Goal: Task Accomplishment & Management: Complete application form

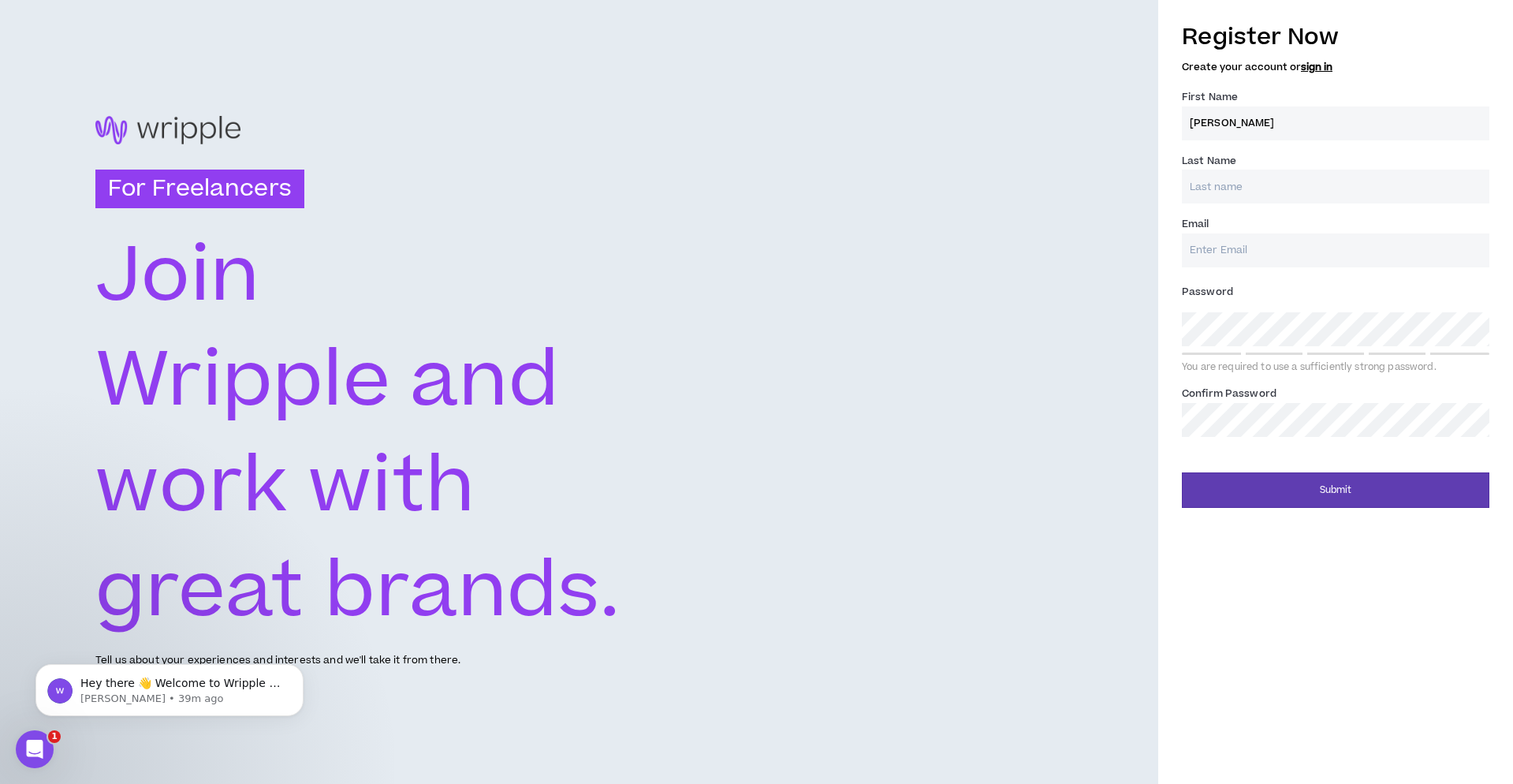
type input "[PERSON_NAME]"
type input "[PERSON_NAME][EMAIL_ADDRESS][PERSON_NAME][DOMAIN_NAME]"
click at [1167, 330] on div "Register Now Create your account or sign in First Name * [PERSON_NAME] Last Nam…" at bounding box center [1335, 259] width 354 height 495
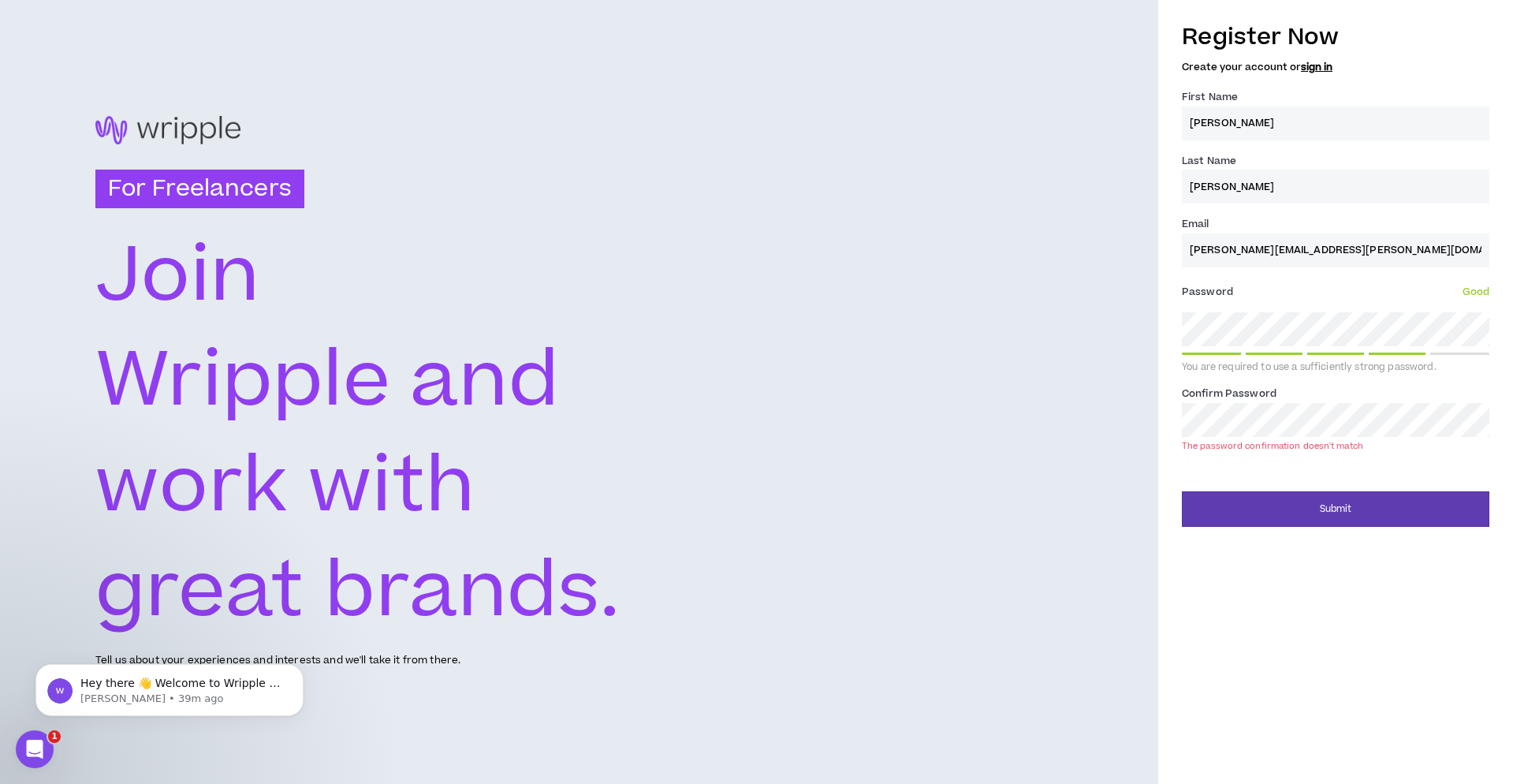
click at [1162, 419] on div "Register Now Create your account or sign in First Name * [PERSON_NAME] Last Nam…" at bounding box center [1335, 269] width 354 height 514
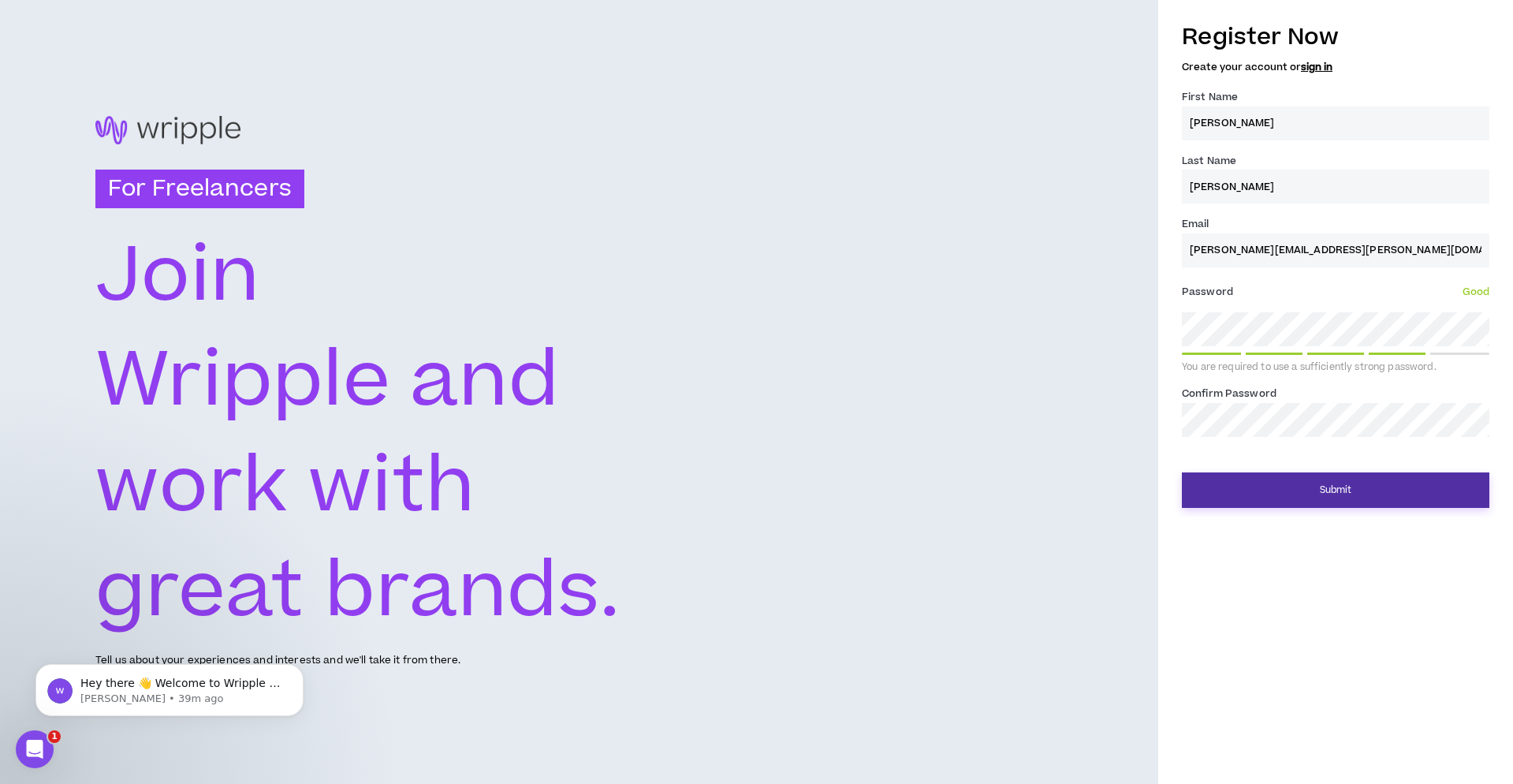
click at [1350, 489] on button "Submit" at bounding box center [1336, 489] width 308 height 35
click at [1358, 487] on button "Submit" at bounding box center [1336, 489] width 308 height 35
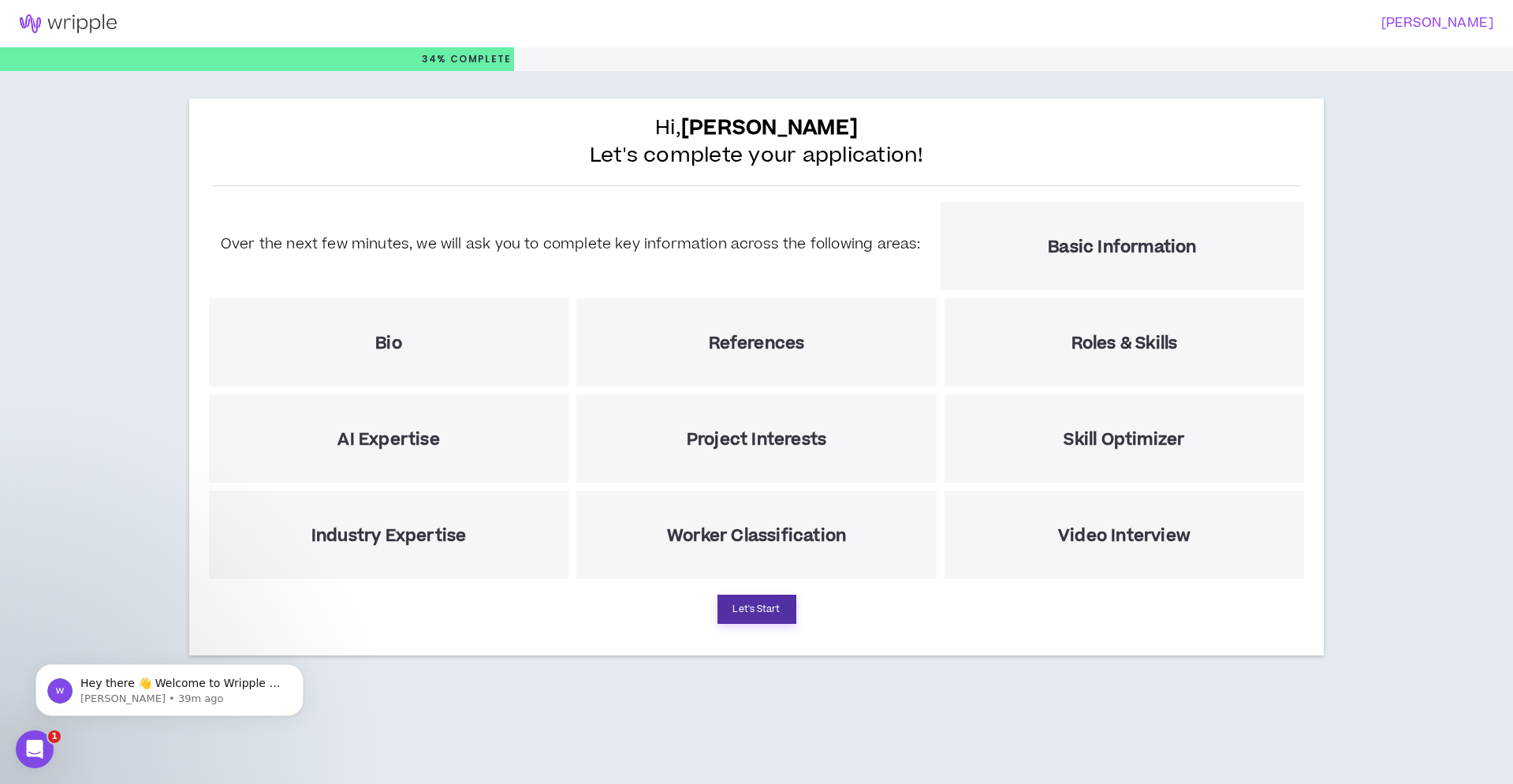
click at [758, 614] on button "Let's Start" at bounding box center [756, 609] width 79 height 29
select select "US"
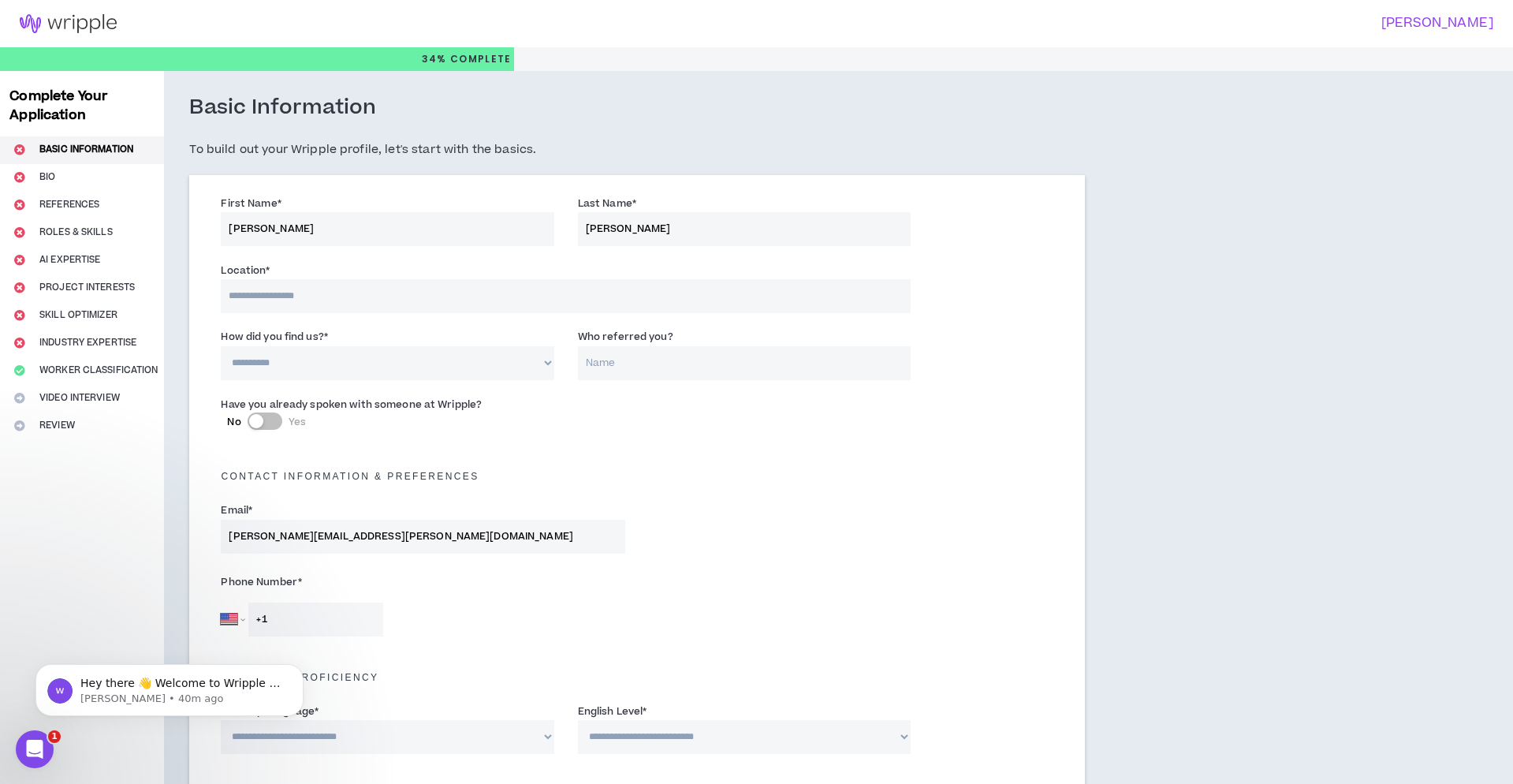
click at [320, 296] on input at bounding box center [565, 296] width 689 height 34
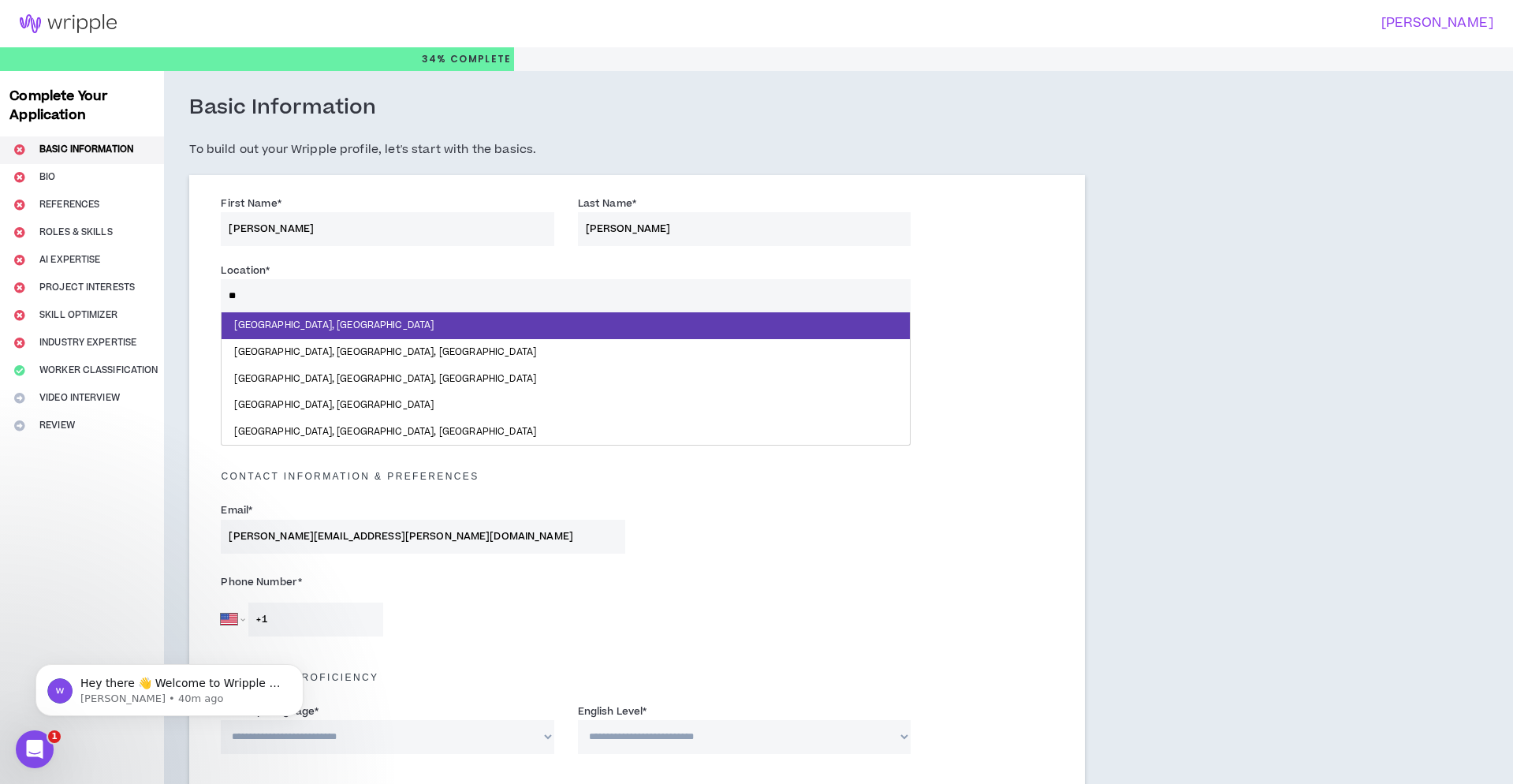
type input "*"
click at [321, 294] on input "******" at bounding box center [565, 296] width 689 height 34
type input "*******"
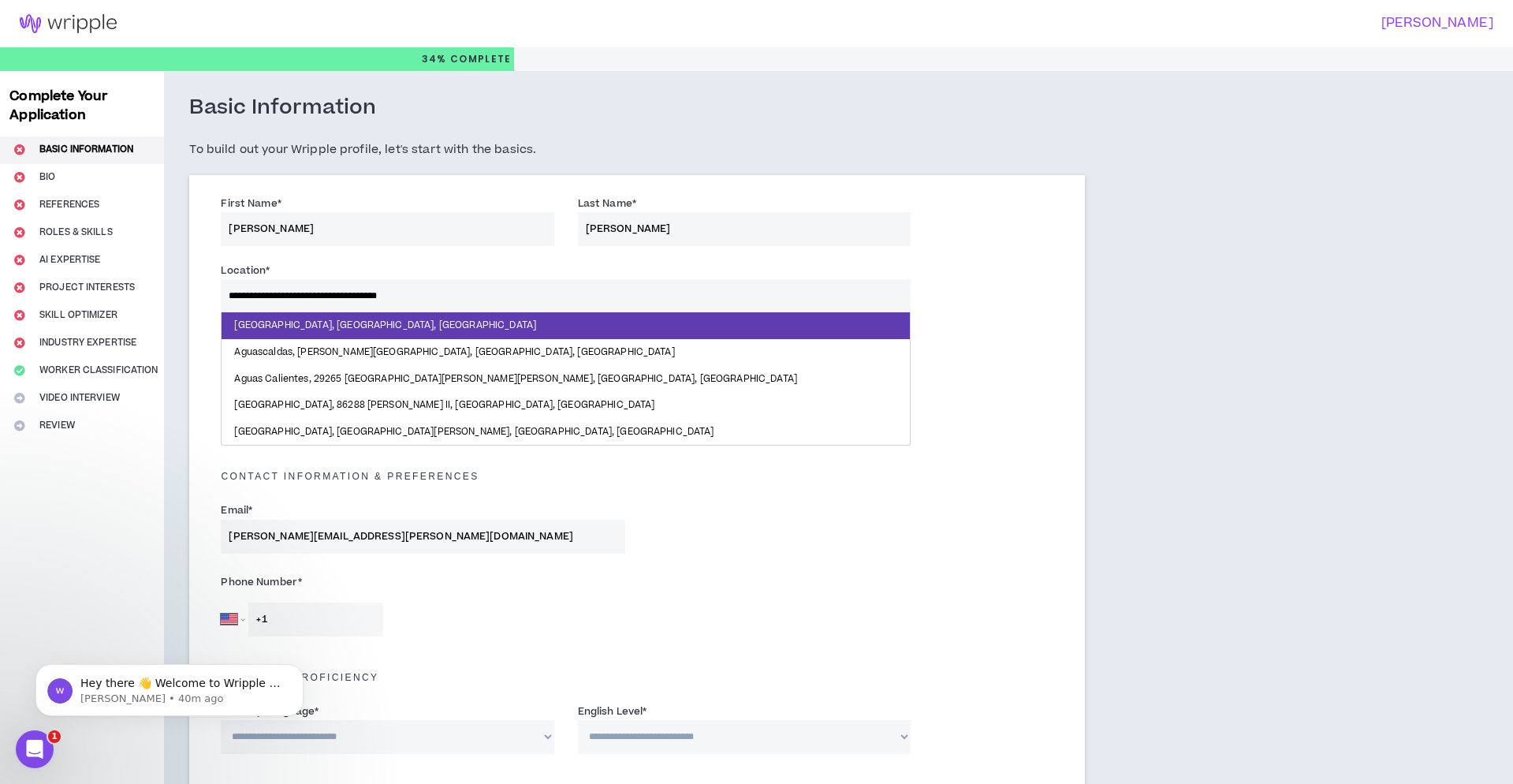
drag, startPoint x: 321, startPoint y: 294, endPoint x: 395, endPoint y: 319, distance: 78.1
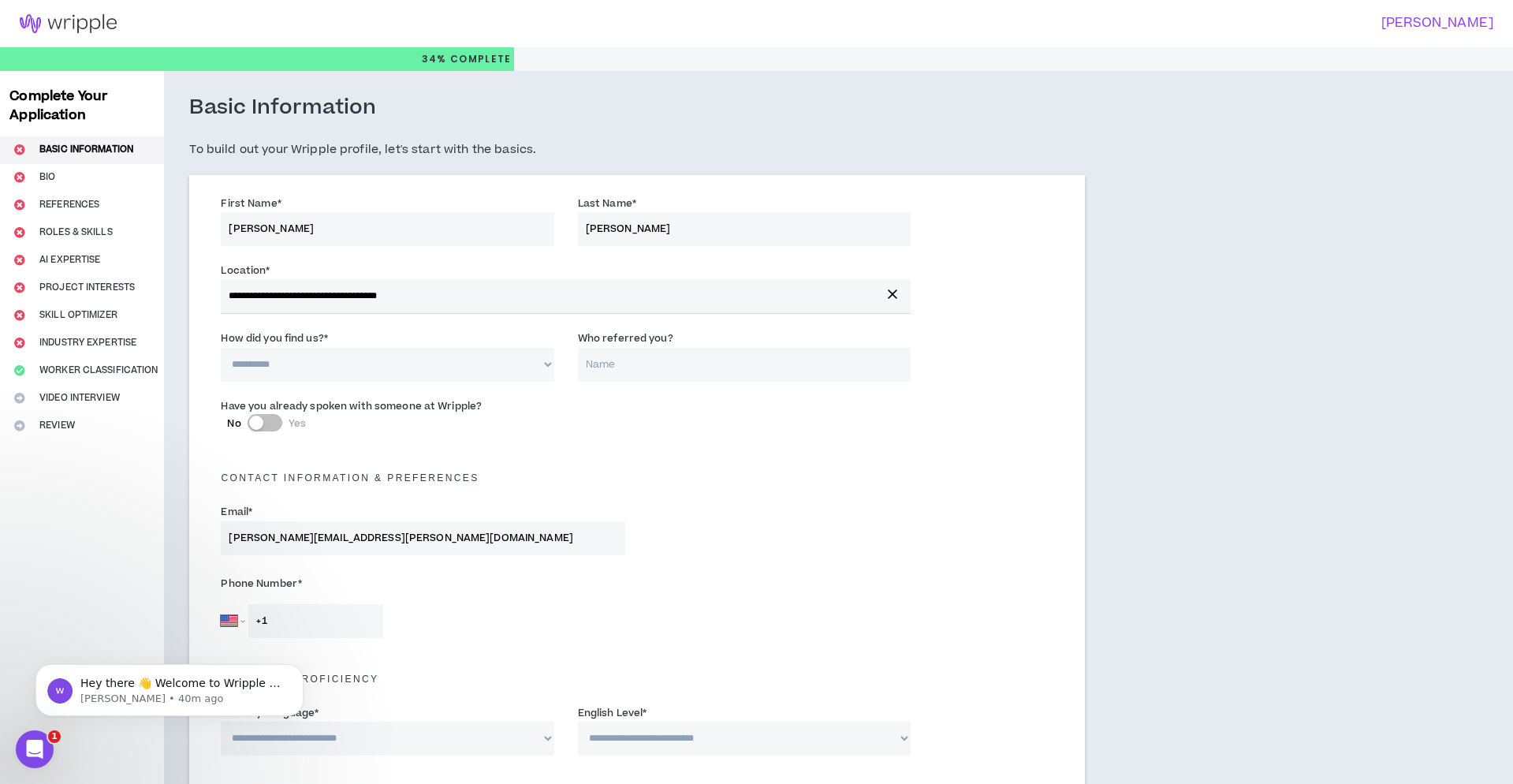
select select "*"
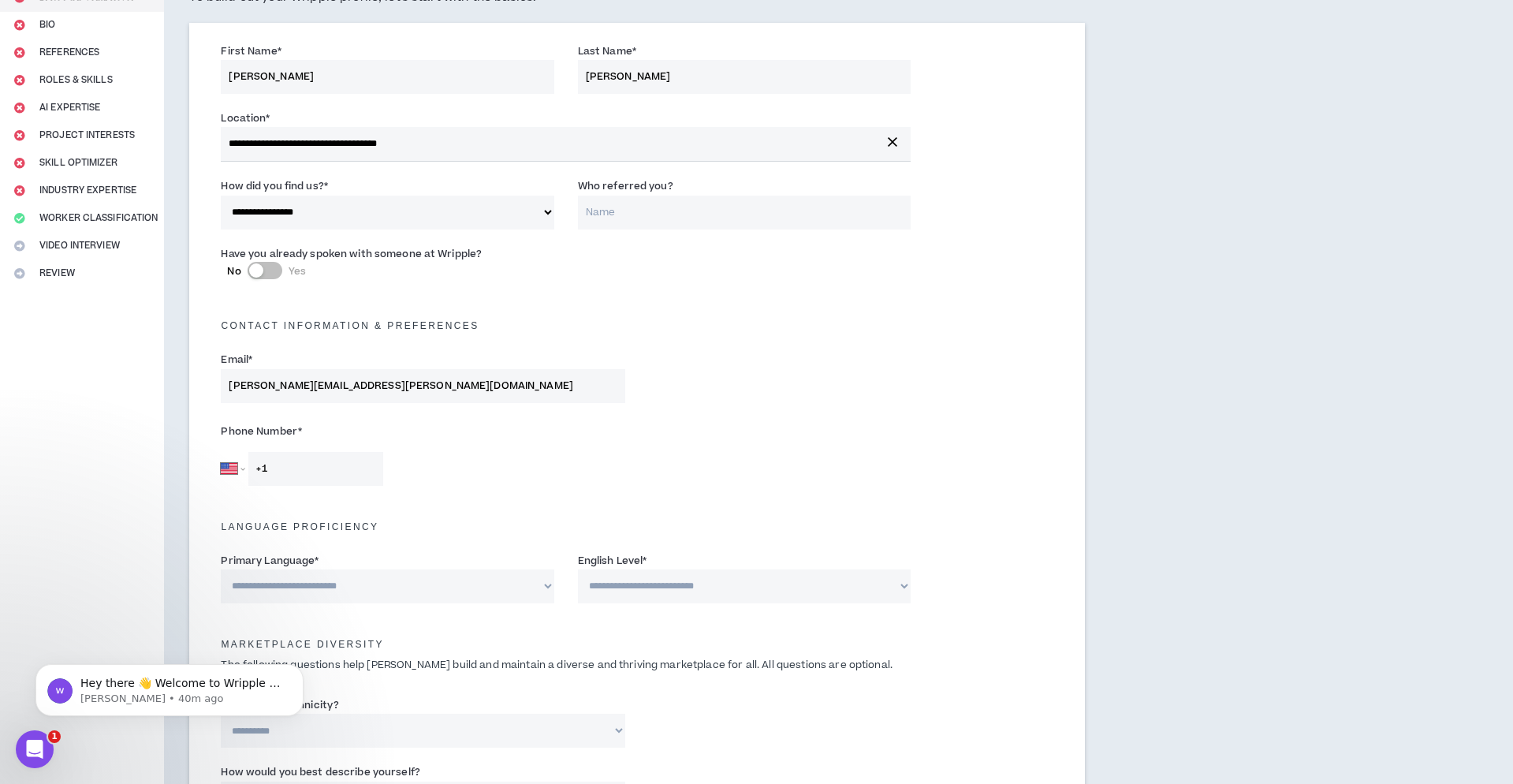
scroll to position [160, 0]
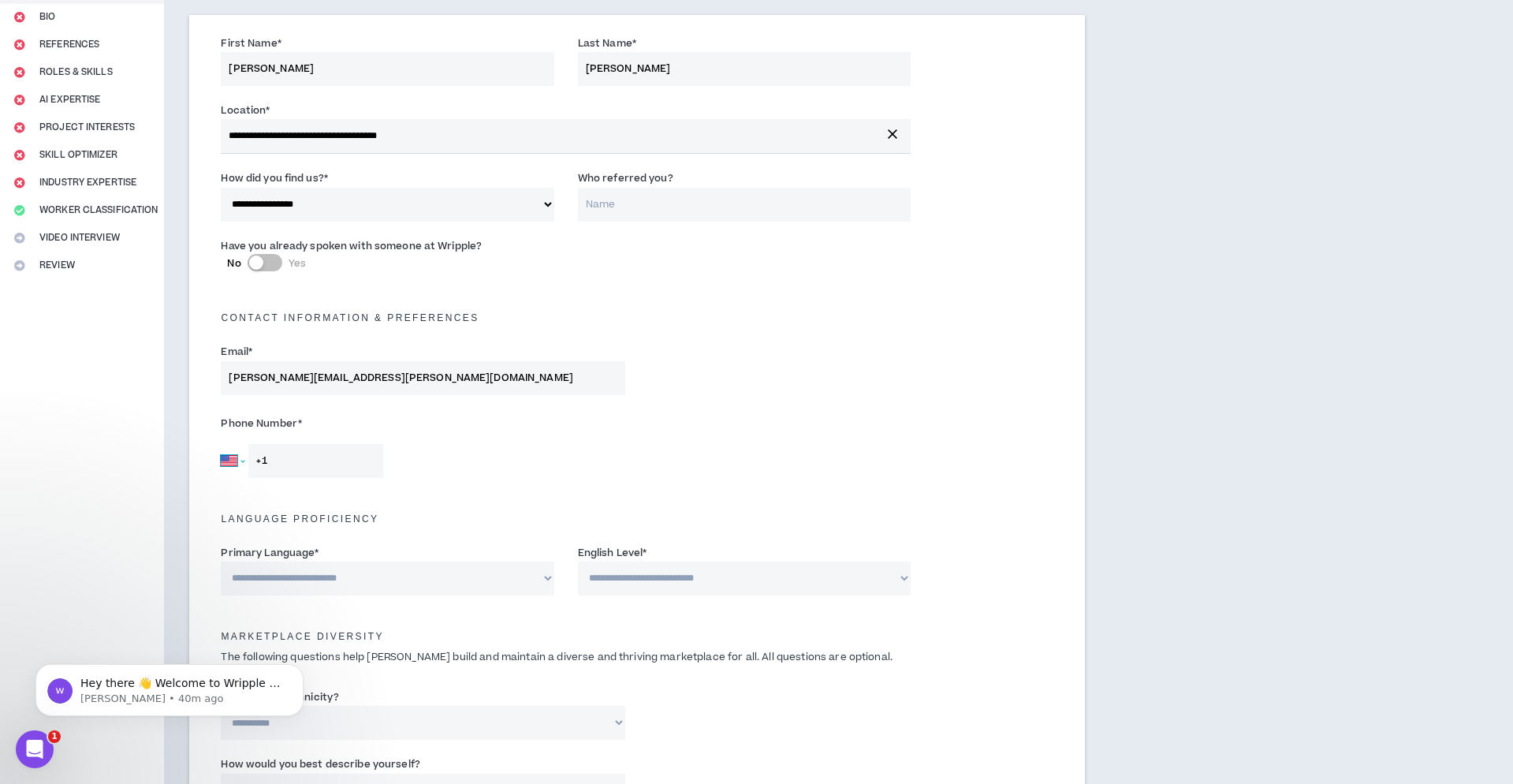
select select "MX"
click at [297, 459] on input "+52" at bounding box center [316, 461] width 135 height 34
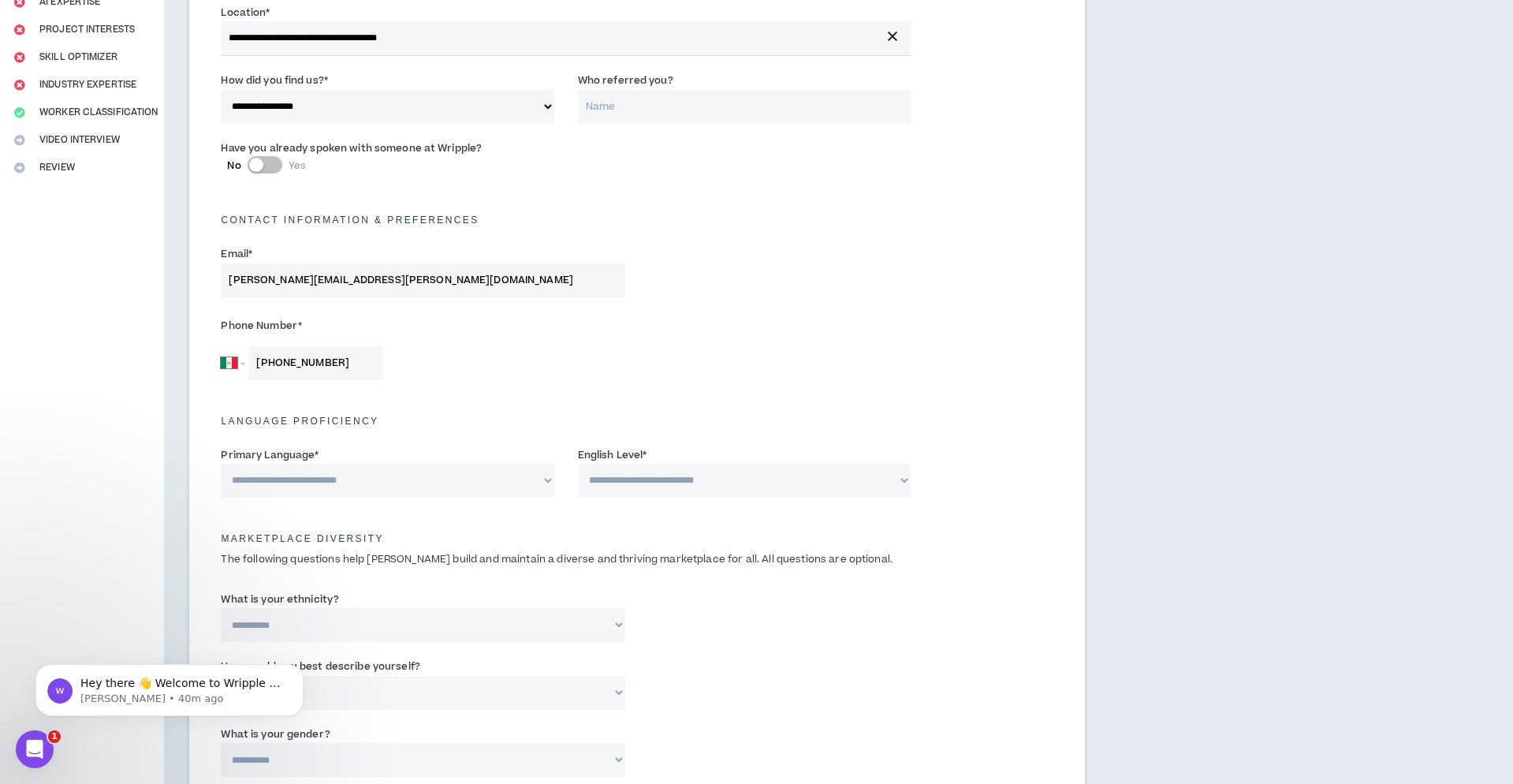
scroll to position [270, 0]
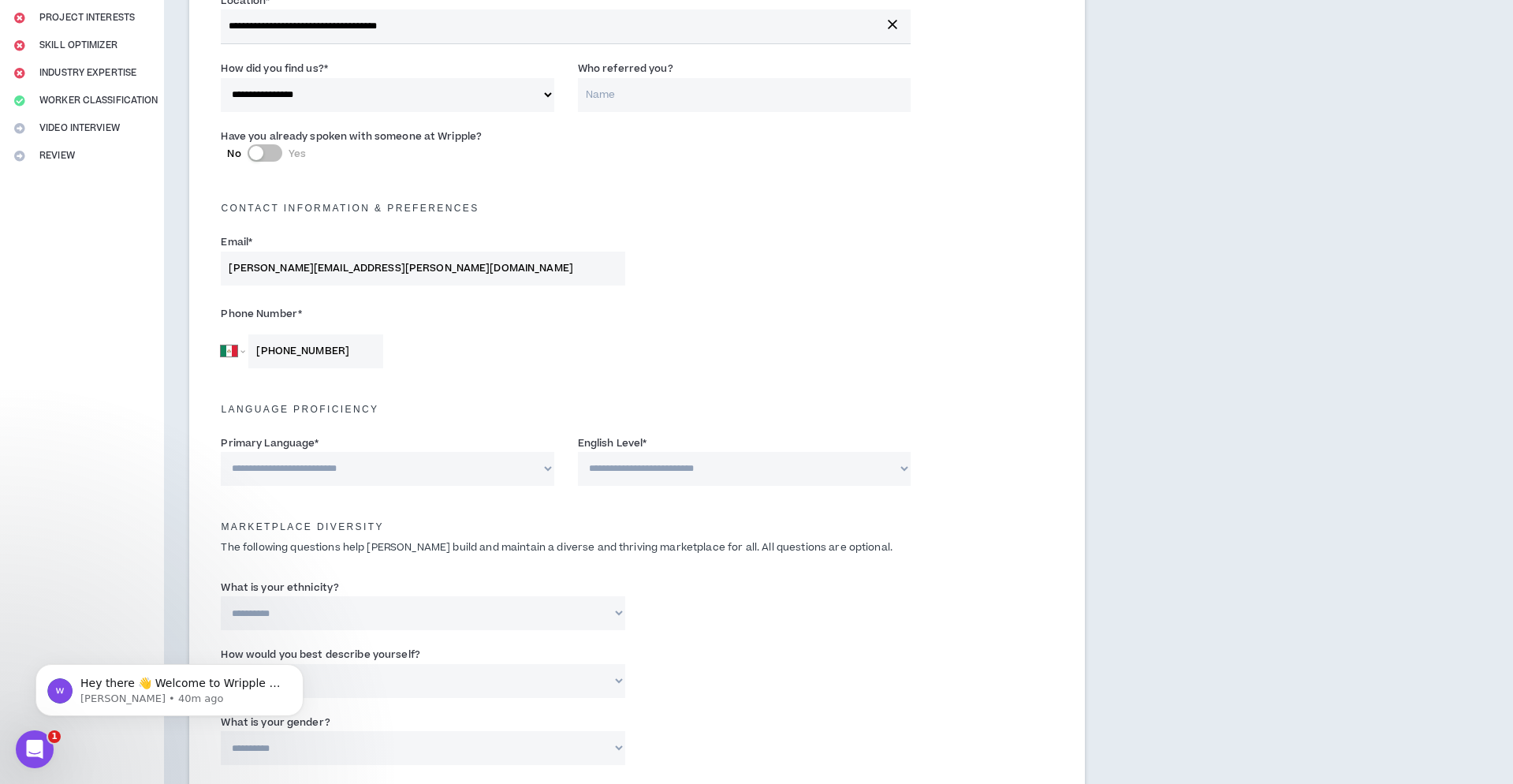
type input "[PHONE_NUMBER]"
select select "*******"
select select "*"
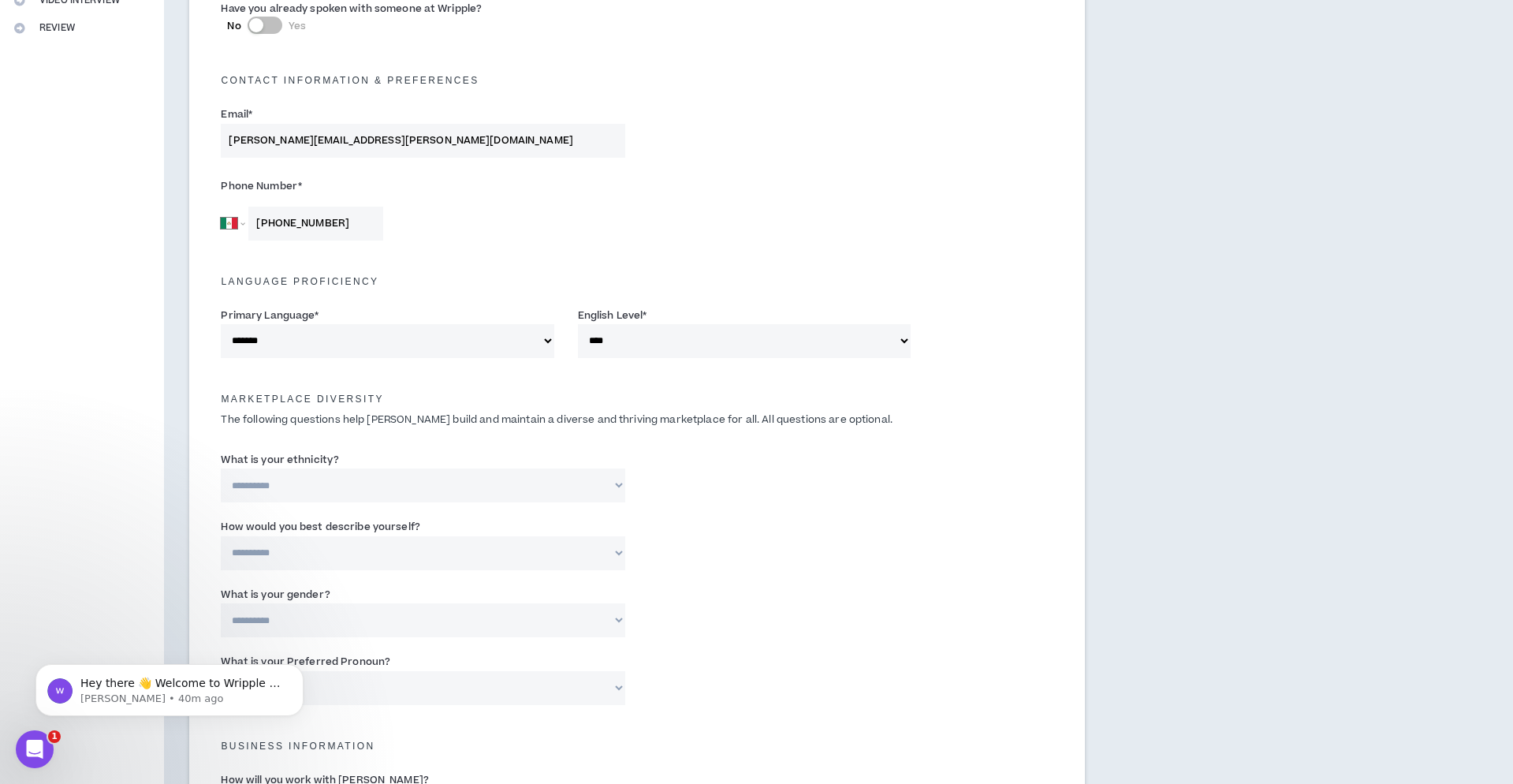
scroll to position [401, 0]
select select "**********"
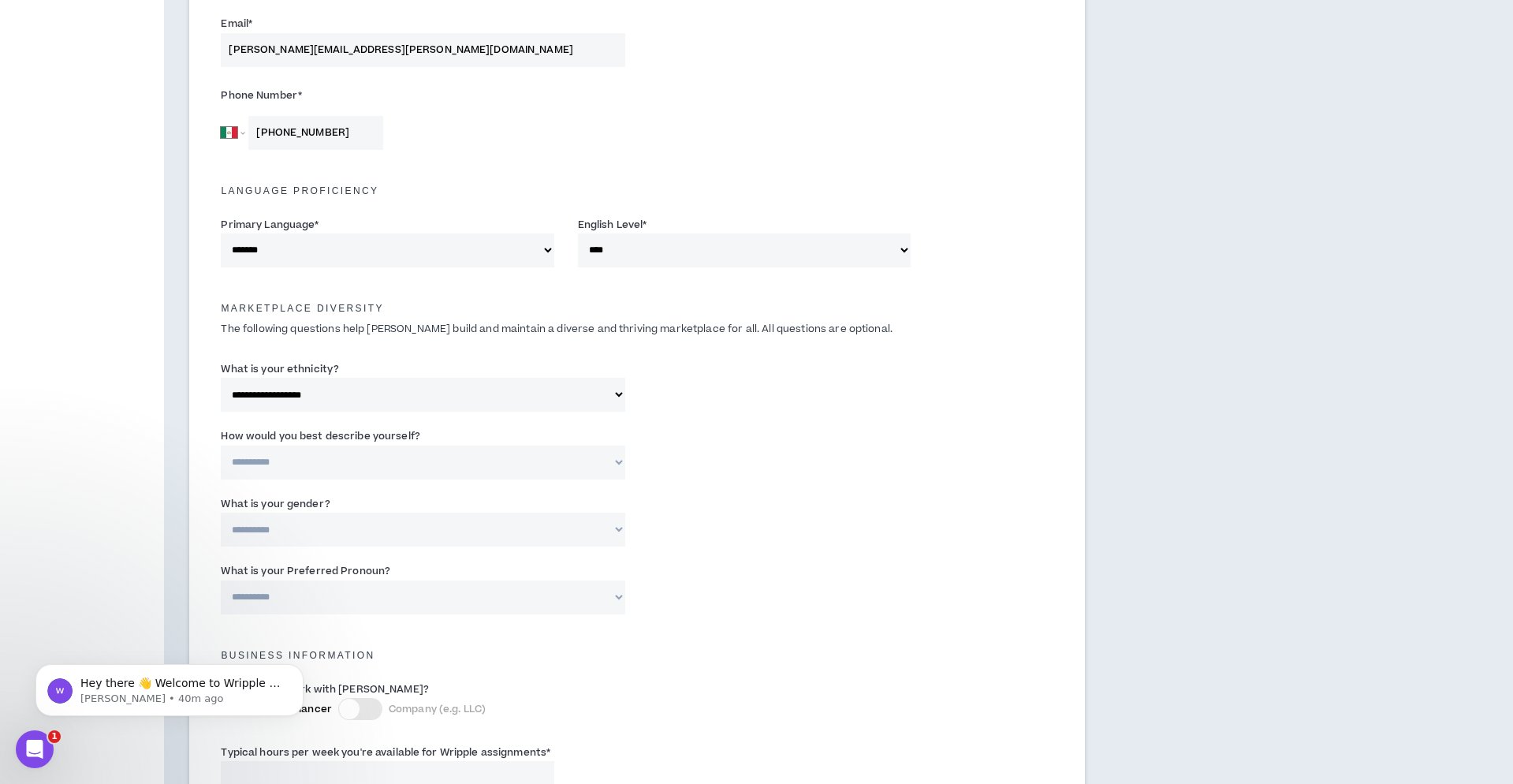
scroll to position [497, 0]
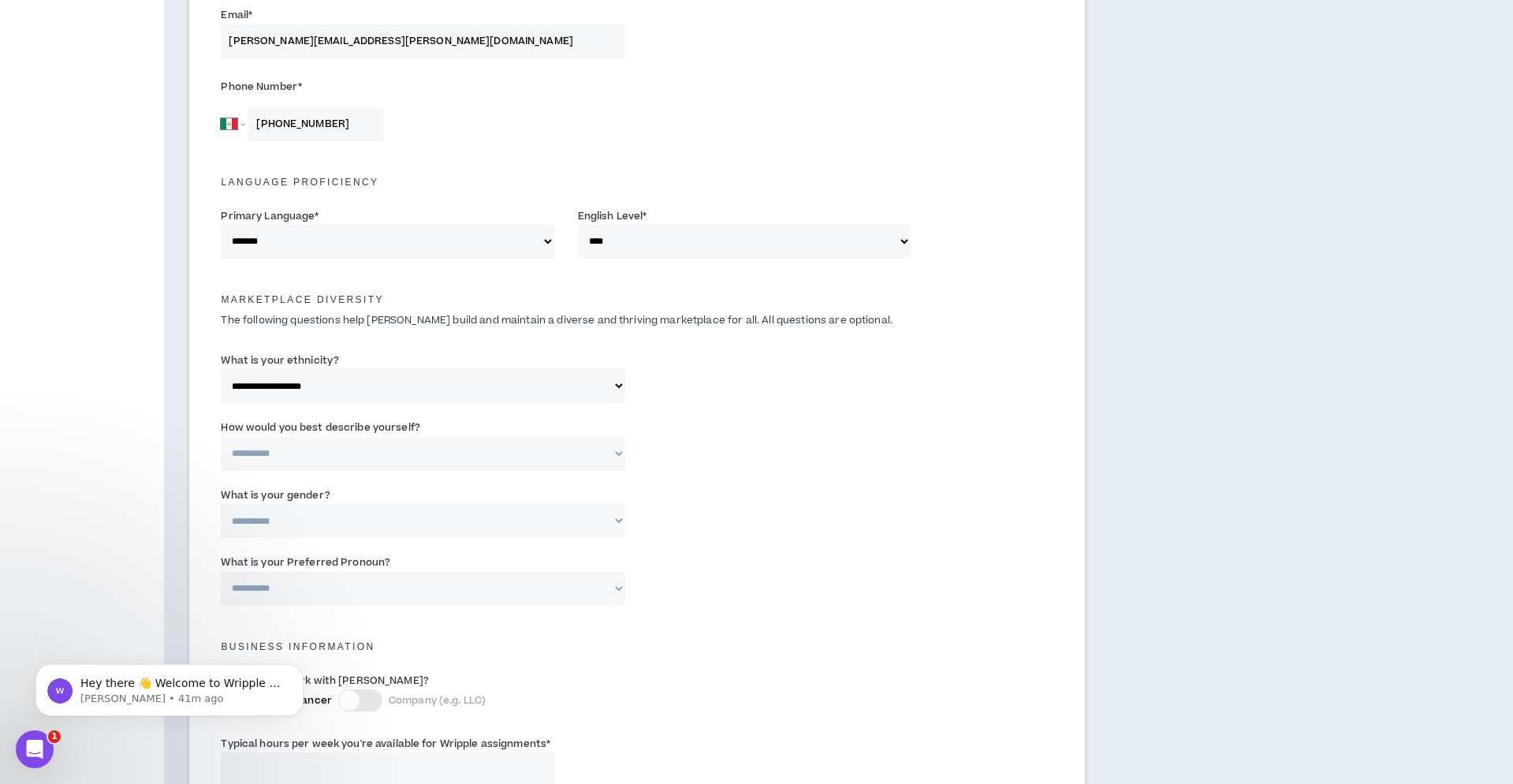
select select "**********"
click at [698, 461] on input "Please specify *" at bounding box center [779, 454] width 261 height 34
type input "[DEMOGRAPHIC_DATA]"
select select "*****"
select select "**********"
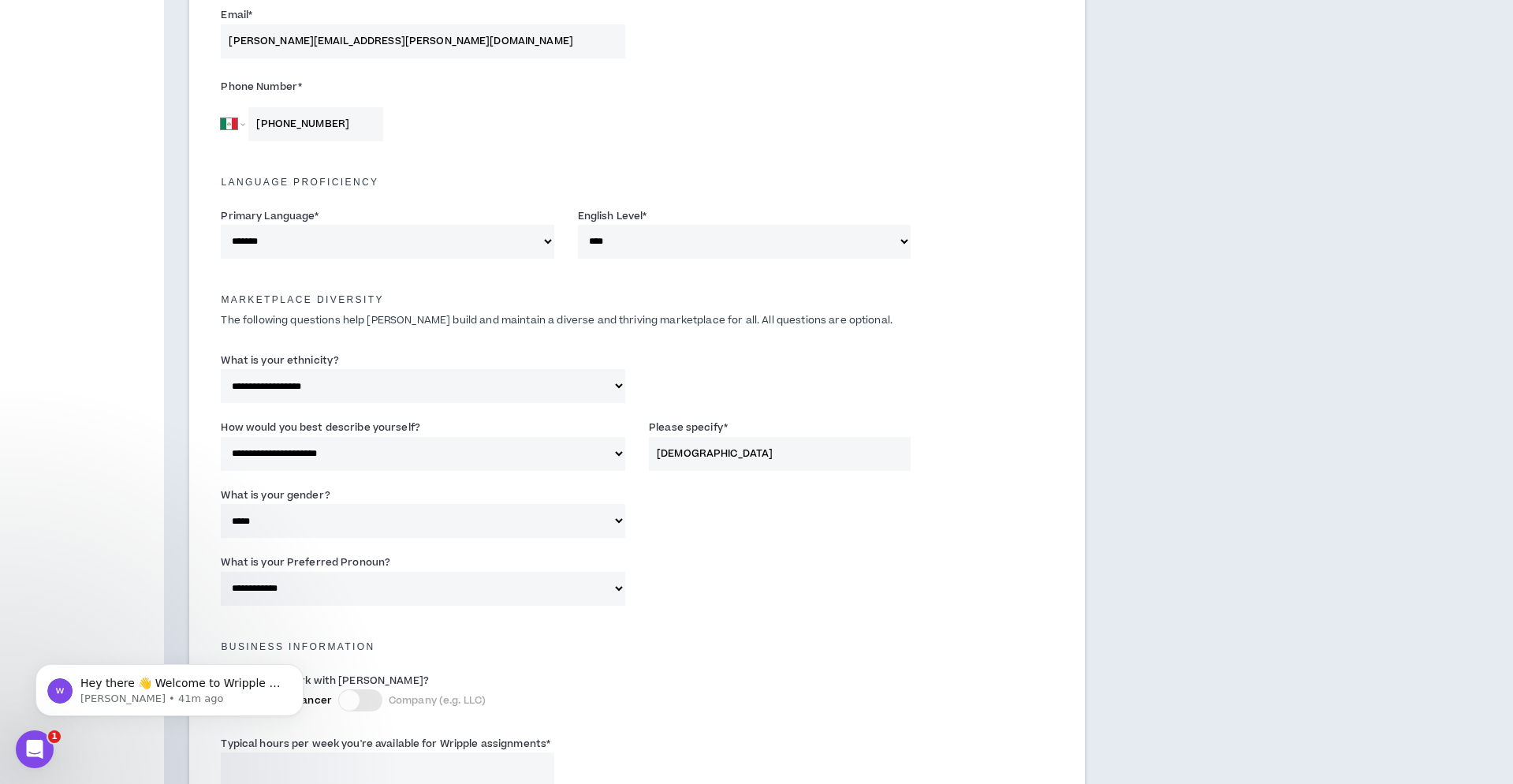
click at [757, 581] on div "**********" at bounding box center [637, 583] width 855 height 67
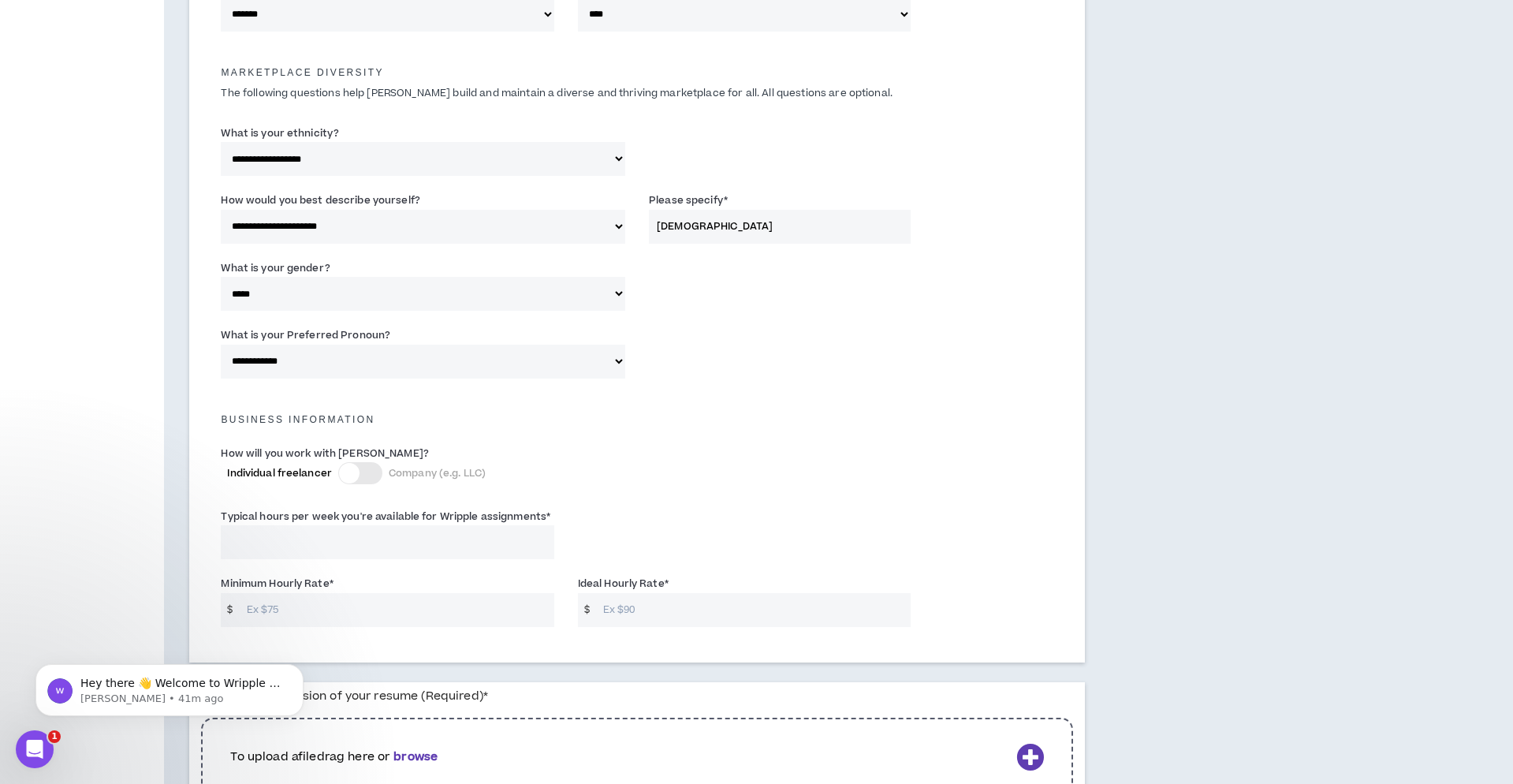
scroll to position [755, 0]
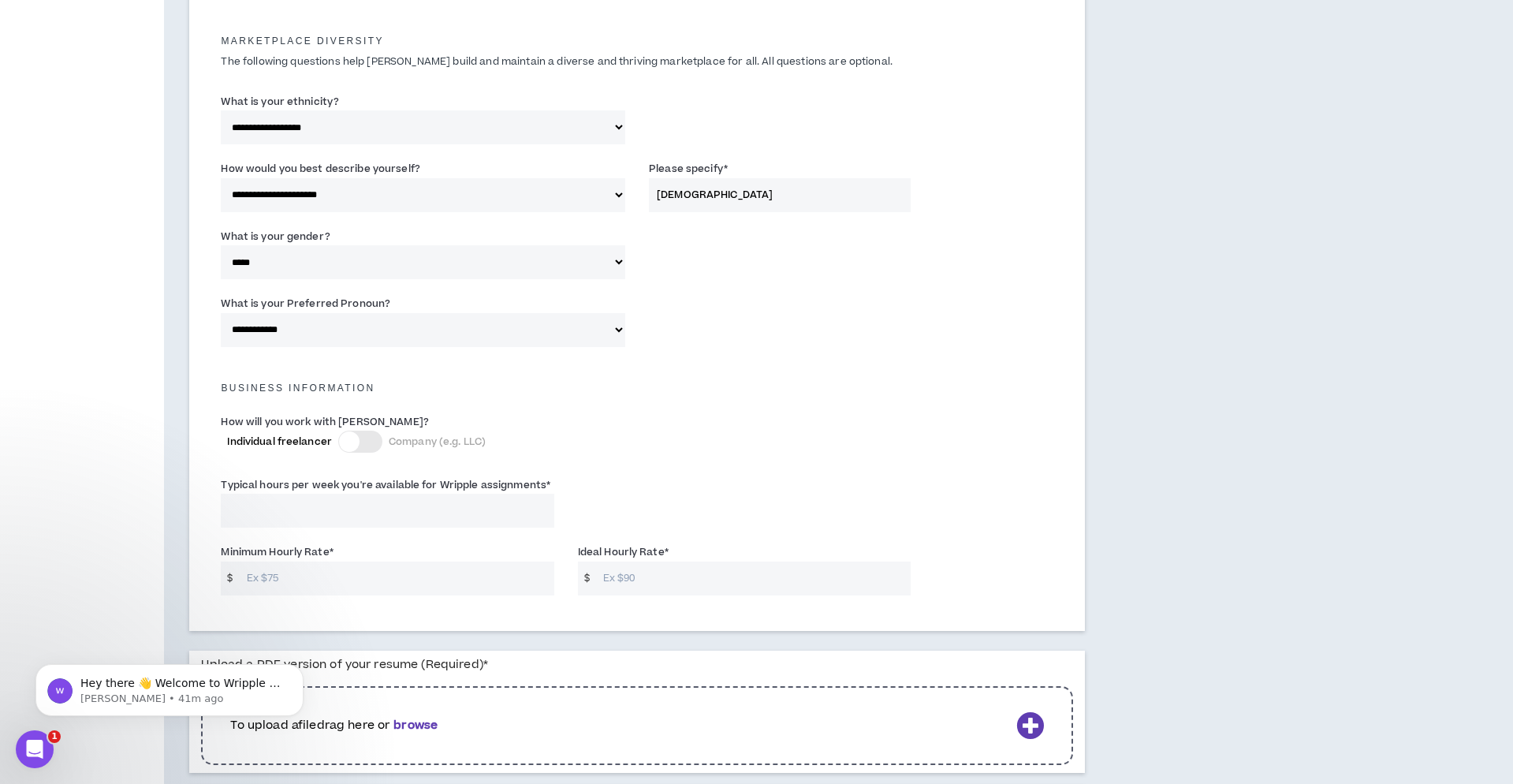
click at [302, 438] on span "Individual freelancer" at bounding box center [279, 441] width 105 height 14
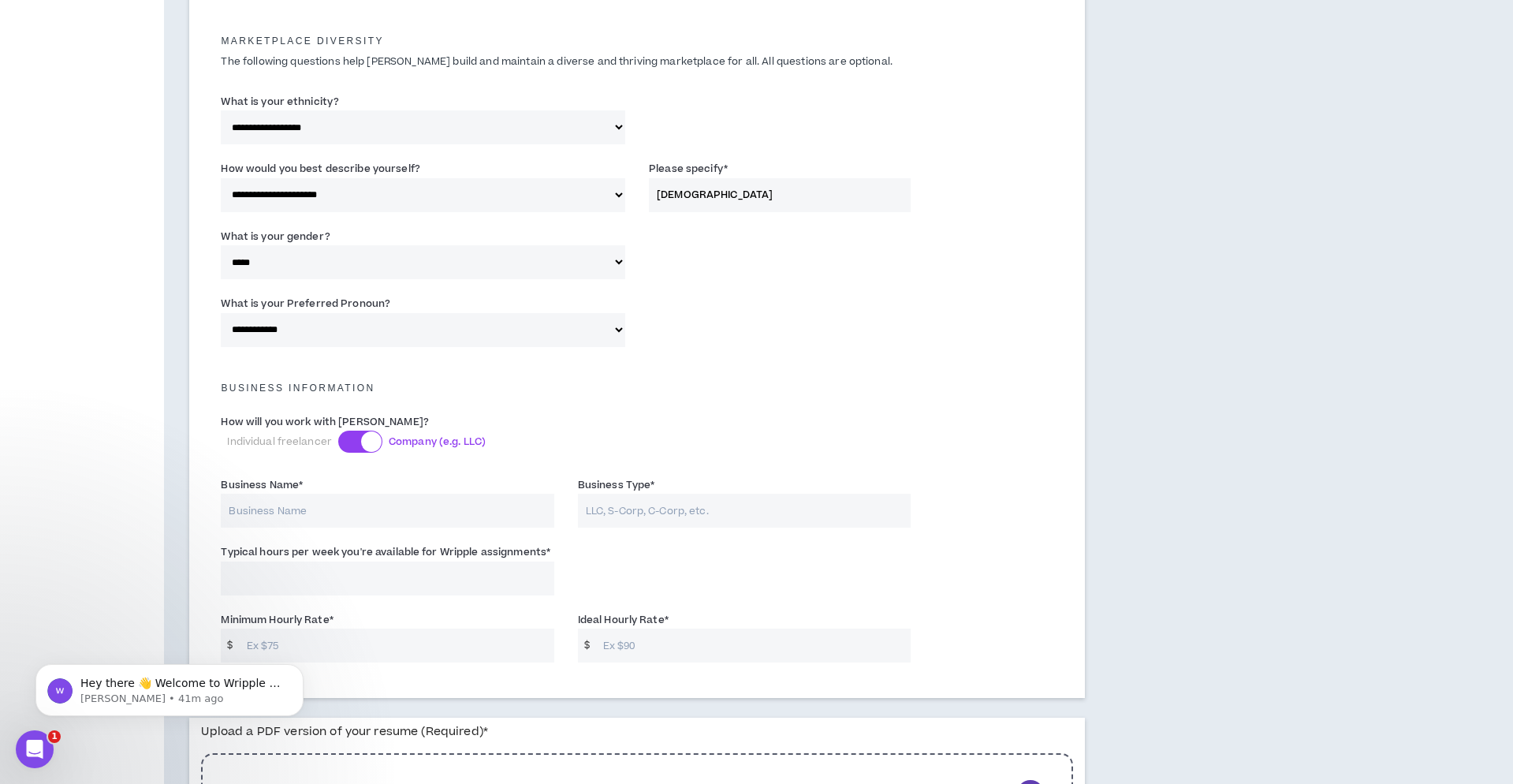
click at [355, 437] on div at bounding box center [360, 441] width 44 height 22
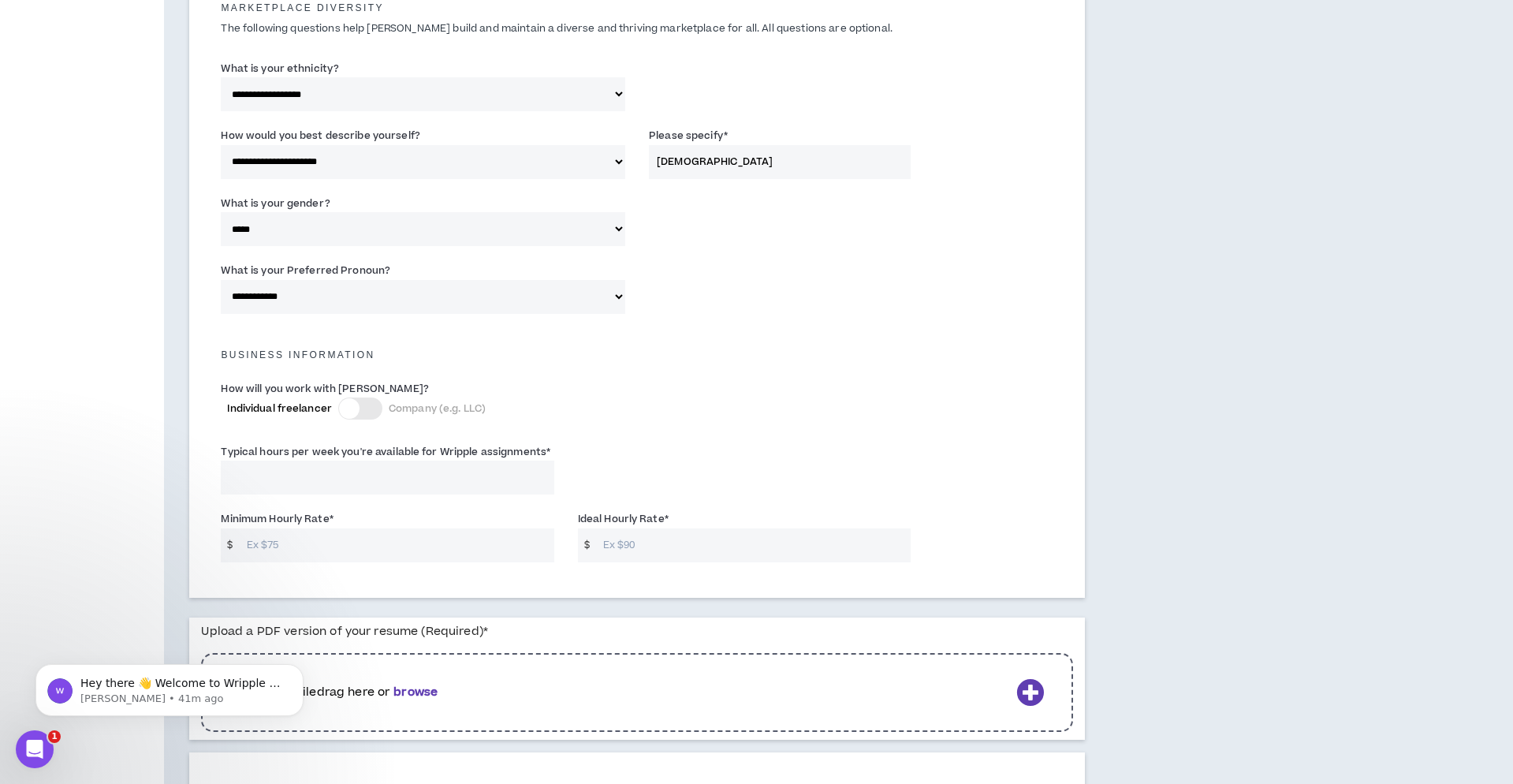
scroll to position [790, 0]
click at [358, 411] on div at bounding box center [360, 407] width 44 height 22
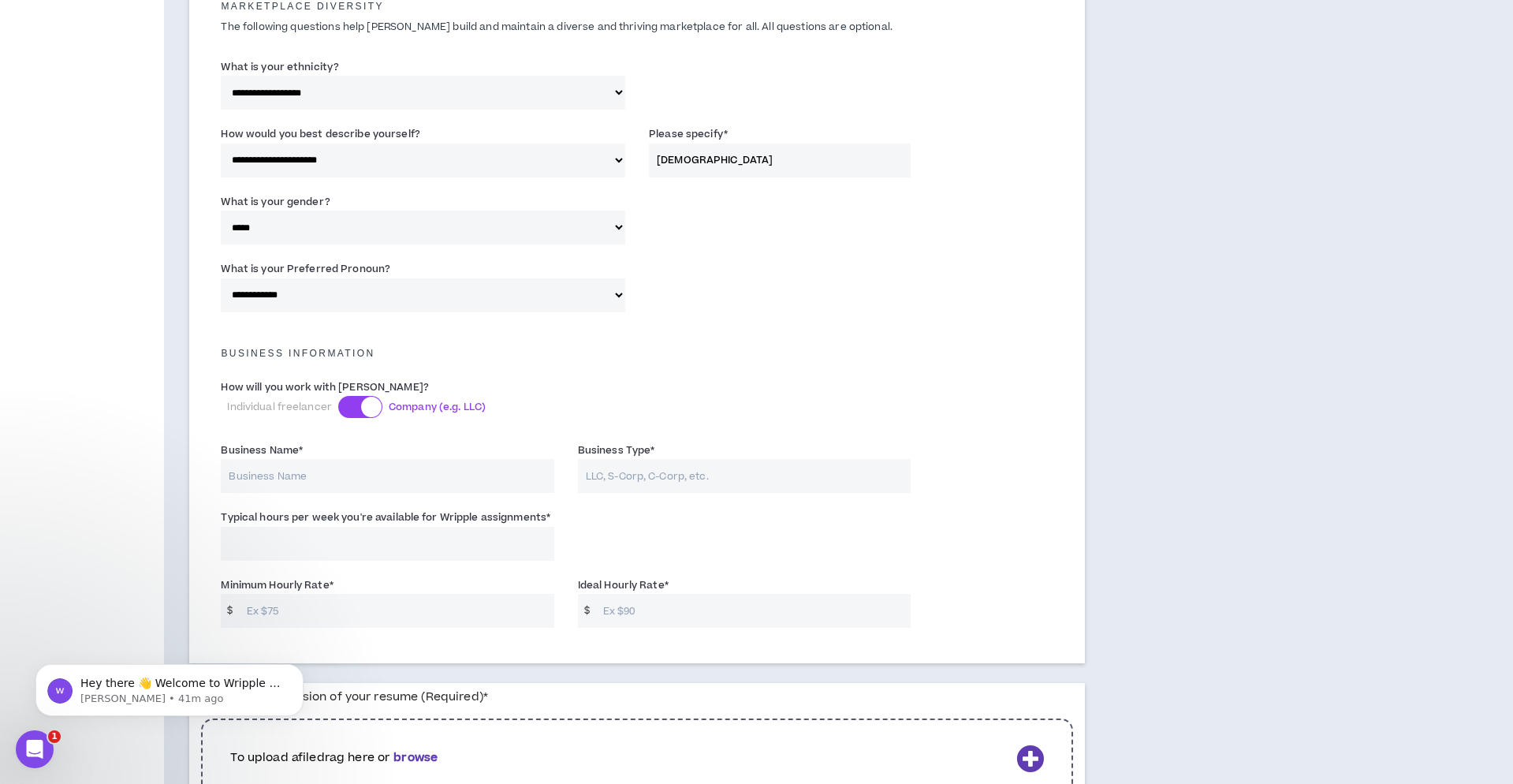
click at [343, 406] on div at bounding box center [360, 407] width 44 height 22
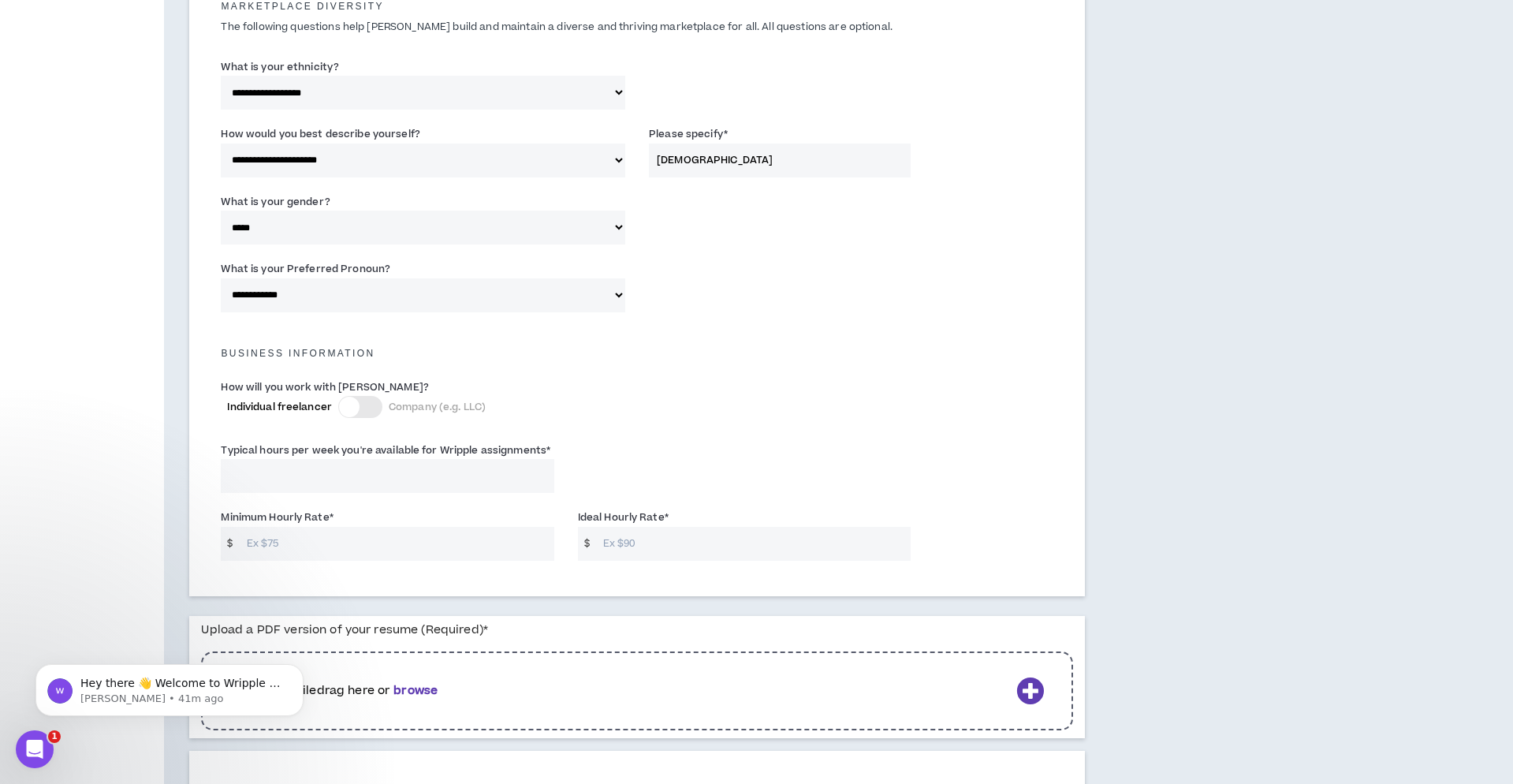
click at [343, 471] on input "Typical hours per week you're available for Wripple assignments *" at bounding box center [387, 476] width 333 height 34
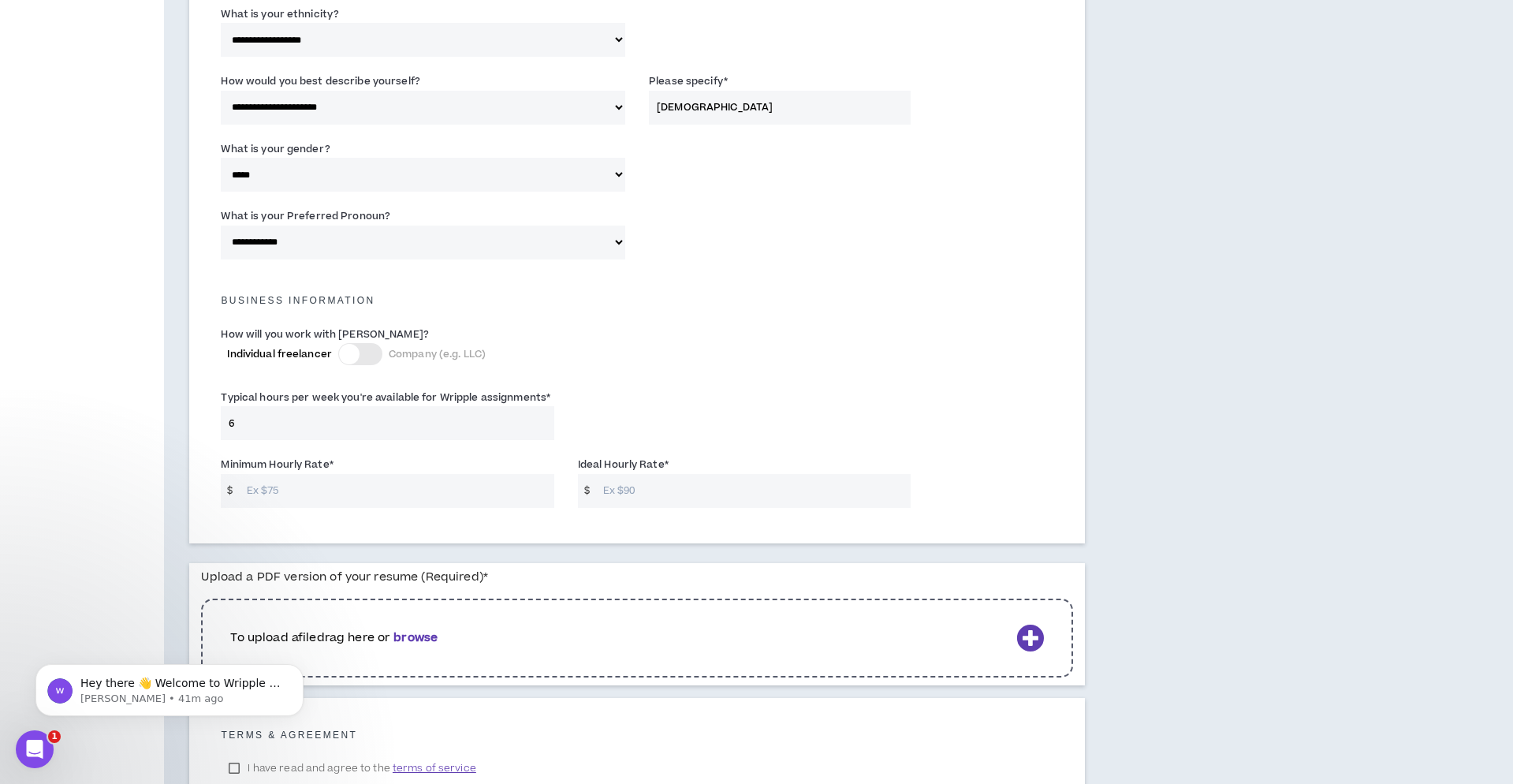
scroll to position [848, 0]
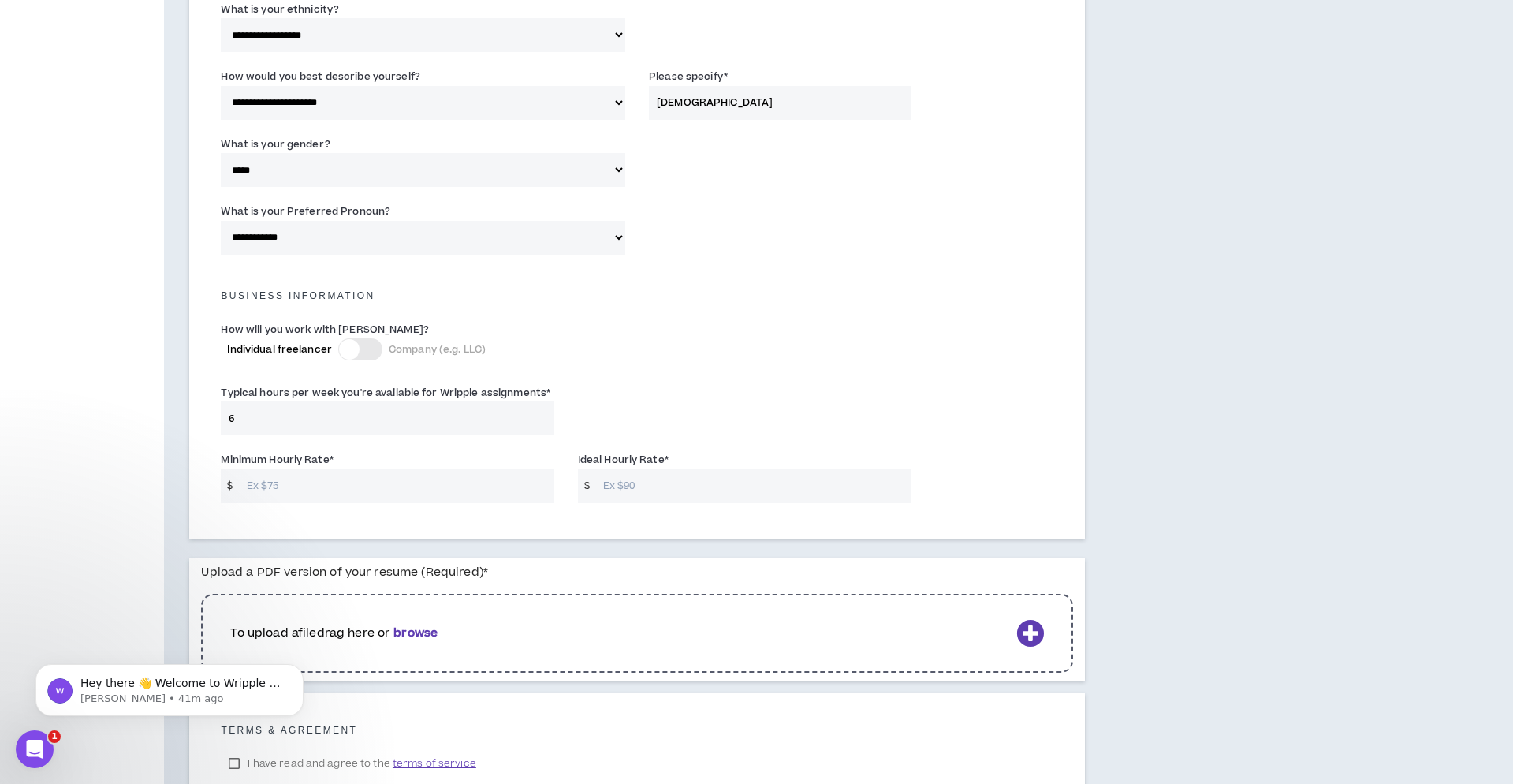
type input "6"
click at [335, 485] on input "Minimum Hourly Rate *" at bounding box center [396, 487] width 316 height 34
type input "40"
click at [664, 481] on input "Ideal Hourly Rate *" at bounding box center [754, 487] width 316 height 34
type input "80"
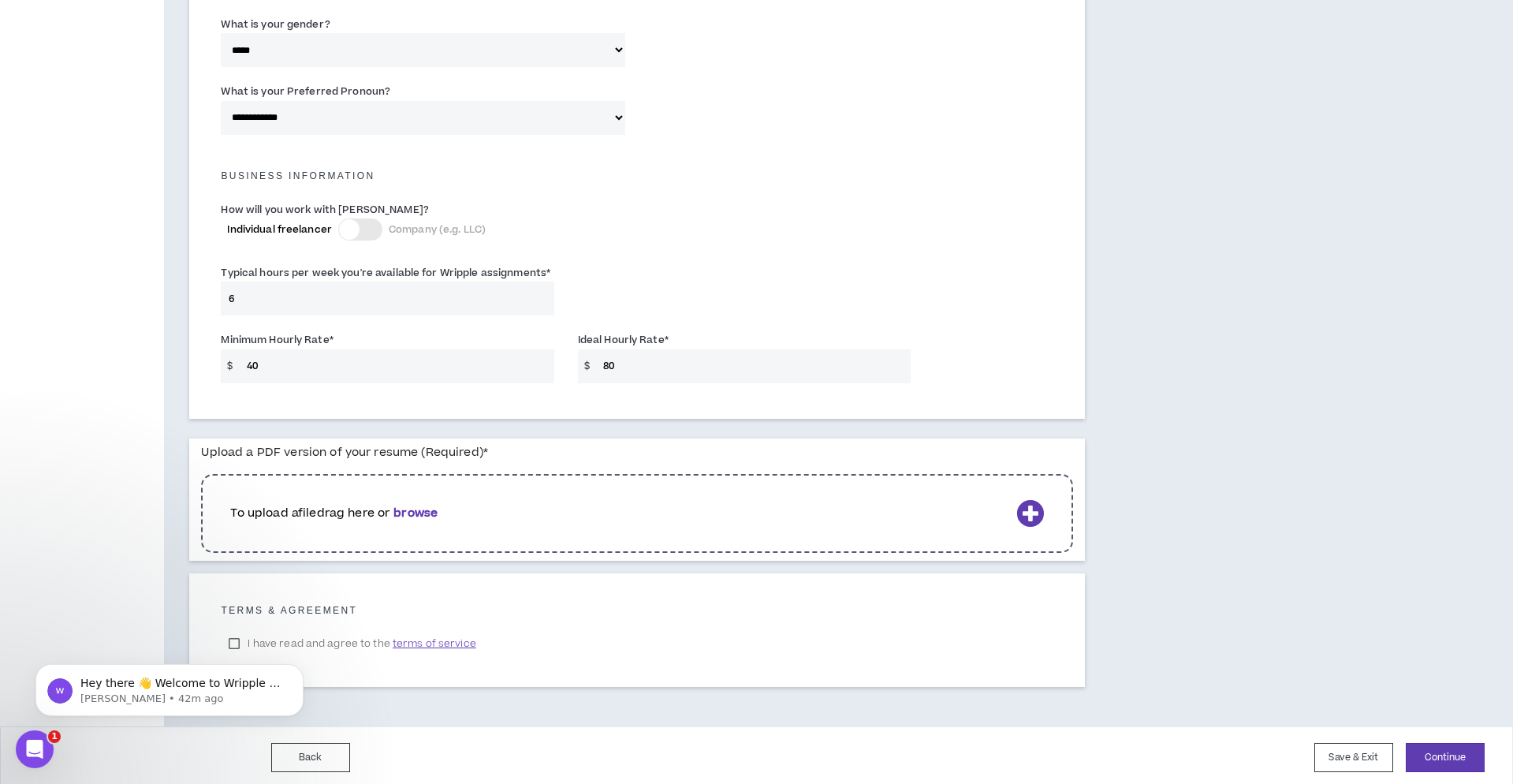
scroll to position [966, 0]
click at [469, 509] on p "To upload a file drag here or browse" at bounding box center [620, 514] width 779 height 17
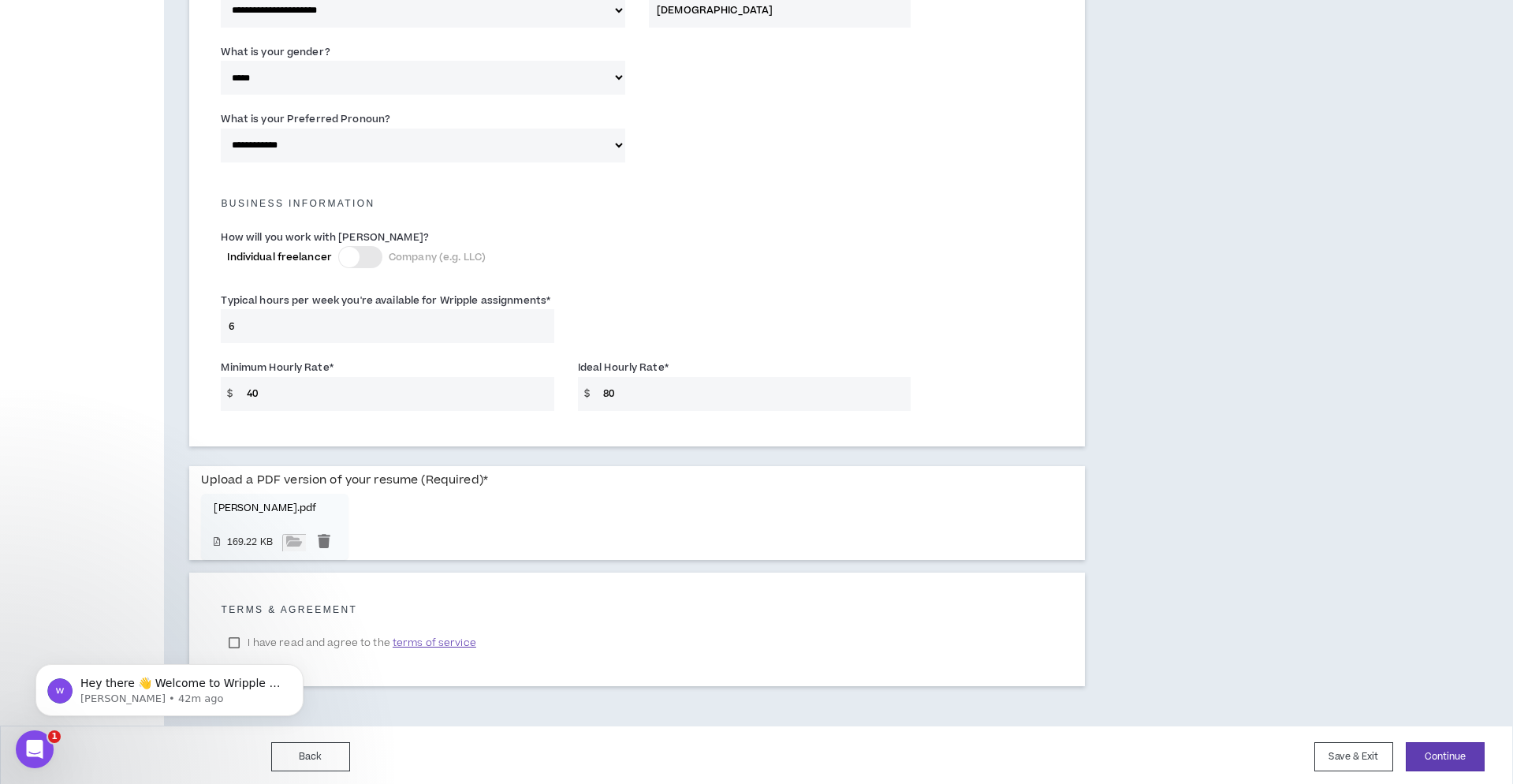
scroll to position [938, 0]
click at [234, 640] on body "Hey there 👋 Welcome to Wripple 🙌 Take a look around! If you have any questions,…" at bounding box center [169, 685] width 303 height 98
drag, startPoint x: 240, startPoint y: 322, endPoint x: 206, endPoint y: 322, distance: 34.0
type input "30"
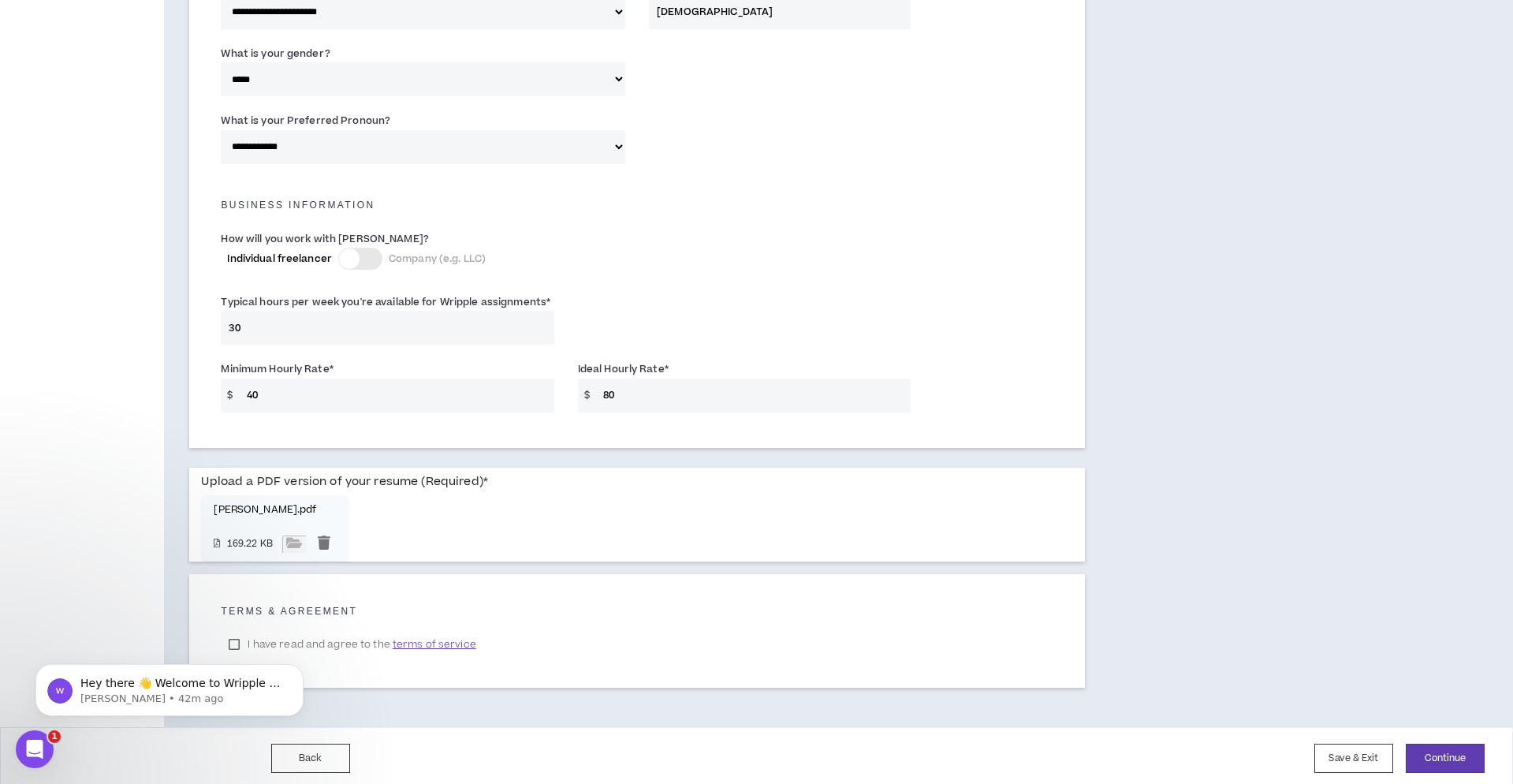
click at [271, 389] on input "40" at bounding box center [396, 395] width 316 height 34
drag, startPoint x: 266, startPoint y: 391, endPoint x: 239, endPoint y: 390, distance: 27.0
click at [239, 390] on input "40" at bounding box center [396, 395] width 316 height 34
click at [300, 393] on input "35" at bounding box center [396, 395] width 316 height 34
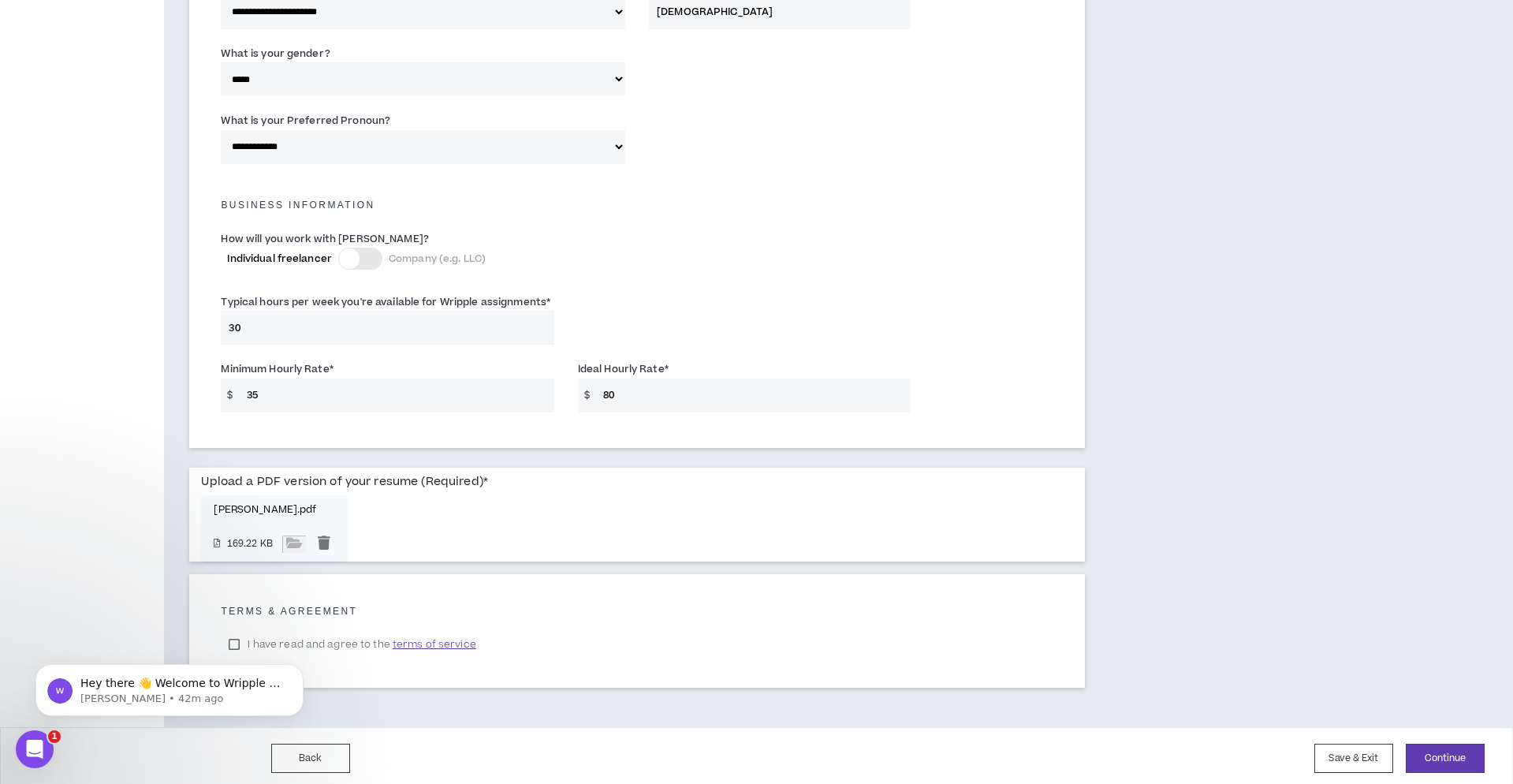
drag, startPoint x: 276, startPoint y: 390, endPoint x: 243, endPoint y: 391, distance: 33.0
click at [243, 391] on input "35" at bounding box center [396, 395] width 316 height 34
click at [298, 398] on input "25" at bounding box center [396, 395] width 316 height 34
drag, startPoint x: 253, startPoint y: 393, endPoint x: 240, endPoint y: 392, distance: 13.0
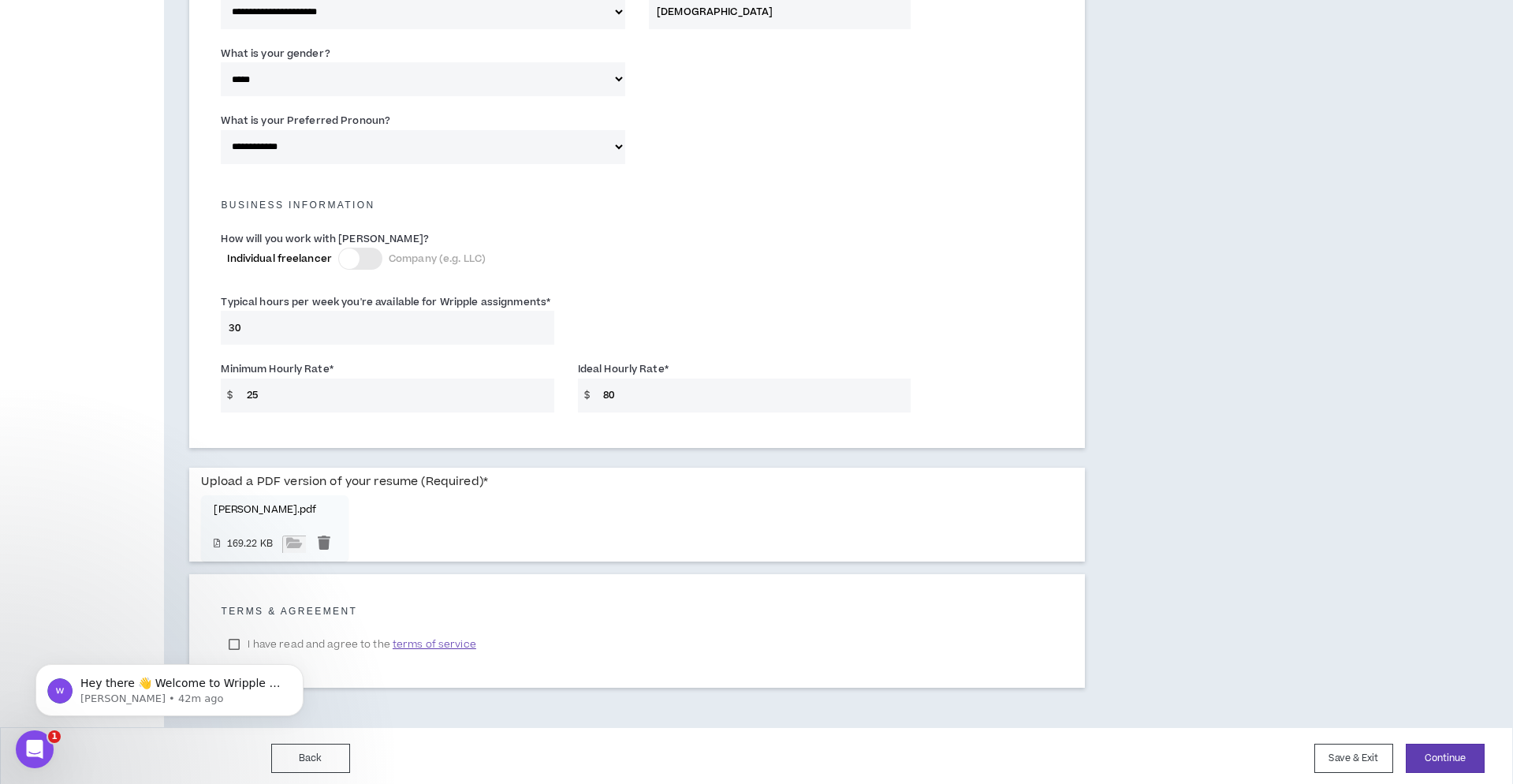
click at [240, 392] on input "25" at bounding box center [396, 395] width 316 height 34
click at [267, 392] on input "25" at bounding box center [396, 395] width 316 height 34
click at [604, 392] on input "80" at bounding box center [754, 395] width 316 height 34
drag, startPoint x: 288, startPoint y: 393, endPoint x: 239, endPoint y: 392, distance: 49.0
click at [239, 392] on input "25" at bounding box center [396, 395] width 316 height 34
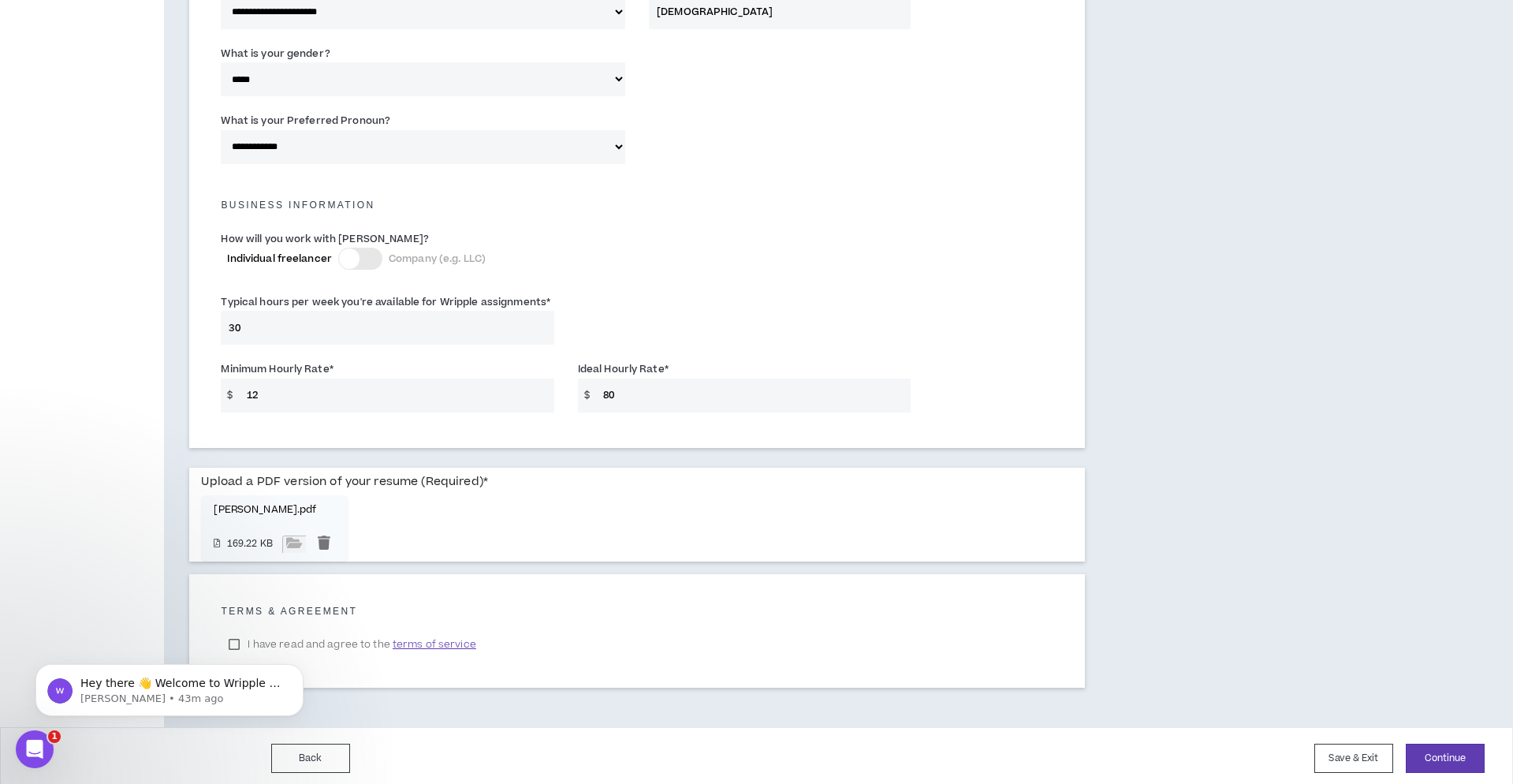
type input "12"
drag, startPoint x: 626, startPoint y: 391, endPoint x: 592, endPoint y: 392, distance: 34.0
click at [592, 392] on div "$ 80" at bounding box center [744, 395] width 333 height 34
drag, startPoint x: 625, startPoint y: 392, endPoint x: 594, endPoint y: 392, distance: 31.0
click at [594, 392] on div "$ 30" at bounding box center [744, 395] width 333 height 34
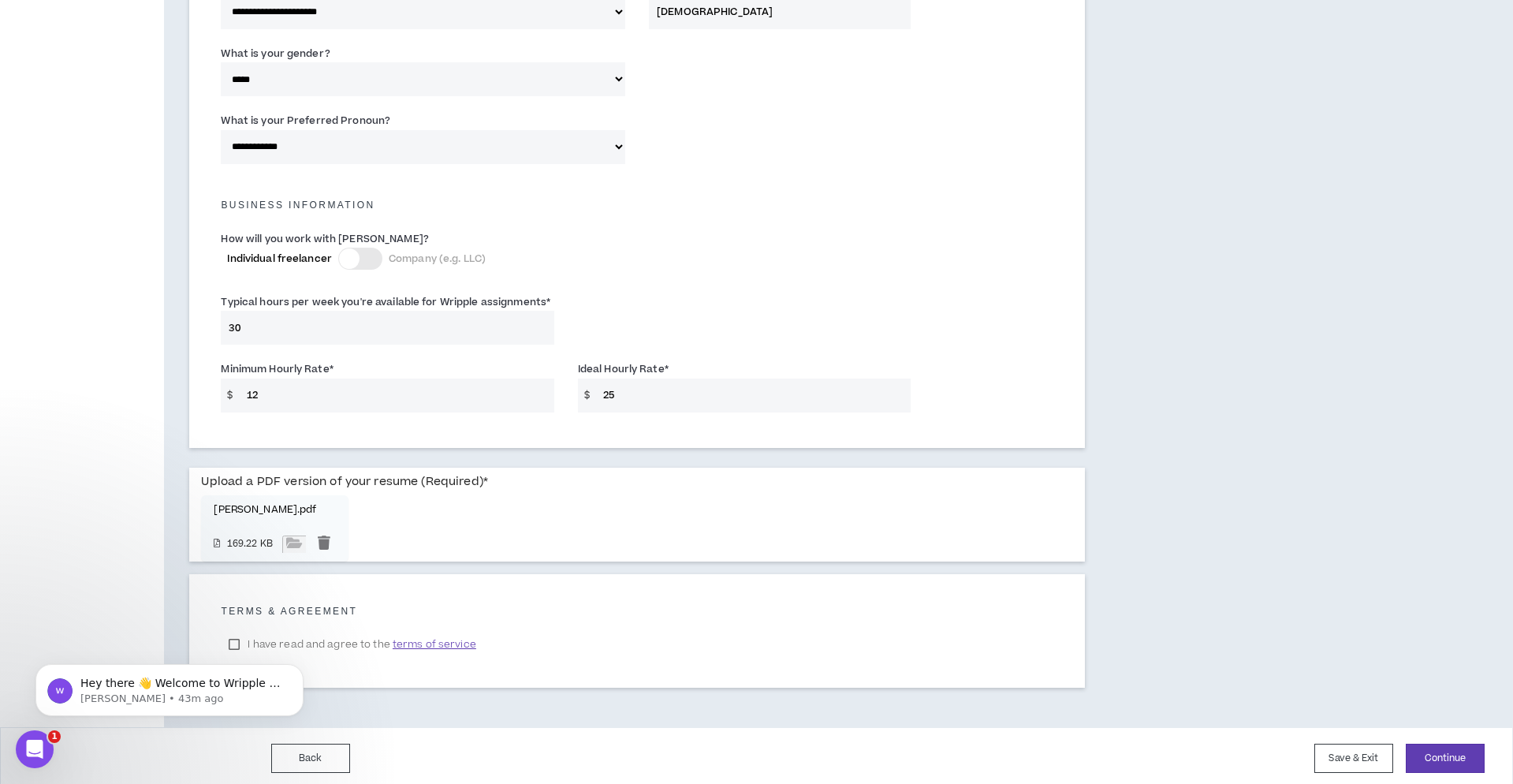
type input "25"
click at [393, 388] on input "12" at bounding box center [396, 395] width 316 height 34
click at [627, 392] on input "25" at bounding box center [754, 395] width 316 height 34
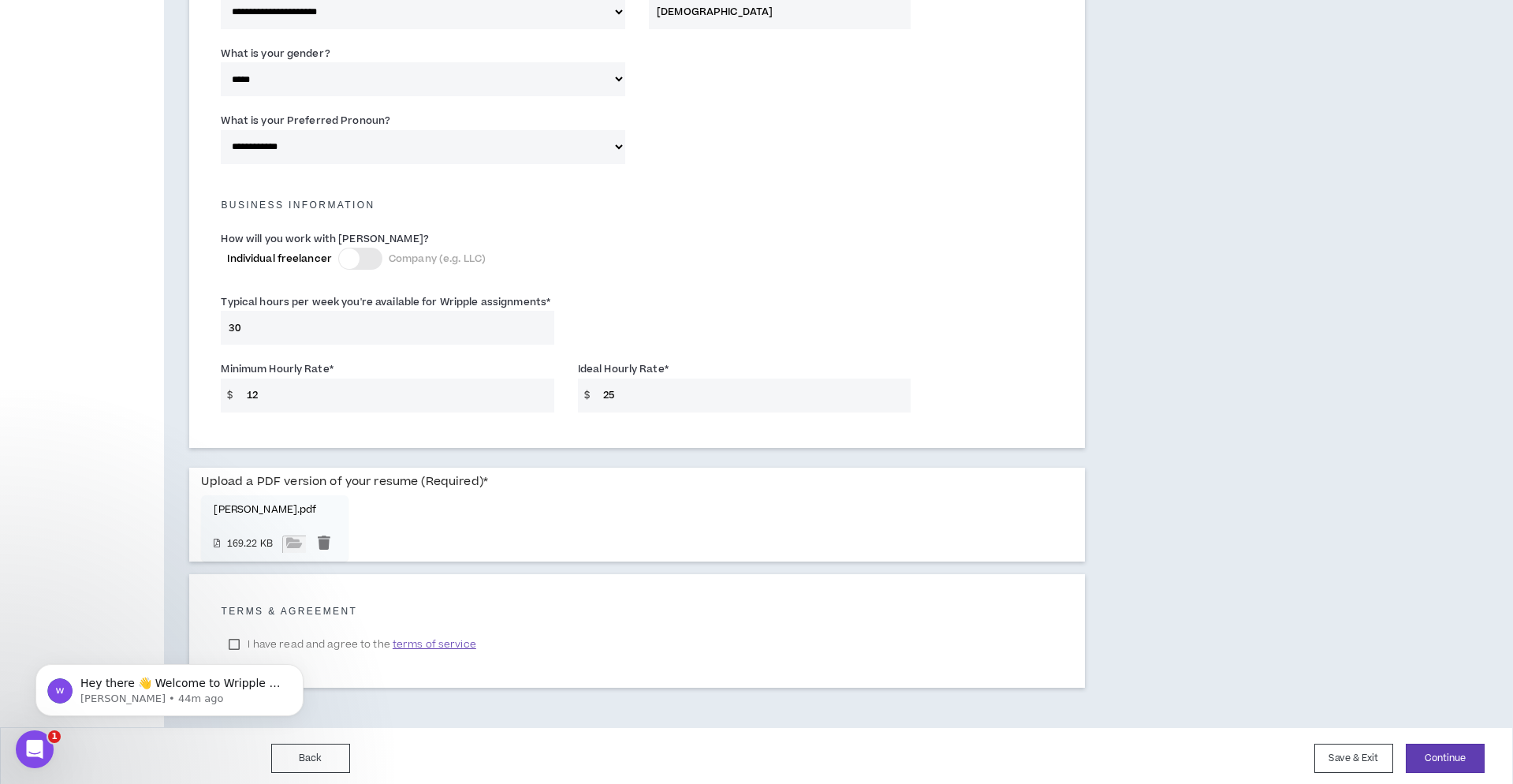
click at [235, 637] on body "Hey there 👋 Welcome to Wripple 🙌 Take a look around! If you have any questions,…" at bounding box center [169, 685] width 303 height 98
click at [232, 638] on div "Hey there 👋 Welcome to Wripple 🙌 Take a look around! If you have any questions,…" at bounding box center [169, 617] width 290 height 197
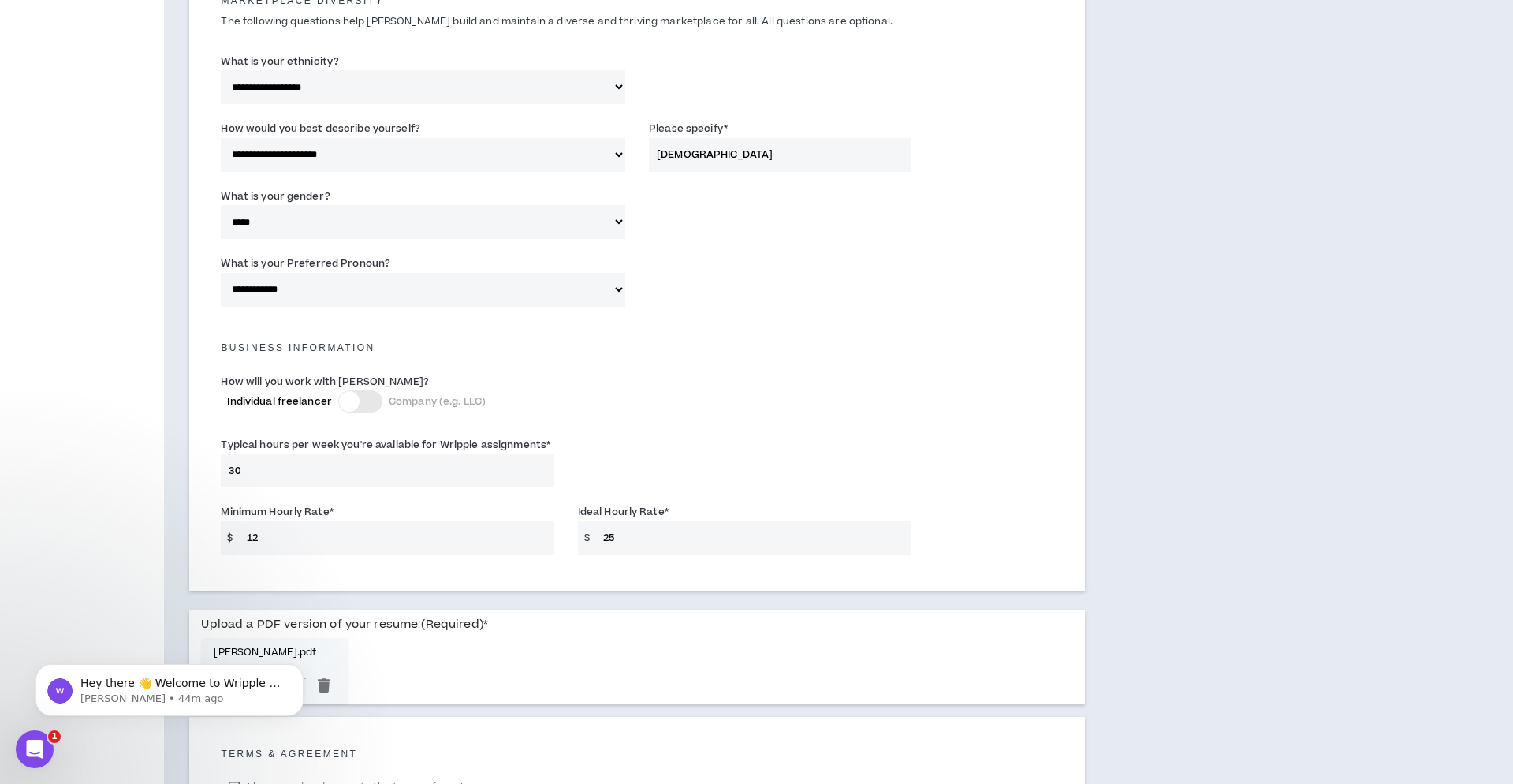
scroll to position [804, 0]
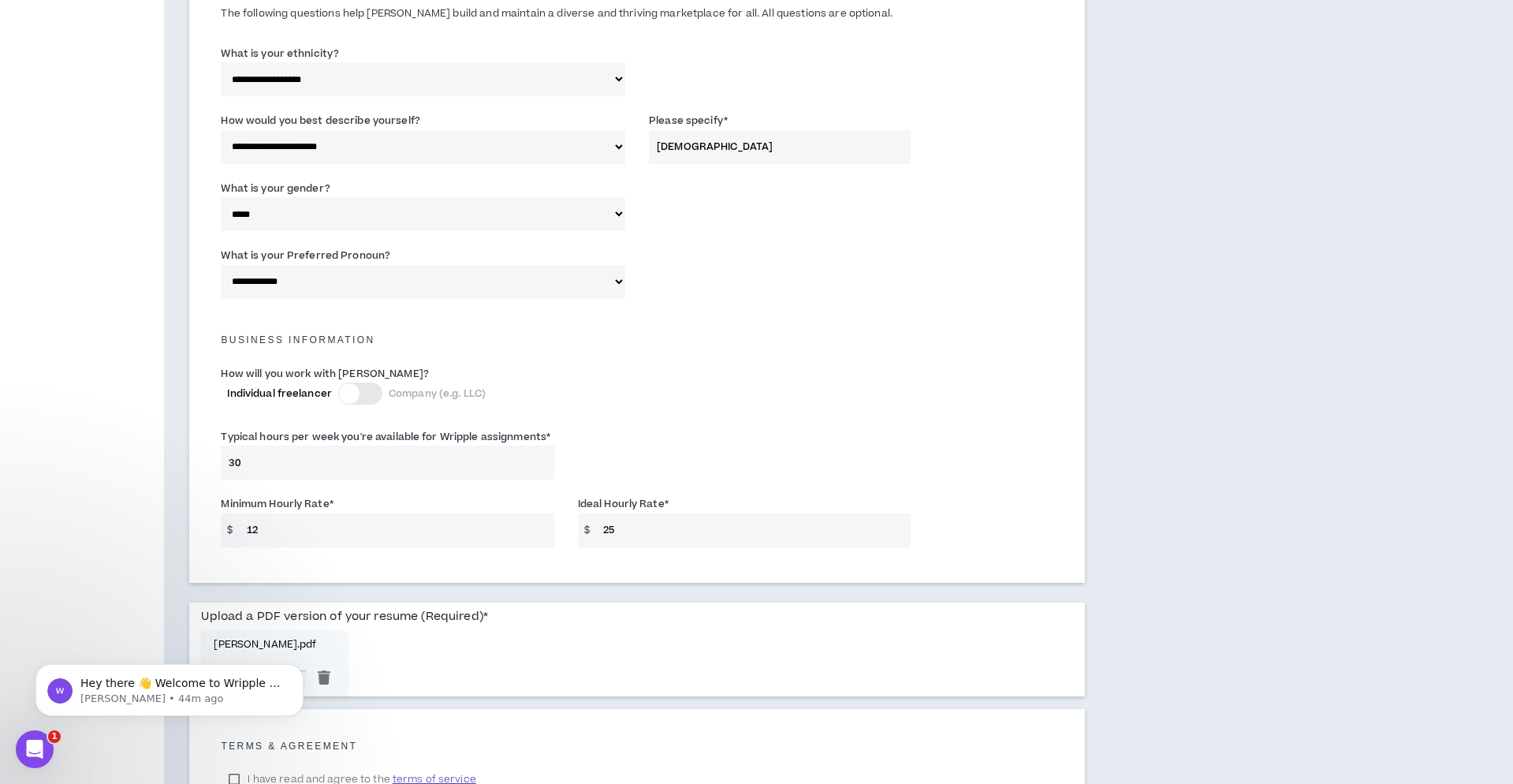
click at [237, 775] on label "I have read and agree to the terms of service" at bounding box center [352, 778] width 262 height 24
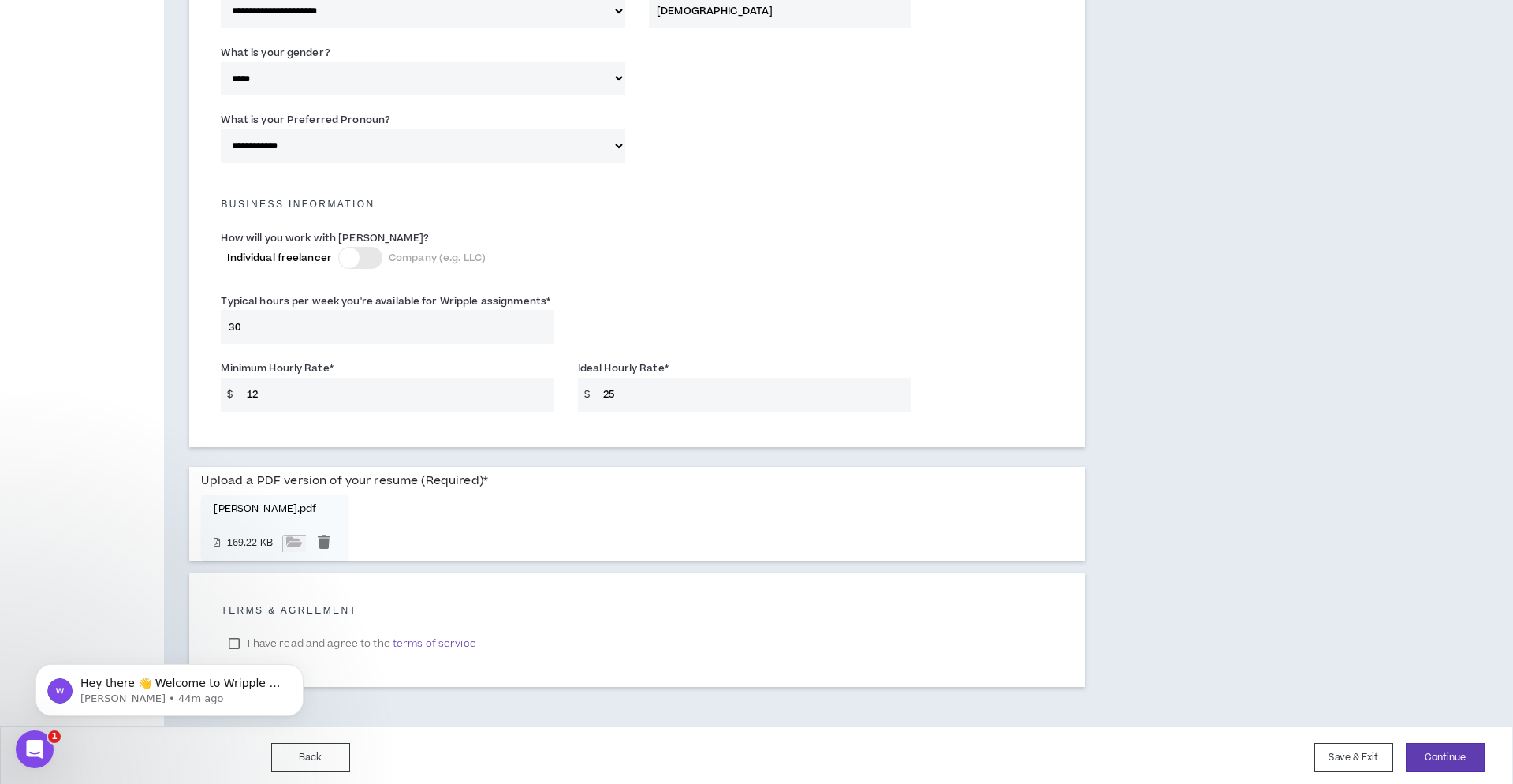
scroll to position [938, 0]
click at [1456, 754] on button "Continue" at bounding box center [1446, 758] width 79 height 29
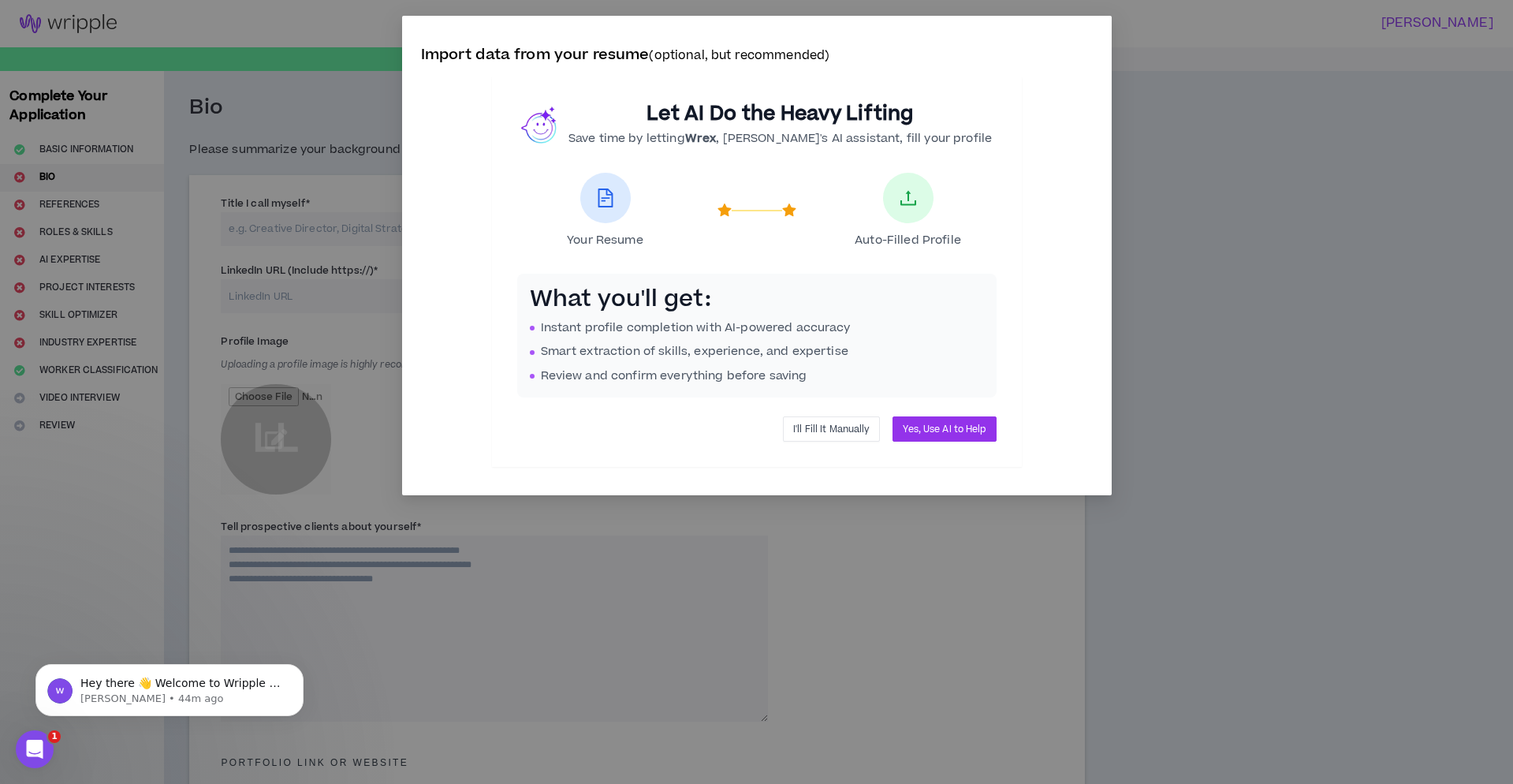
click at [841, 431] on span "I'll Fill It Manually" at bounding box center [832, 430] width 76 height 15
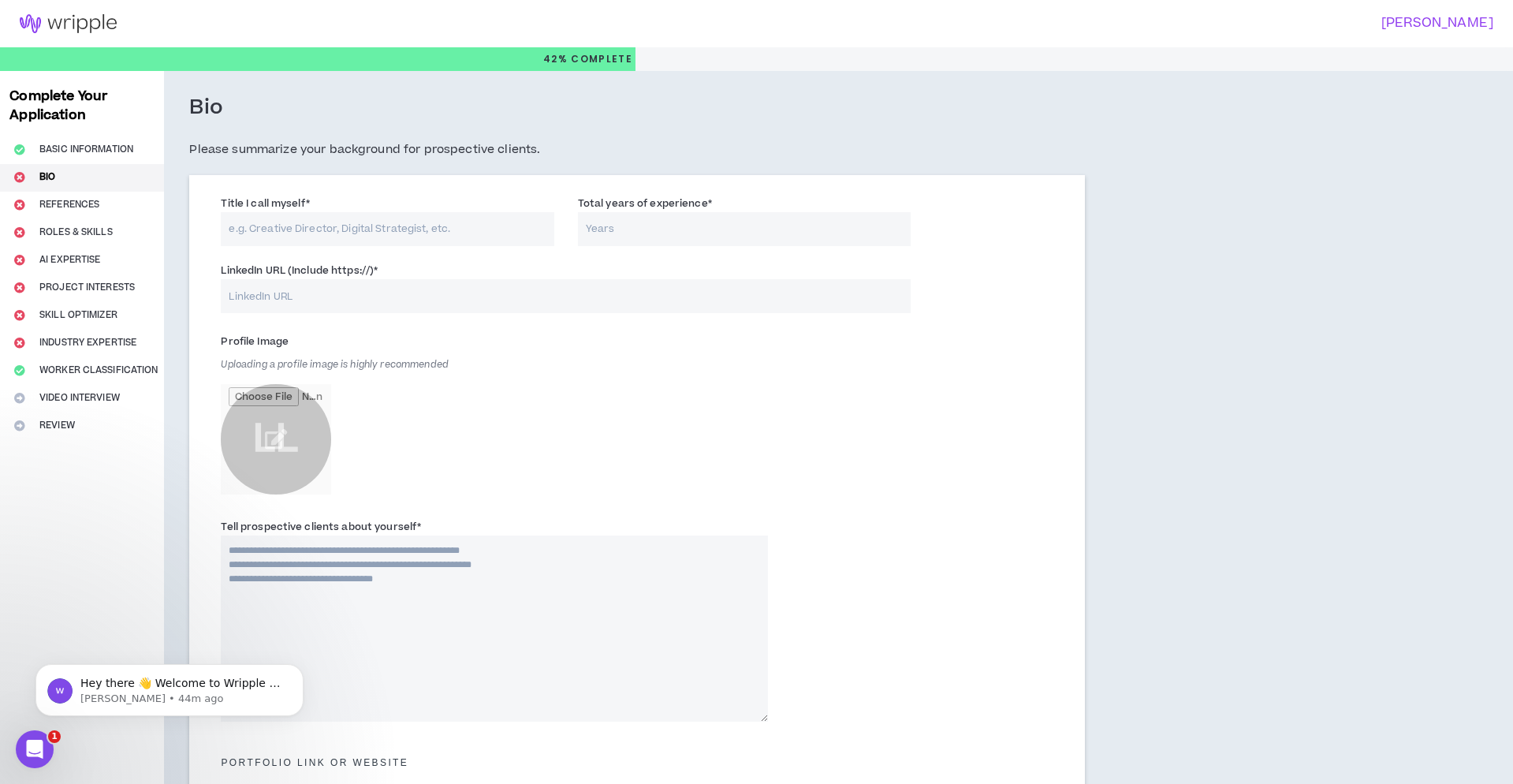
click at [447, 230] on input "Title I call myself *" at bounding box center [387, 229] width 333 height 34
click at [674, 226] on input "Total years of experience *" at bounding box center [744, 229] width 333 height 34
type input "17"
click at [401, 221] on input "Title I call myself *" at bounding box center [387, 229] width 333 height 34
type input "Senior Graphic Designer"
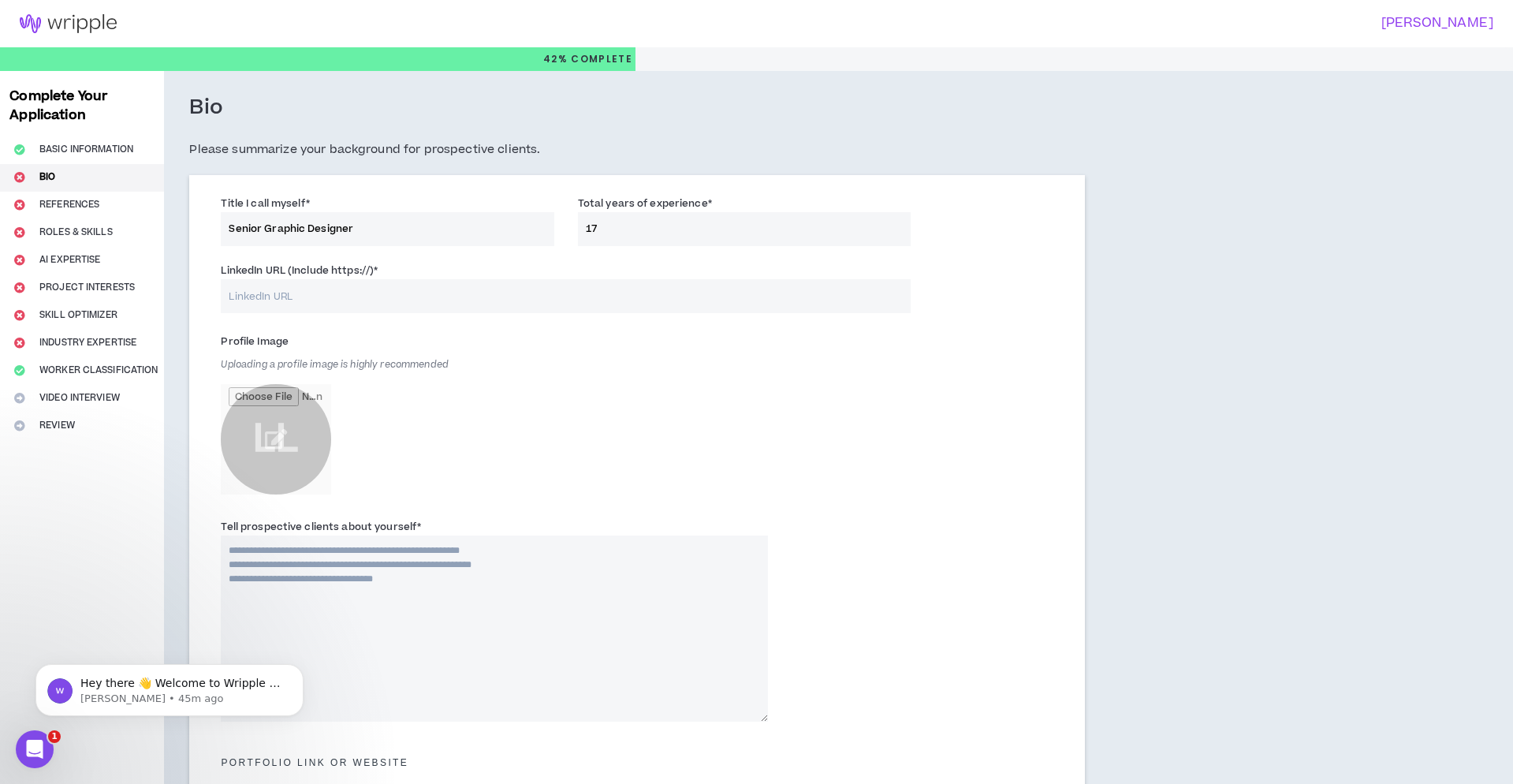
click at [401, 293] on input "LinkedIn URL (Include https://) *" at bounding box center [565, 296] width 689 height 34
paste input "[DOMAIN_NAME][URL]"
click at [557, 364] on div "Profile Image Uploading a profile image is highly recommended LL" at bounding box center [494, 415] width 547 height 174
click at [436, 298] on input "[DOMAIN_NAME][URL]" at bounding box center [565, 296] width 689 height 34
drag, startPoint x: 451, startPoint y: 351, endPoint x: 416, endPoint y: 361, distance: 36.4
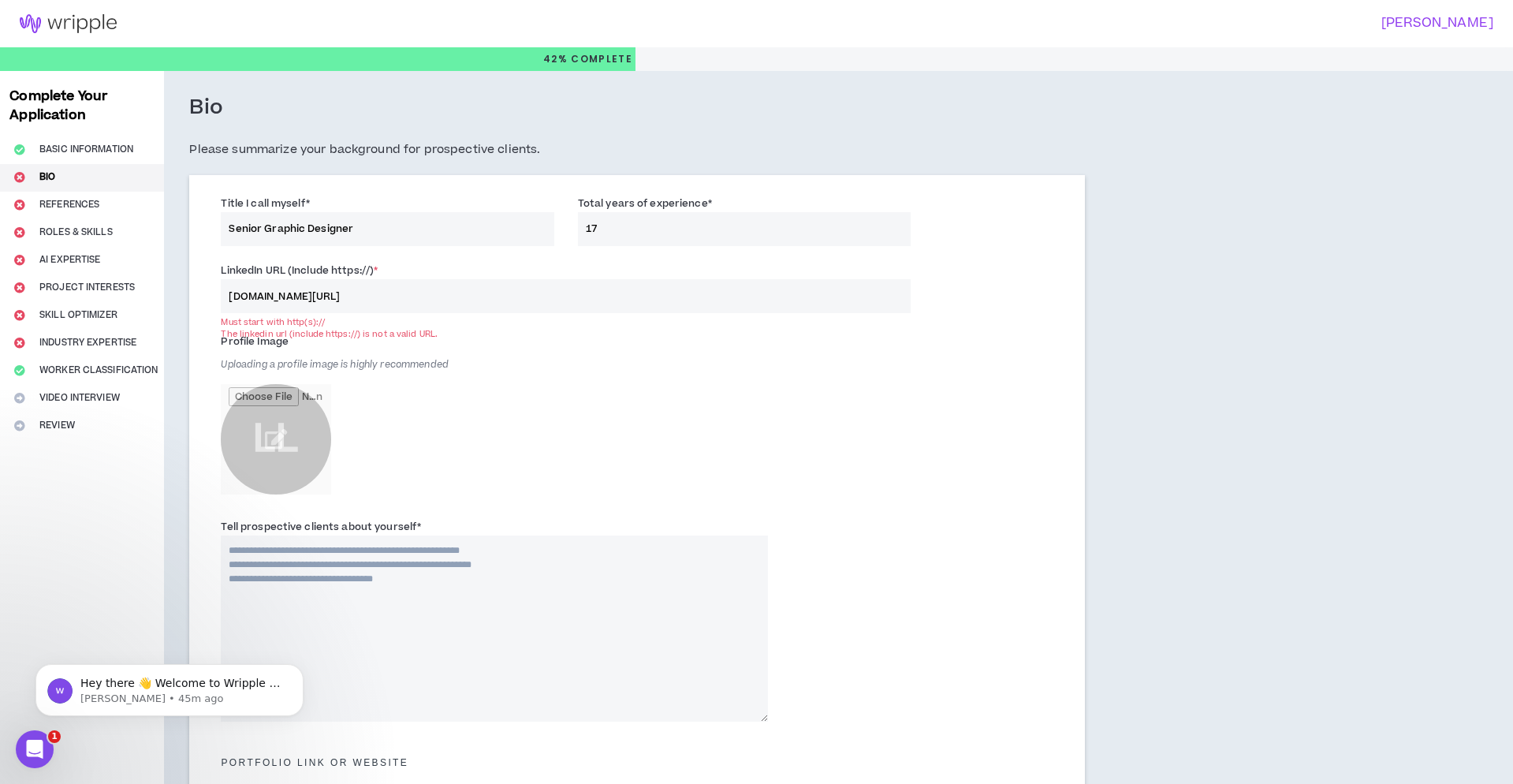
click at [451, 352] on div "Profile Image Uploading a profile image is highly recommended LL" at bounding box center [494, 415] width 547 height 174
click at [304, 364] on span "Uploading a profile image is highly recommended" at bounding box center [335, 365] width 228 height 13
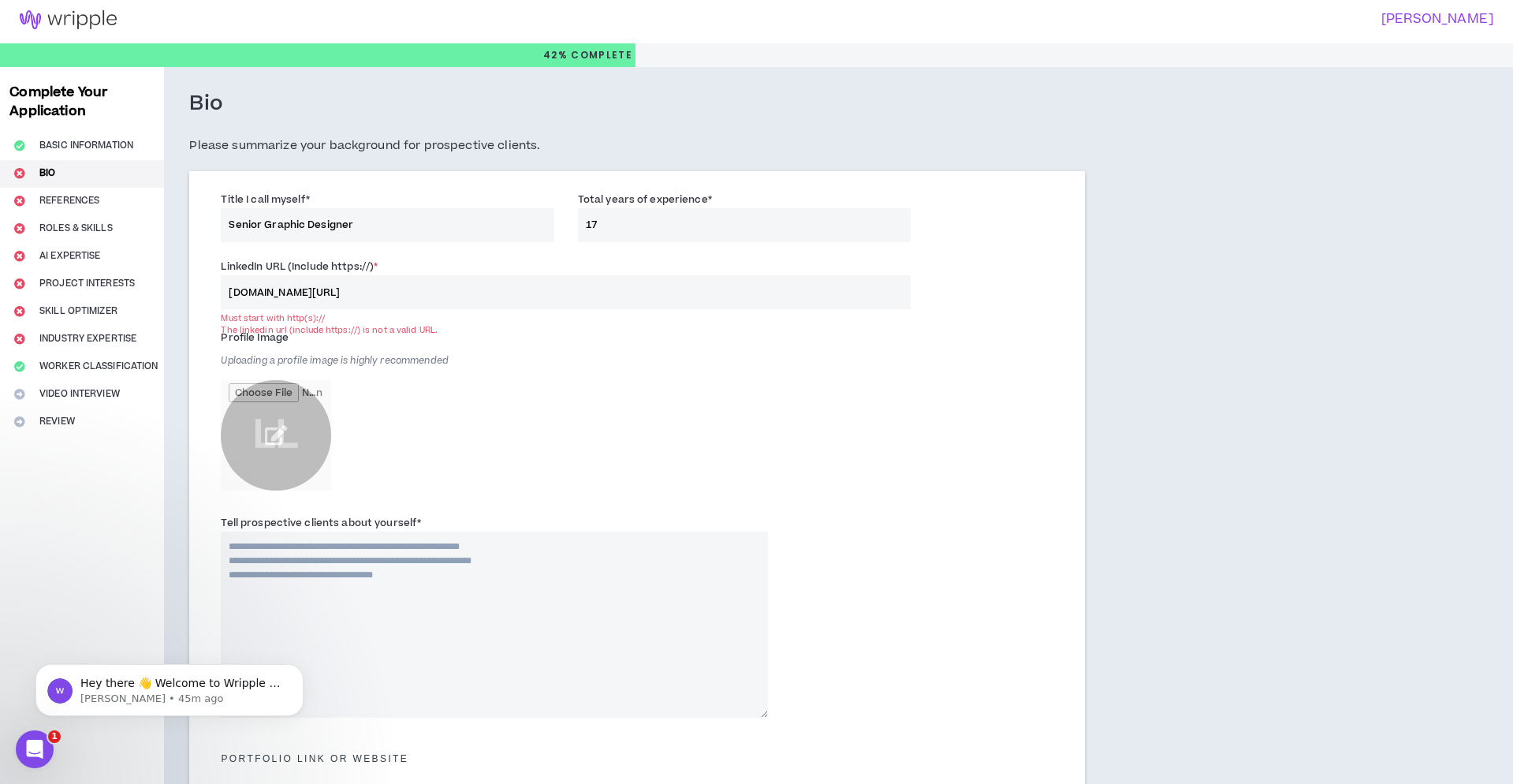
click at [286, 424] on input "file" at bounding box center [276, 435] width 110 height 110
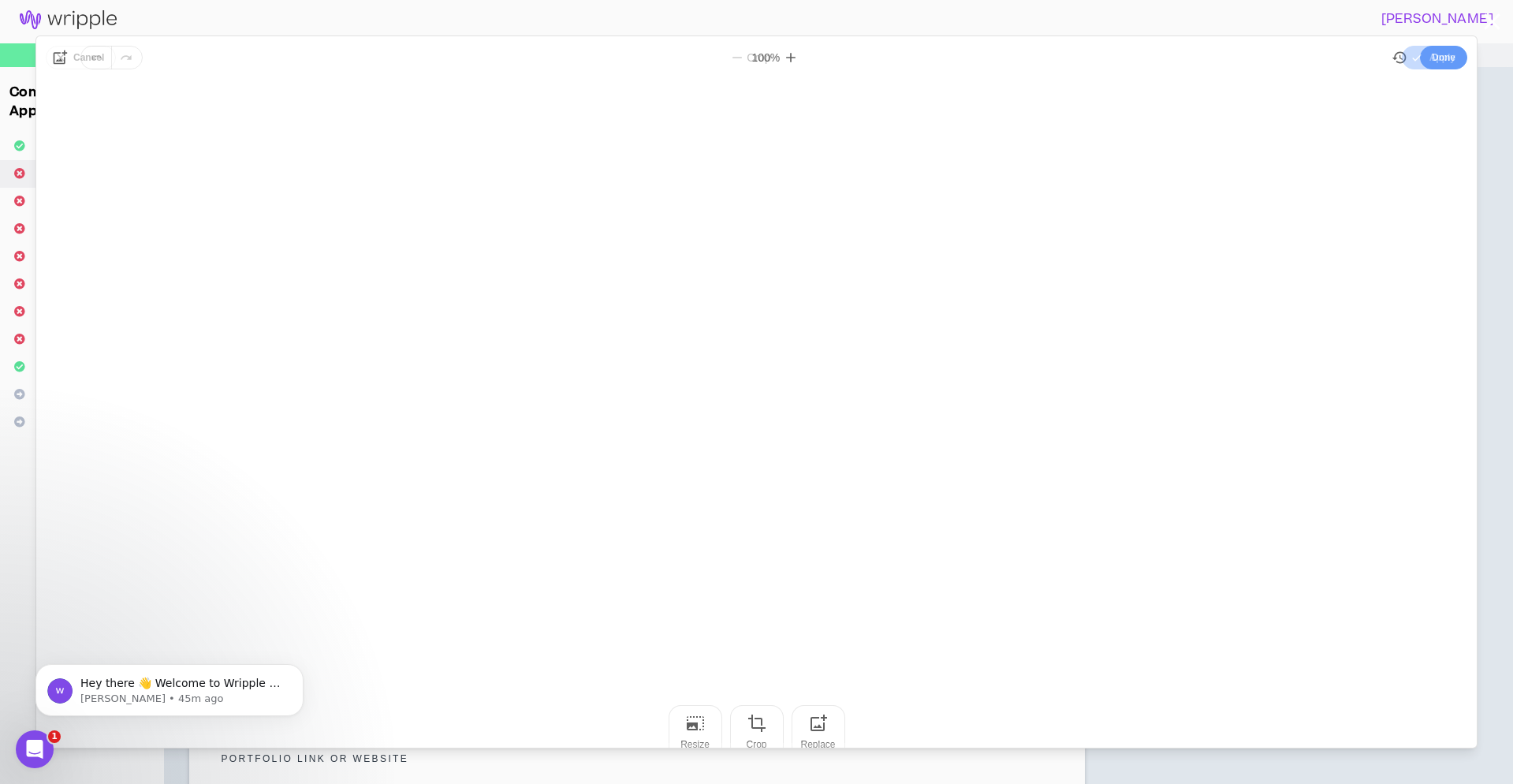
scroll to position [0, 0]
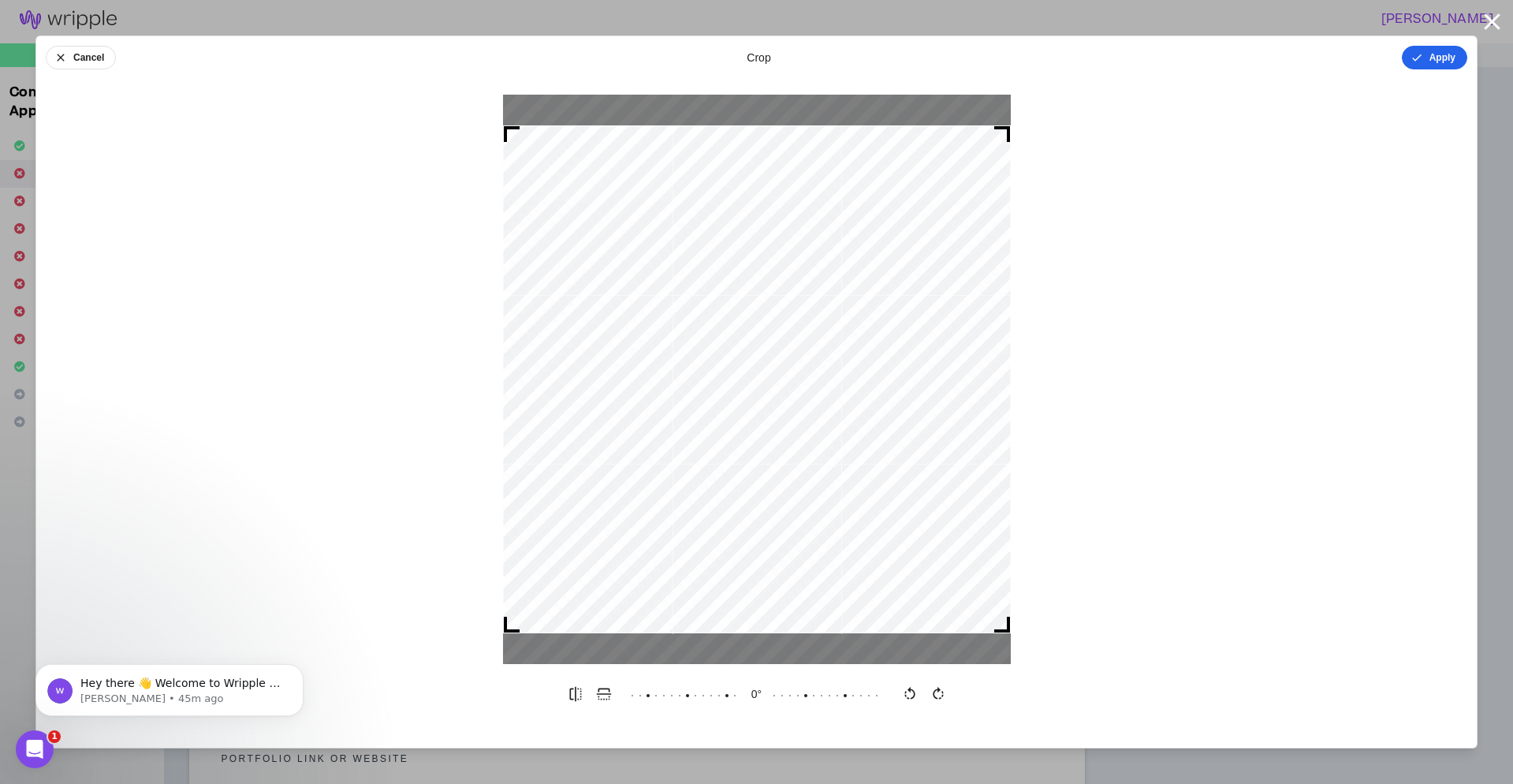
click at [1437, 59] on button "Apply" at bounding box center [1434, 57] width 66 height 24
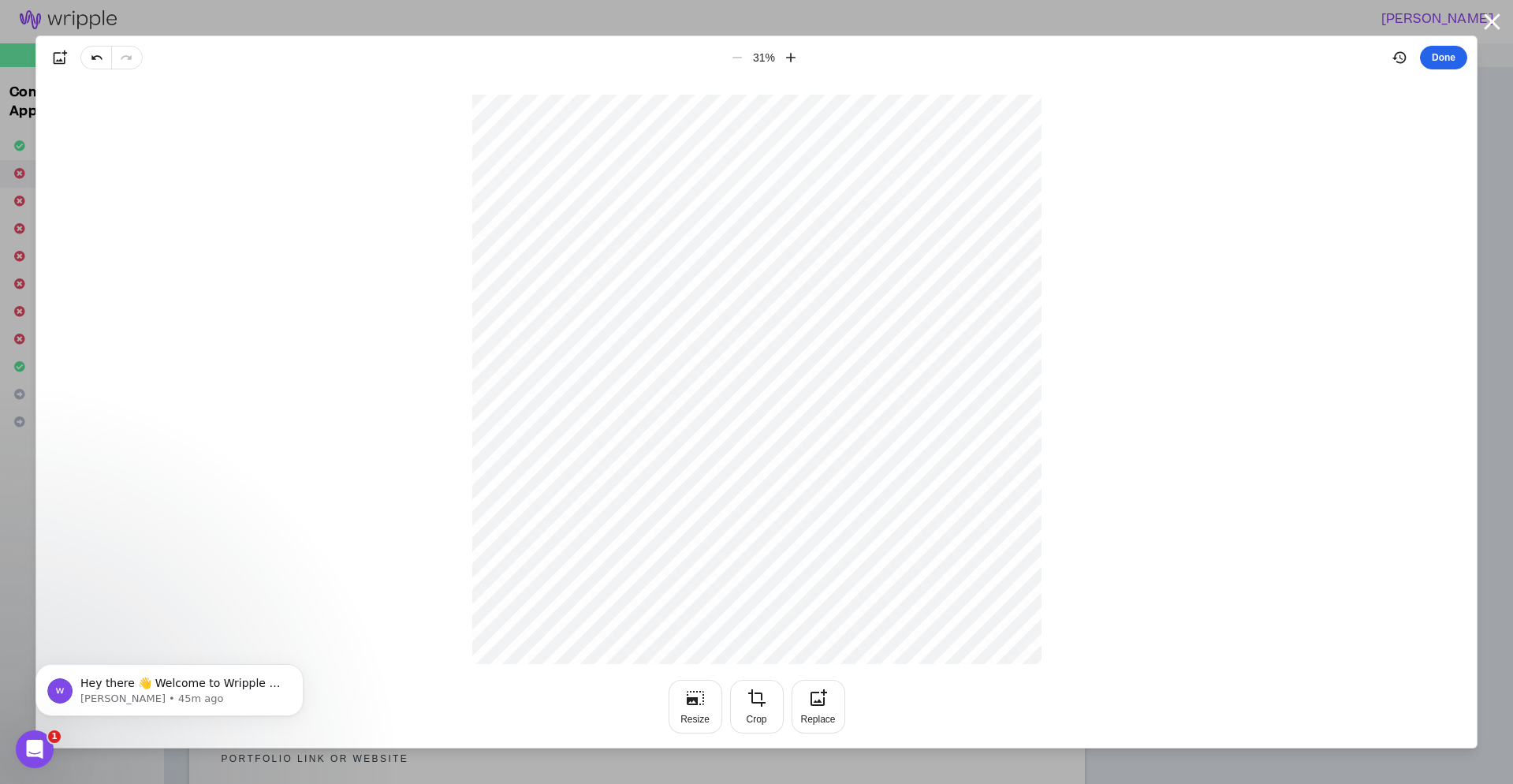
click at [1445, 59] on button "Done" at bounding box center [1444, 57] width 48 height 24
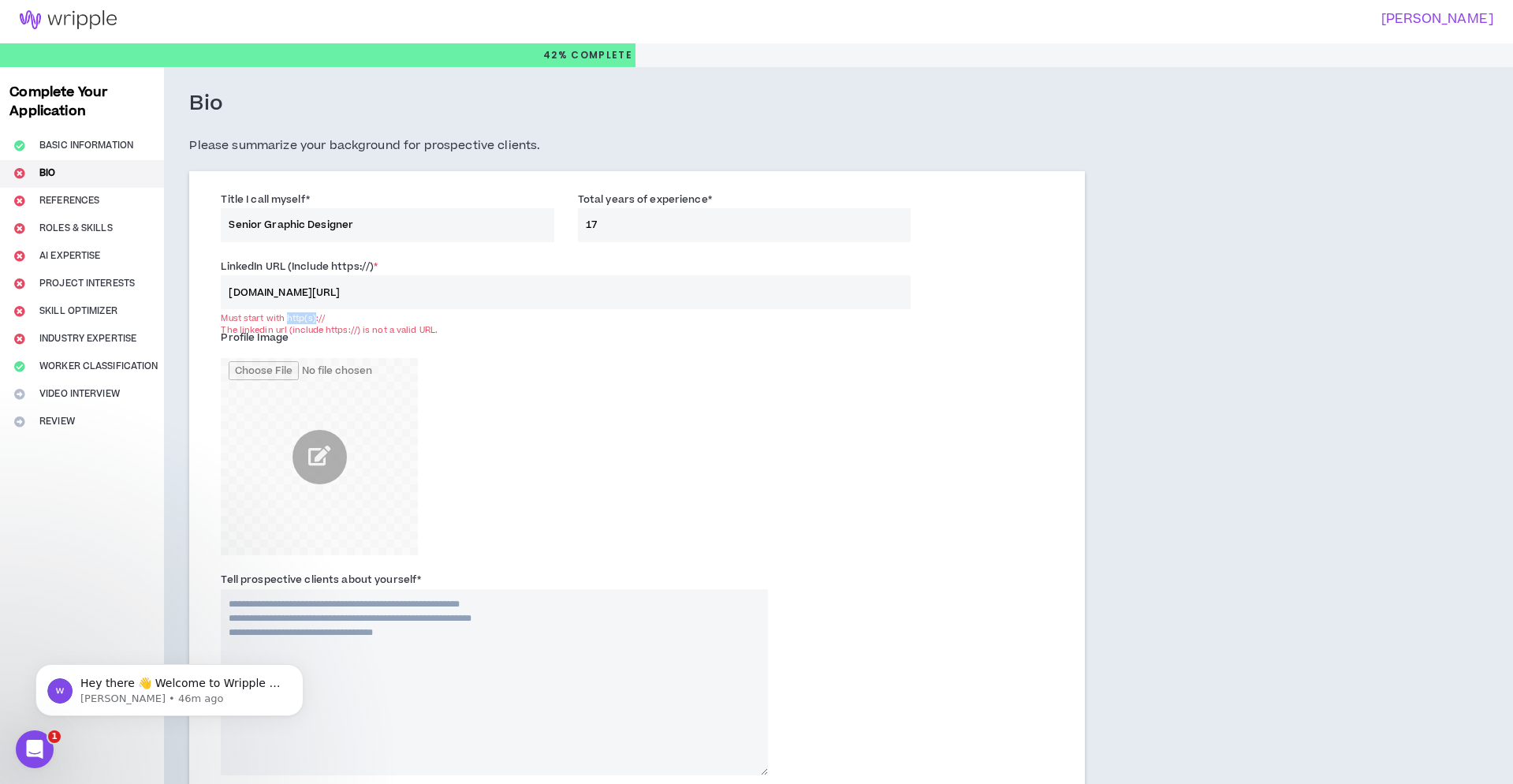
drag, startPoint x: 287, startPoint y: 317, endPoint x: 340, endPoint y: 316, distance: 53.0
click at [316, 315] on div "Must start with http(s)://" at bounding box center [565, 318] width 689 height 11
click at [347, 316] on div "Must start with http(s)://" at bounding box center [565, 318] width 689 height 11
drag, startPoint x: 286, startPoint y: 317, endPoint x: 327, endPoint y: 316, distance: 41.0
click at [327, 316] on div "Must start with http(s)://" at bounding box center [565, 318] width 689 height 11
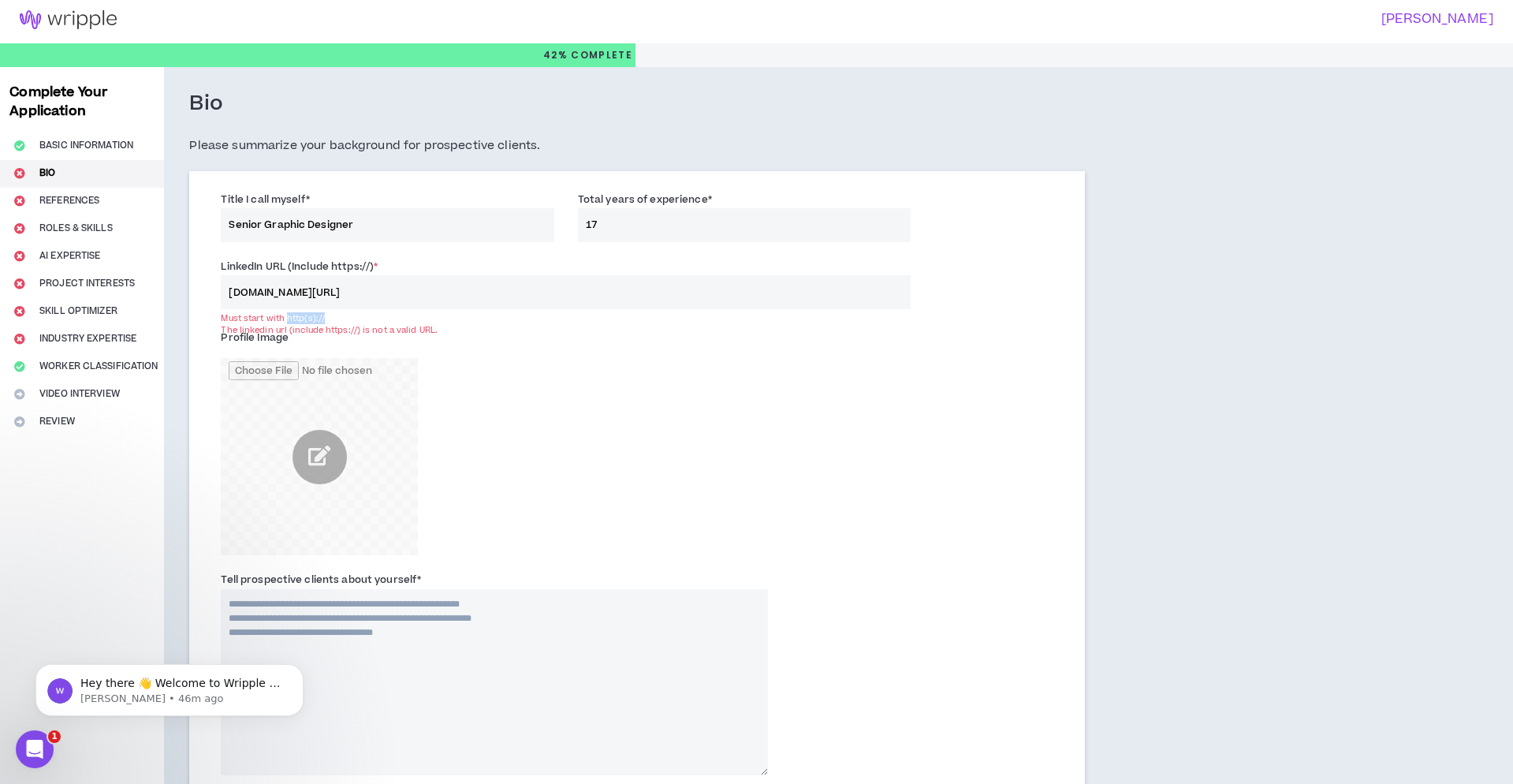
copy div "http(s)://"
click at [229, 295] on input "[DOMAIN_NAME][URL]" at bounding box center [565, 293] width 689 height 34
paste input "http(s)://"
click at [531, 288] on input "http(s)://[DOMAIN_NAME][URL]" at bounding box center [565, 293] width 689 height 34
click at [522, 354] on div "Profile Image" at bounding box center [494, 440] width 547 height 230
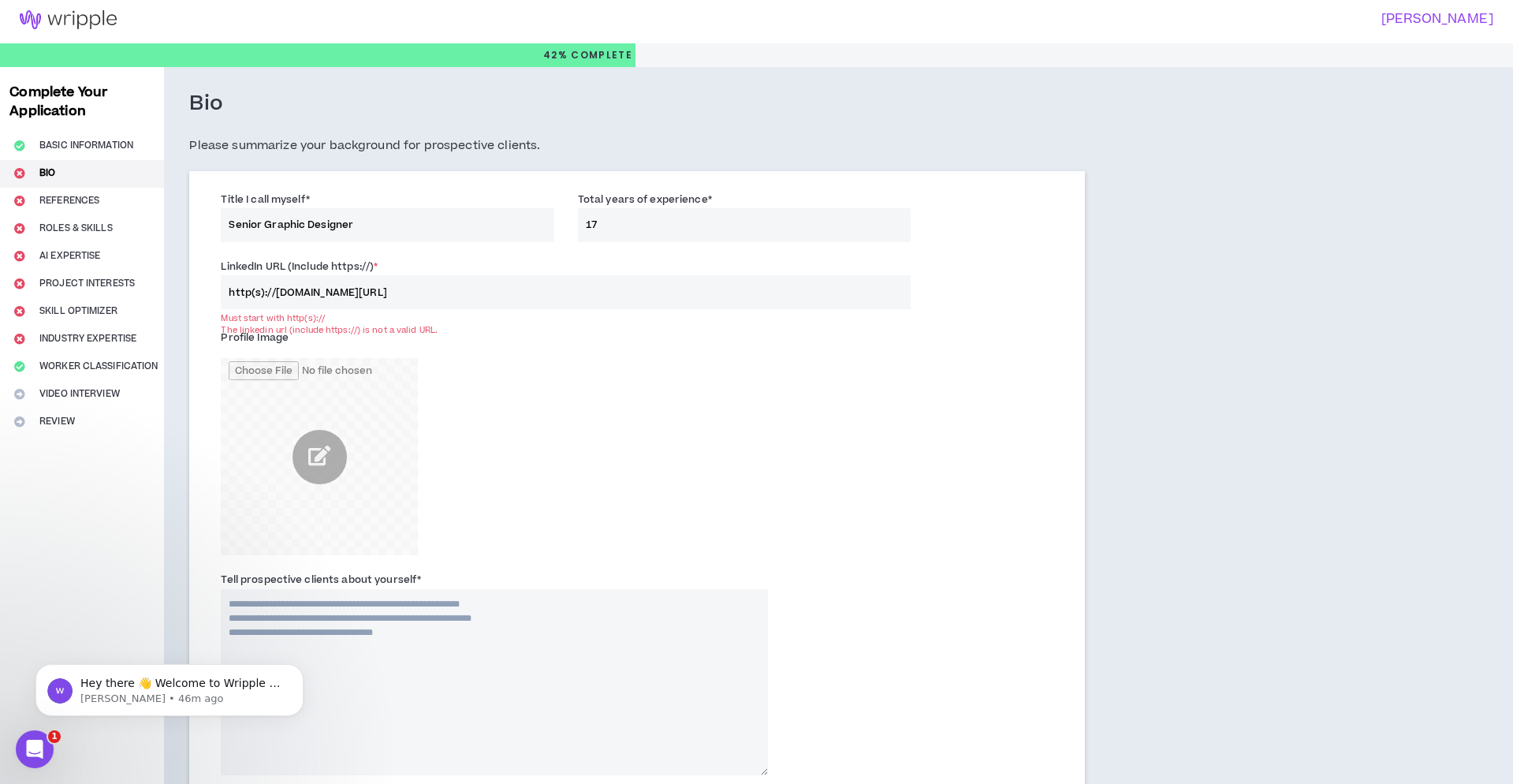
drag, startPoint x: 471, startPoint y: 421, endPoint x: 488, endPoint y: 414, distance: 18.4
click at [471, 421] on div "Profile Image" at bounding box center [494, 440] width 547 height 230
click at [480, 292] on input "http(s)://[DOMAIN_NAME][URL]" at bounding box center [565, 293] width 689 height 34
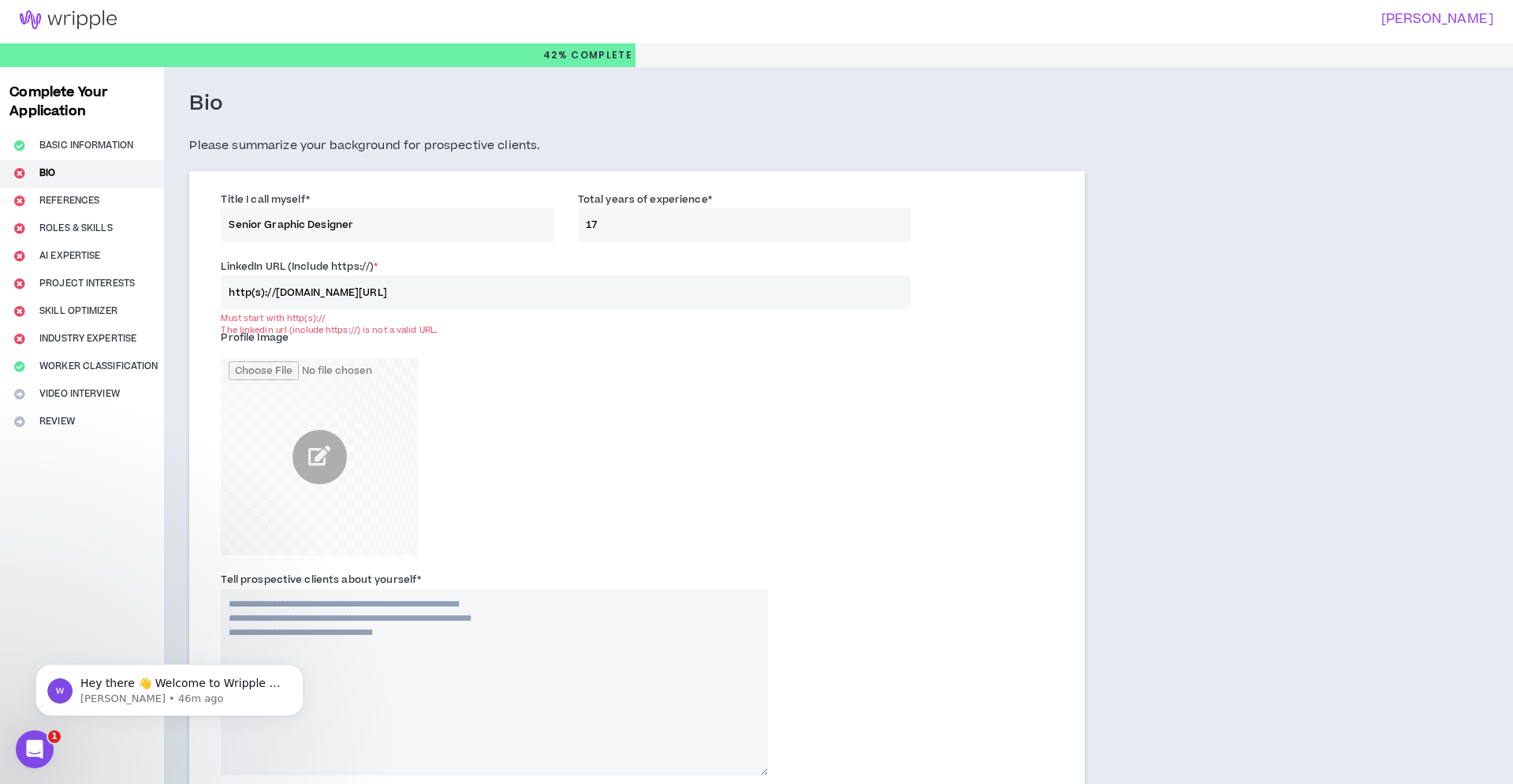
paste input "s://[DOMAIN_NAME][URL][PERSON_NAME]"
type input "[URL][DOMAIN_NAME][PERSON_NAME]"
click at [563, 321] on div "Profile Image" at bounding box center [637, 444] width 855 height 246
click at [408, 328] on div "Profile Image" at bounding box center [494, 440] width 547 height 230
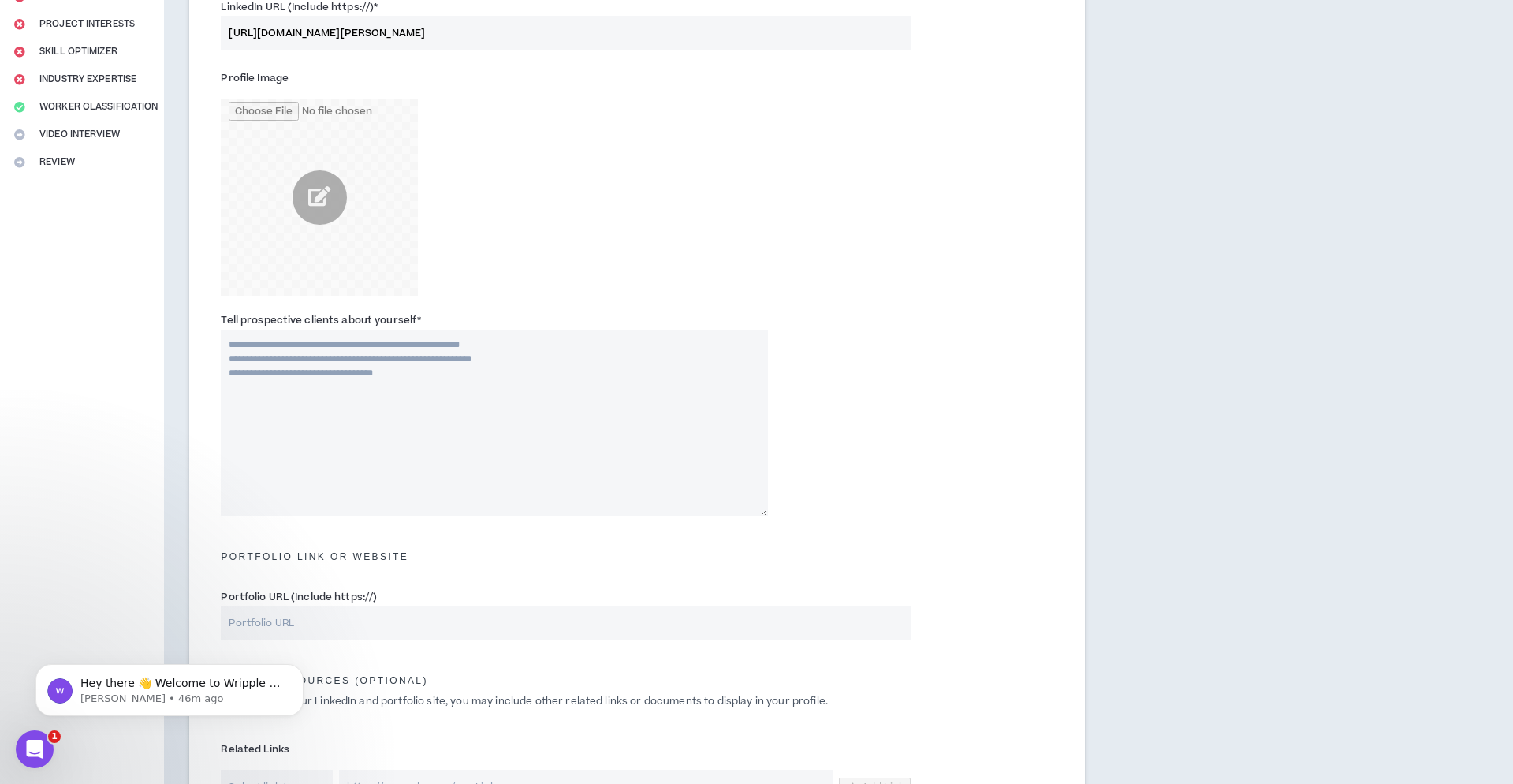
scroll to position [259, 0]
click at [320, 386] on textarea "Tell prospective clients about yourself *" at bounding box center [494, 427] width 547 height 186
paste textarea "**********"
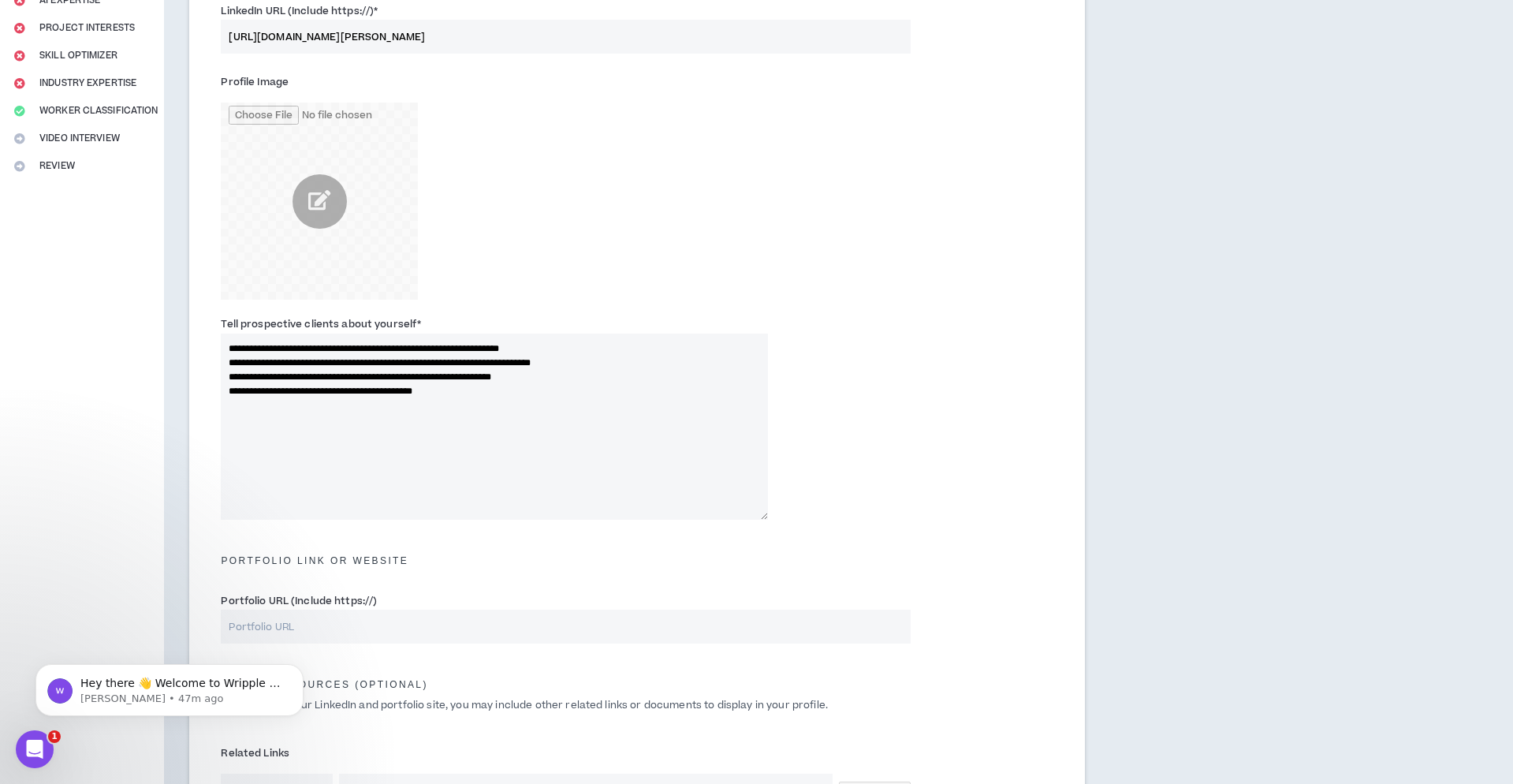
click at [472, 457] on textarea "**********" at bounding box center [494, 427] width 547 height 186
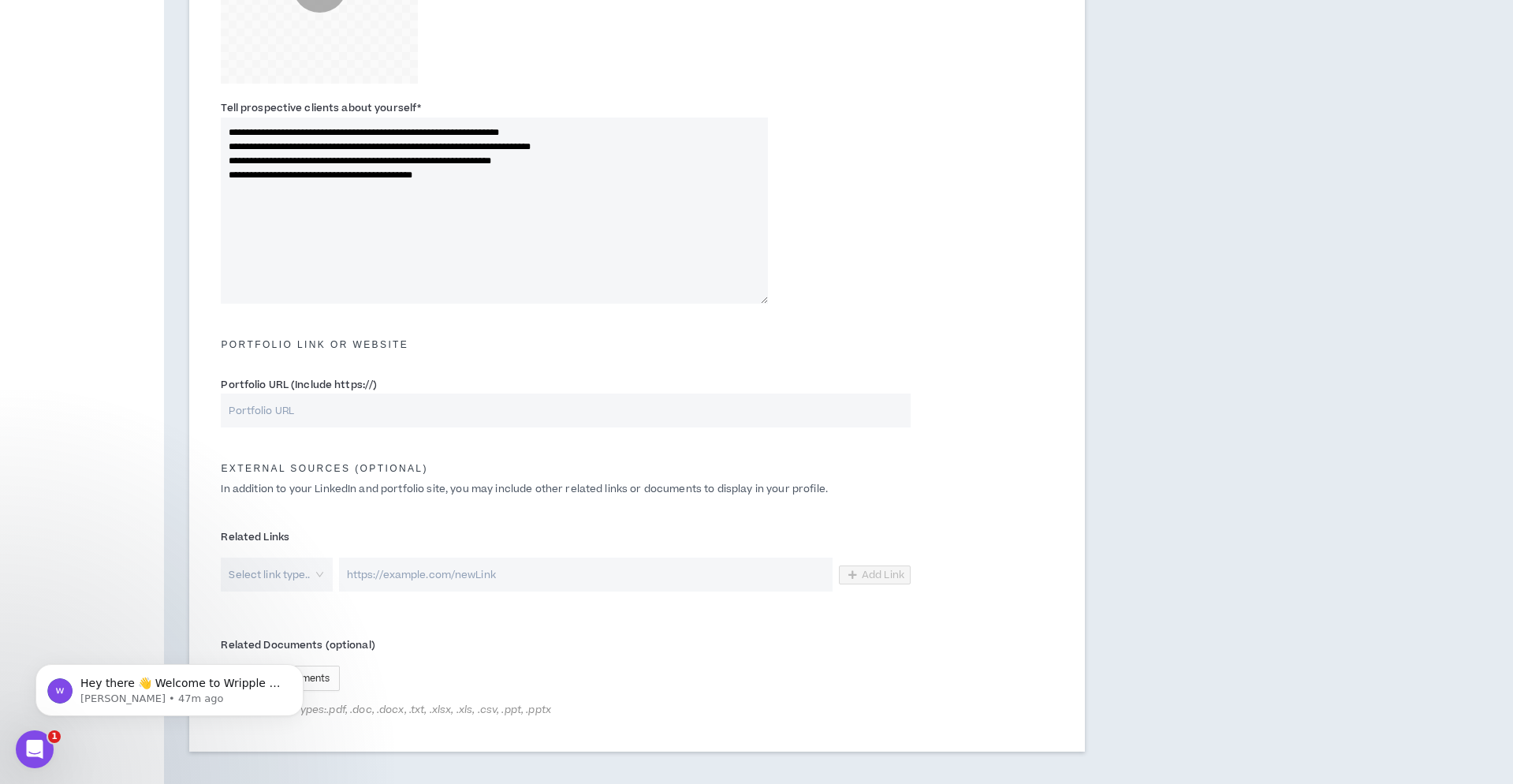
scroll to position [485, 0]
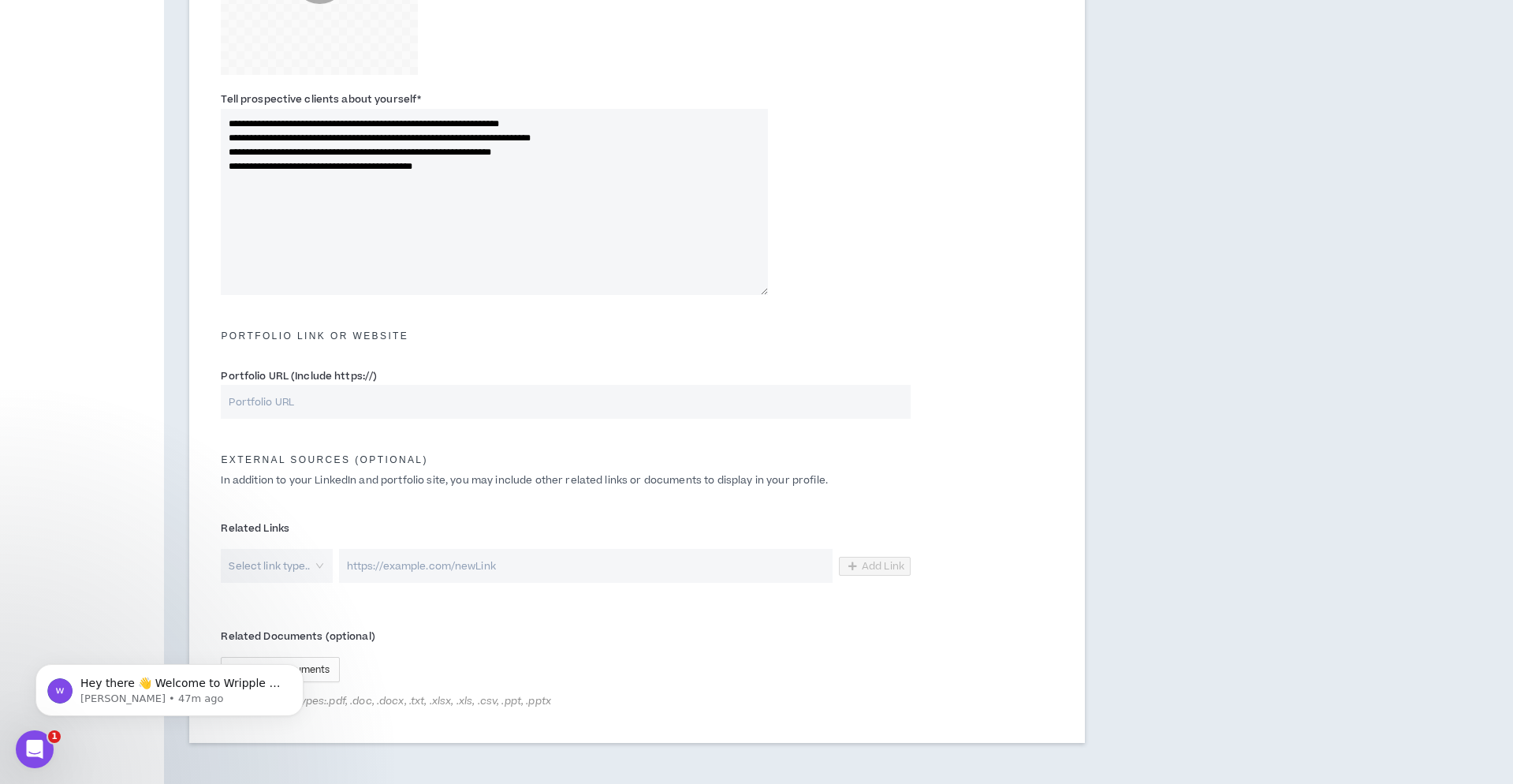
type textarea "**********"
click at [349, 404] on input "Portfolio URL (Include https://)" at bounding box center [565, 402] width 689 height 34
click at [350, 401] on input "Portfolio URL (Include https://)" at bounding box center [565, 402] width 689 height 34
paste input "[URL][DOMAIN_NAME]"
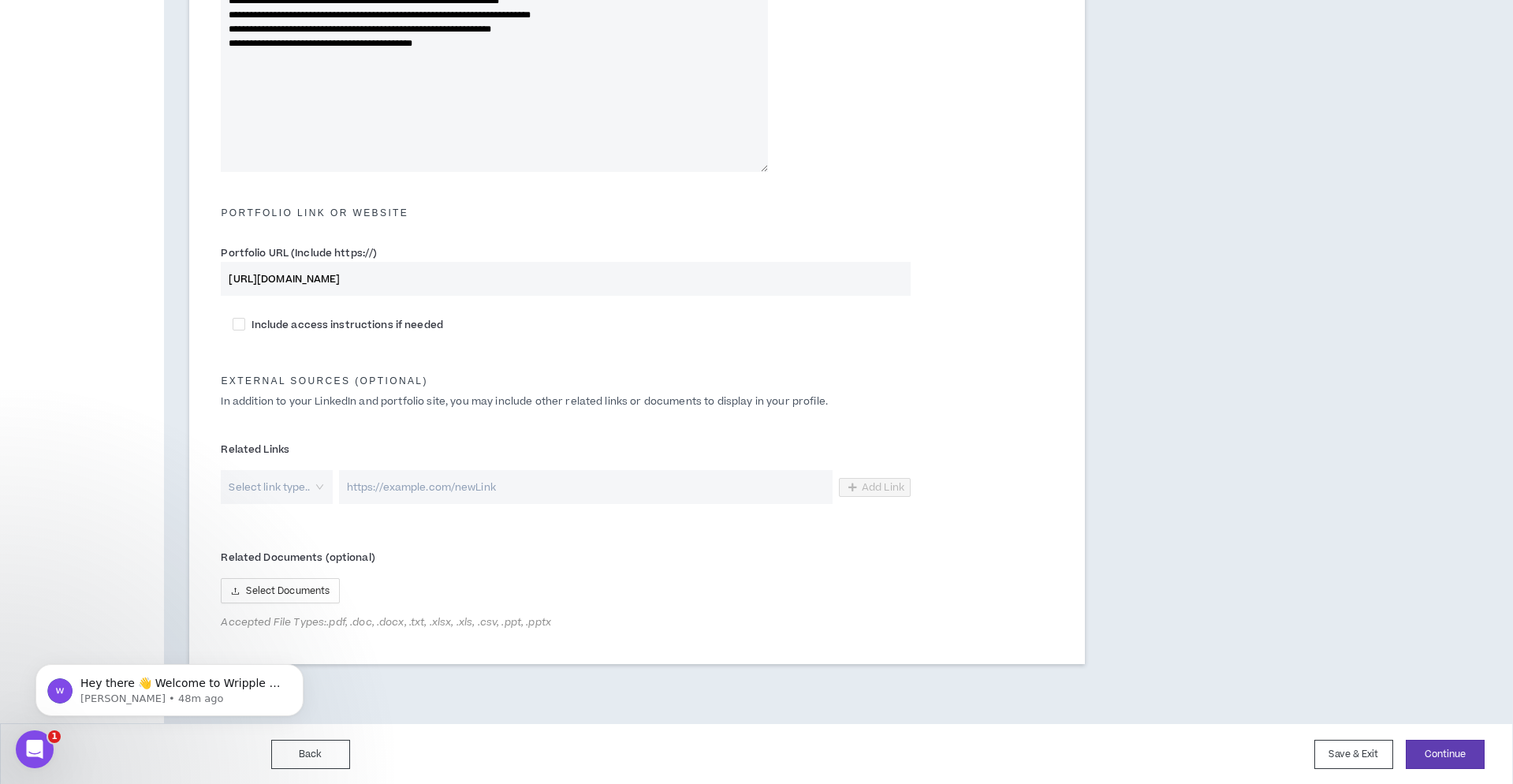
scroll to position [606, 0]
type input "[URL][DOMAIN_NAME]"
click at [1457, 753] on button "Continue" at bounding box center [1446, 755] width 79 height 29
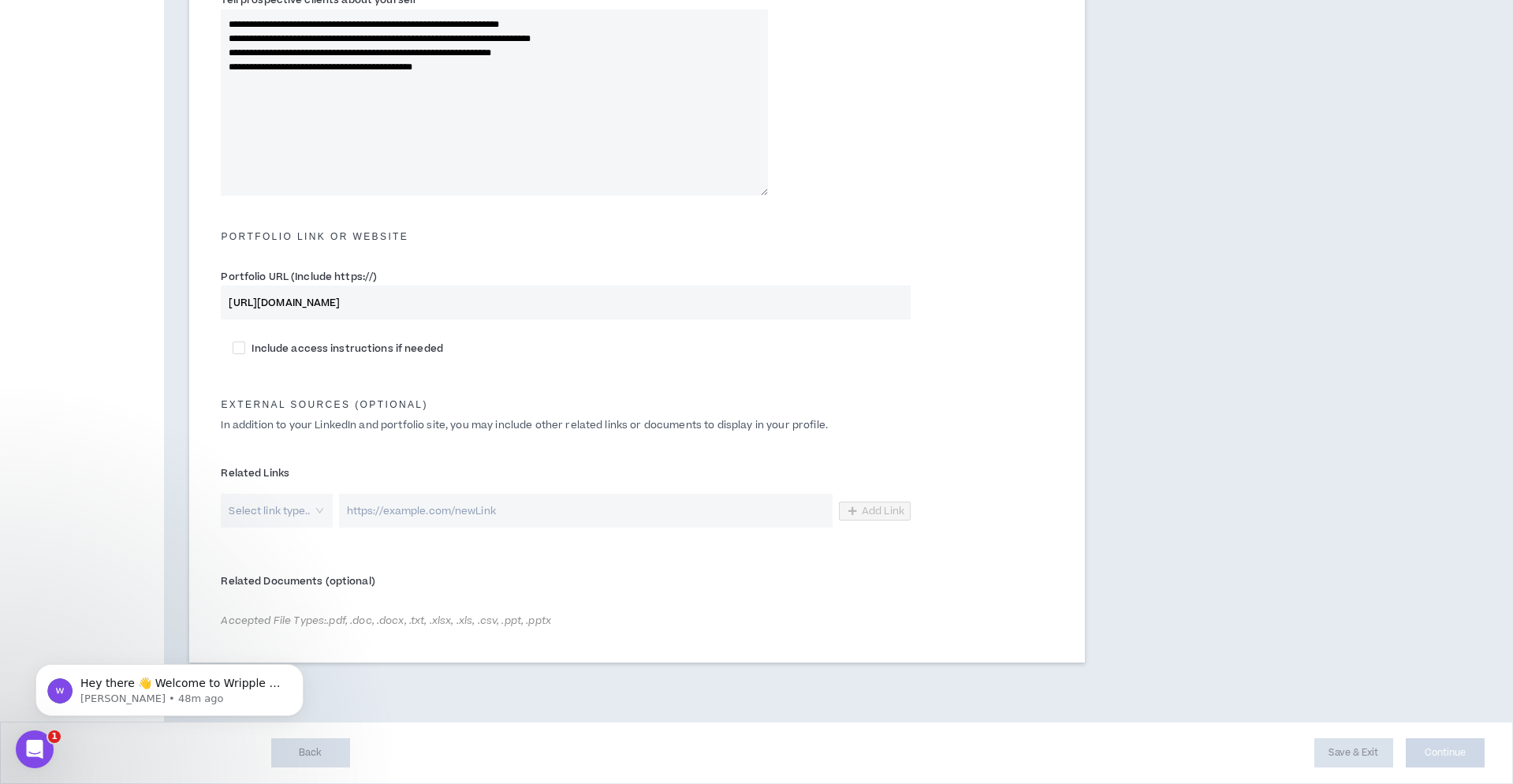
scroll to position [582, 0]
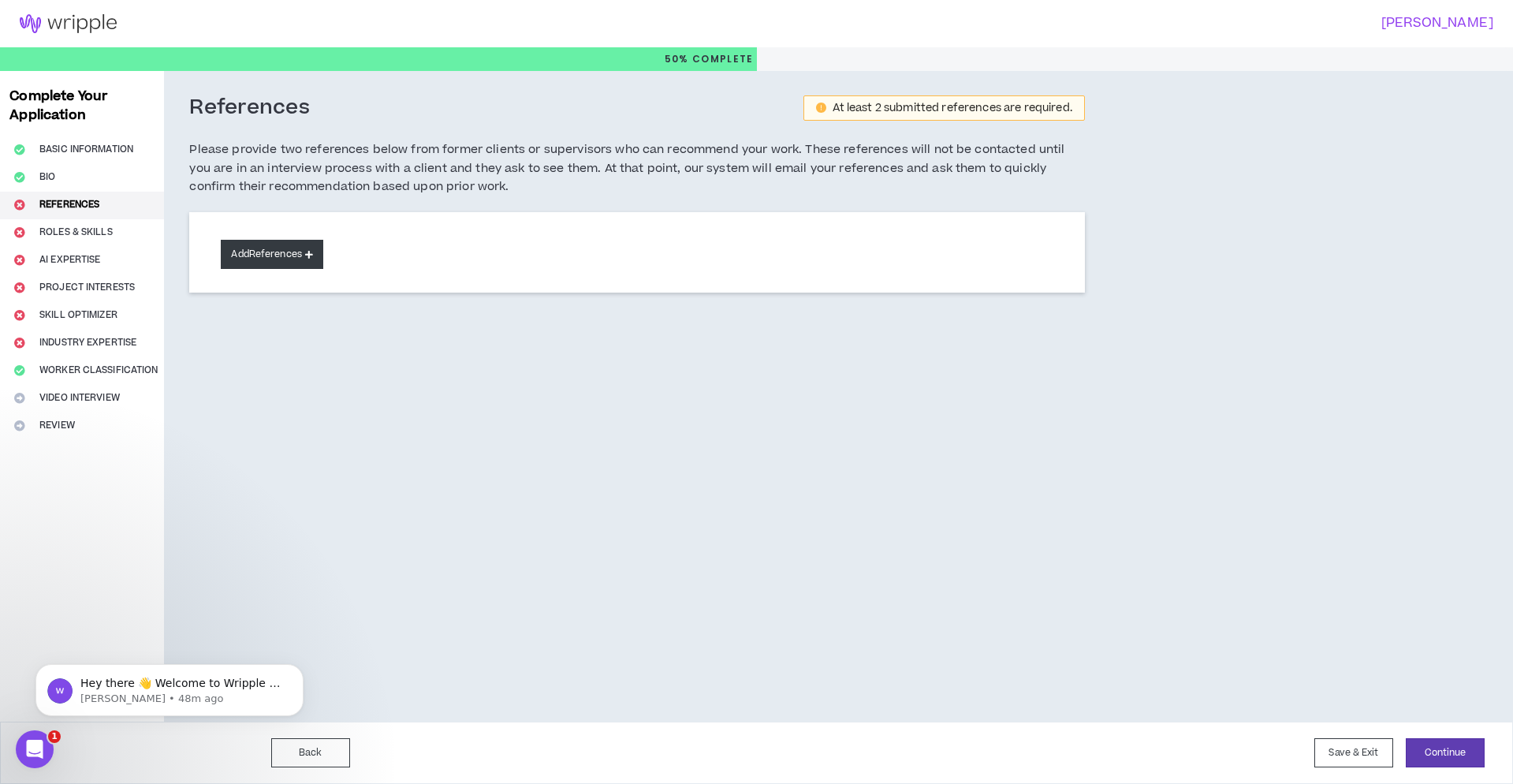
click at [276, 253] on button "Add References" at bounding box center [272, 254] width 103 height 29
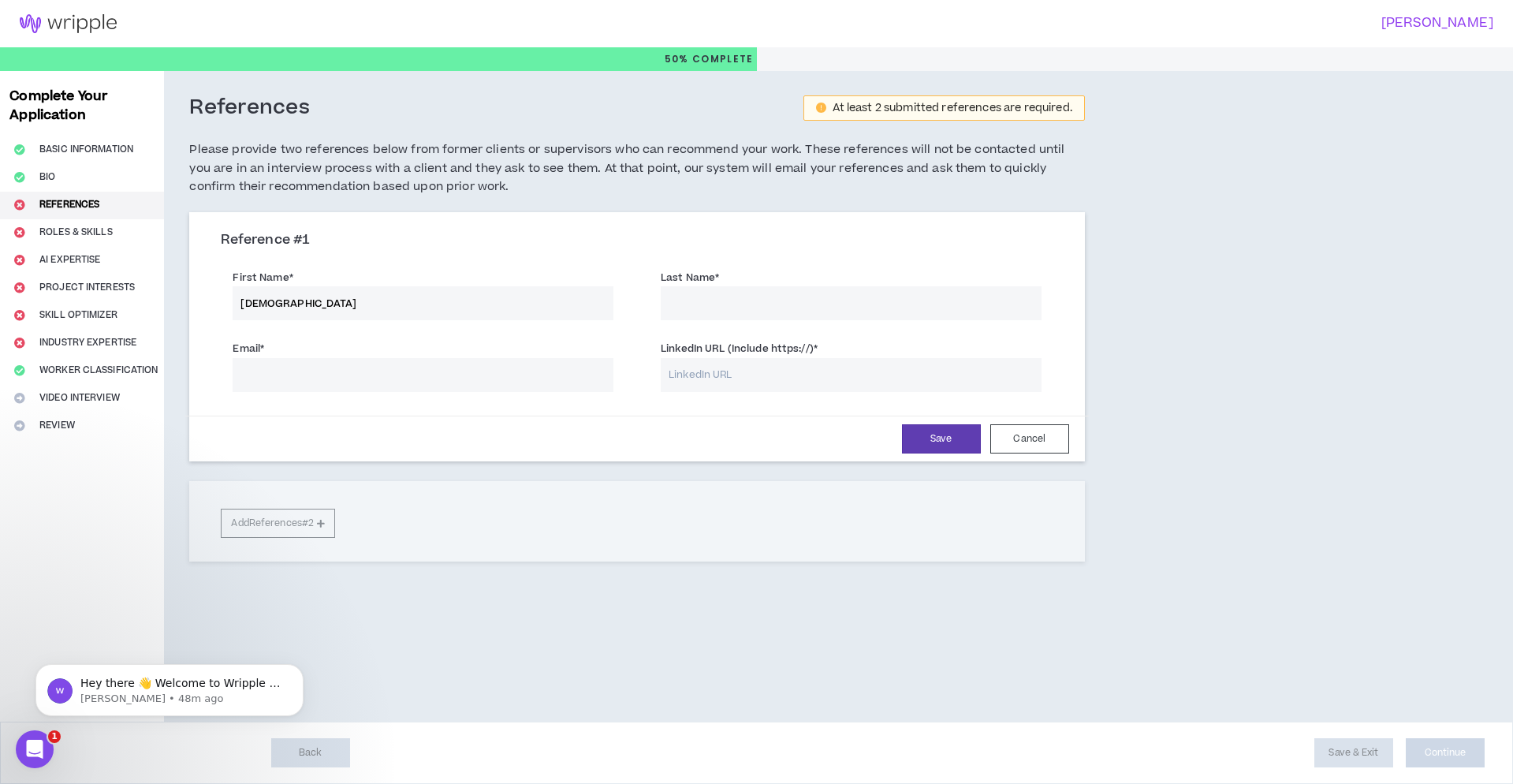
type input "[DEMOGRAPHIC_DATA]"
type input "[PERSON_NAME]"
click at [754, 374] on input "LinkedIn URL (Include https://) *" at bounding box center [851, 375] width 381 height 34
click at [731, 371] on input "LinkedIn URL (Include https://) *" at bounding box center [851, 375] width 381 height 34
paste input "[URL][DOMAIN_NAME]"
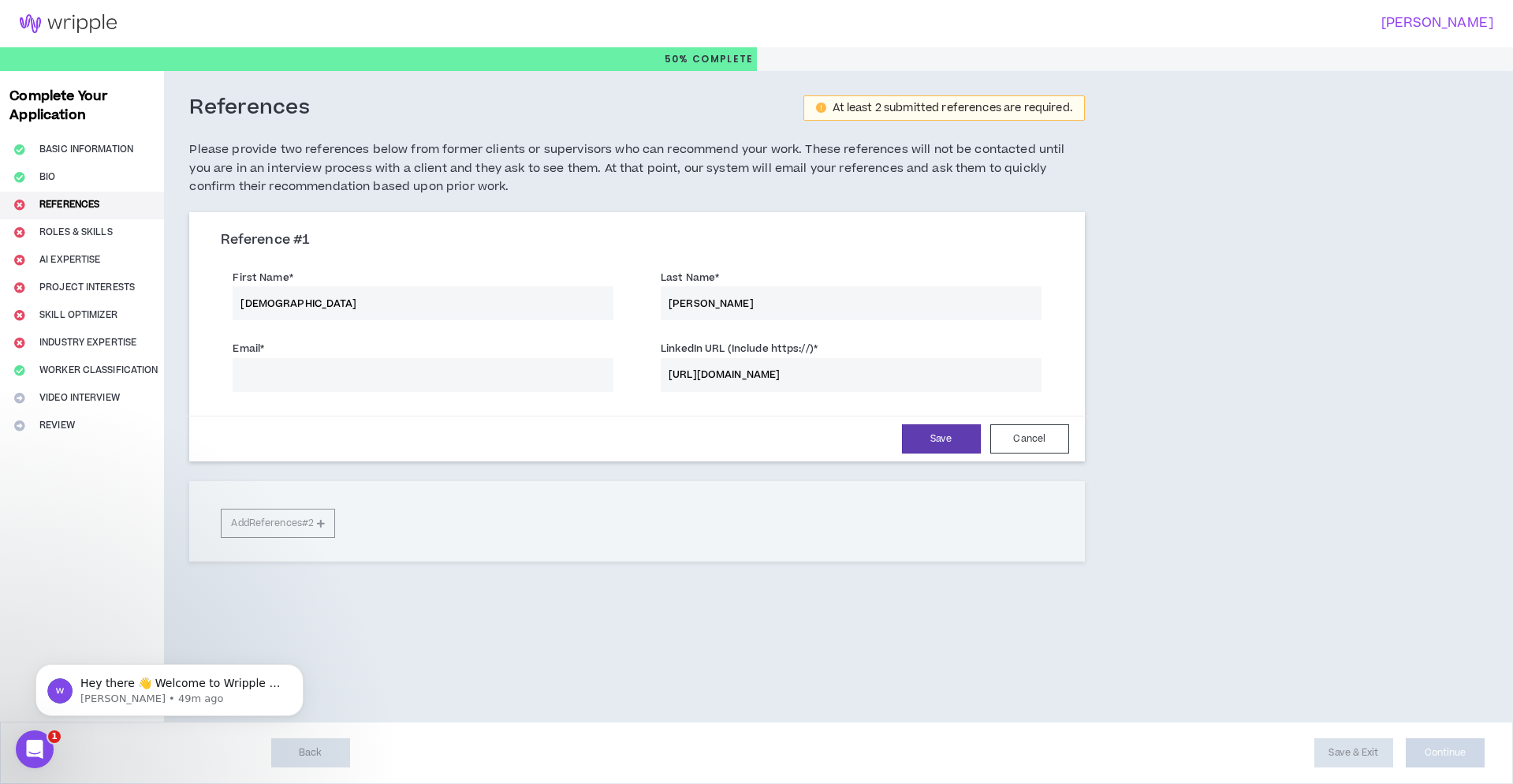
type input "[URL][DOMAIN_NAME]"
click at [349, 373] on input "Email *" at bounding box center [423, 375] width 381 height 34
paste input "[EMAIL_ADDRESS][DOMAIN_NAME]"
type input "[EMAIL_ADDRESS][DOMAIN_NAME]"
click at [944, 437] on button "Save" at bounding box center [941, 438] width 79 height 29
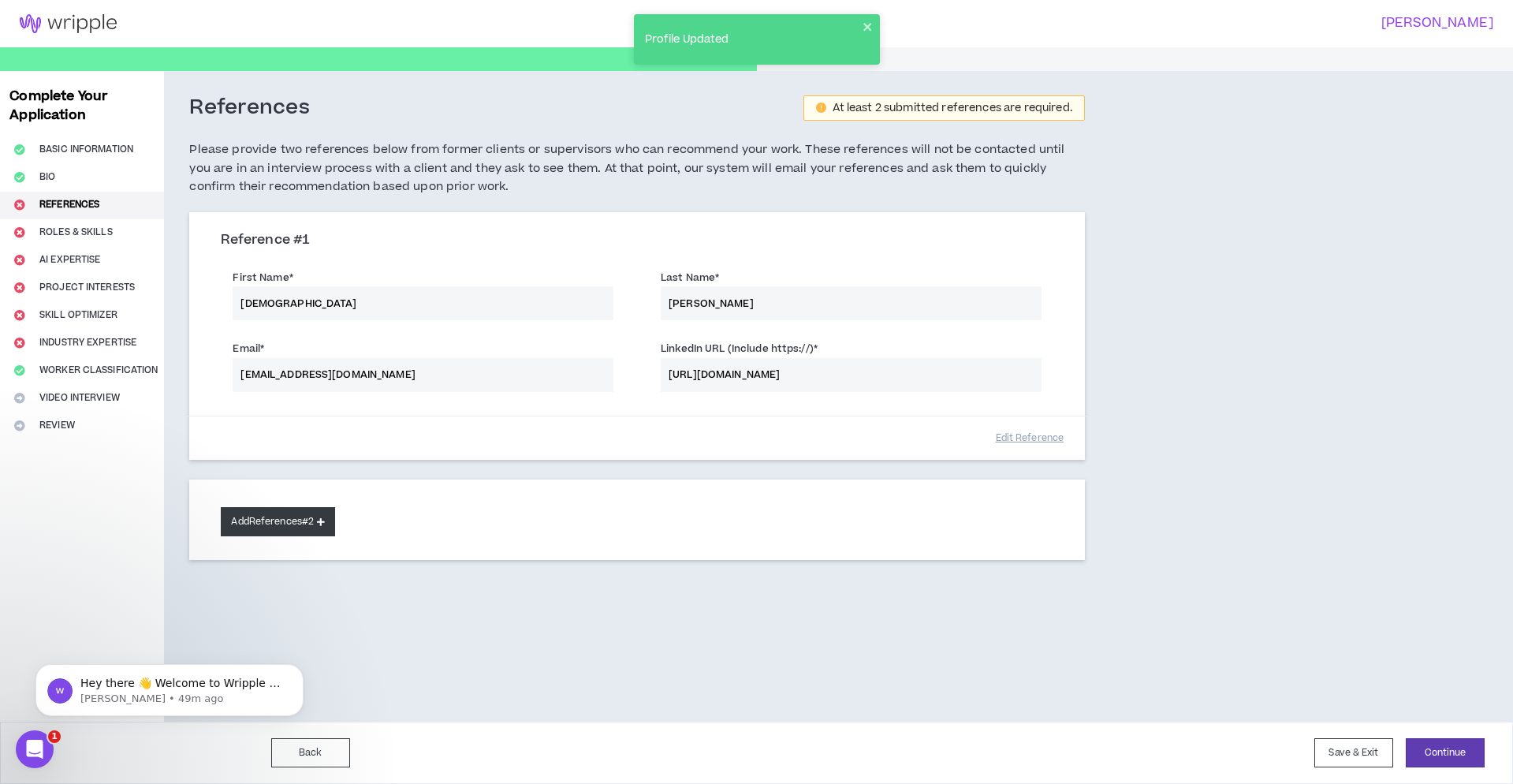
click at [303, 518] on button "Add References #2" at bounding box center [278, 522] width 114 height 29
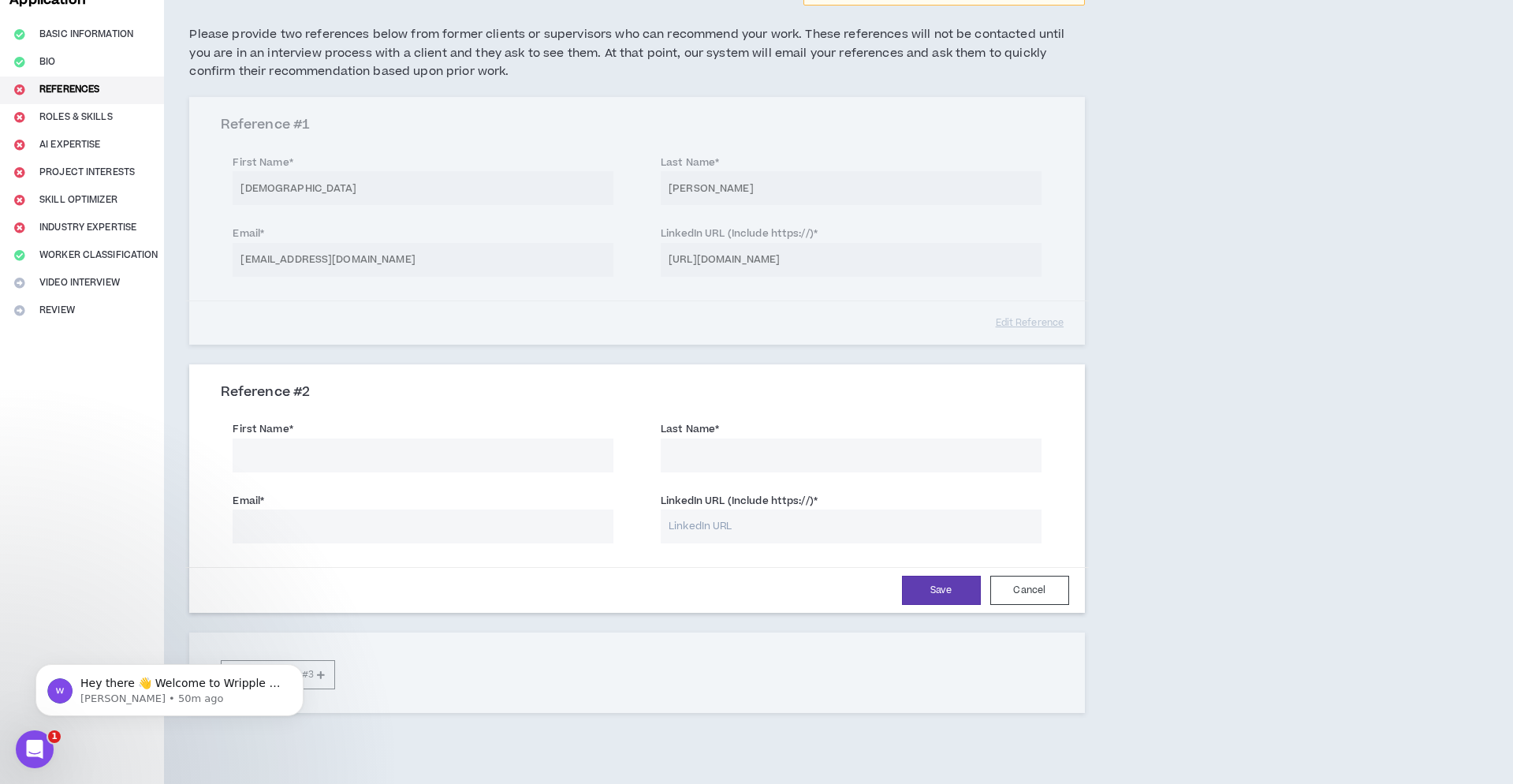
scroll to position [140, 0]
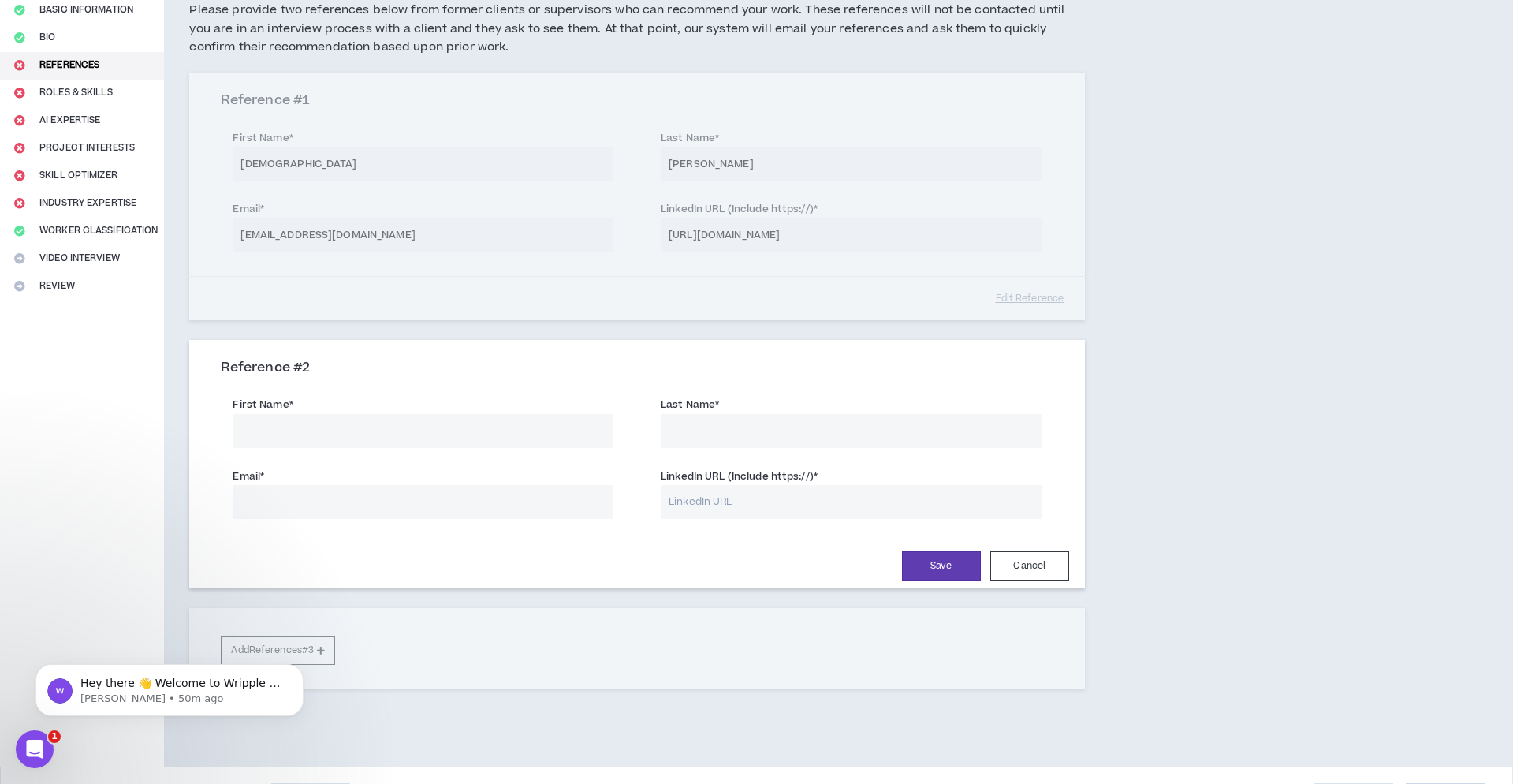
click at [725, 498] on input "LinkedIn URL (Include https://) *" at bounding box center [851, 502] width 381 height 34
paste input "[URL][DOMAIN_NAME]"
type input "[URL][DOMAIN_NAME]"
click at [373, 424] on input "First Name *" at bounding box center [423, 431] width 381 height 34
type input "L"
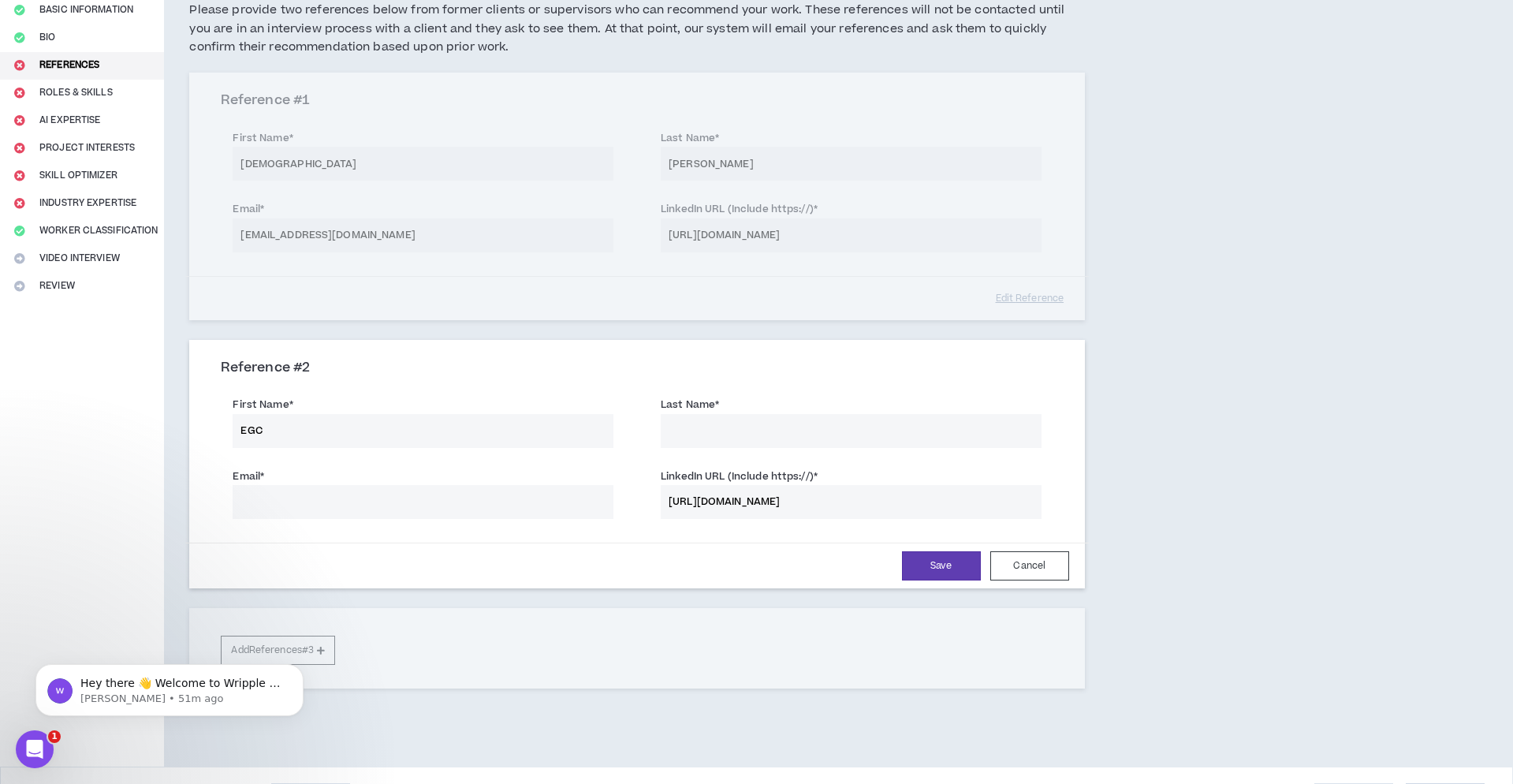
type input "EGC"
type input "Swiss Group"
click at [342, 498] on input "Email *" at bounding box center [423, 502] width 381 height 34
paste input "[EMAIL_ADDRESS][DOMAIN_NAME]"
type input "[EMAIL_ADDRESS][DOMAIN_NAME]"
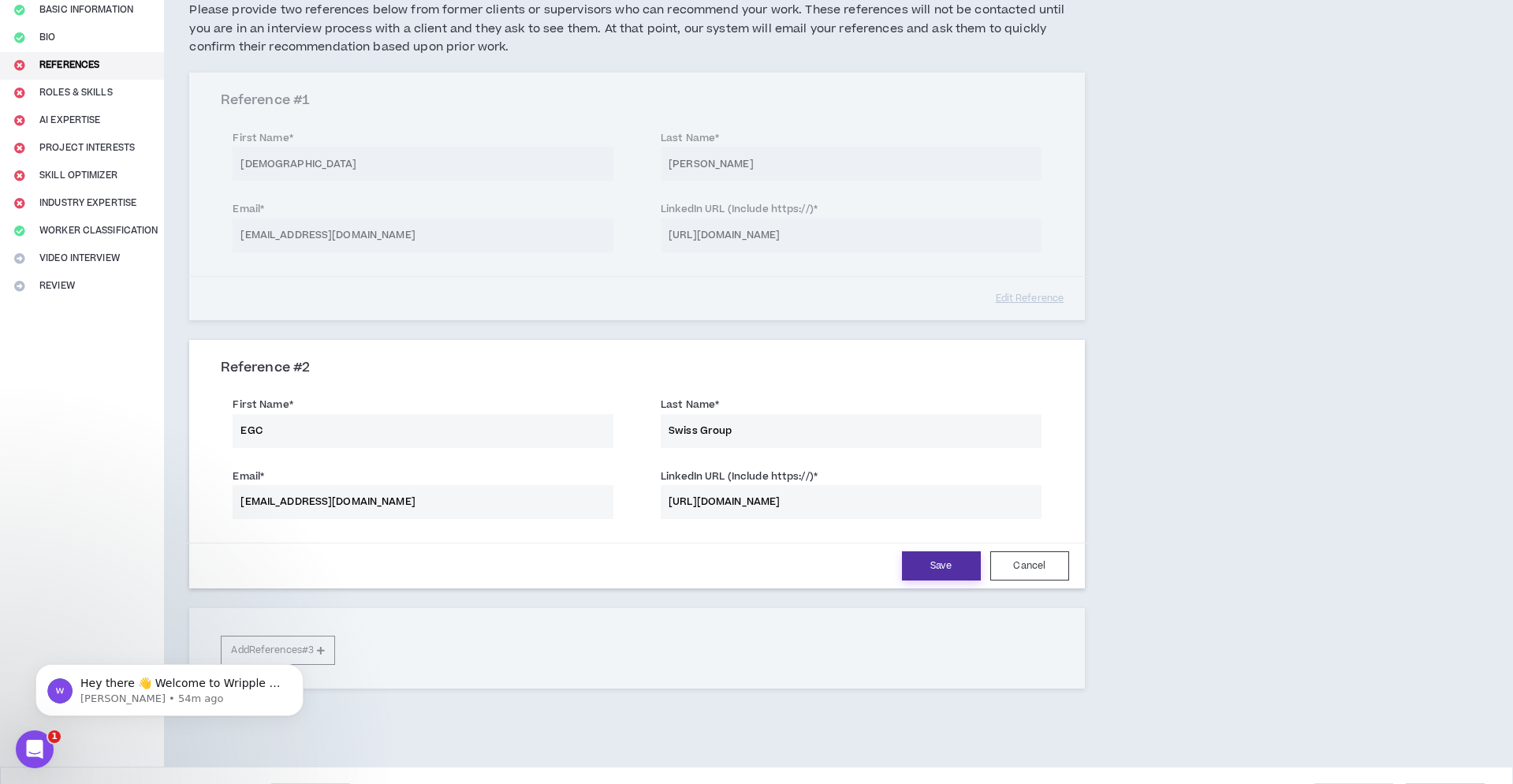
click at [934, 564] on button "Save" at bounding box center [941, 565] width 79 height 29
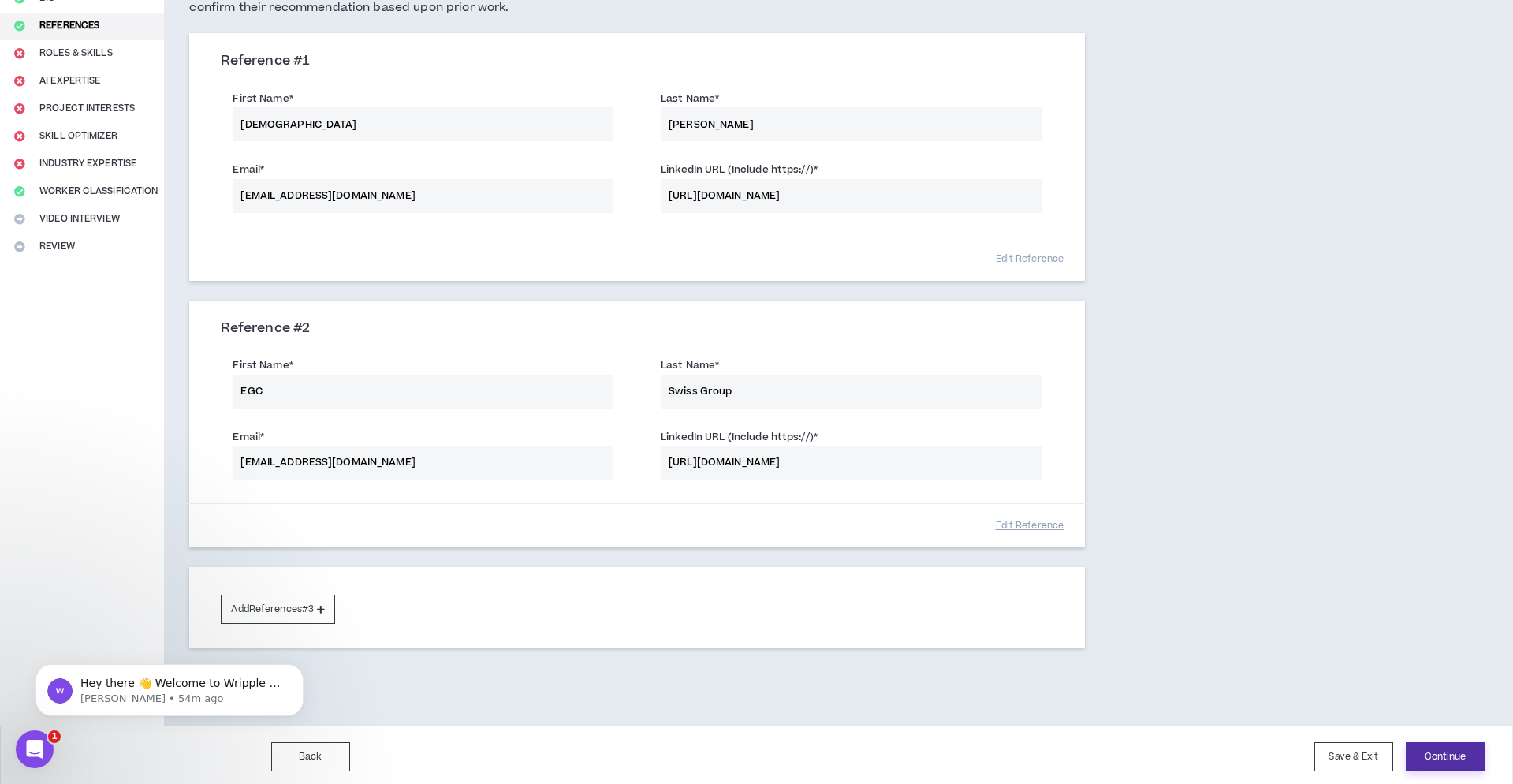
scroll to position [179, 0]
click at [1434, 751] on button "Continue" at bounding box center [1446, 757] width 79 height 29
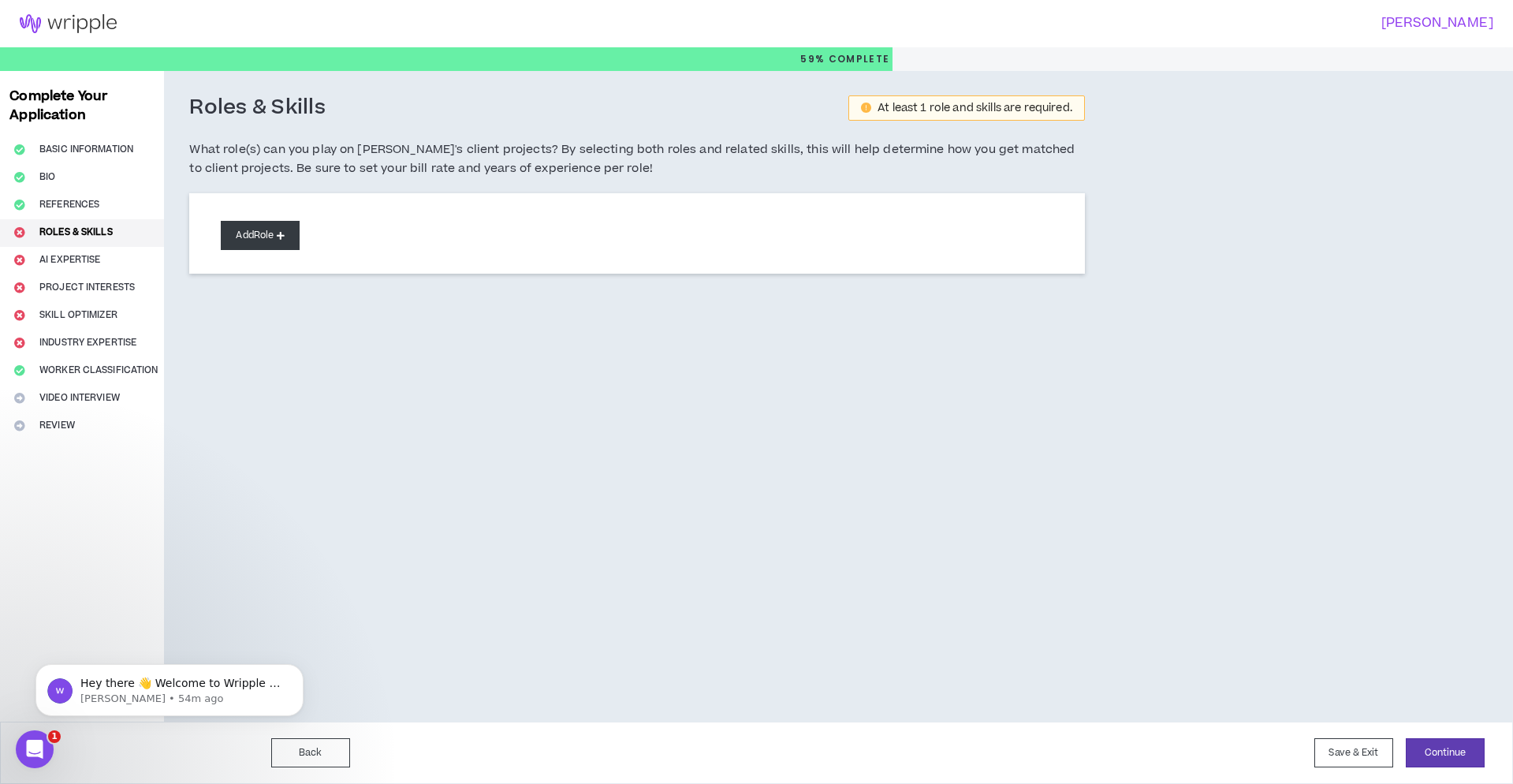
click at [276, 237] on button "Add Role" at bounding box center [259, 235] width 79 height 29
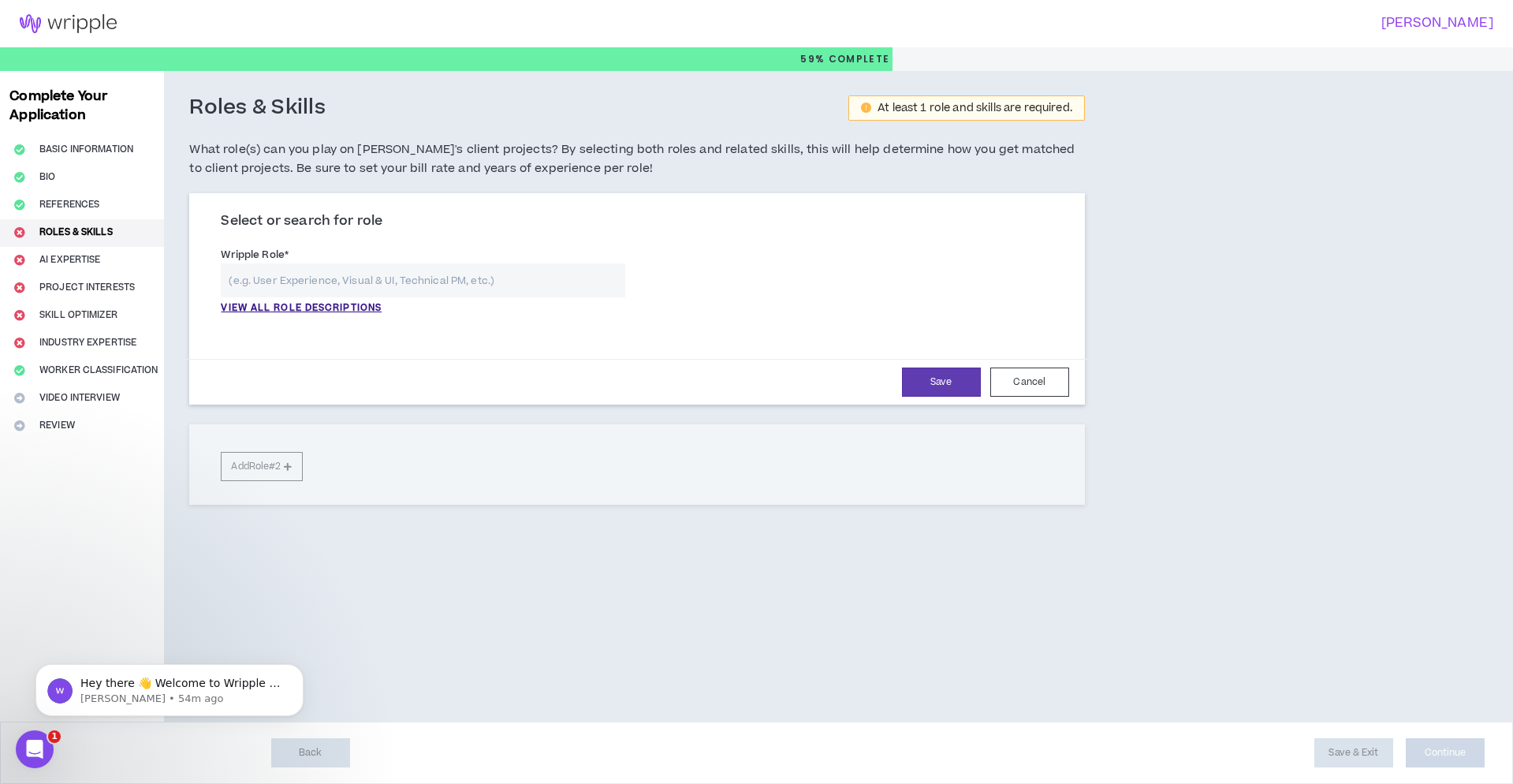
click at [375, 279] on input "text" at bounding box center [423, 280] width 405 height 34
click at [377, 308] on p "VIEW ALL ROLE DESCRIPTIONS" at bounding box center [300, 308] width 161 height 14
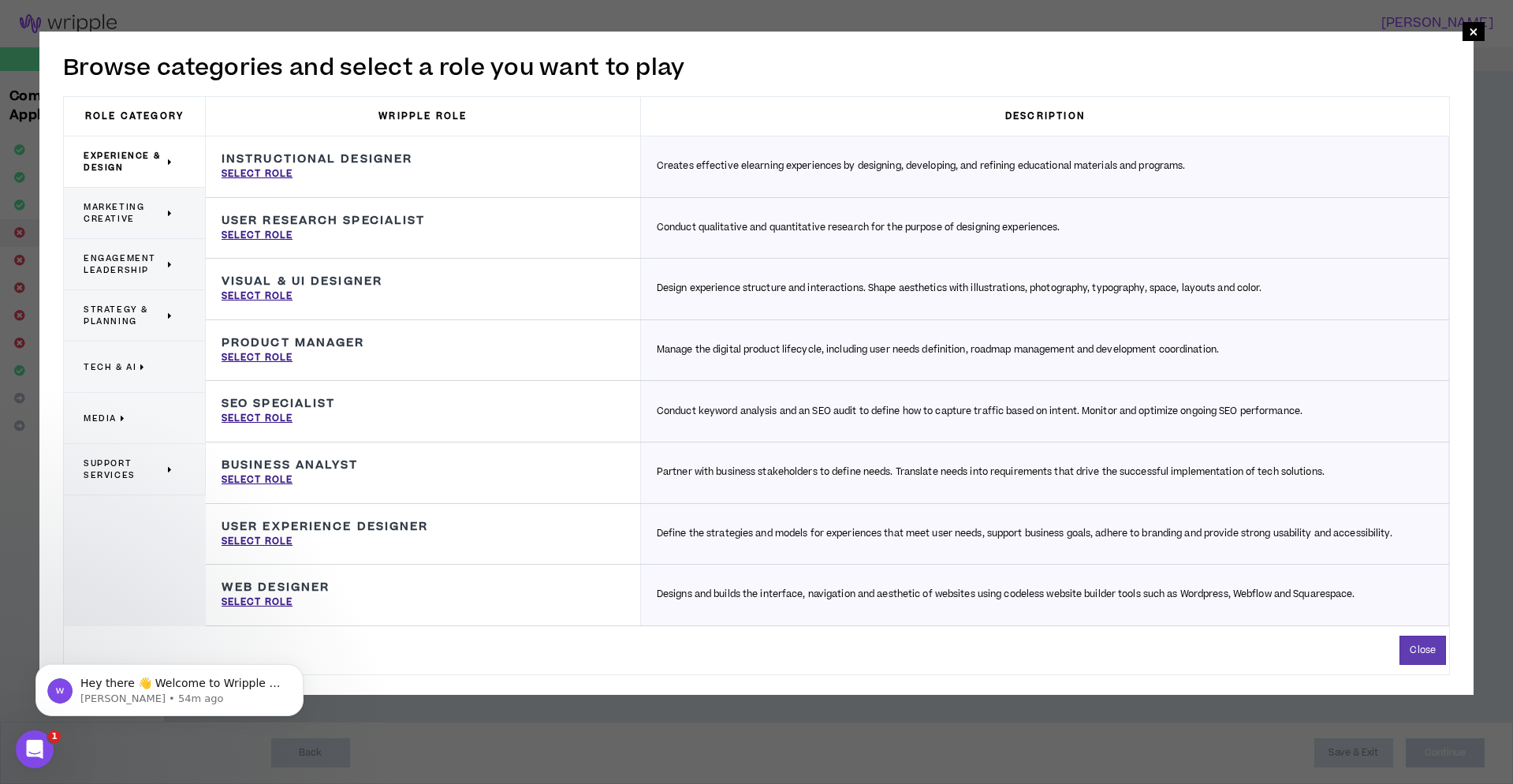
click at [129, 213] on span "Marketing Creative" at bounding box center [124, 213] width 81 height 24
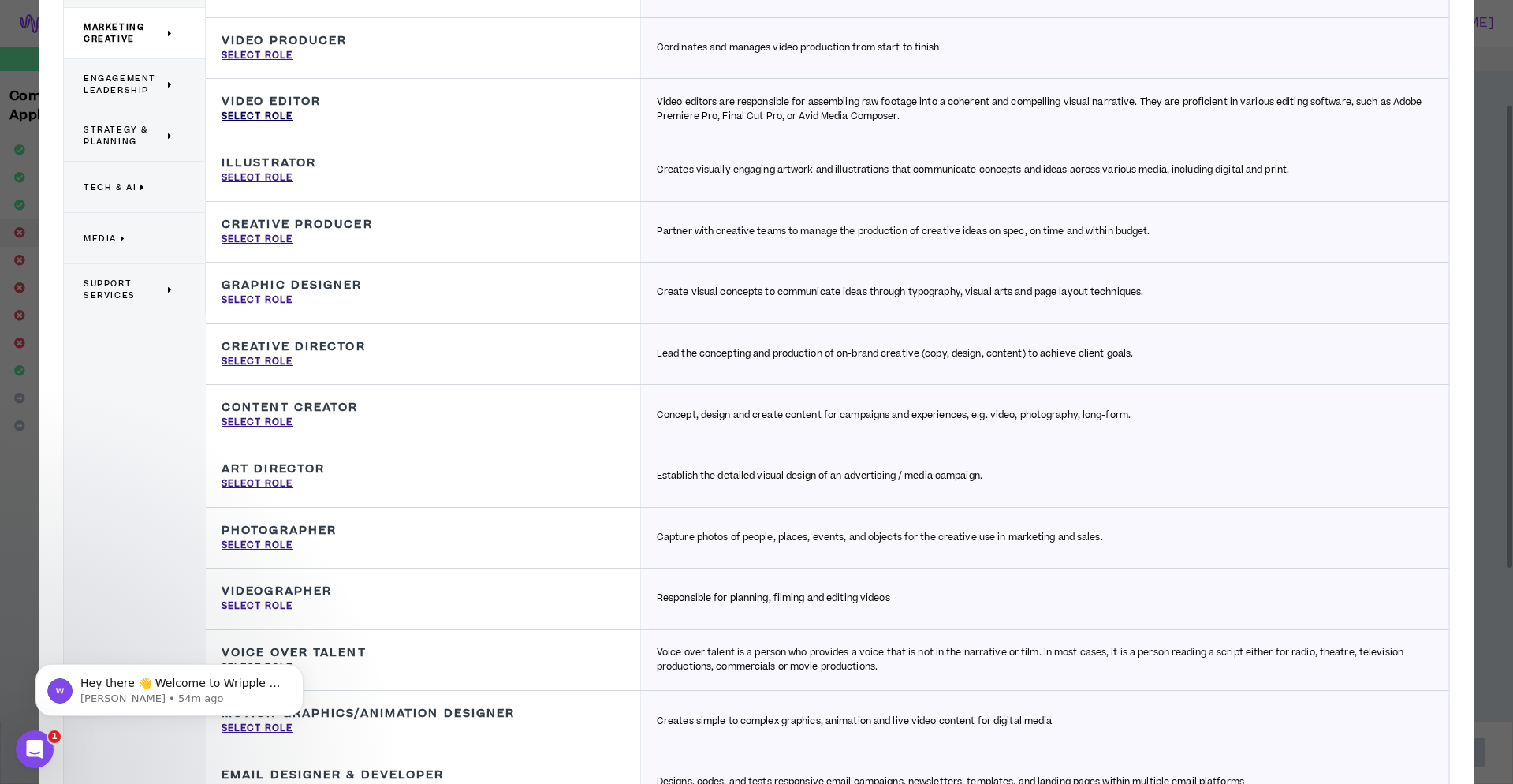
click at [265, 113] on p "Select Role" at bounding box center [257, 116] width 71 height 14
type input "Video Editor"
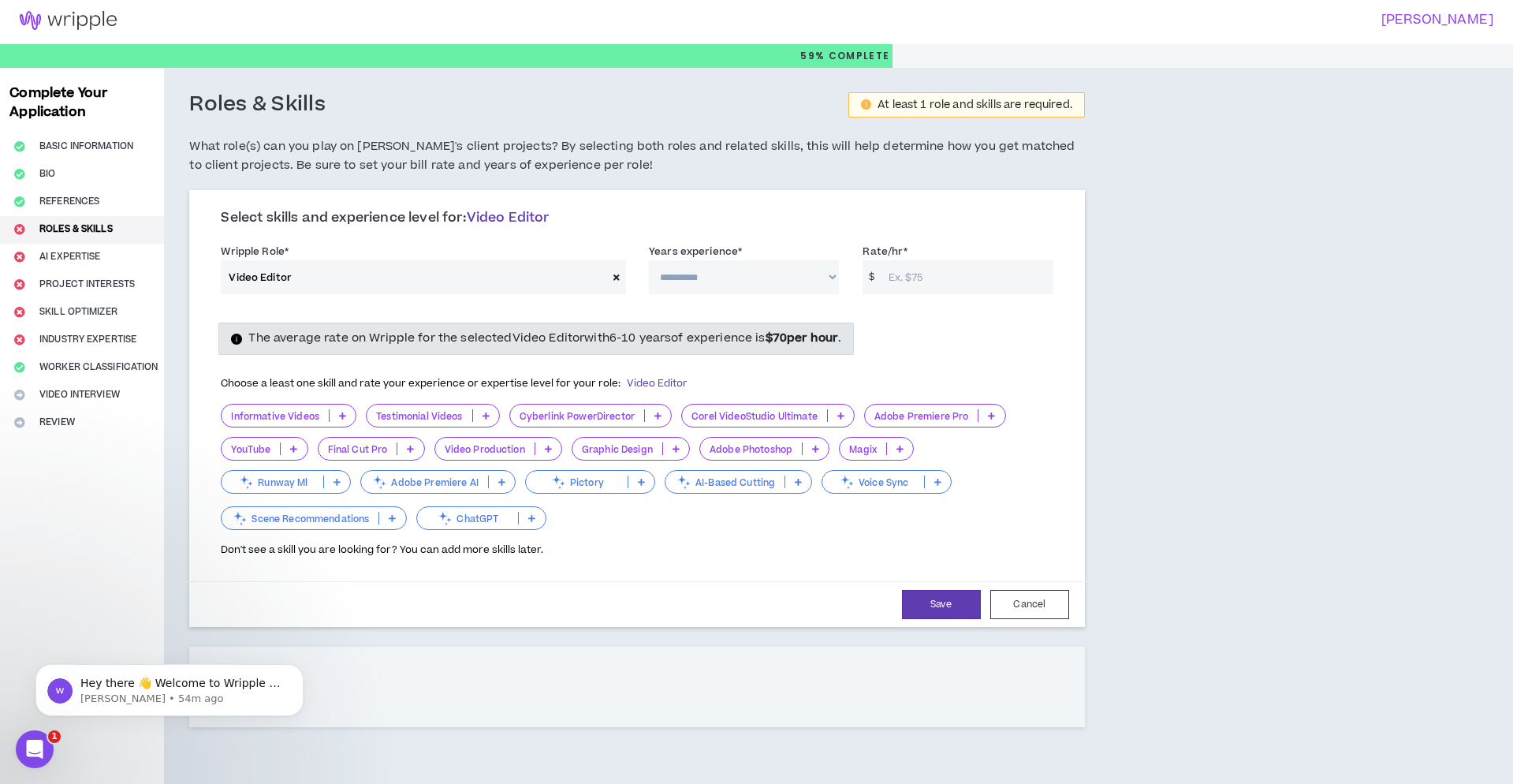
scroll to position [1, 0]
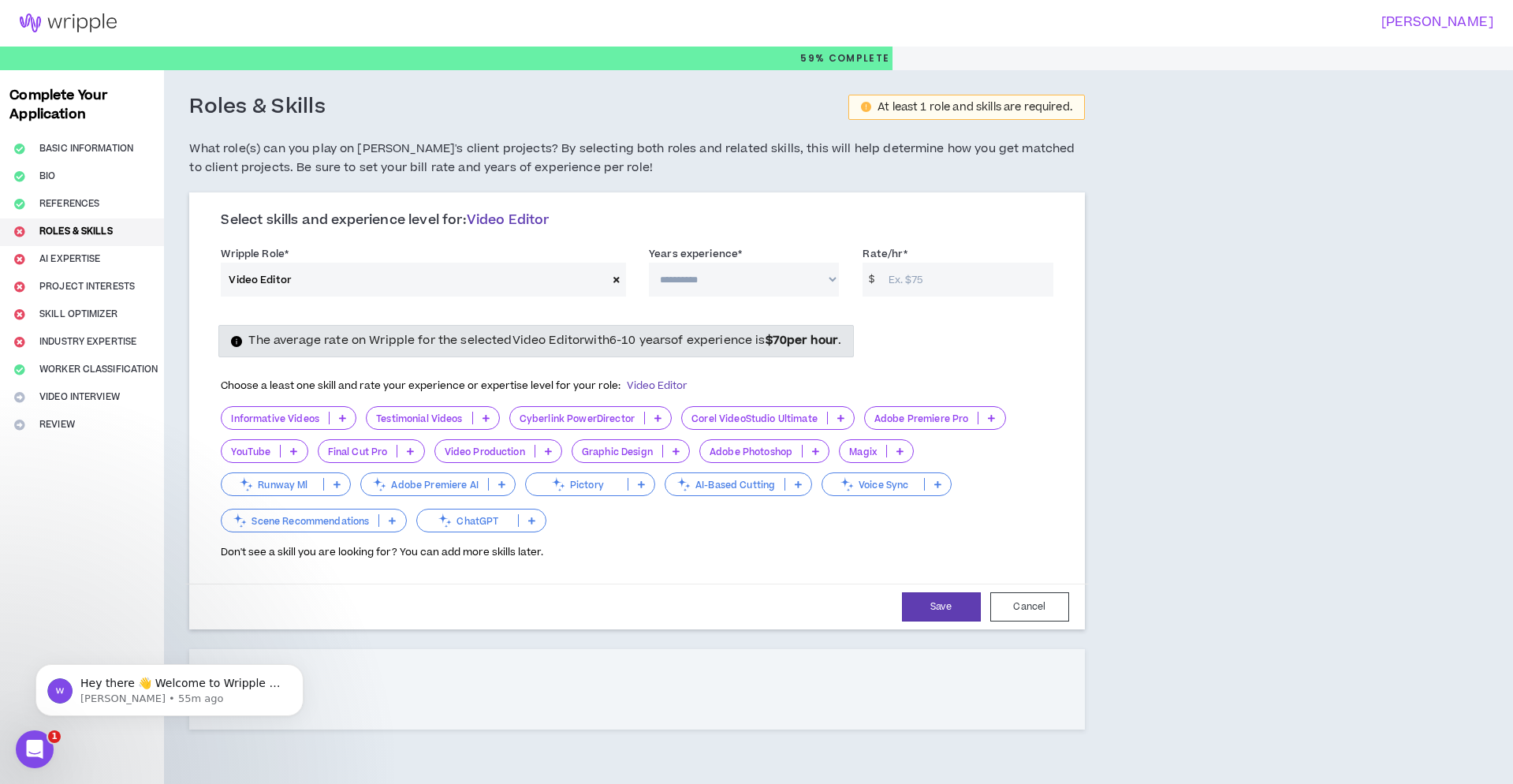
click at [677, 451] on icon at bounding box center [676, 451] width 7 height 8
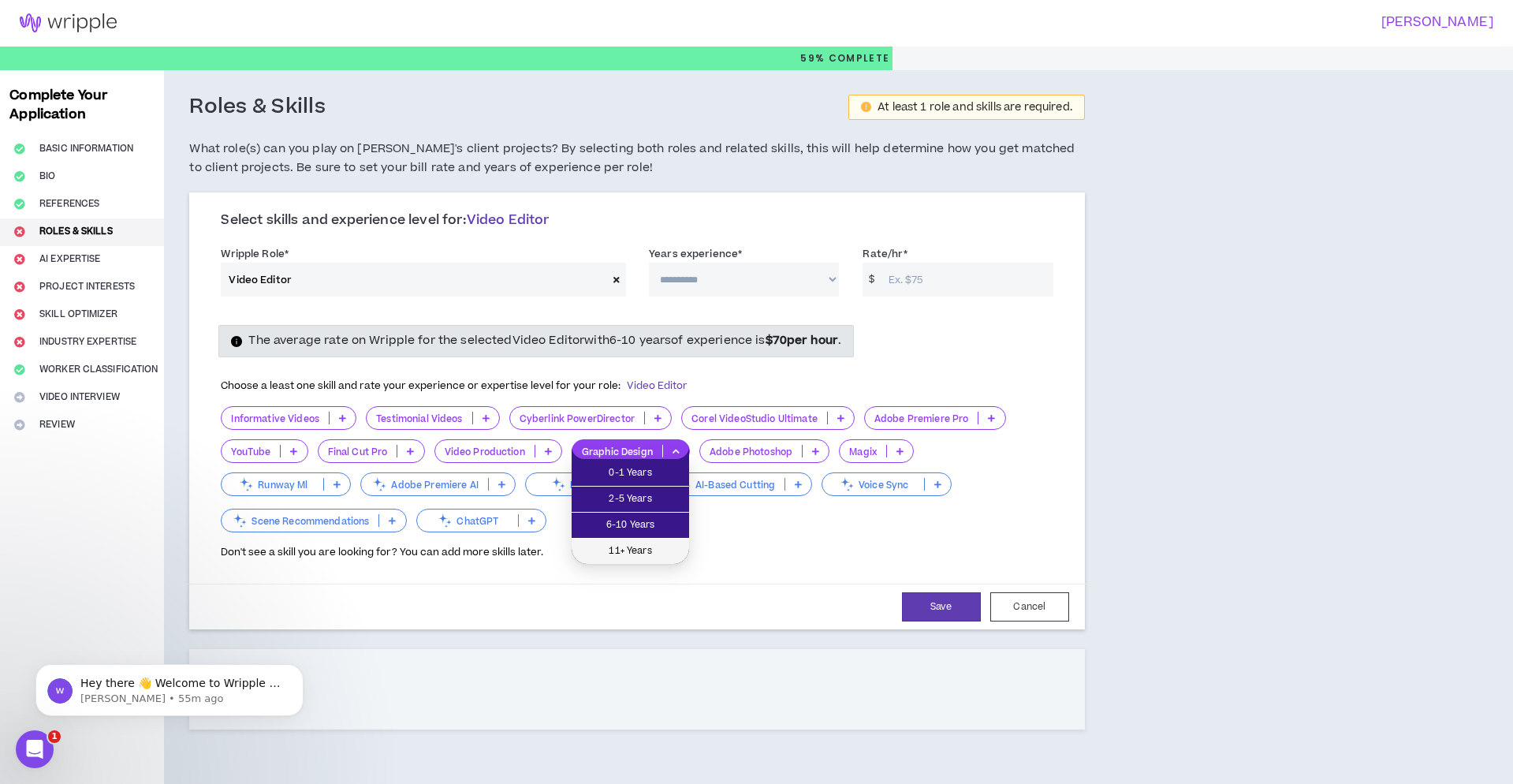
click at [661, 552] on span "11+ Years" at bounding box center [631, 551] width 99 height 17
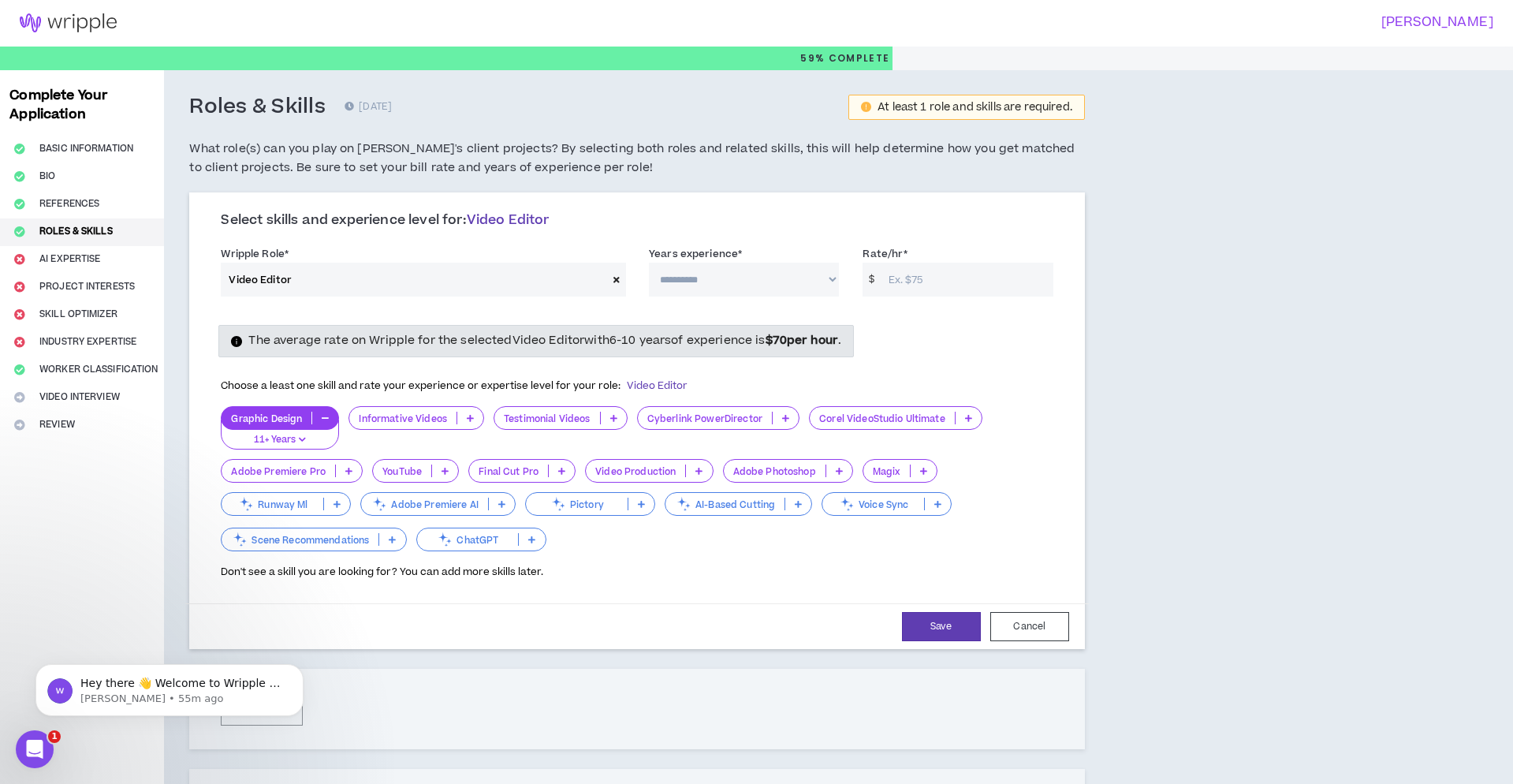
click at [837, 469] on icon at bounding box center [839, 470] width 7 height 8
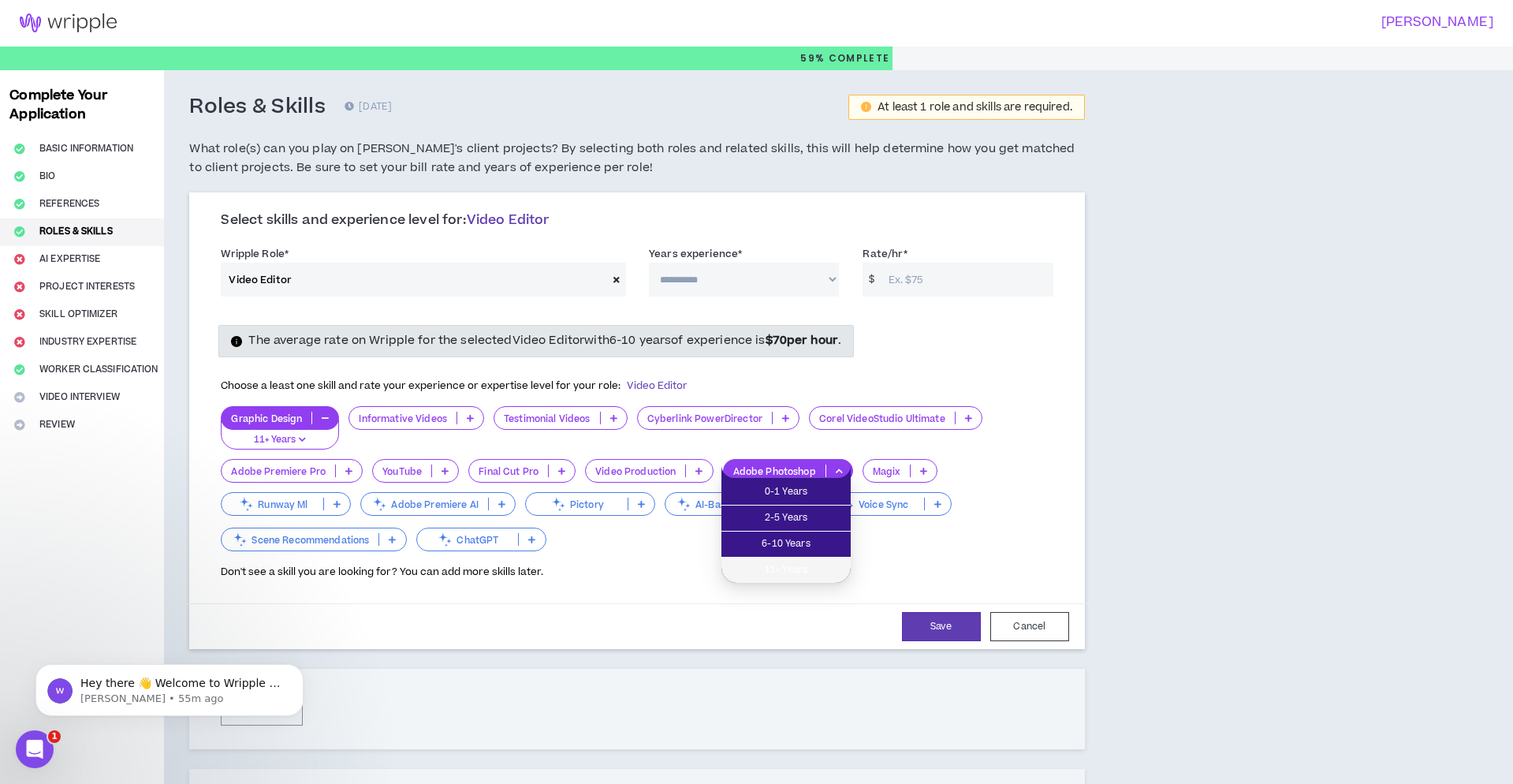
click at [822, 572] on span "11+ Years" at bounding box center [786, 570] width 110 height 17
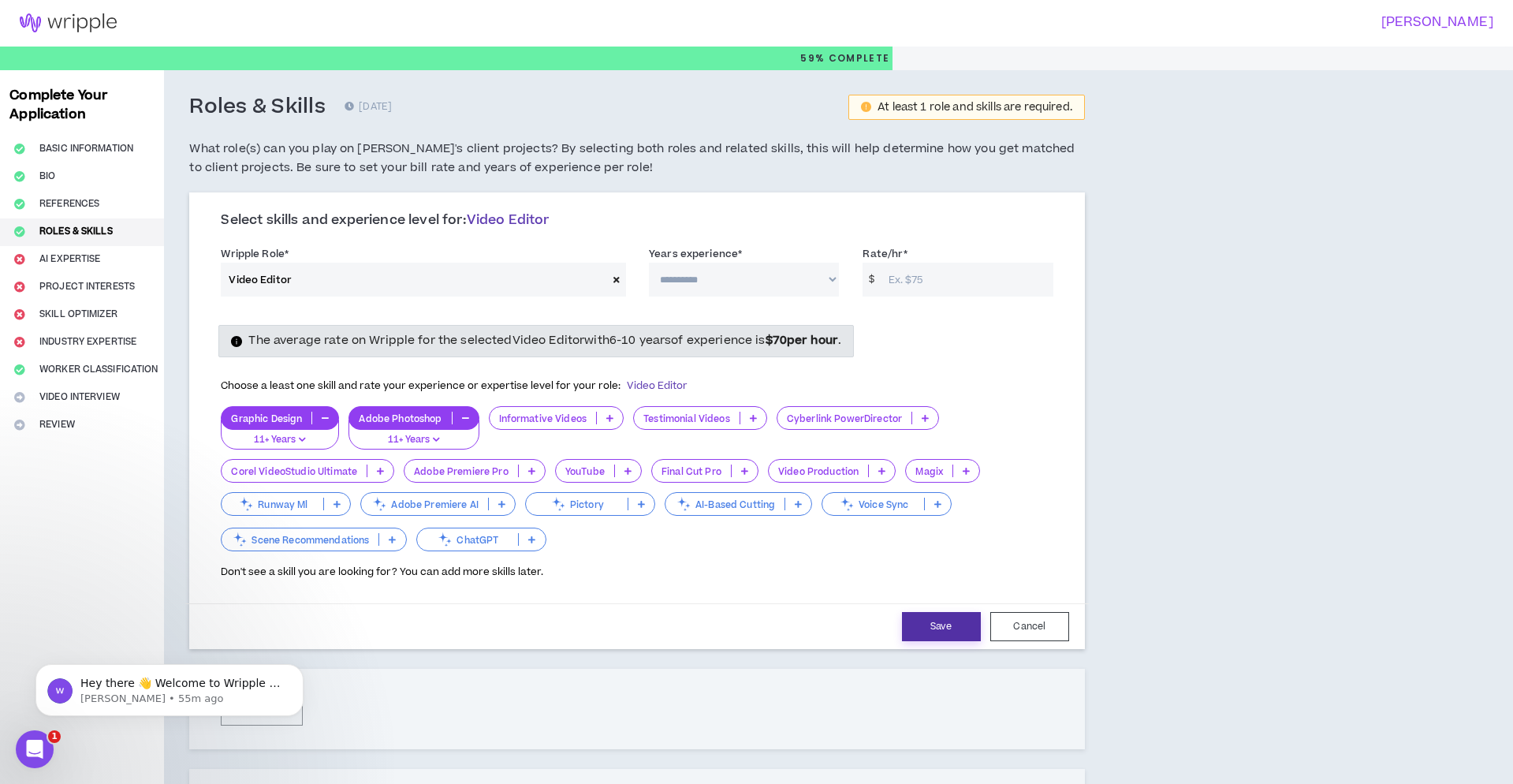
click at [933, 620] on button "Save" at bounding box center [941, 626] width 79 height 29
select select "***"
click at [952, 281] on input "Rate/hr *" at bounding box center [967, 280] width 173 height 34
type input "12"
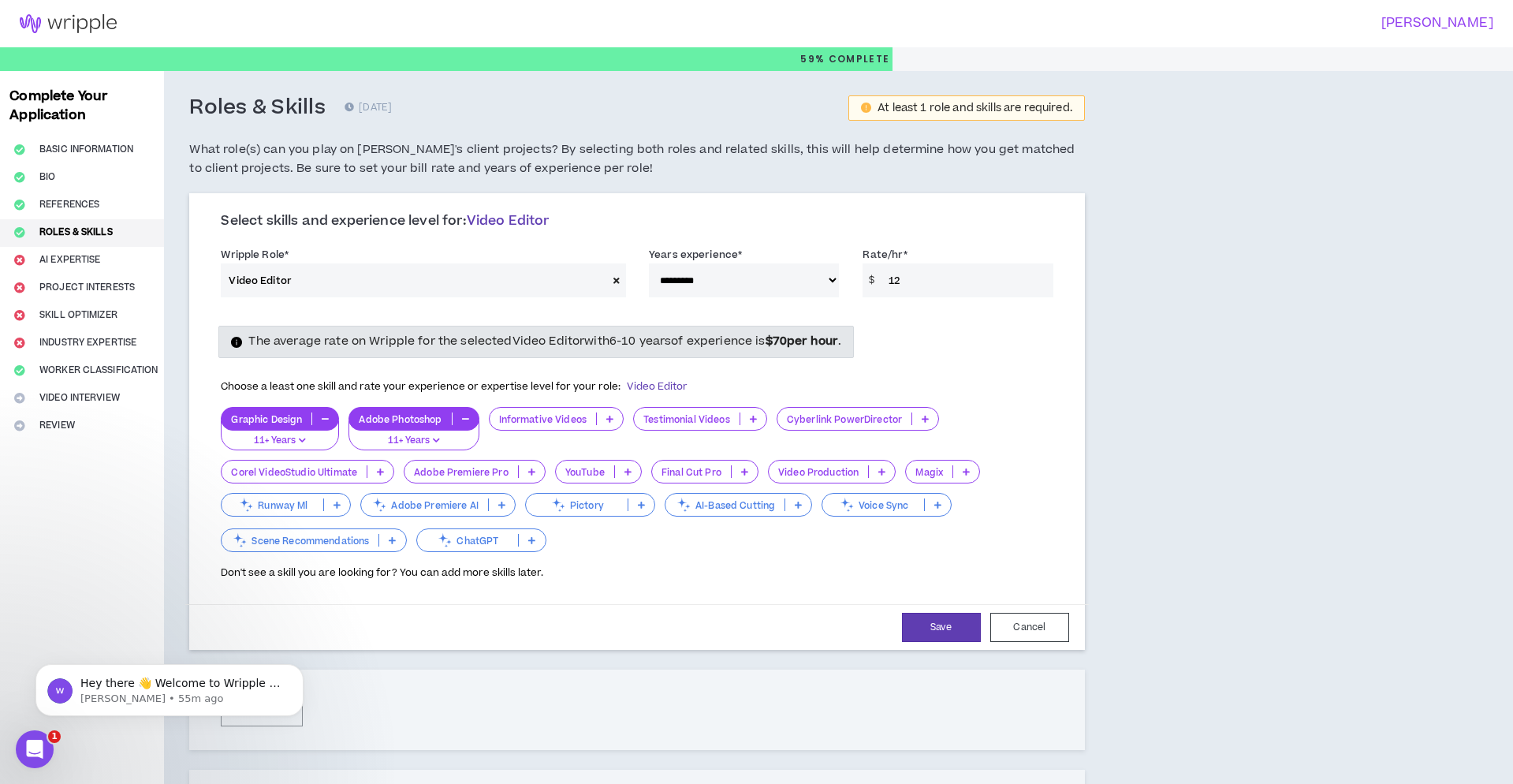
click at [1028, 327] on div "The average rate on Wripple for the selected Video Editor with 6-10 years of ex…" at bounding box center [637, 341] width 855 height 31
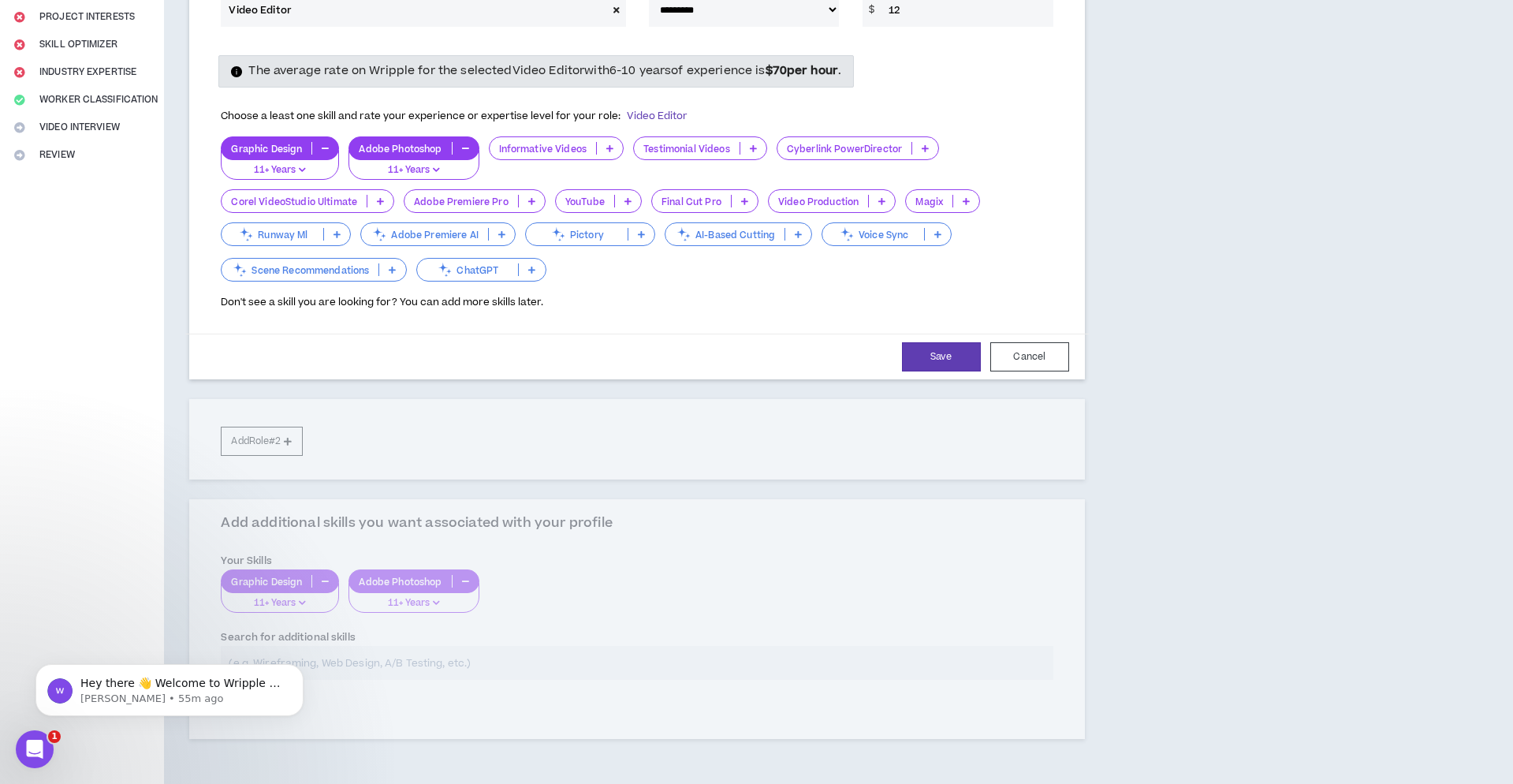
scroll to position [285, 0]
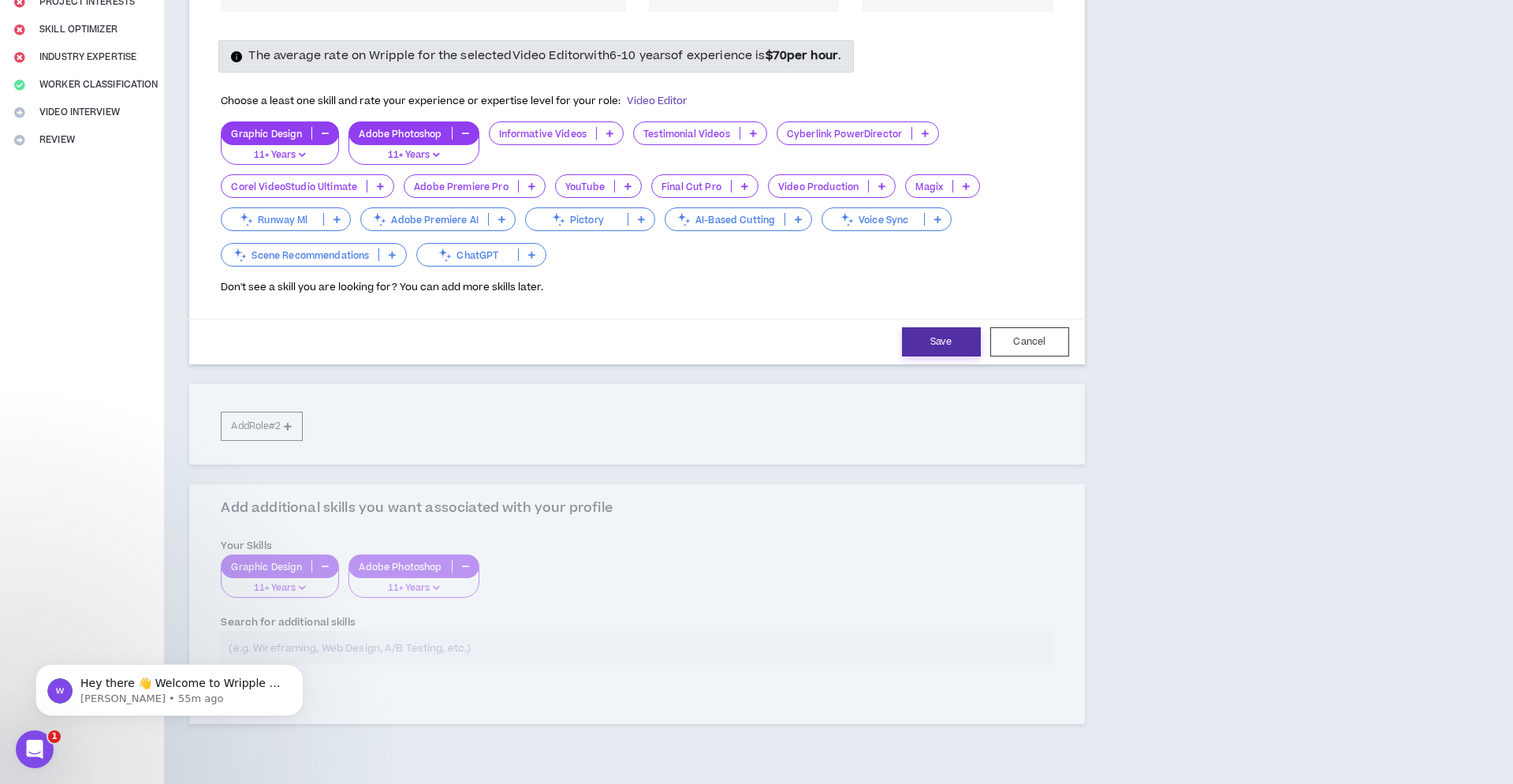
click at [954, 340] on button "Save" at bounding box center [941, 341] width 79 height 29
select select "***"
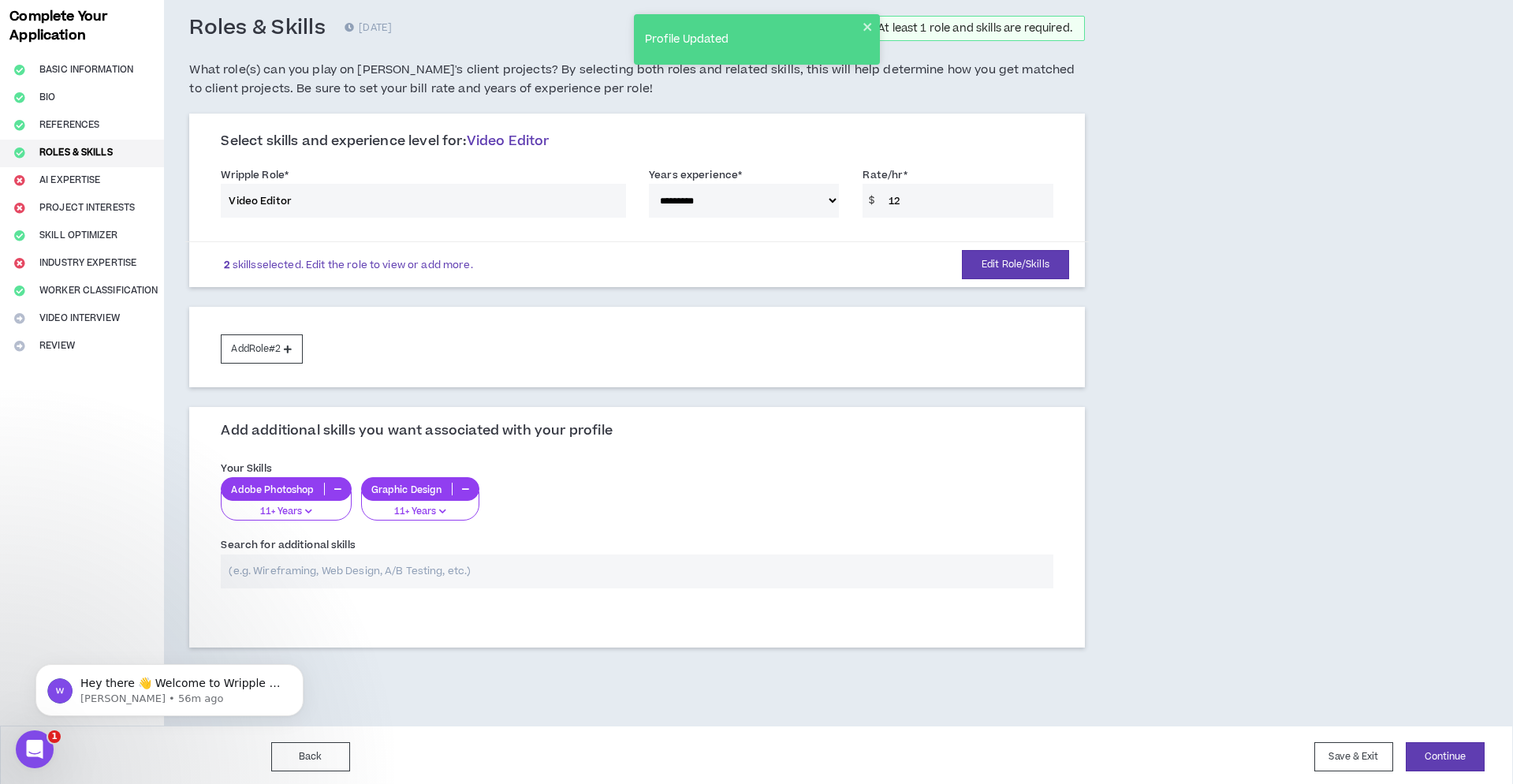
scroll to position [79, 0]
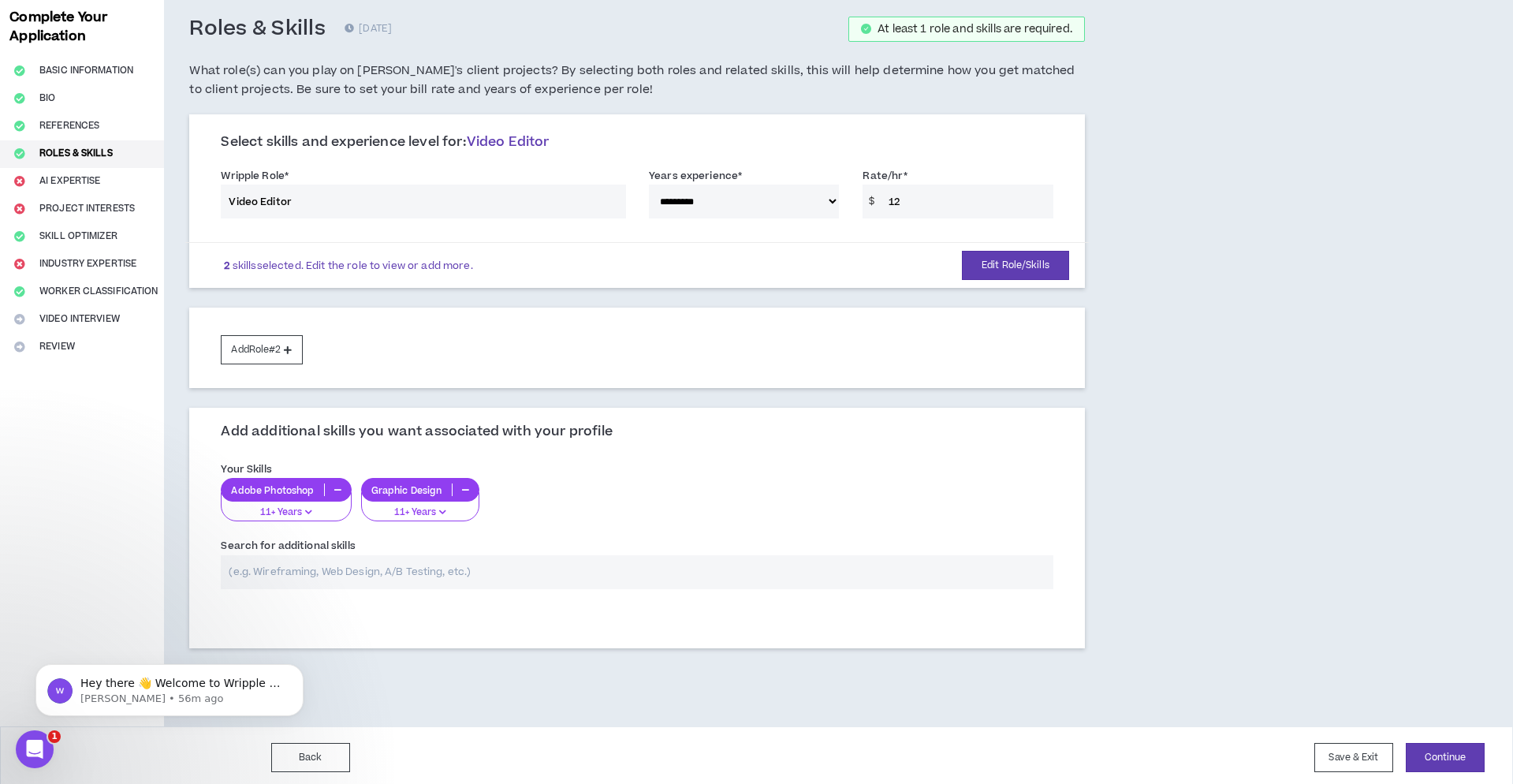
click at [316, 573] on input "text" at bounding box center [636, 572] width 832 height 34
click at [284, 488] on p "Adobe Photoshop" at bounding box center [272, 490] width 102 height 11
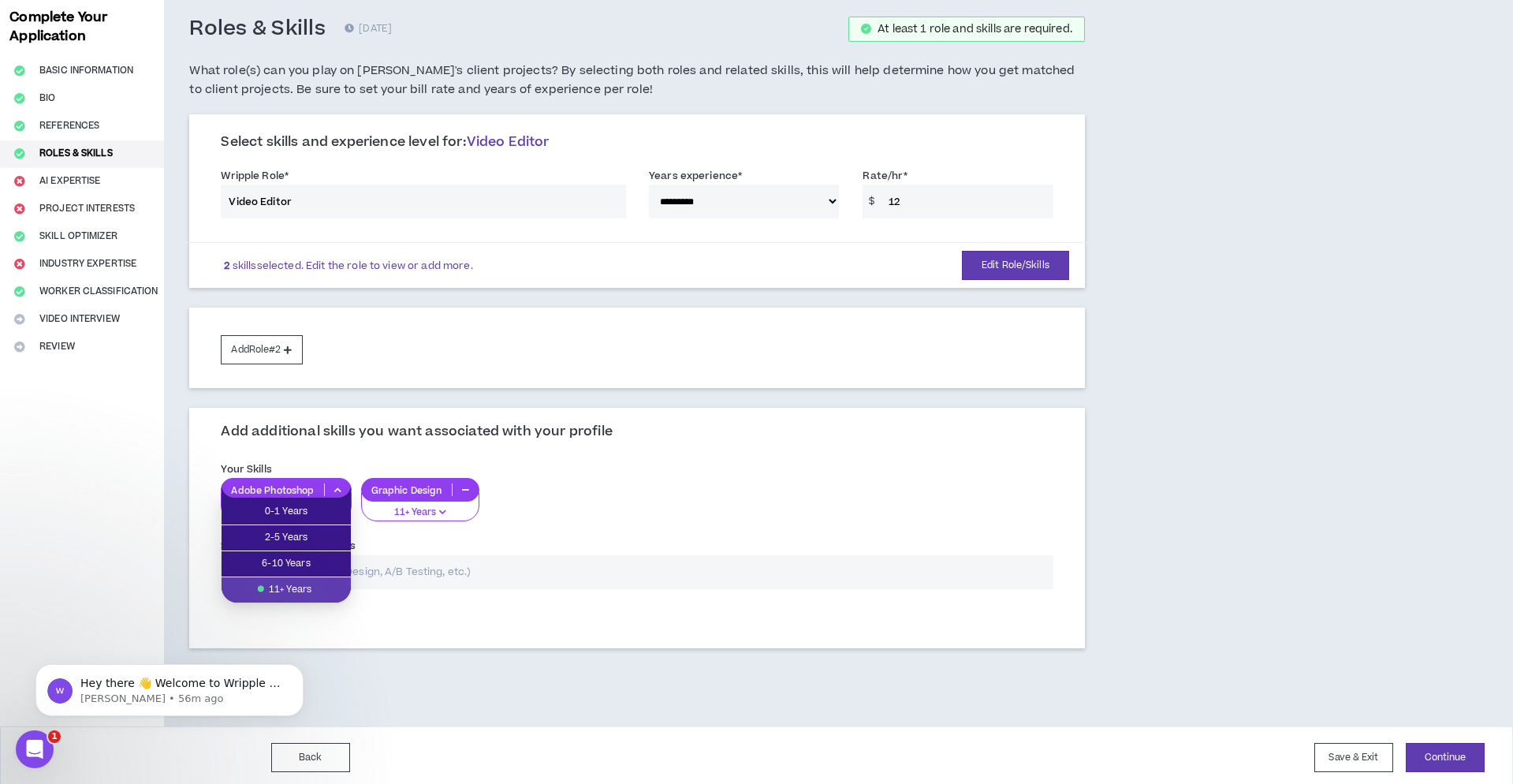
click at [297, 588] on span "11+ Years" at bounding box center [286, 590] width 110 height 17
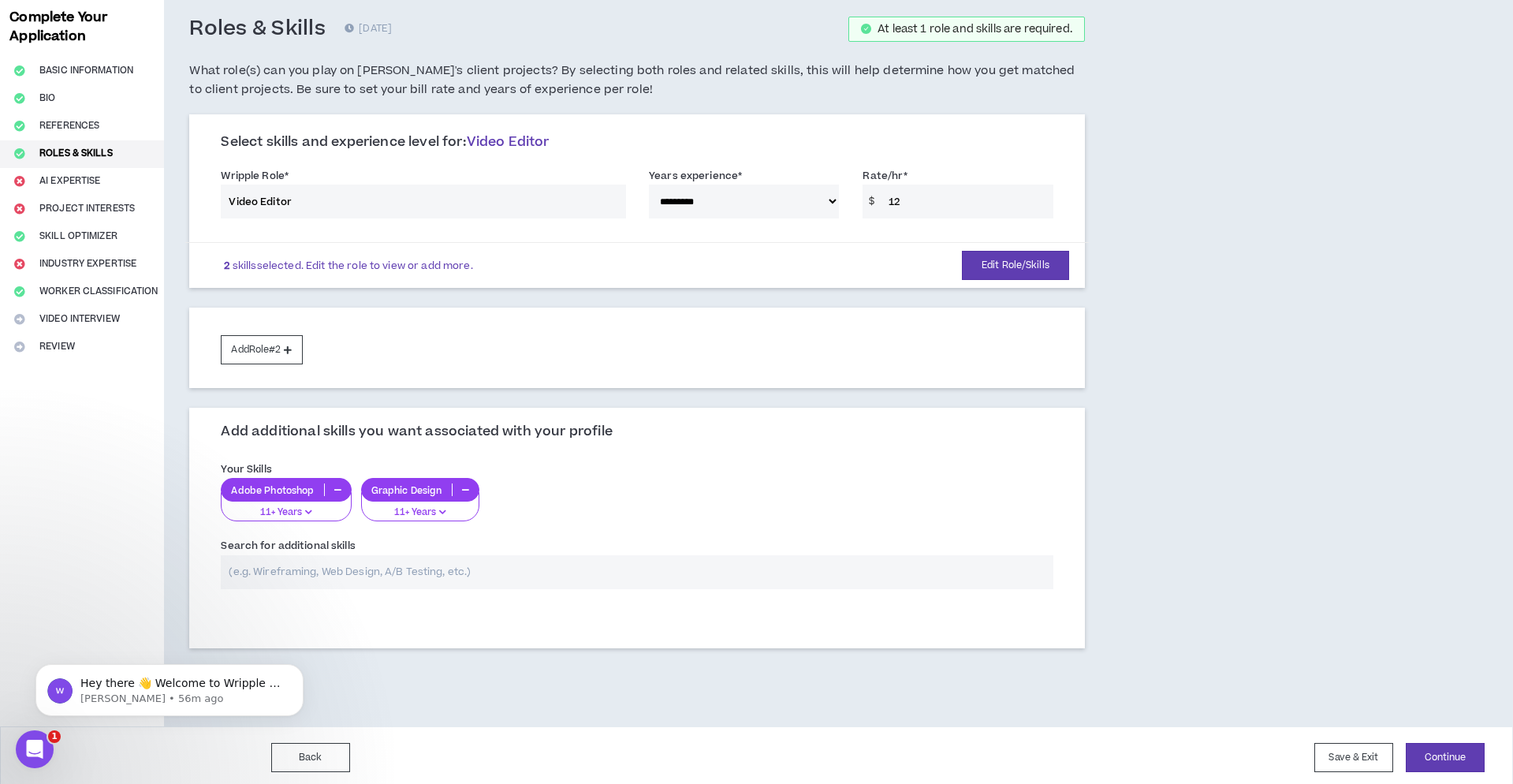
click at [519, 572] on input "text" at bounding box center [636, 572] width 832 height 34
click at [376, 579] on input "text" at bounding box center [636, 572] width 832 height 34
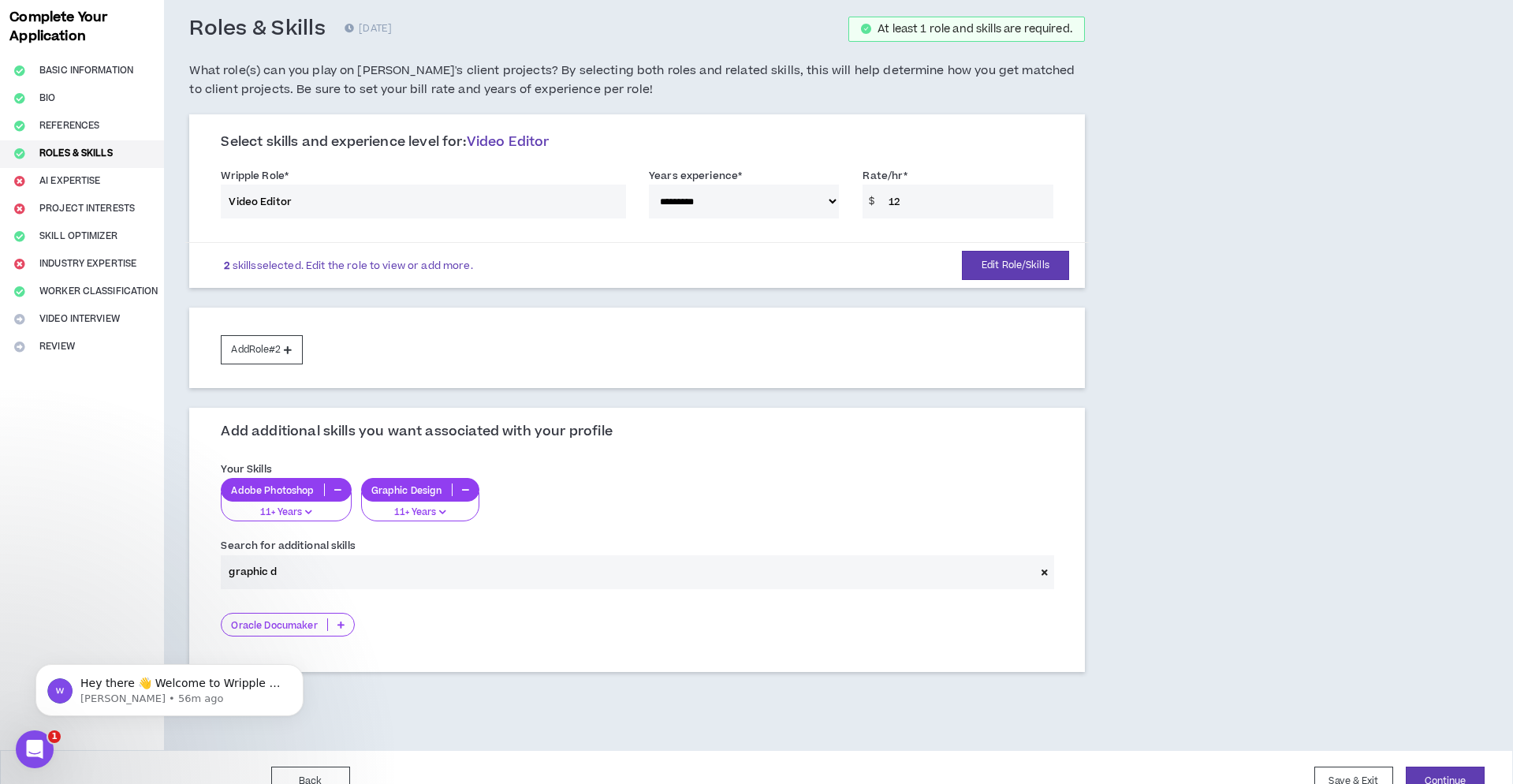
drag, startPoint x: 258, startPoint y: 568, endPoint x: 207, endPoint y: 565, distance: 51.1
click at [207, 565] on div "Add additional skills you want associated with your profile Your Skills Adobe P…" at bounding box center [637, 539] width 895 height 263
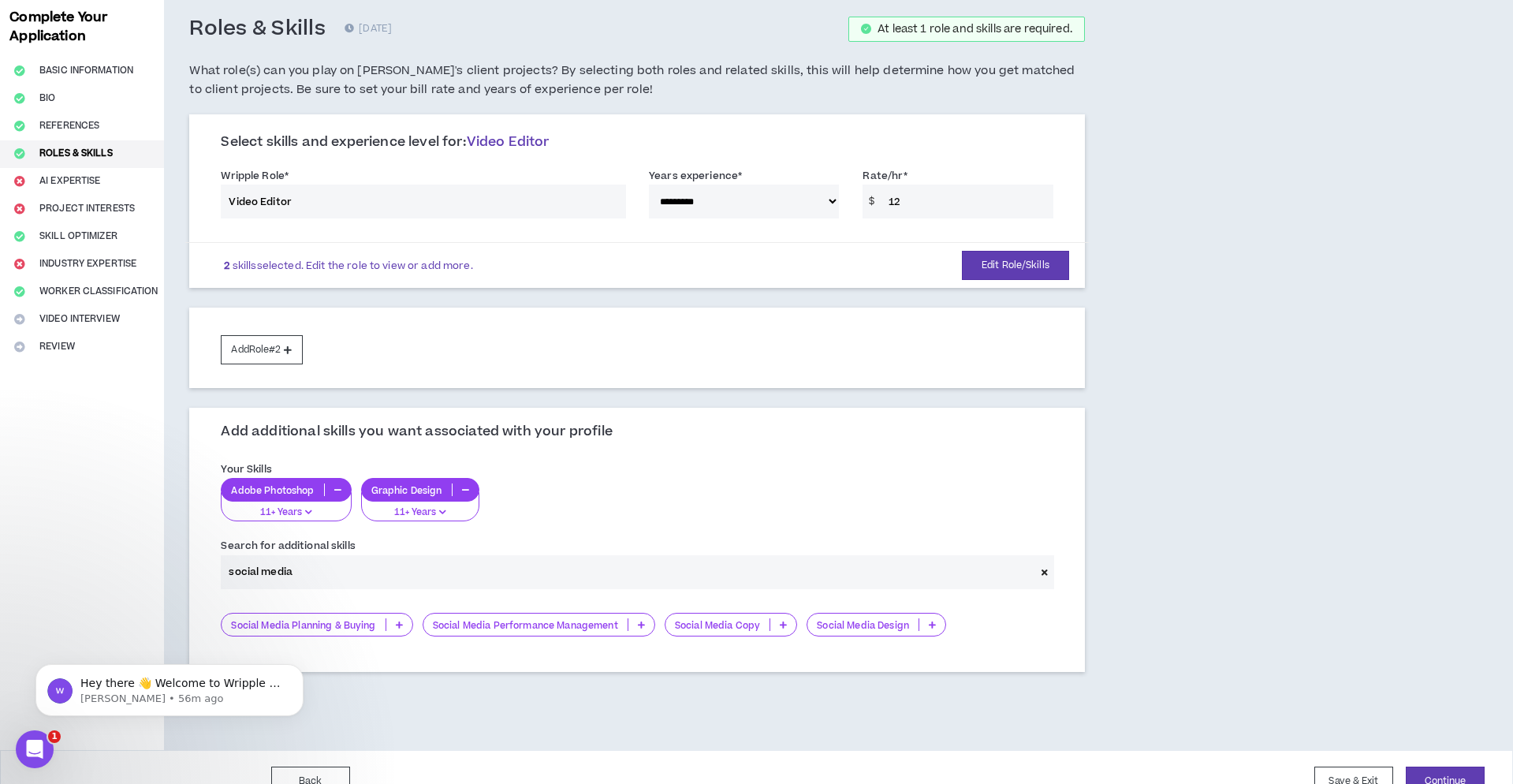
type input "social media"
click at [855, 622] on p "Social Media Design" at bounding box center [863, 624] width 111 height 11
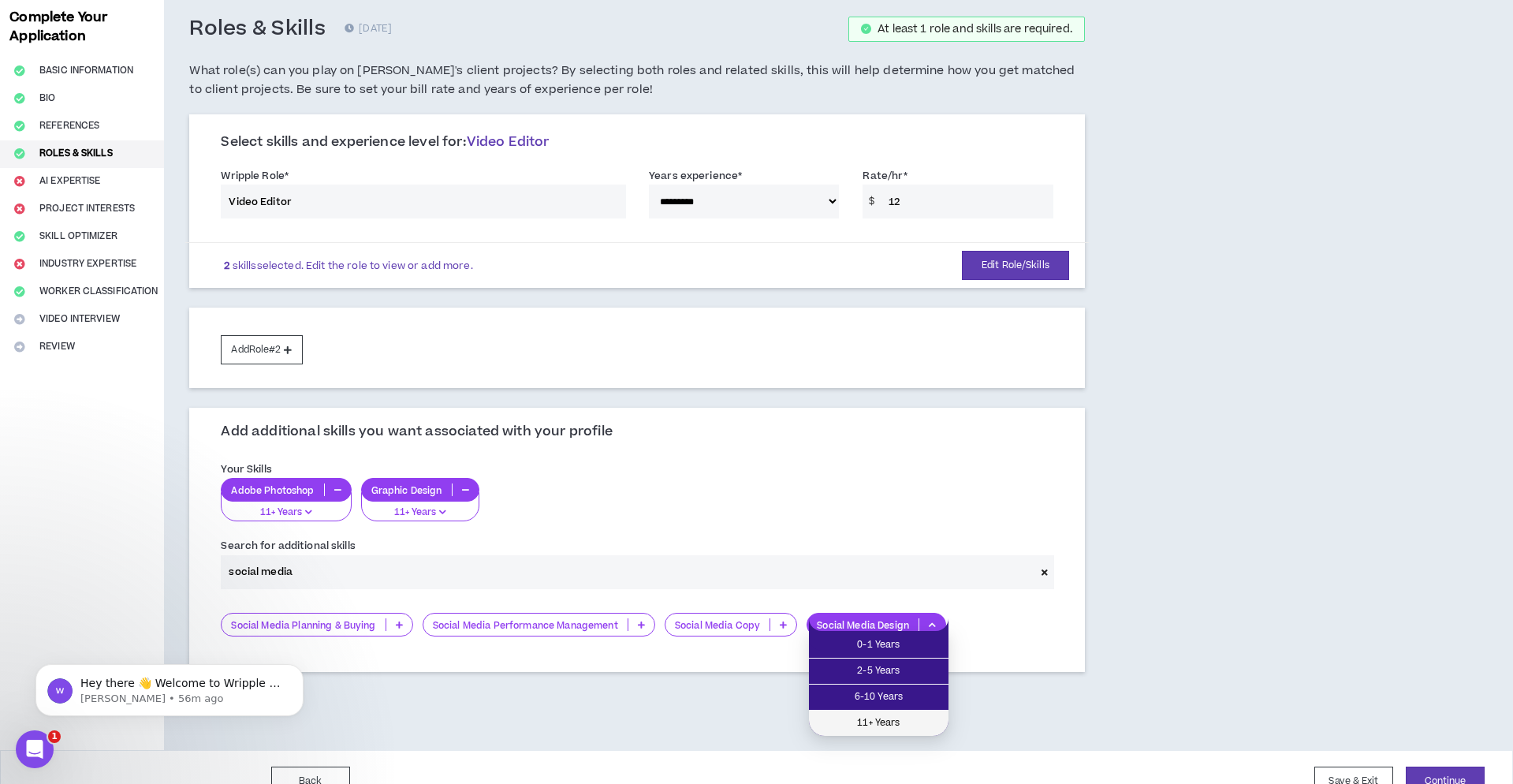
click at [883, 723] on span "11+ Years" at bounding box center [878, 723] width 121 height 17
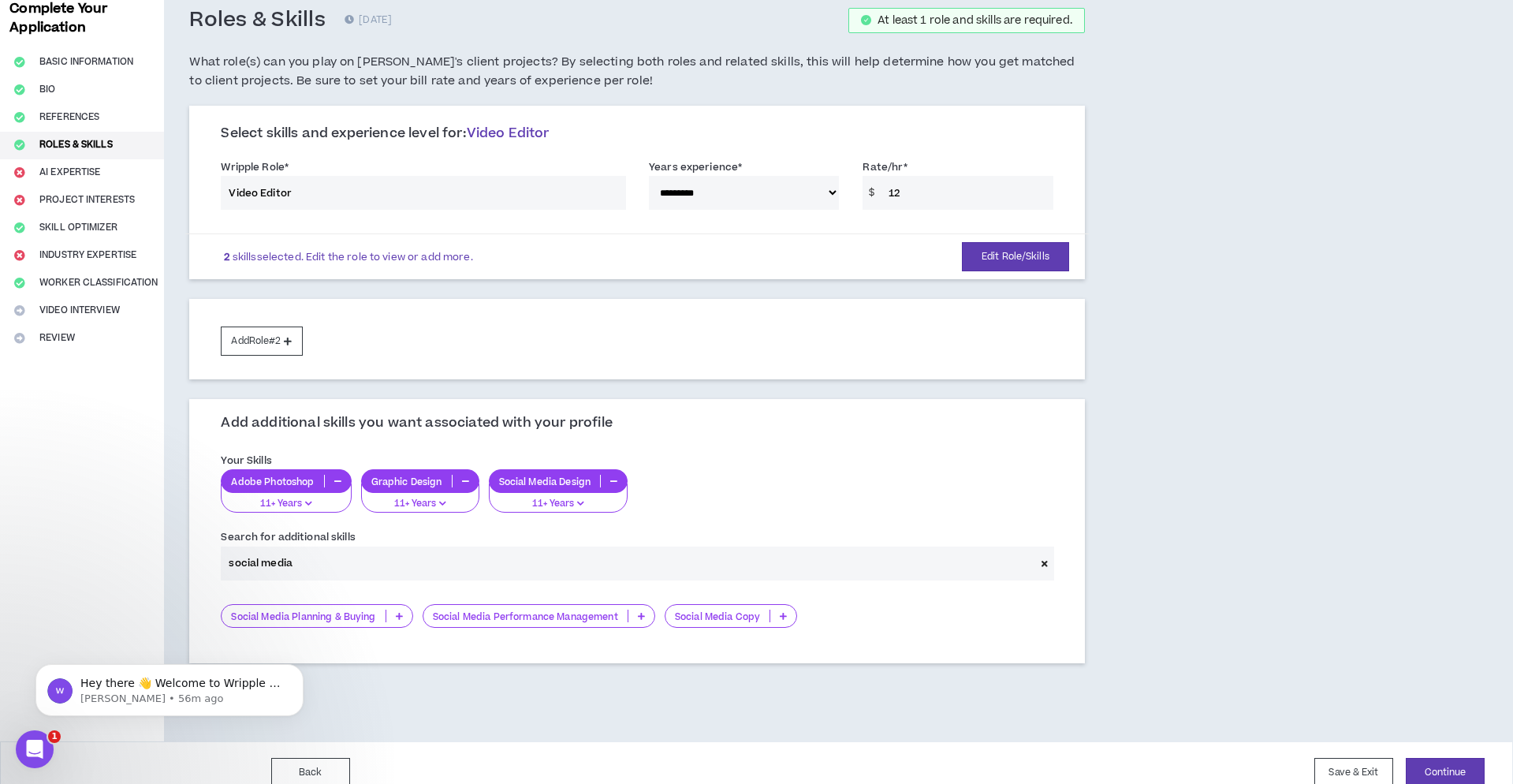
scroll to position [91, 0]
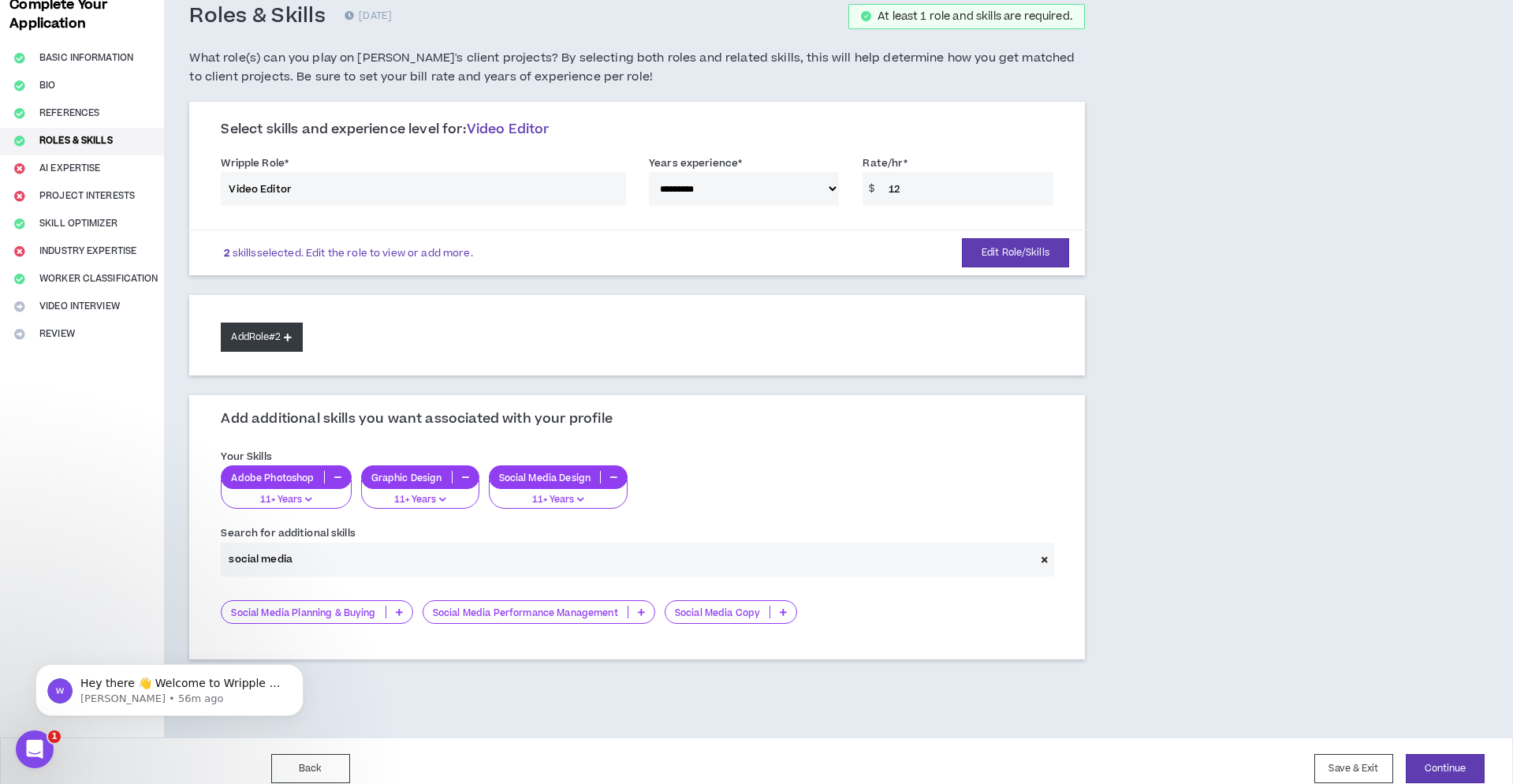
click at [264, 335] on button "Add Role #2" at bounding box center [260, 336] width 81 height 29
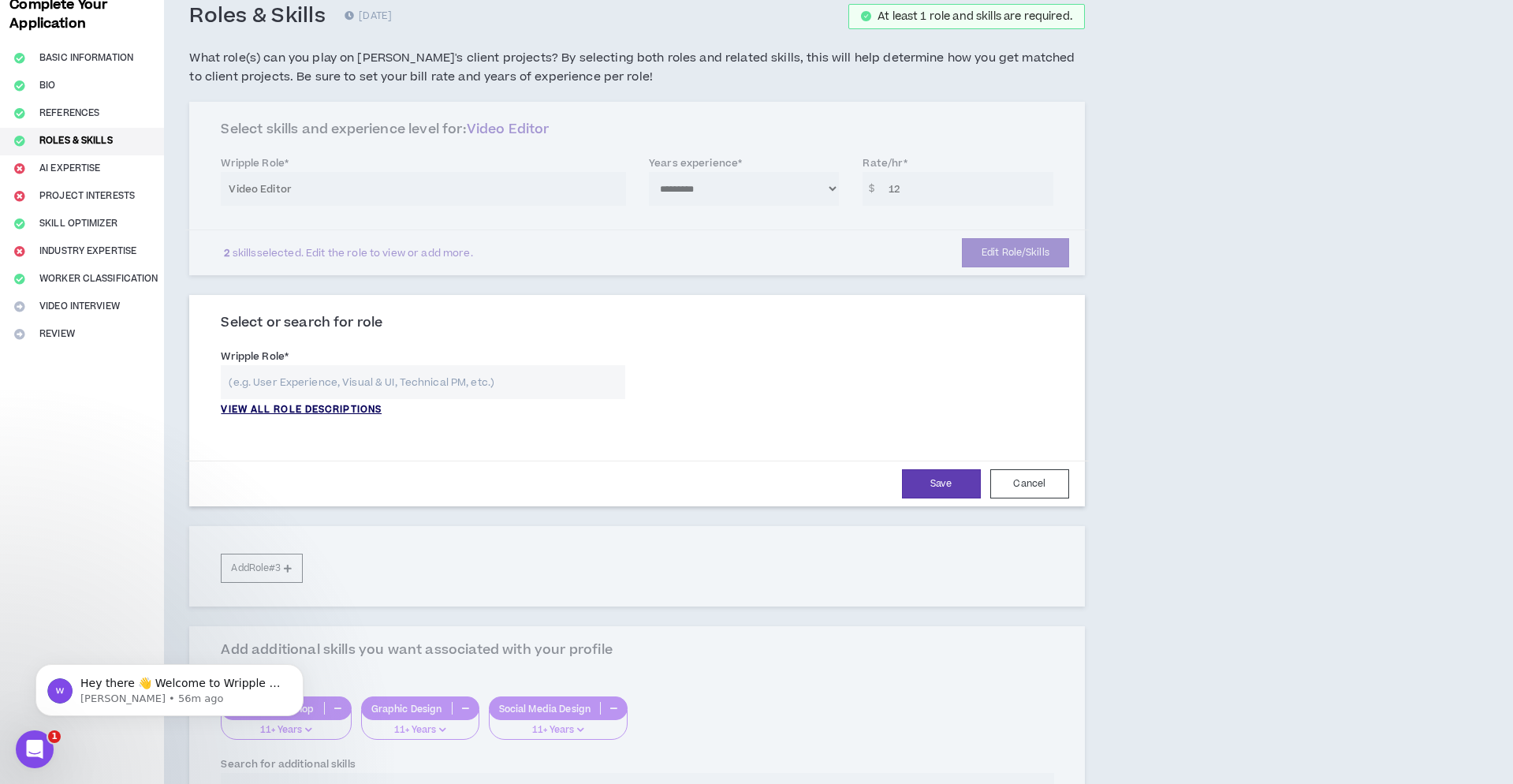
click at [337, 406] on p "VIEW ALL ROLE DESCRIPTIONS" at bounding box center [300, 410] width 161 height 14
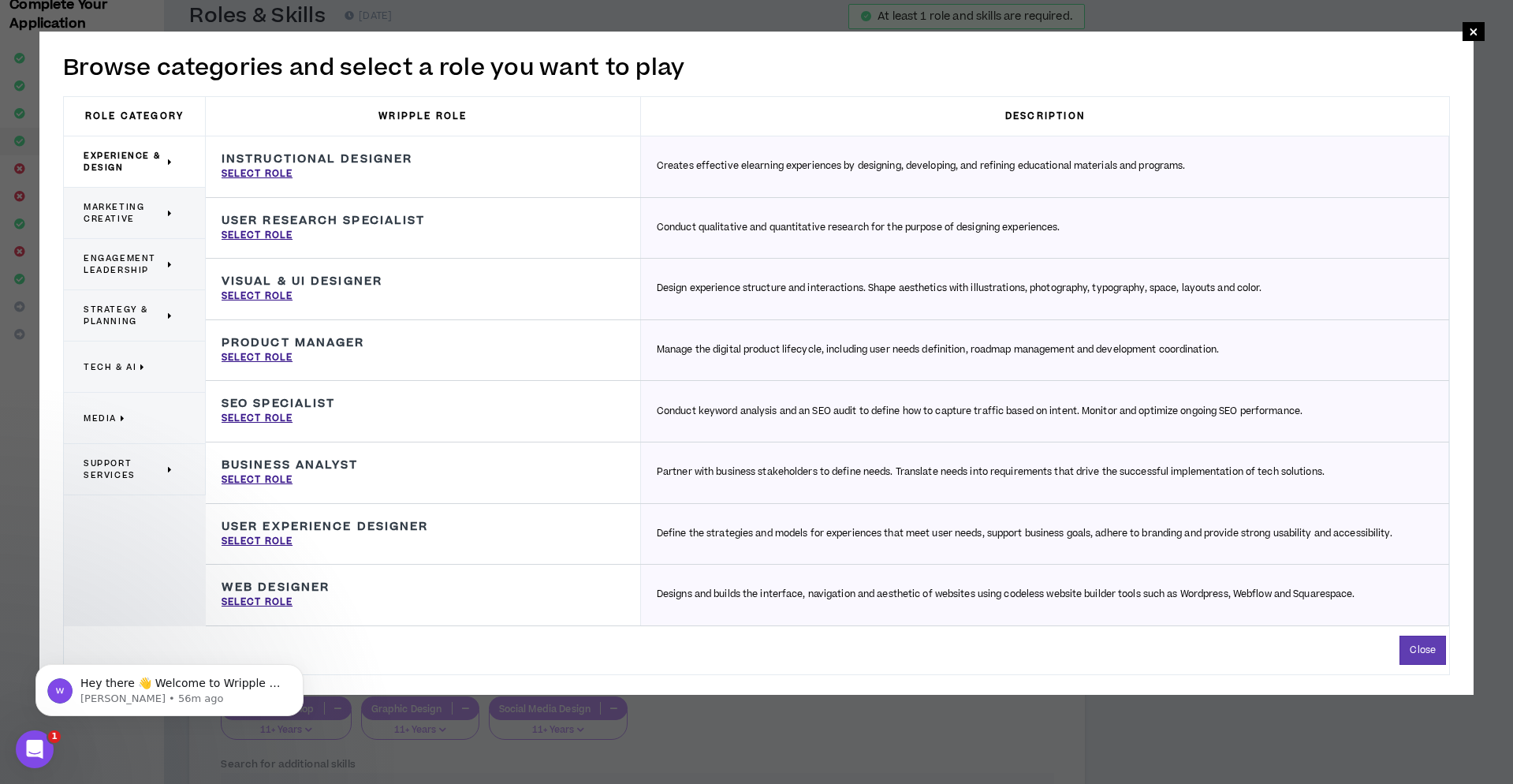
click at [127, 420] on p "Media" at bounding box center [128, 418] width 90 height 35
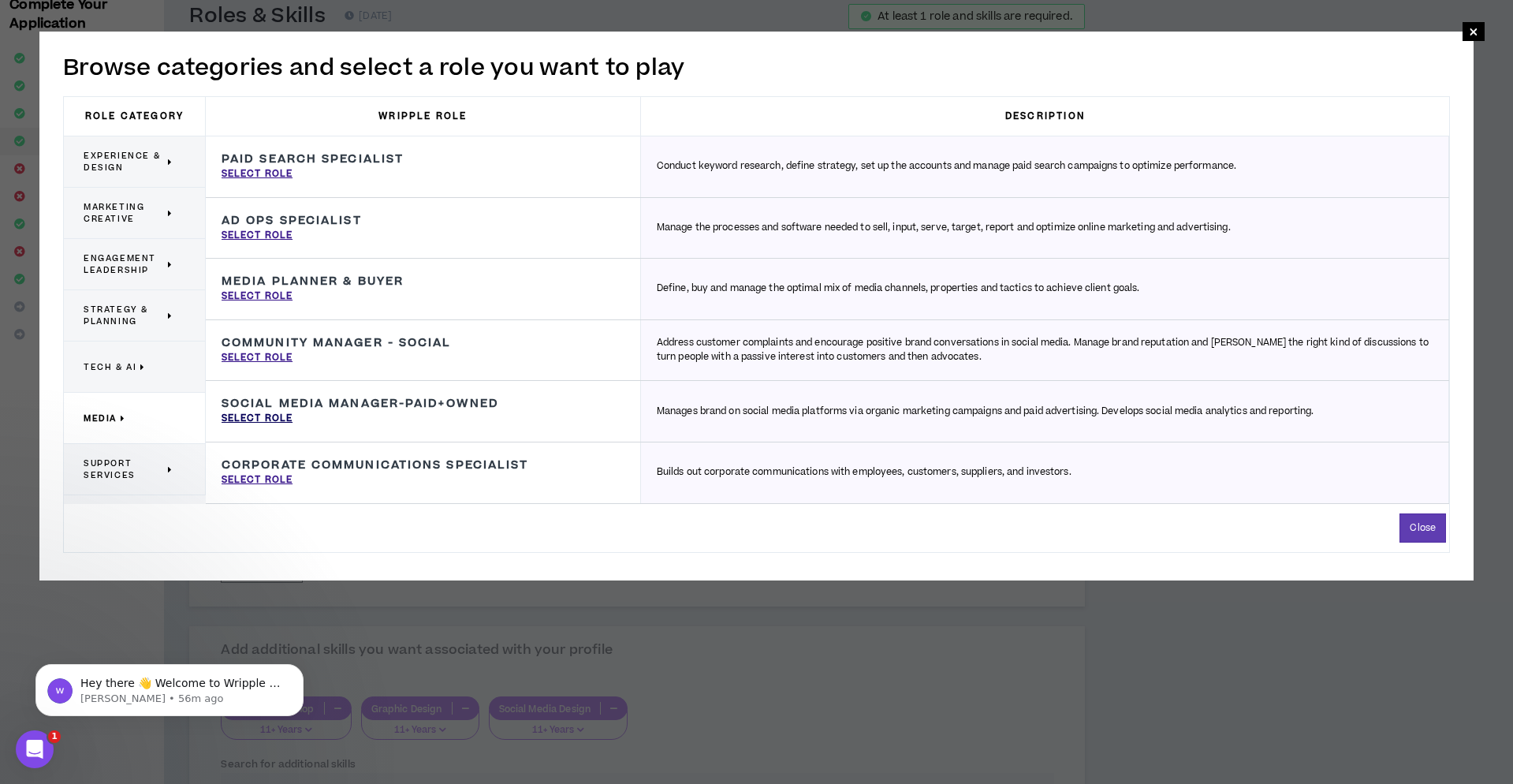
click at [283, 415] on p "Select Role" at bounding box center [257, 418] width 71 height 14
type input "Social Media Manager-Paid+Owned"
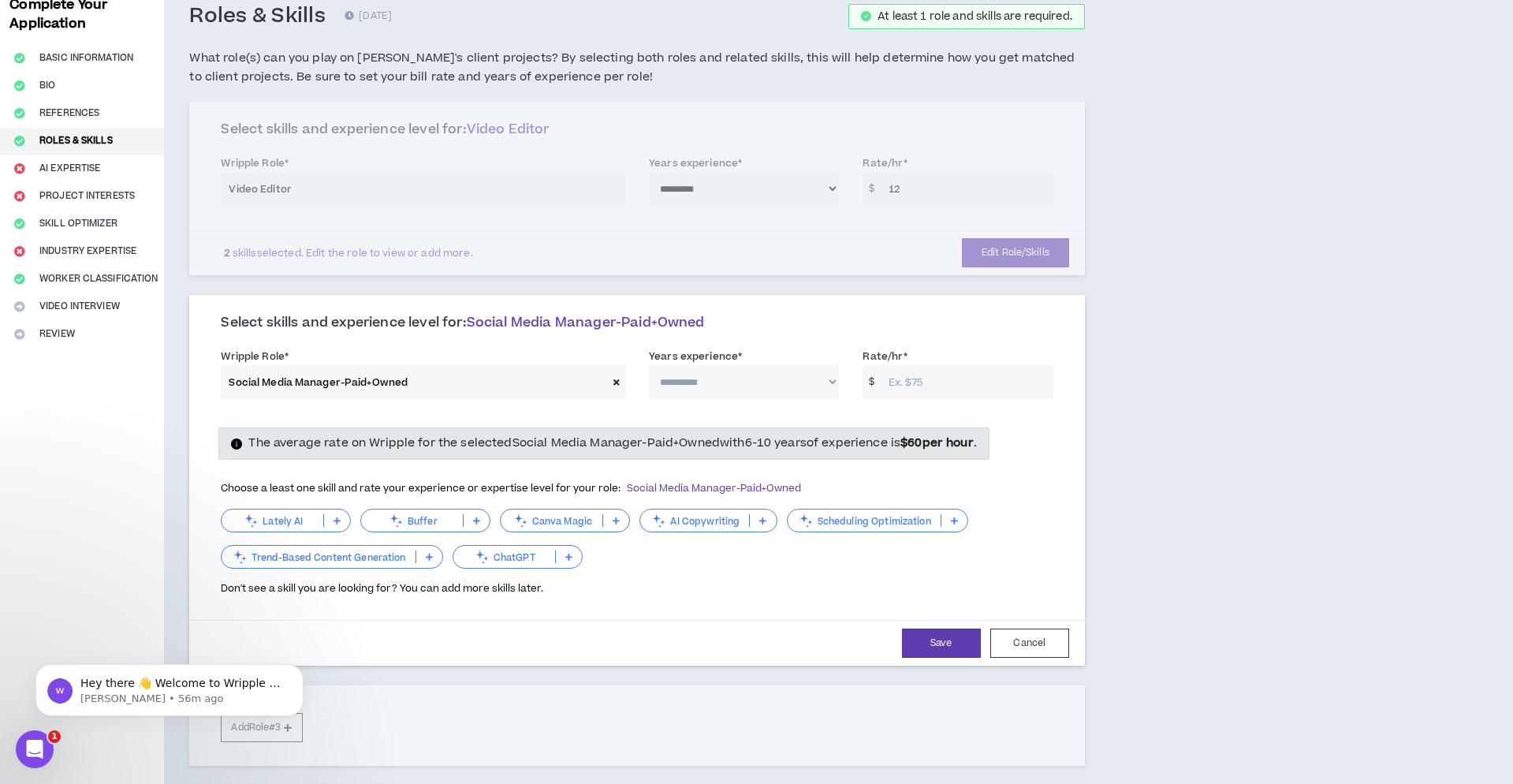
select select "***"
click at [944, 382] on input "Rate/hr *" at bounding box center [967, 382] width 173 height 34
type input "12"
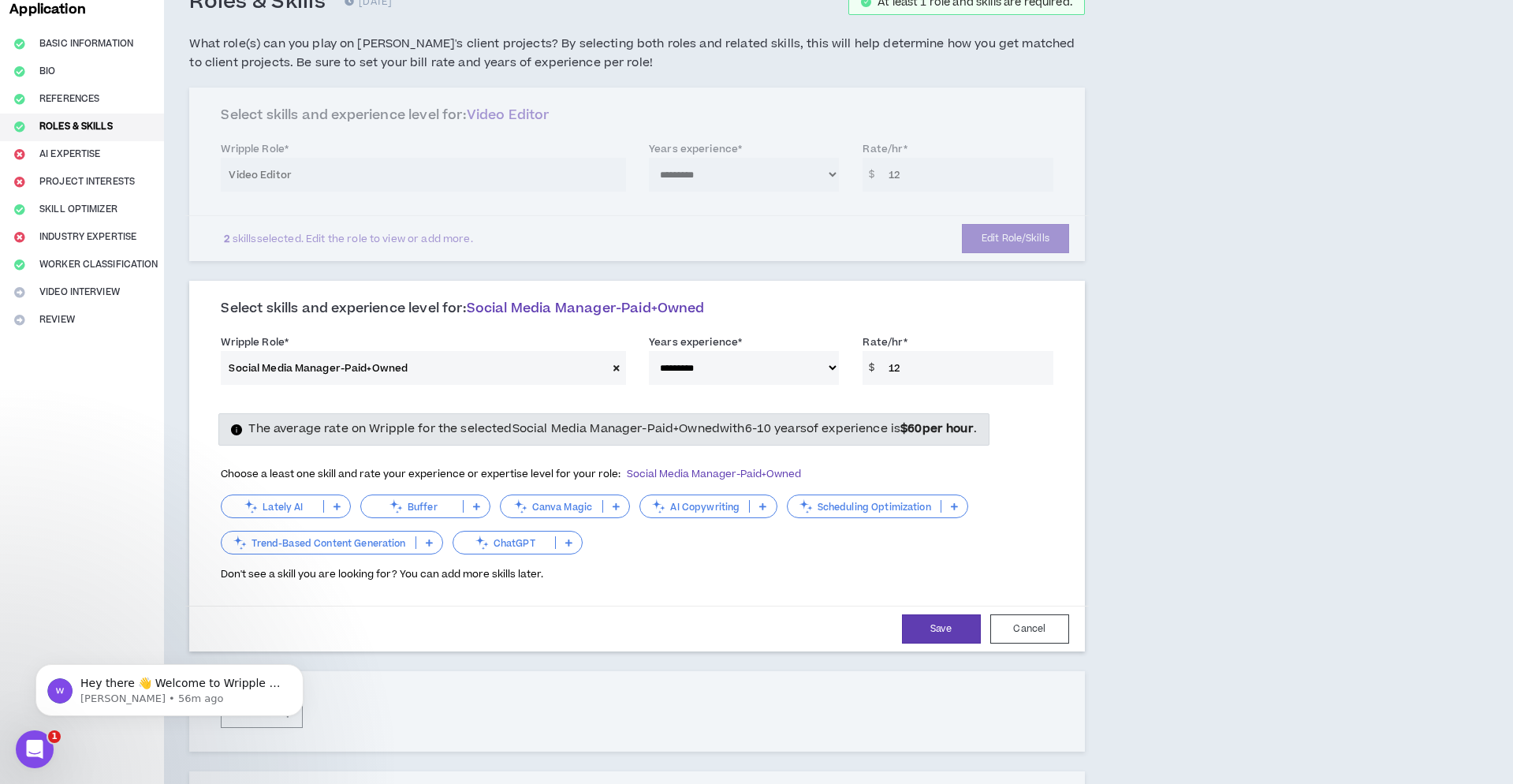
click at [615, 505] on icon at bounding box center [616, 507] width 7 height 8
drag, startPoint x: 659, startPoint y: 572, endPoint x: 613, endPoint y: 541, distance: 55.5
click at [659, 572] on div "Don't see a skill you are looking for? You can add more skills later." at bounding box center [636, 569] width 832 height 26
drag, startPoint x: 564, startPoint y: 507, endPoint x: 586, endPoint y: 525, distance: 28.4
click at [564, 507] on p "Canva Magic" at bounding box center [551, 507] width 102 height 11
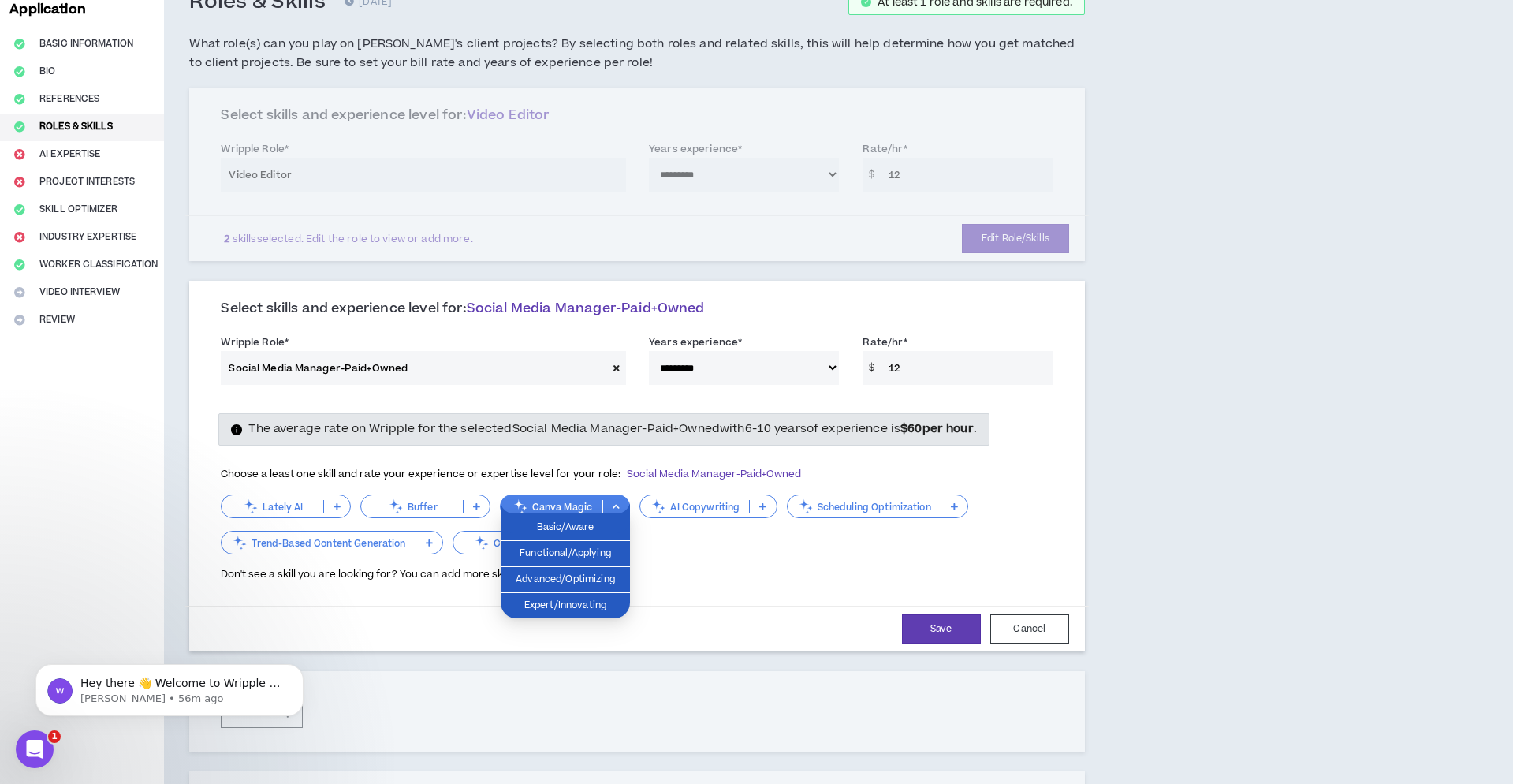
click at [669, 563] on div "Don't see a skill you are looking for? You can add more skills later." at bounding box center [636, 569] width 832 height 26
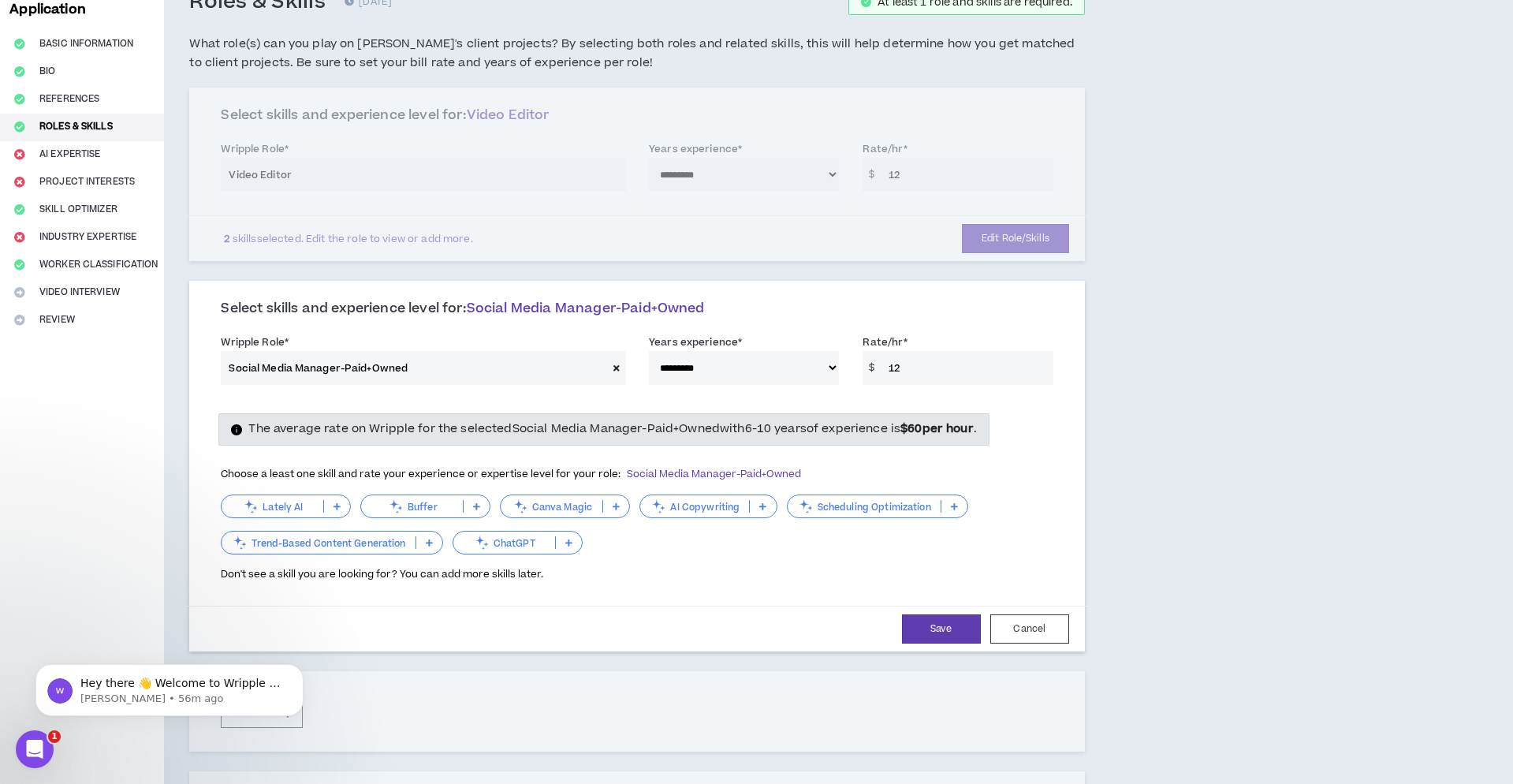
click at [623, 503] on p at bounding box center [616, 506] width 26 height 12
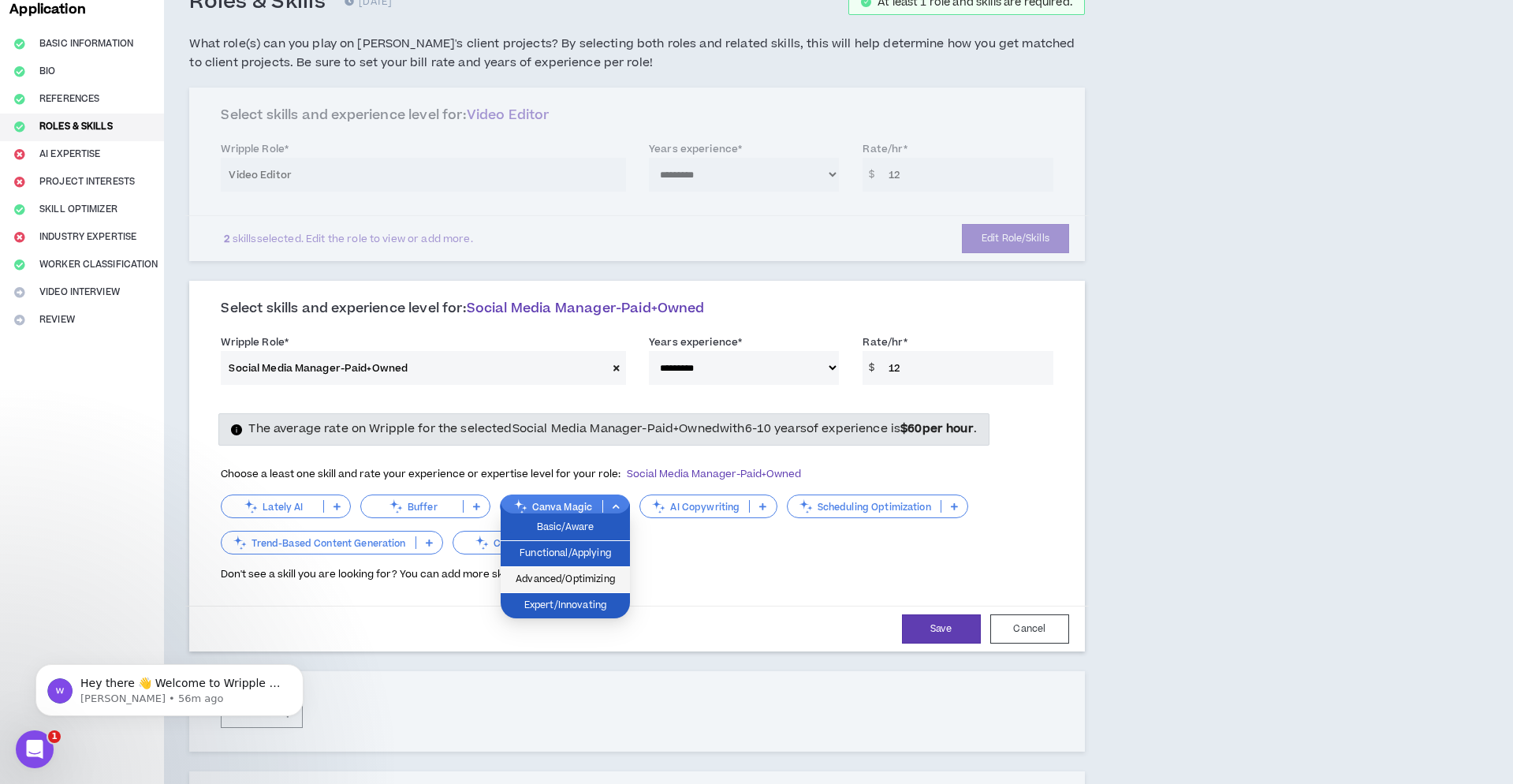
click at [604, 577] on span "Advanced/Optimizing" at bounding box center [565, 580] width 110 height 17
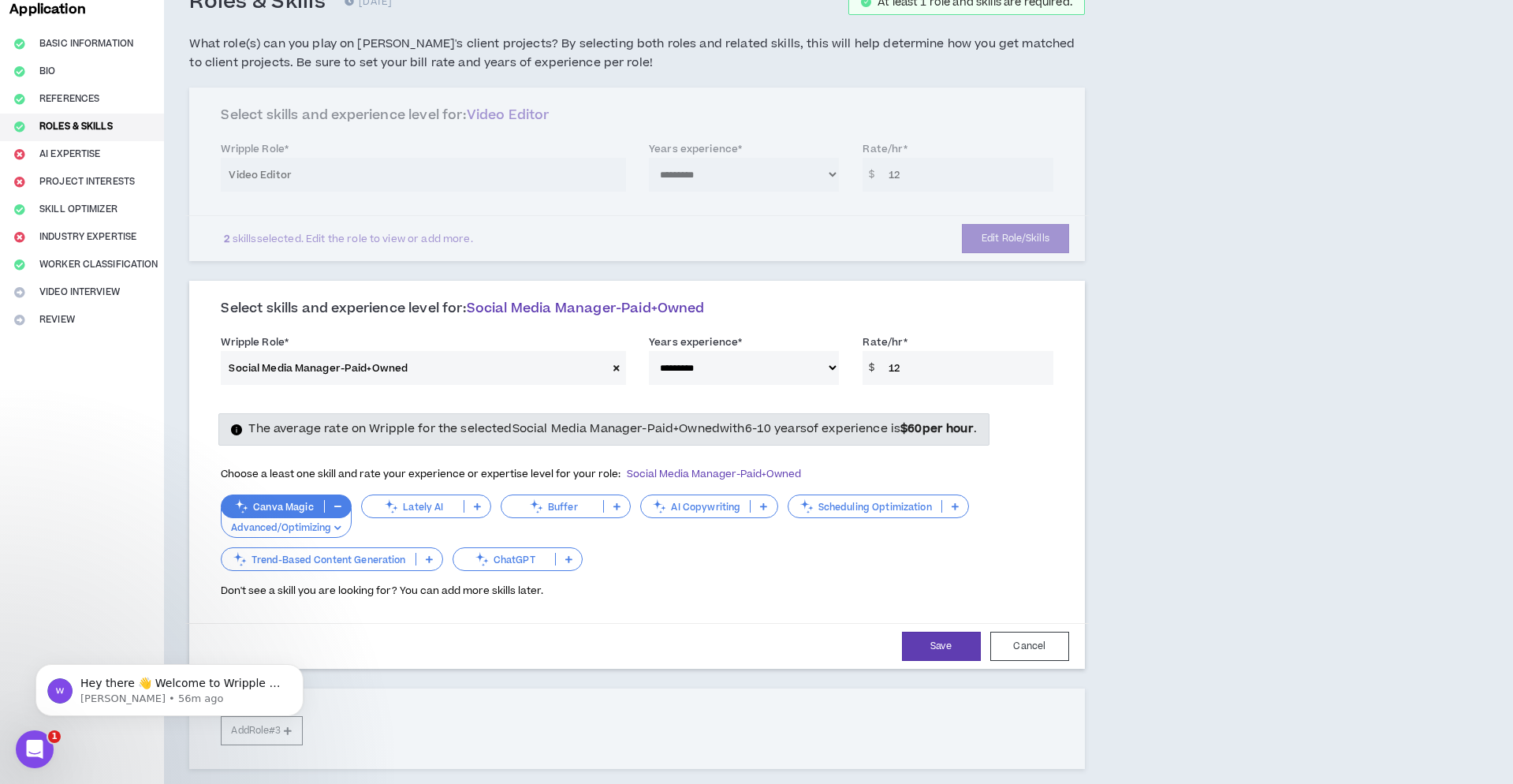
click at [572, 555] on icon at bounding box center [568, 559] width 7 height 8
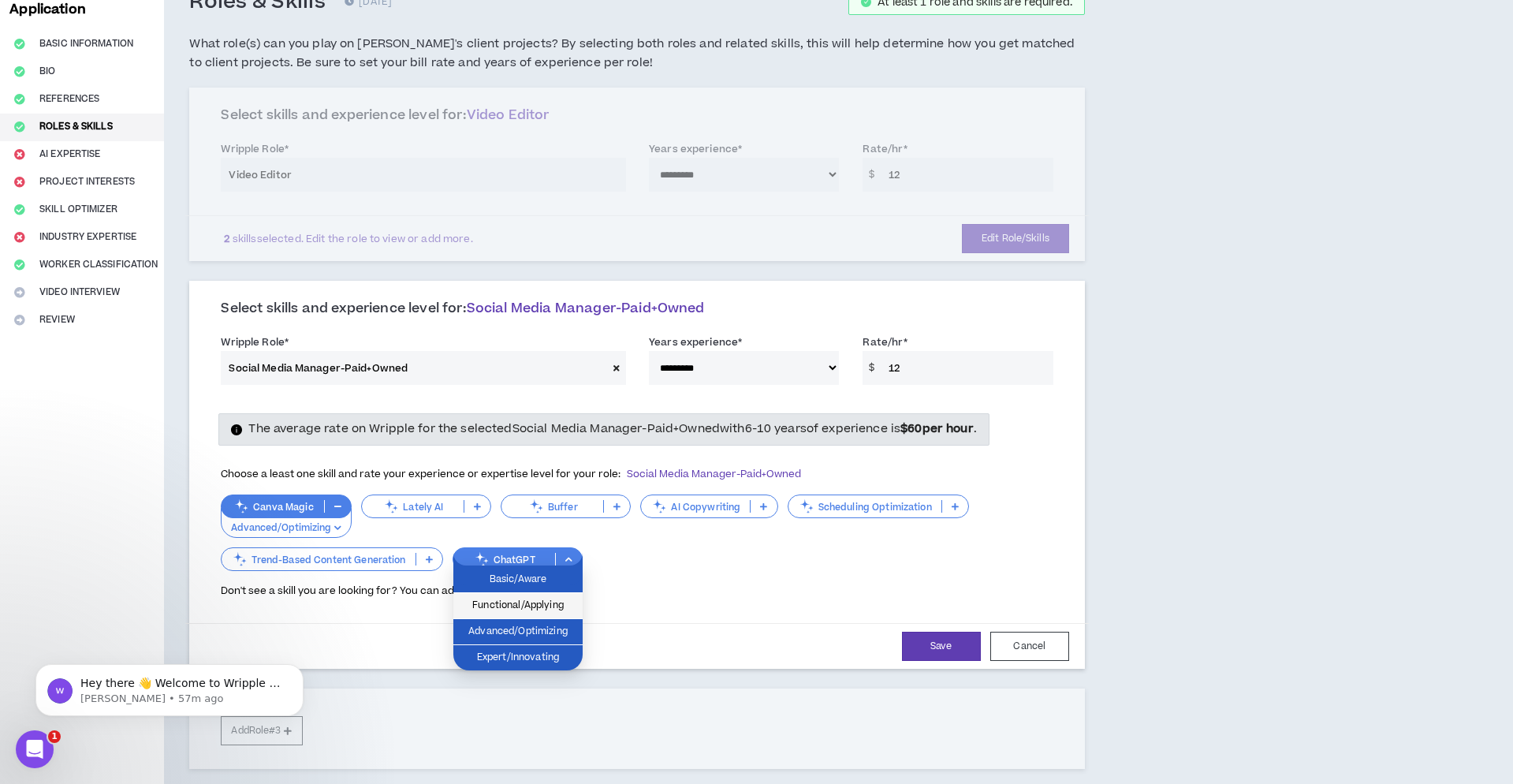
click at [557, 600] on span "Functional/Applying" at bounding box center [518, 605] width 110 height 17
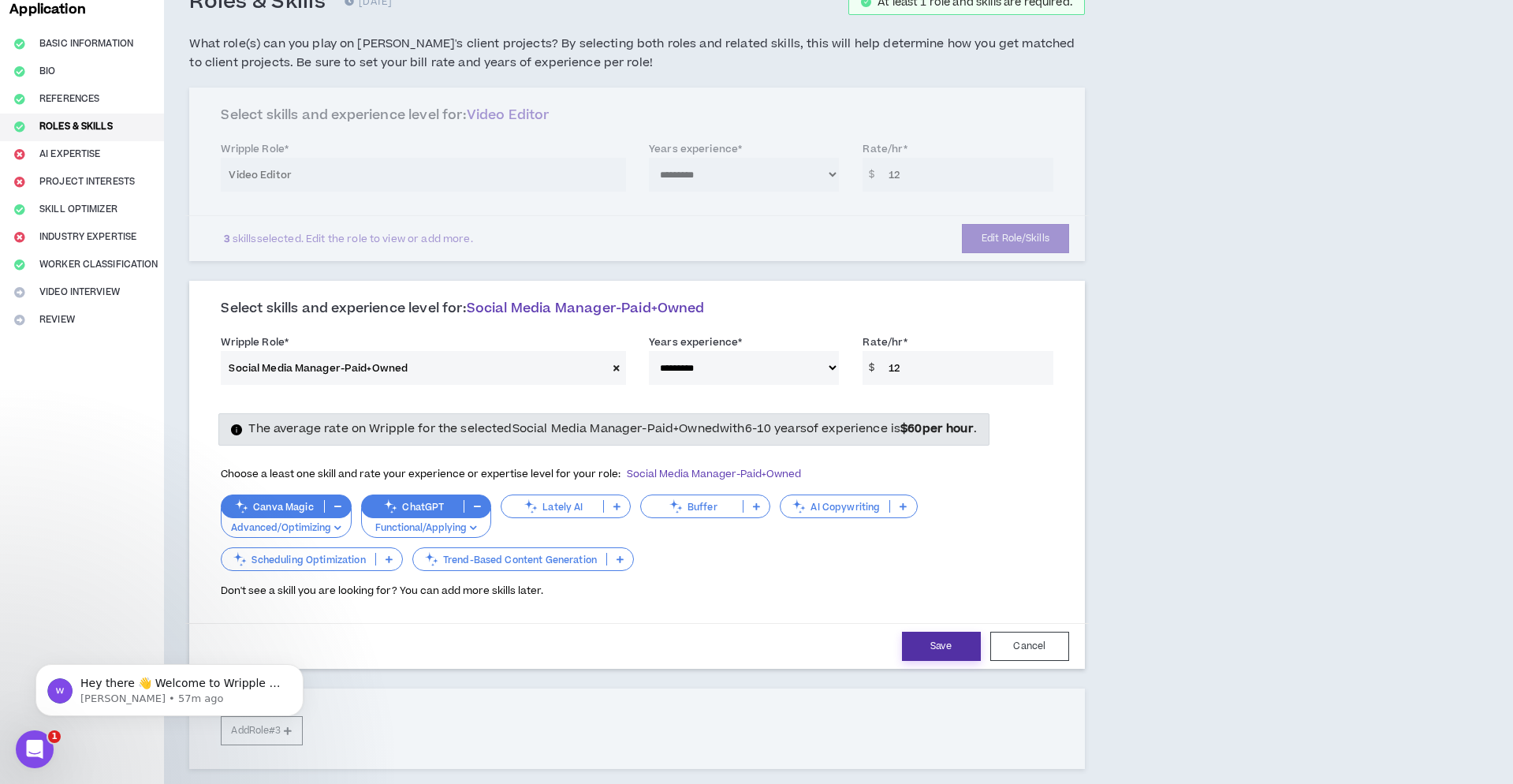
click at [937, 641] on button "Save" at bounding box center [941, 646] width 79 height 29
select select "***"
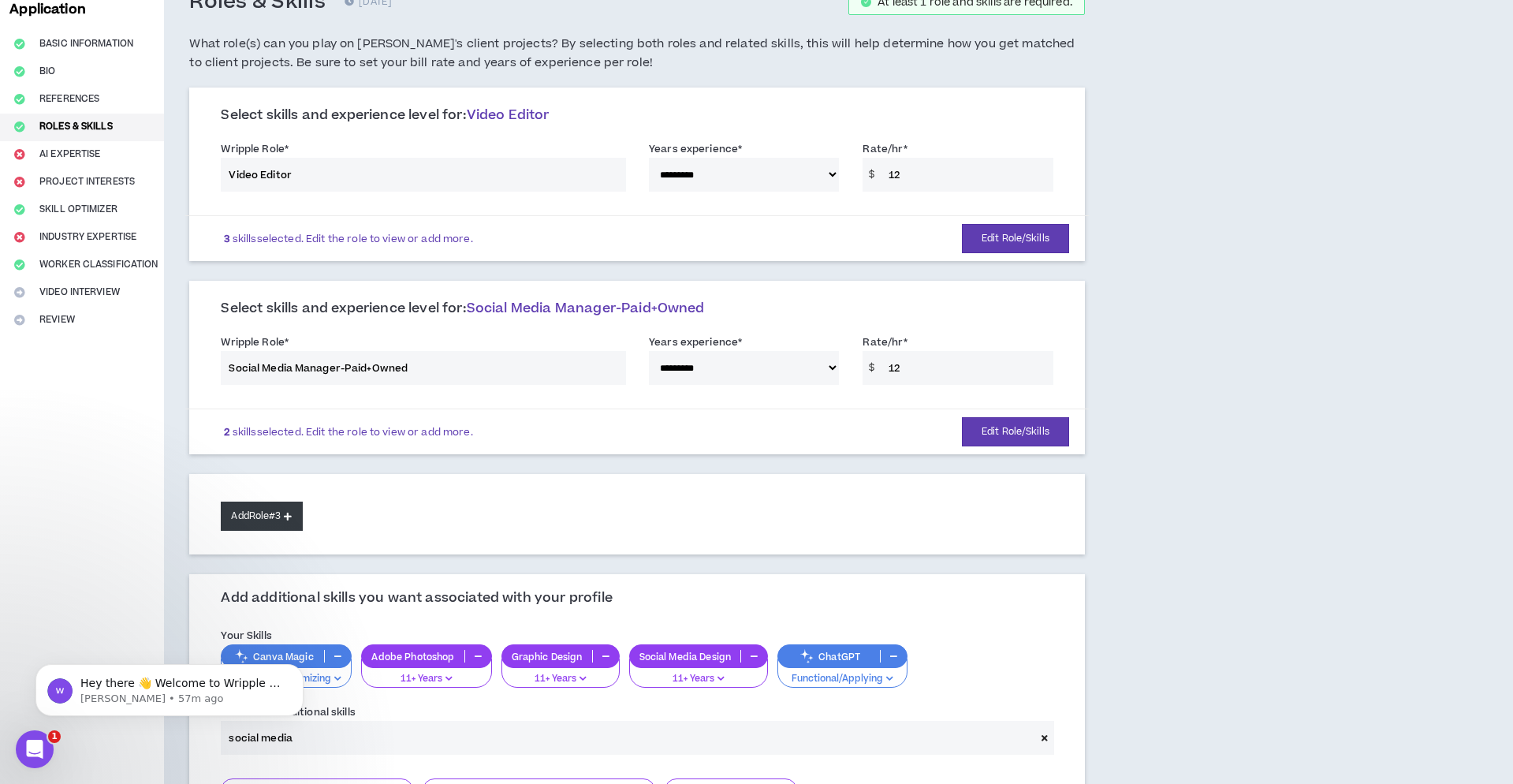
click at [276, 519] on button "Add Role #3" at bounding box center [260, 516] width 81 height 29
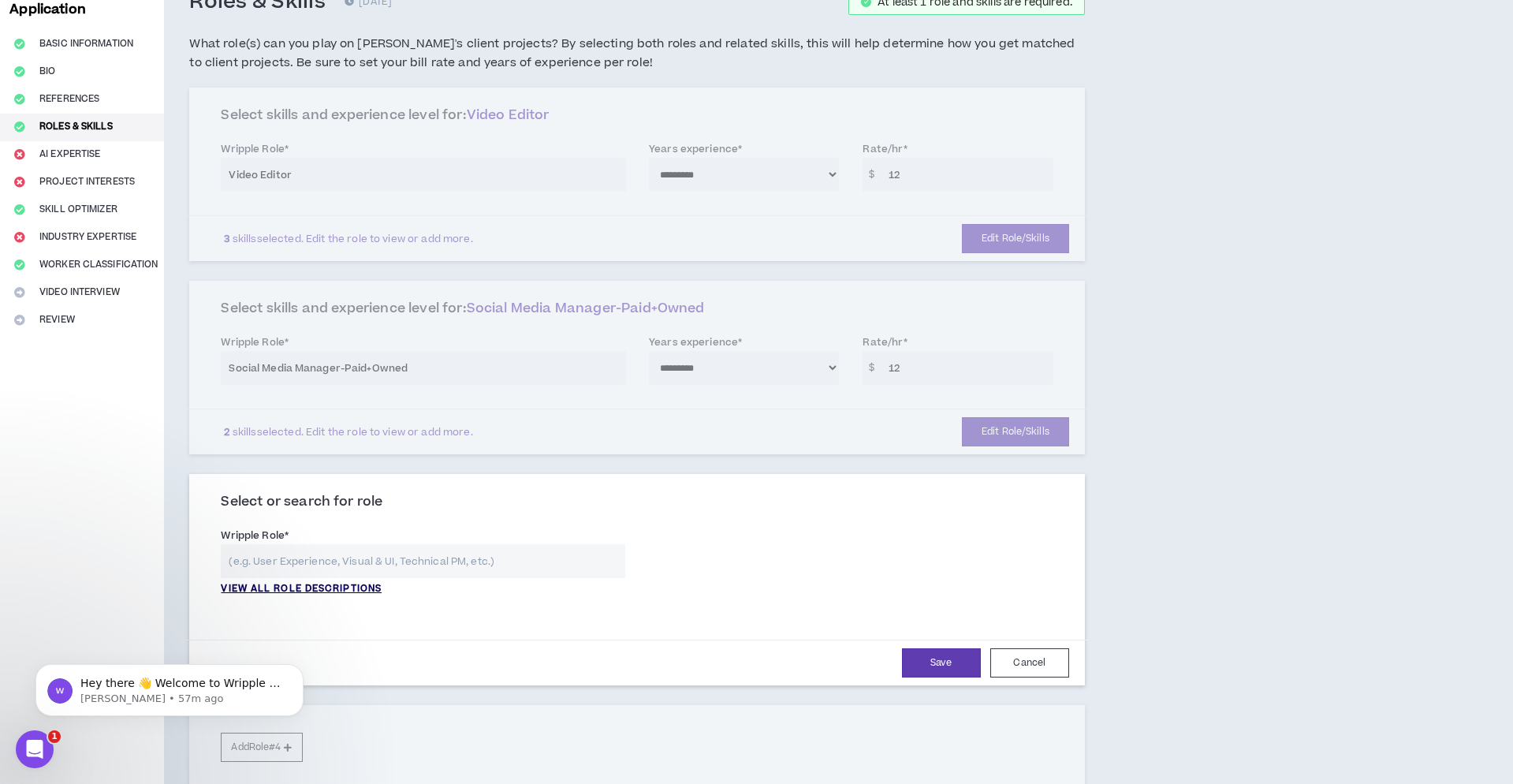
click at [343, 586] on p "VIEW ALL ROLE DESCRIPTIONS" at bounding box center [300, 588] width 161 height 14
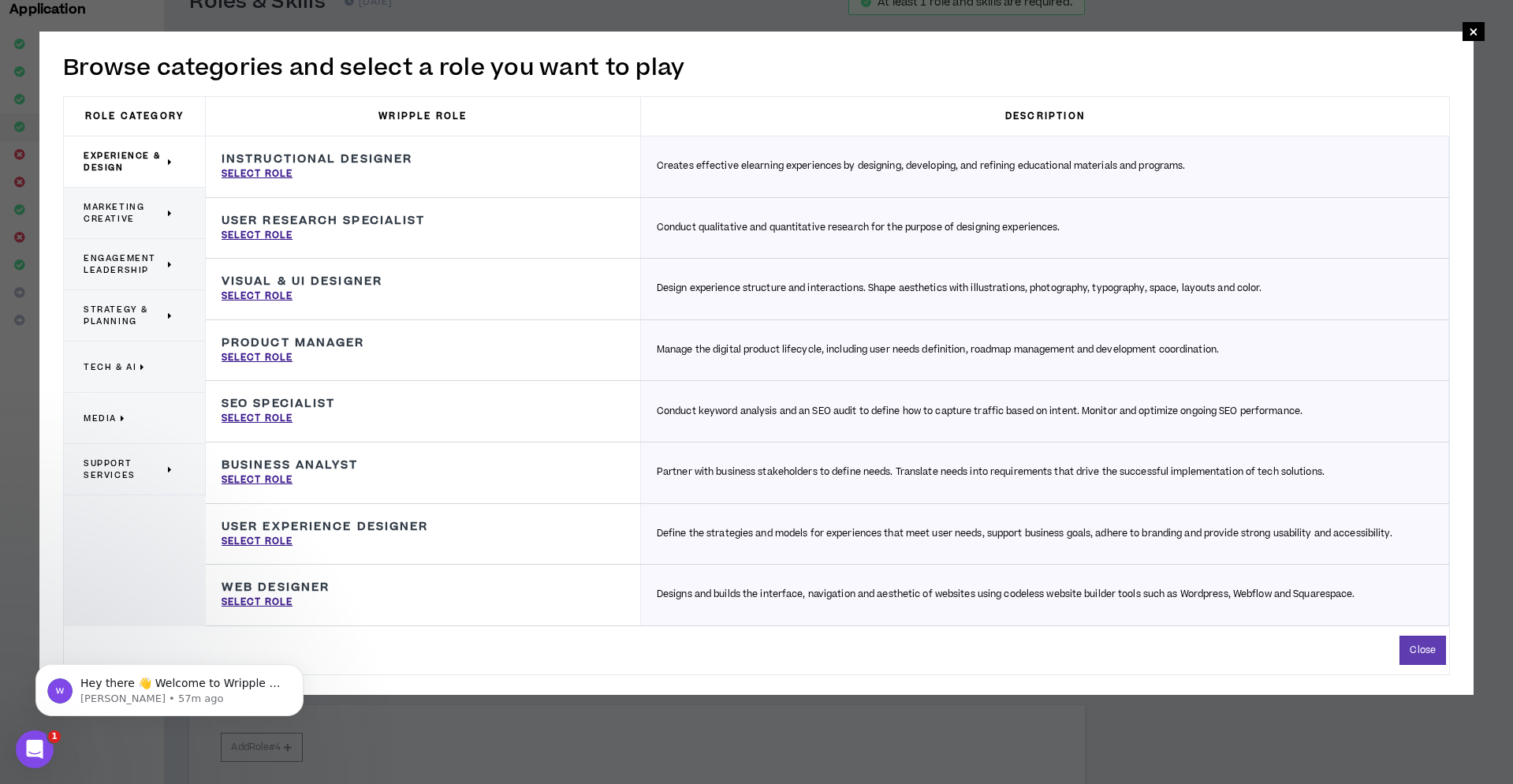
click at [140, 211] on span "Marketing Creative" at bounding box center [124, 213] width 81 height 24
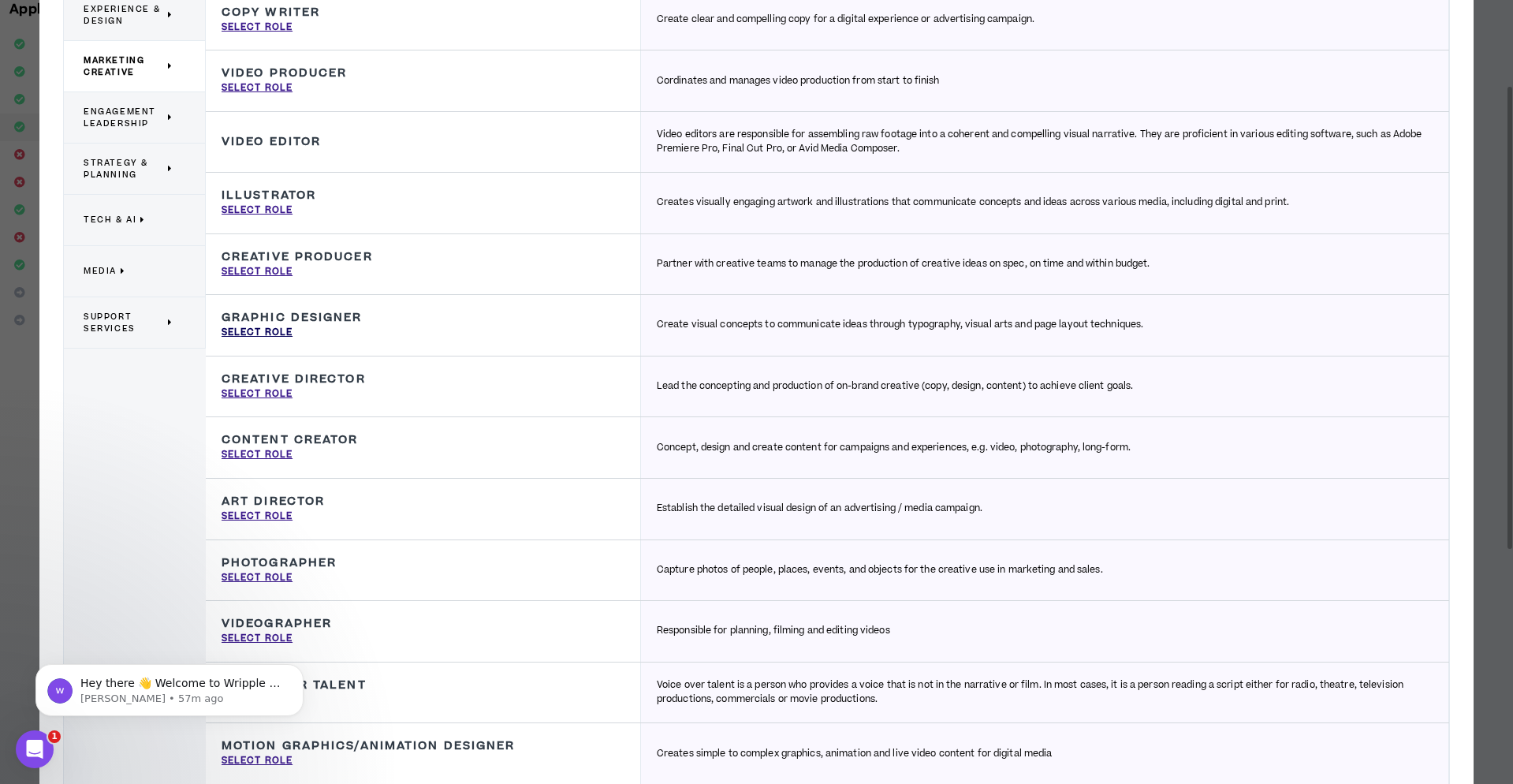
click at [279, 332] on p "Select Role" at bounding box center [257, 333] width 71 height 14
type input "Graphic Designer"
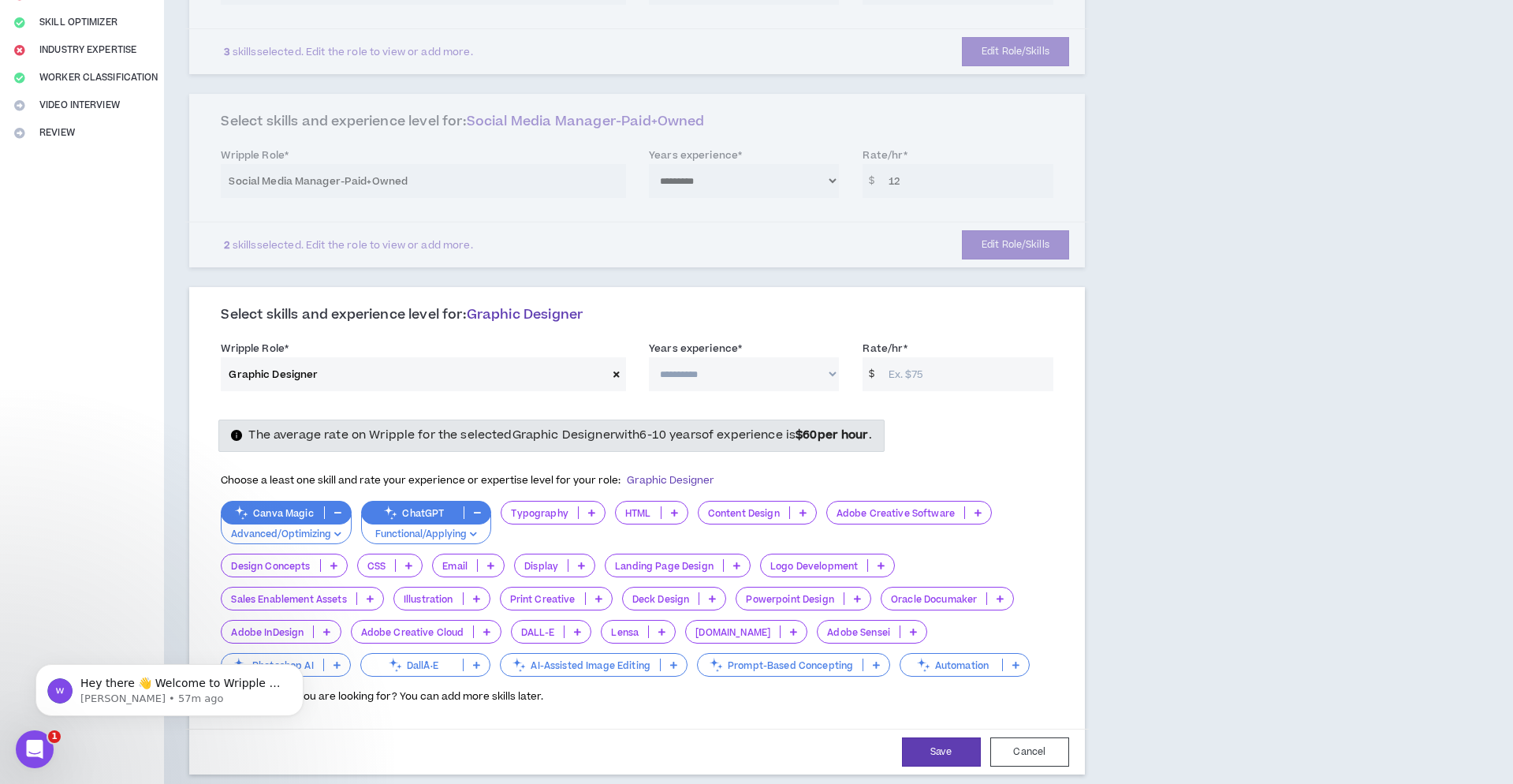
scroll to position [304, 0]
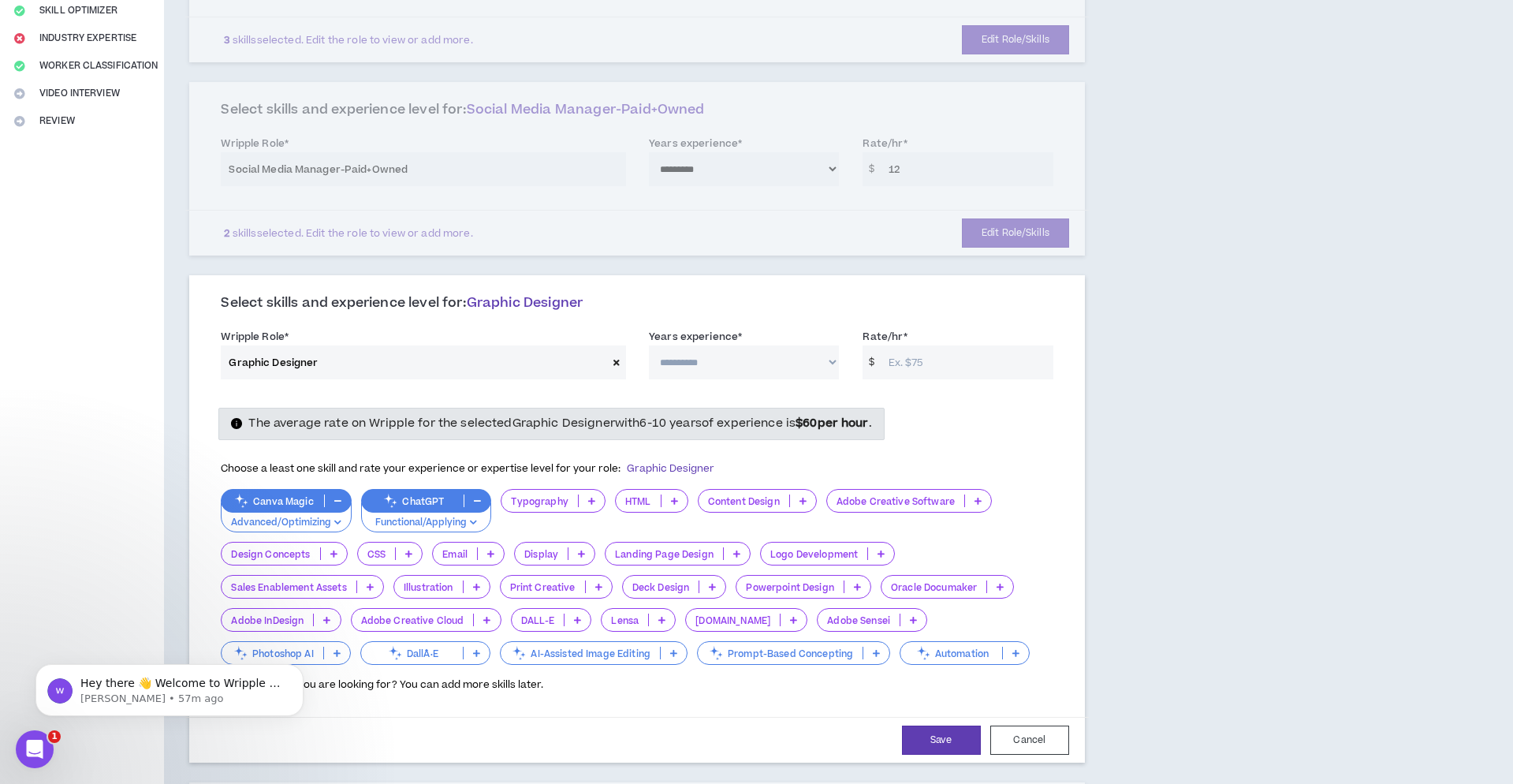
select select "***"
click at [948, 358] on input "Rate/hr *" at bounding box center [967, 362] width 173 height 34
click at [947, 395] on div "The average rate on Wripple for the selected Graphic Designer with 6-10 years o…" at bounding box center [637, 544] width 855 height 297
click at [906, 392] on div "The average rate on Wripple for the selected Graphic Designer with 6-10 years o…" at bounding box center [637, 547] width 855 height 313
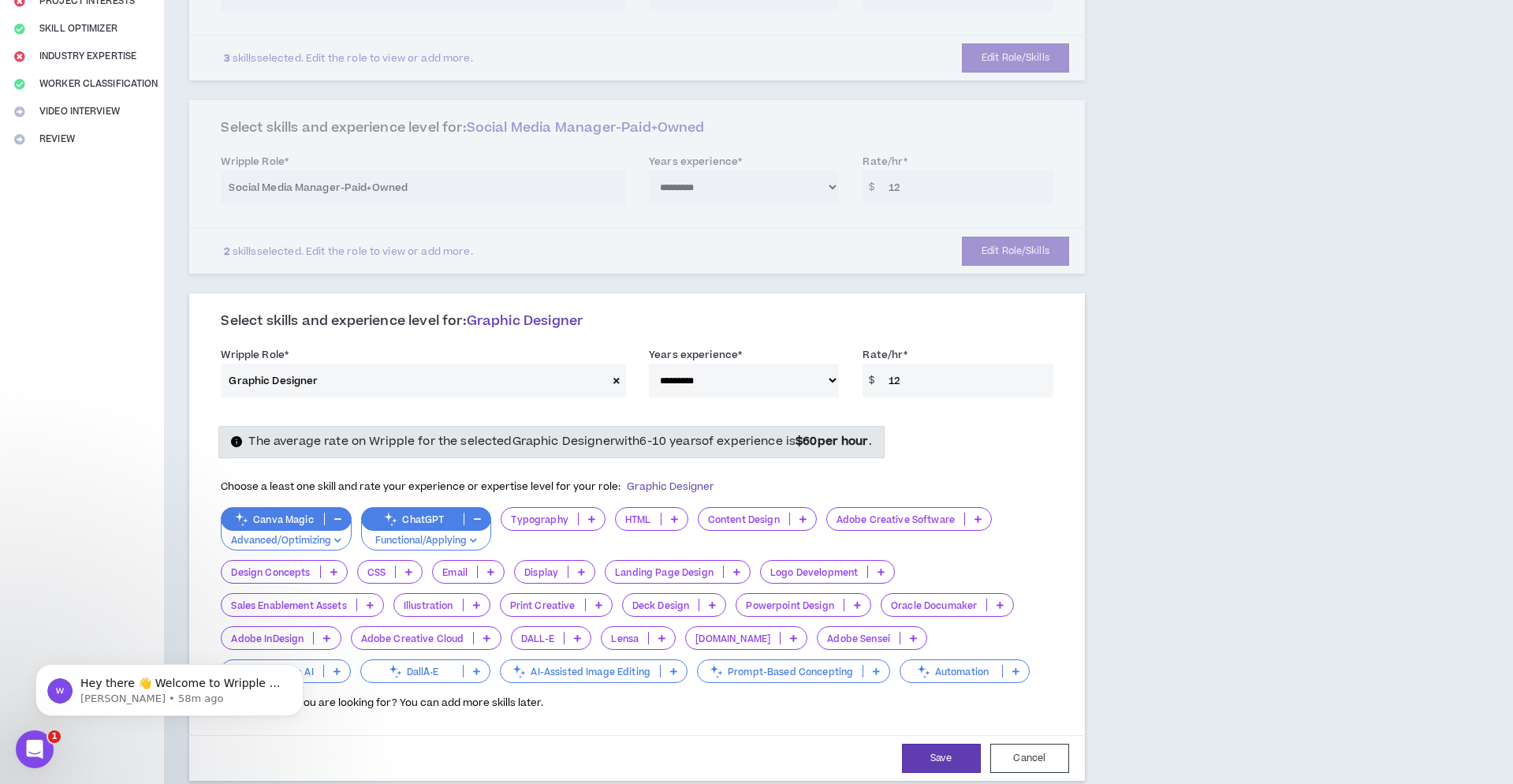
scroll to position [282, 0]
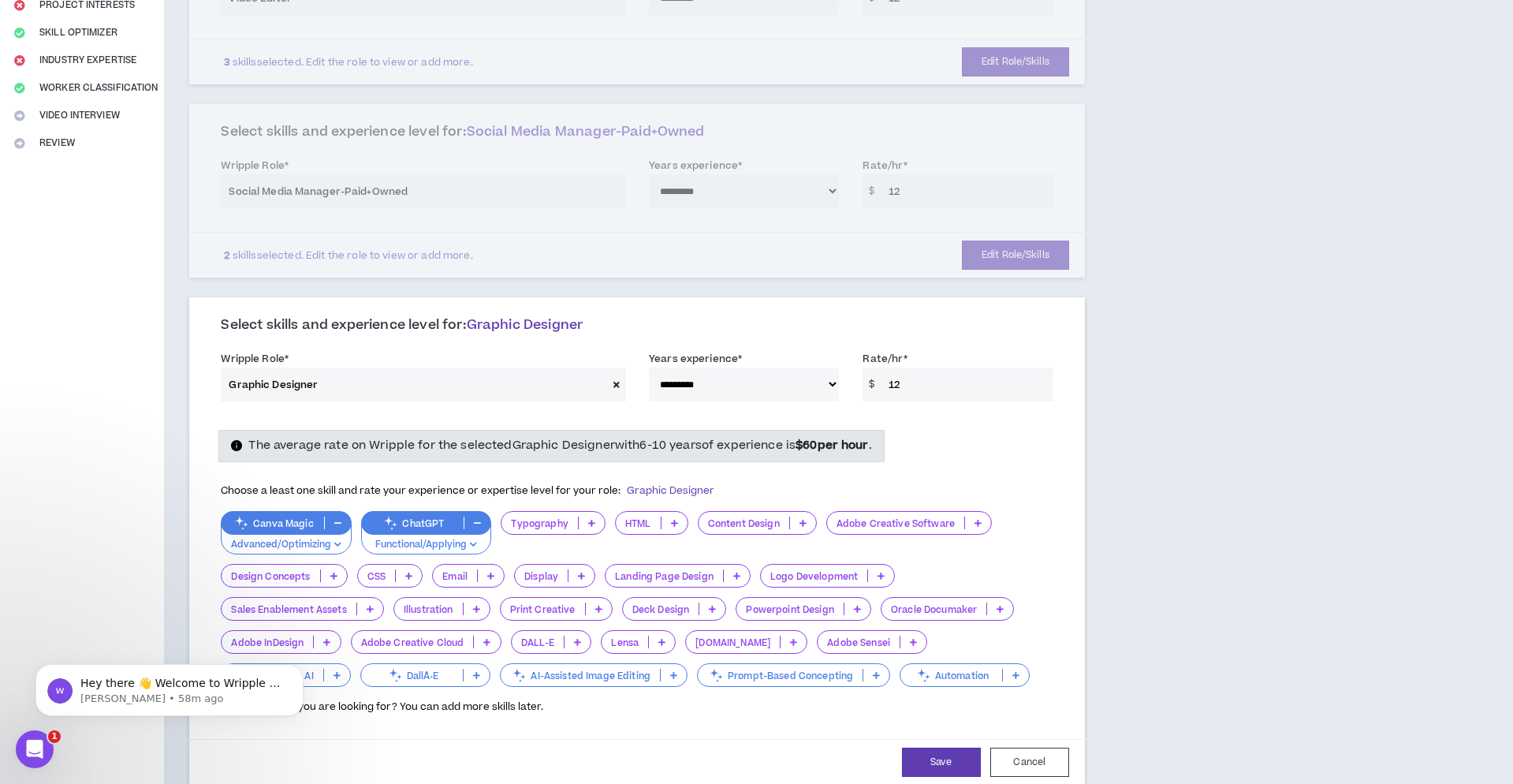
drag, startPoint x: 909, startPoint y: 377, endPoint x: 884, endPoint y: 377, distance: 25.0
click at [884, 377] on input "12" at bounding box center [967, 385] width 173 height 34
click at [955, 391] on input "25" at bounding box center [967, 385] width 173 height 34
drag, startPoint x: 914, startPoint y: 383, endPoint x: 883, endPoint y: 384, distance: 31.0
click at [883, 384] on input "25" at bounding box center [967, 385] width 173 height 34
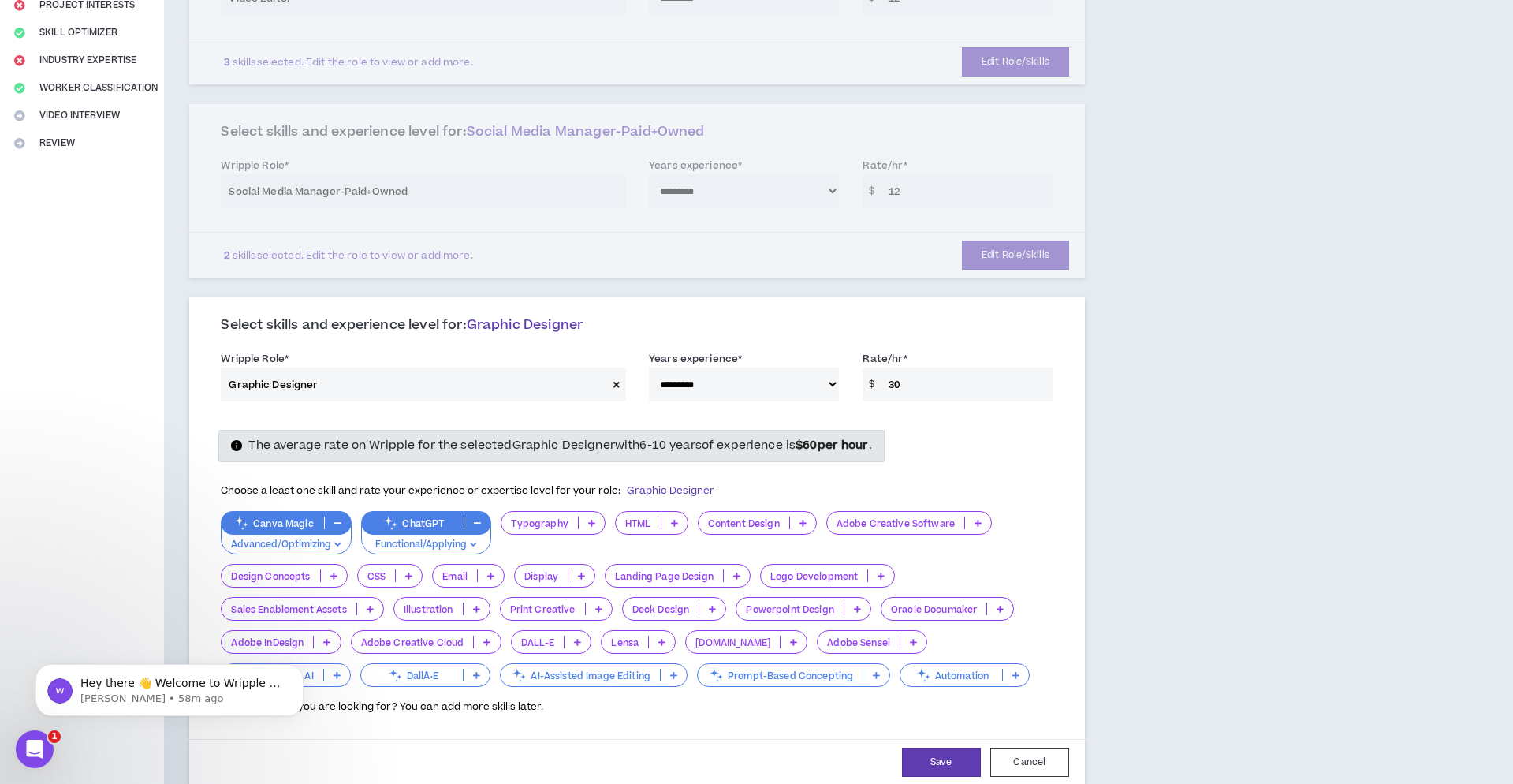
type input "30"
click at [926, 400] on div "**********" at bounding box center [637, 379] width 855 height 67
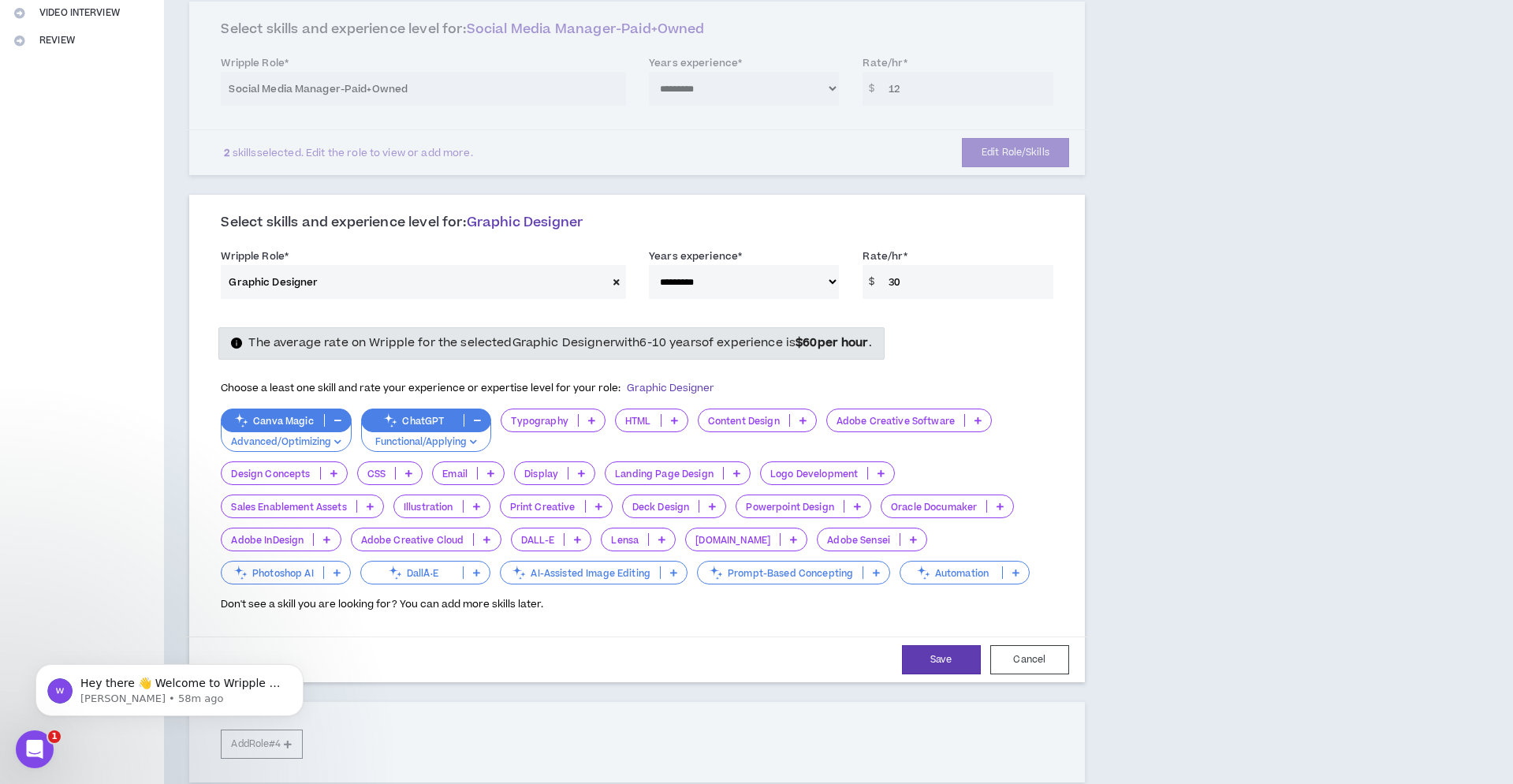
scroll to position [401, 0]
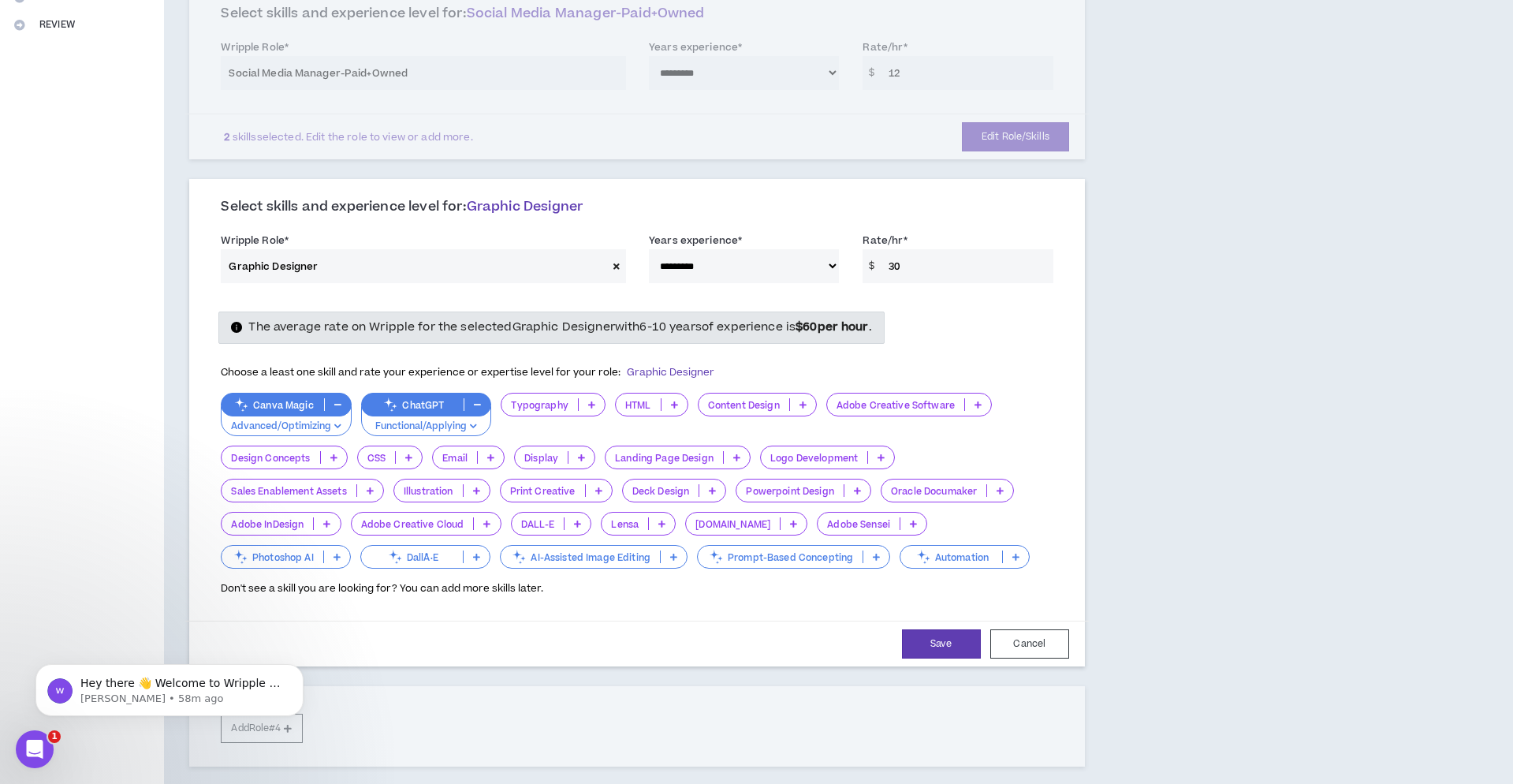
click at [545, 402] on p "Typography" at bounding box center [540, 405] width 76 height 11
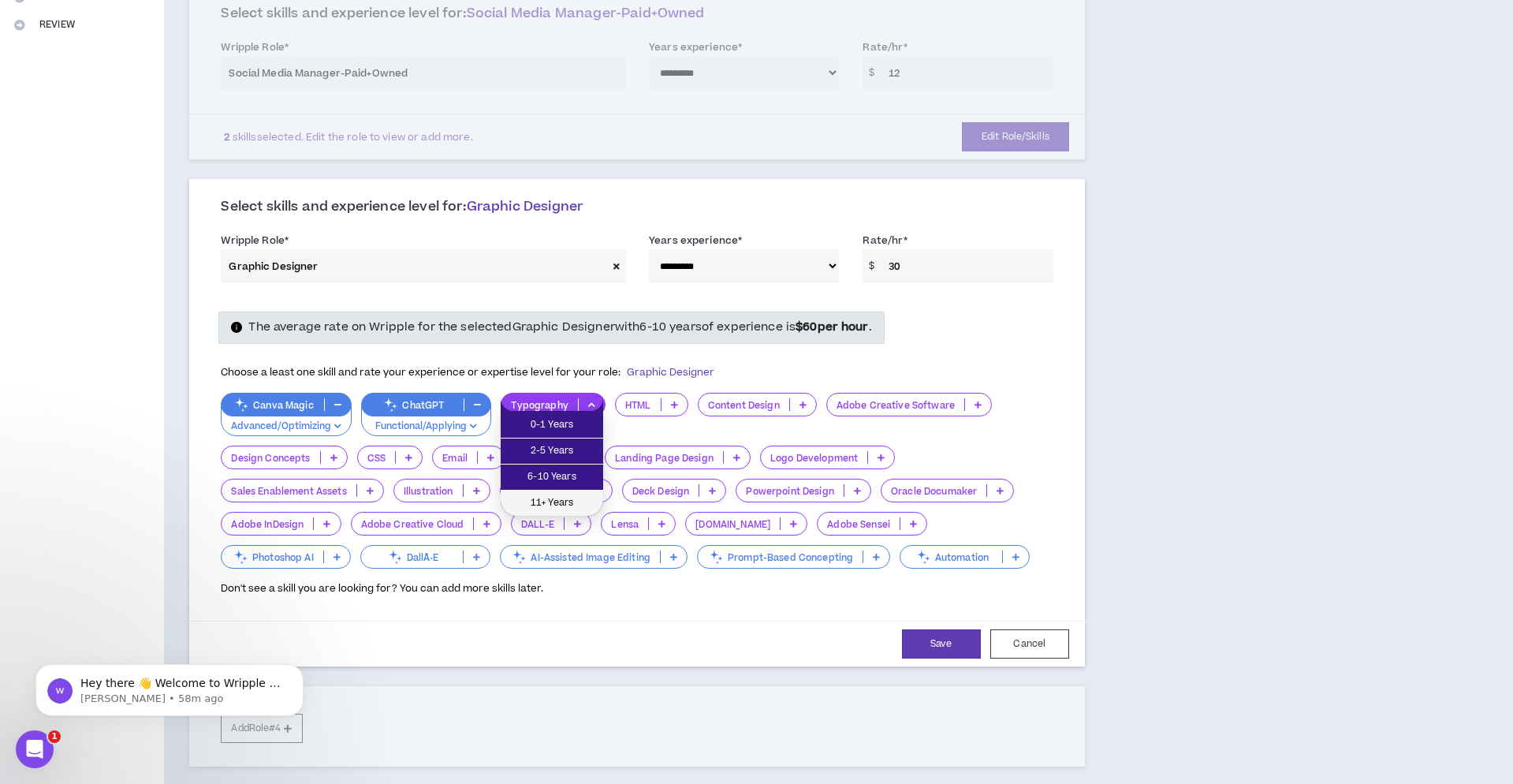
click at [567, 503] on span "11+ Years" at bounding box center [552, 503] width 84 height 17
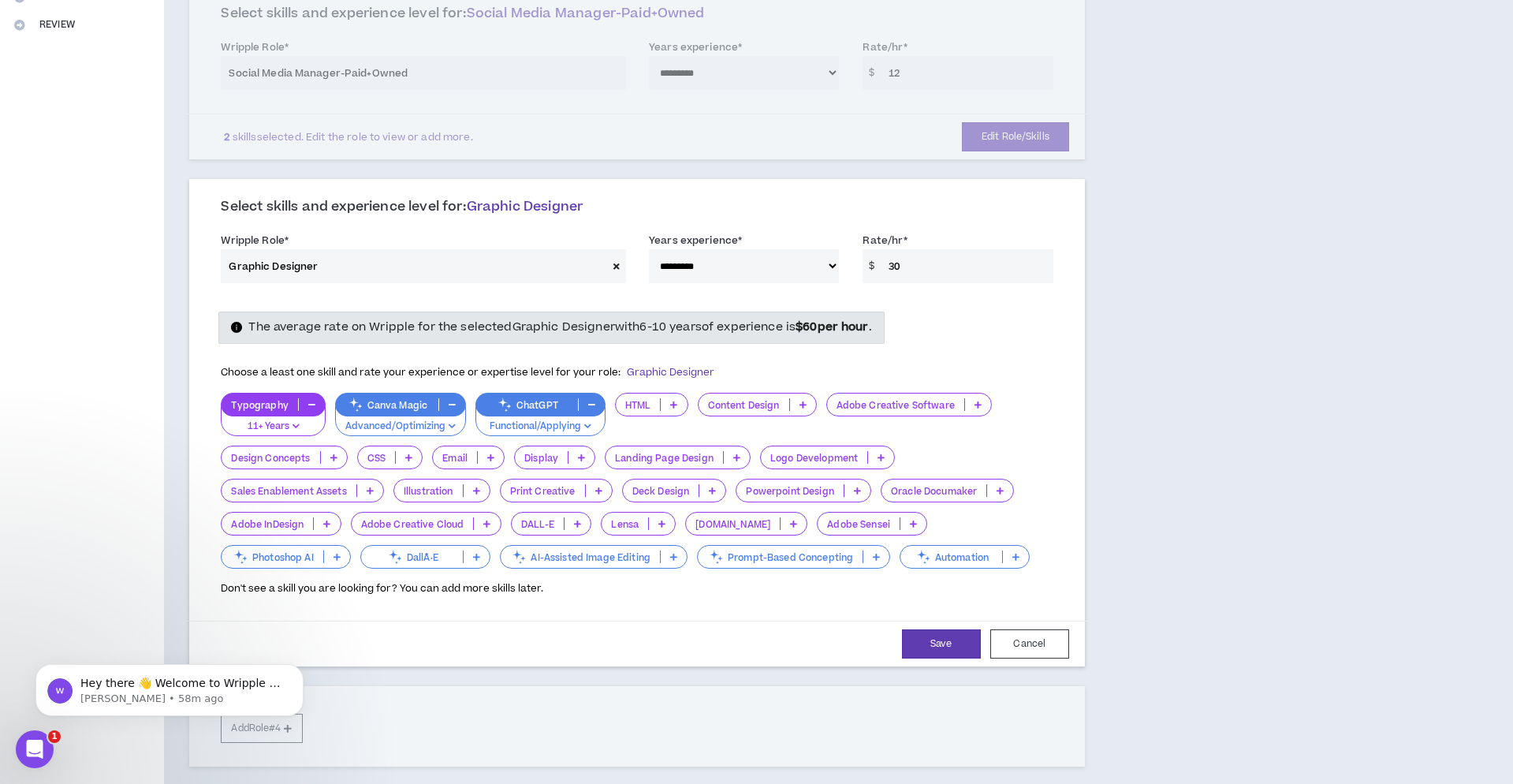
scroll to position [400, 0]
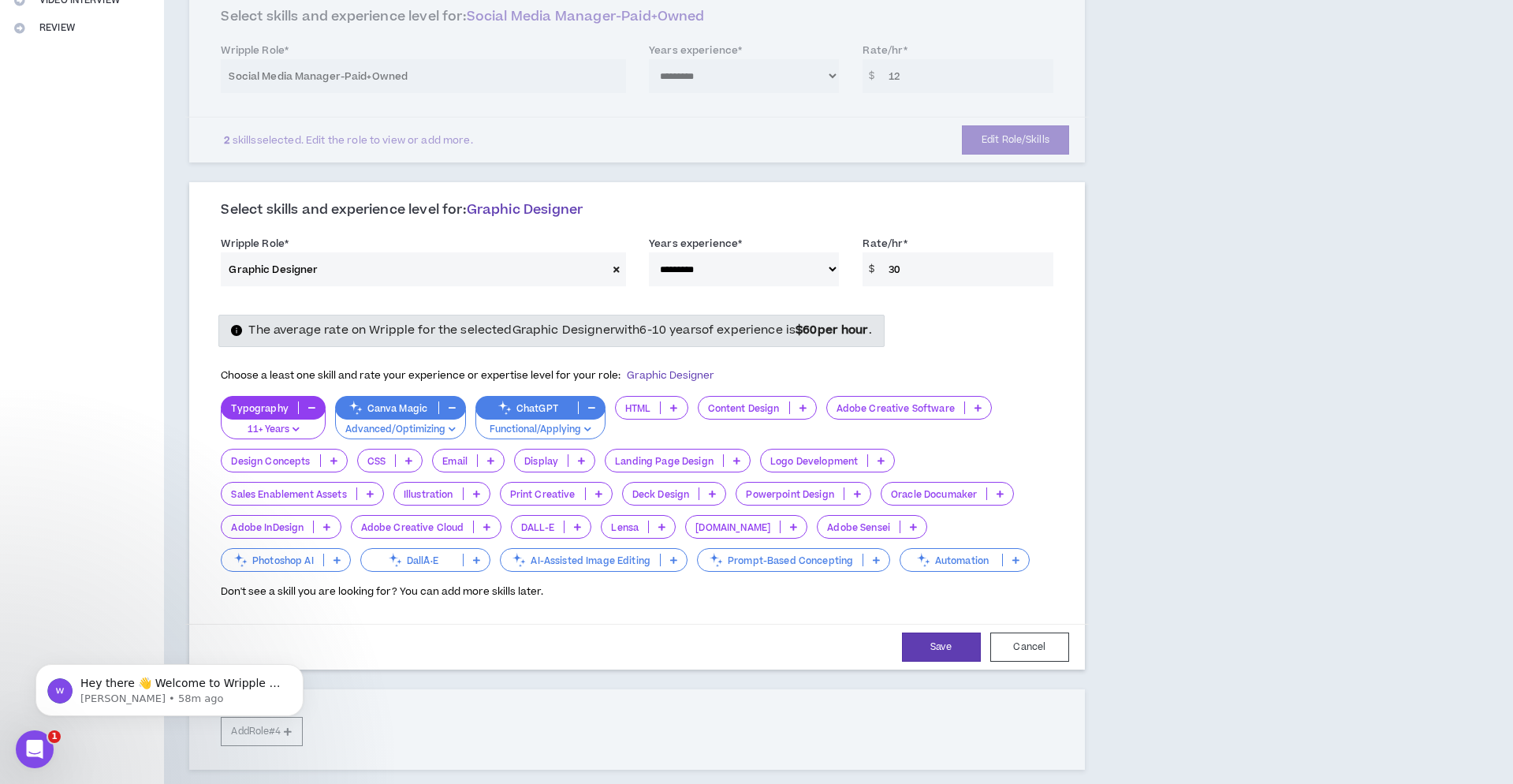
click at [801, 404] on icon at bounding box center [802, 408] width 7 height 8
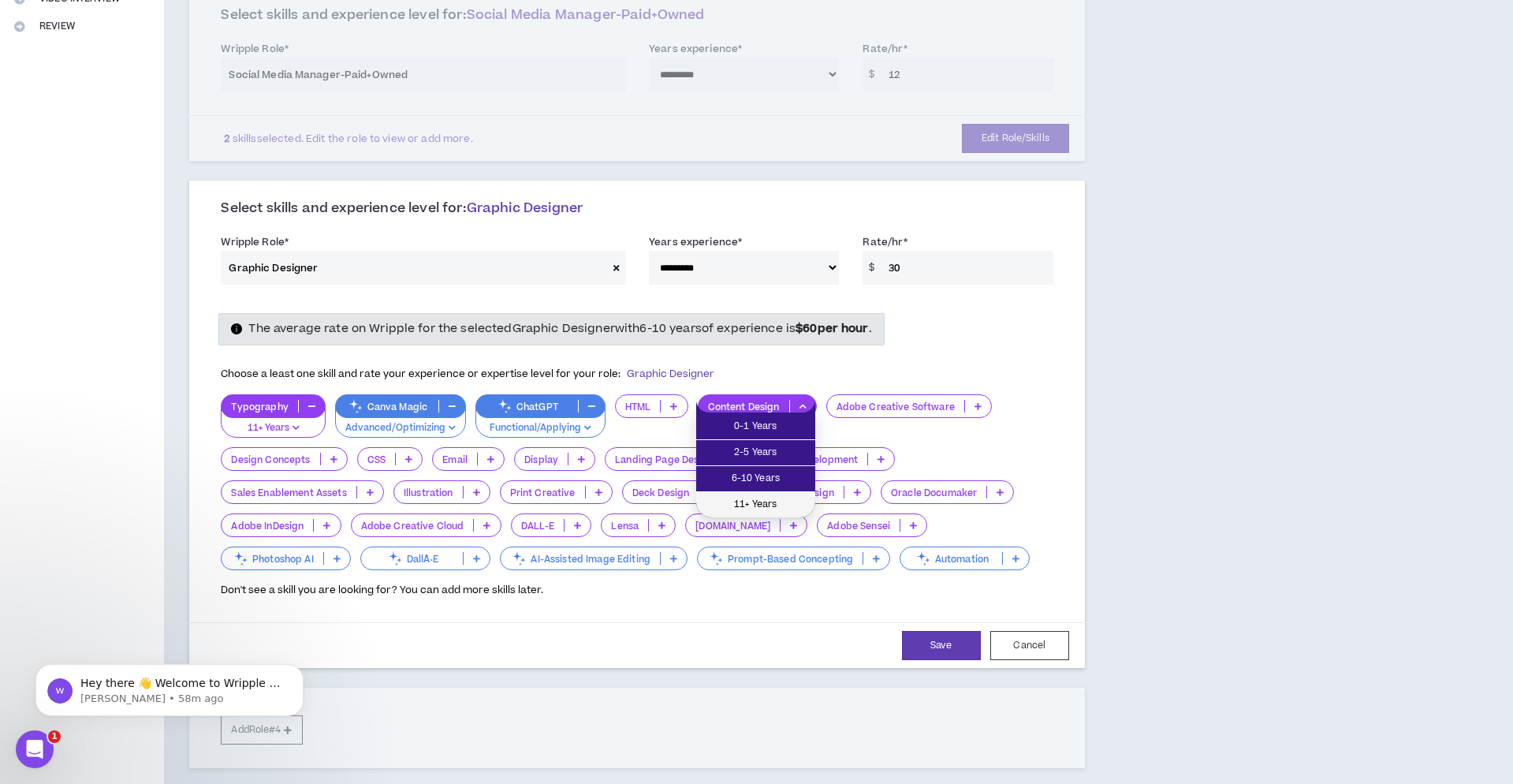
click at [781, 496] on span "11+ Years" at bounding box center [756, 505] width 100 height 17
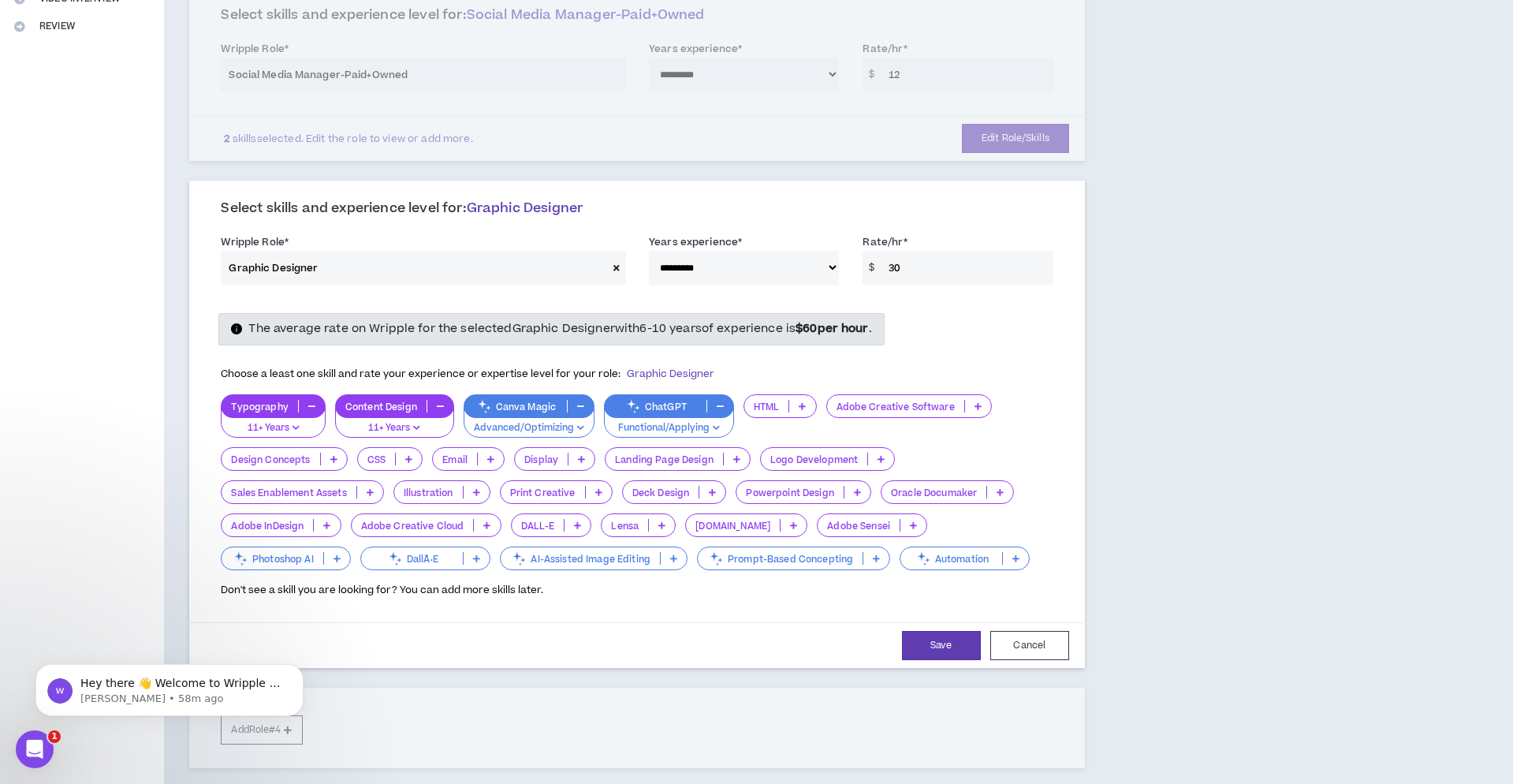
scroll to position [399, 1]
click at [979, 402] on p at bounding box center [978, 406] width 26 height 12
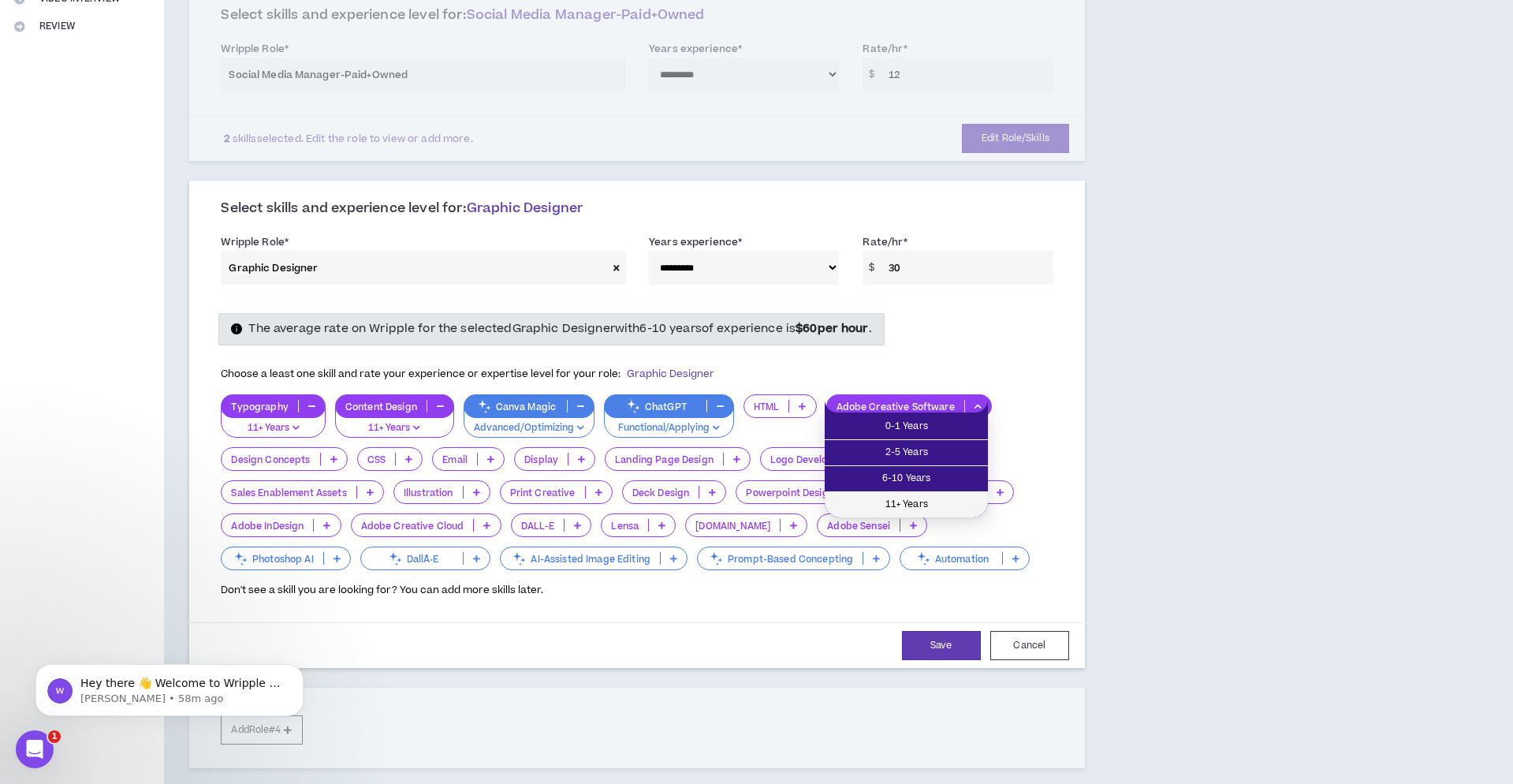
click at [948, 503] on span "11+ Years" at bounding box center [907, 505] width 144 height 17
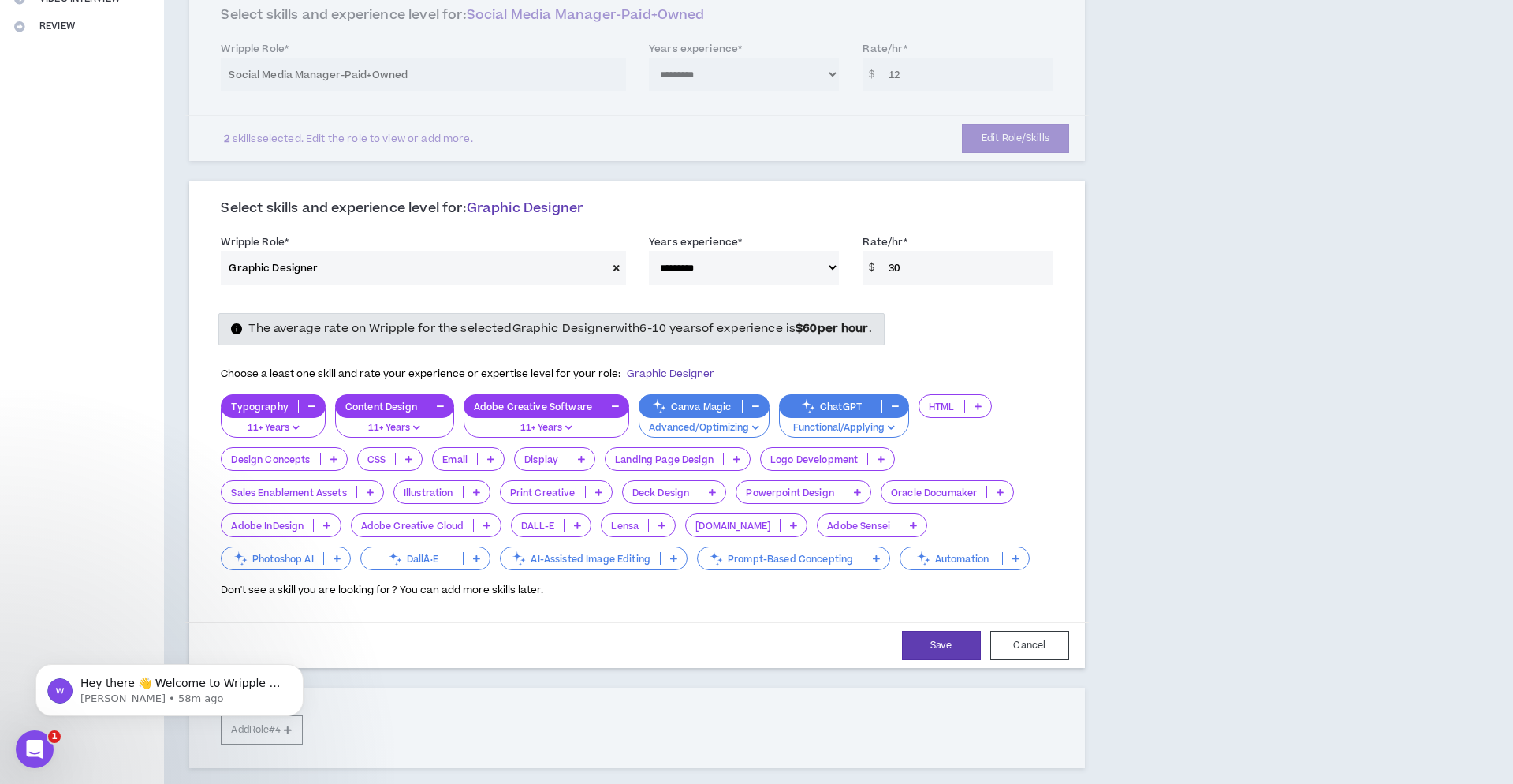
scroll to position [402, 0]
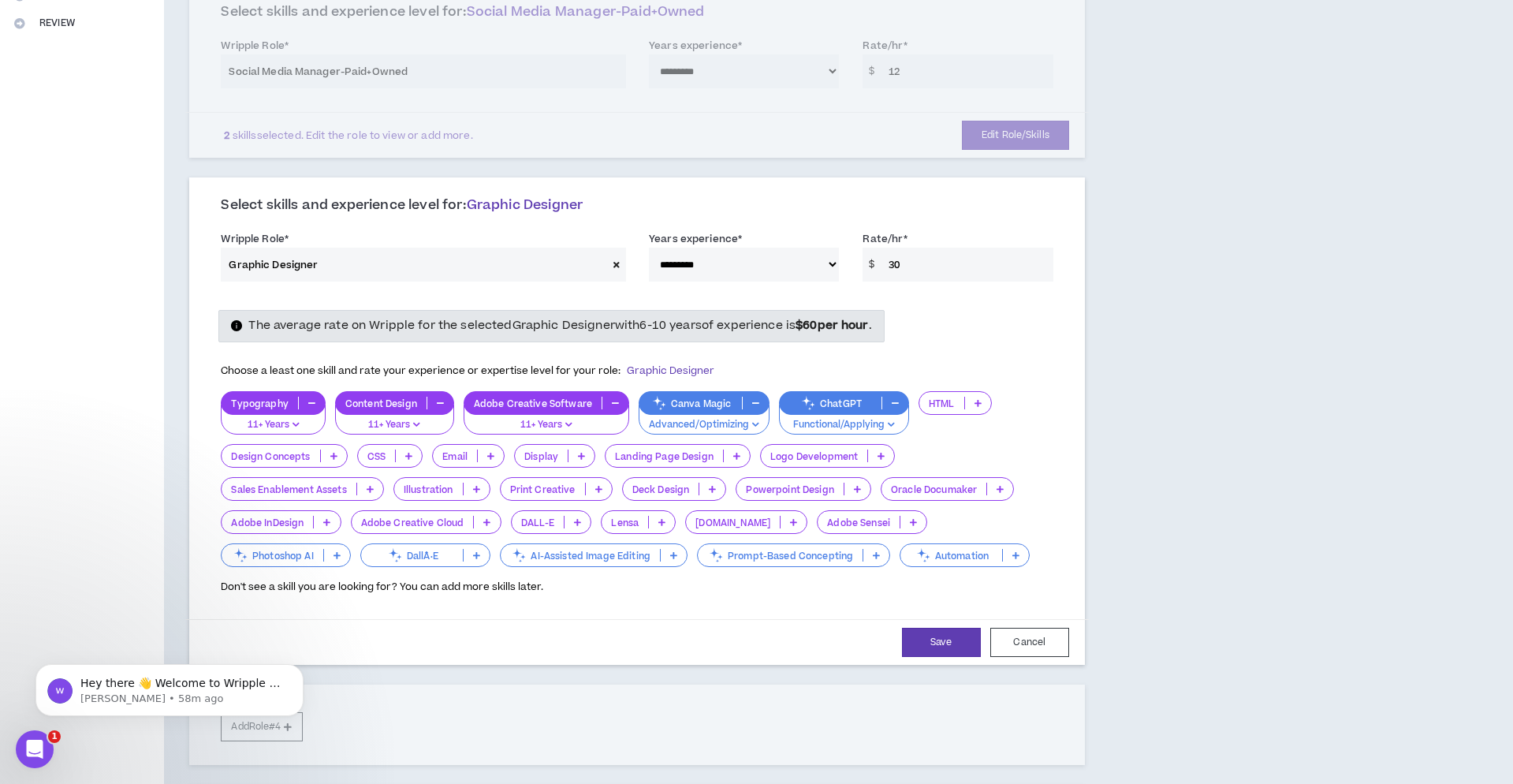
click at [340, 449] on p at bounding box center [334, 455] width 26 height 12
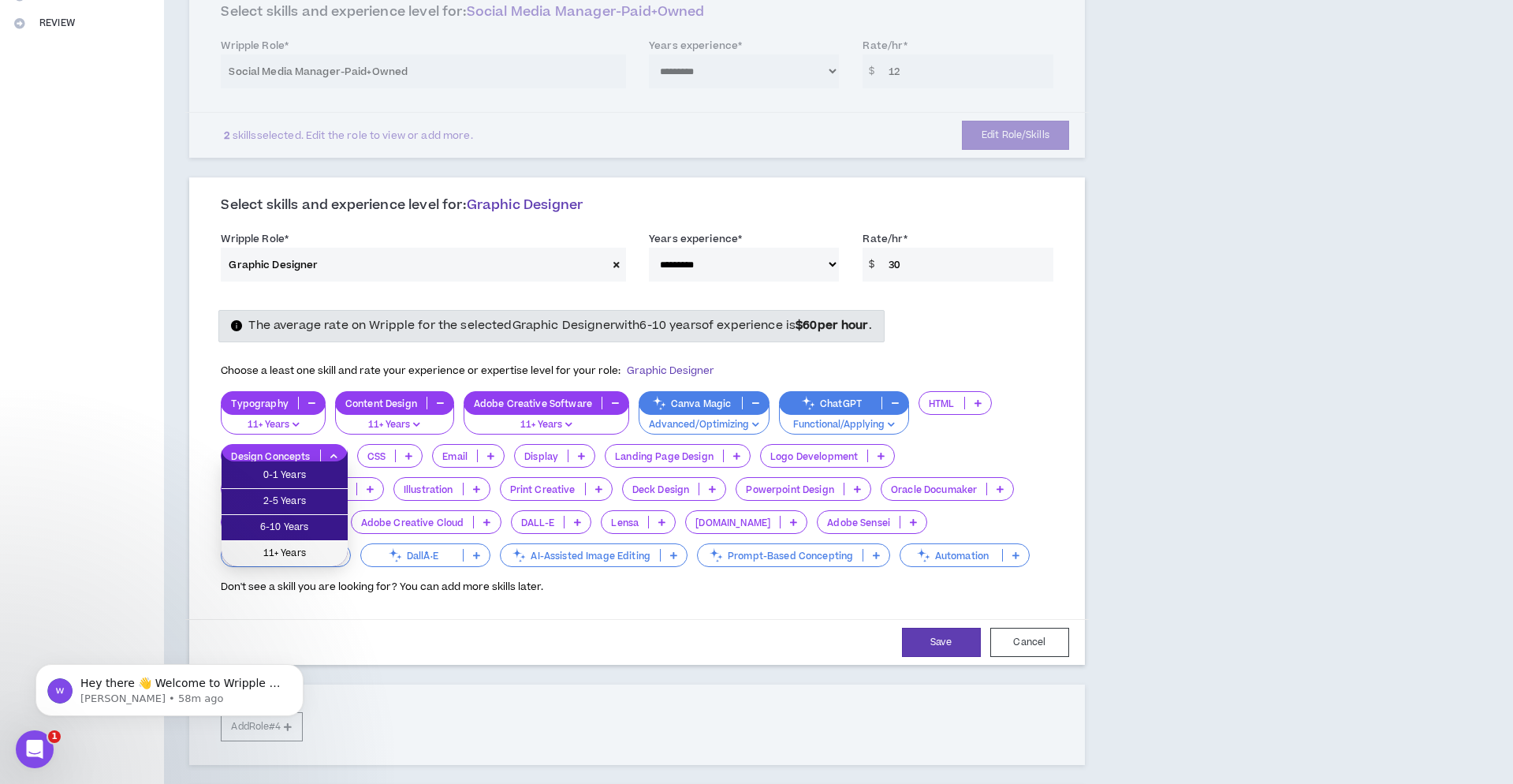
click at [321, 549] on span "11+ Years" at bounding box center [284, 553] width 107 height 17
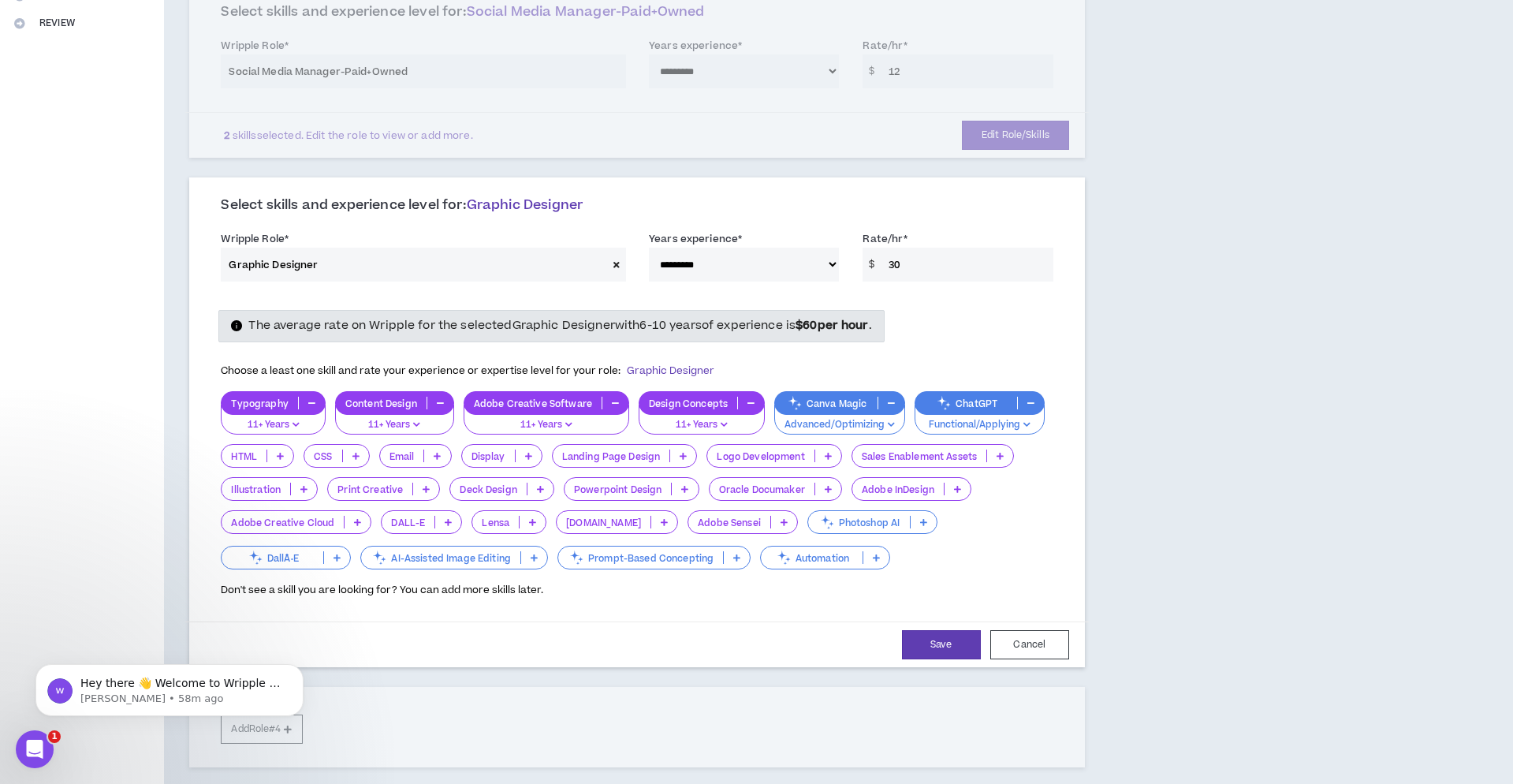
scroll to position [401, 0]
click at [526, 452] on icon at bounding box center [528, 456] width 7 height 8
click at [506, 557] on span "11+ Years" at bounding box center [502, 554] width 61 height 17
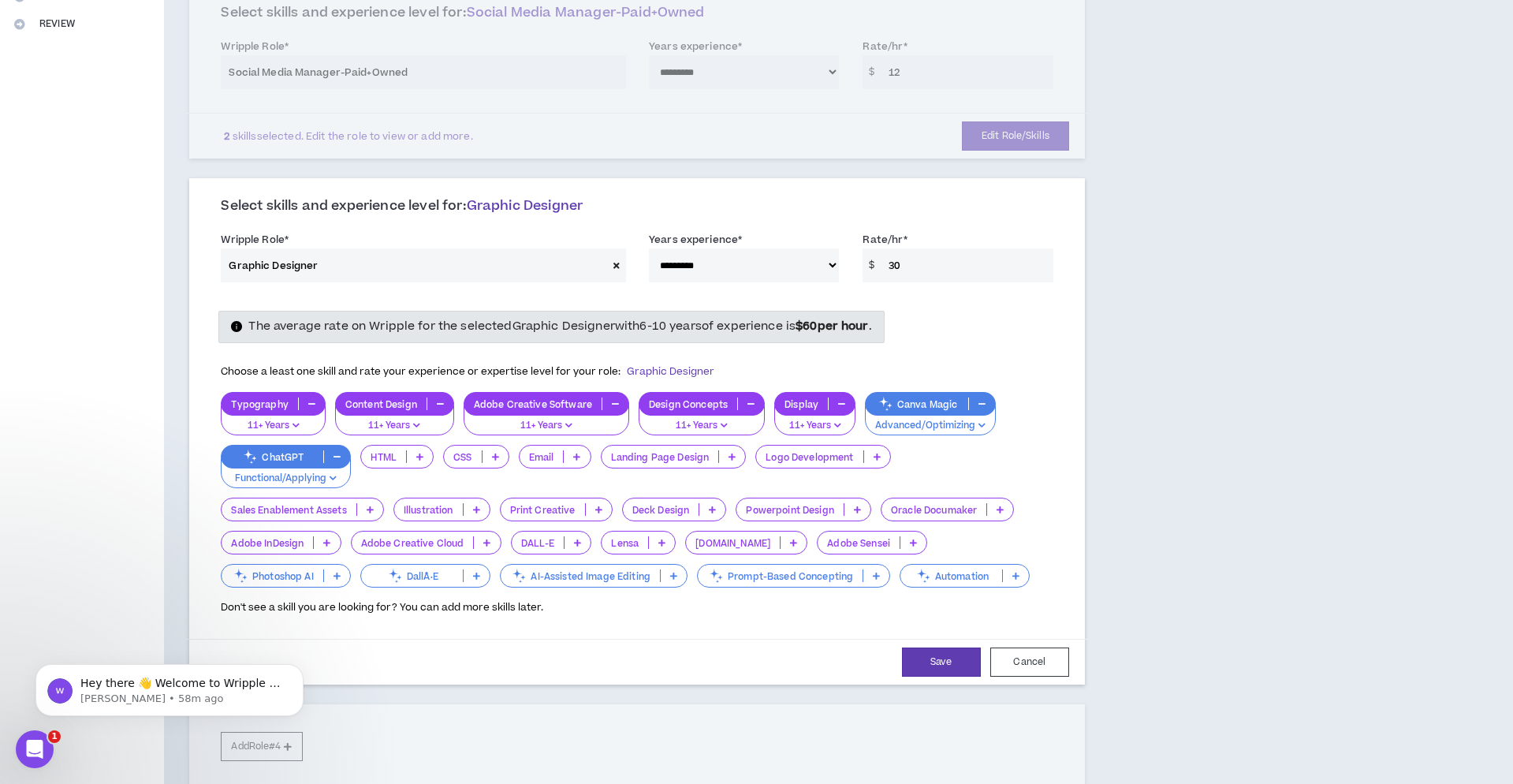
drag, startPoint x: 879, startPoint y: 453, endPoint x: 874, endPoint y: 465, distance: 13.0
click at [879, 453] on icon at bounding box center [876, 456] width 7 height 8
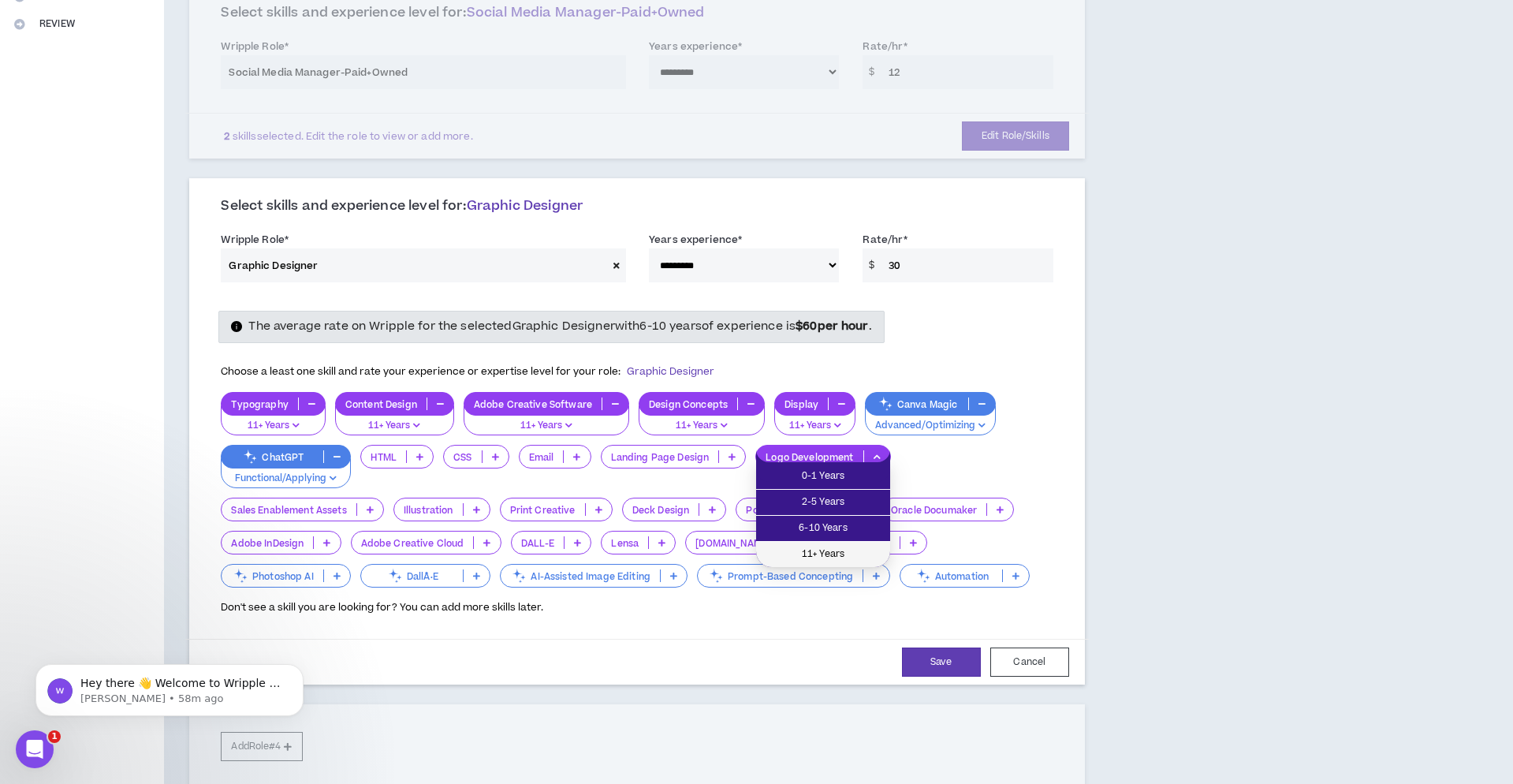
click at [853, 553] on span "11+ Years" at bounding box center [823, 554] width 115 height 17
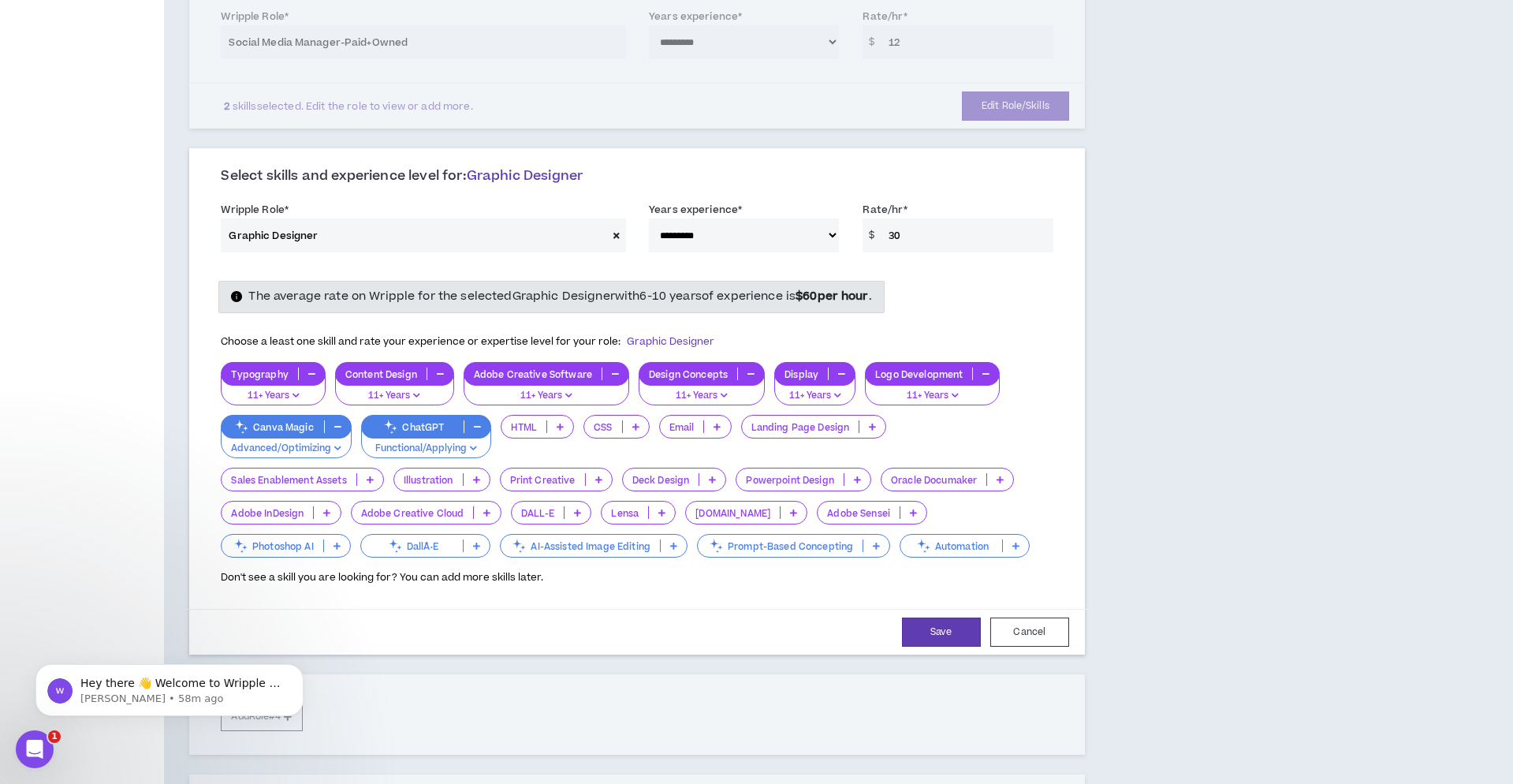
scroll to position [449, 0]
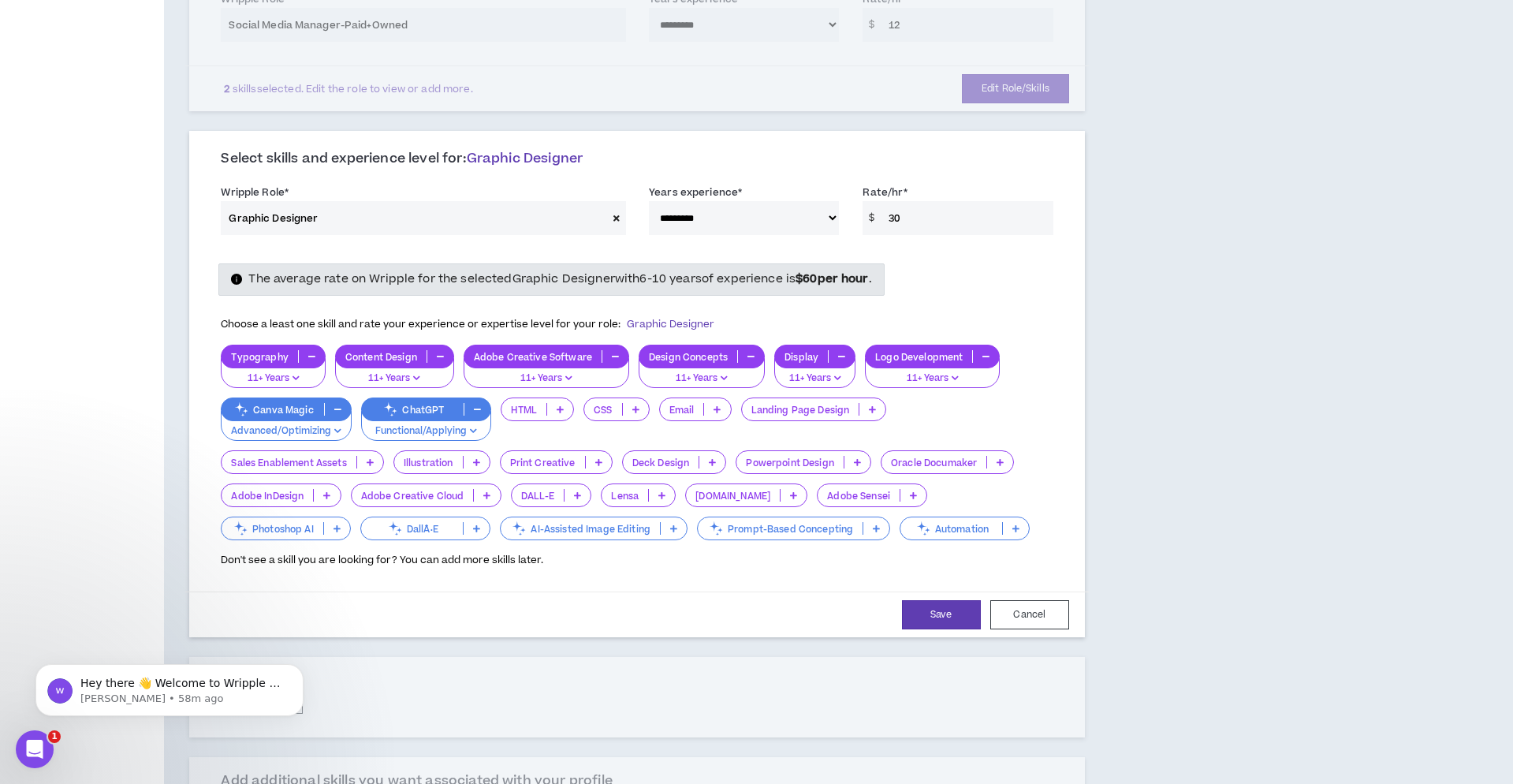
click at [600, 458] on icon at bounding box center [599, 462] width 7 height 8
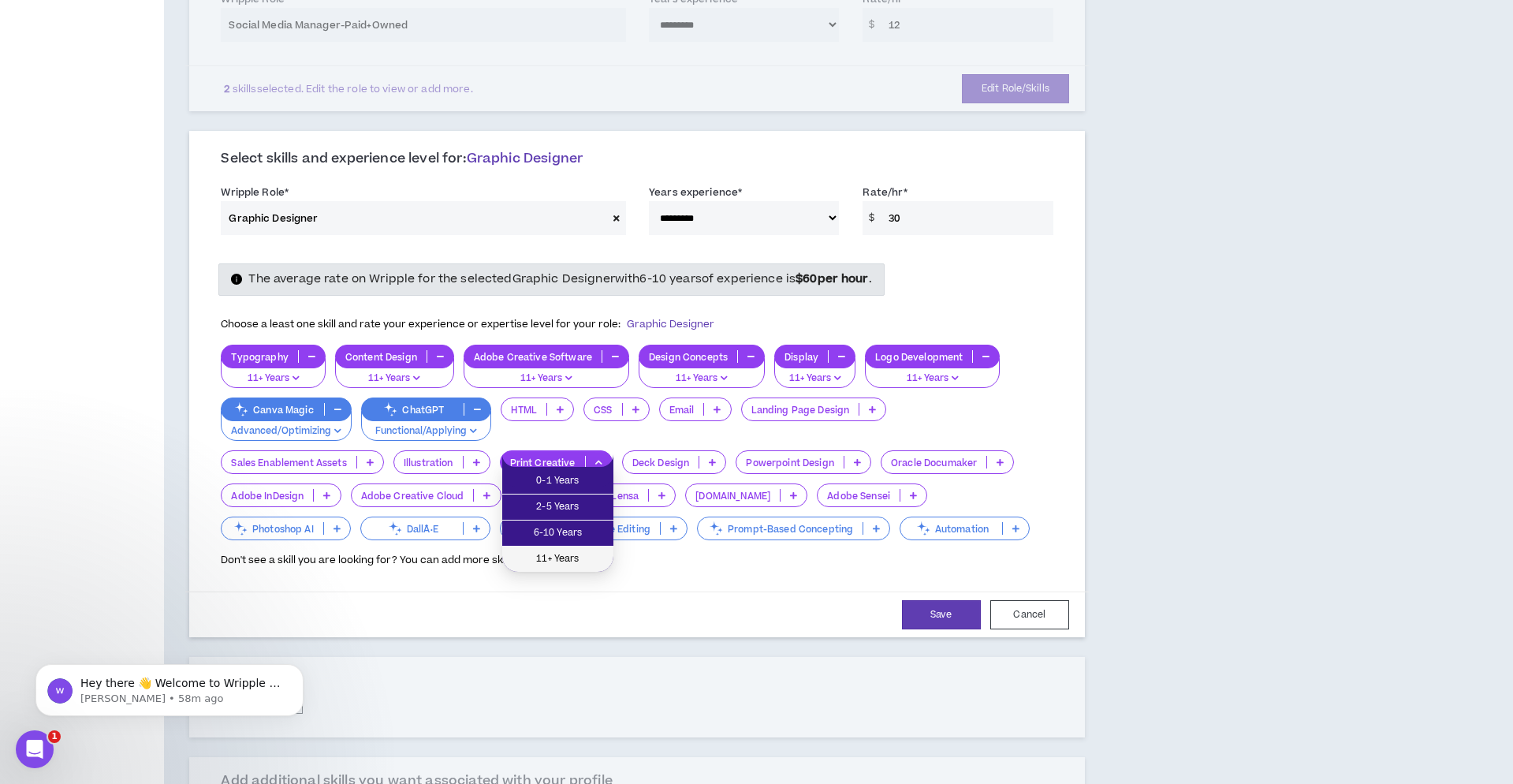
click at [572, 562] on span "11+ Years" at bounding box center [558, 559] width 92 height 17
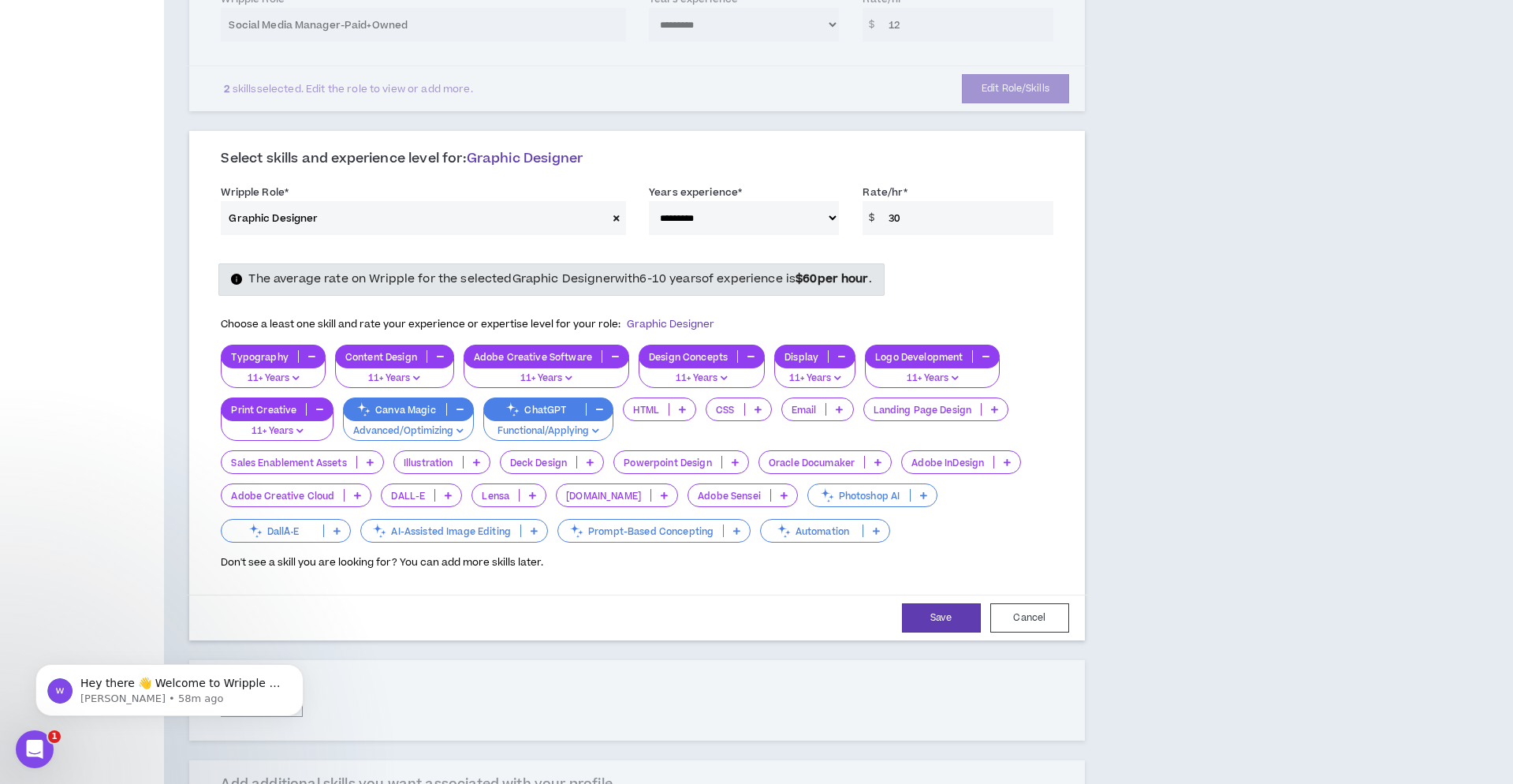
click at [739, 458] on icon at bounding box center [735, 462] width 7 height 8
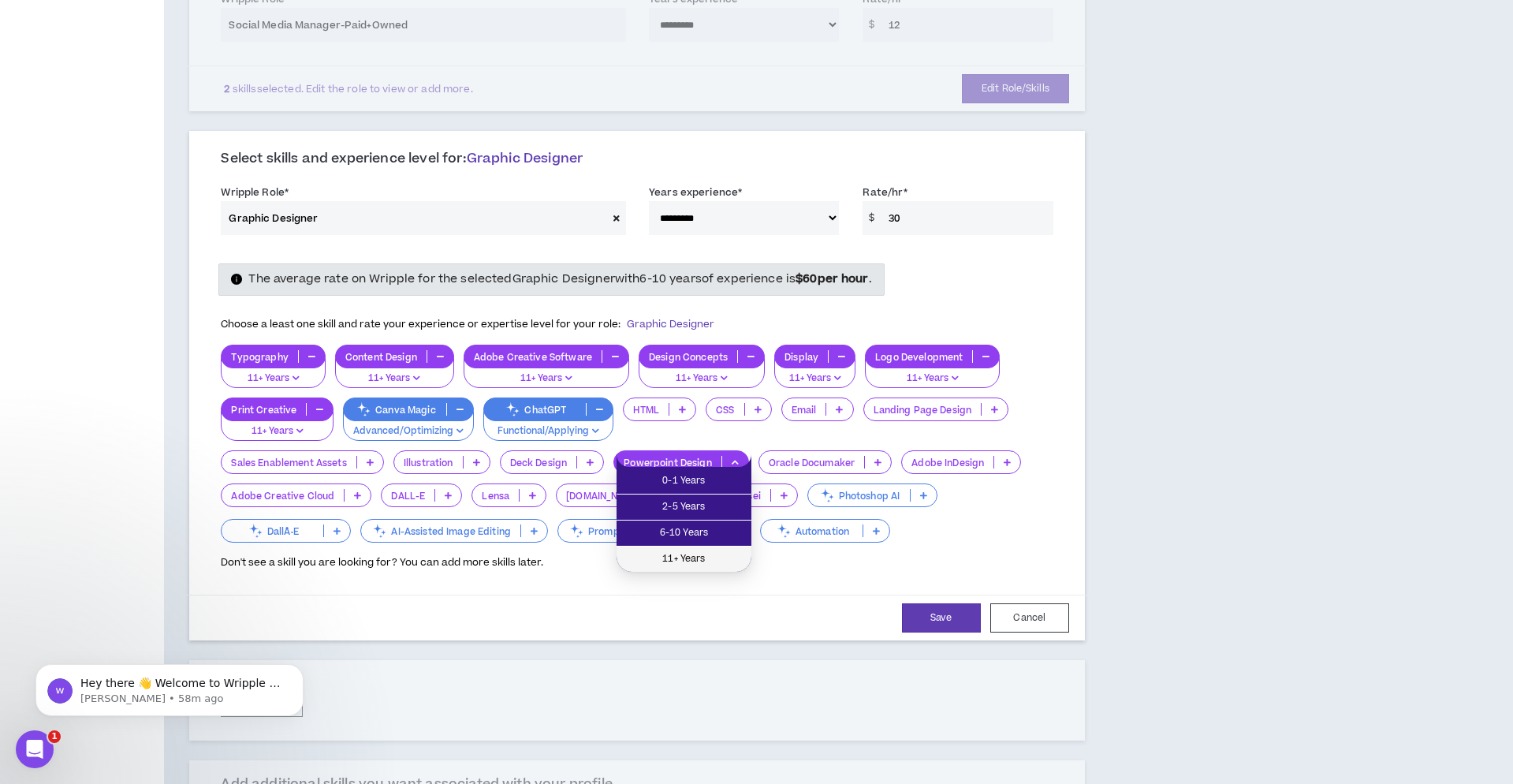
click at [707, 555] on span "11+ Years" at bounding box center [684, 559] width 116 height 17
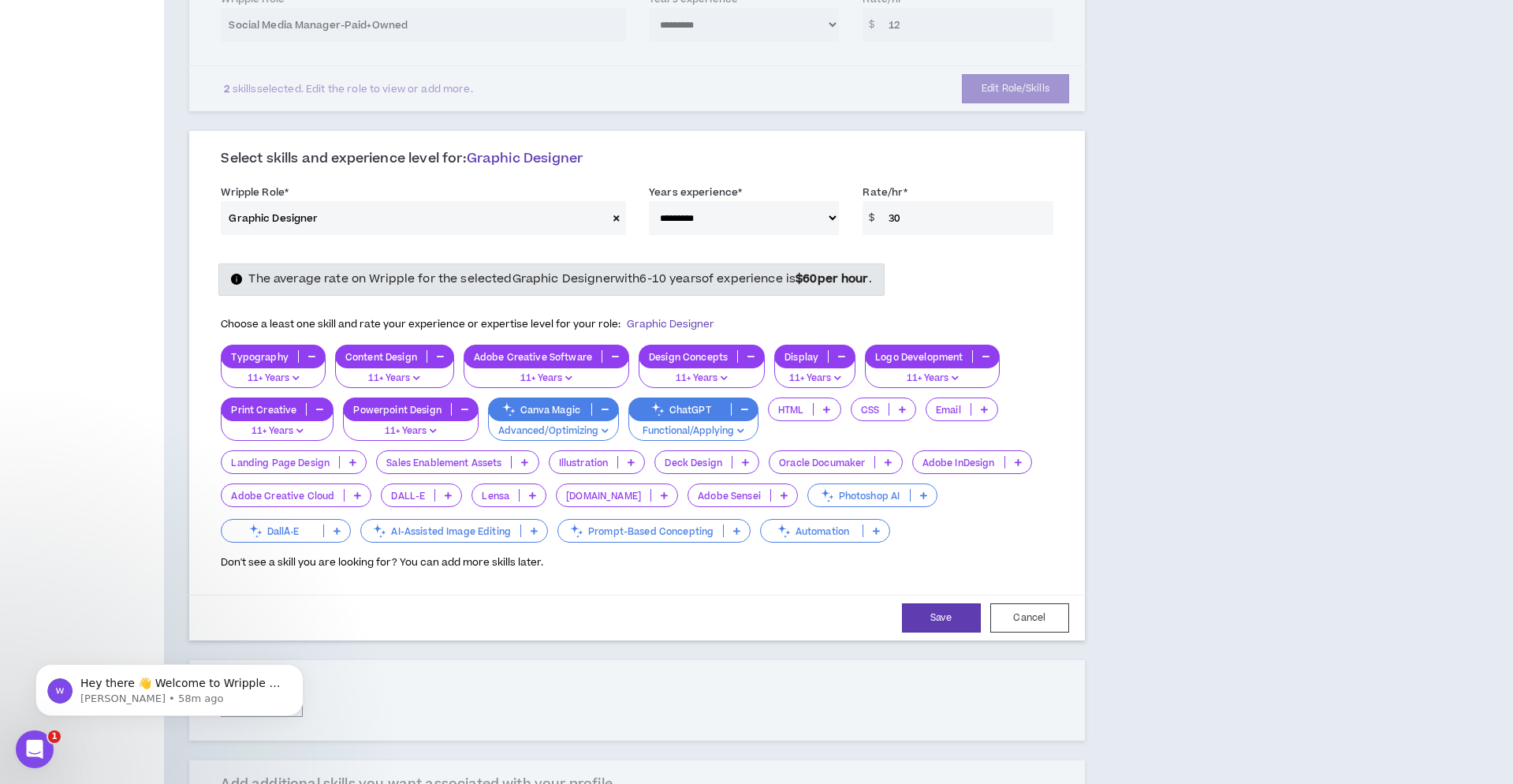
drag, startPoint x: 1026, startPoint y: 451, endPoint x: 1011, endPoint y: 468, distance: 22.7
click at [1026, 456] on p at bounding box center [1018, 462] width 26 height 12
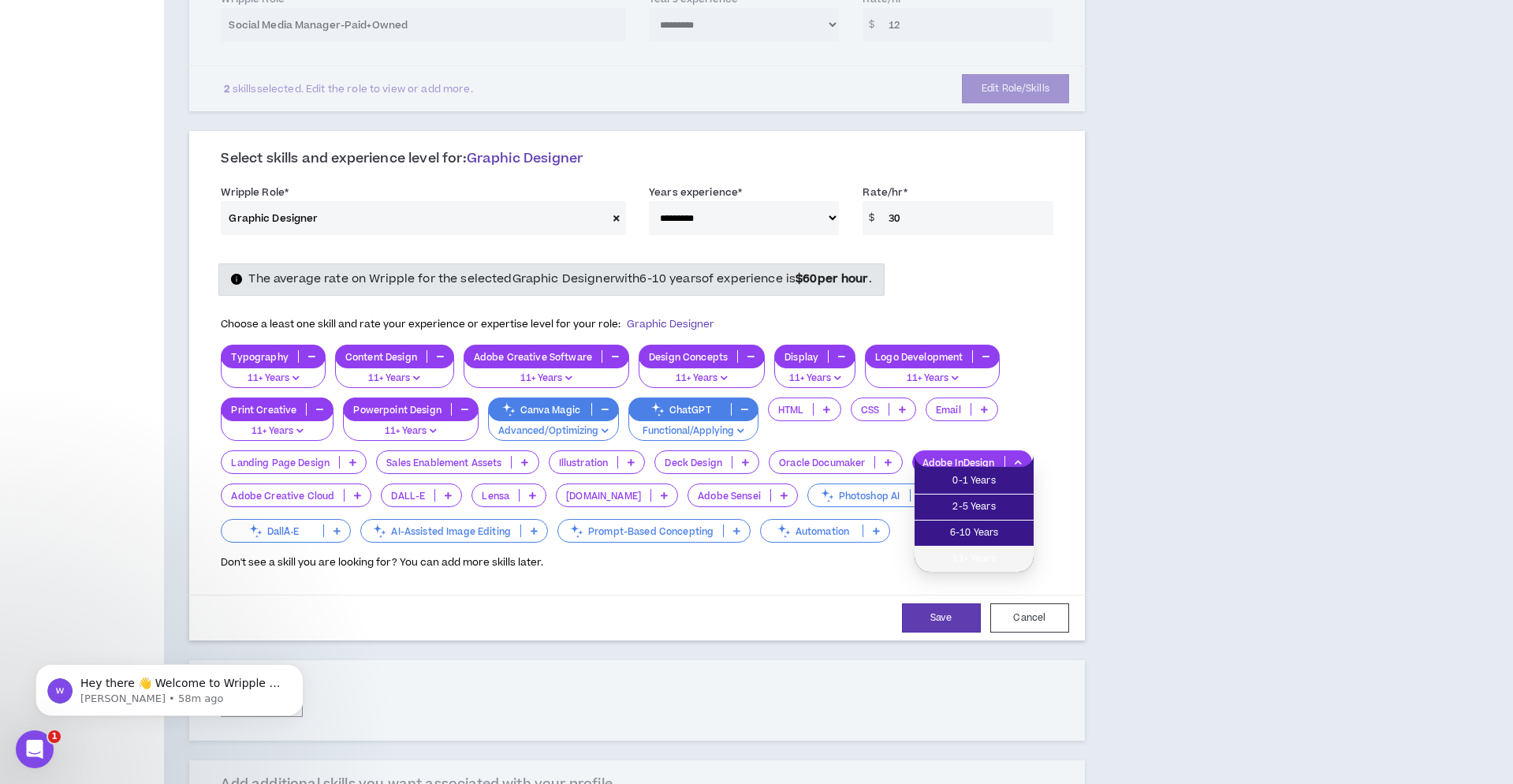
drag, startPoint x: 970, startPoint y: 555, endPoint x: 798, endPoint y: 549, distance: 172.1
click at [970, 555] on span "11+ Years" at bounding box center [974, 559] width 100 height 17
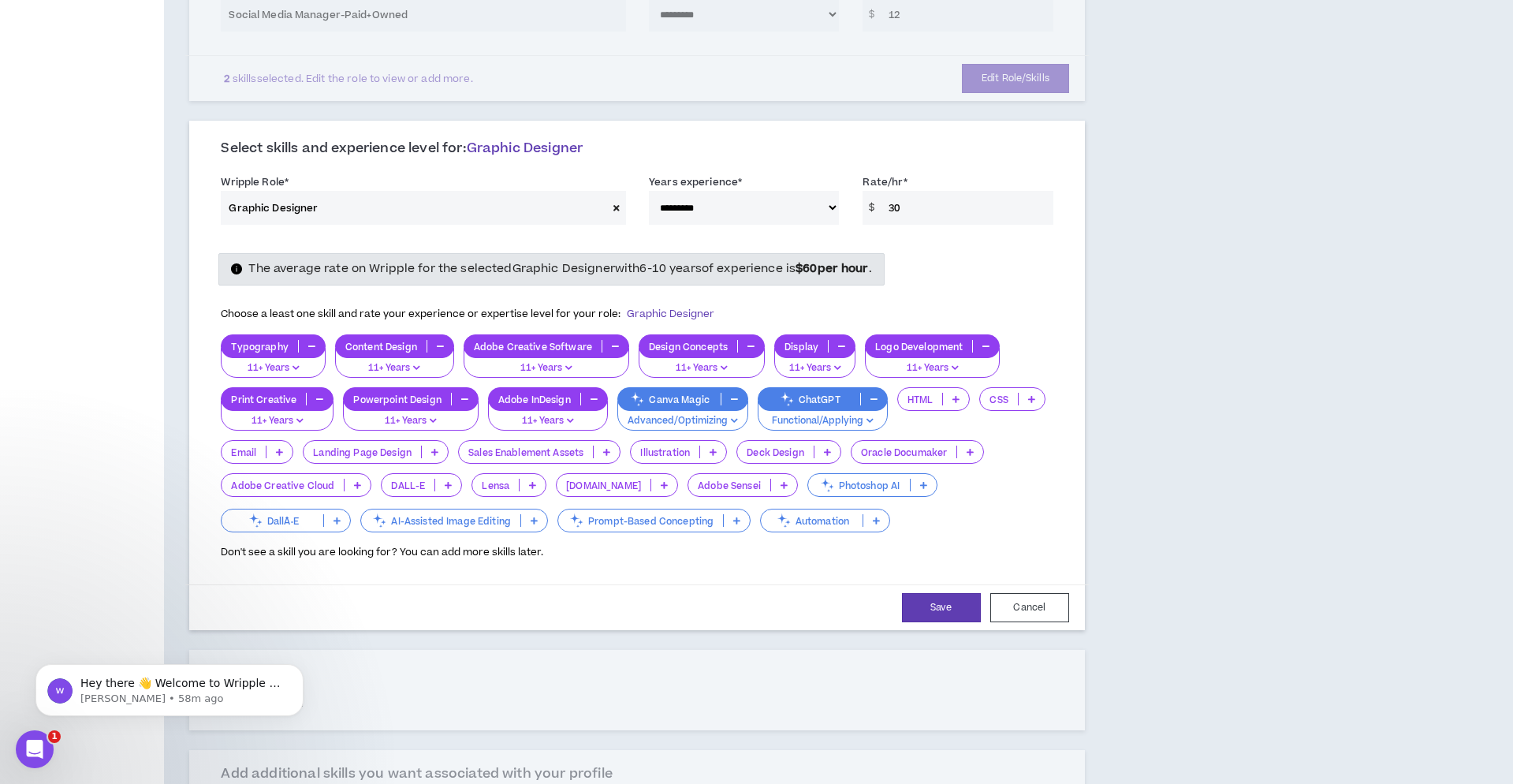
scroll to position [463, 0]
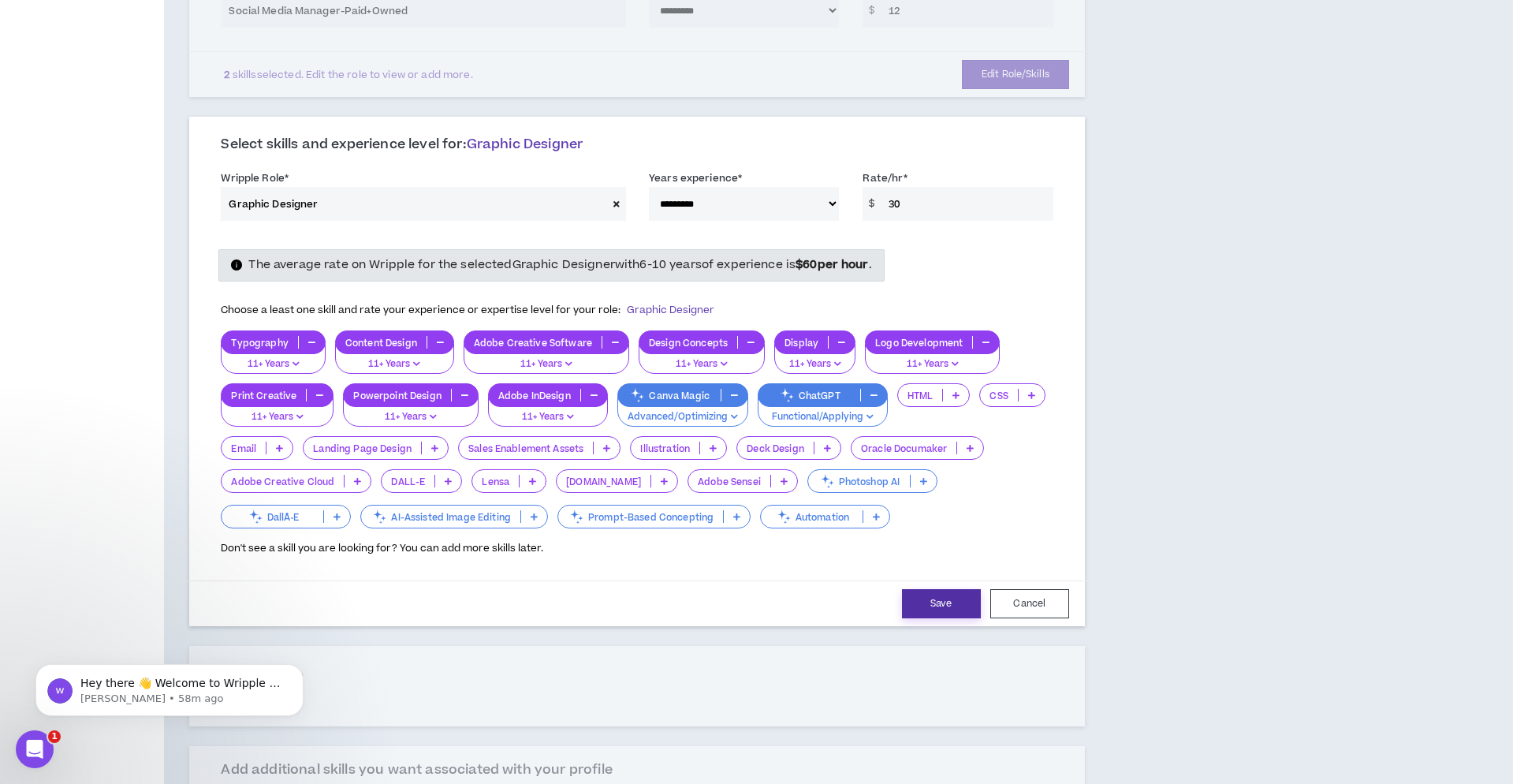
click at [927, 596] on button "Save" at bounding box center [941, 603] width 79 height 29
select select "***"
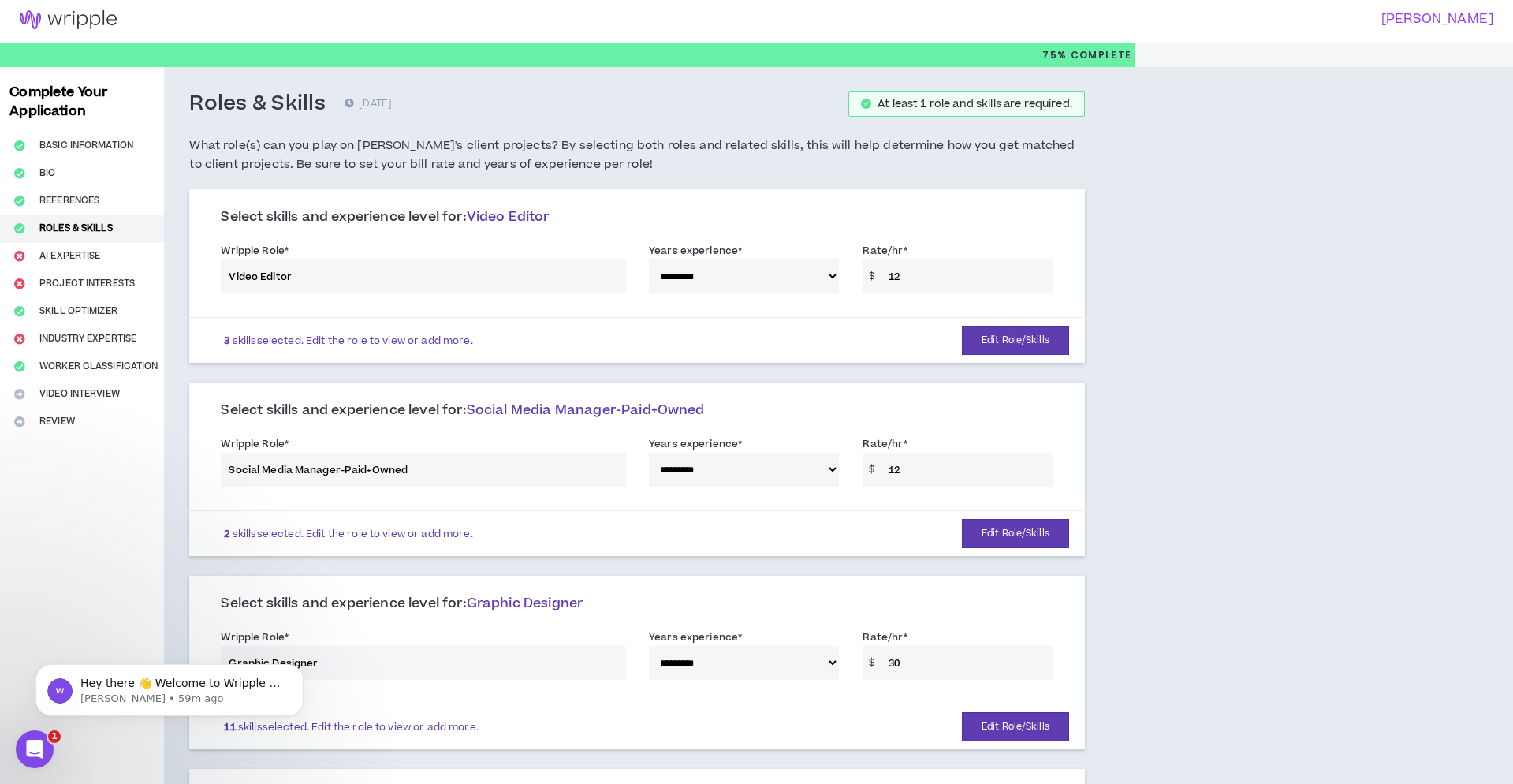
scroll to position [5, 0]
click at [906, 277] on div "**********" at bounding box center [637, 271] width 855 height 67
click at [994, 337] on button "Edit Role/Skills" at bounding box center [1015, 339] width 107 height 29
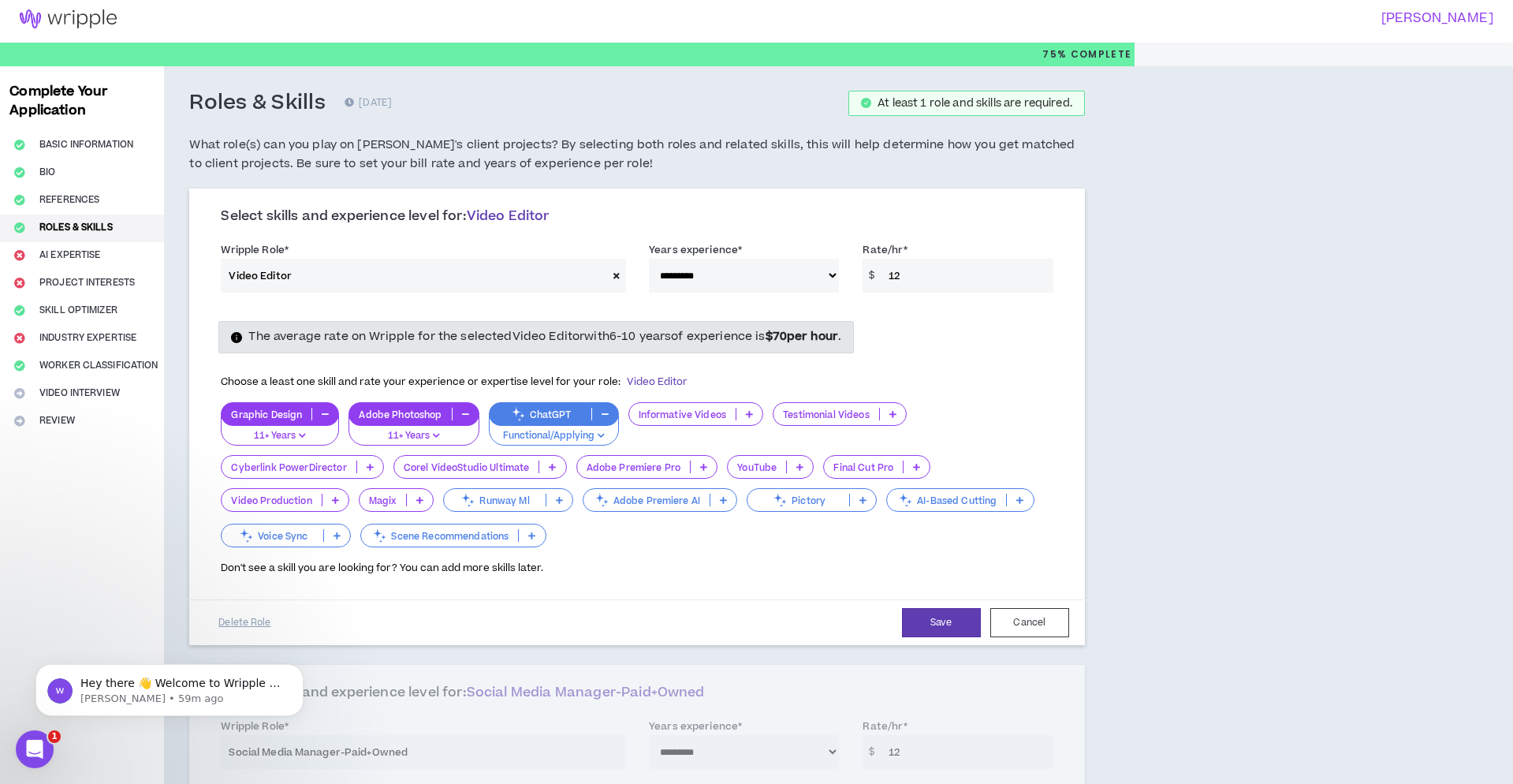
click at [909, 276] on input "12" at bounding box center [967, 276] width 173 height 34
type input "2"
type input "30"
click at [950, 621] on button "Save" at bounding box center [941, 622] width 79 height 29
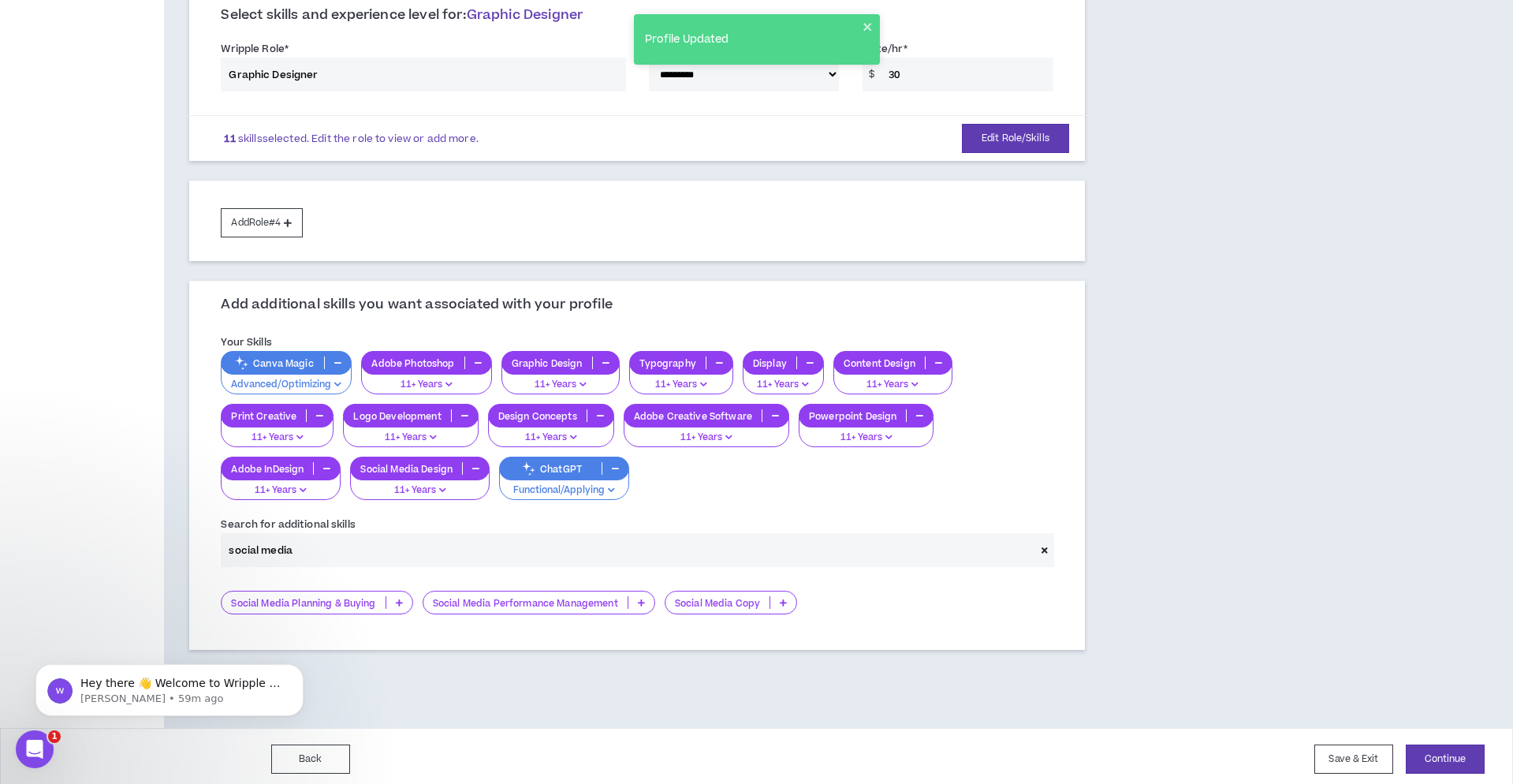
scroll to position [591, 0]
click at [259, 225] on button "Add Role #4" at bounding box center [260, 223] width 81 height 29
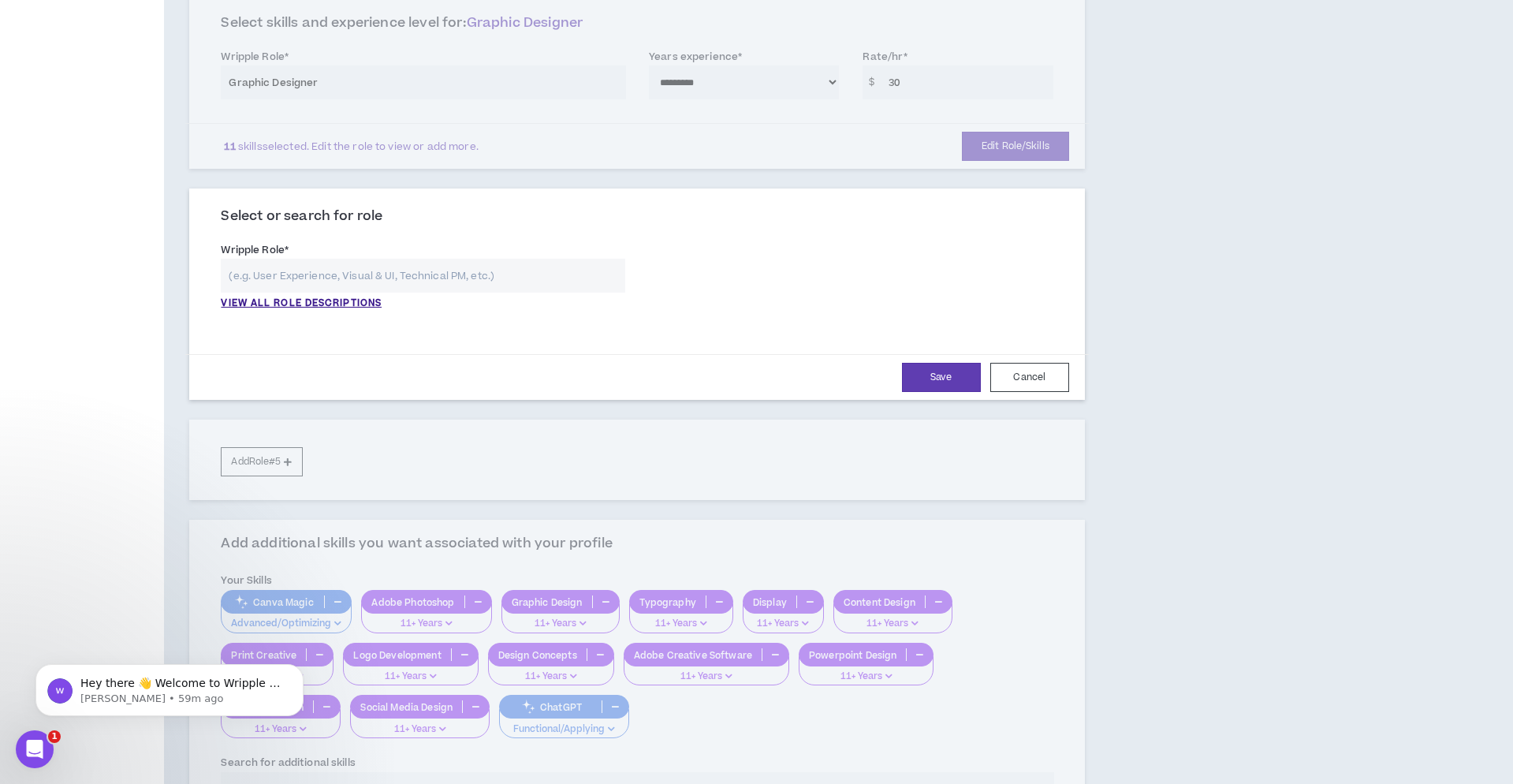
scroll to position [583, 0]
click at [374, 297] on p "VIEW ALL ROLE DESCRIPTIONS" at bounding box center [300, 304] width 161 height 14
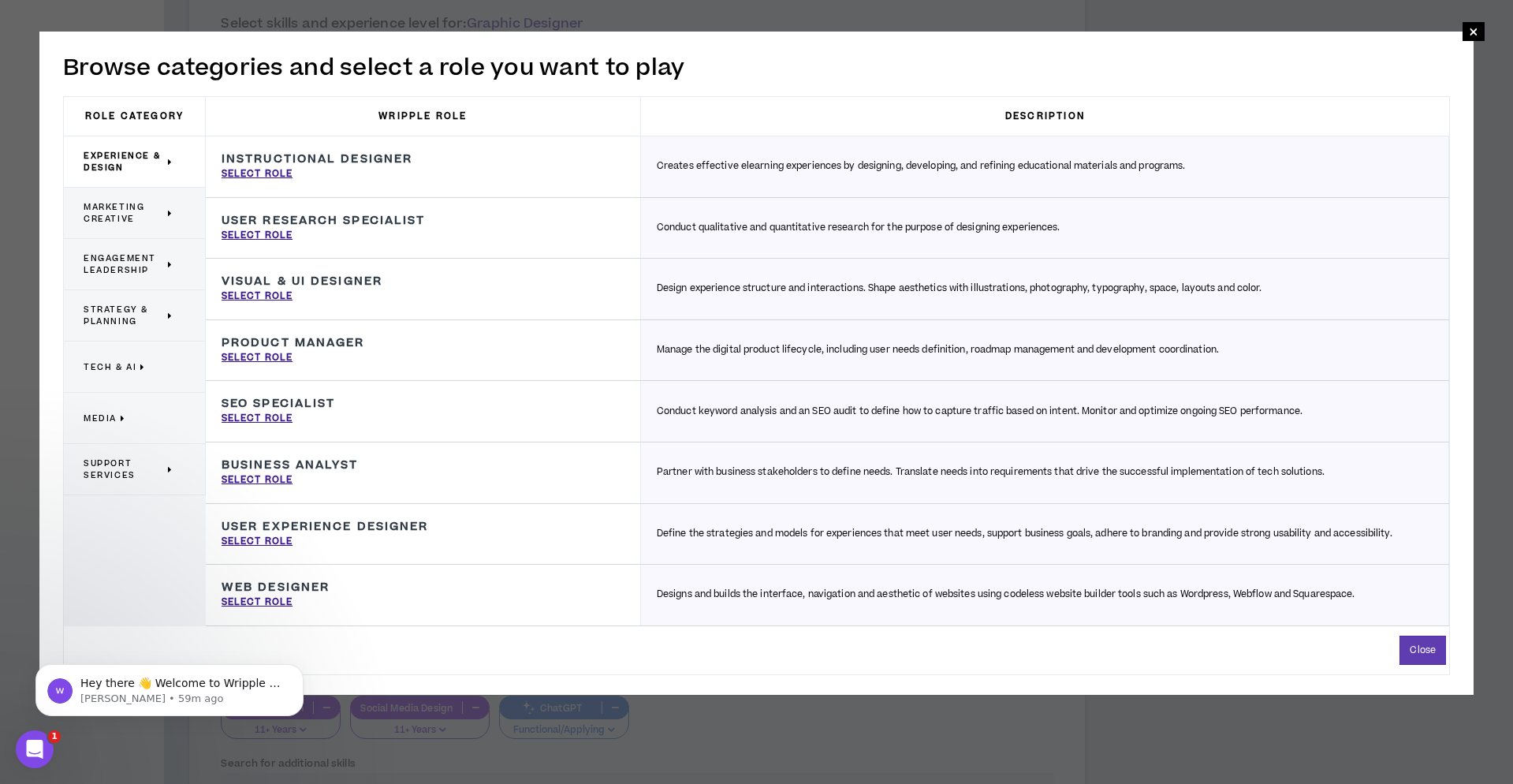
click at [127, 207] on span "Marketing Creative" at bounding box center [124, 213] width 81 height 24
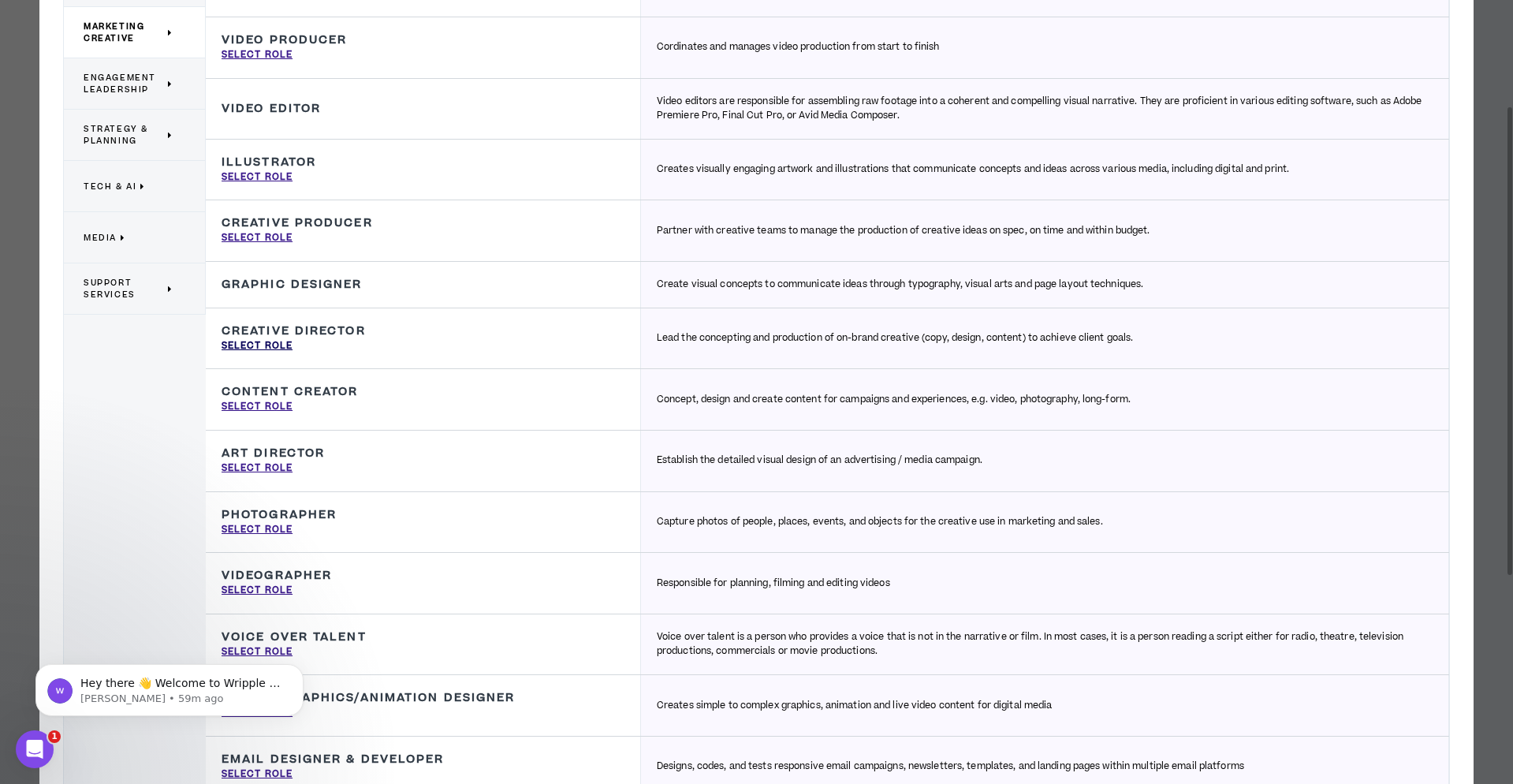
drag, startPoint x: 286, startPoint y: 340, endPoint x: 286, endPoint y: 352, distance: 12.0
click at [286, 340] on p "Select Role" at bounding box center [257, 346] width 71 height 14
type input "Creative Director"
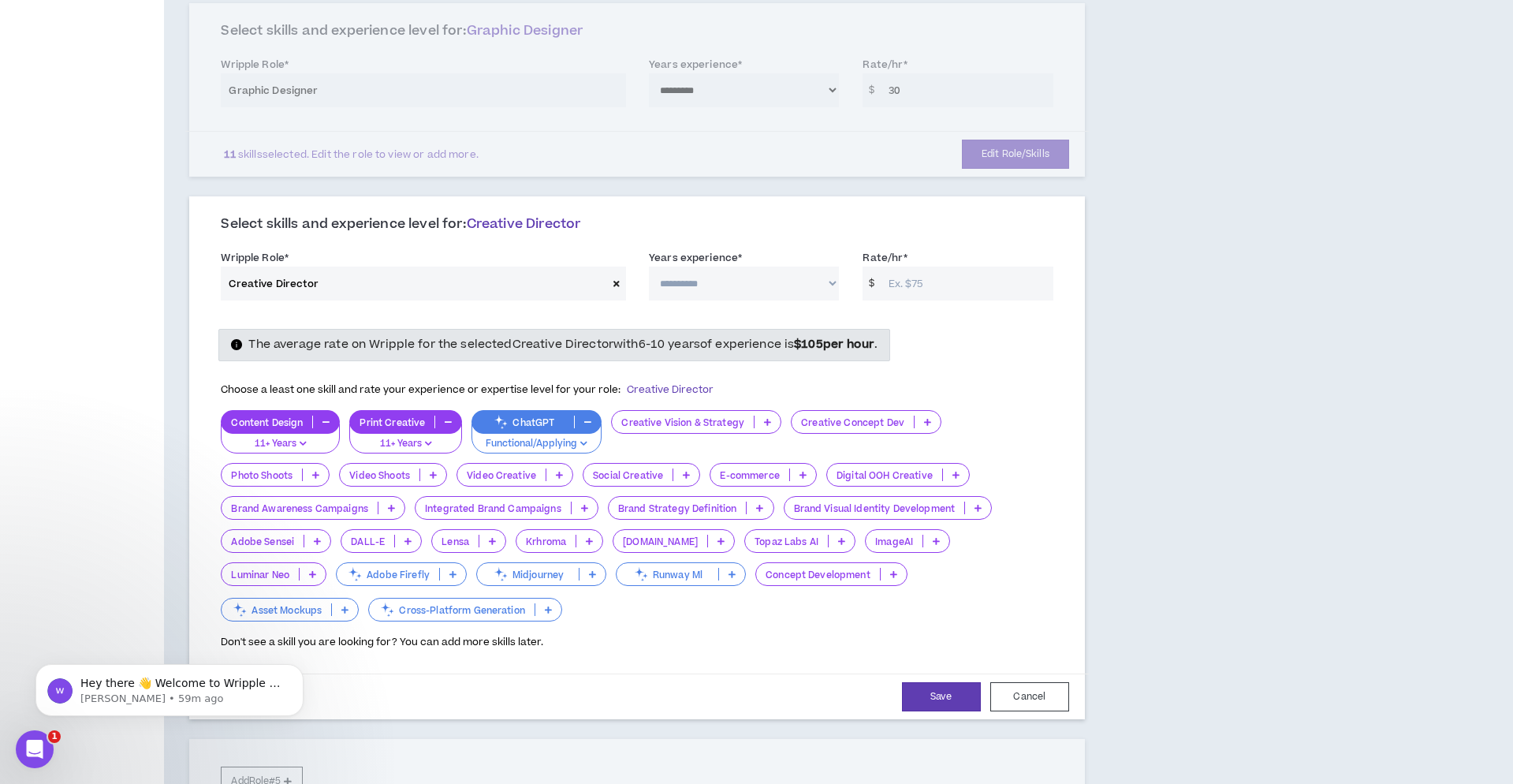
scroll to position [576, 0]
click at [687, 471] on icon at bounding box center [686, 475] width 7 height 8
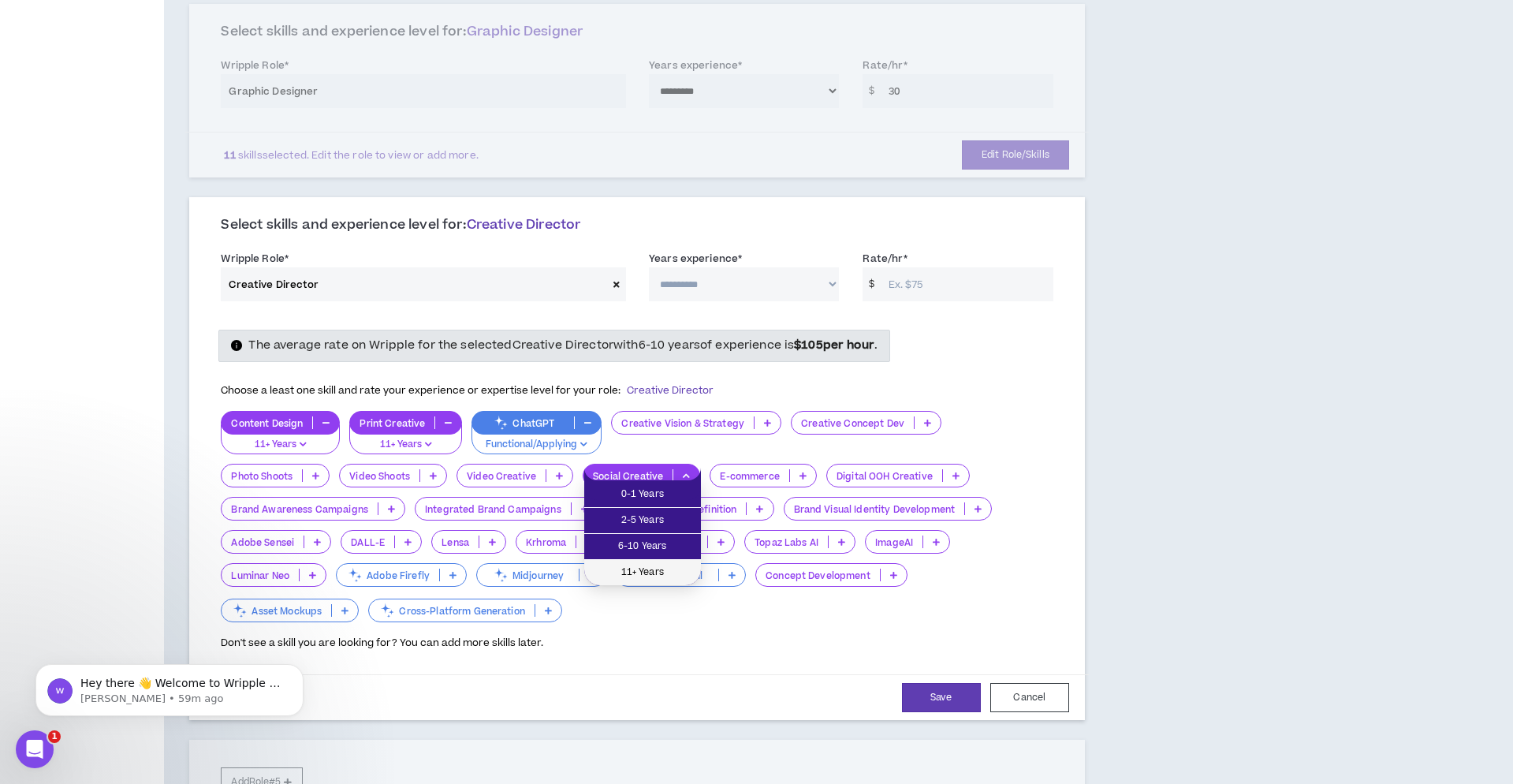
click at [663, 570] on span "11+ Years" at bounding box center [642, 572] width 98 height 17
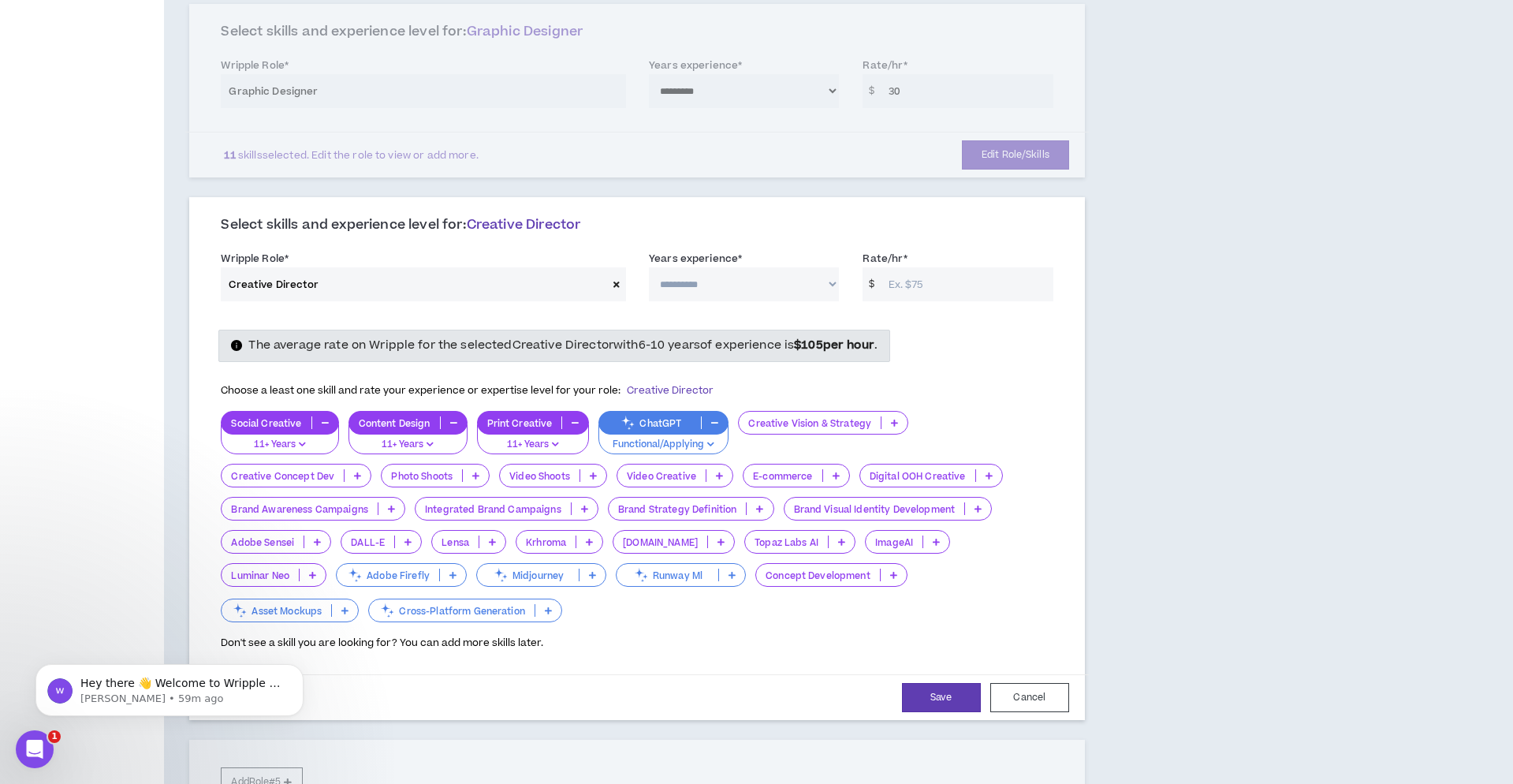
click at [475, 471] on icon at bounding box center [475, 475] width 7 height 8
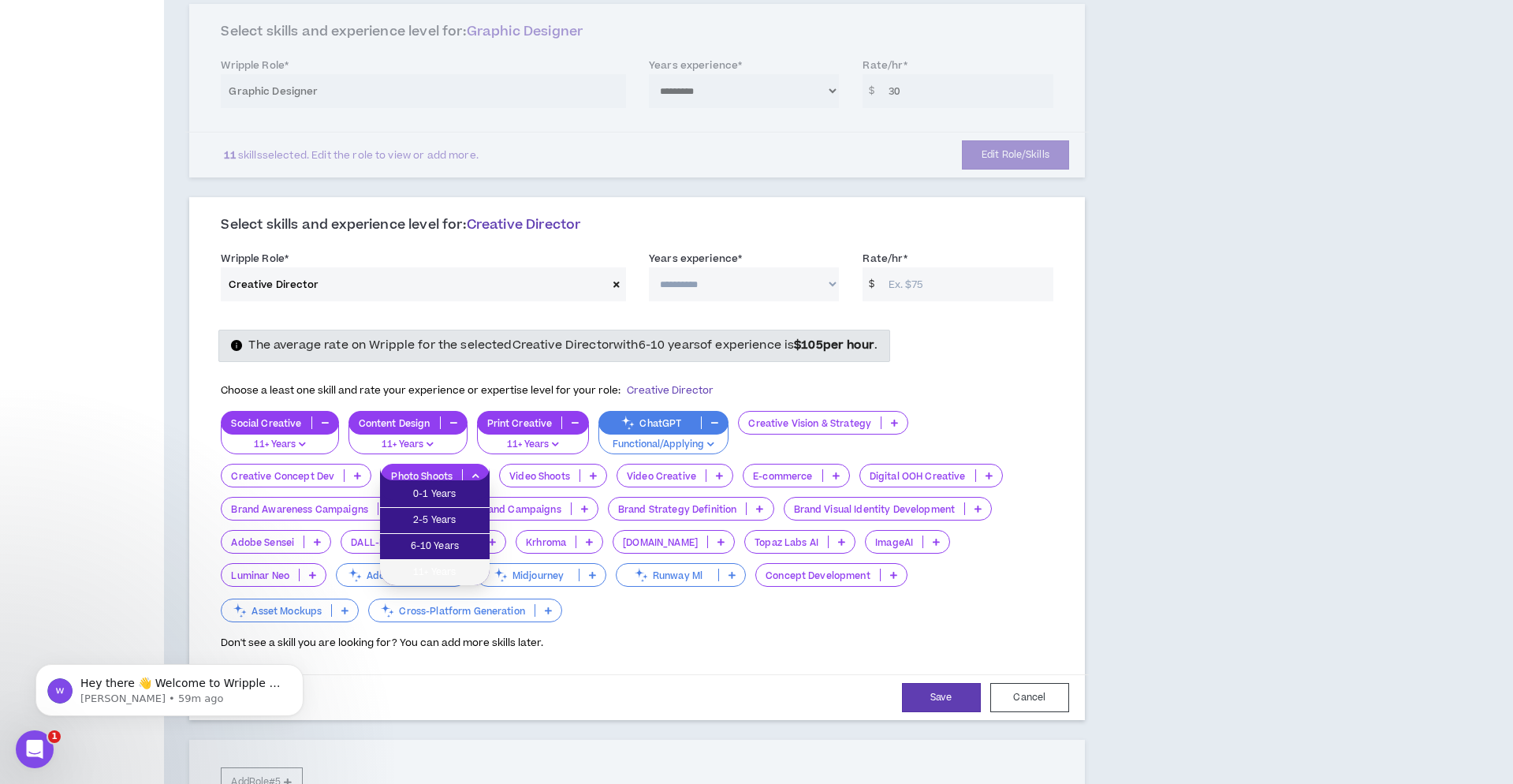
click at [462, 570] on span "11+ Years" at bounding box center [434, 572] width 90 height 17
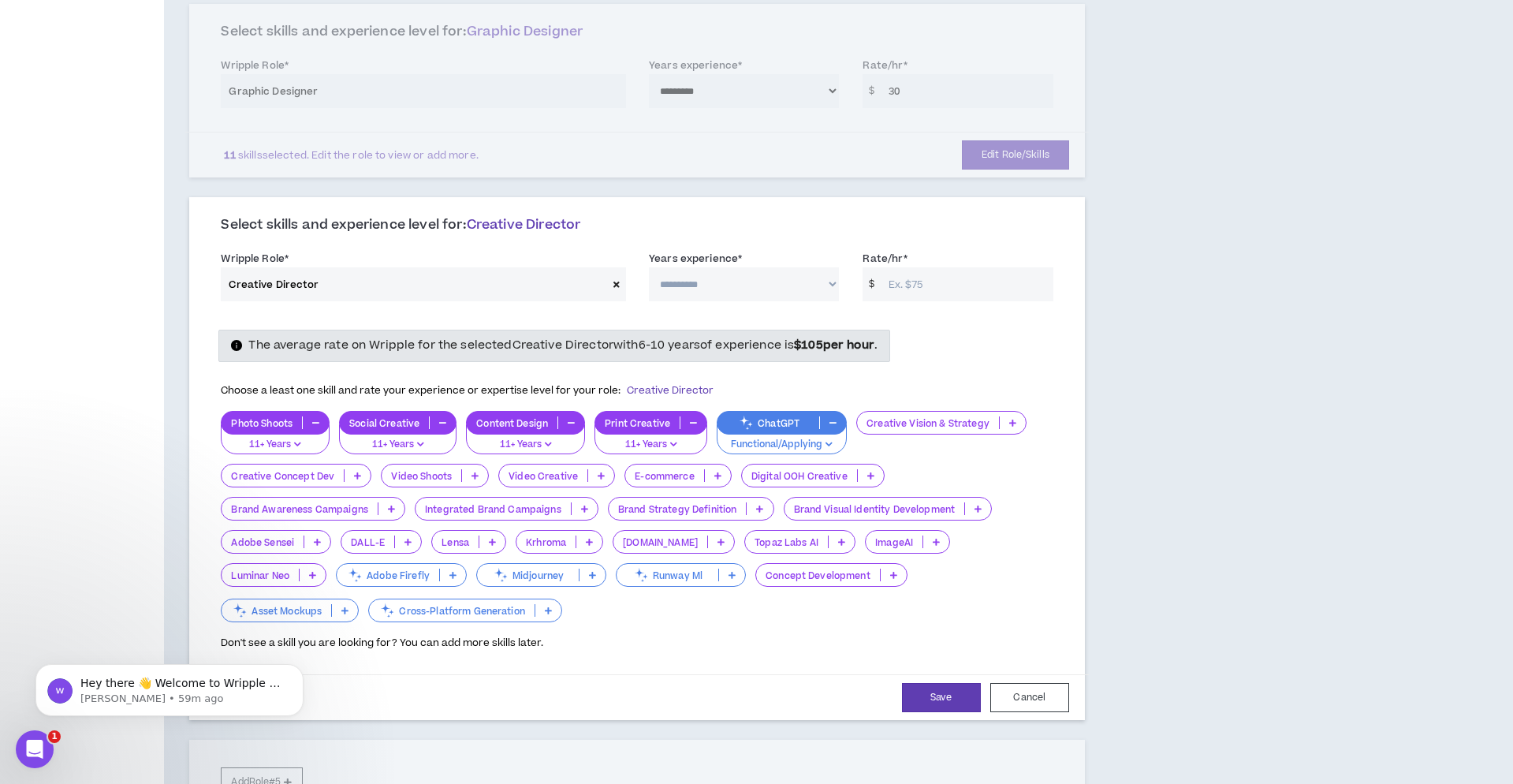
click at [598, 471] on icon at bounding box center [601, 475] width 7 height 8
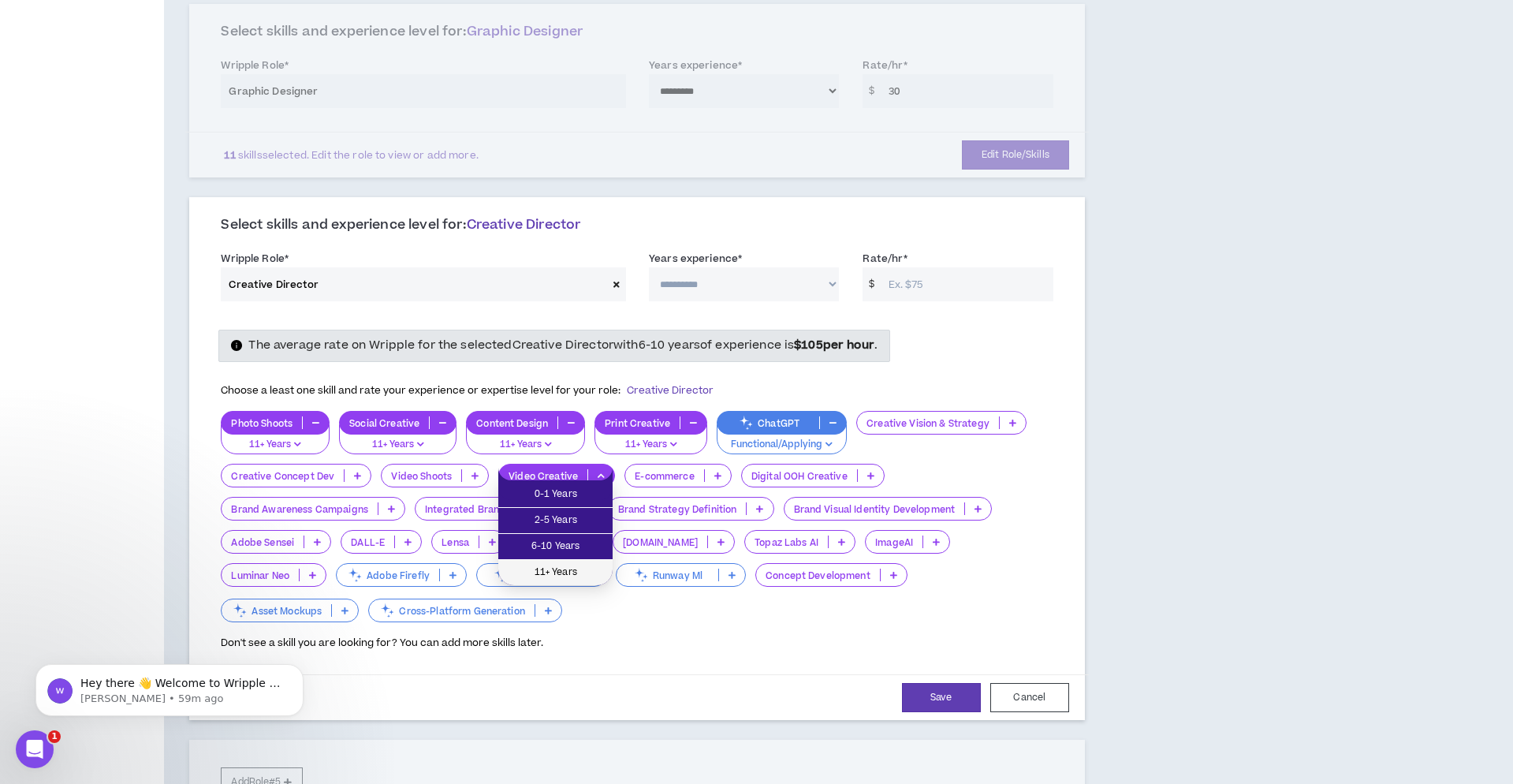
click at [581, 567] on span "11+ Years" at bounding box center [555, 572] width 95 height 17
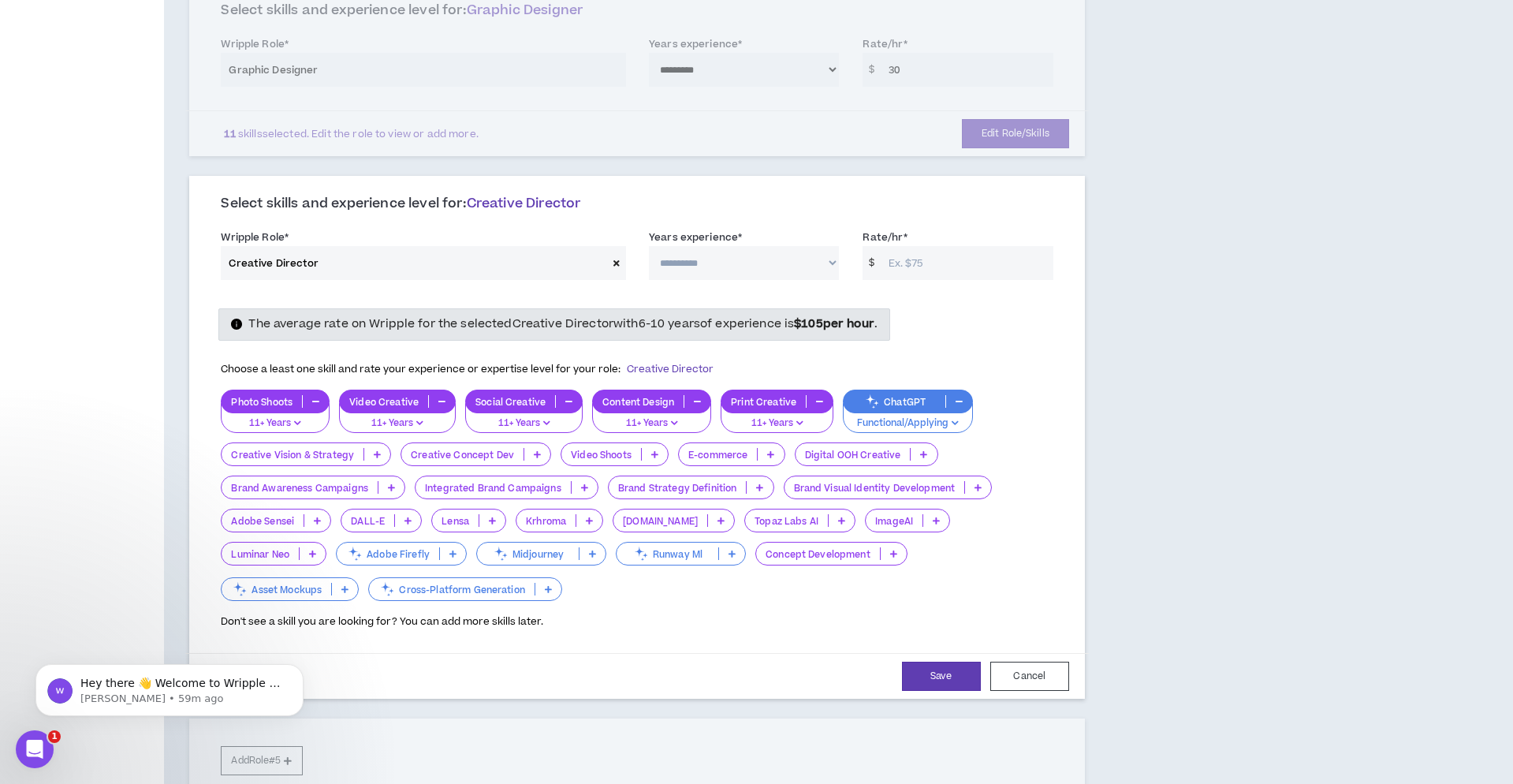
scroll to position [600, 0]
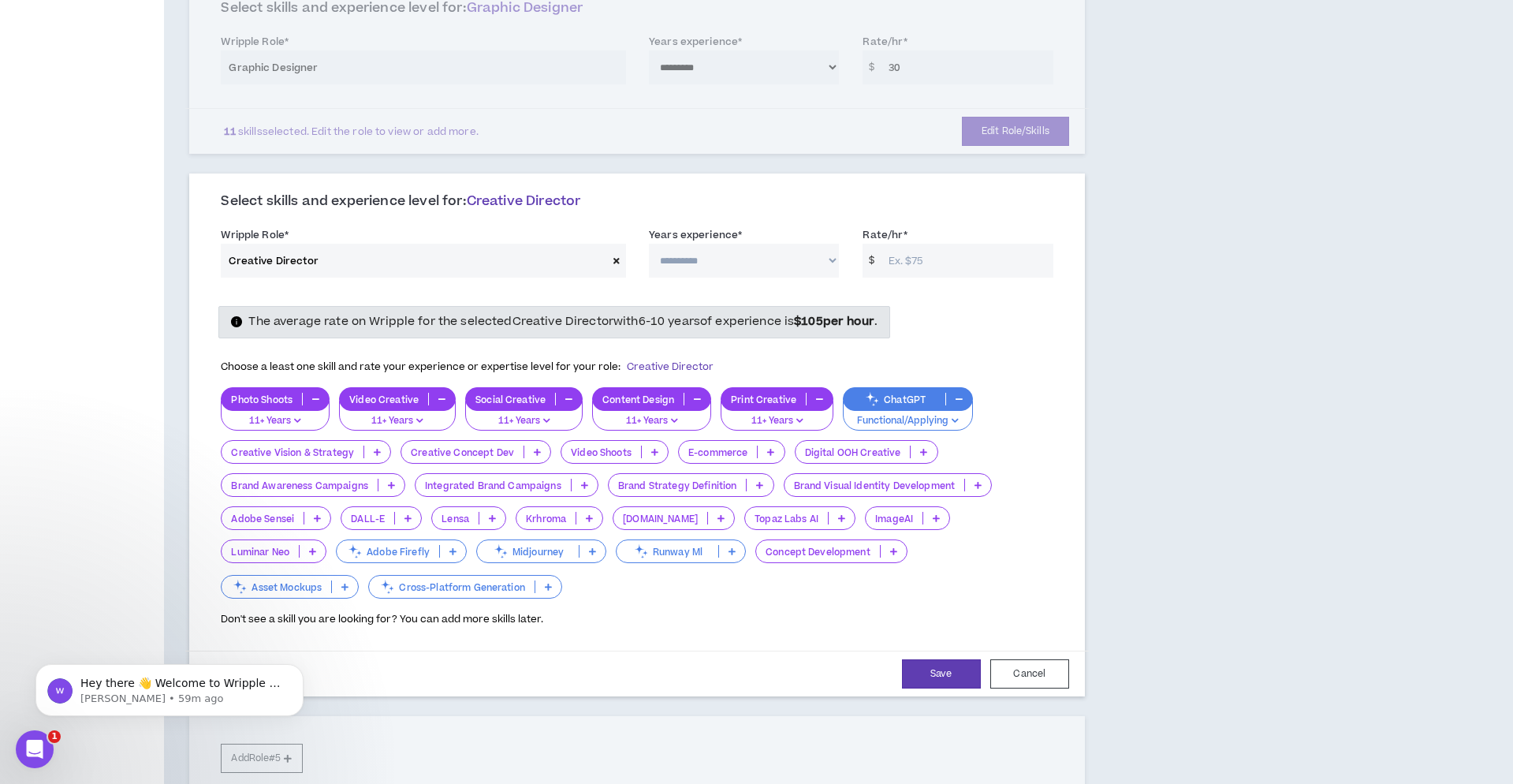
click at [757, 481] on icon at bounding box center [759, 485] width 7 height 8
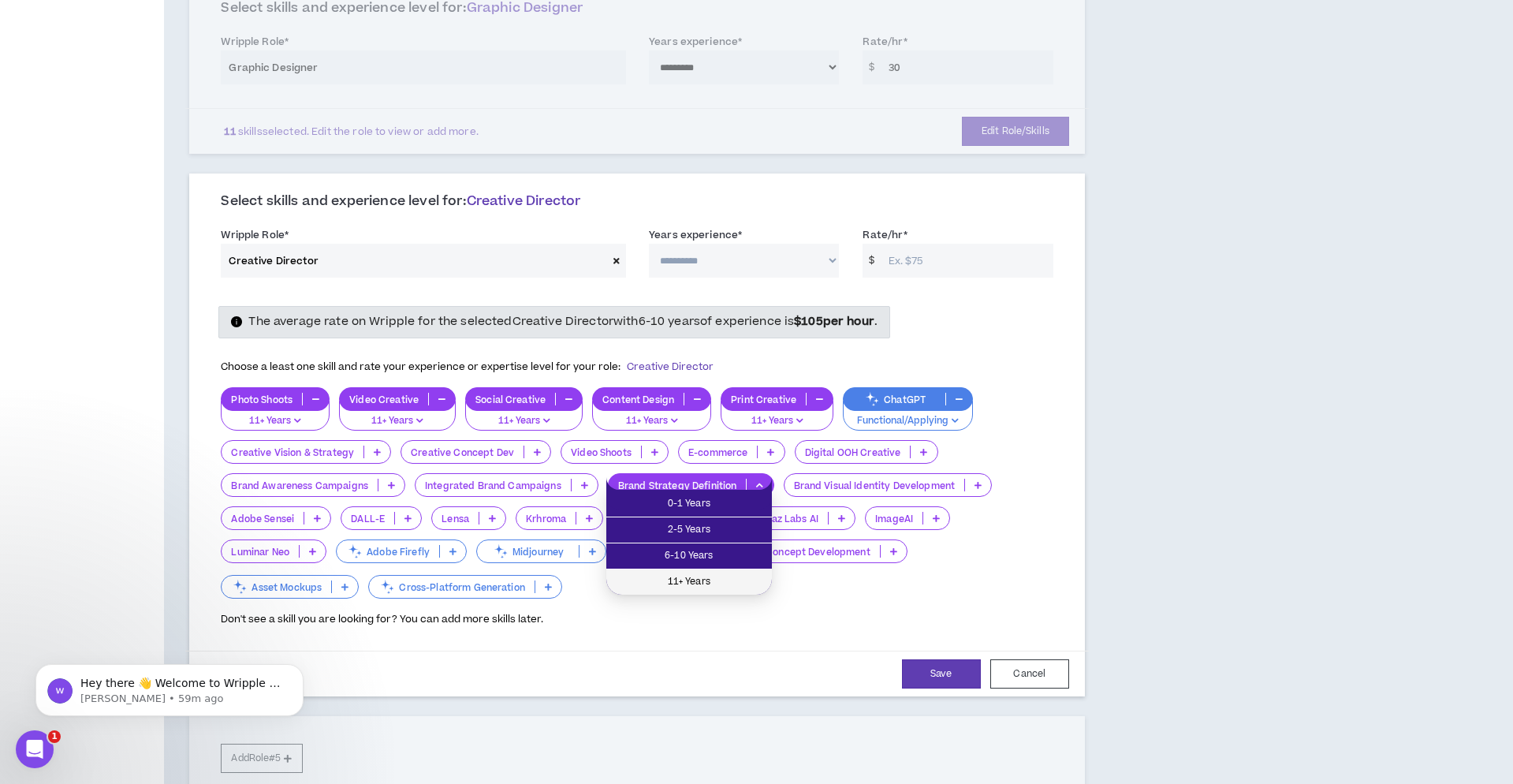
click at [744, 580] on span "11+ Years" at bounding box center [689, 582] width 146 height 17
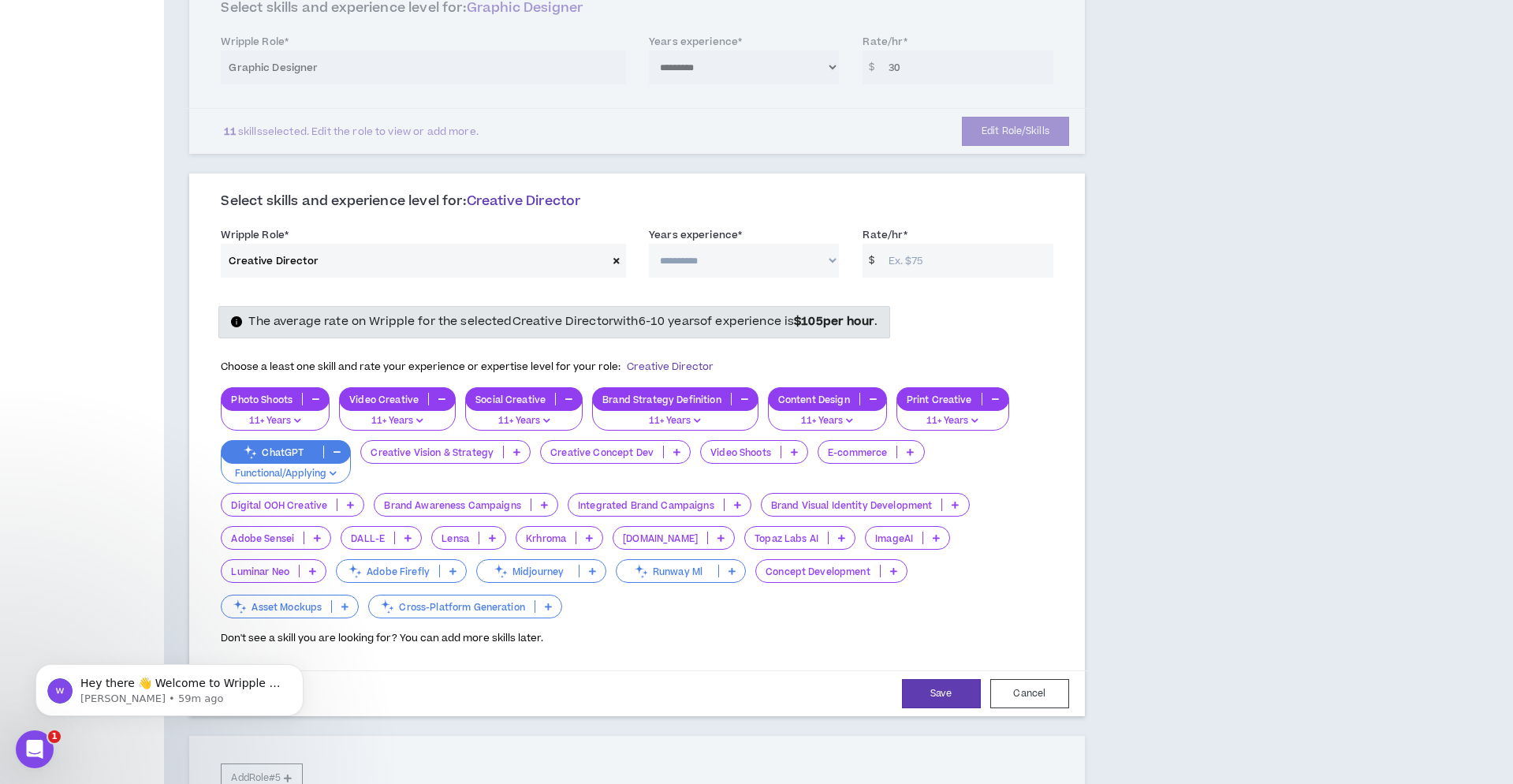
click at [956, 501] on icon at bounding box center [955, 505] width 7 height 8
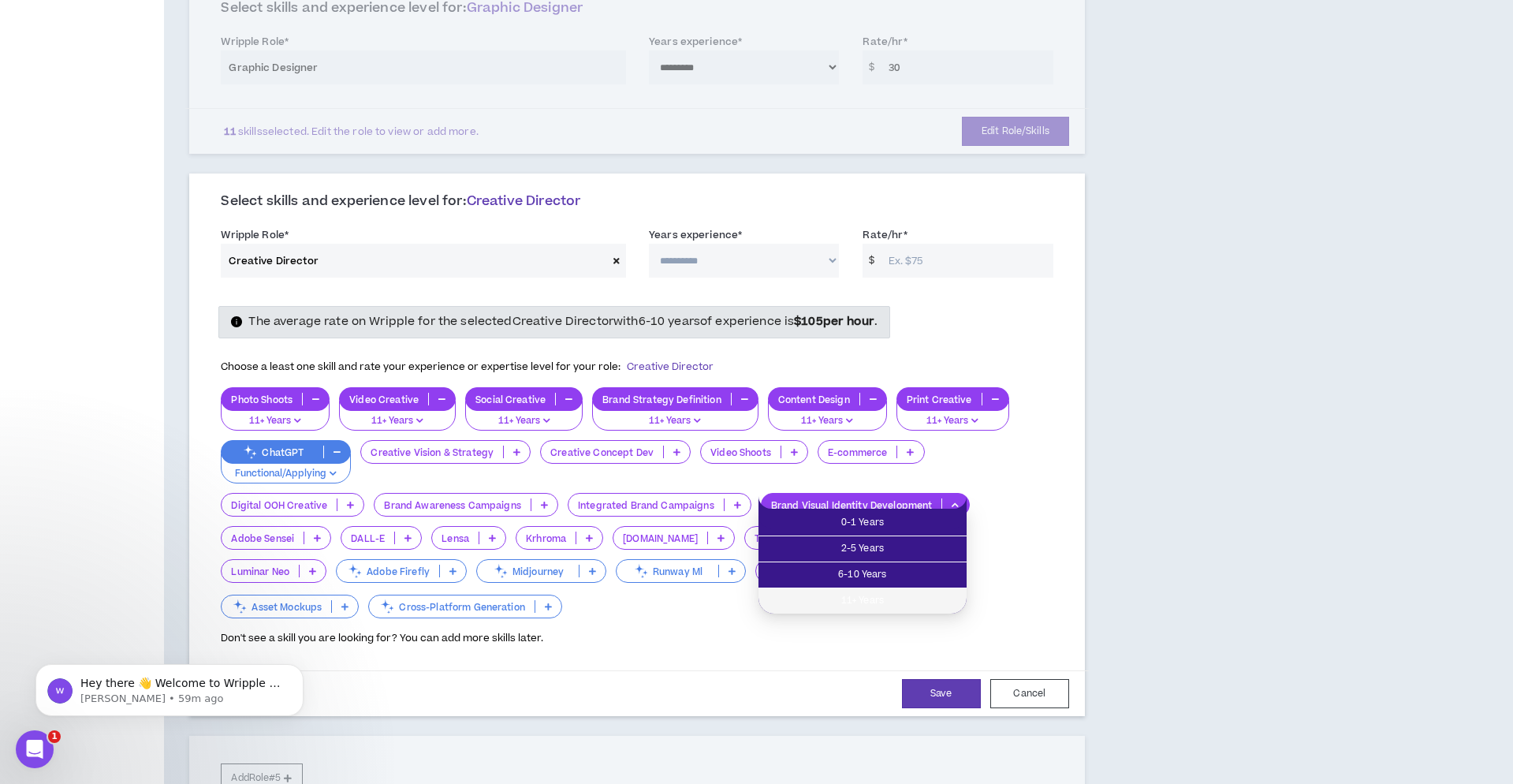
click at [891, 597] on span "11+ Years" at bounding box center [862, 601] width 189 height 17
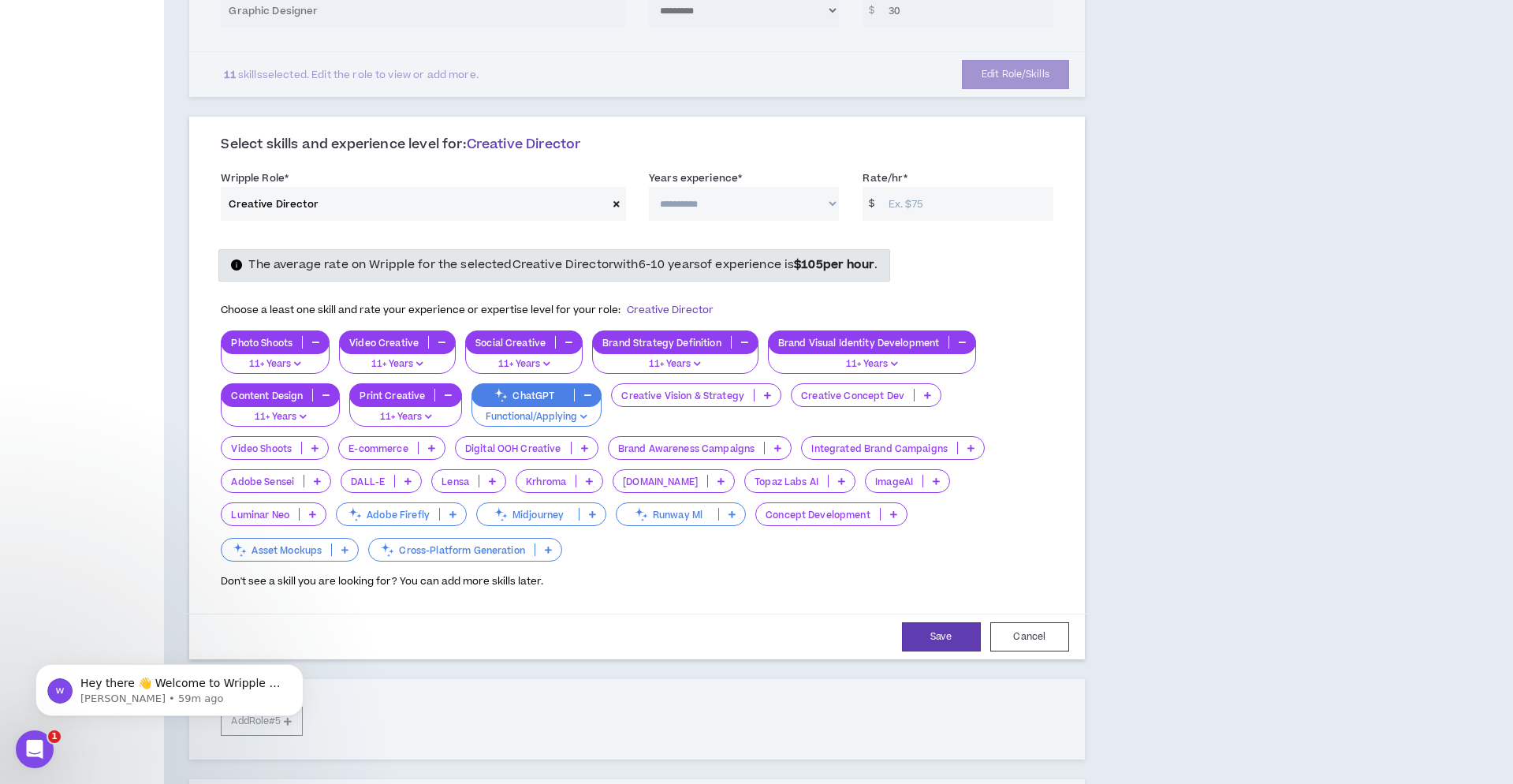
scroll to position [656, 1]
click at [589, 510] on icon at bounding box center [592, 514] width 7 height 8
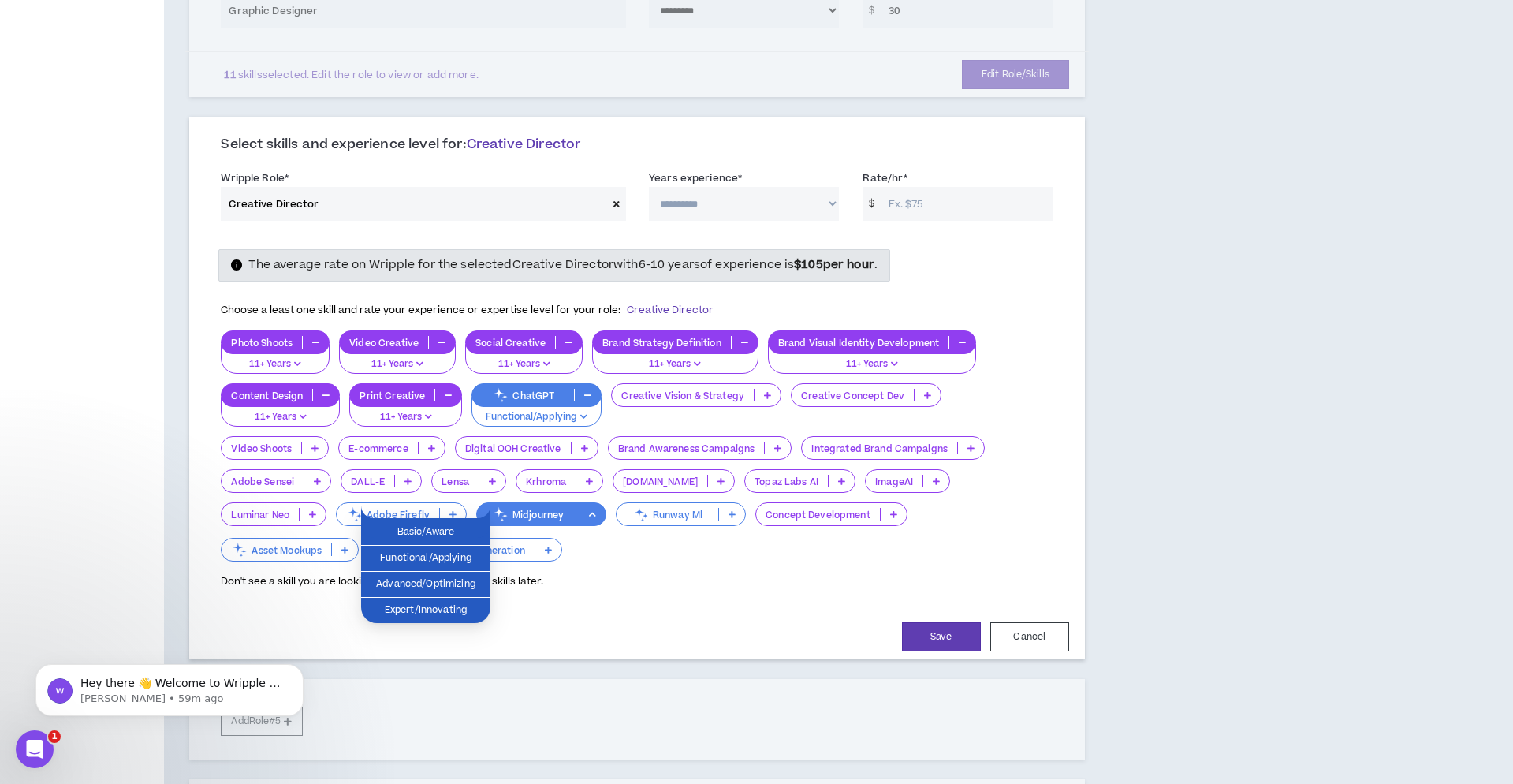
scroll to position [656, 0]
drag, startPoint x: 454, startPoint y: 535, endPoint x: 624, endPoint y: 569, distance: 173.4
click at [454, 535] on span "Basic/Aware" at bounding box center [426, 532] width 110 height 17
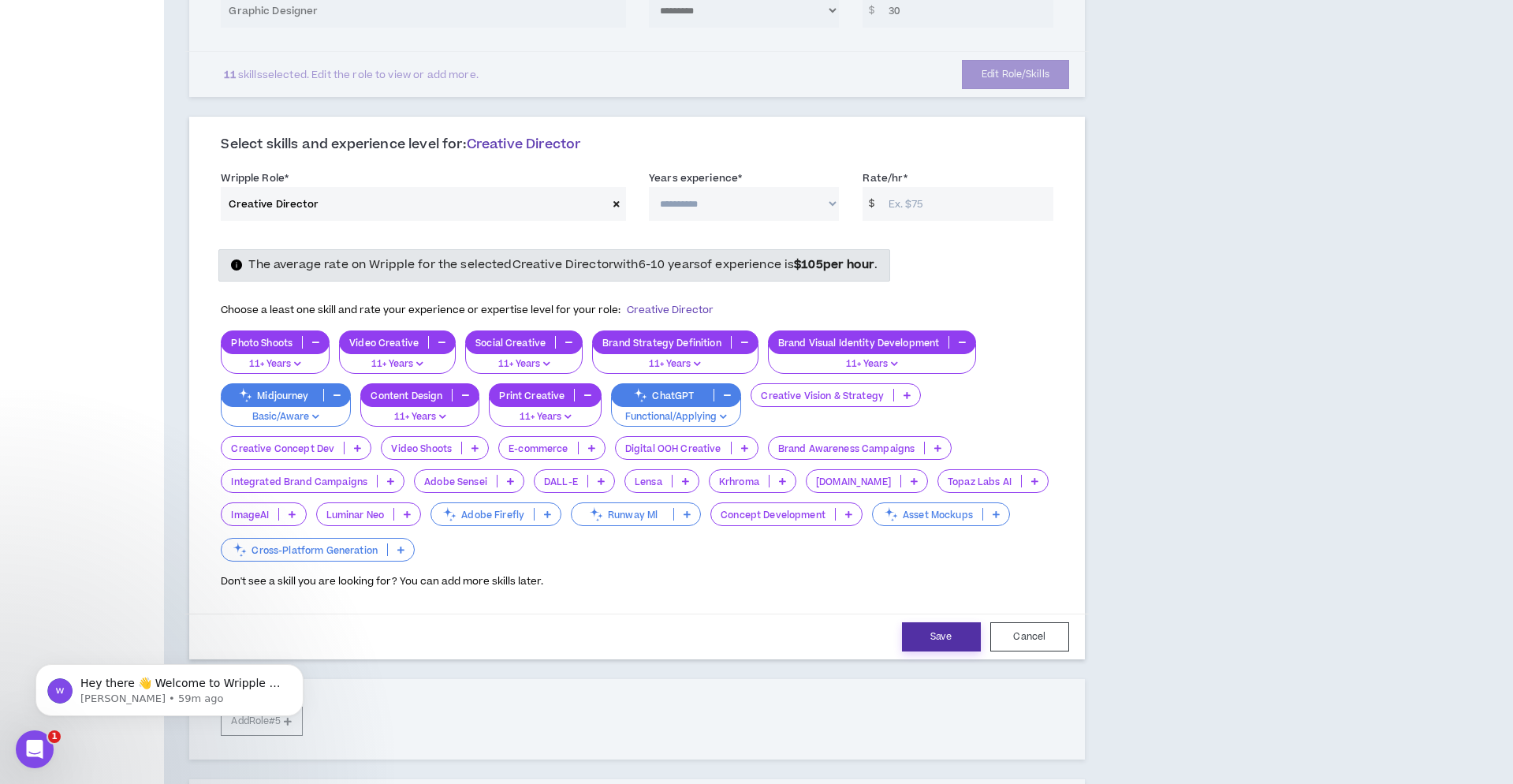
click at [933, 627] on button "Save" at bounding box center [941, 637] width 79 height 29
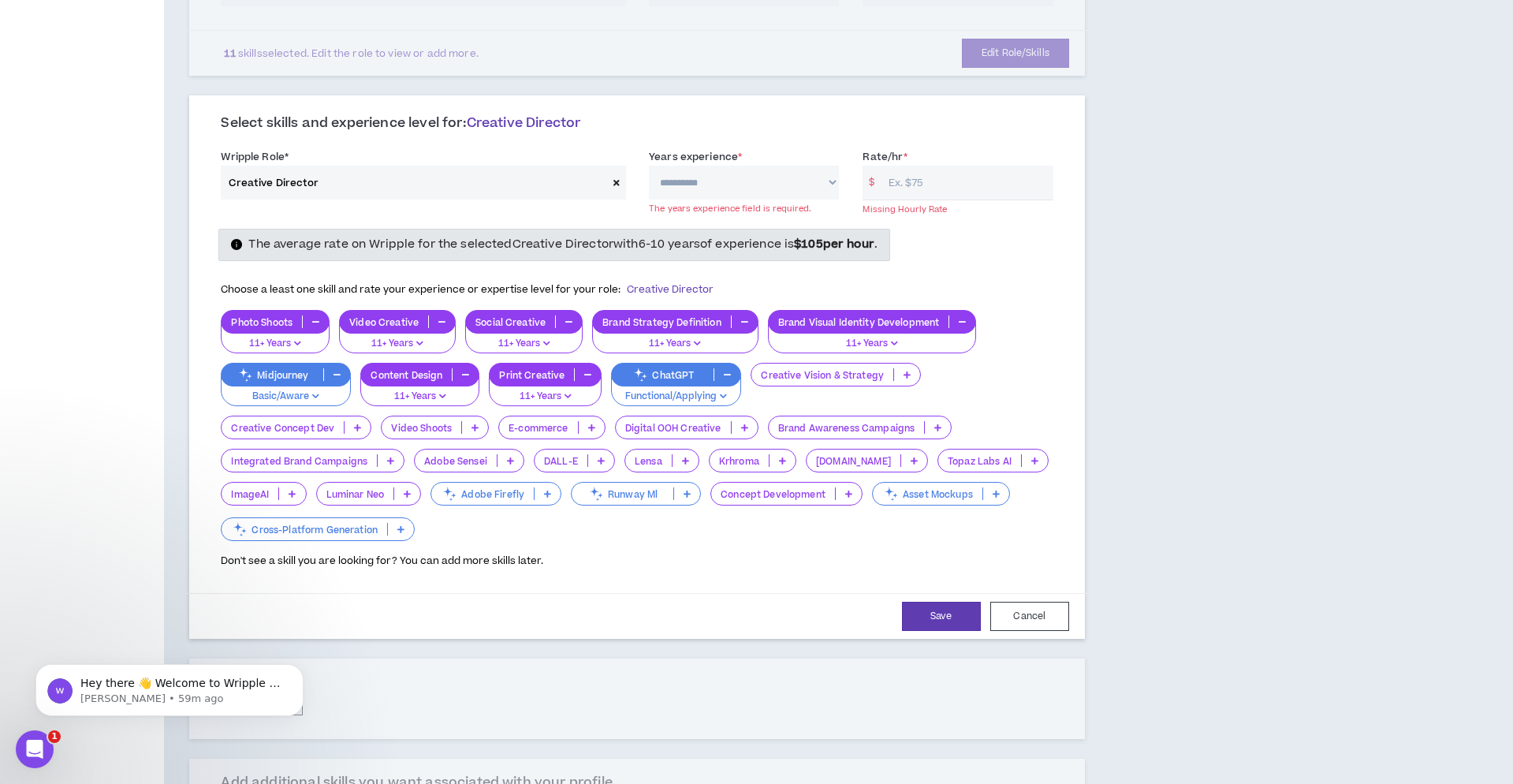
scroll to position [635, 0]
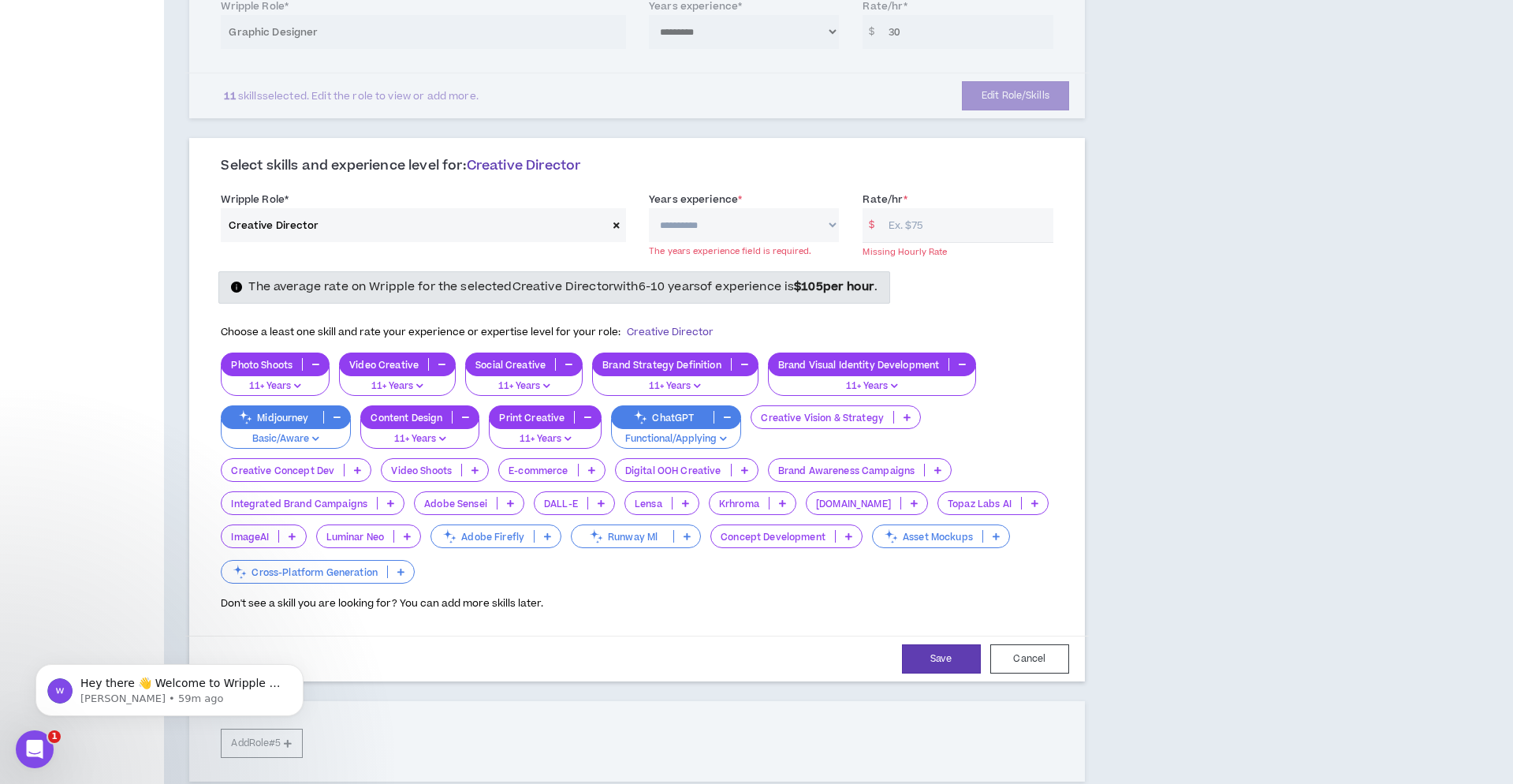
click at [940, 223] on input "Rate/hr *" at bounding box center [967, 225] width 173 height 34
type input "50"
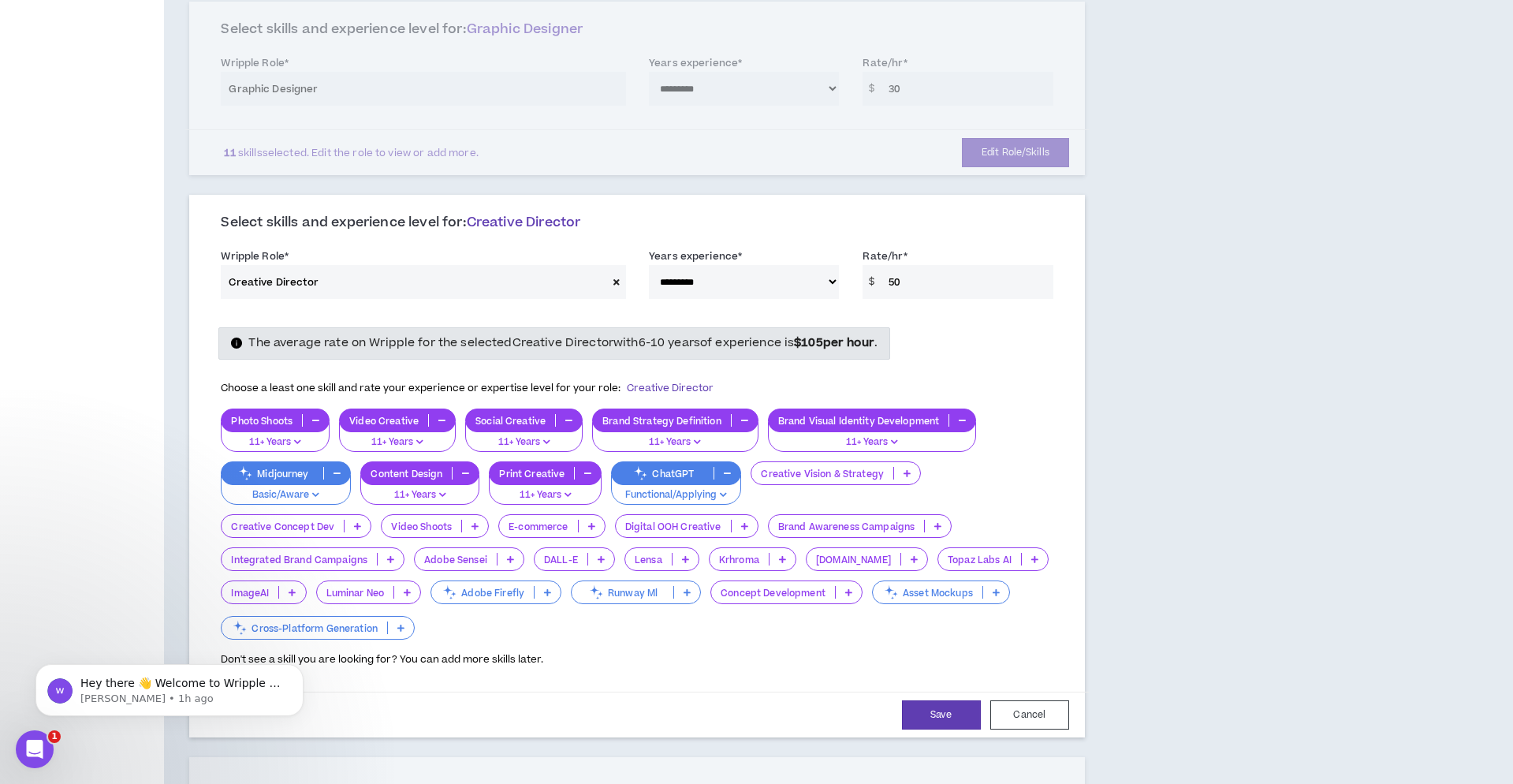
scroll to position [578, 0]
select select "**"
click at [934, 709] on button "Save" at bounding box center [941, 715] width 79 height 29
select select "**"
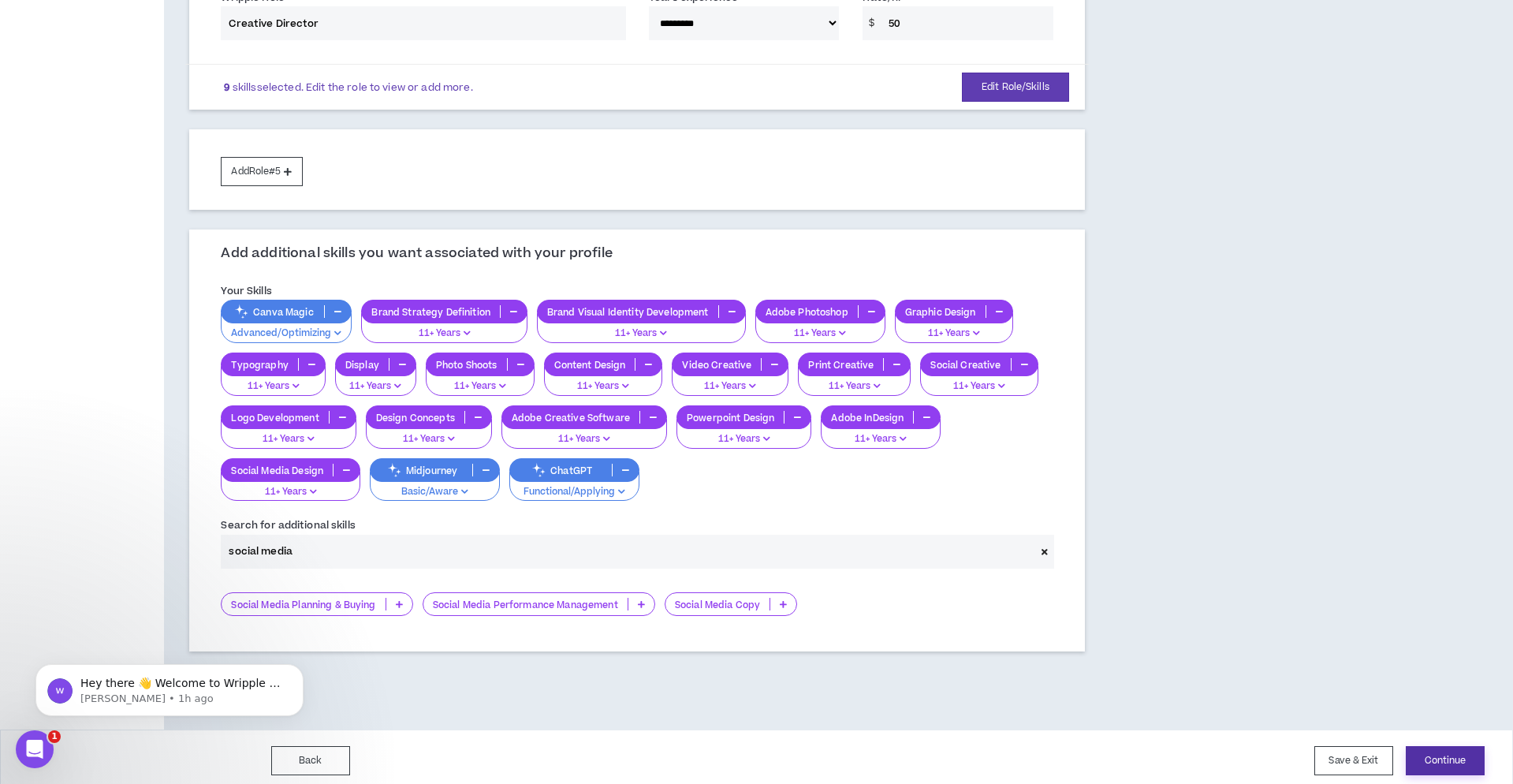
scroll to position [836, 0]
click at [1453, 755] on button "Continue" at bounding box center [1446, 761] width 79 height 29
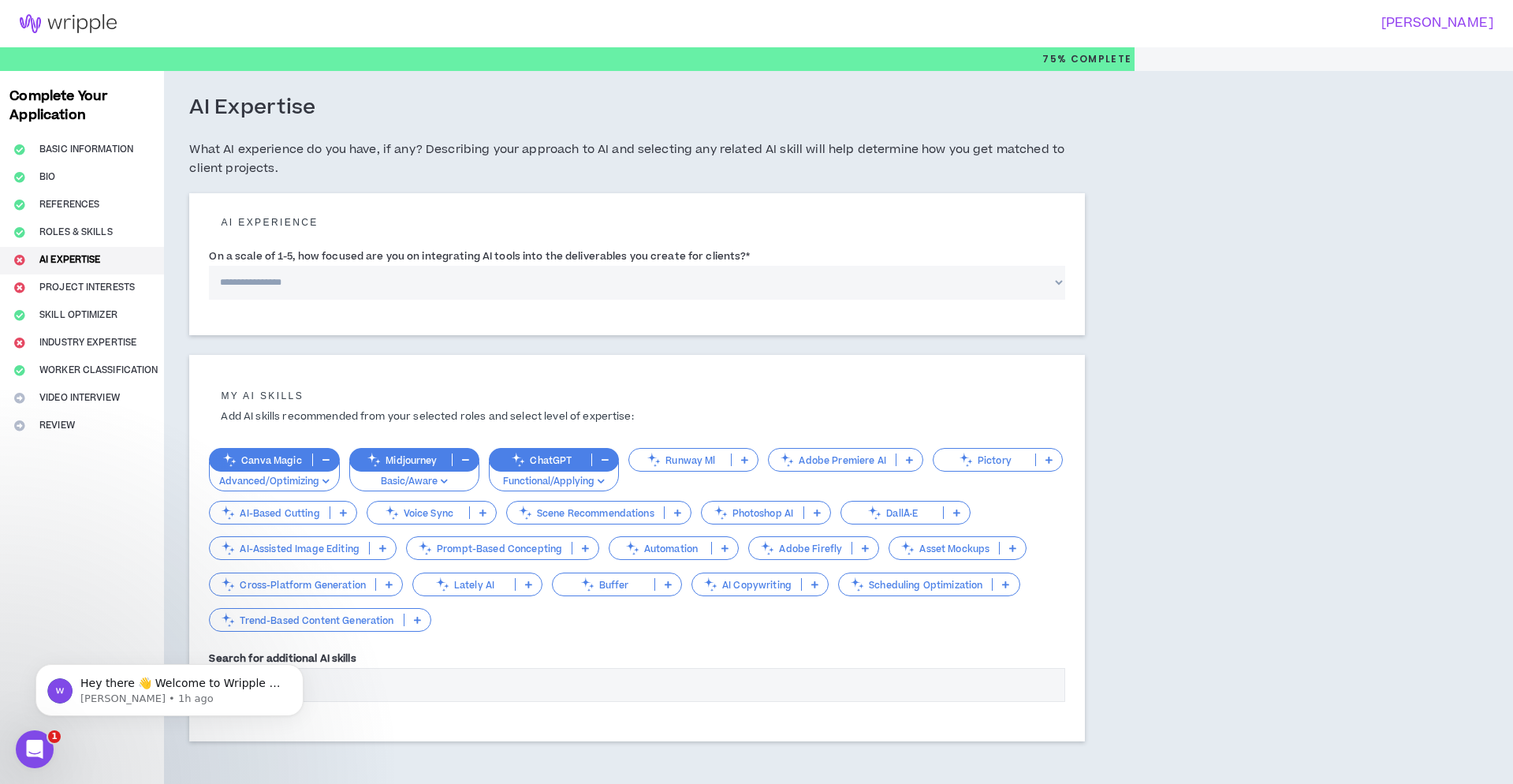
select select "*"
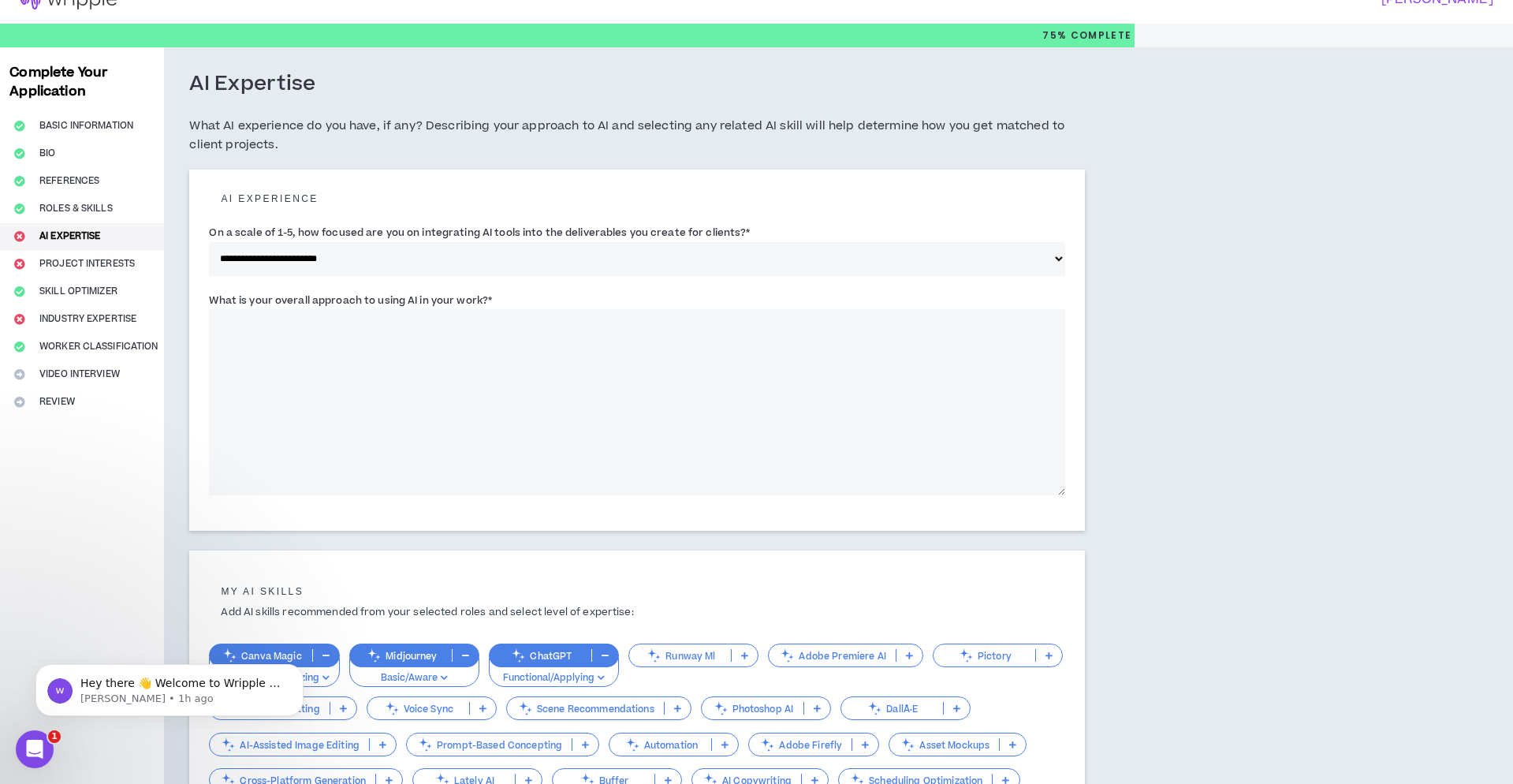
scroll to position [29, 0]
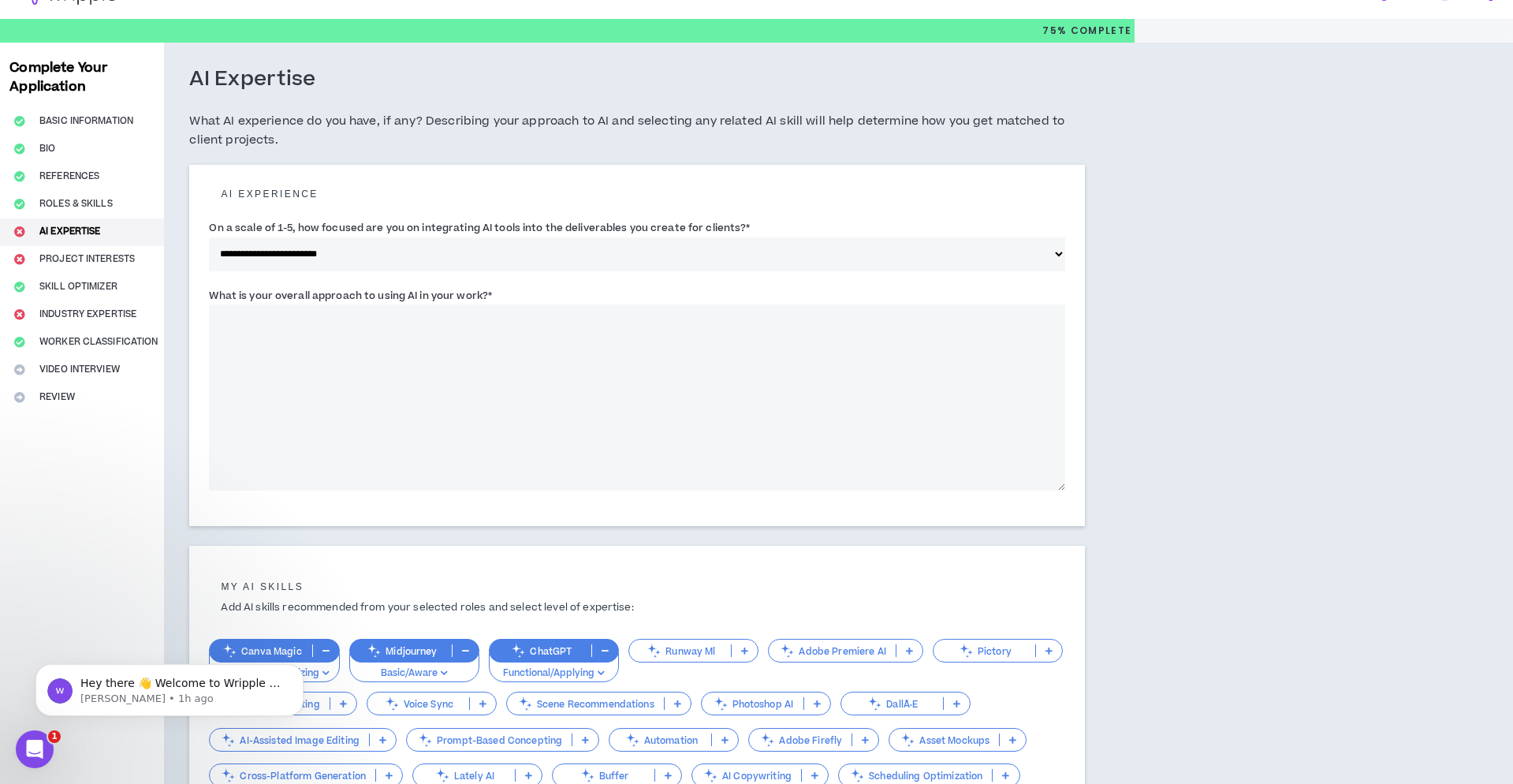
drag, startPoint x: 206, startPoint y: 291, endPoint x: 509, endPoint y: 293, distance: 303.0
click at [509, 293] on div "**********" at bounding box center [637, 345] width 895 height 361
copy label "What is your overall approach to using AI in your work? *"
click at [432, 340] on textarea "What is your overall approach to using AI in your work? *" at bounding box center [637, 397] width 855 height 186
paste textarea "**********"
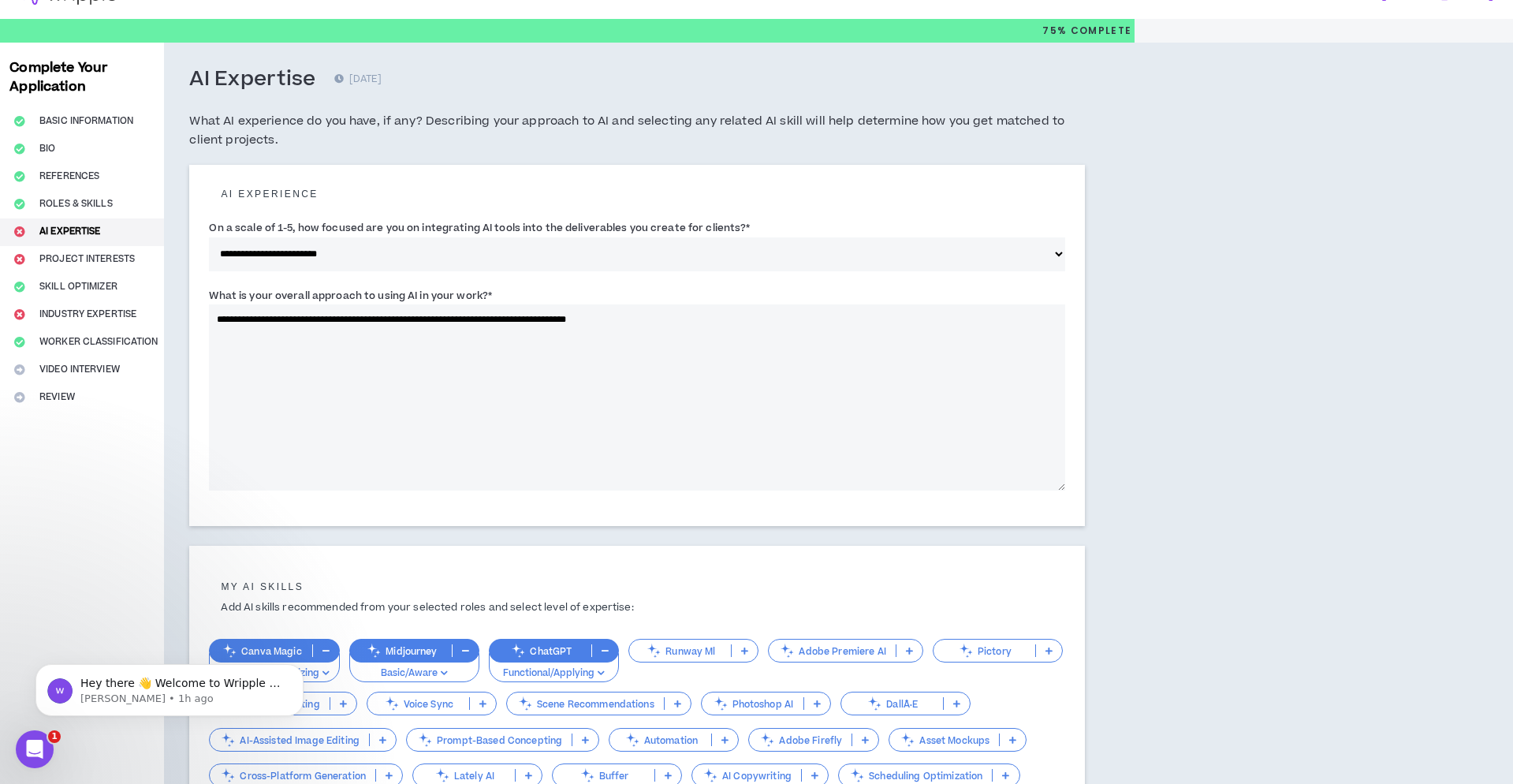
drag, startPoint x: 669, startPoint y: 320, endPoint x: 642, endPoint y: 347, distance: 38.2
click at [589, 320] on textarea "**********" at bounding box center [637, 397] width 855 height 186
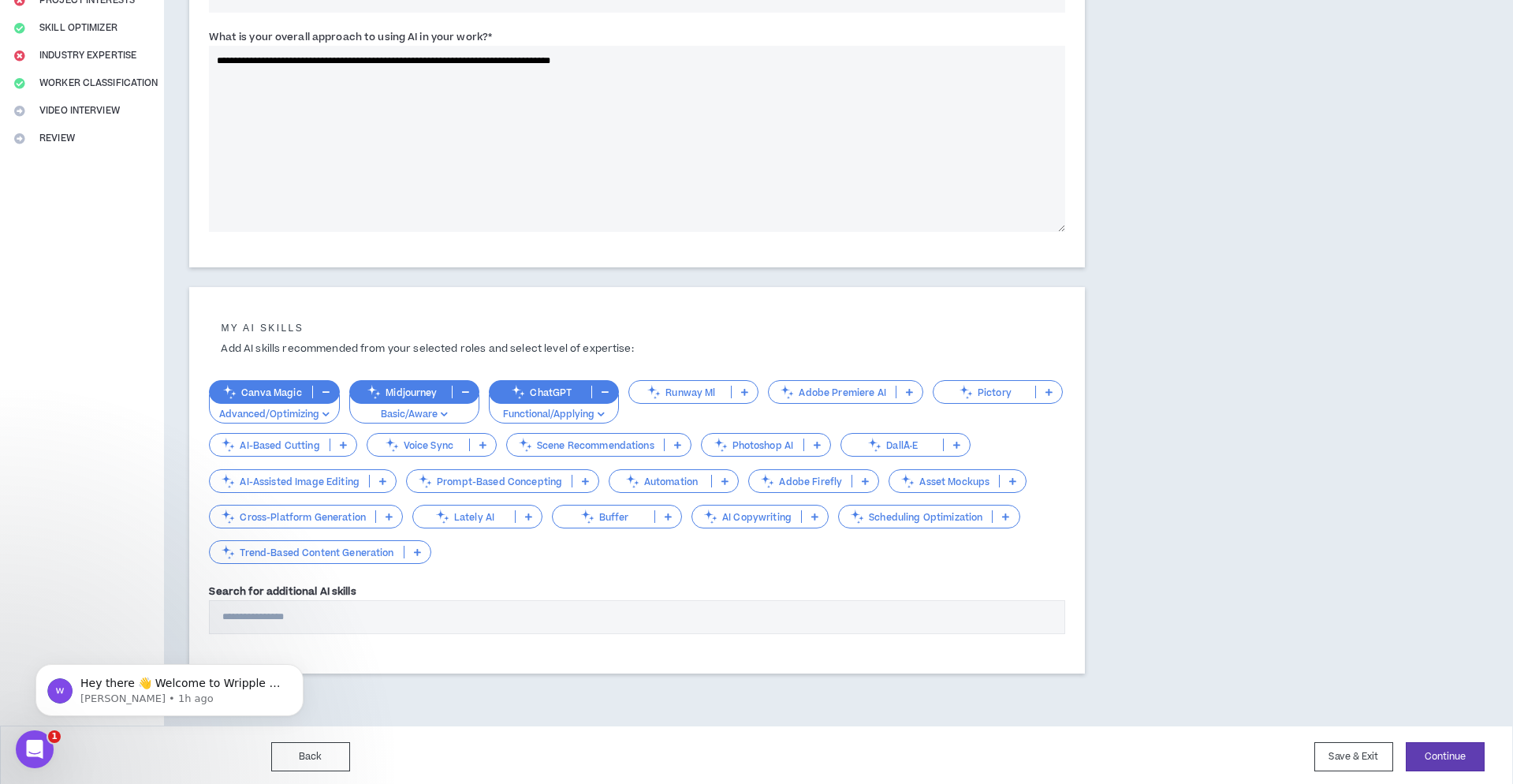
scroll to position [286, 0]
type textarea "**********"
click at [344, 614] on input "Search for additional AI skills" at bounding box center [637, 618] width 855 height 34
click at [153, 530] on div "Complete Your Application Basic Information Bio References Roles & Skills AI Ex…" at bounding box center [82, 255] width 164 height 942
click at [363, 550] on p "Trend-Based Content Generation" at bounding box center [306, 553] width 193 height 11
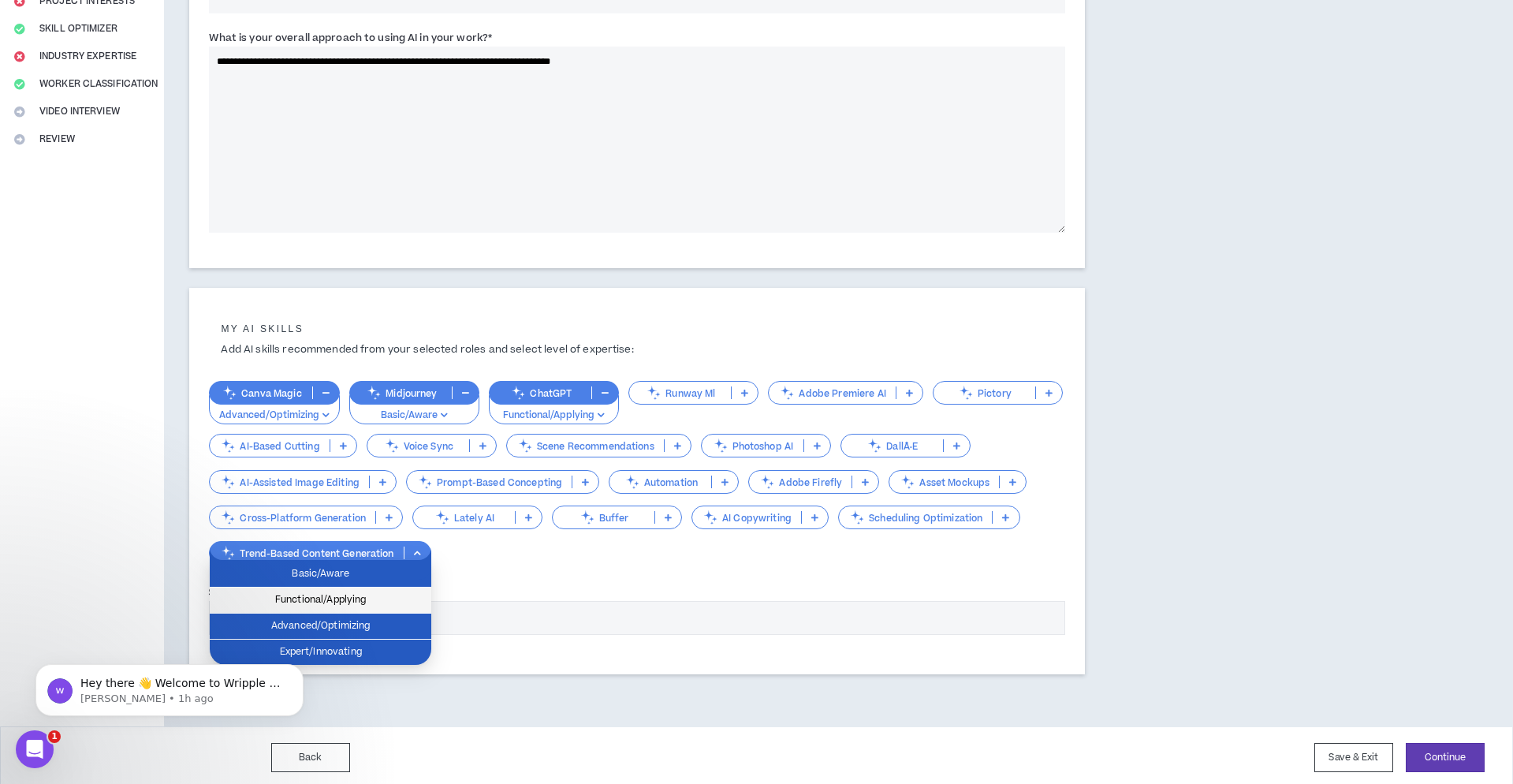
click at [352, 601] on span "Functional/Applying" at bounding box center [320, 600] width 202 height 17
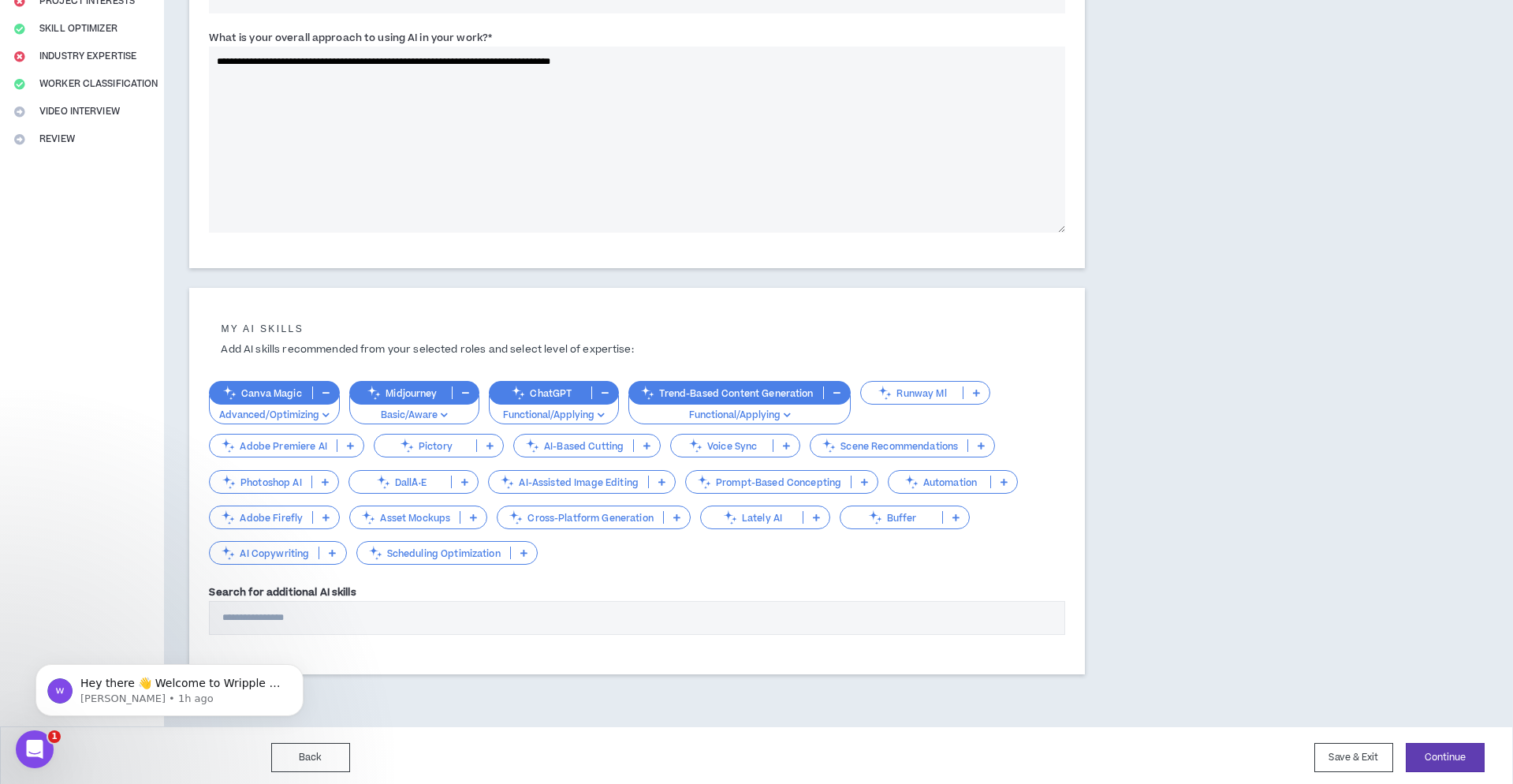
click at [328, 515] on icon at bounding box center [325, 517] width 7 height 8
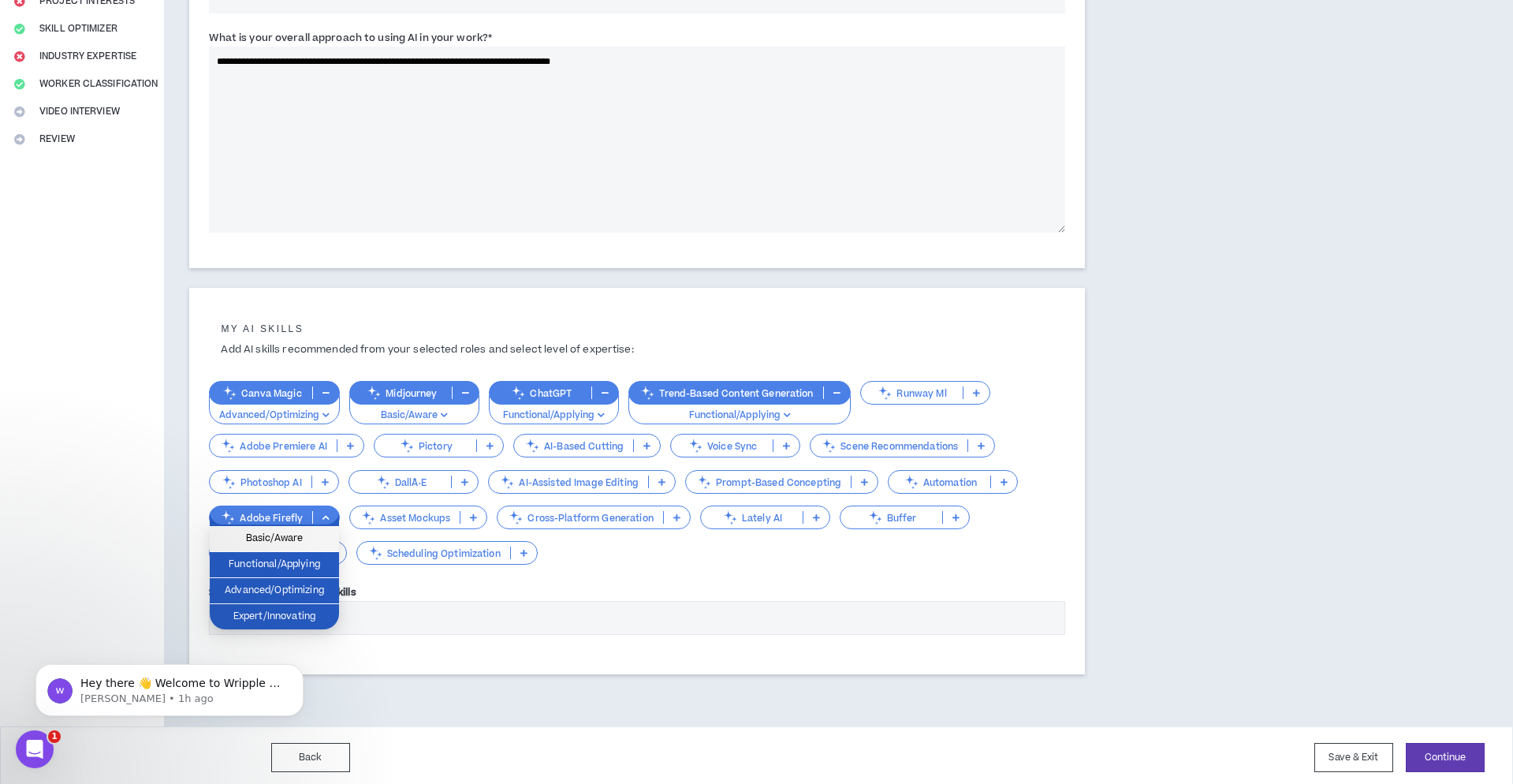
click at [303, 540] on span "Basic/Aware" at bounding box center [275, 539] width 110 height 17
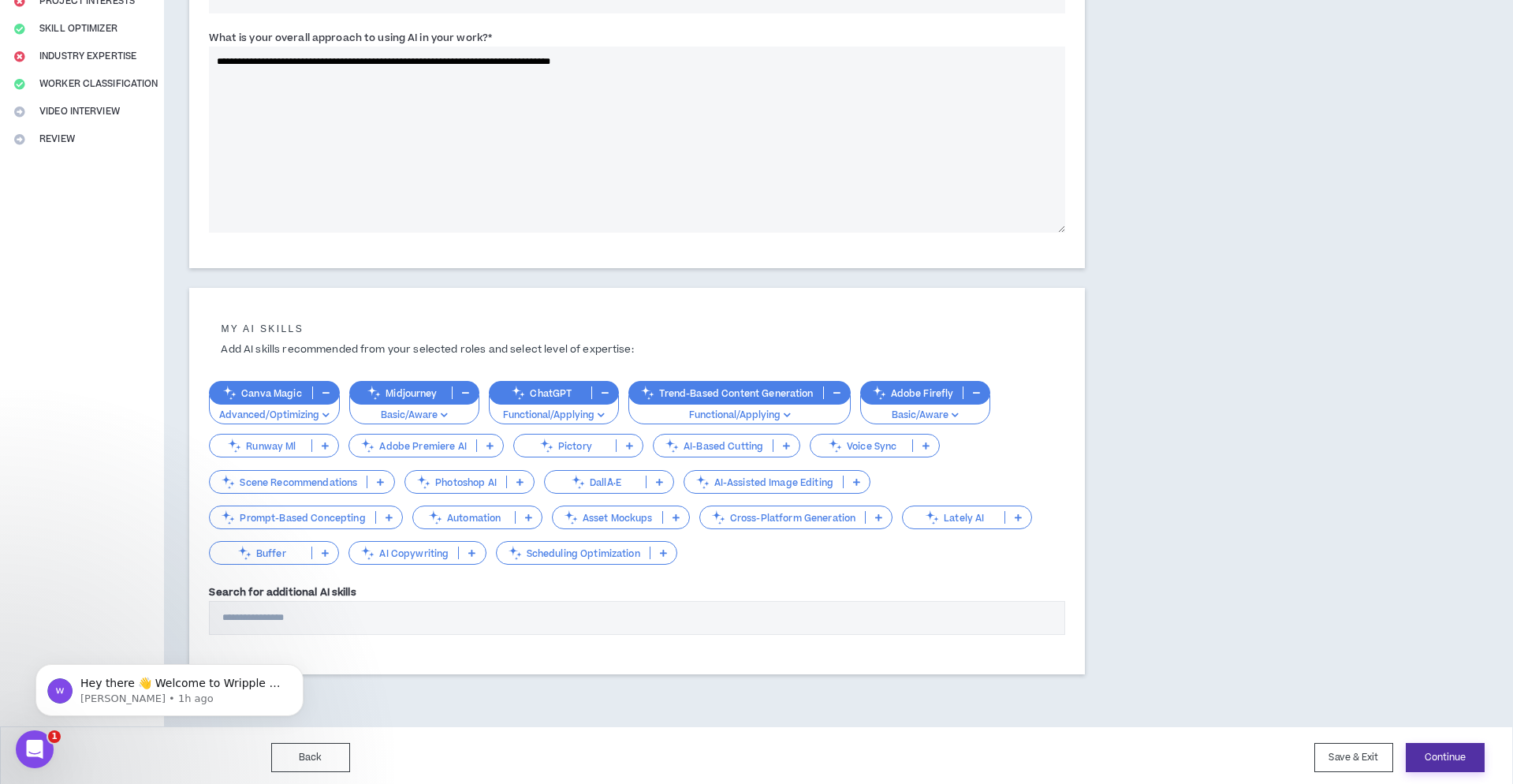
click at [1456, 748] on button "Continue" at bounding box center [1446, 757] width 79 height 29
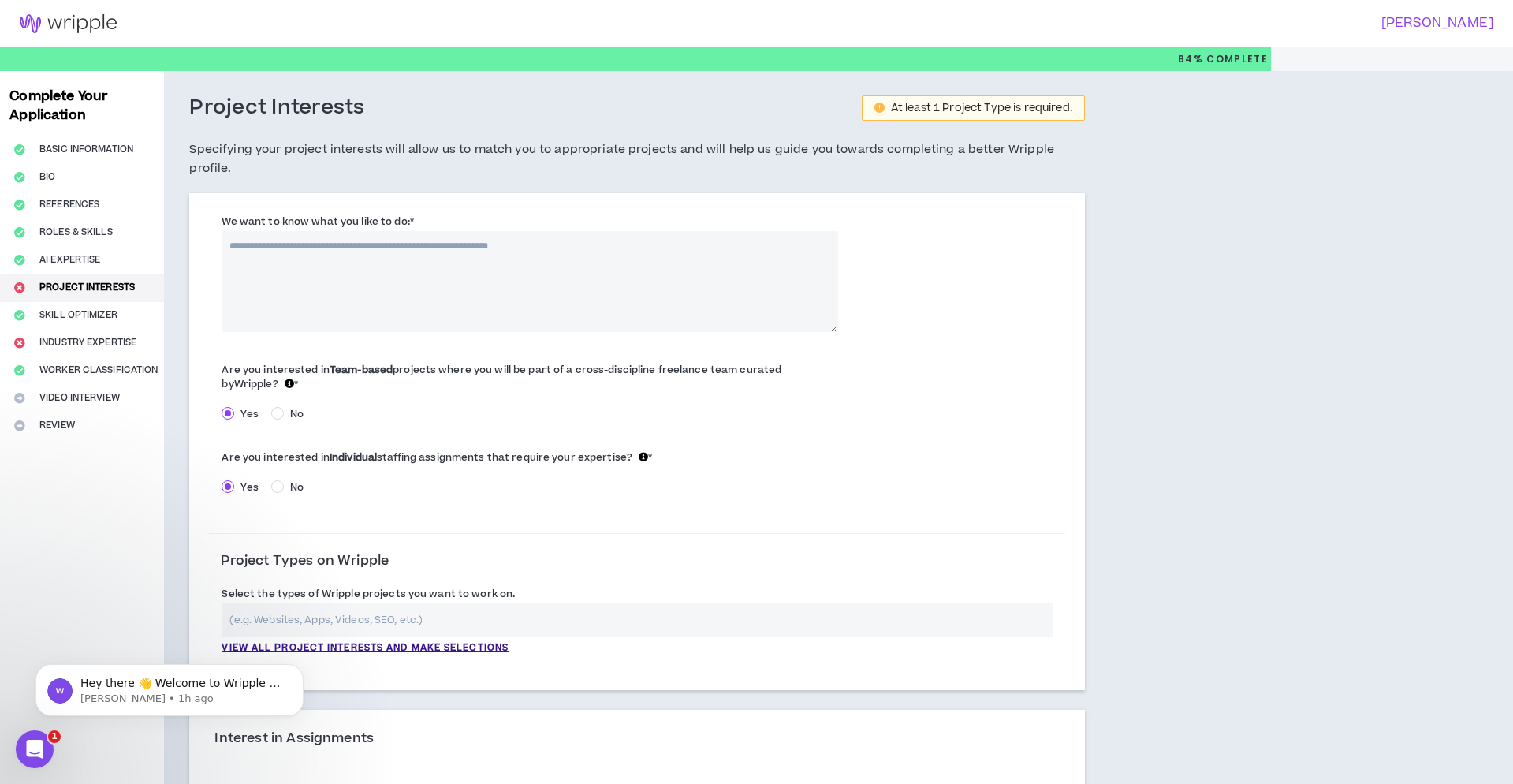
click at [302, 245] on textarea "We want to know what you like to do: *" at bounding box center [529, 281] width 617 height 101
paste textarea "**********"
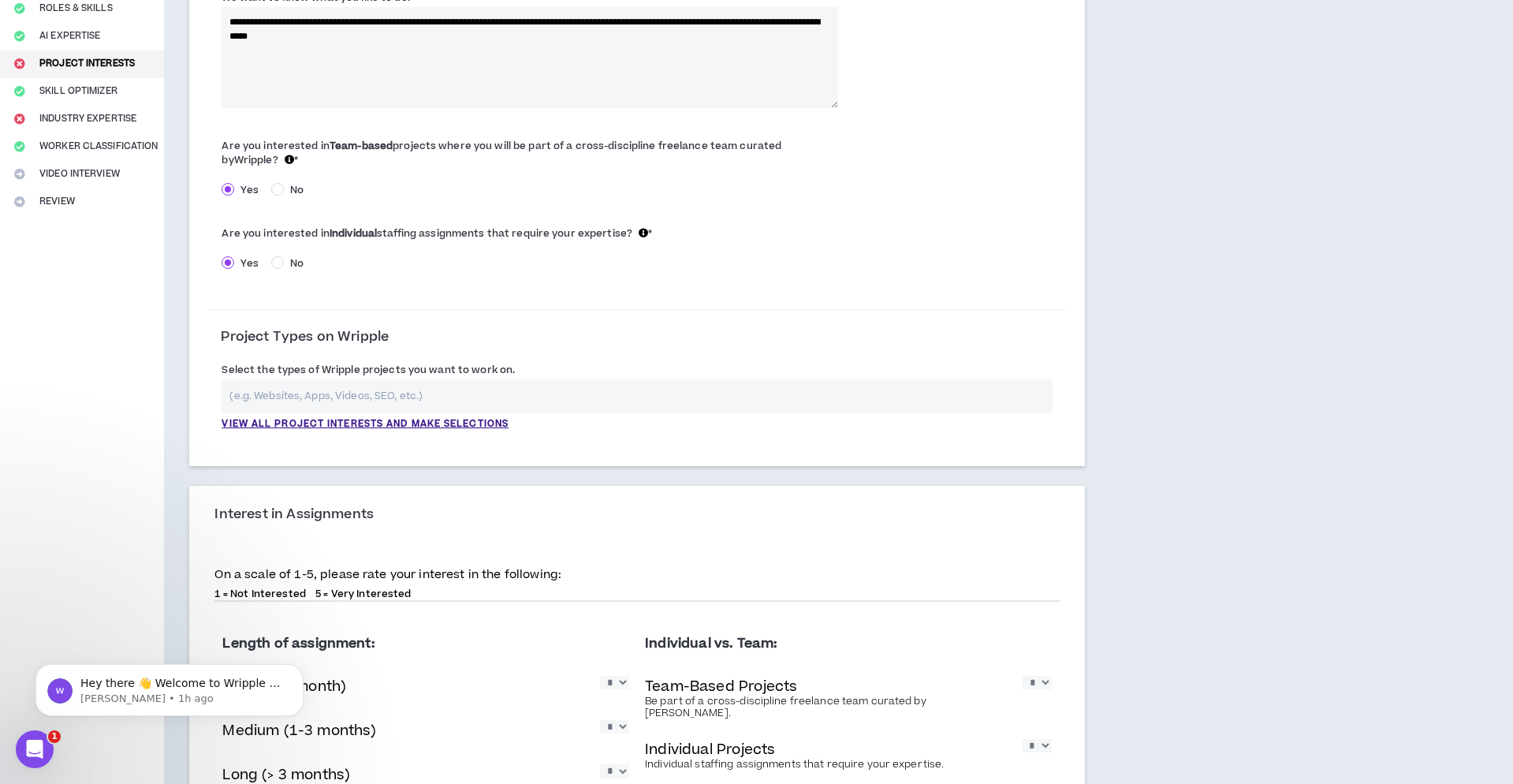
scroll to position [229, 0]
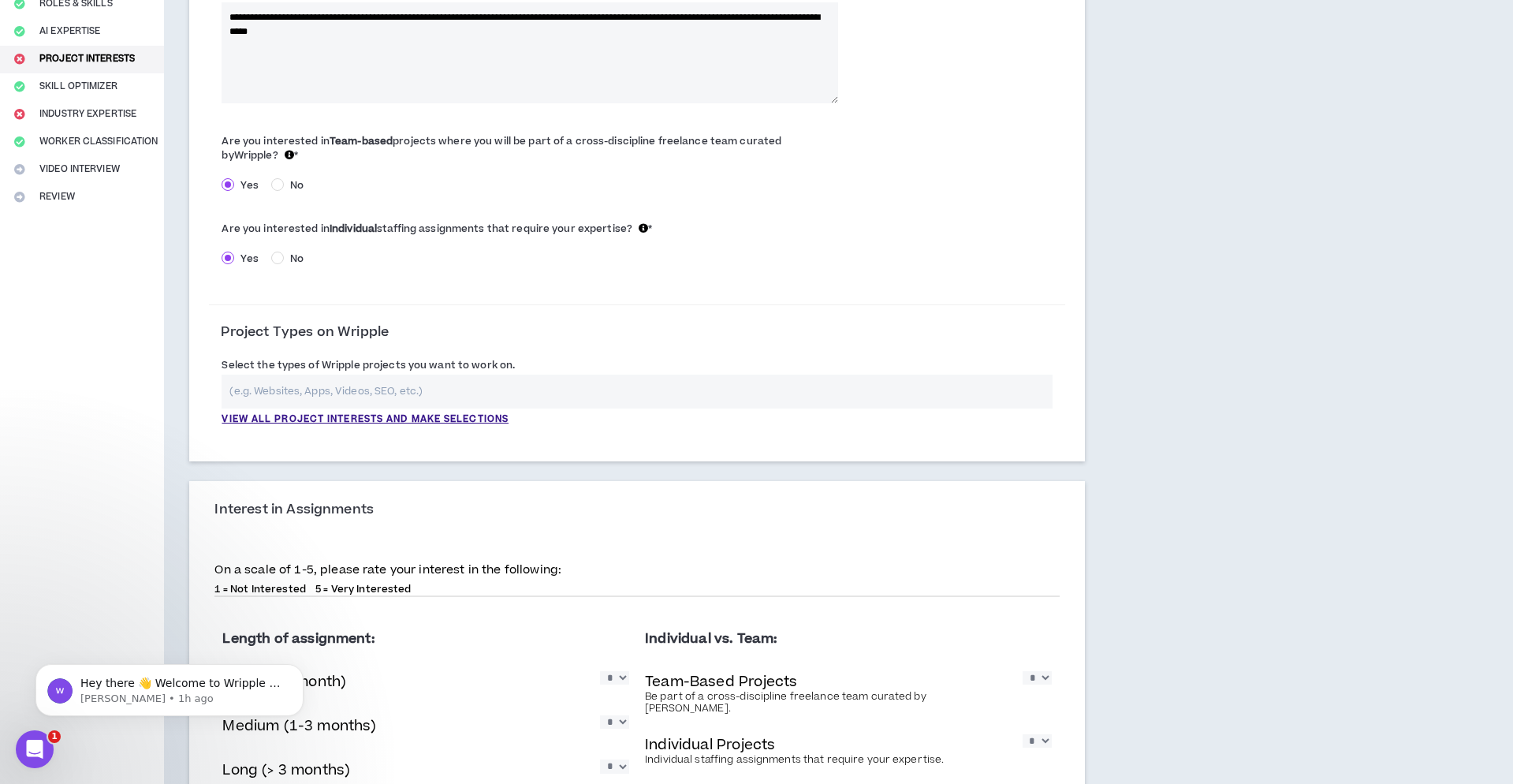
type textarea "**********"
click at [448, 374] on input "text" at bounding box center [637, 392] width 831 height 34
click at [452, 412] on p "View all project interests and make selections" at bounding box center [365, 419] width 287 height 14
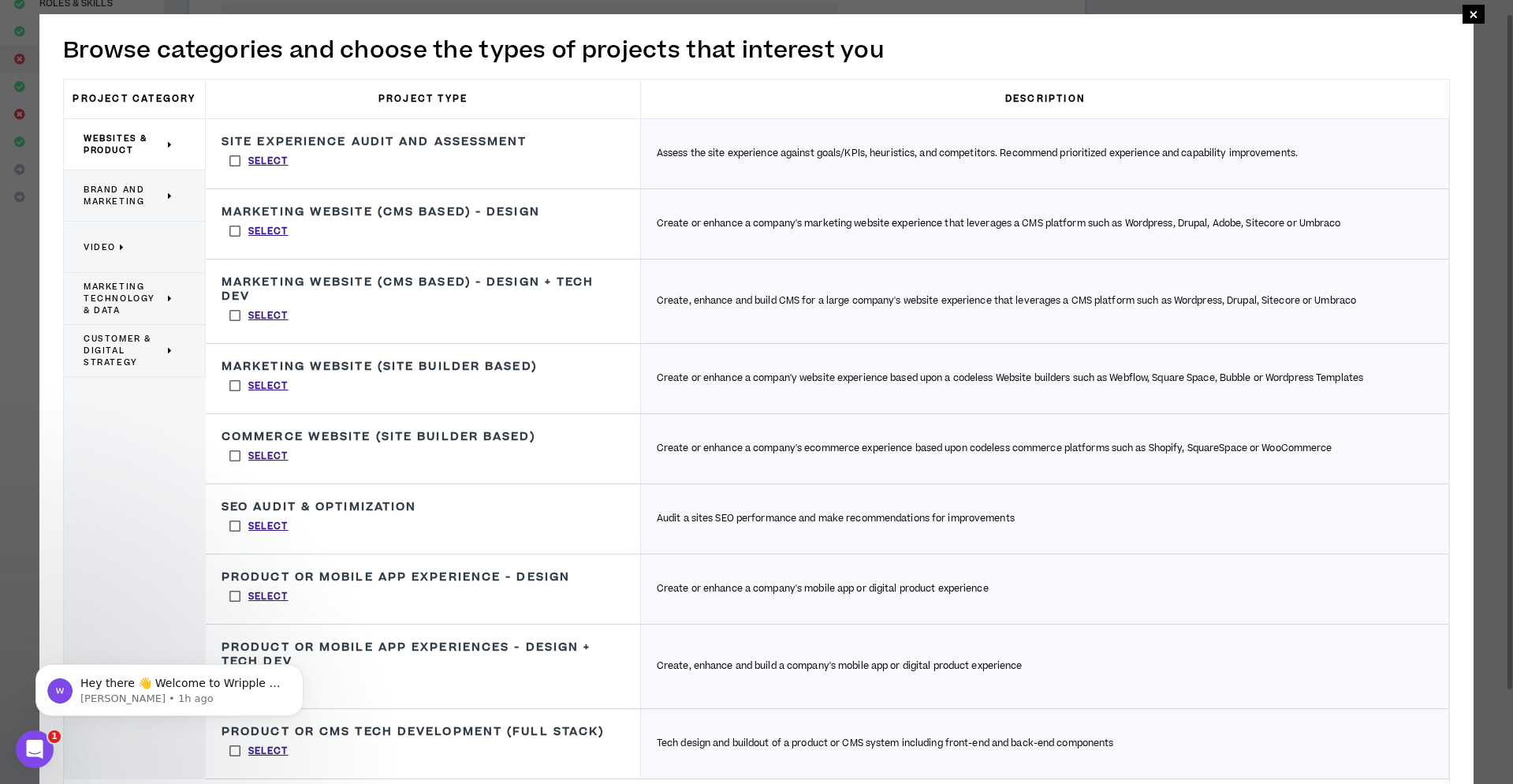
click at [147, 200] on span "Brand and Marketing" at bounding box center [124, 195] width 81 height 24
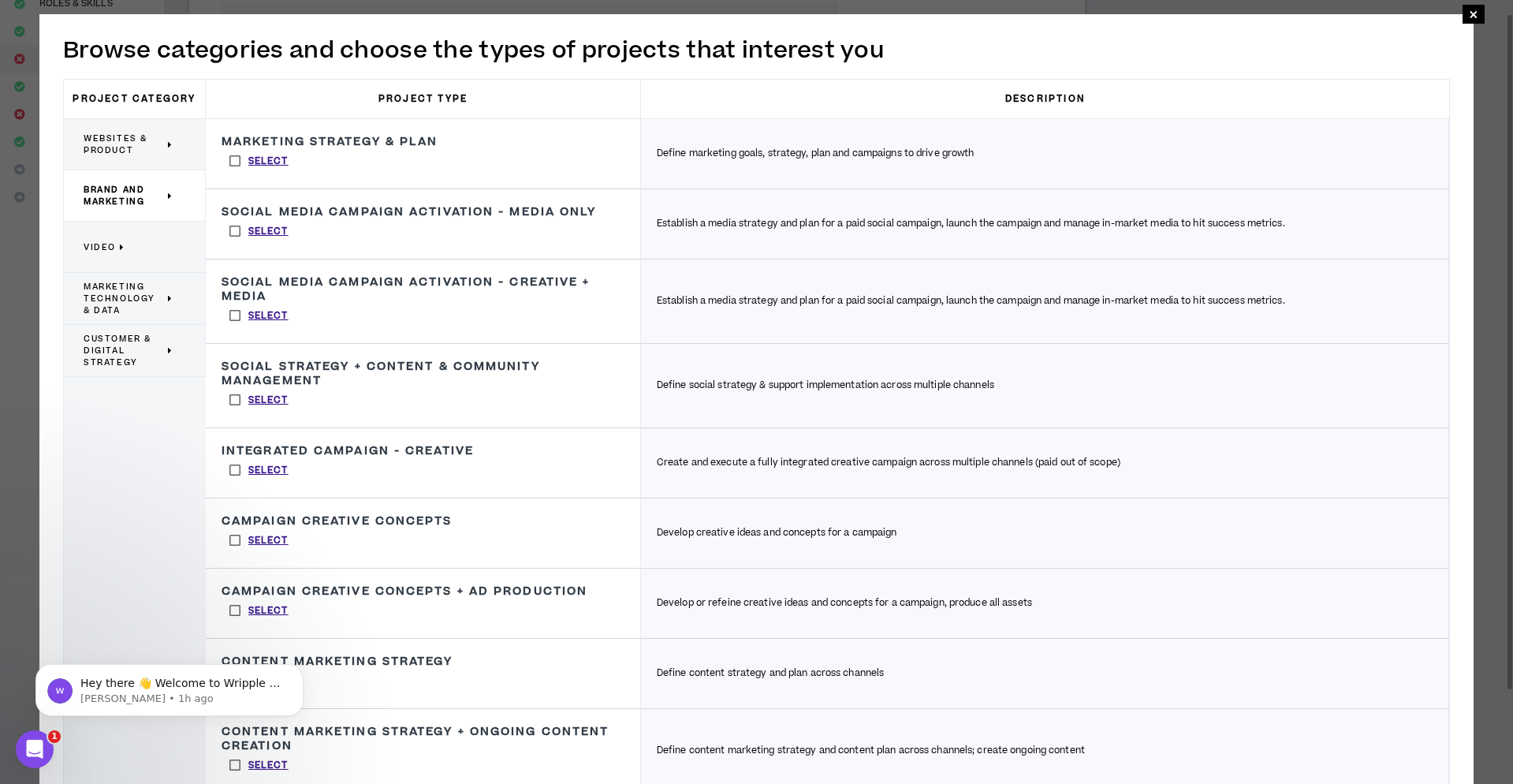
click at [234, 243] on label "Select" at bounding box center [259, 231] width 75 height 24
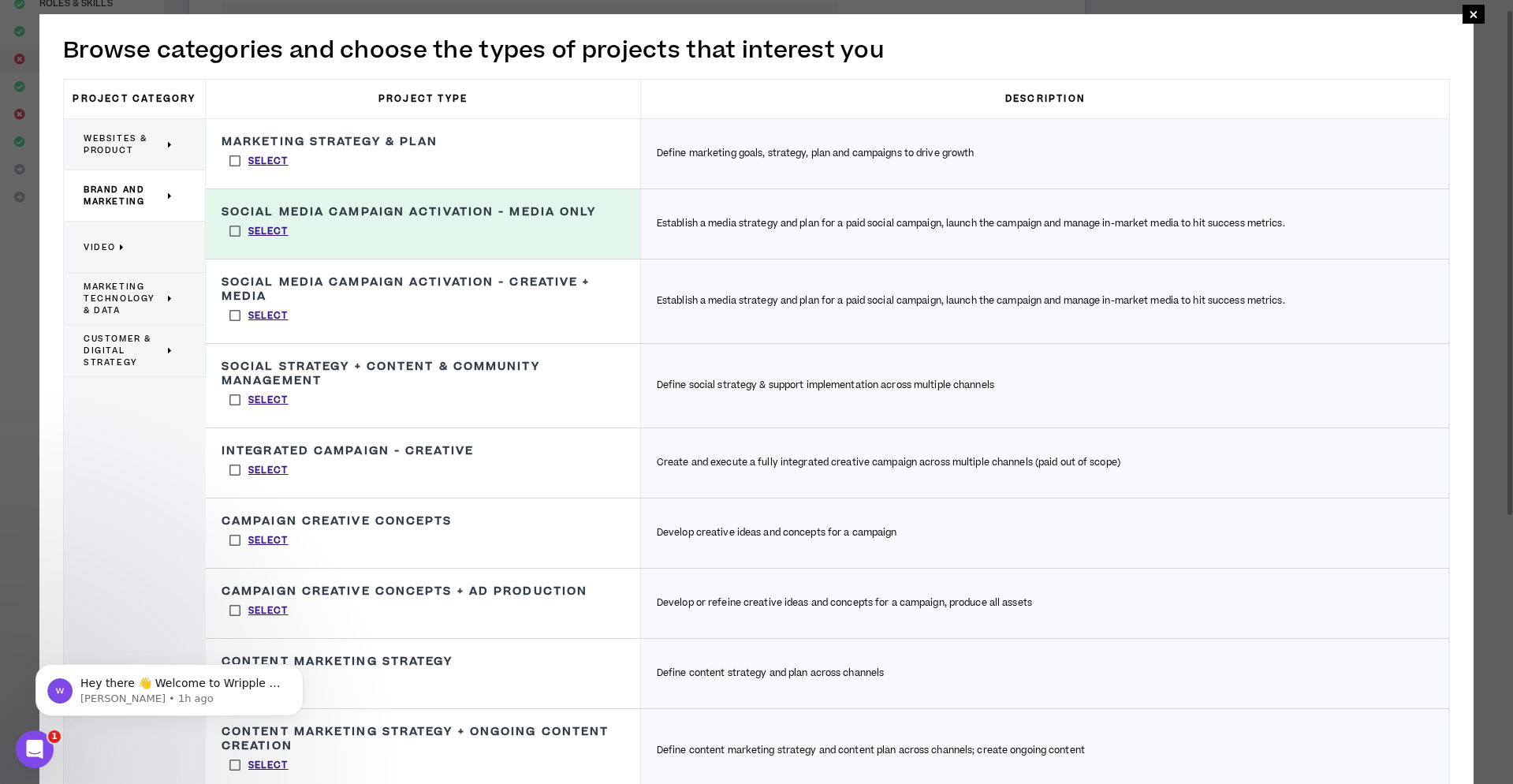
click at [234, 324] on label "Select" at bounding box center [259, 315] width 75 height 24
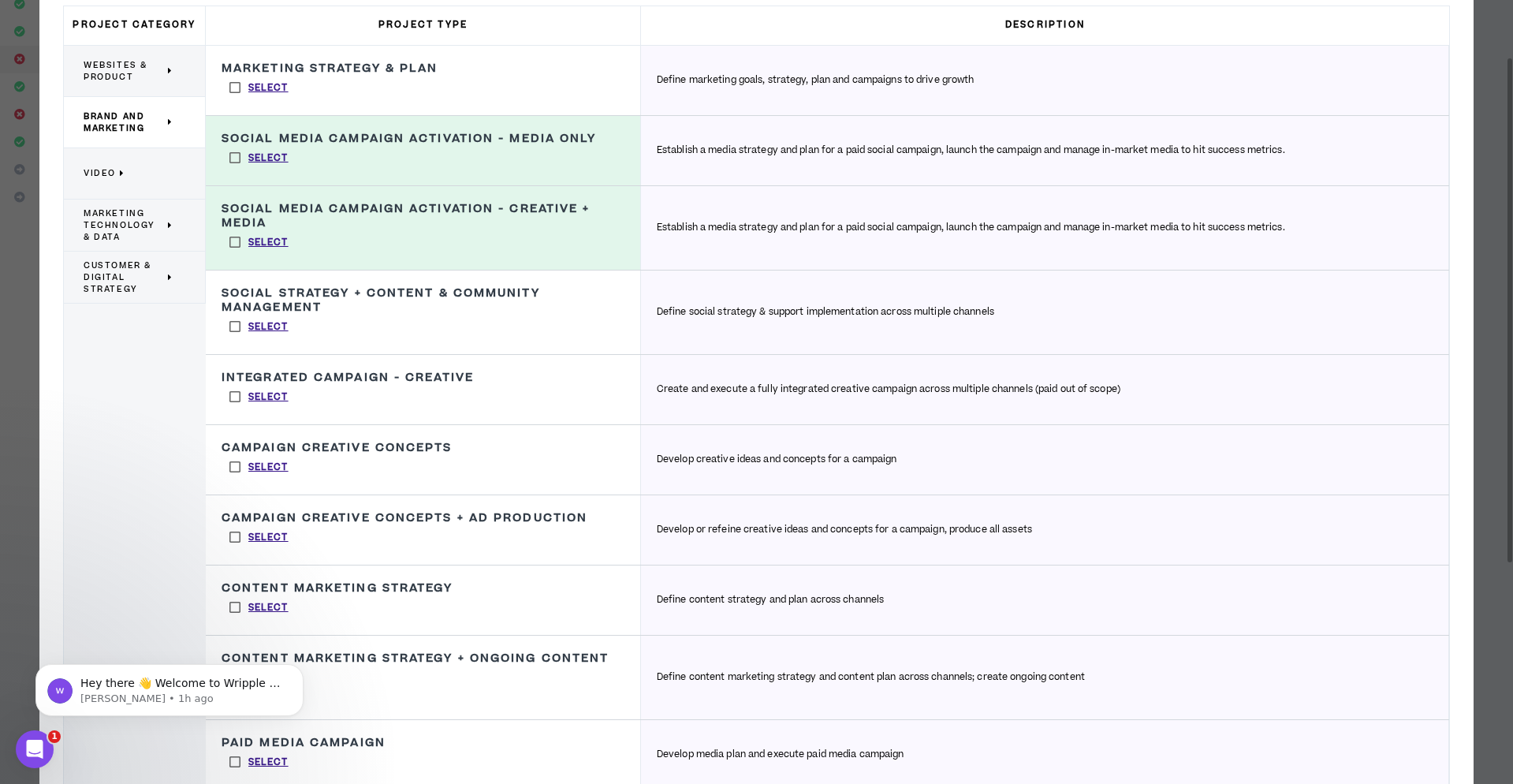
click at [234, 338] on label "Select" at bounding box center [259, 326] width 75 height 24
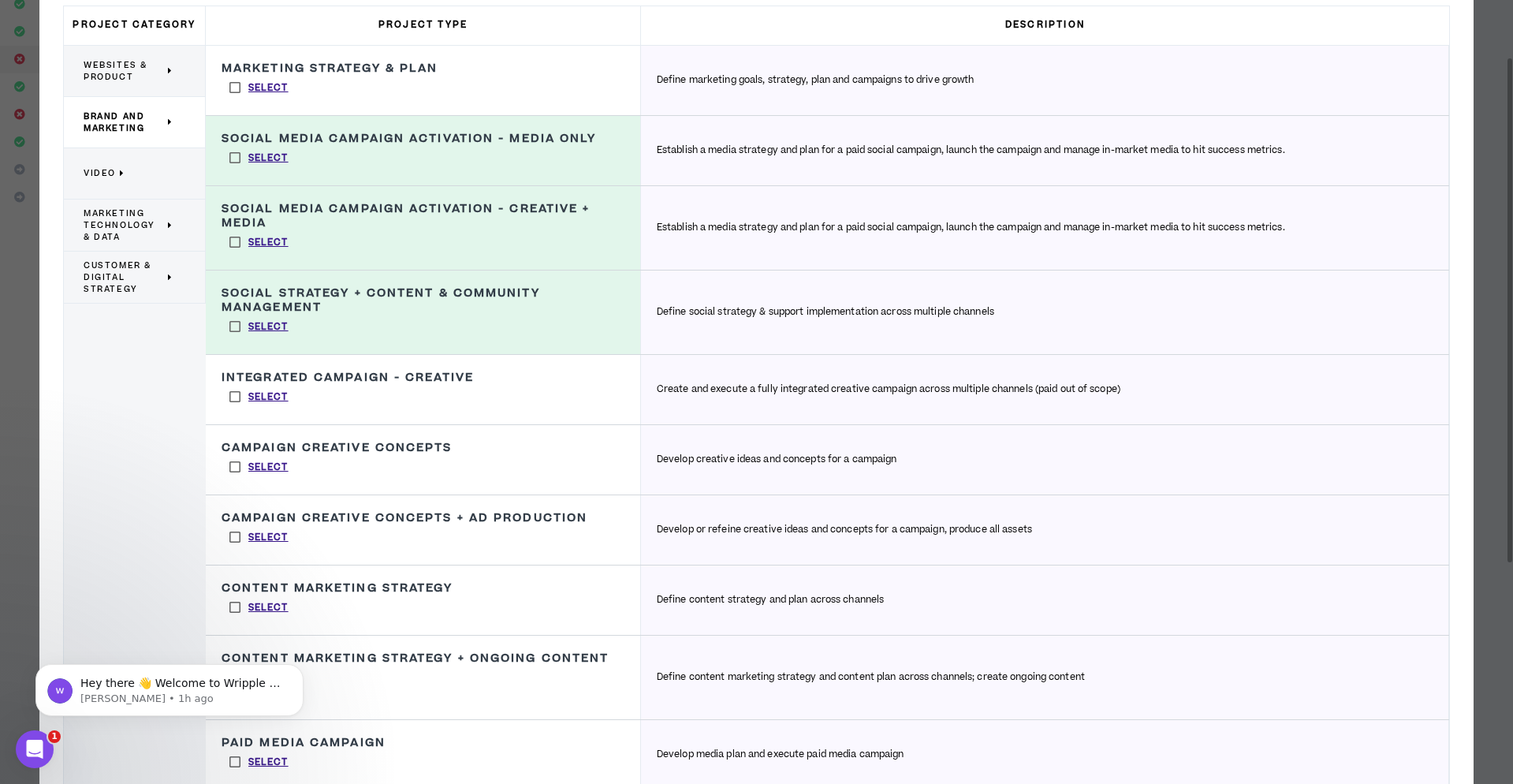
click at [234, 338] on label "Select" at bounding box center [259, 326] width 75 height 24
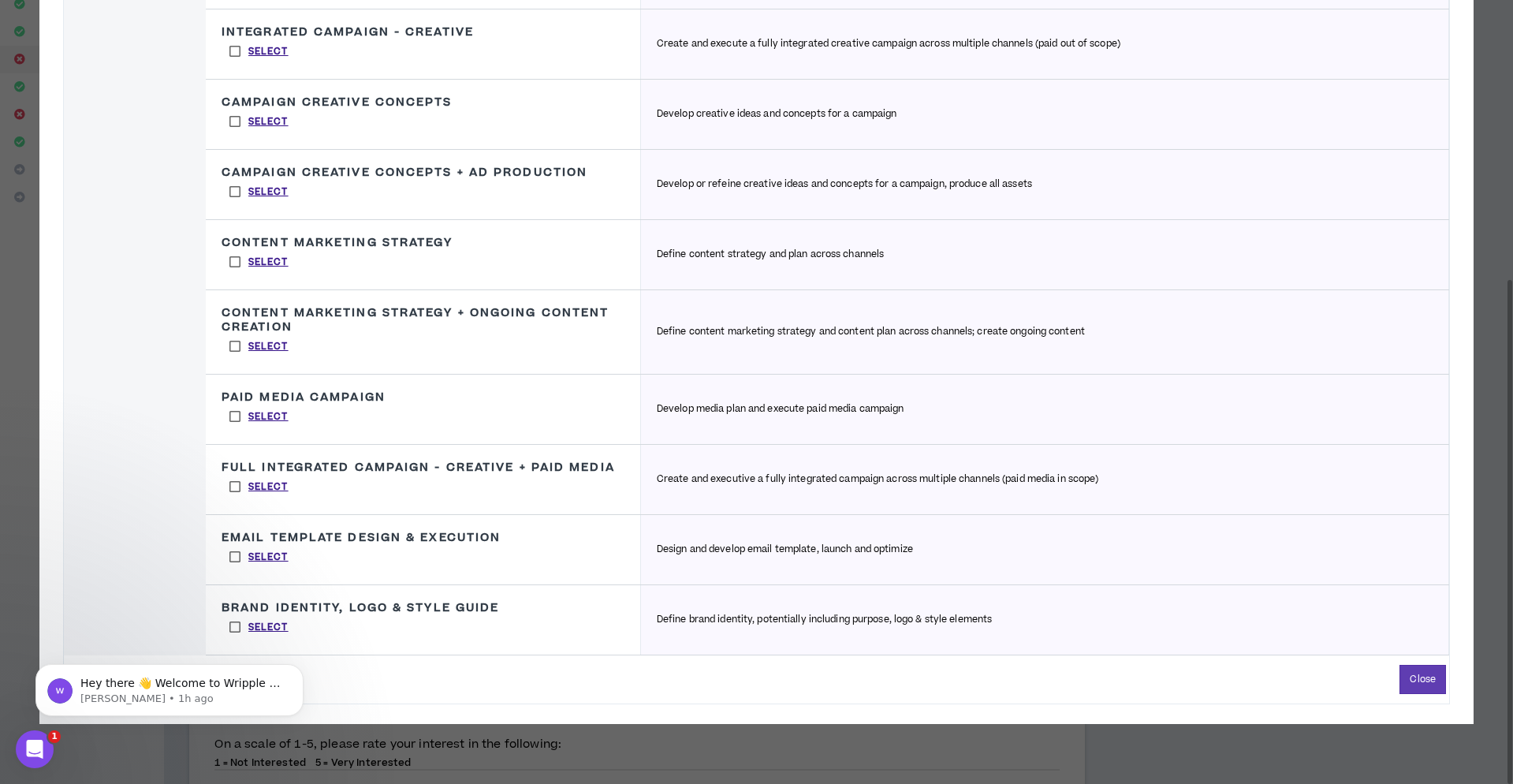
click at [232, 429] on label "Select" at bounding box center [259, 416] width 75 height 24
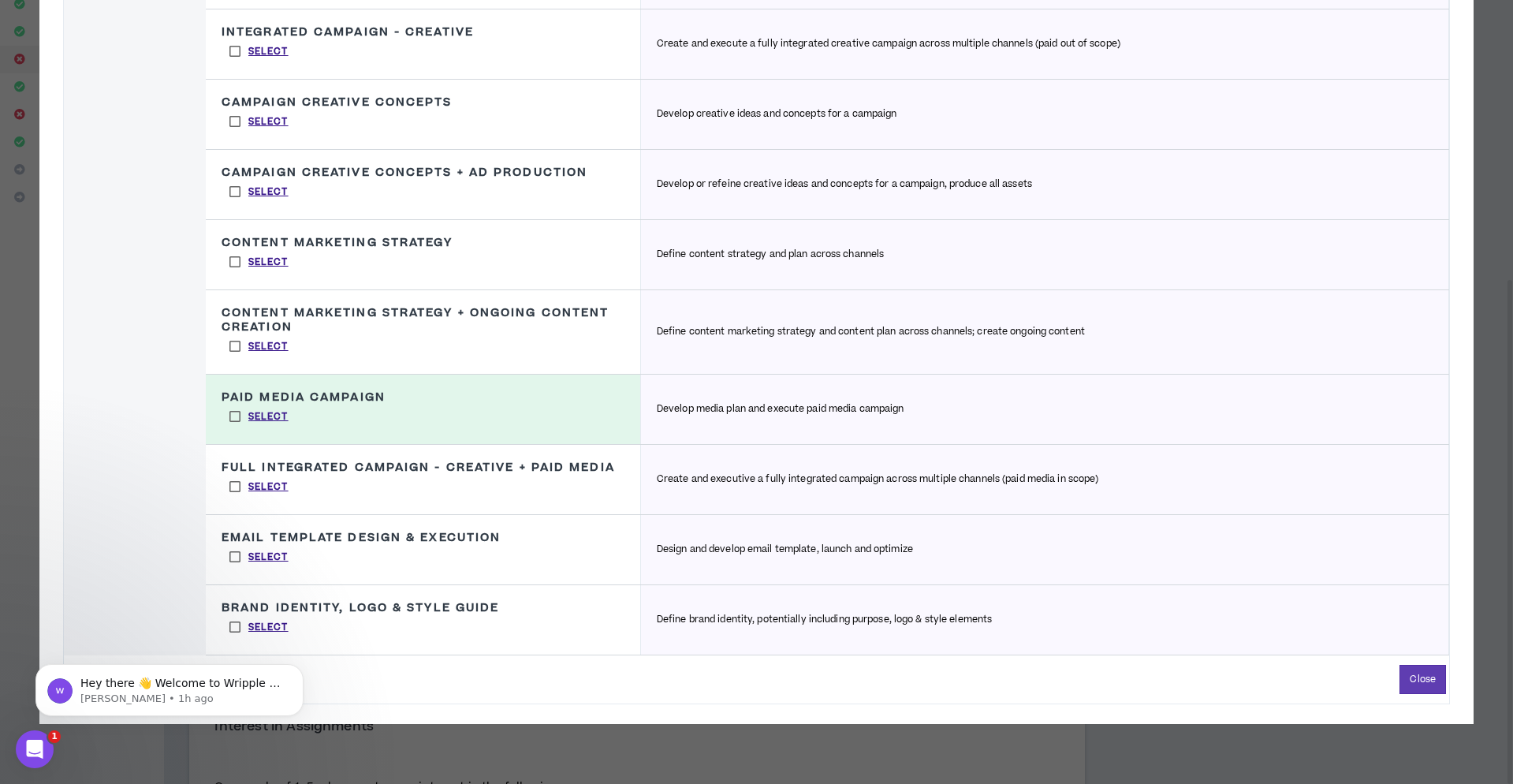
click at [235, 654] on body "Hey there 👋 Welcome to Wripple 🙌 Take a look around! If you have any questions,…" at bounding box center [169, 685] width 303 height 98
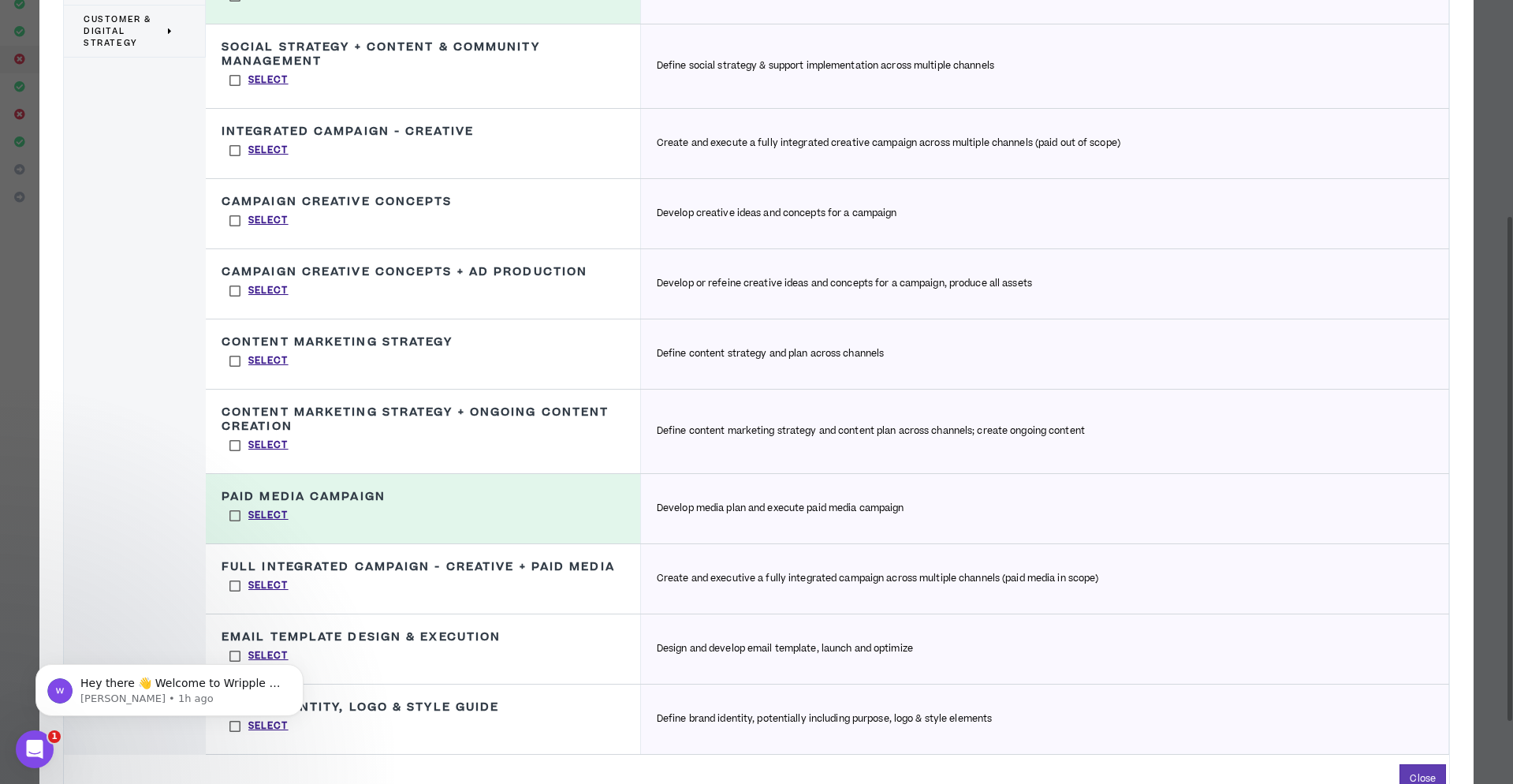
click at [232, 738] on label "Select" at bounding box center [259, 726] width 75 height 24
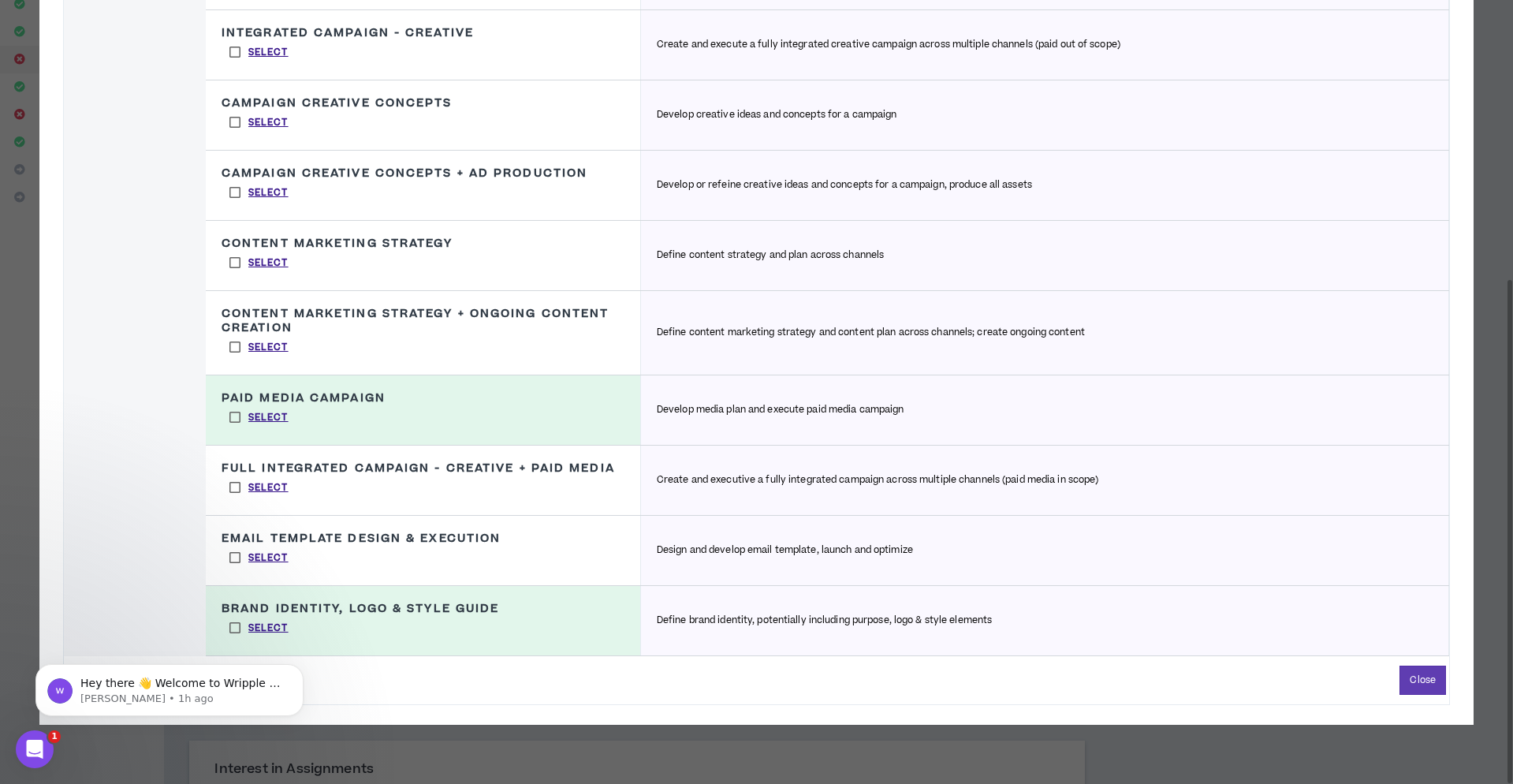
click at [237, 569] on label "Select" at bounding box center [259, 557] width 75 height 24
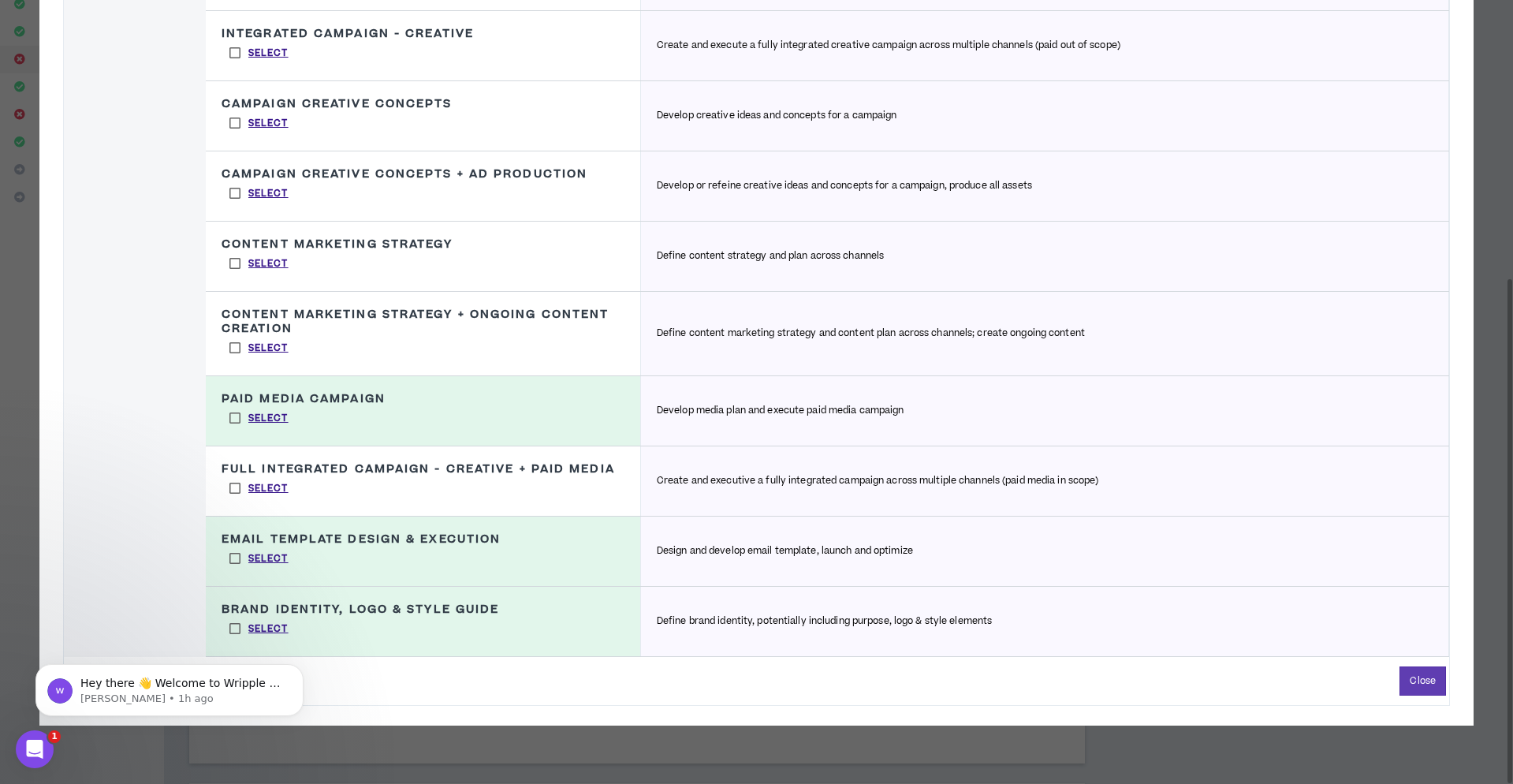
click at [238, 500] on label "Select" at bounding box center [259, 488] width 75 height 24
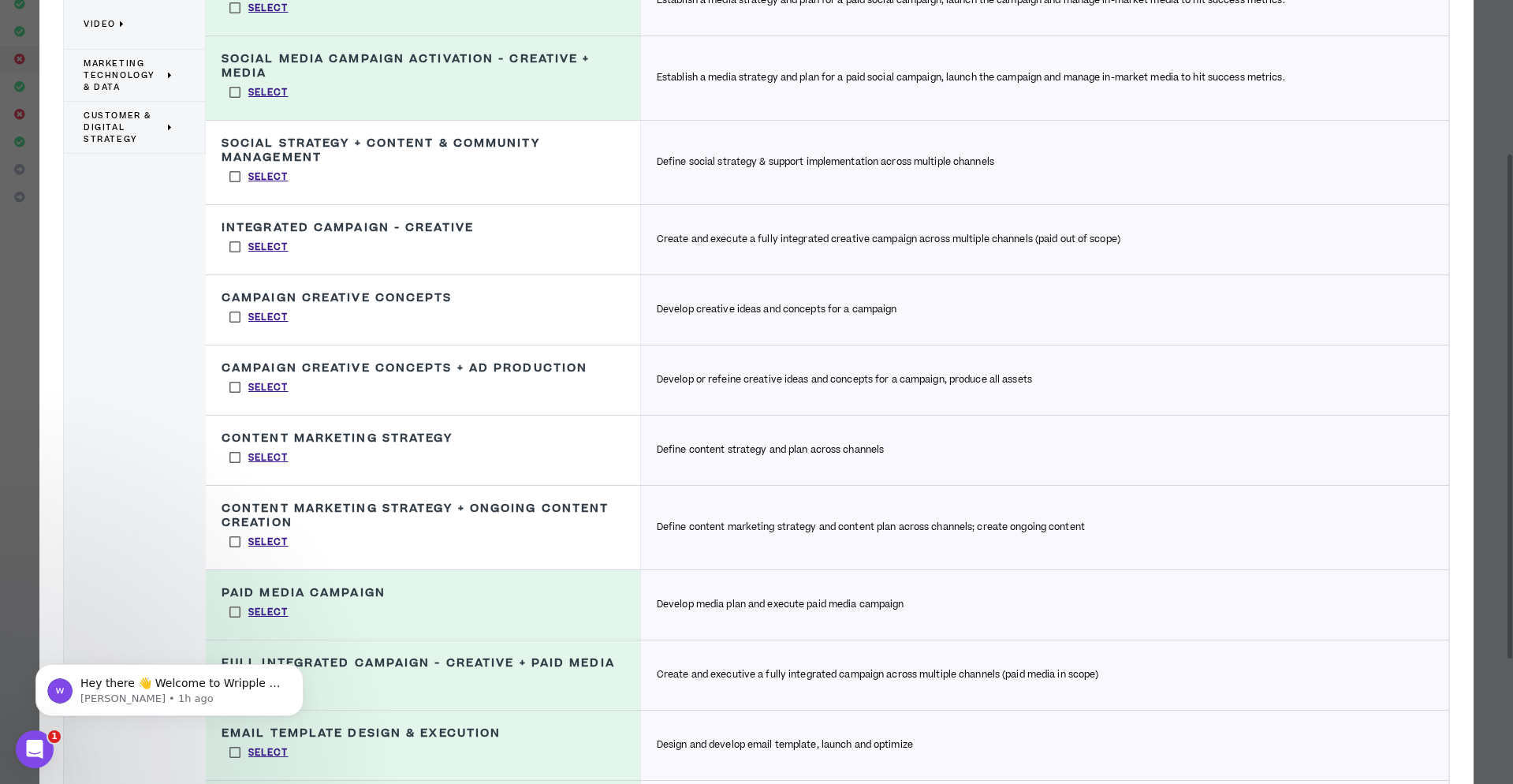
click at [234, 468] on label "Select" at bounding box center [259, 457] width 75 height 24
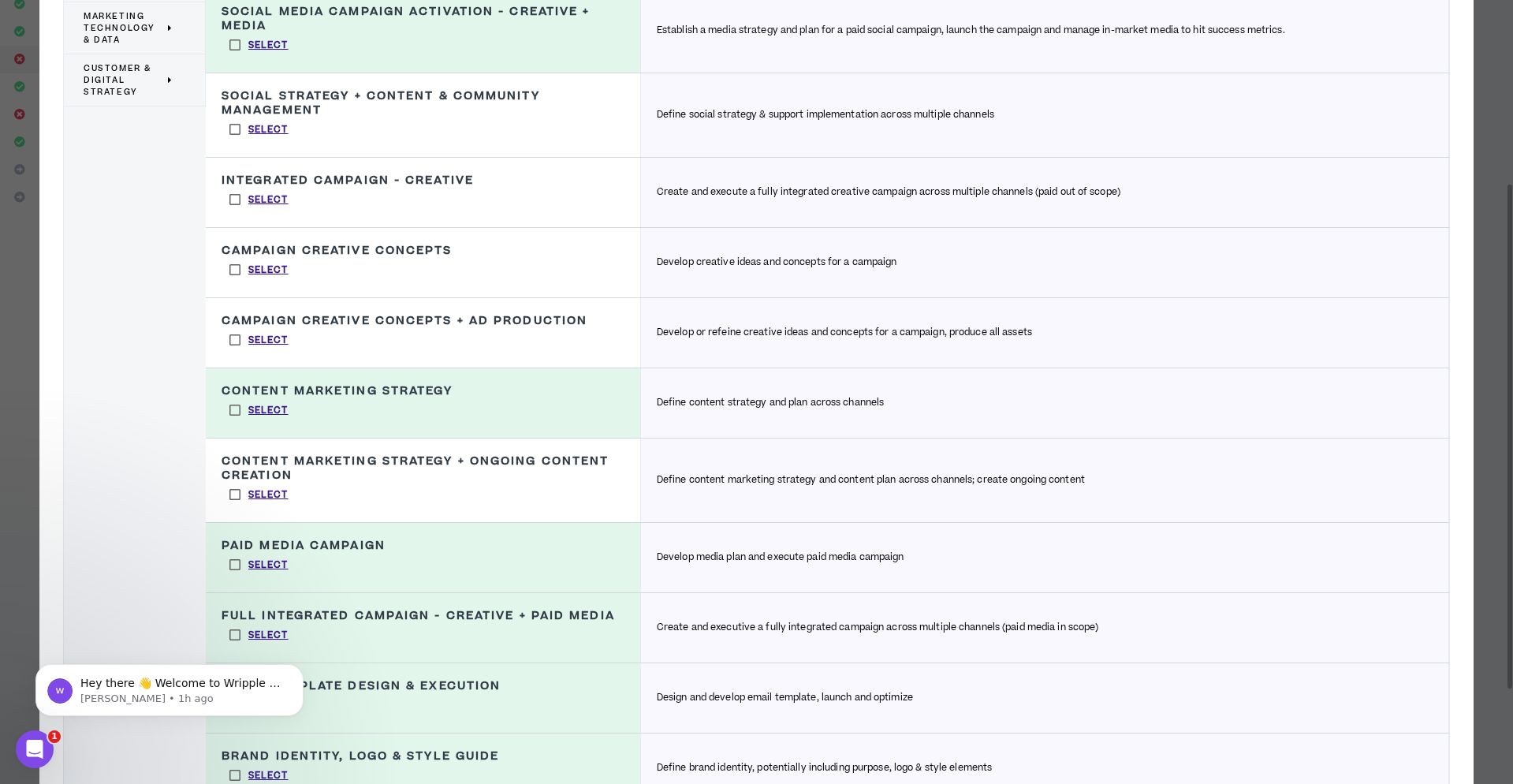
click at [238, 422] on label "Select" at bounding box center [259, 410] width 75 height 24
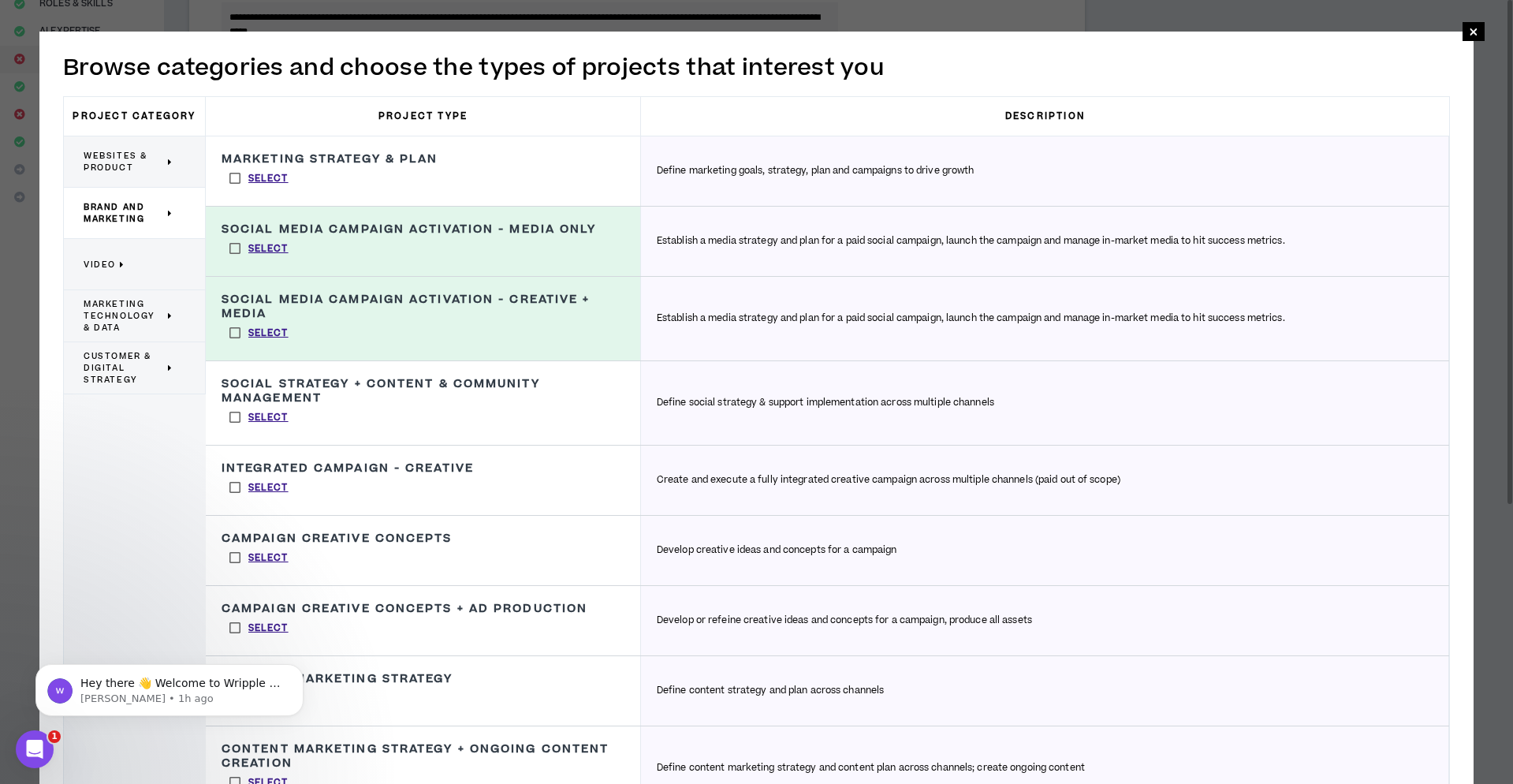
click at [131, 264] on p "Video" at bounding box center [128, 264] width 90 height 35
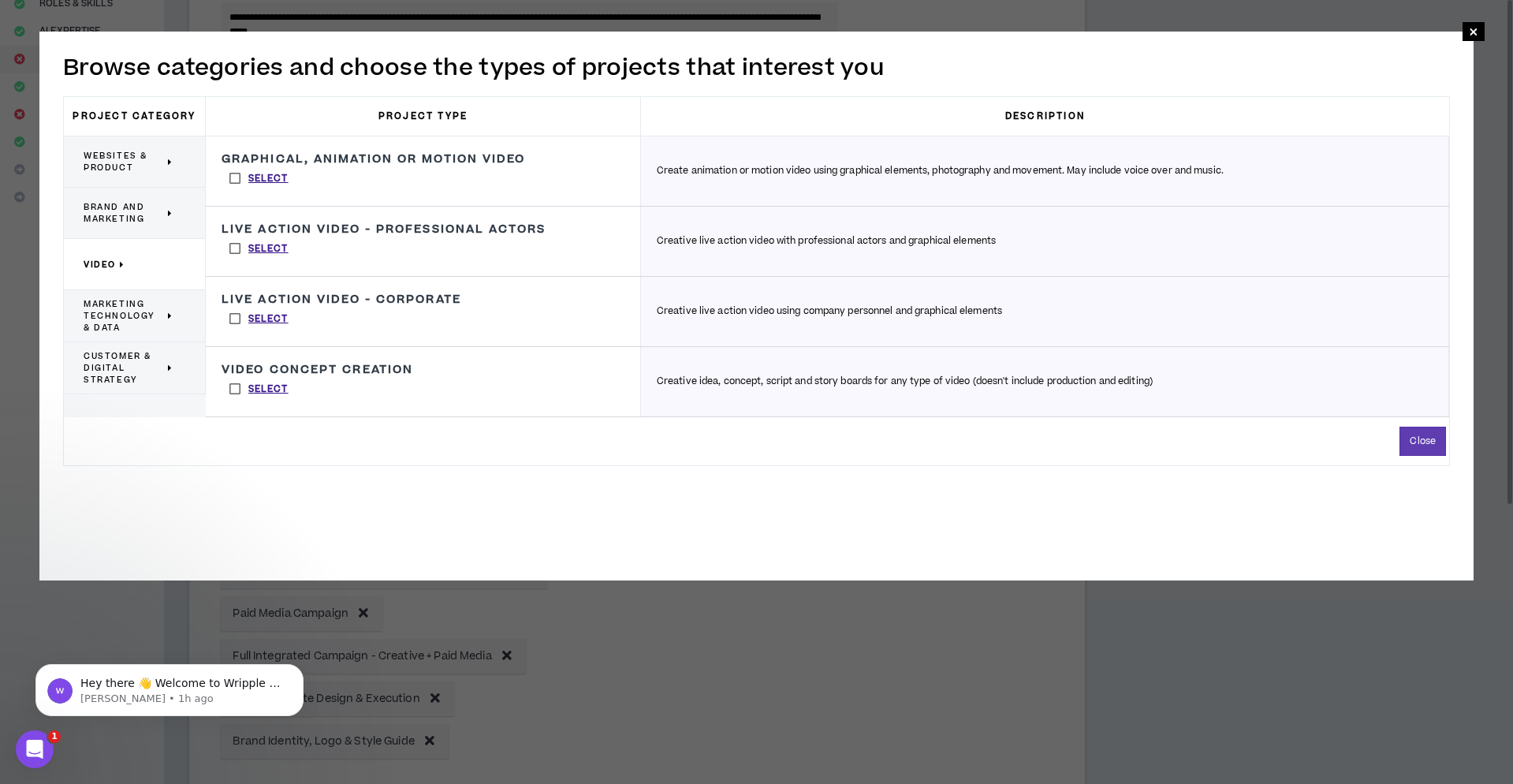
click at [233, 388] on label "Select" at bounding box center [259, 389] width 75 height 24
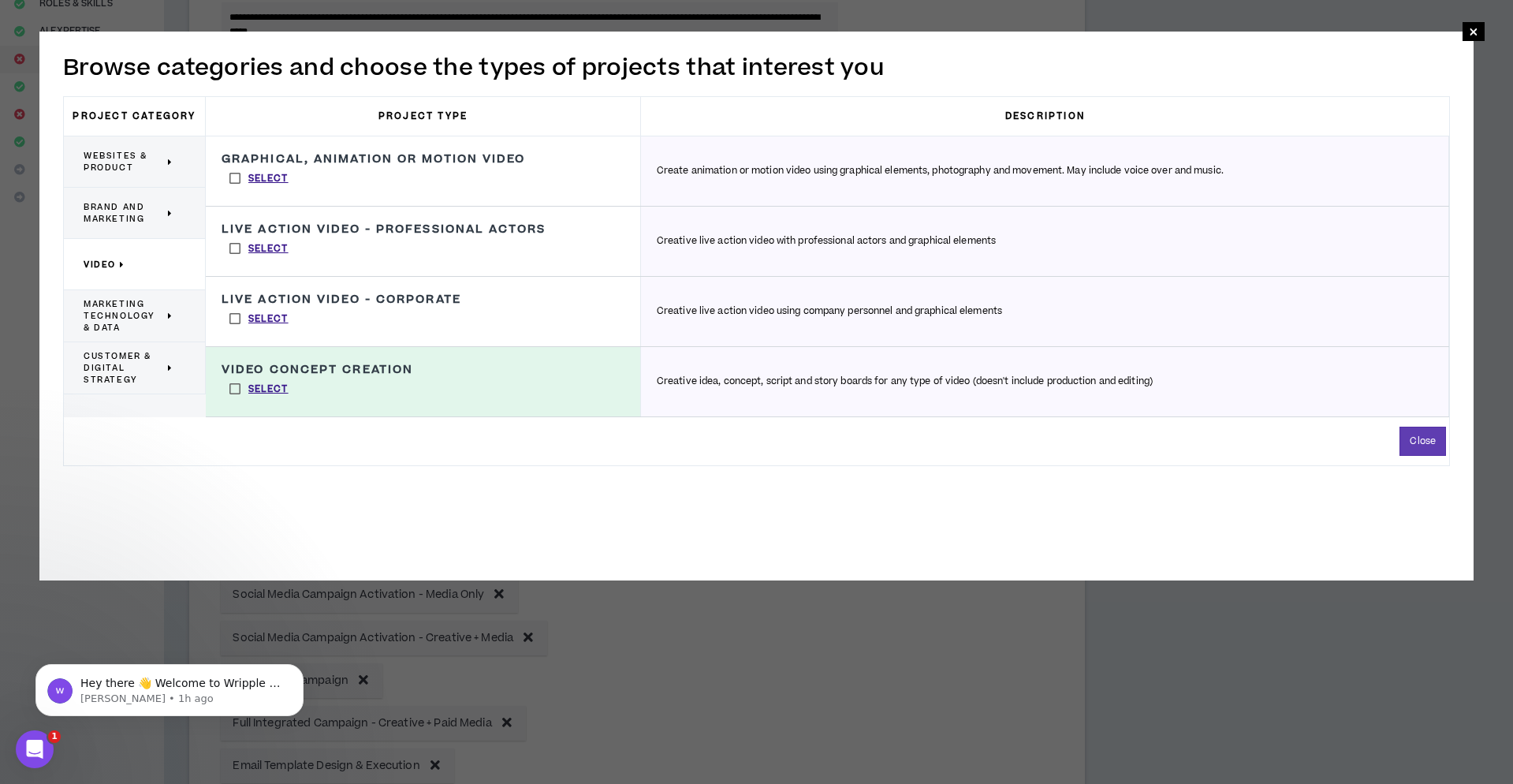
click at [236, 315] on label "Select" at bounding box center [259, 318] width 75 height 24
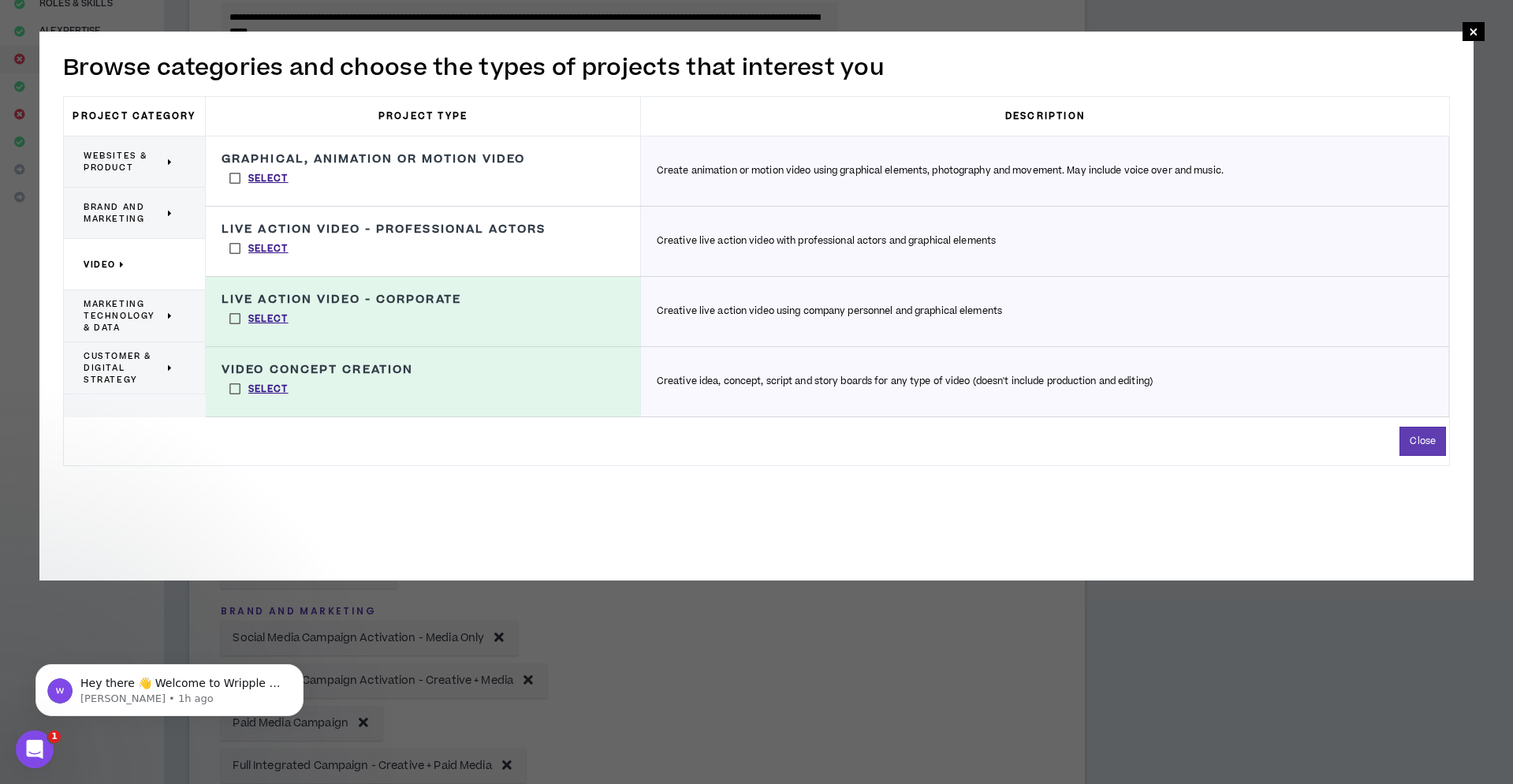
click at [130, 319] on span "Marketing Technology & Data" at bounding box center [124, 316] width 81 height 35
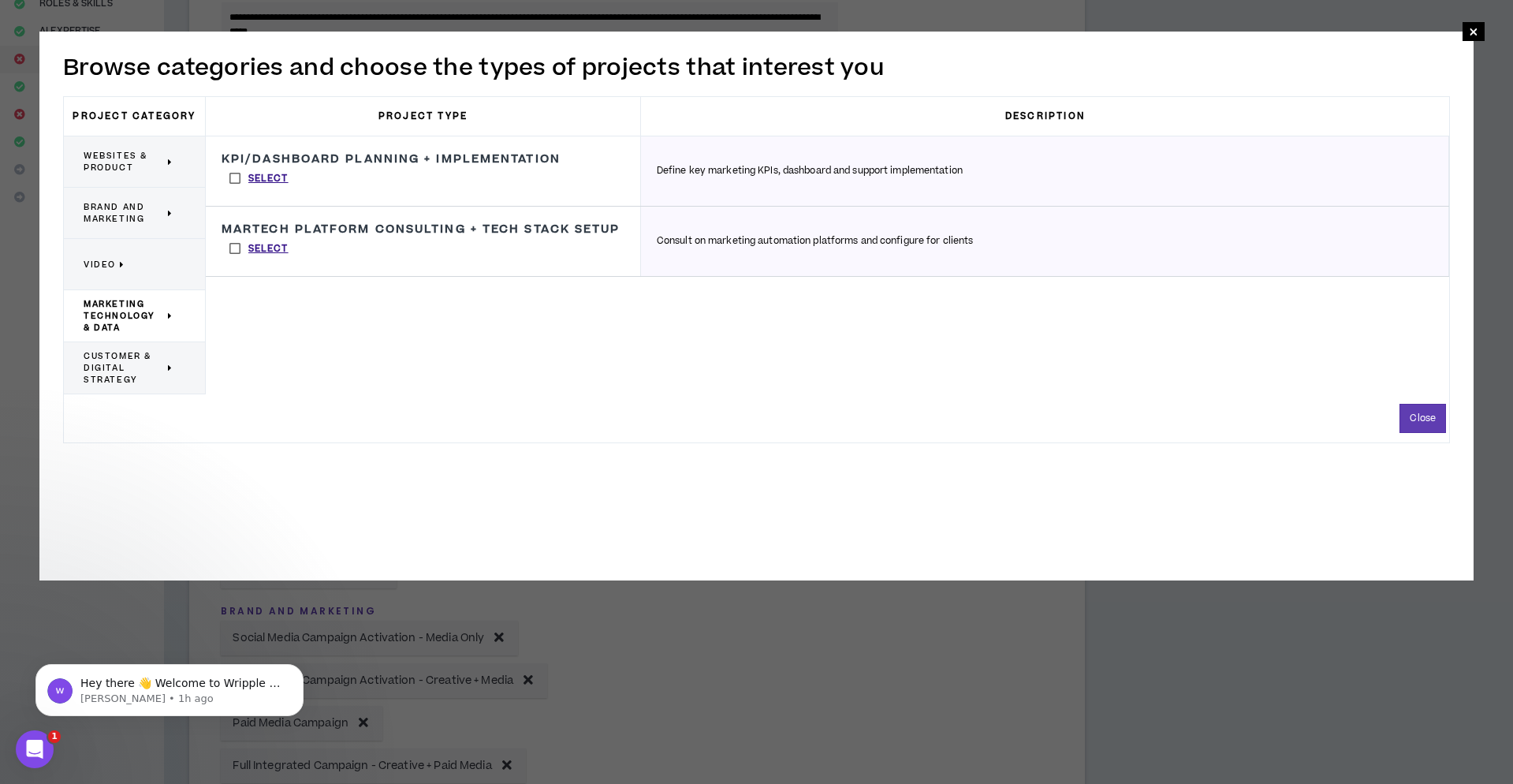
click at [127, 380] on span "Customer & Digital Strategy" at bounding box center [124, 367] width 81 height 35
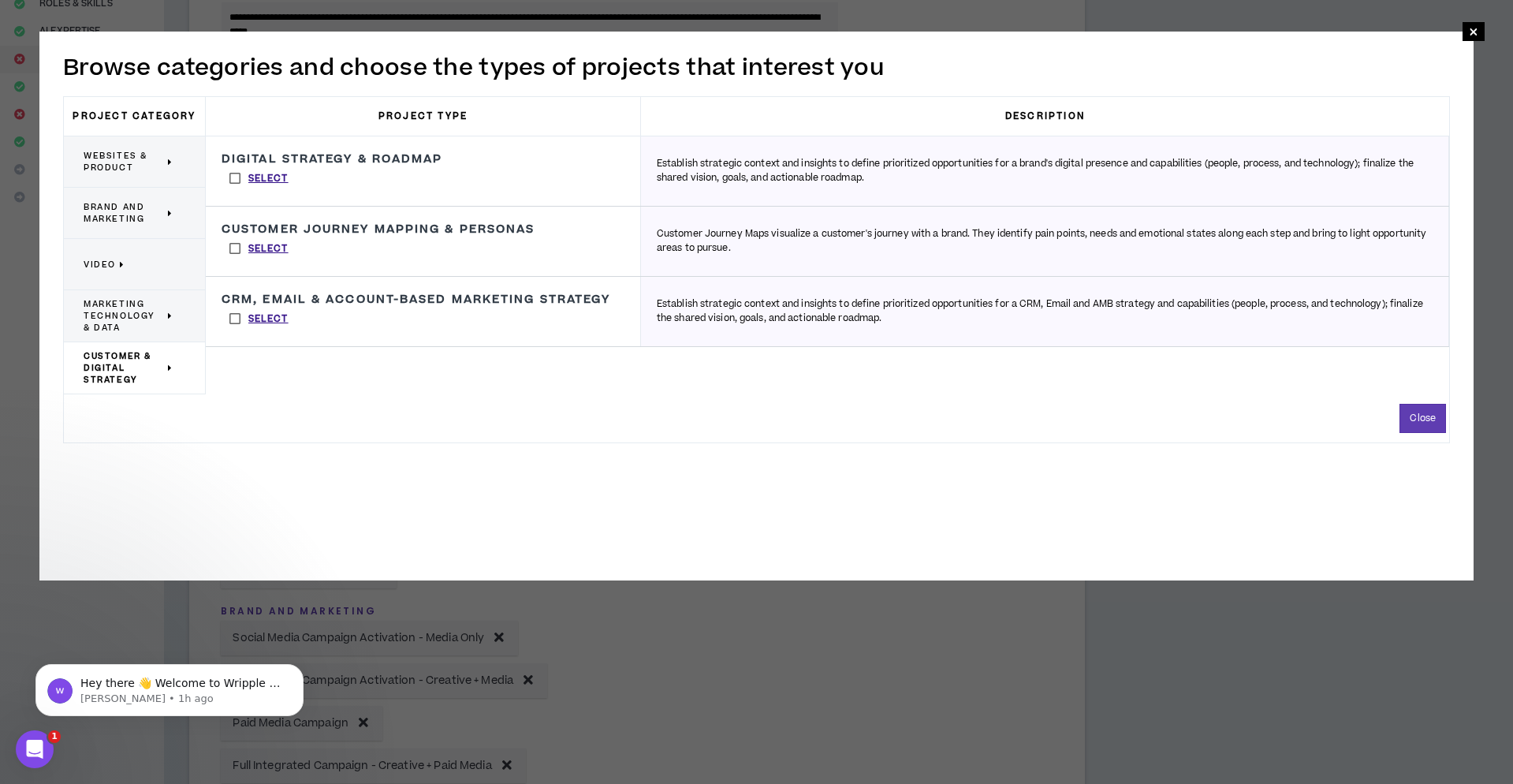
click at [136, 163] on span "Websites & Product" at bounding box center [124, 162] width 81 height 24
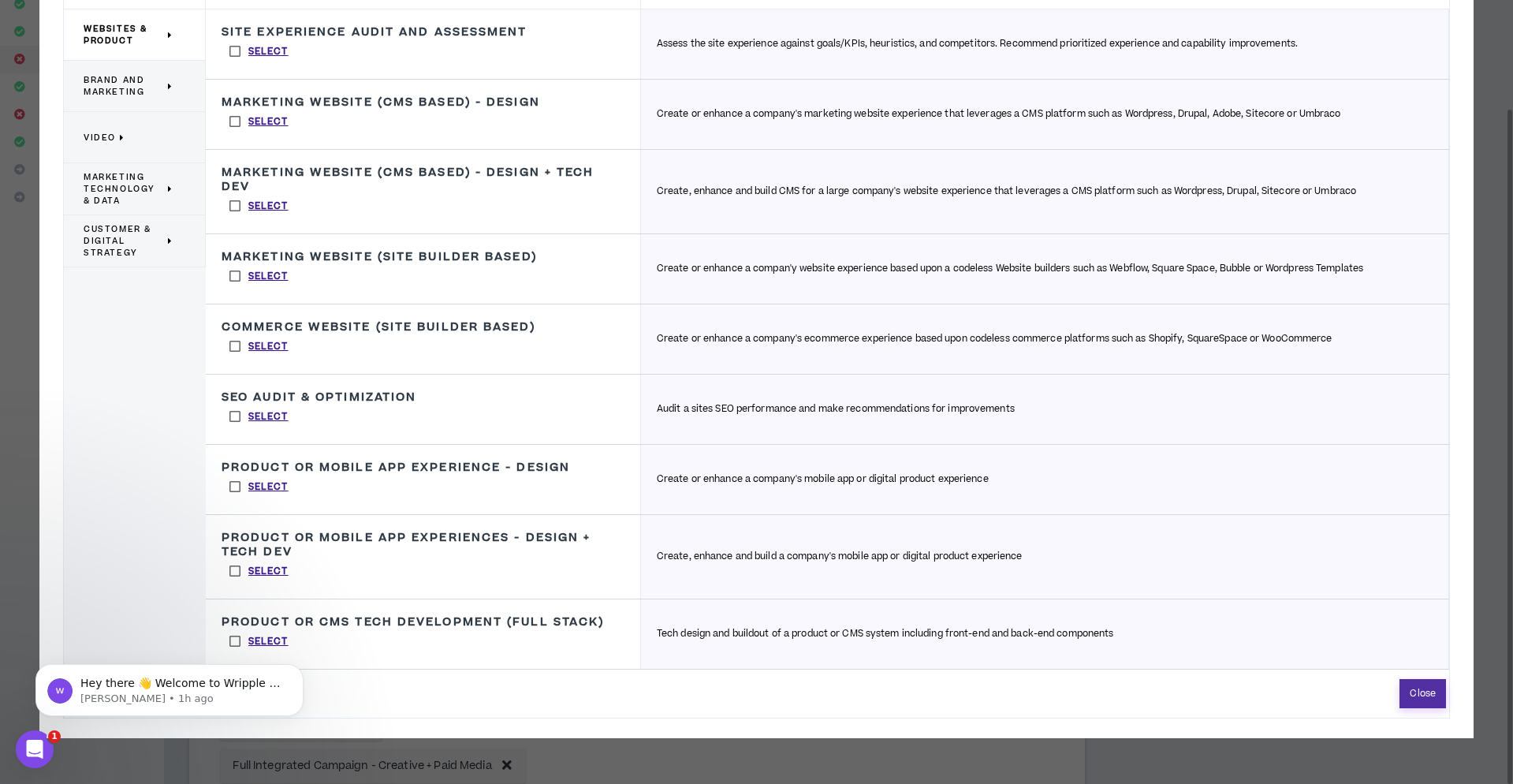
click at [1437, 708] on button "Close" at bounding box center [1423, 693] width 47 height 29
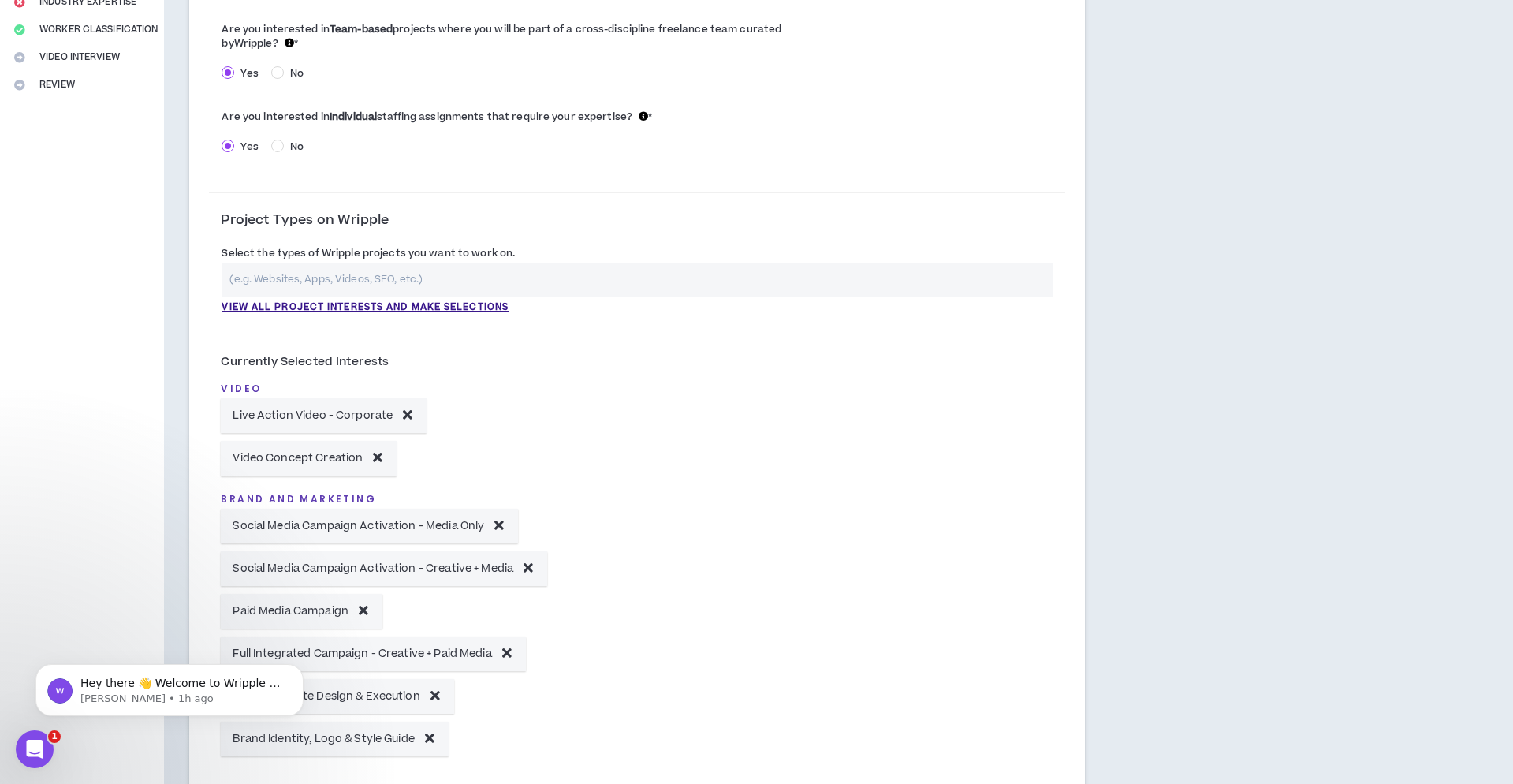
scroll to position [406, 0]
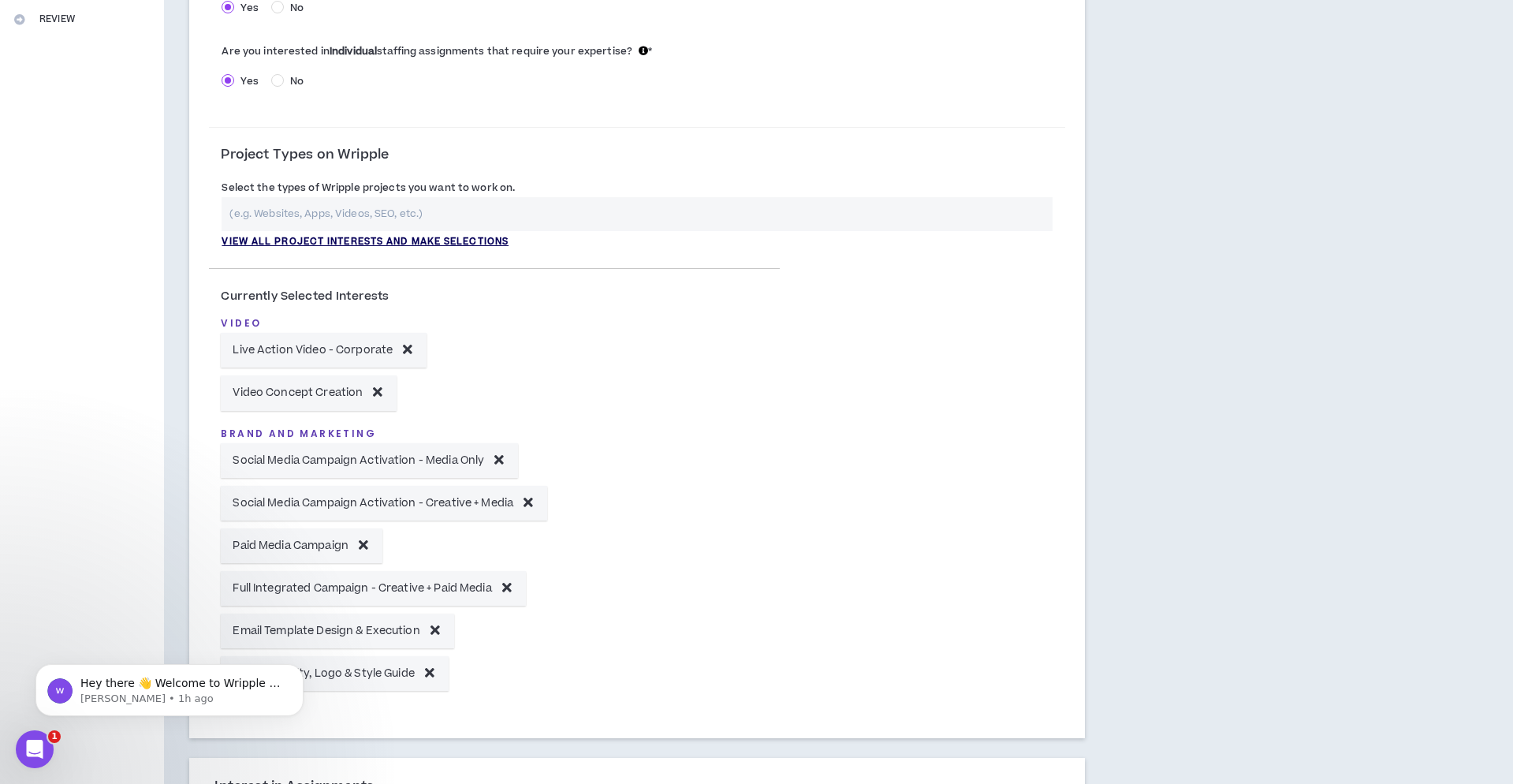
click at [450, 235] on p "View all project interests and make selections" at bounding box center [365, 241] width 287 height 14
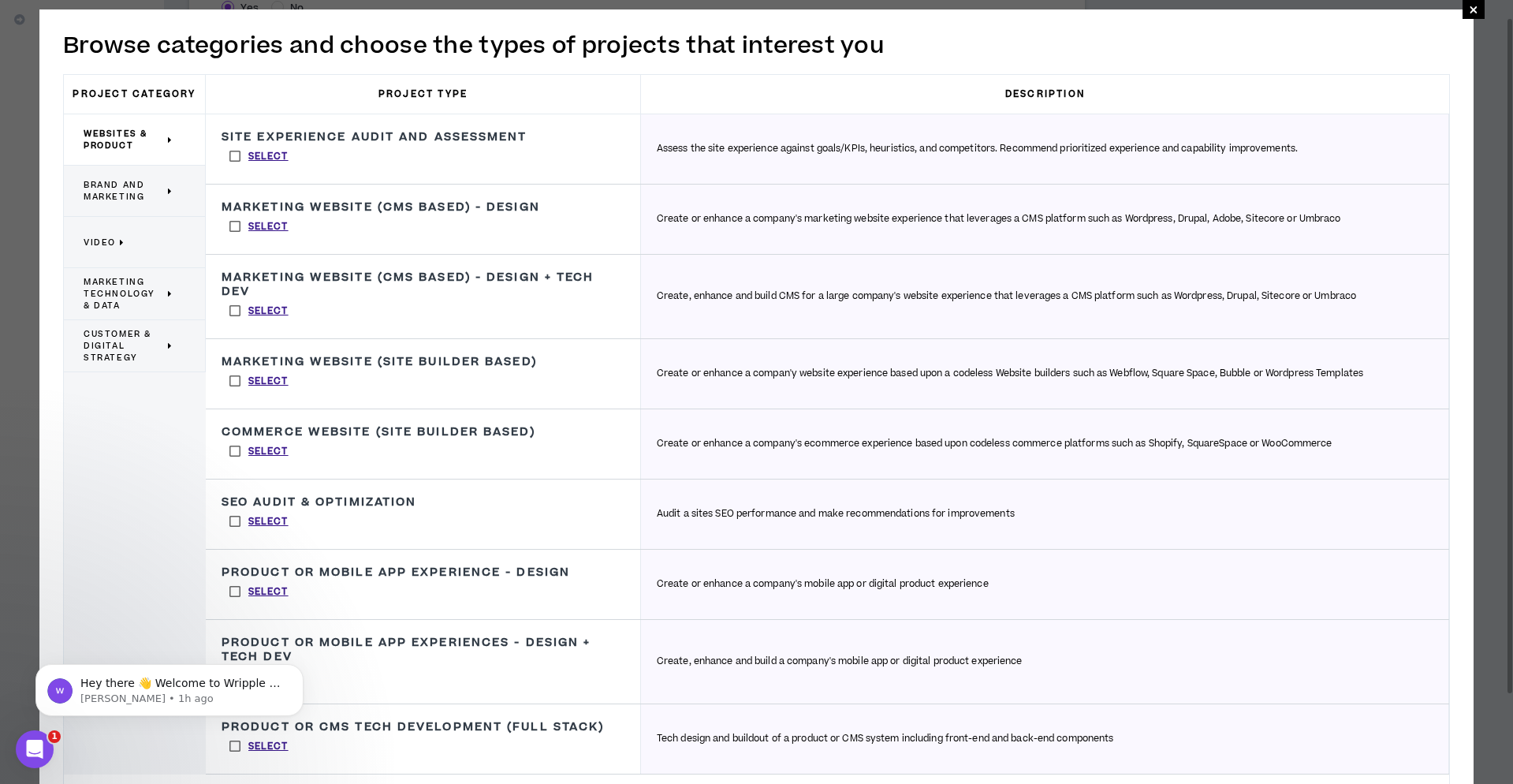
click at [135, 193] on span "Brand and Marketing" at bounding box center [124, 190] width 81 height 24
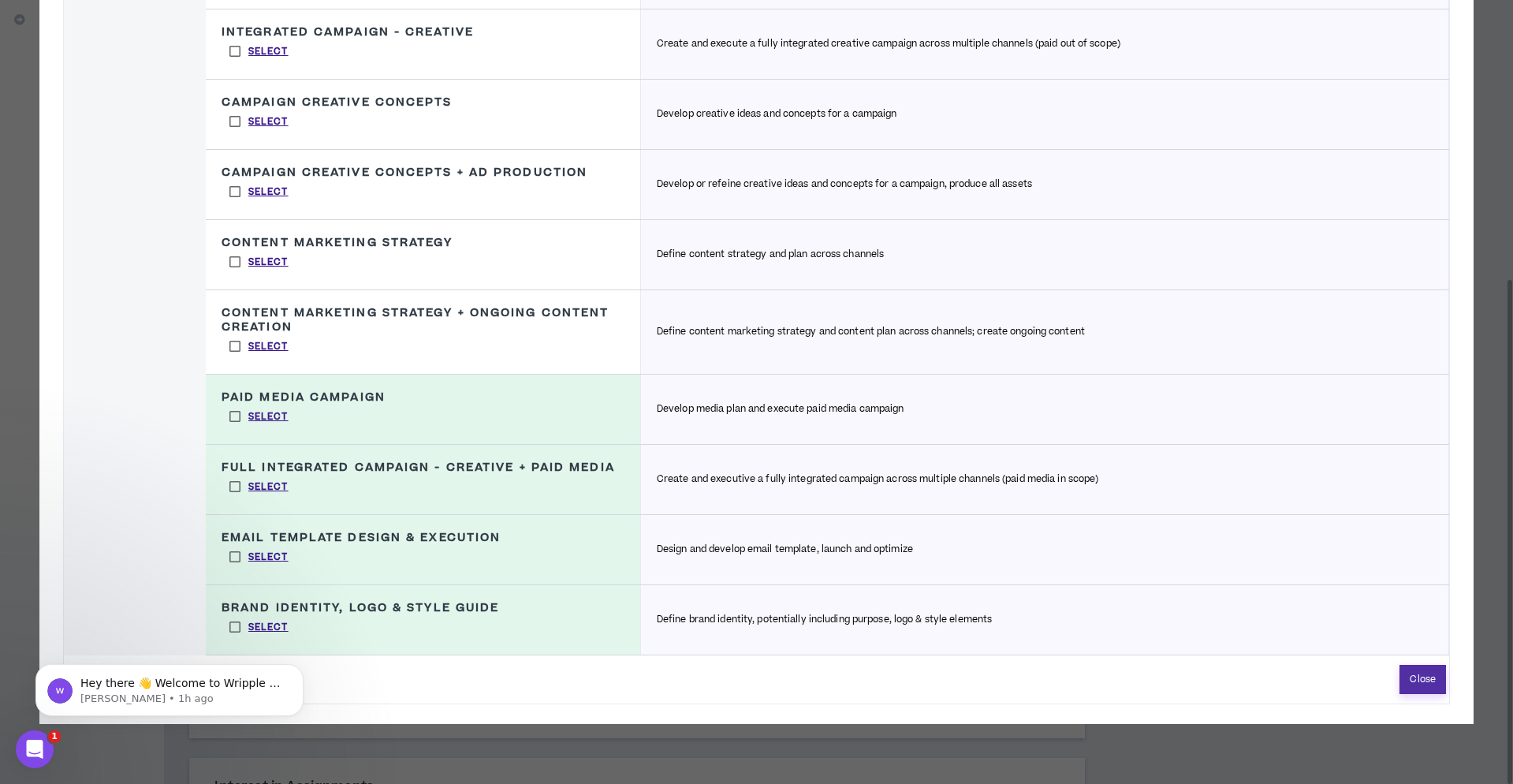
click at [1419, 694] on button "Close" at bounding box center [1423, 679] width 47 height 29
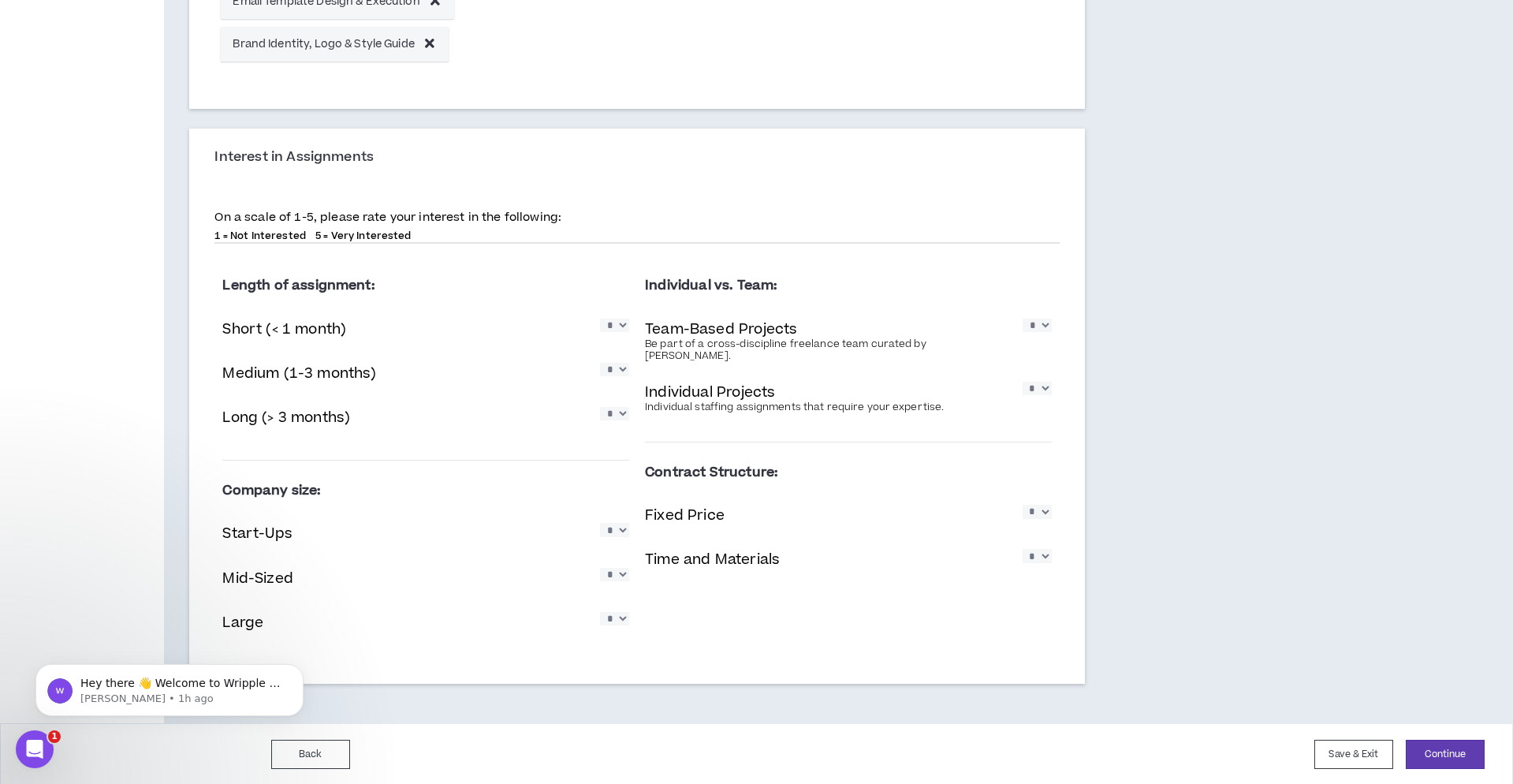
scroll to position [1035, 0]
select select "*"
click at [549, 422] on div "Length of assignment: Short (< 1 month) * * * * * Medium (1-3 months) * * * * *…" at bounding box center [426, 358] width 407 height 179
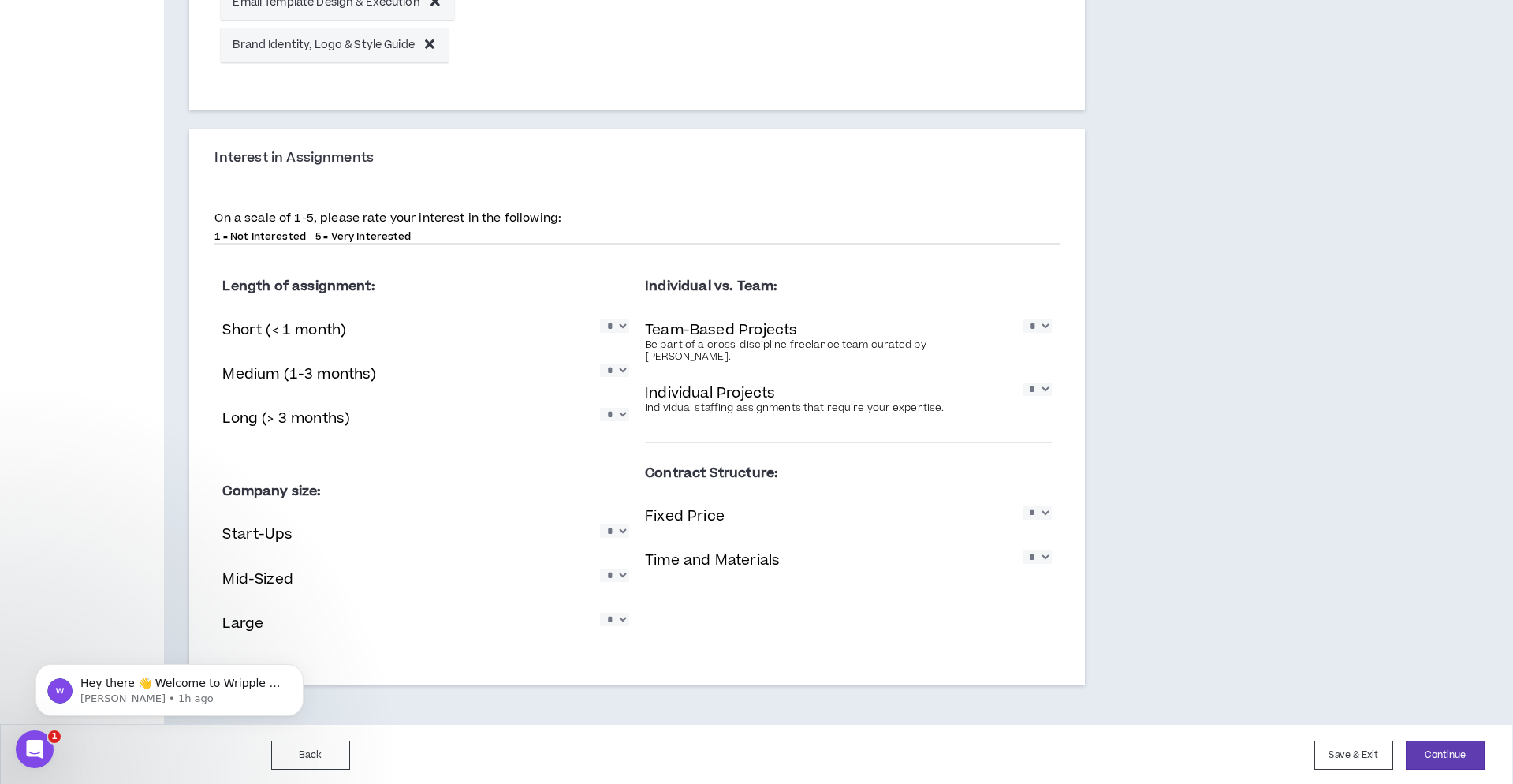
select select "*"
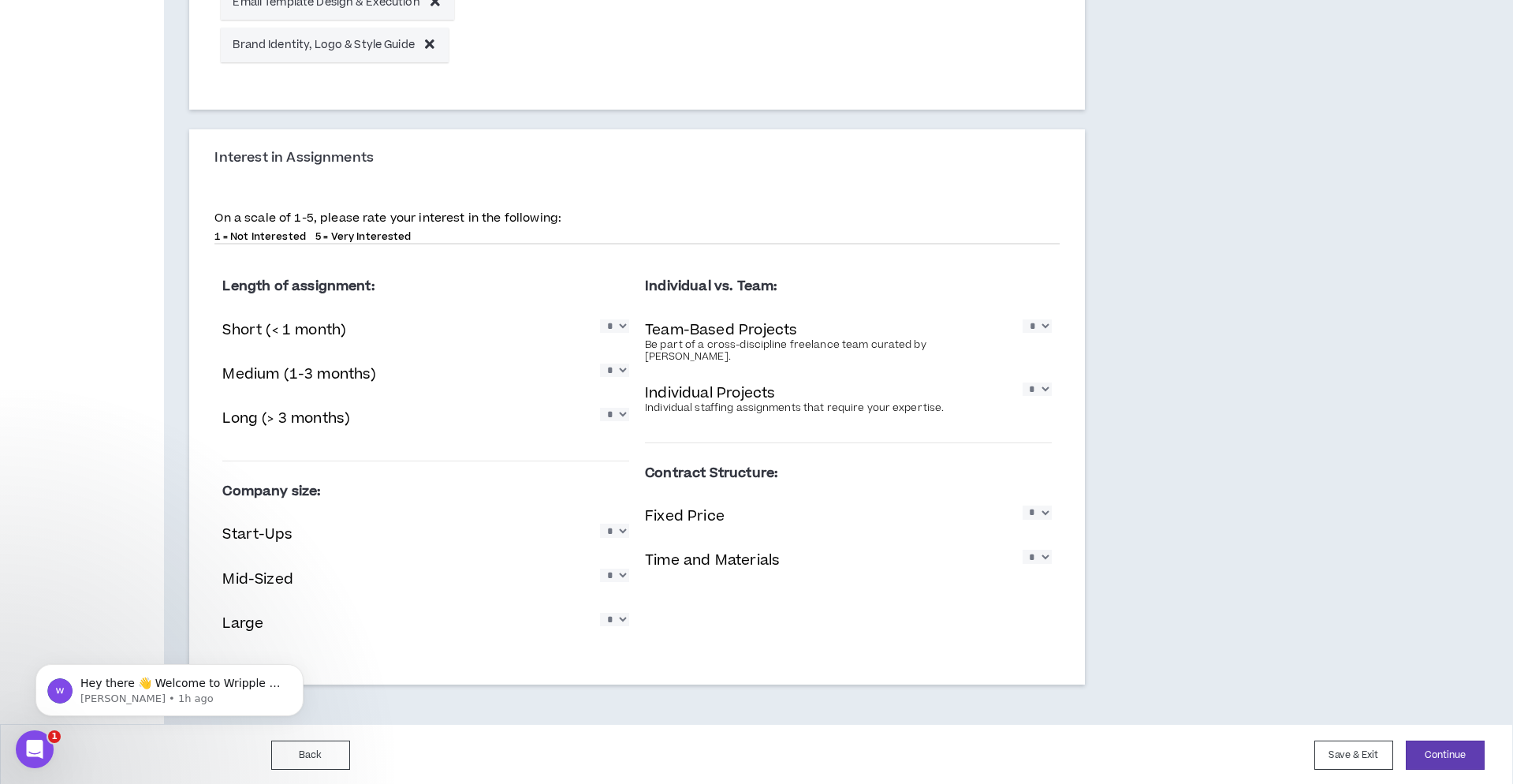
select select "*"
click at [925, 545] on div "Time and Materials * * * * *" at bounding box center [849, 562] width 407 height 32
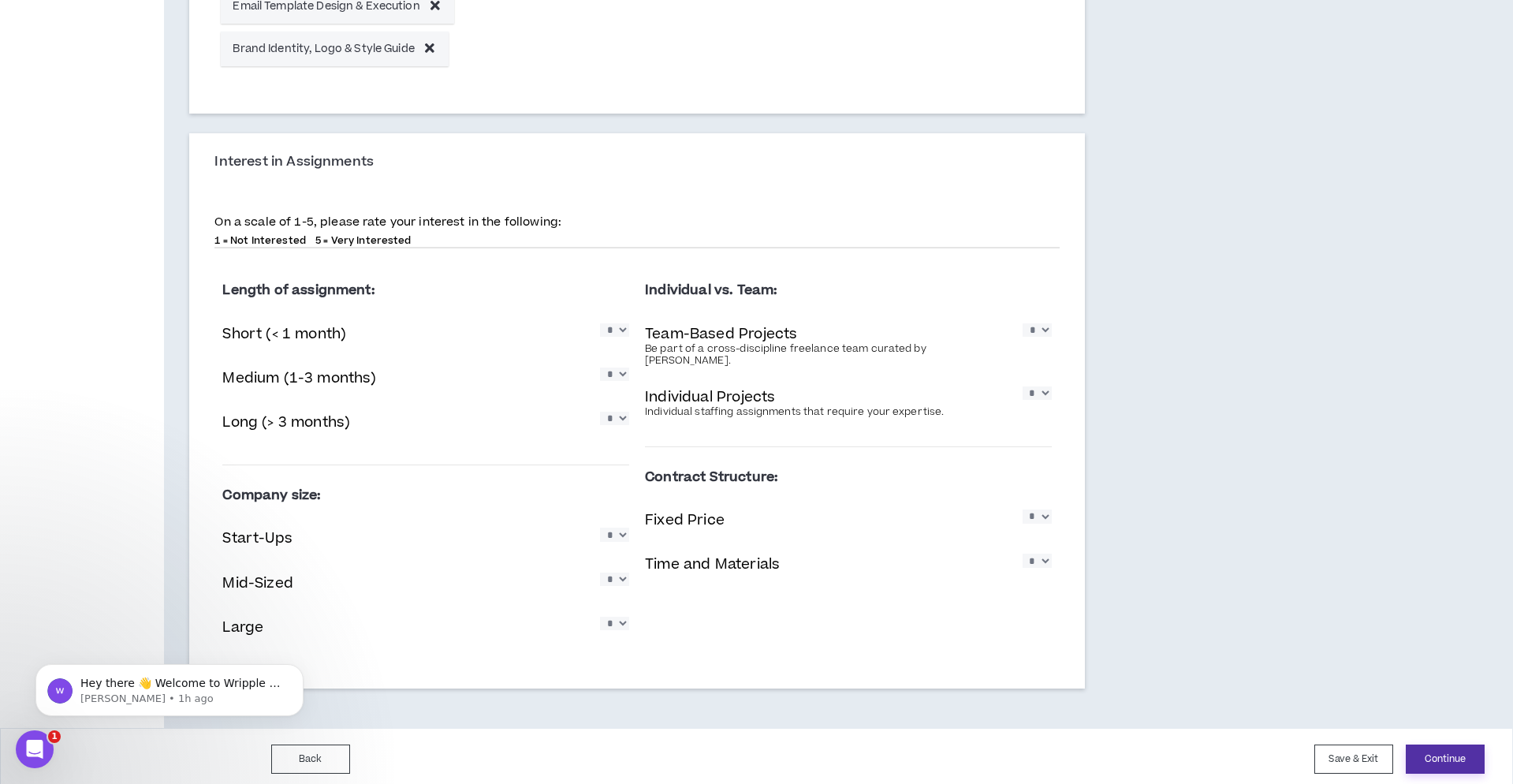
scroll to position [1031, 0]
click at [1465, 757] on button "Continue" at bounding box center [1446, 761] width 79 height 29
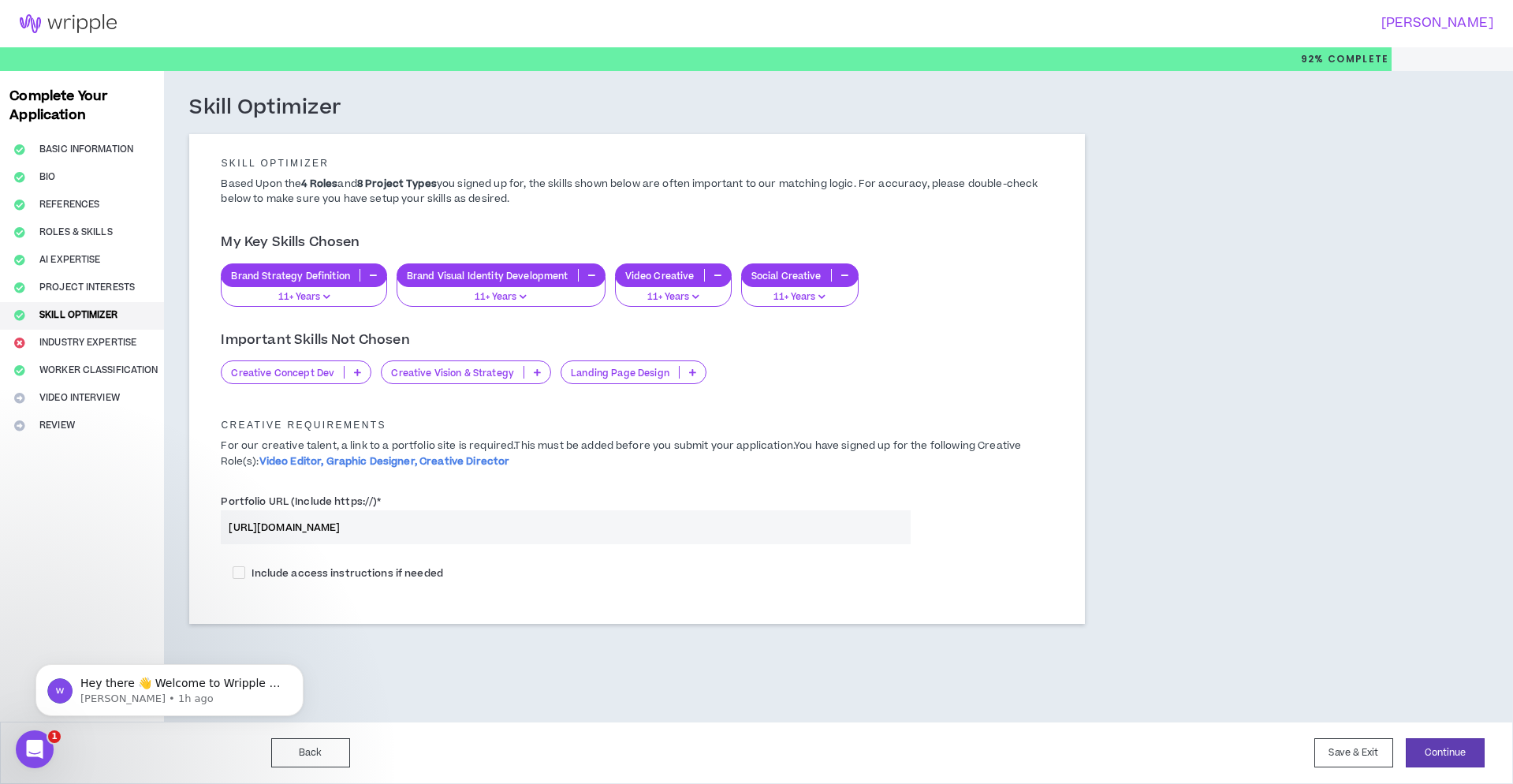
drag, startPoint x: 359, startPoint y: 373, endPoint x: 351, endPoint y: 381, distance: 11.3
click at [359, 373] on icon at bounding box center [357, 373] width 7 height 8
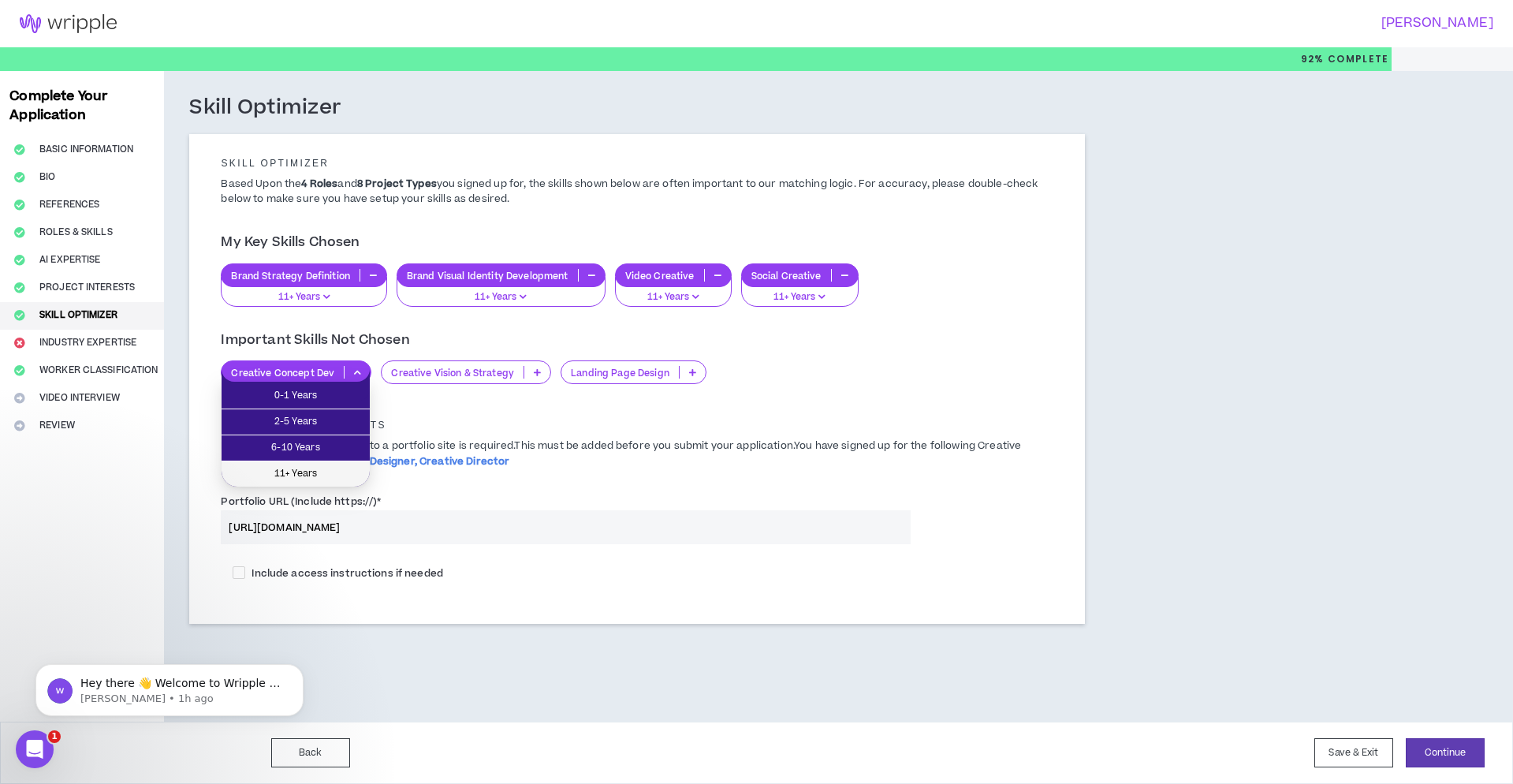
click at [327, 472] on span "11+ Years" at bounding box center [296, 474] width 129 height 17
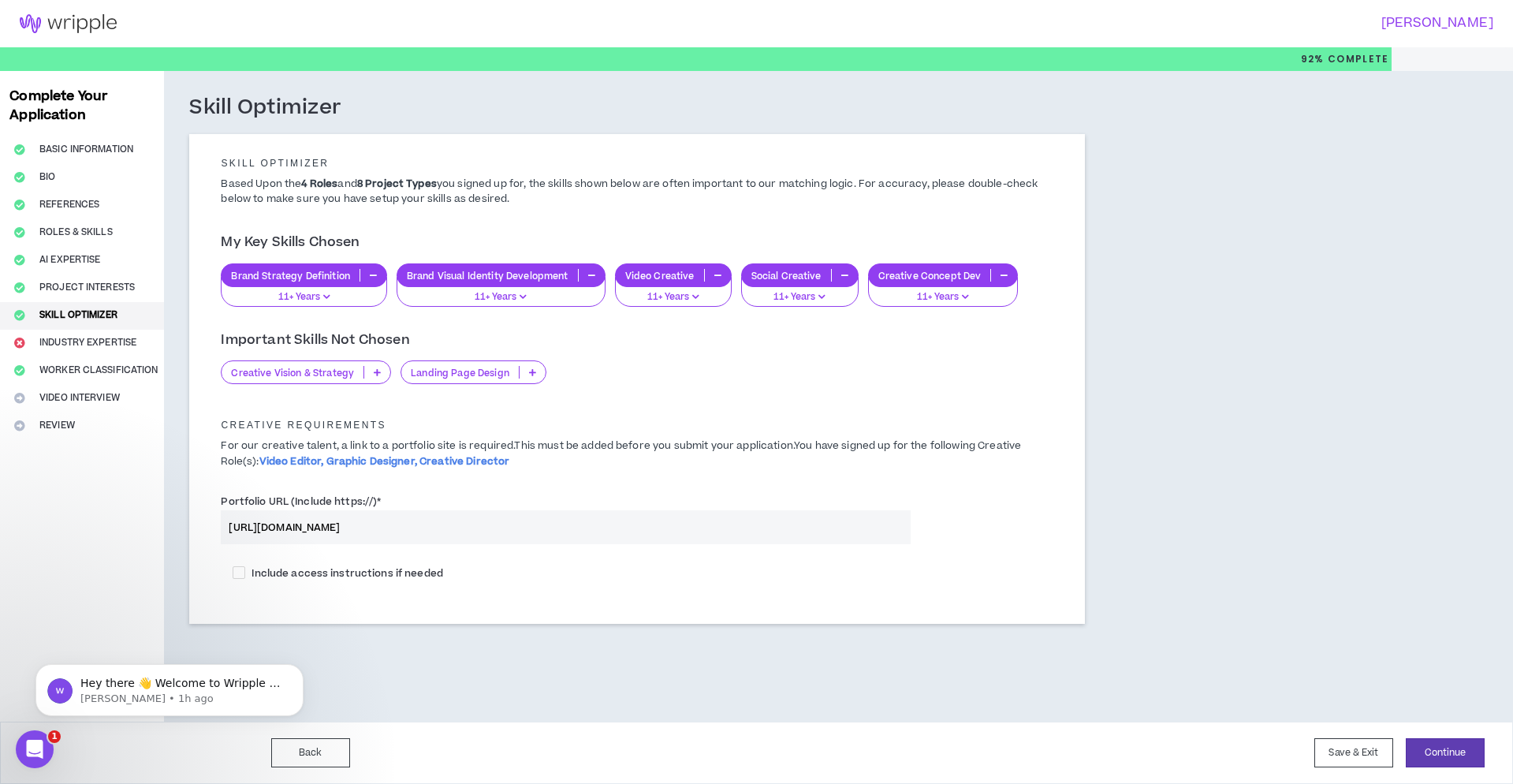
click at [380, 373] on p at bounding box center [376, 372] width 26 height 12
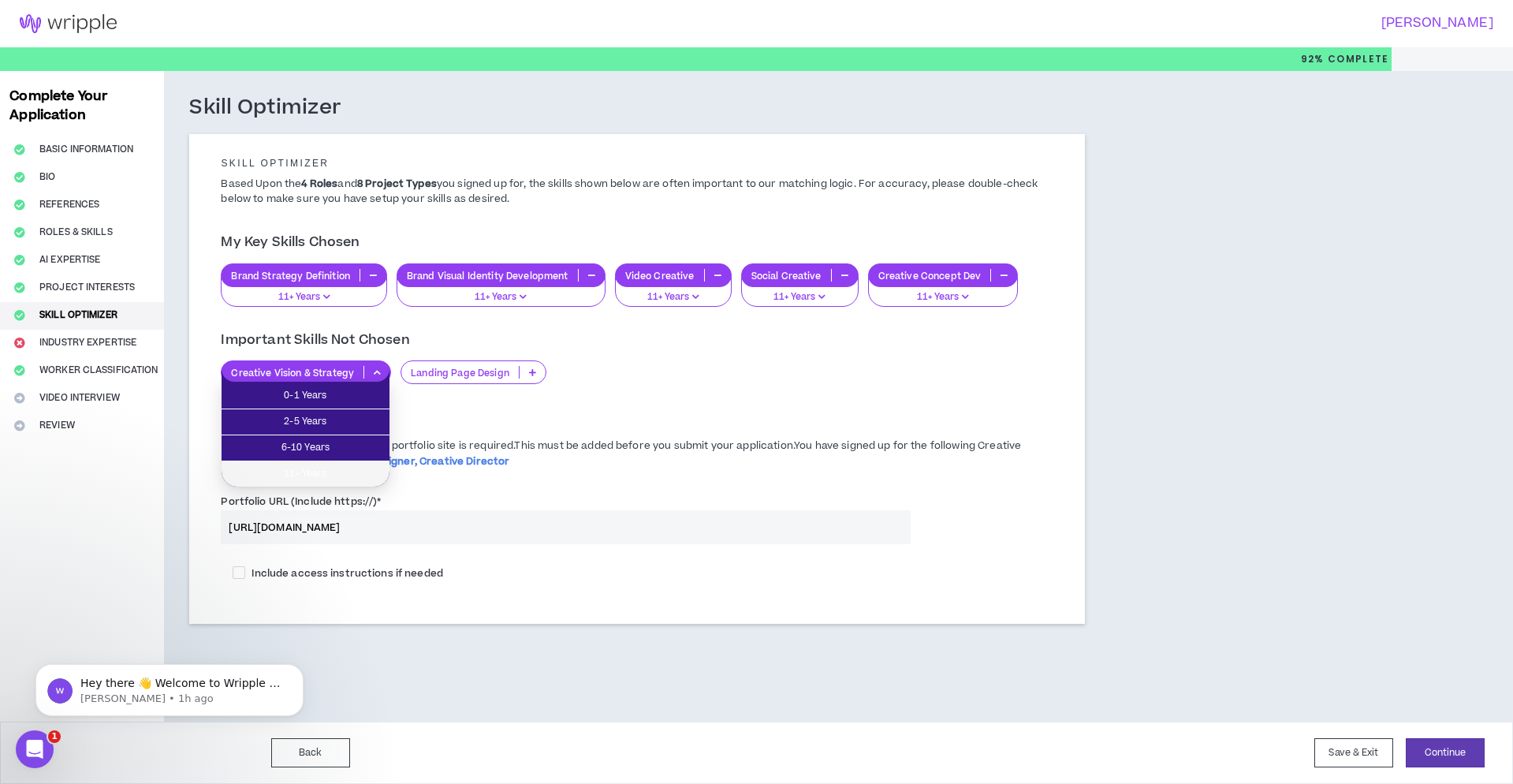
click at [360, 471] on span "11+ Years" at bounding box center [305, 474] width 149 height 17
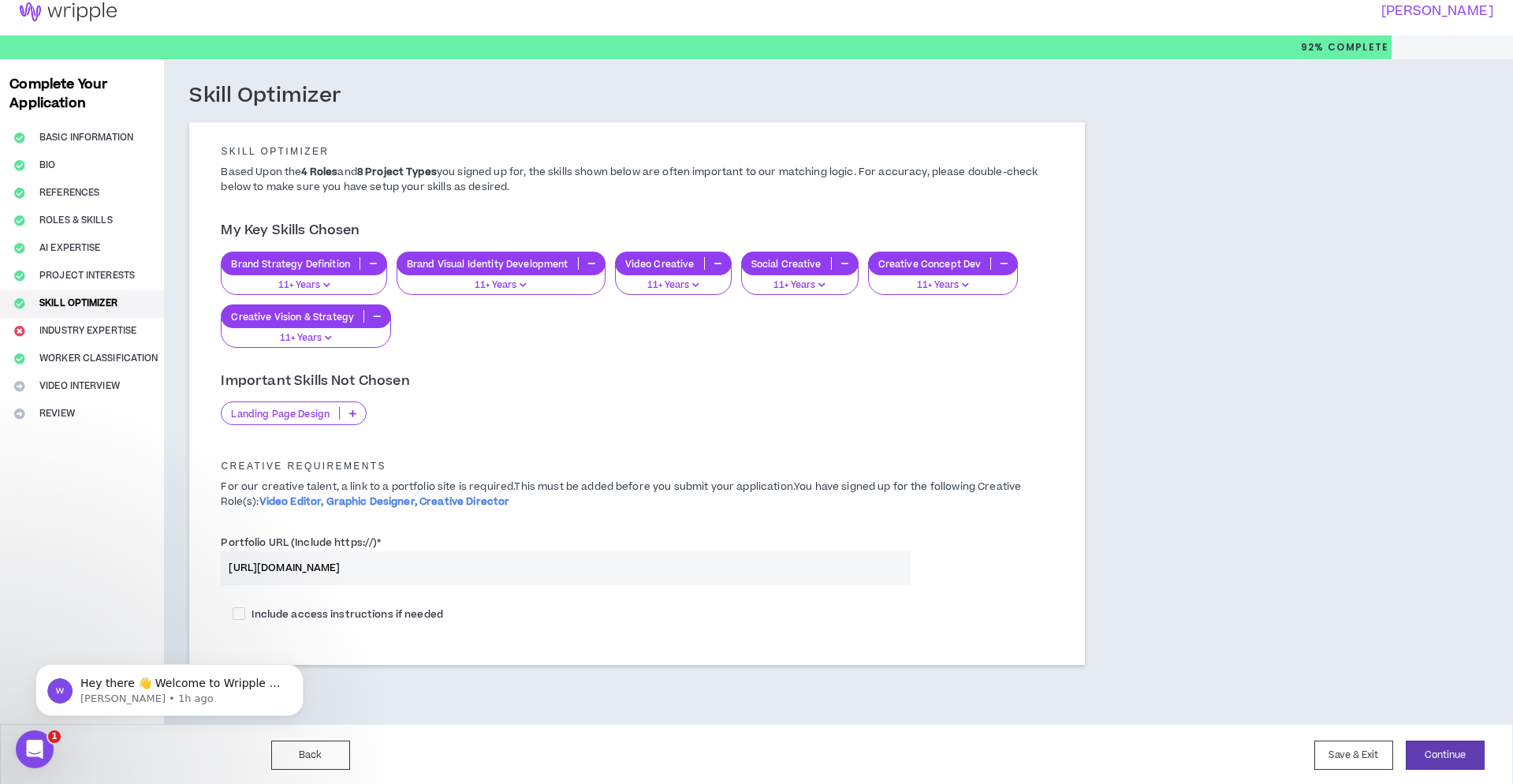
scroll to position [11, 0]
drag, startPoint x: 1452, startPoint y: 753, endPoint x: 1406, endPoint y: 734, distance: 49.8
click at [1452, 753] on button "Continue" at bounding box center [1446, 755] width 79 height 29
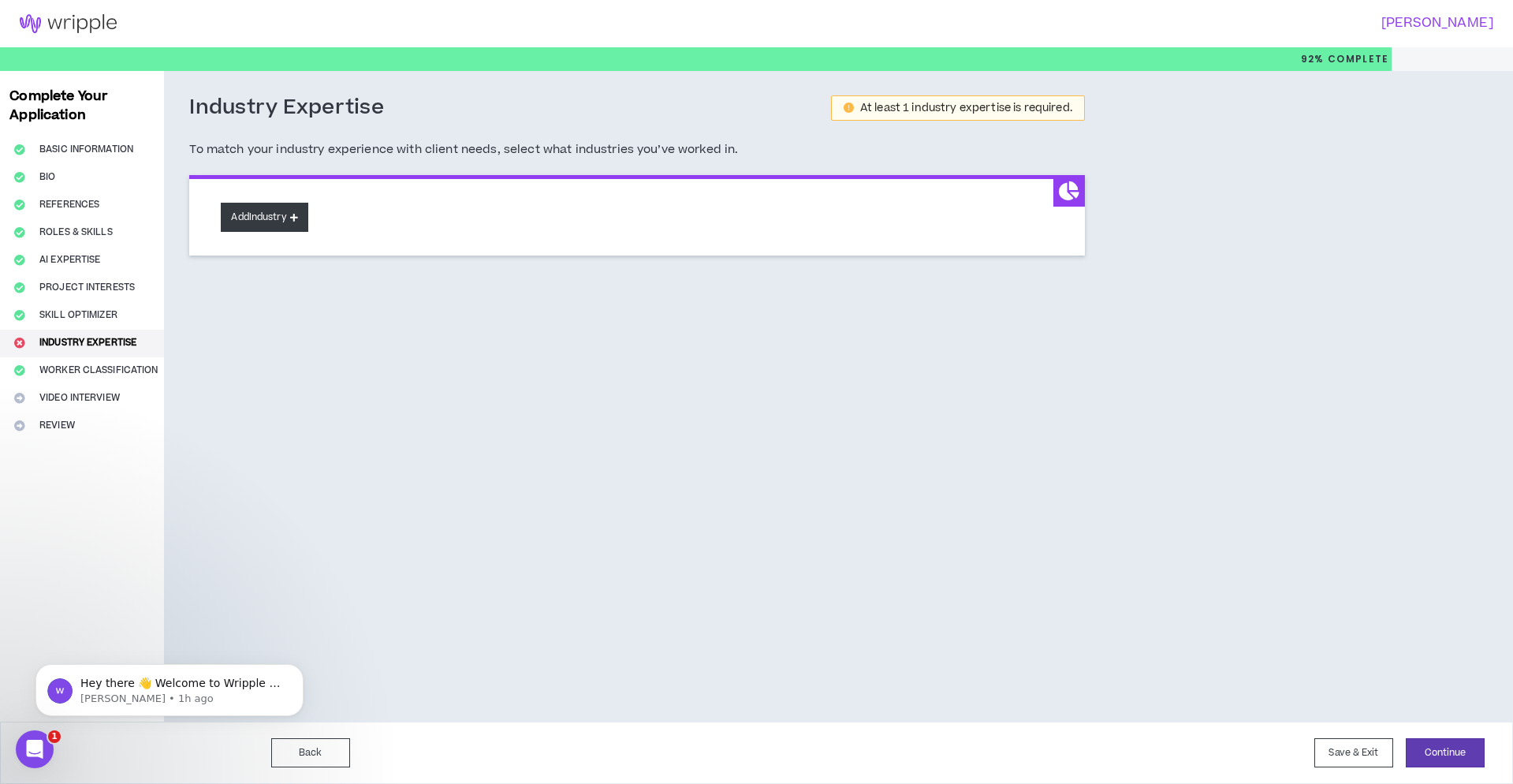
click at [287, 220] on button "Add Industry" at bounding box center [263, 217] width 86 height 29
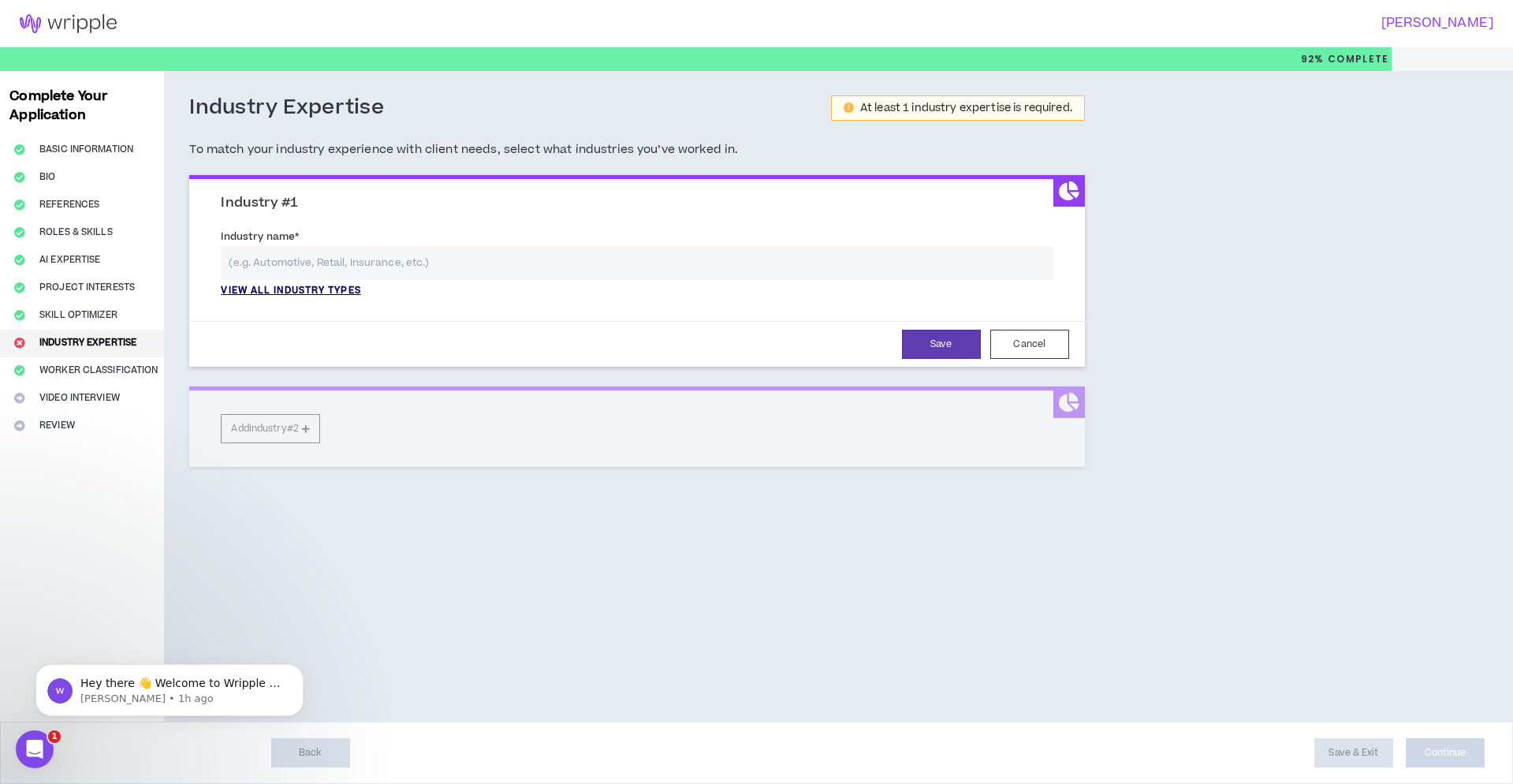
click at [307, 285] on p "View all industry types" at bounding box center [290, 291] width 140 height 14
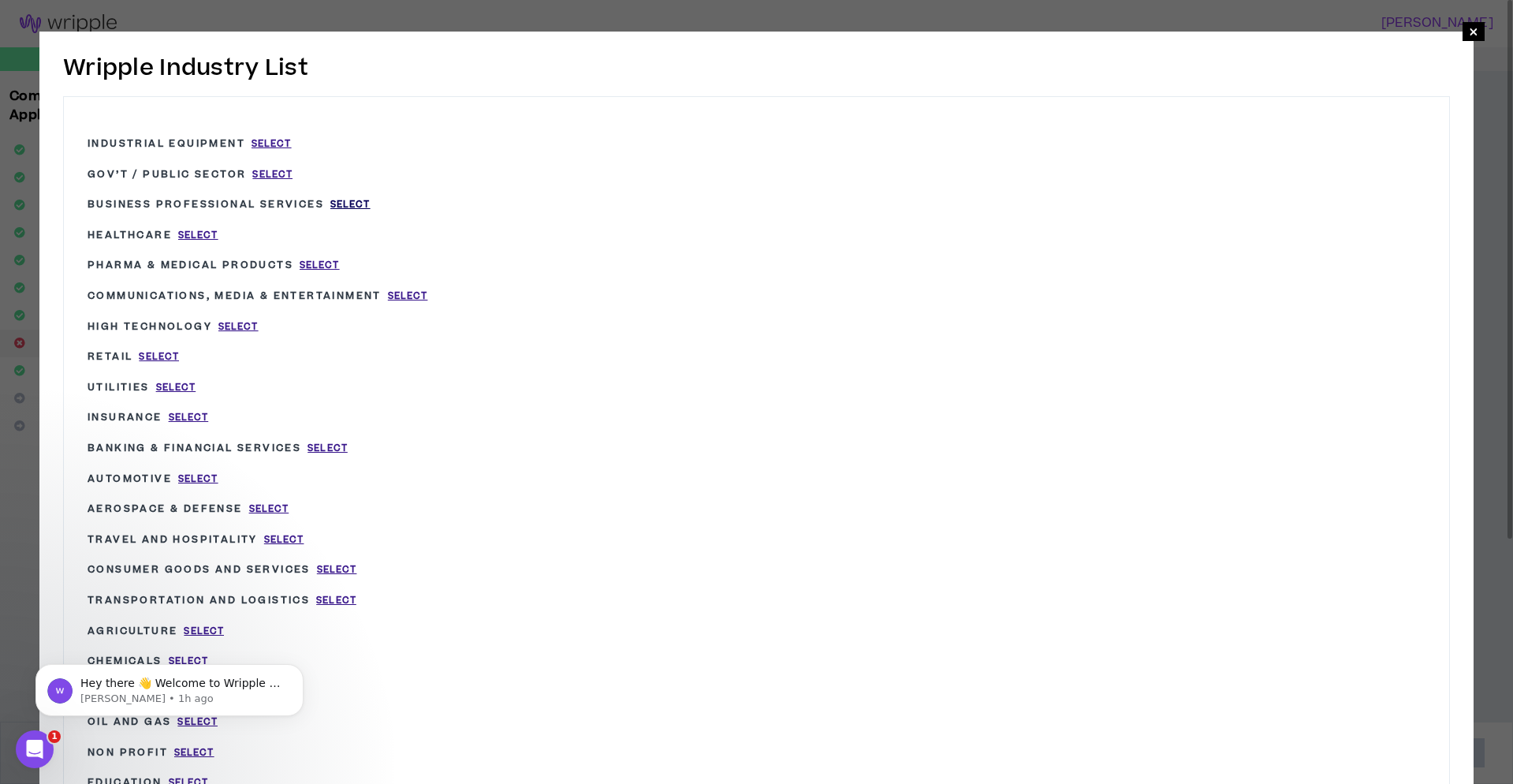
click at [371, 204] on span "Select" at bounding box center [351, 204] width 40 height 13
type input "Business Professional Services"
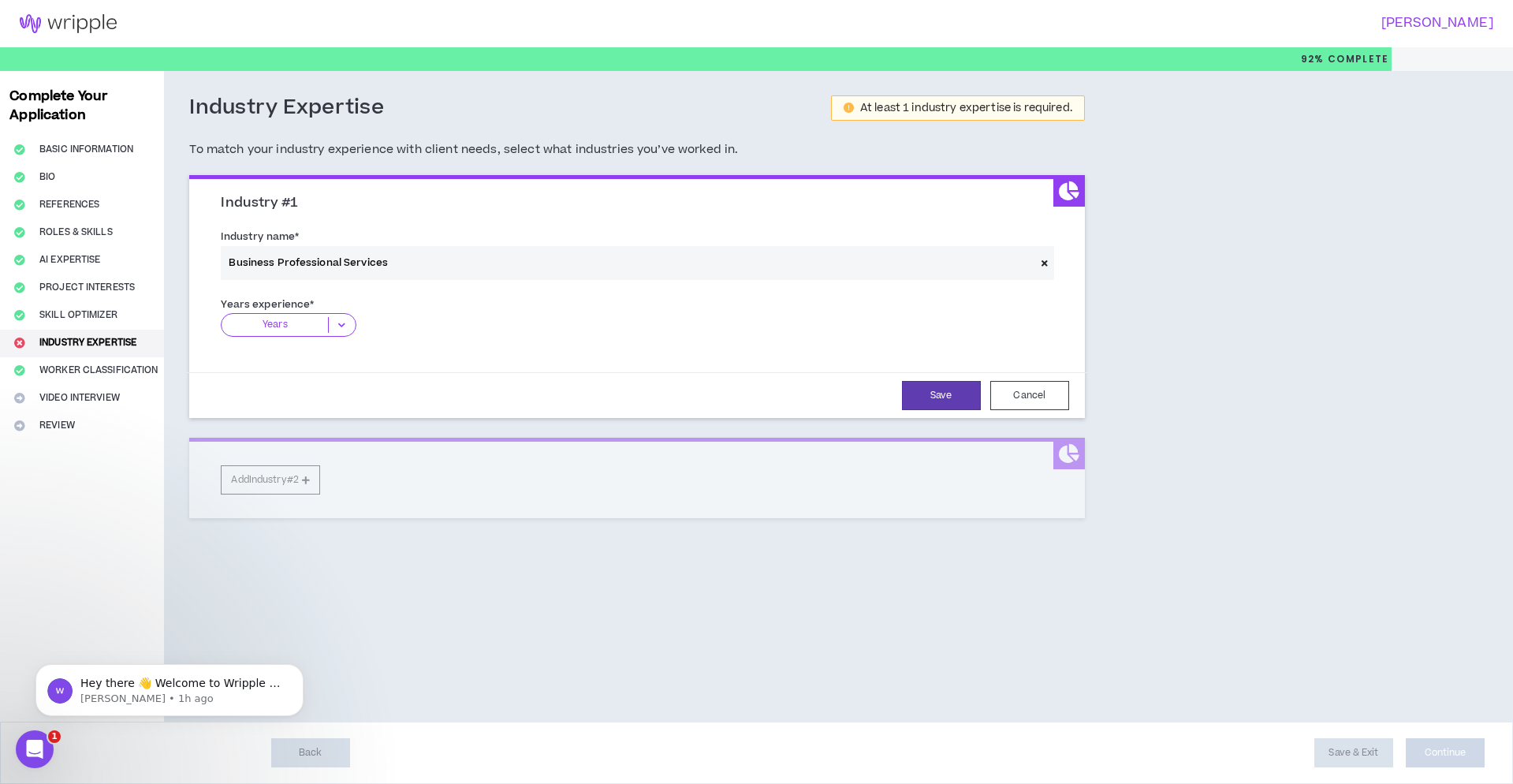
click at [340, 322] on icon at bounding box center [341, 325] width 26 height 16
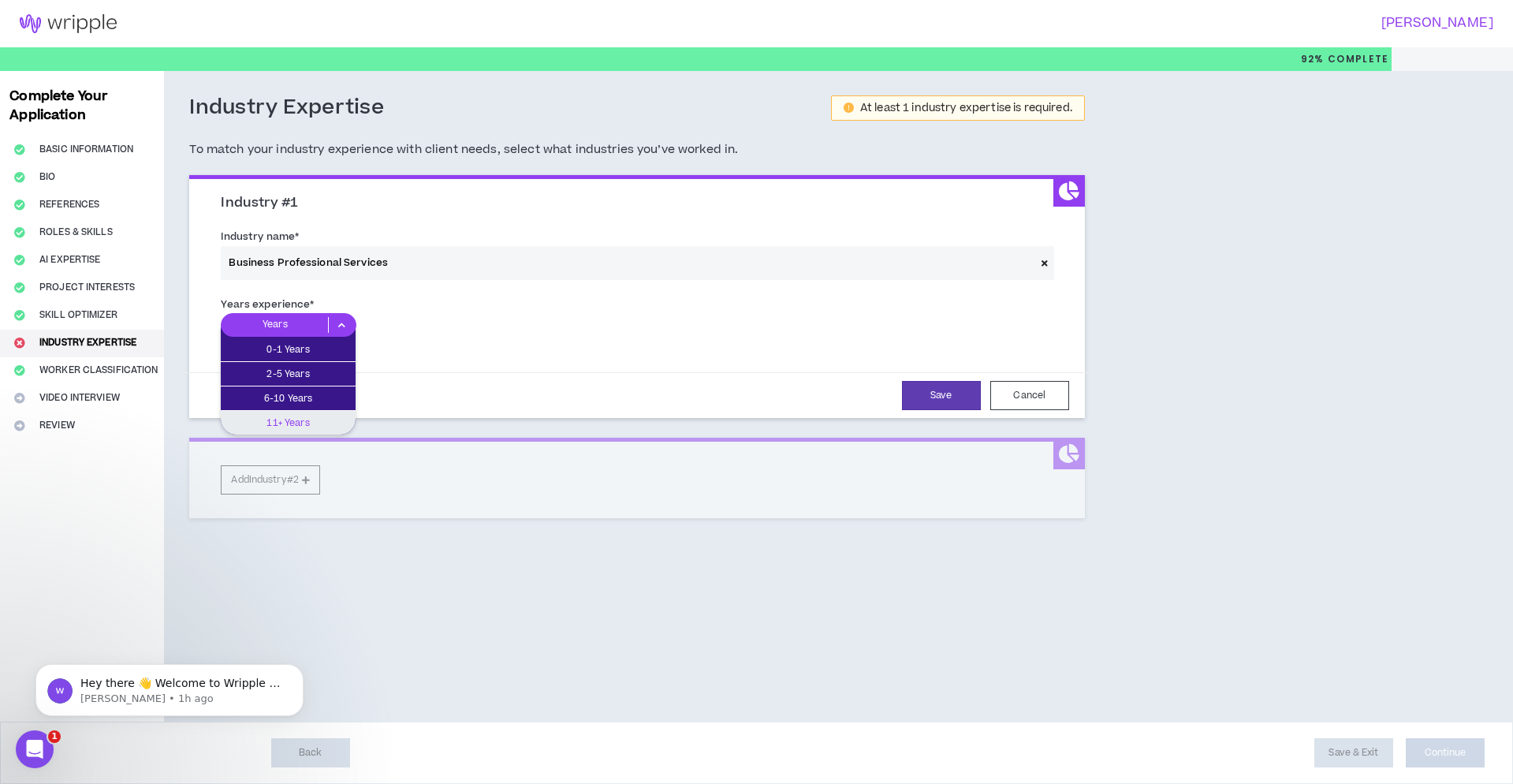
drag, startPoint x: 327, startPoint y: 419, endPoint x: 340, endPoint y: 381, distance: 40.2
click at [327, 419] on p "11+ Years" at bounding box center [288, 423] width 135 height 17
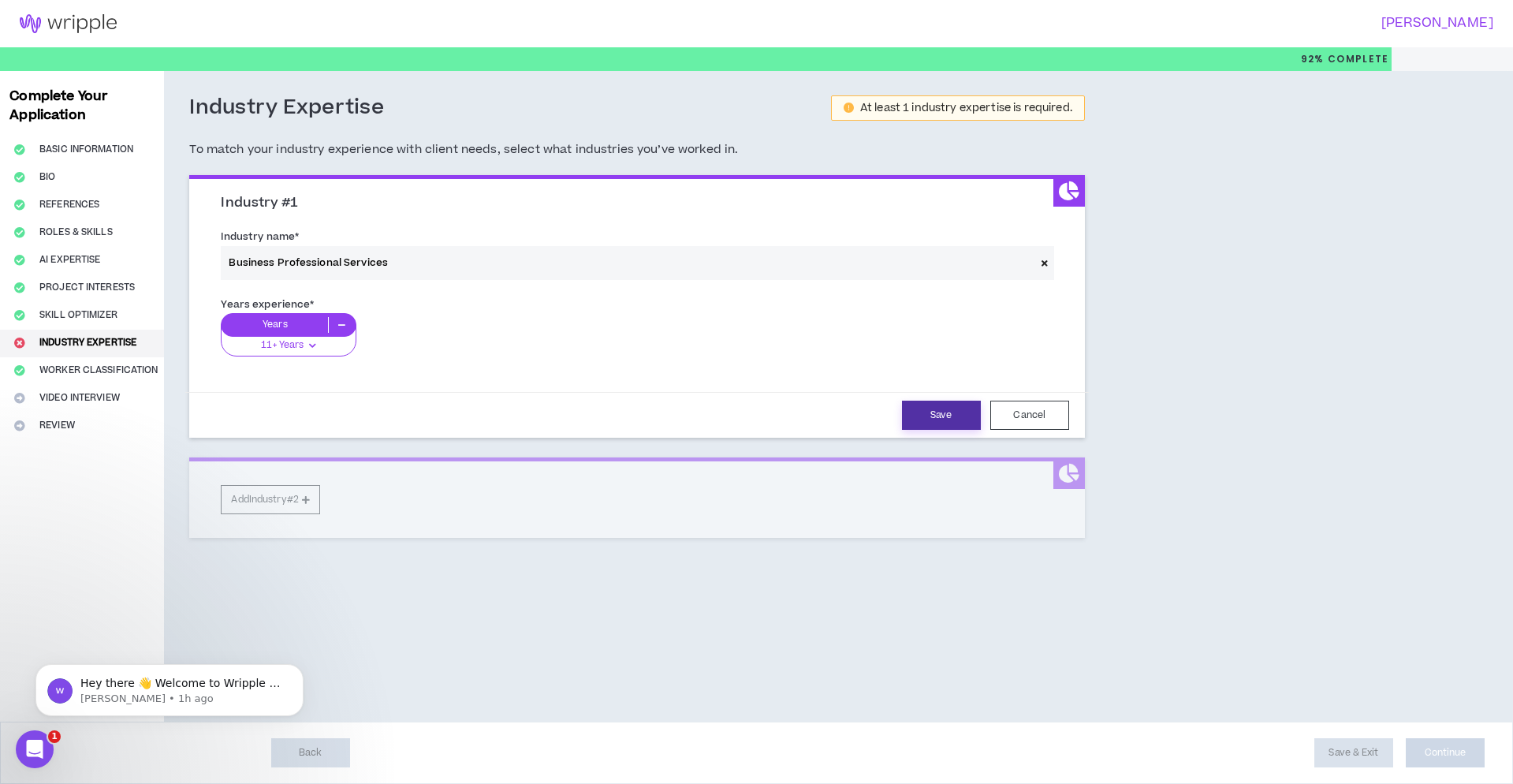
click at [929, 418] on button "Save" at bounding box center [941, 415] width 79 height 29
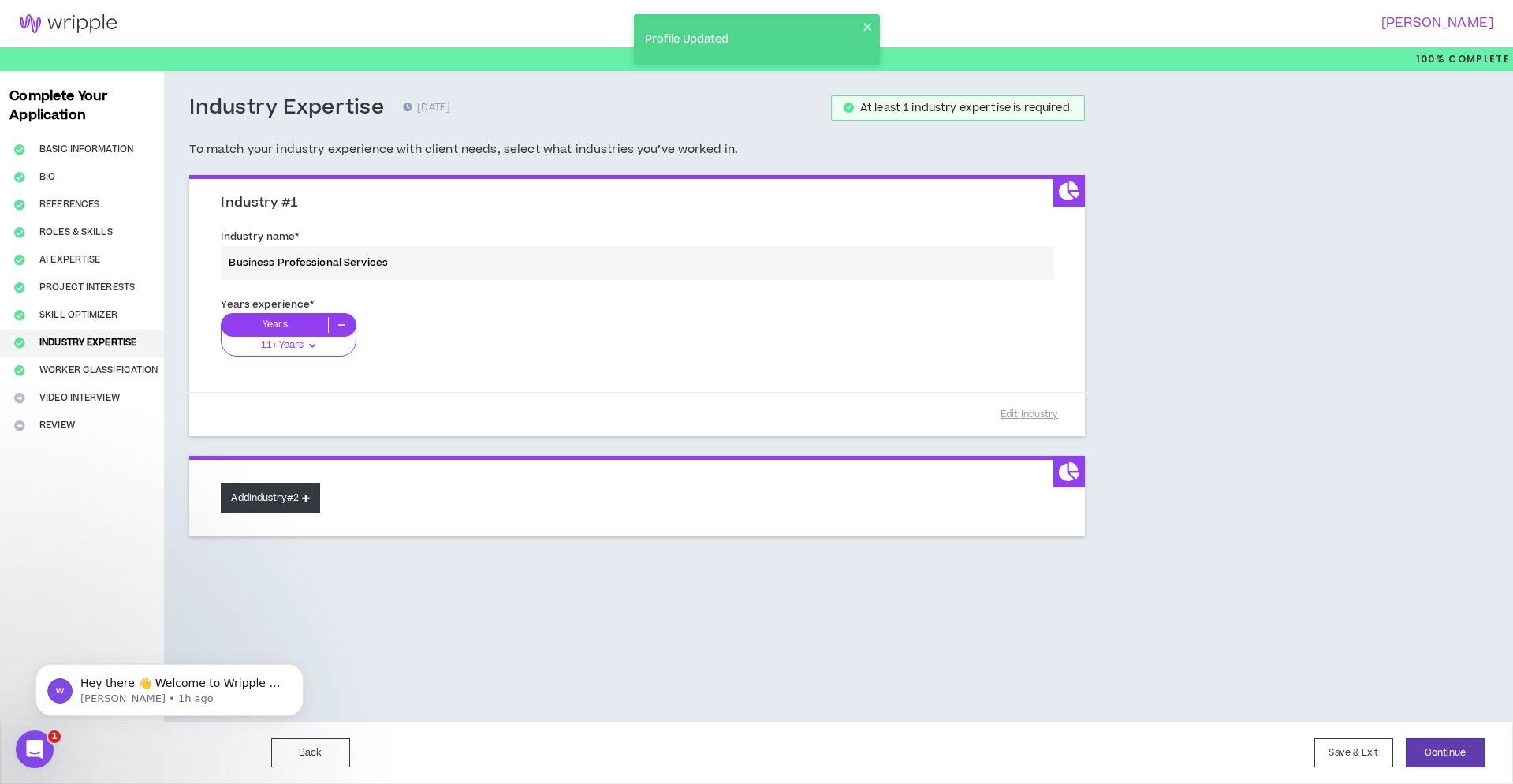
click at [298, 494] on button "Add Industry #2" at bounding box center [270, 498] width 100 height 29
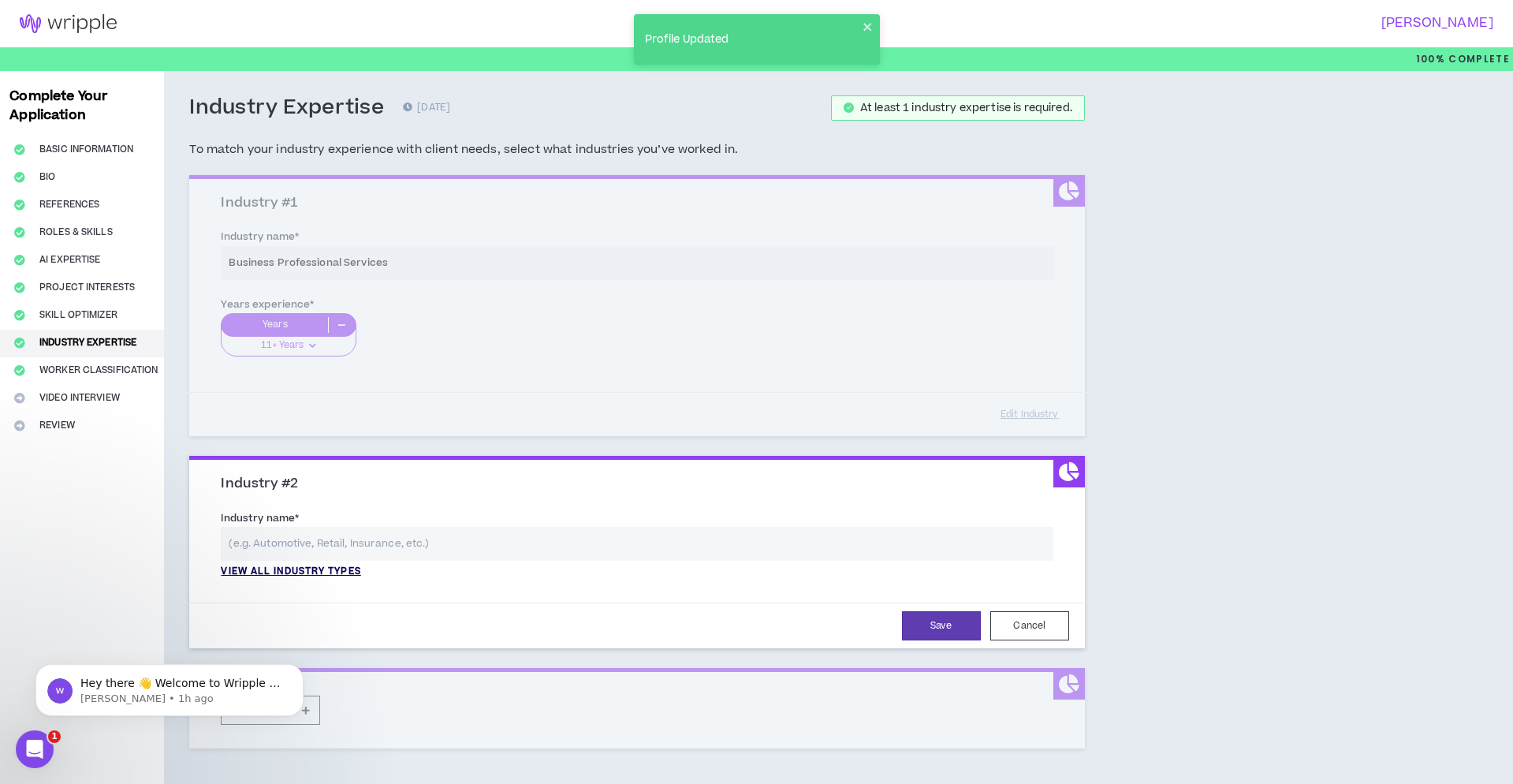
click at [315, 571] on p "View all industry types" at bounding box center [290, 571] width 140 height 14
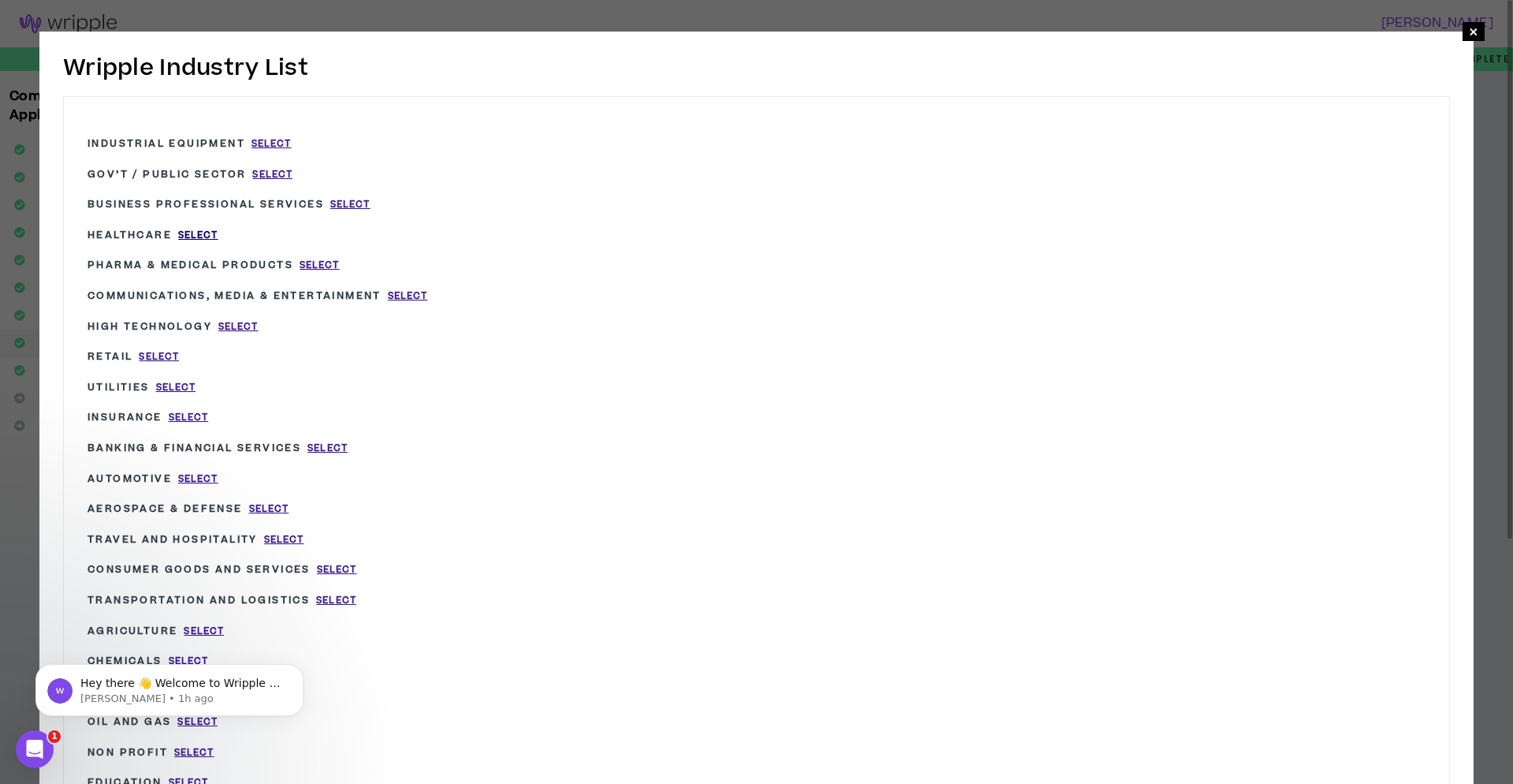
click at [216, 233] on span "Select" at bounding box center [199, 236] width 40 height 13
type input "Healthcare"
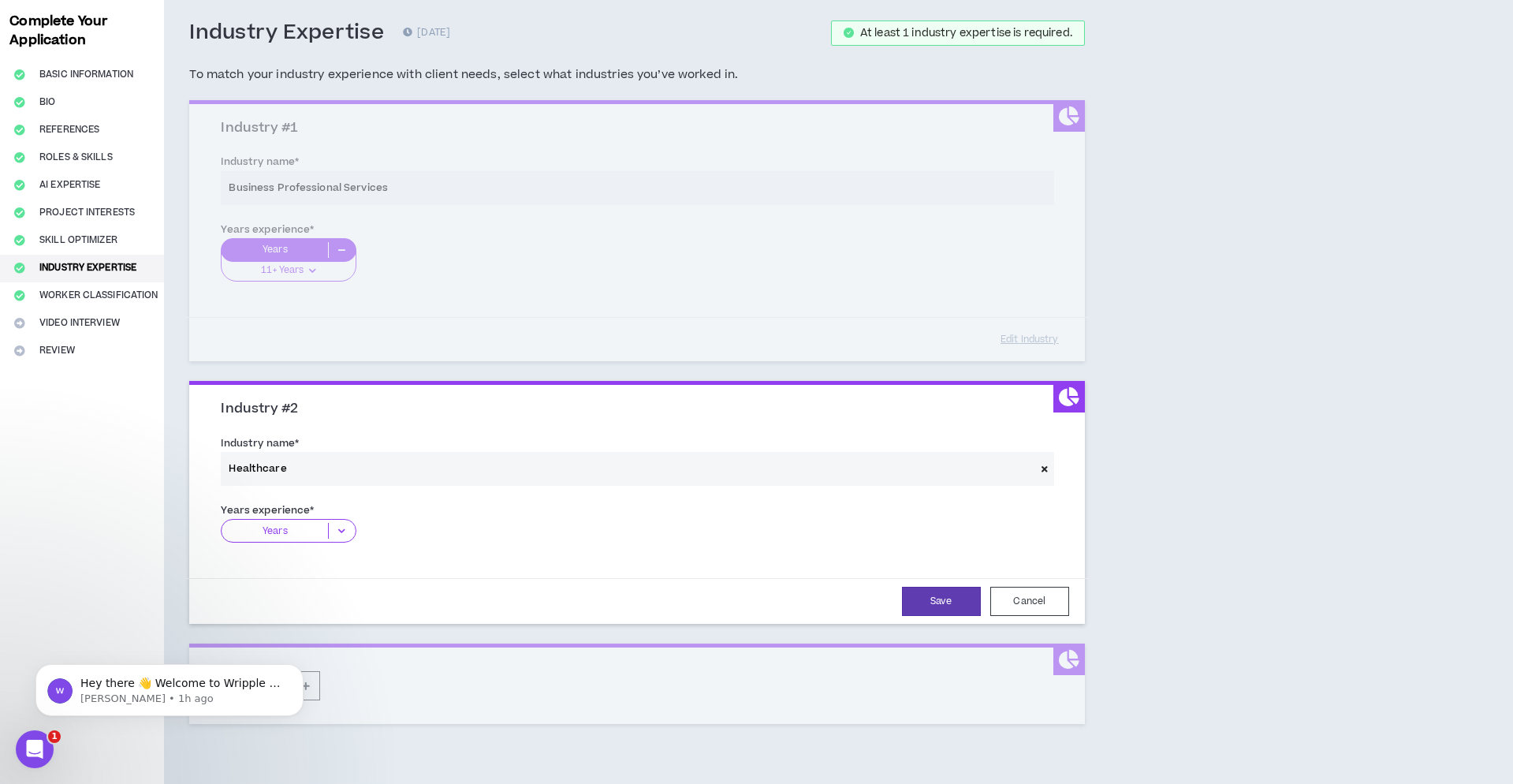
scroll to position [86, 0]
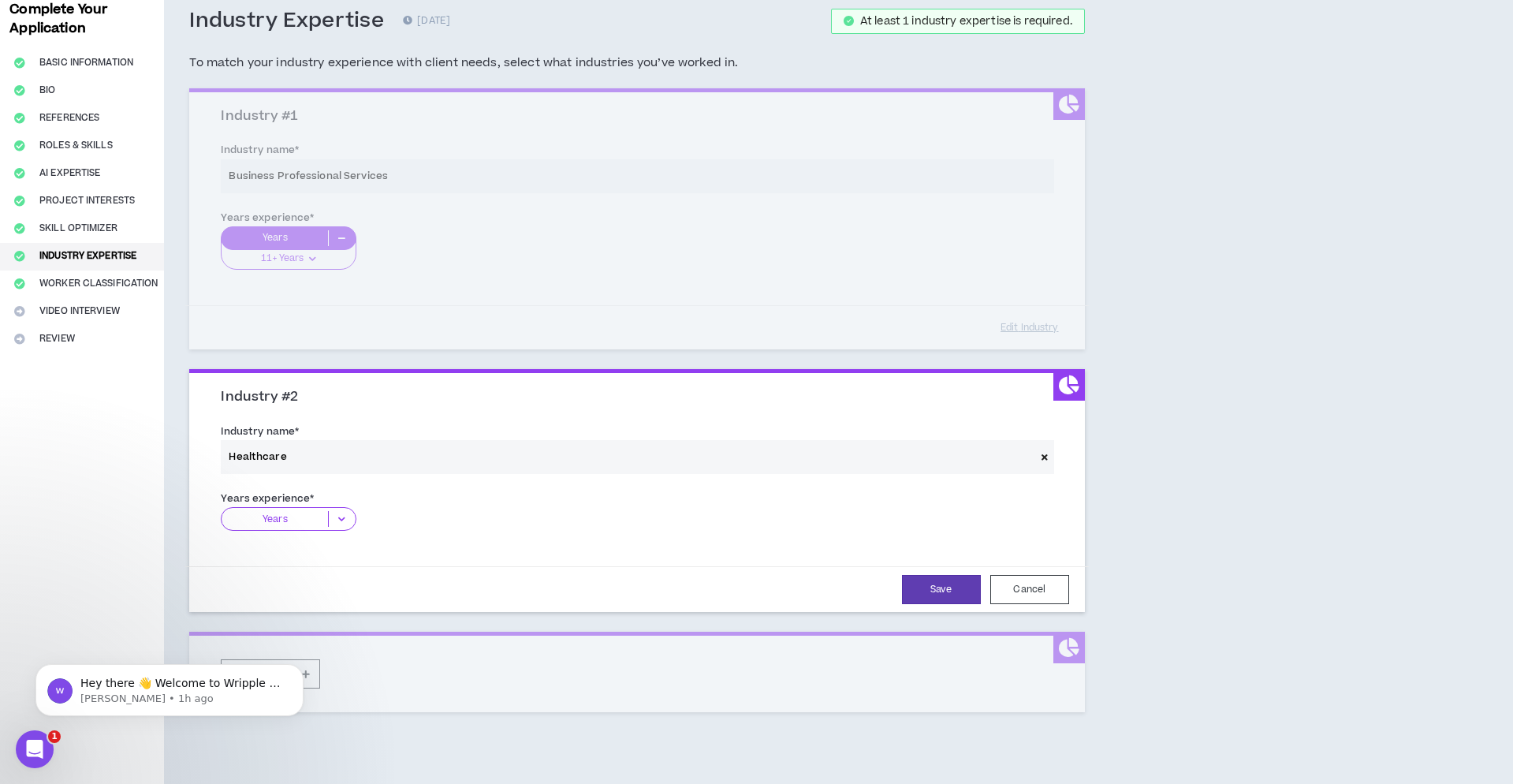
click at [341, 516] on icon at bounding box center [341, 519] width 26 height 16
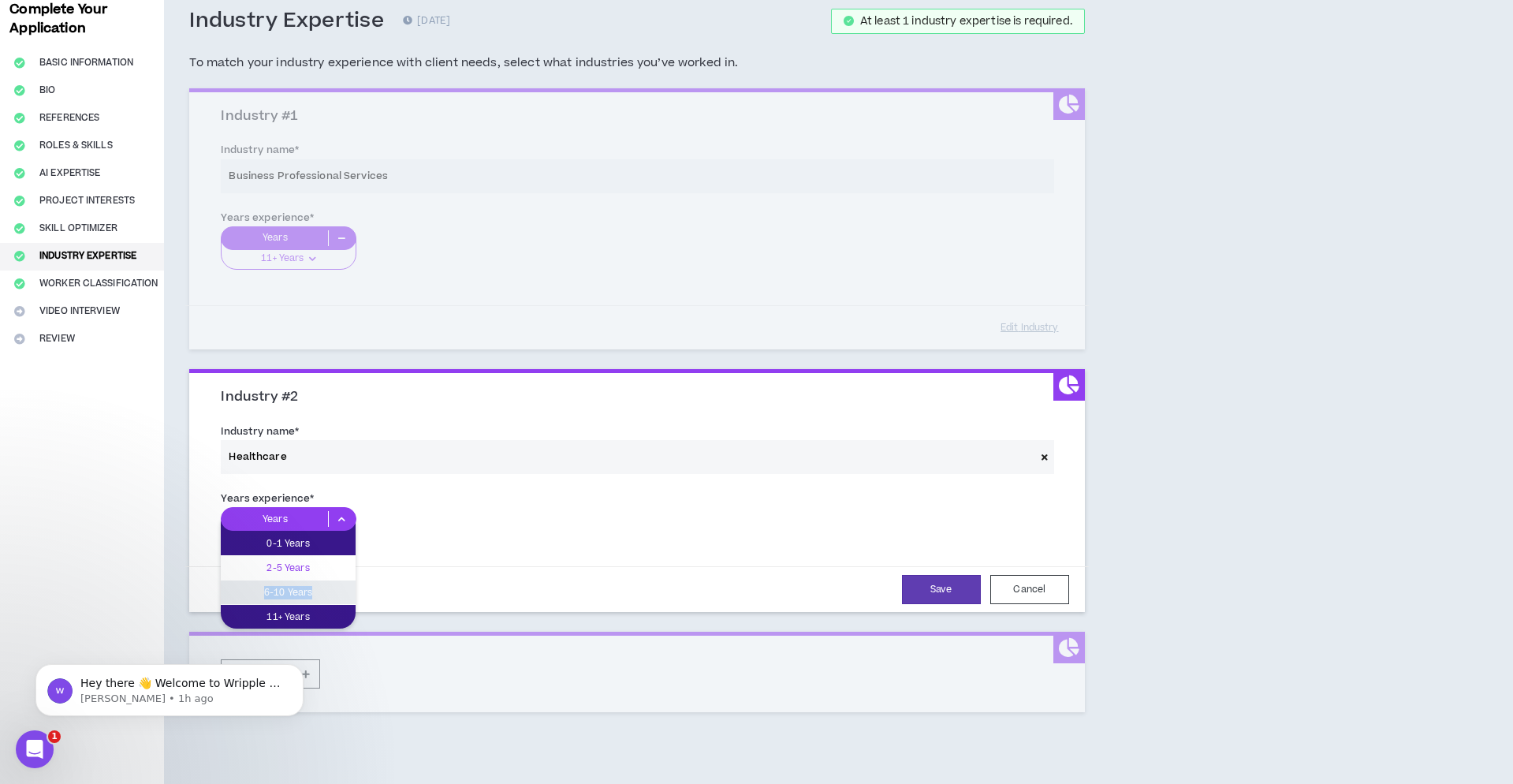
drag, startPoint x: 327, startPoint y: 591, endPoint x: 324, endPoint y: 564, distance: 27.2
click at [326, 565] on span "0-1 Years 2-5 Years 6-10 Years 11+ Years" at bounding box center [288, 574] width 135 height 109
click at [310, 562] on p "2-5 Years" at bounding box center [288, 567] width 135 height 17
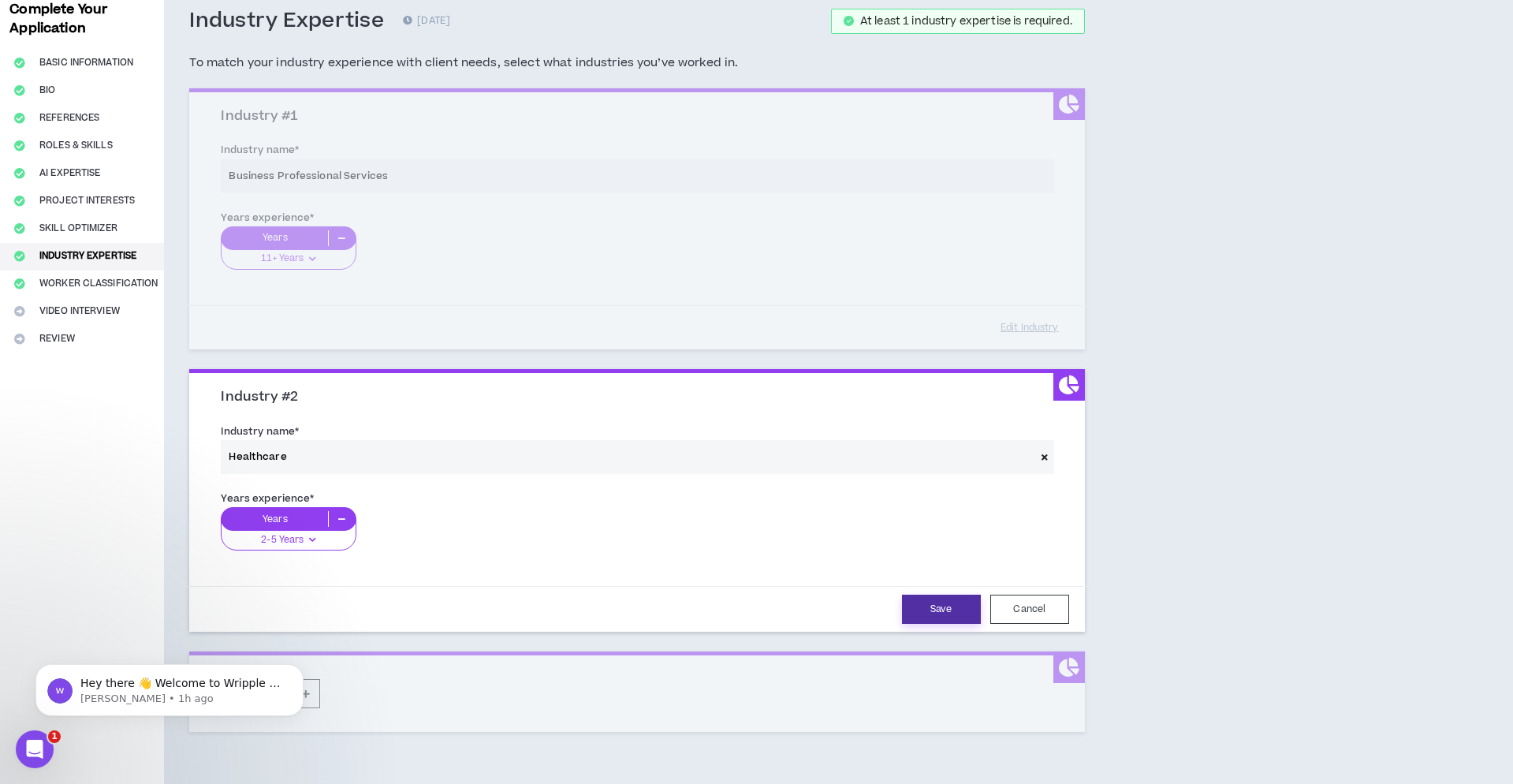
click at [938, 612] on button "Save" at bounding box center [941, 609] width 79 height 29
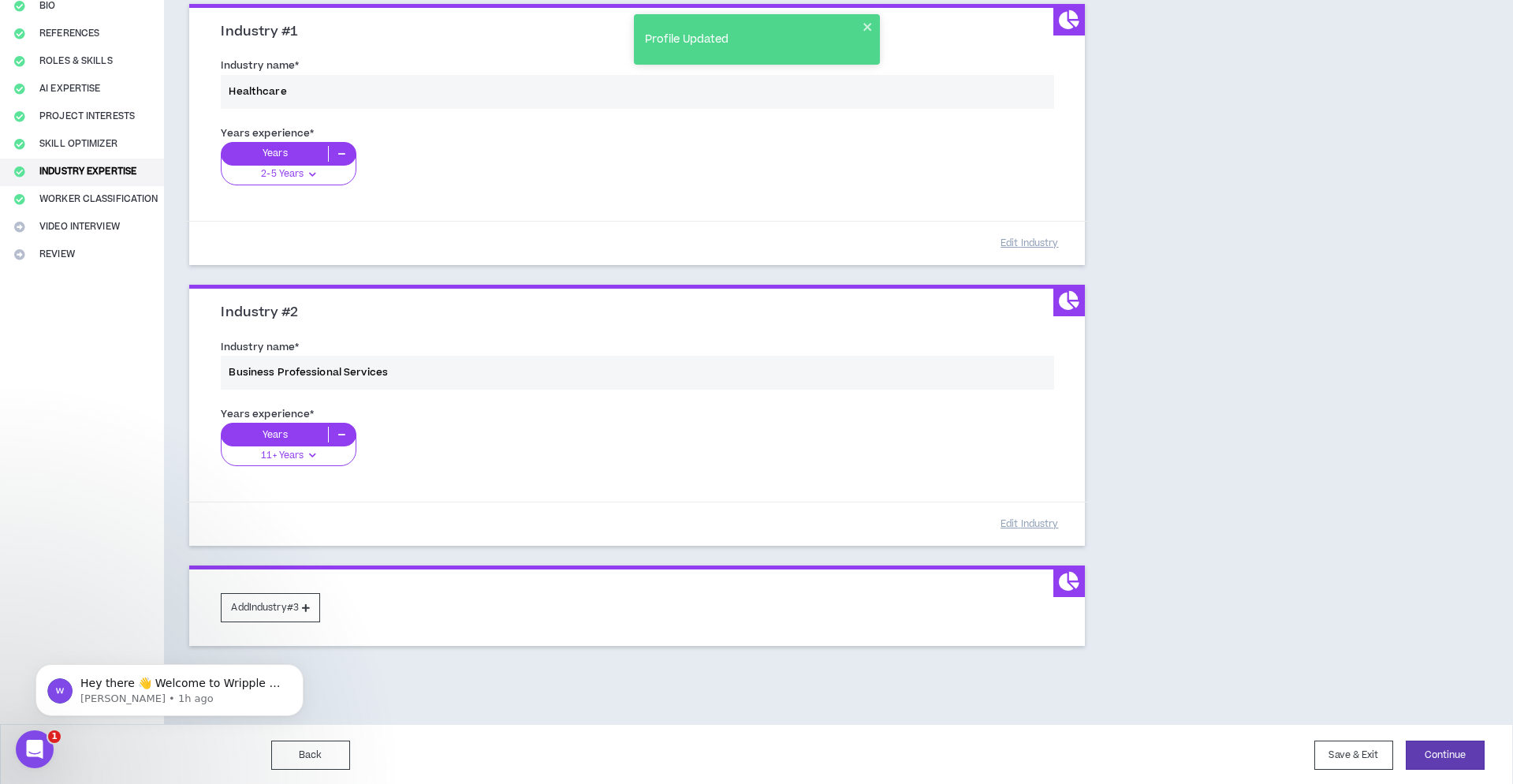
scroll to position [170, 0]
click at [310, 608] on icon at bounding box center [306, 608] width 8 height 9
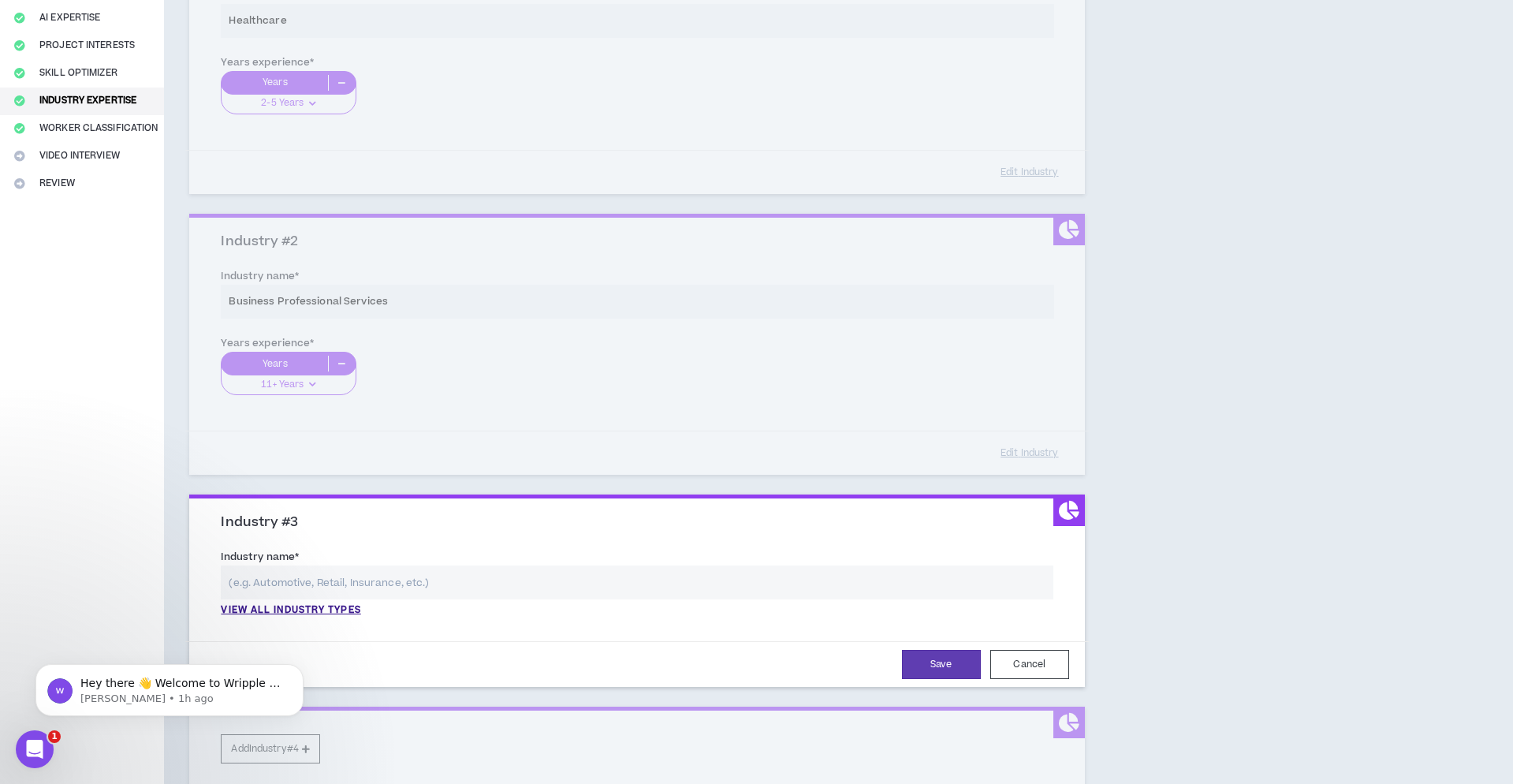
scroll to position [255, 0]
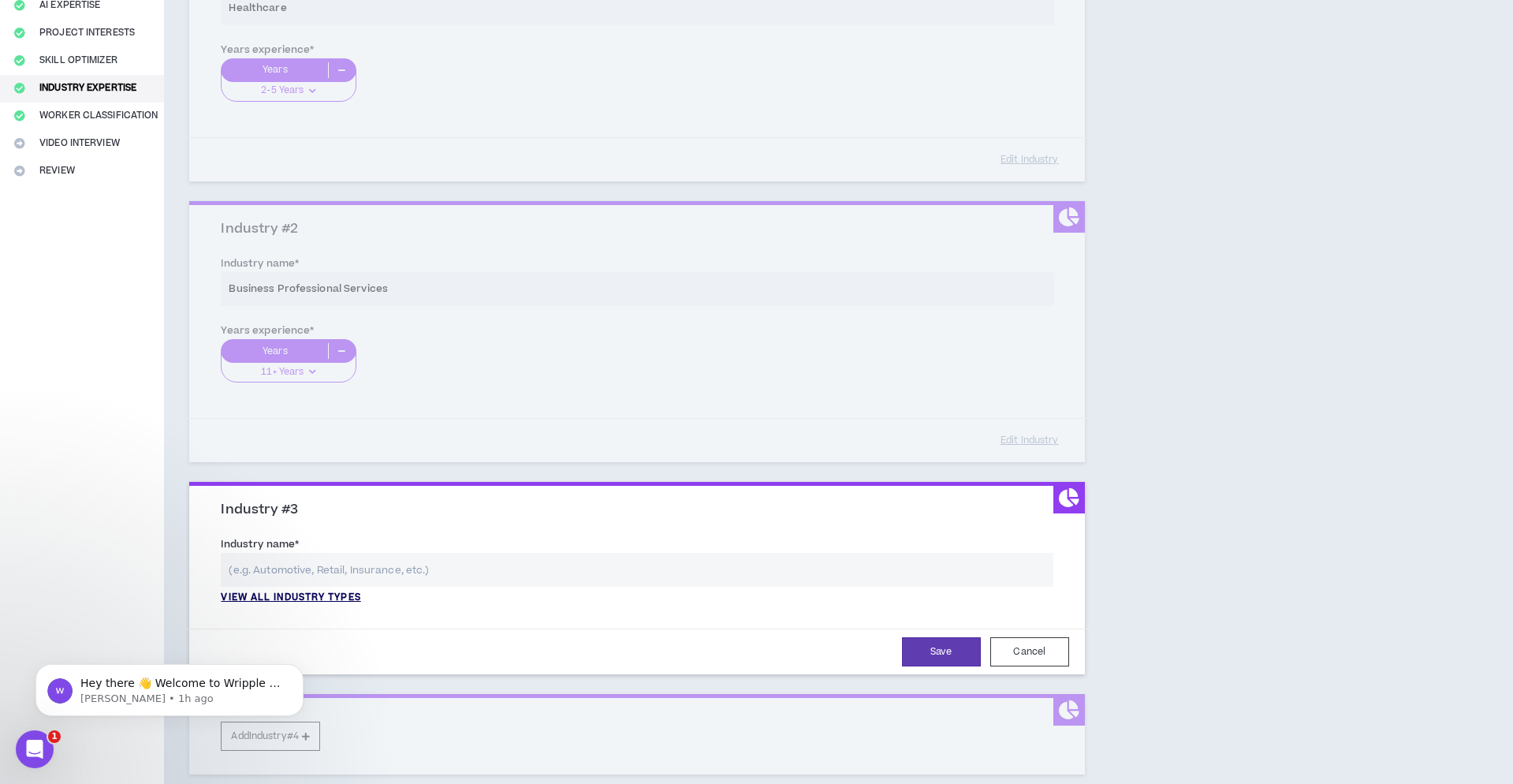
click at [326, 594] on p "View all industry types" at bounding box center [290, 598] width 140 height 14
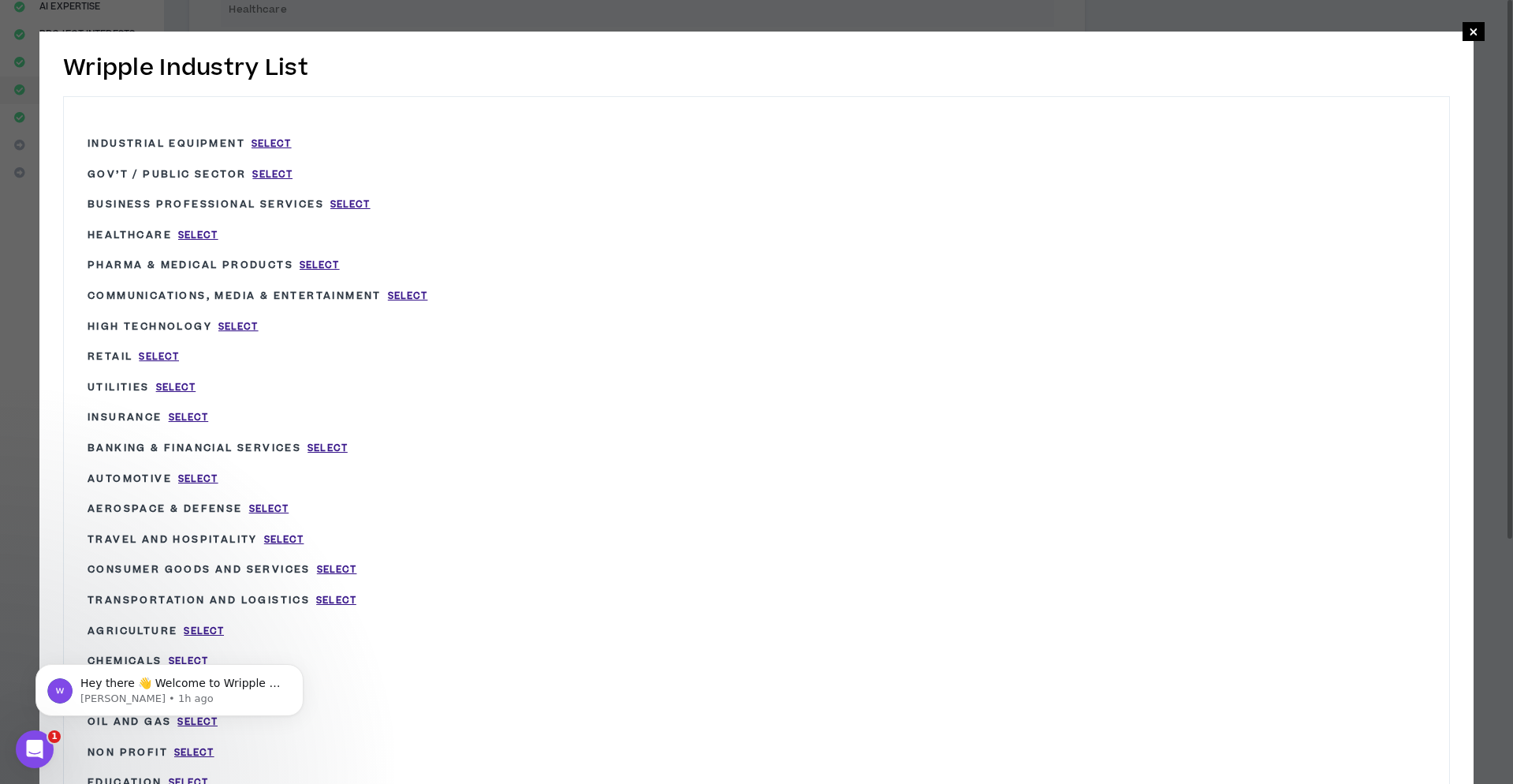
scroll to position [253, 0]
click at [429, 294] on span "Select" at bounding box center [408, 296] width 40 height 13
type input "Communications, Media & Entertainment"
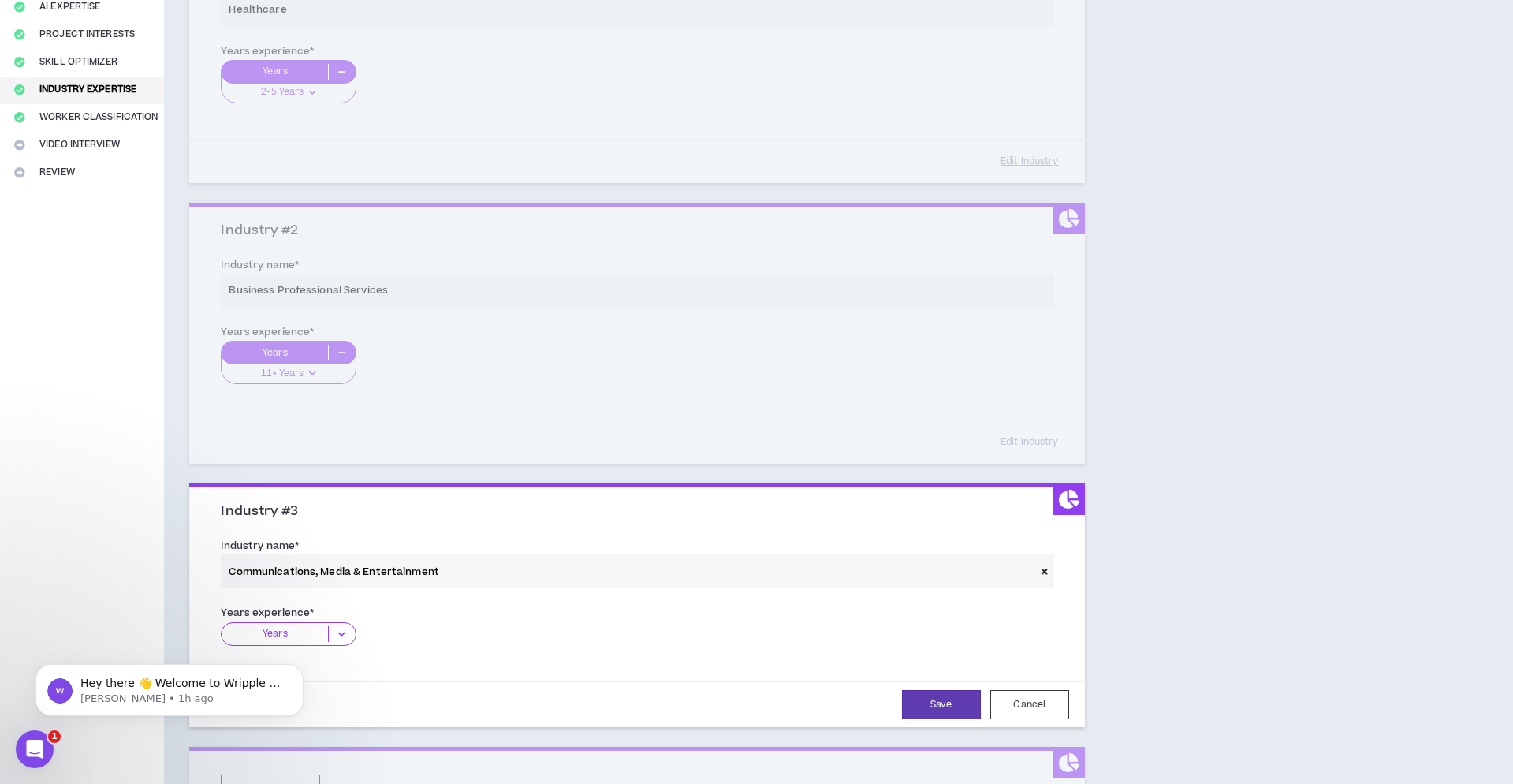
click at [340, 627] on icon at bounding box center [341, 634] width 26 height 16
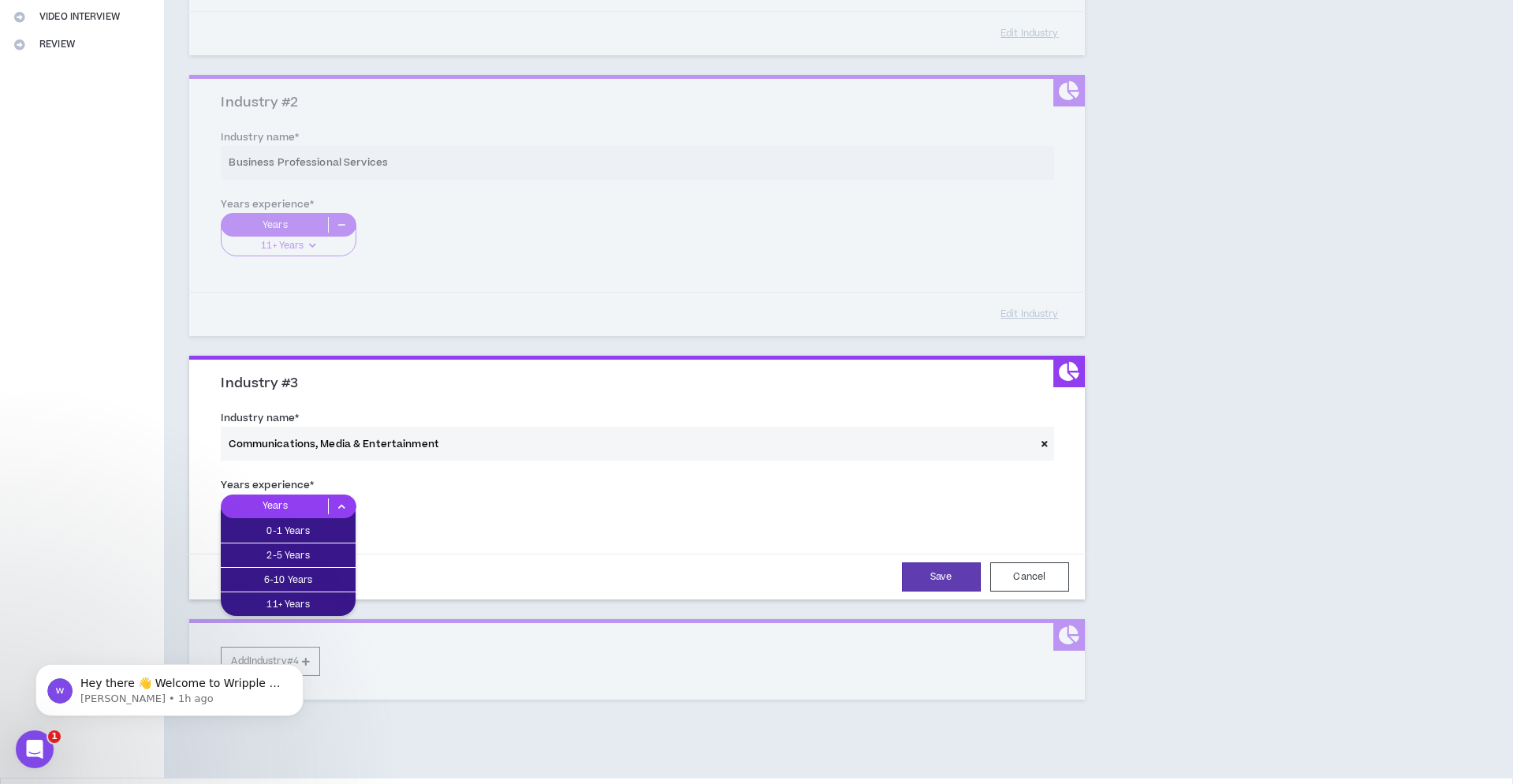
scroll to position [389, 0]
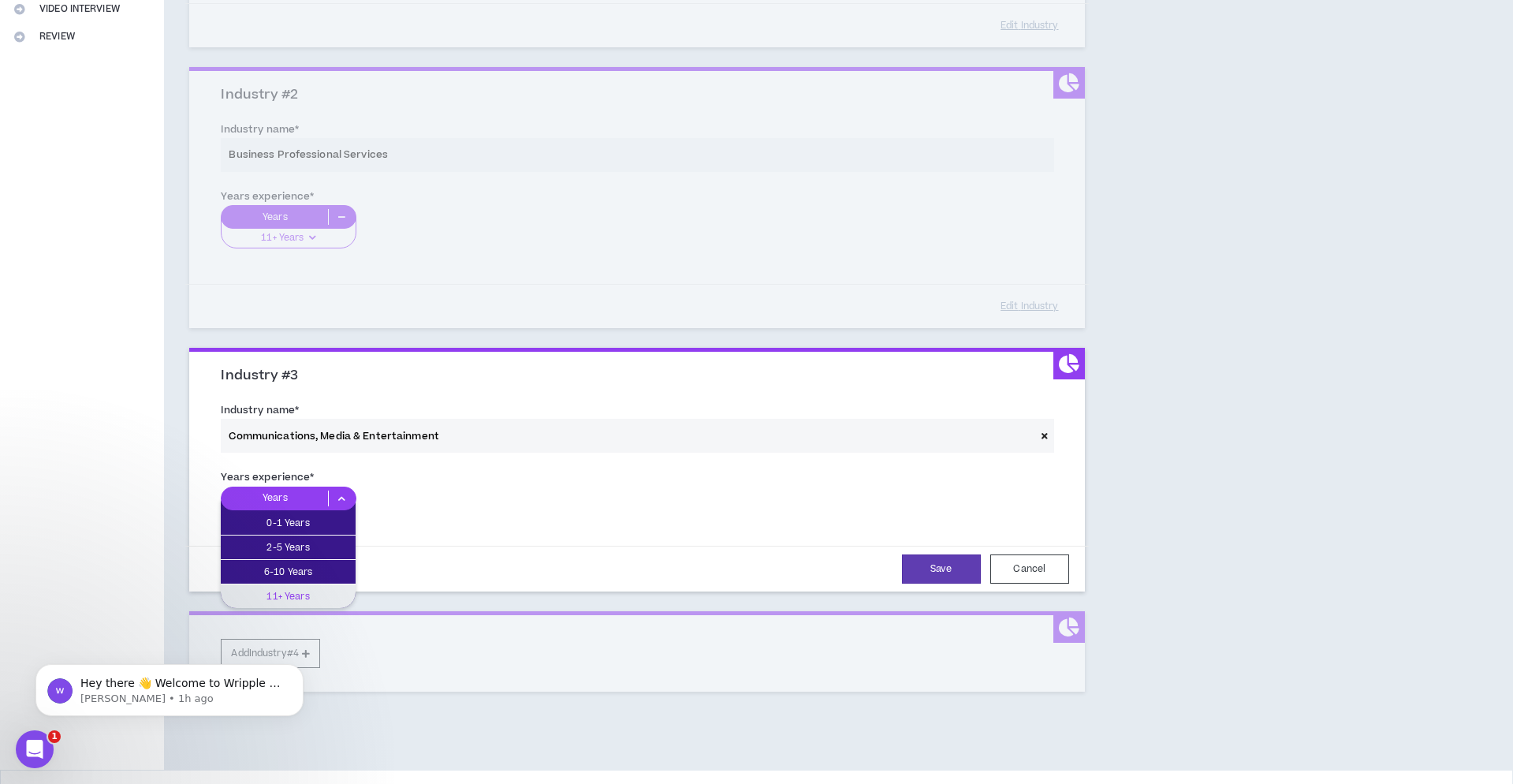
click at [325, 588] on p "11+ Years" at bounding box center [288, 596] width 135 height 17
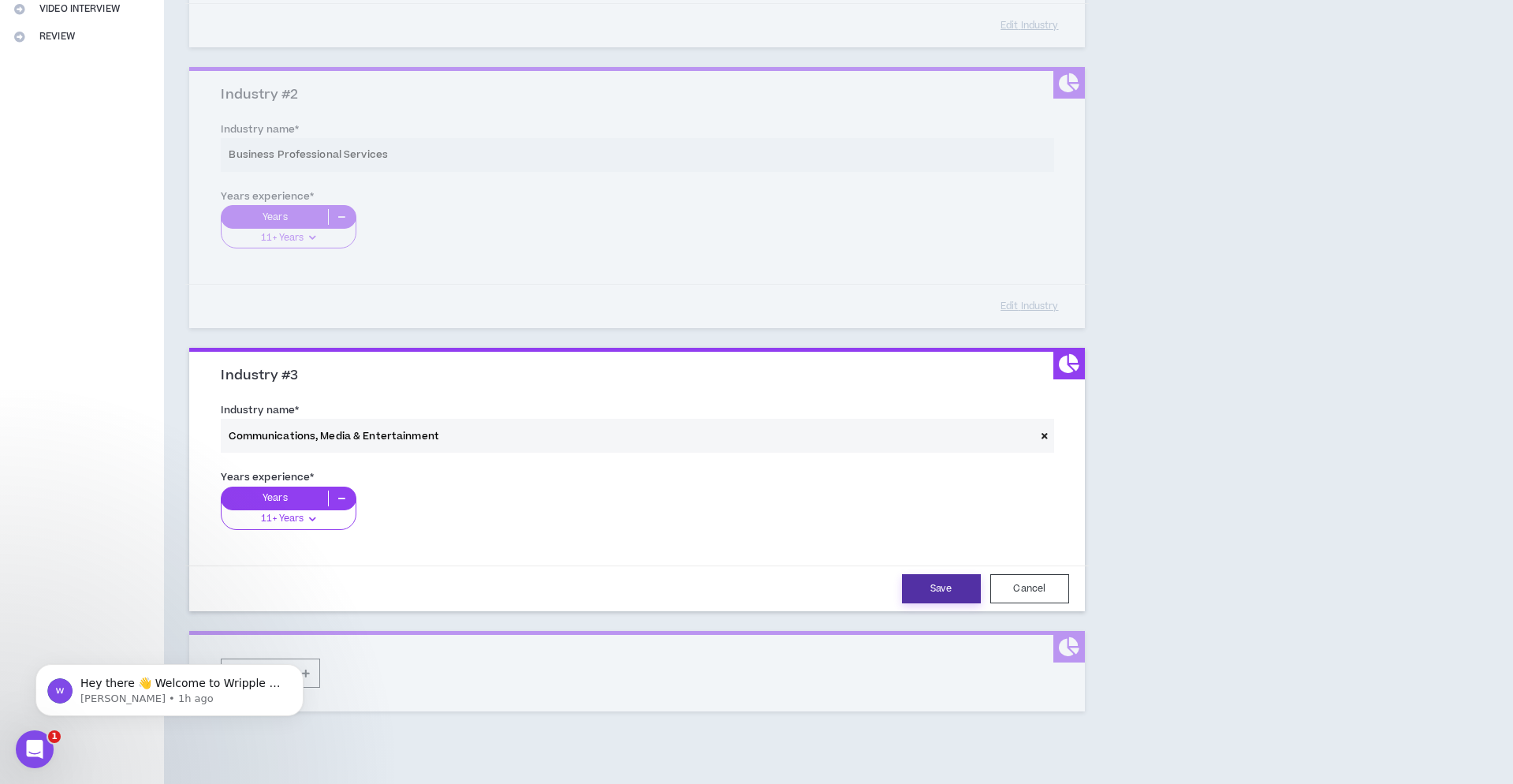
click at [947, 582] on button "Save" at bounding box center [941, 588] width 79 height 29
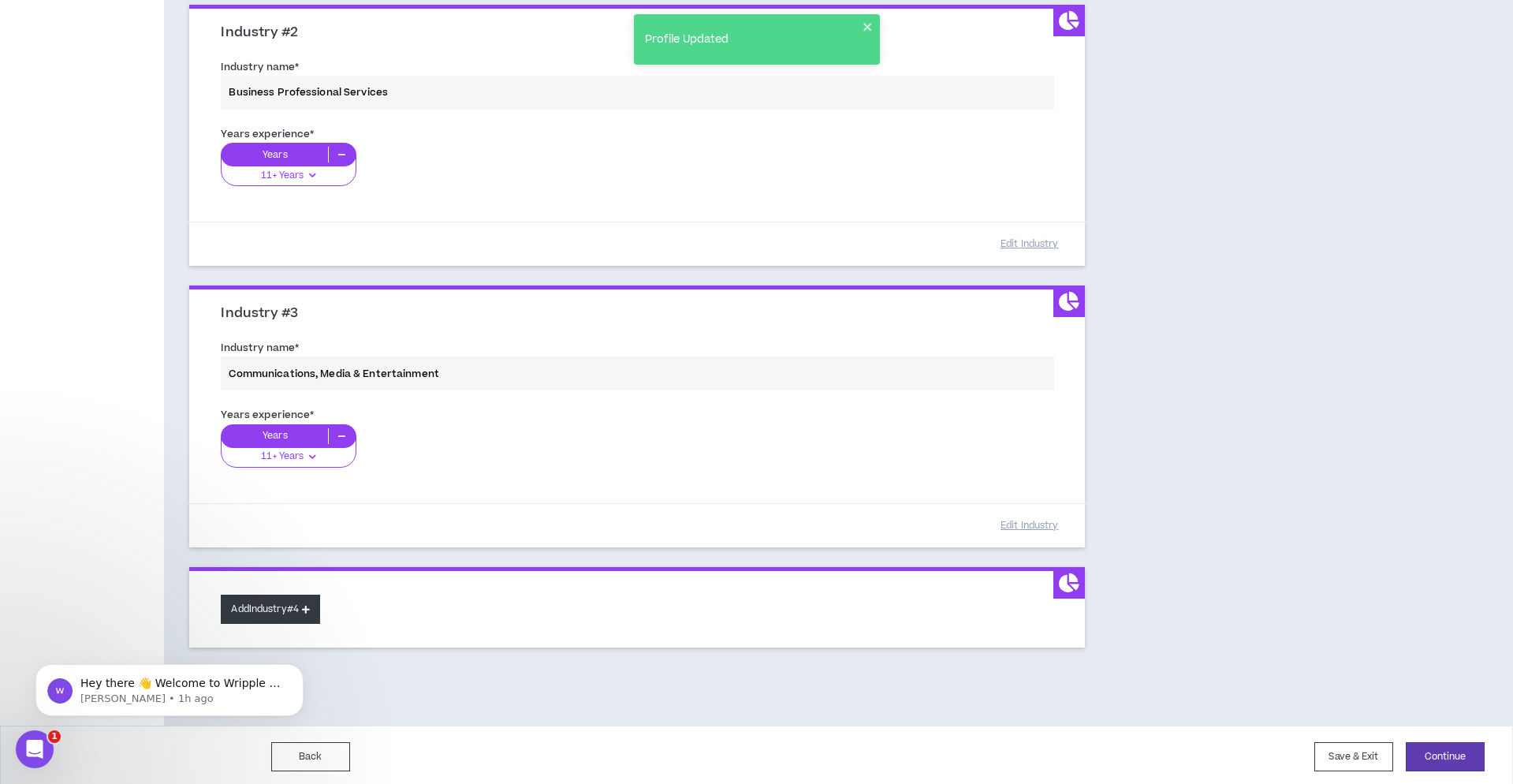
scroll to position [450, 0]
click at [297, 600] on button "Add Industry #4" at bounding box center [270, 610] width 100 height 29
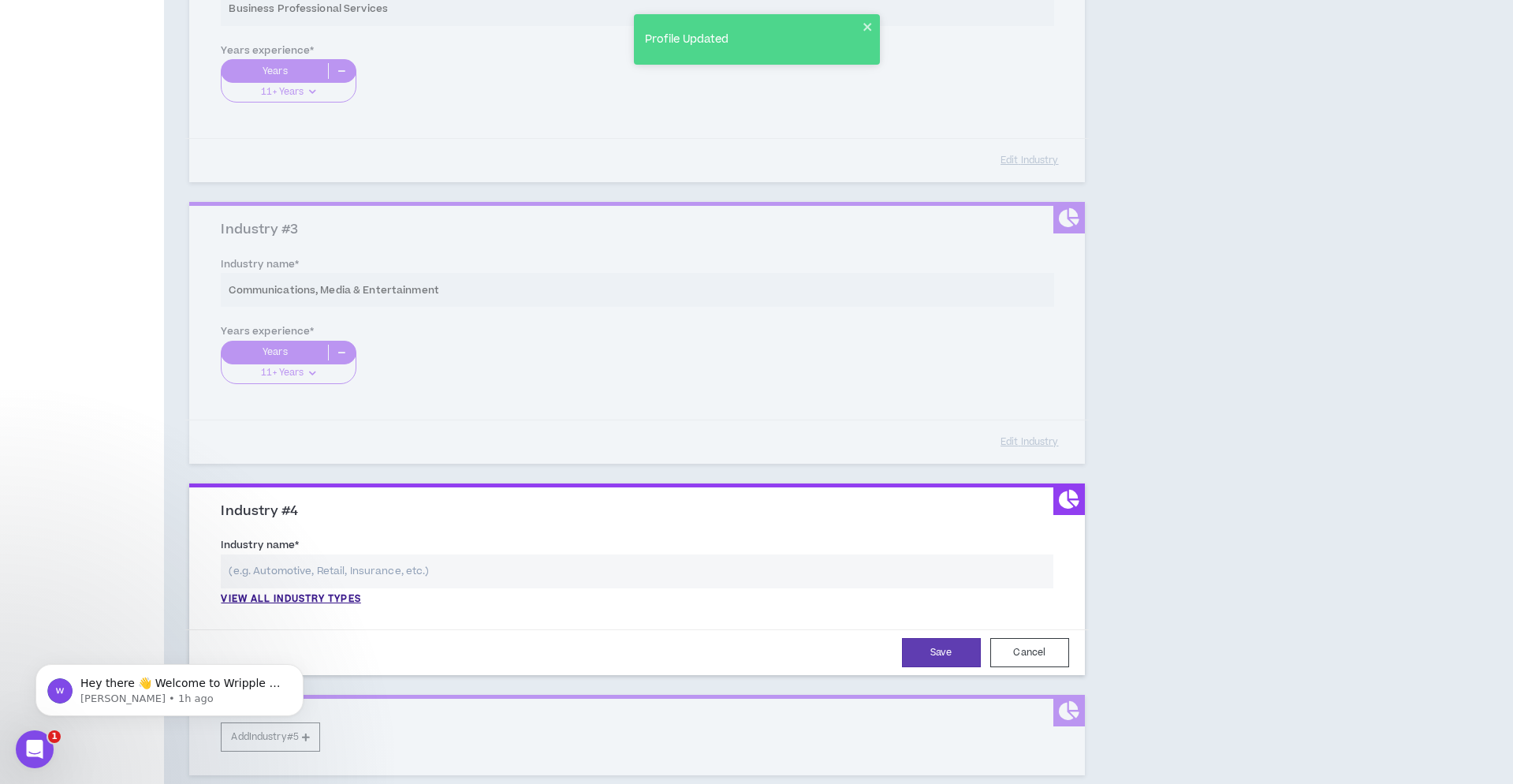
scroll to position [633, 0]
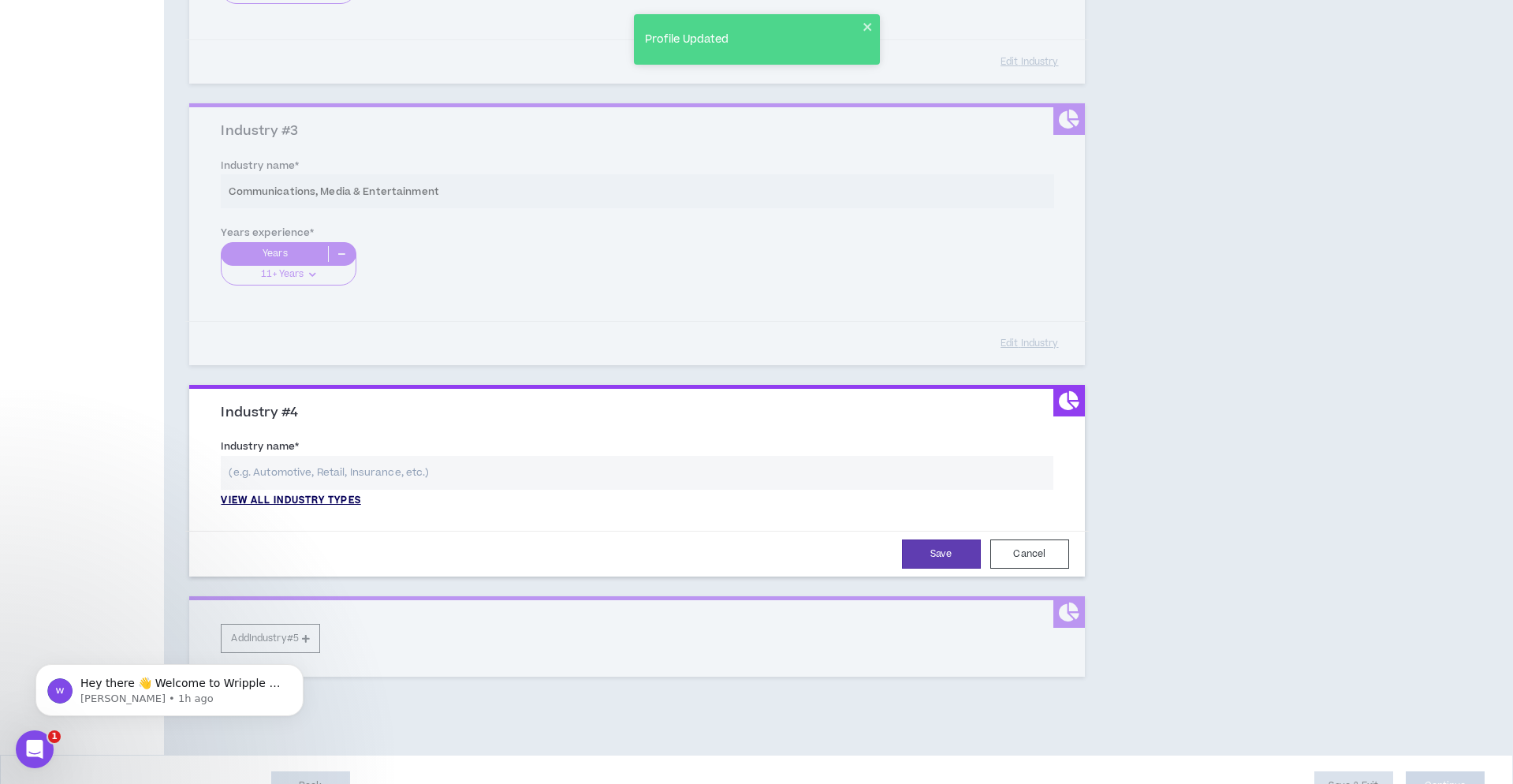
click at [314, 494] on p "View all industry types" at bounding box center [290, 500] width 140 height 14
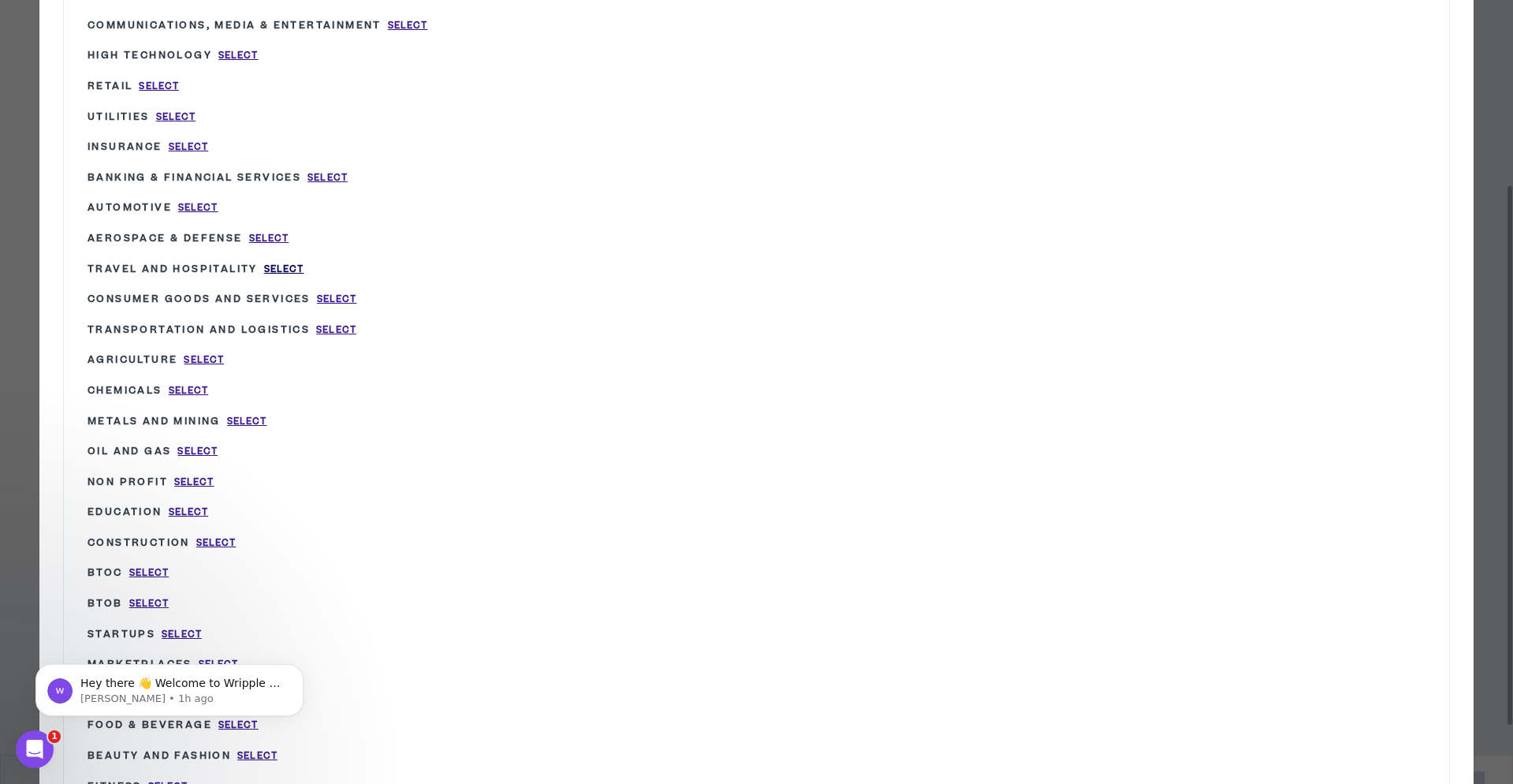
click at [304, 262] on span "Select" at bounding box center [284, 269] width 40 height 13
type input "Travel and Hospitality"
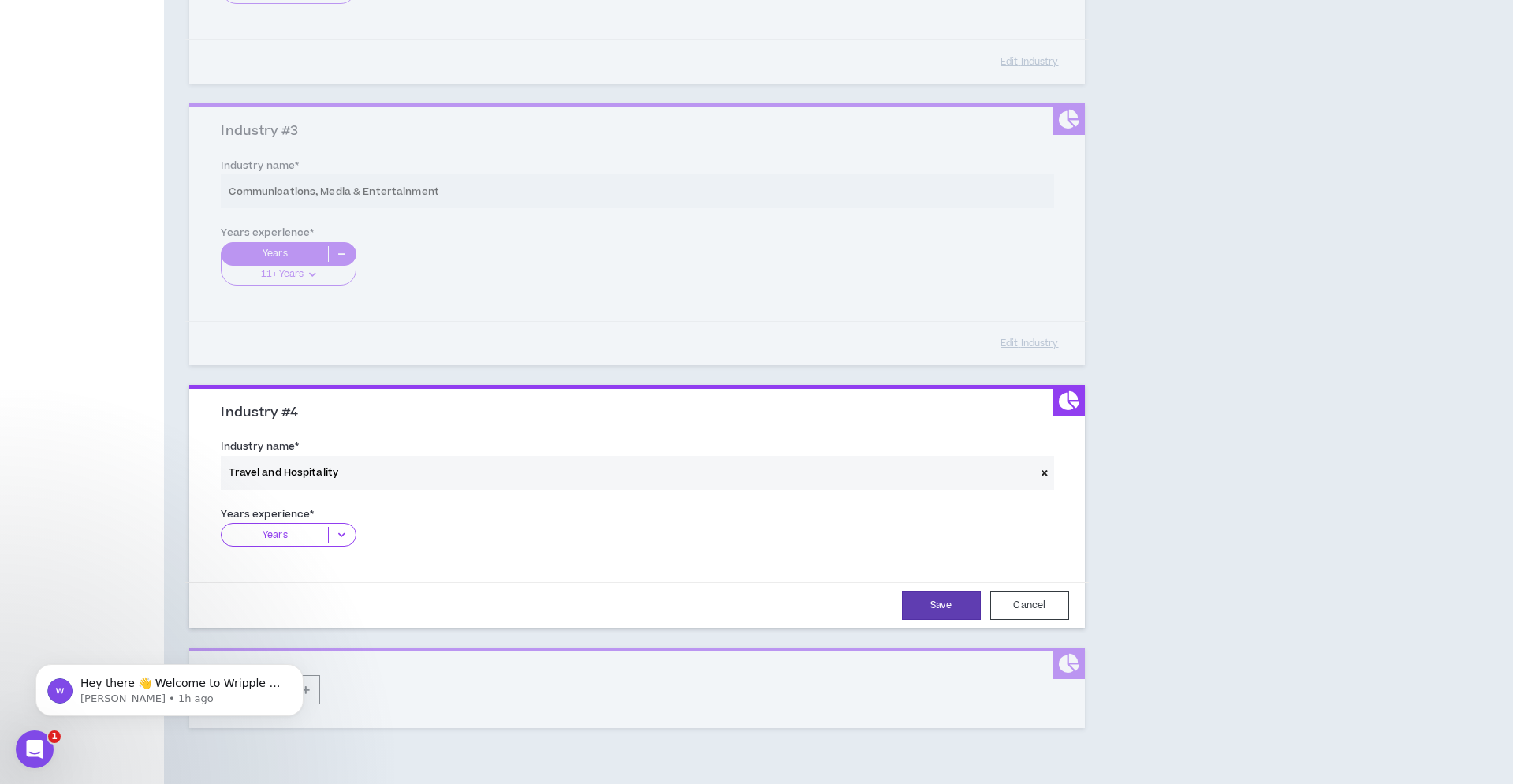
click at [310, 526] on p "Years" at bounding box center [275, 534] width 106 height 16
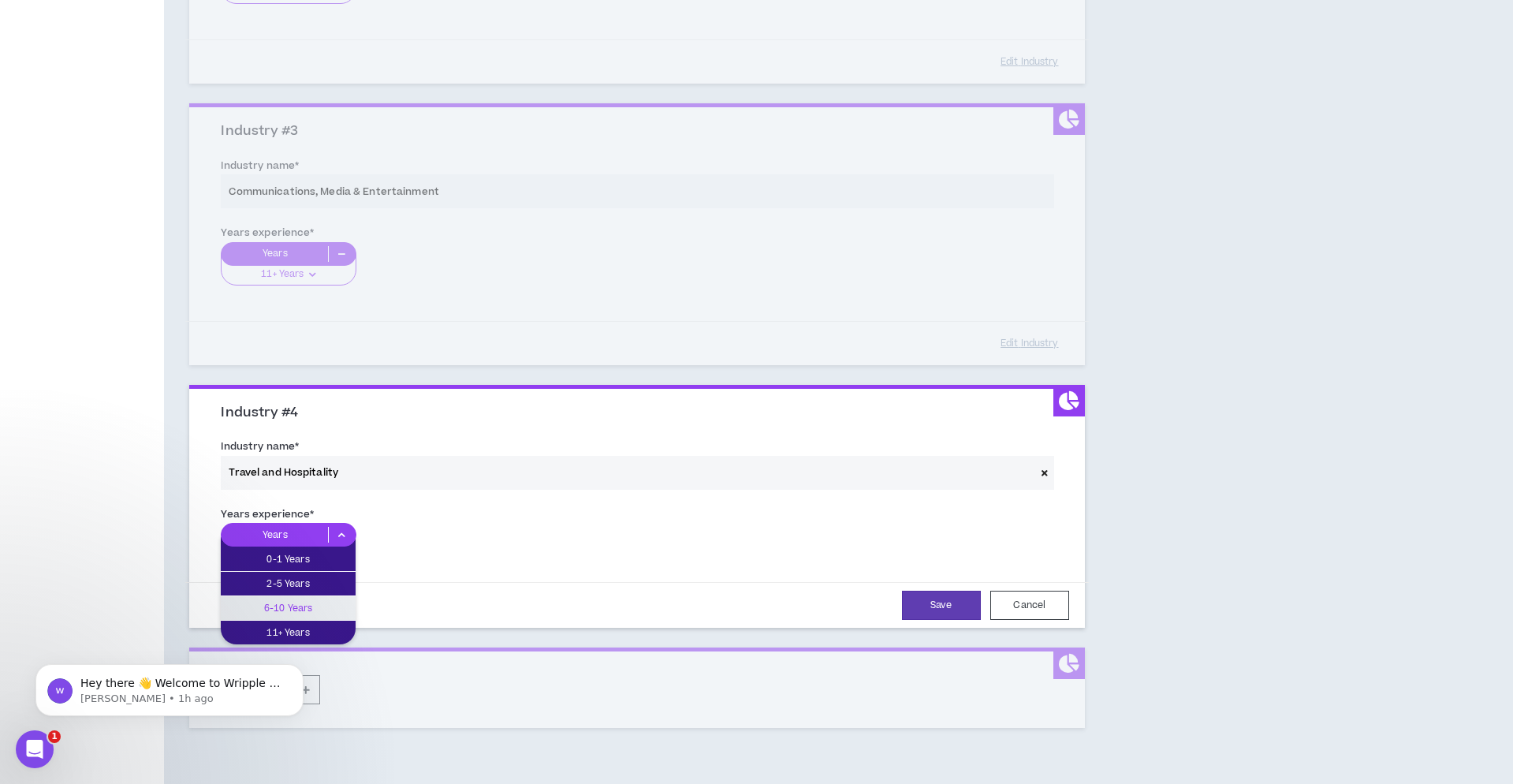
drag, startPoint x: 314, startPoint y: 603, endPoint x: 435, endPoint y: 602, distance: 121.0
click at [315, 602] on p "6-10 Years" at bounding box center [288, 608] width 135 height 17
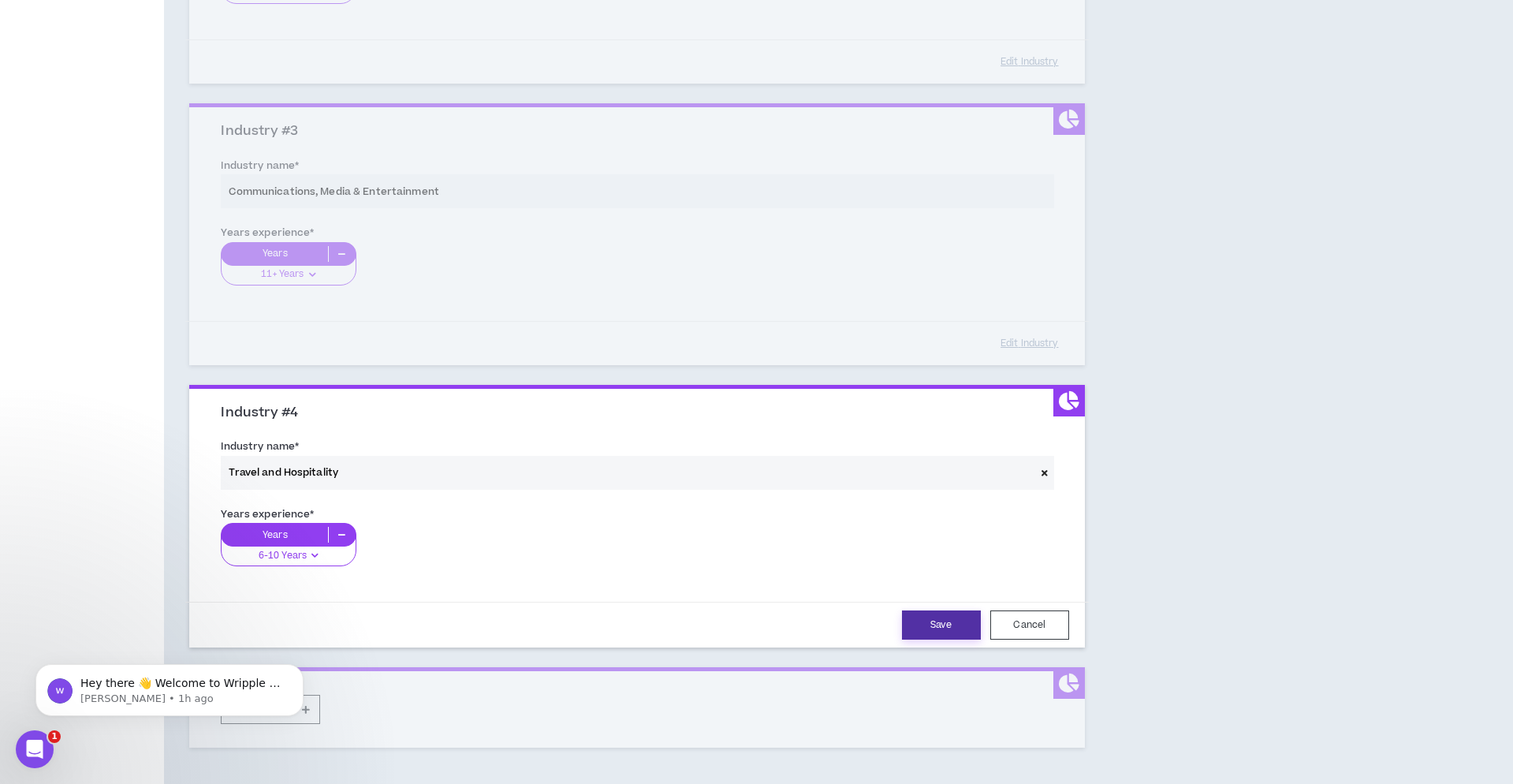
click at [943, 627] on button "Save" at bounding box center [941, 624] width 79 height 29
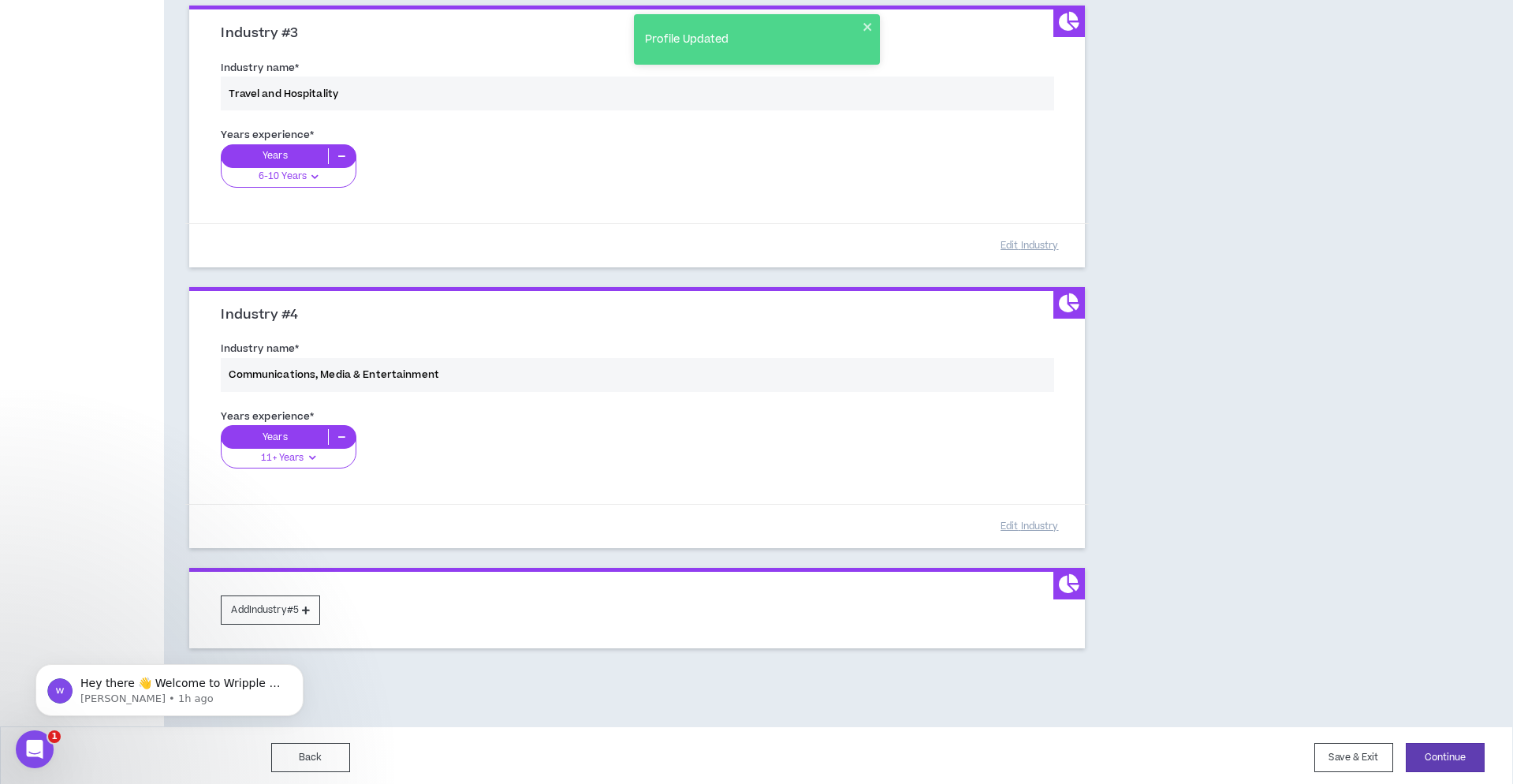
scroll to position [730, 0]
click at [300, 601] on button "Add Industry #5" at bounding box center [270, 610] width 100 height 29
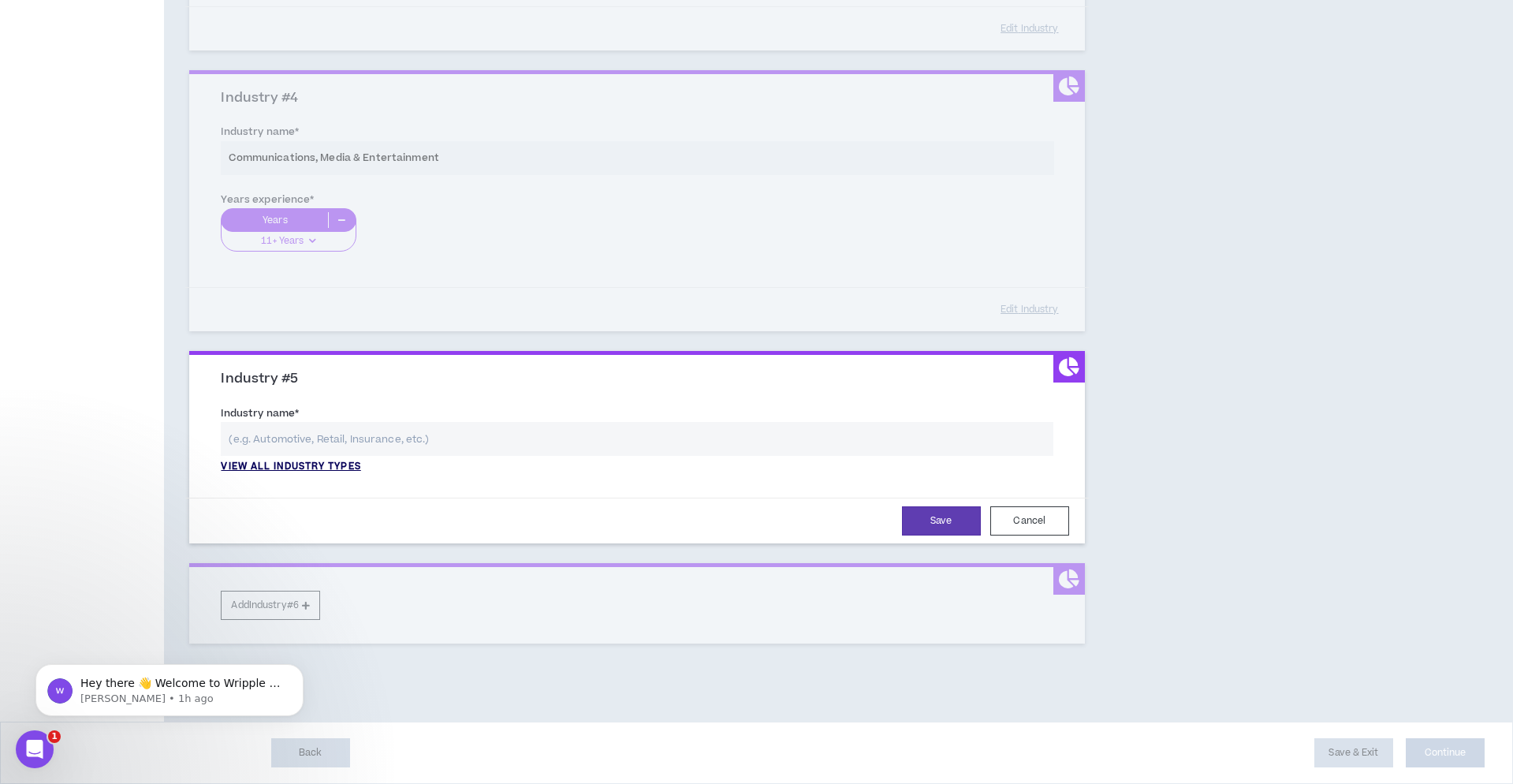
scroll to position [954, 0]
click at [313, 460] on p "View all industry types" at bounding box center [290, 467] width 140 height 14
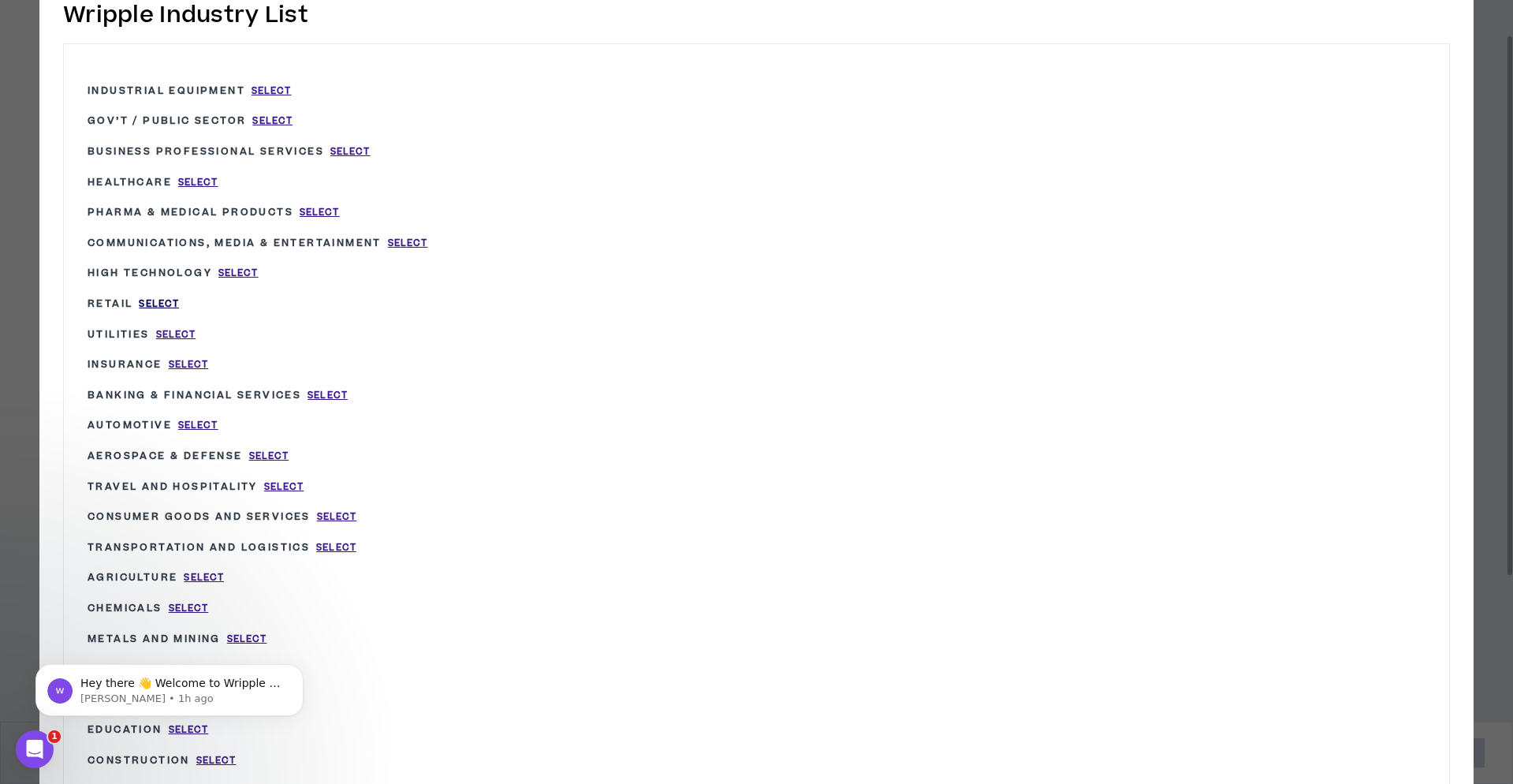
click at [174, 300] on span "Select" at bounding box center [159, 304] width 40 height 13
type input "Retail"
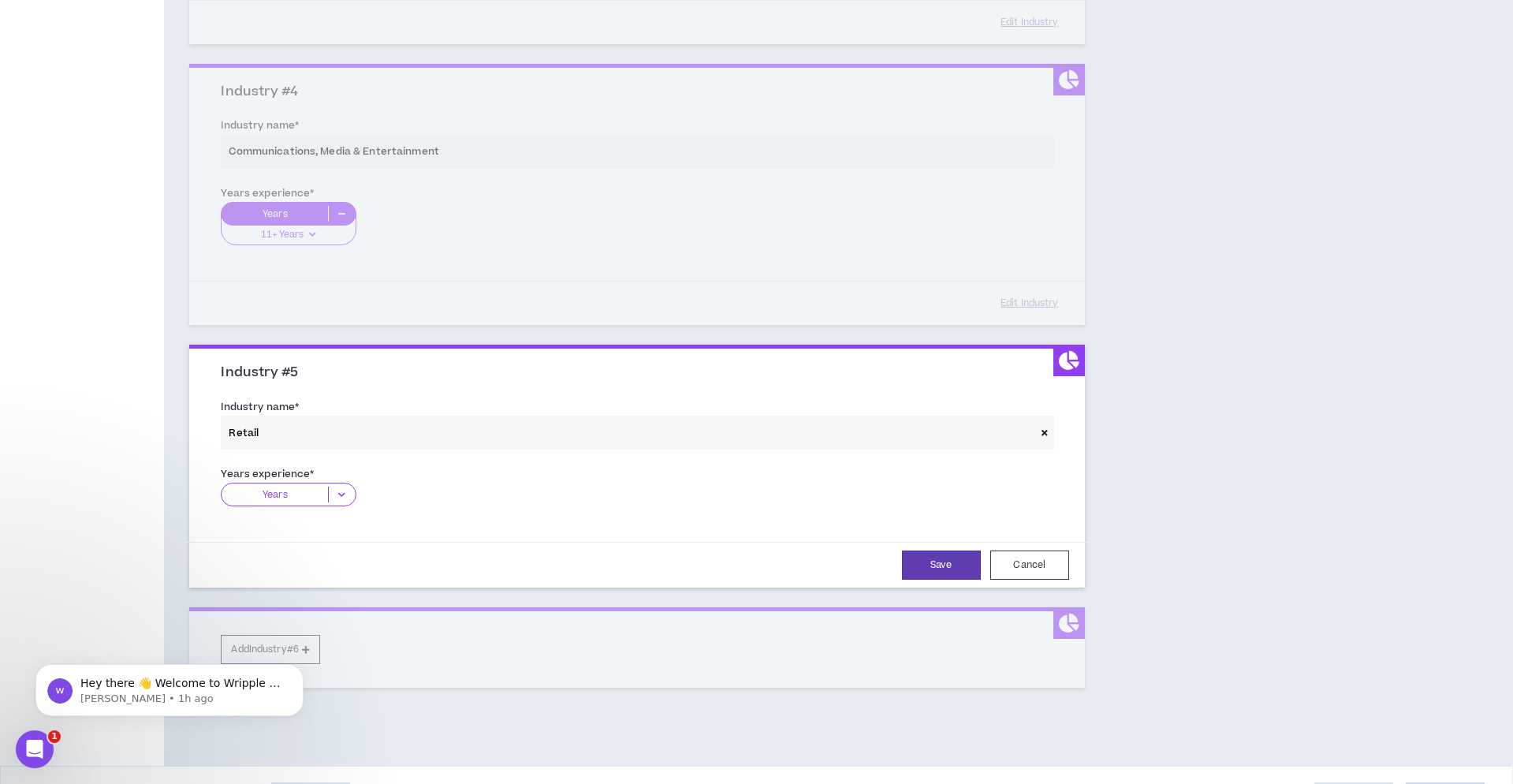
click at [345, 488] on icon at bounding box center [341, 494] width 26 height 16
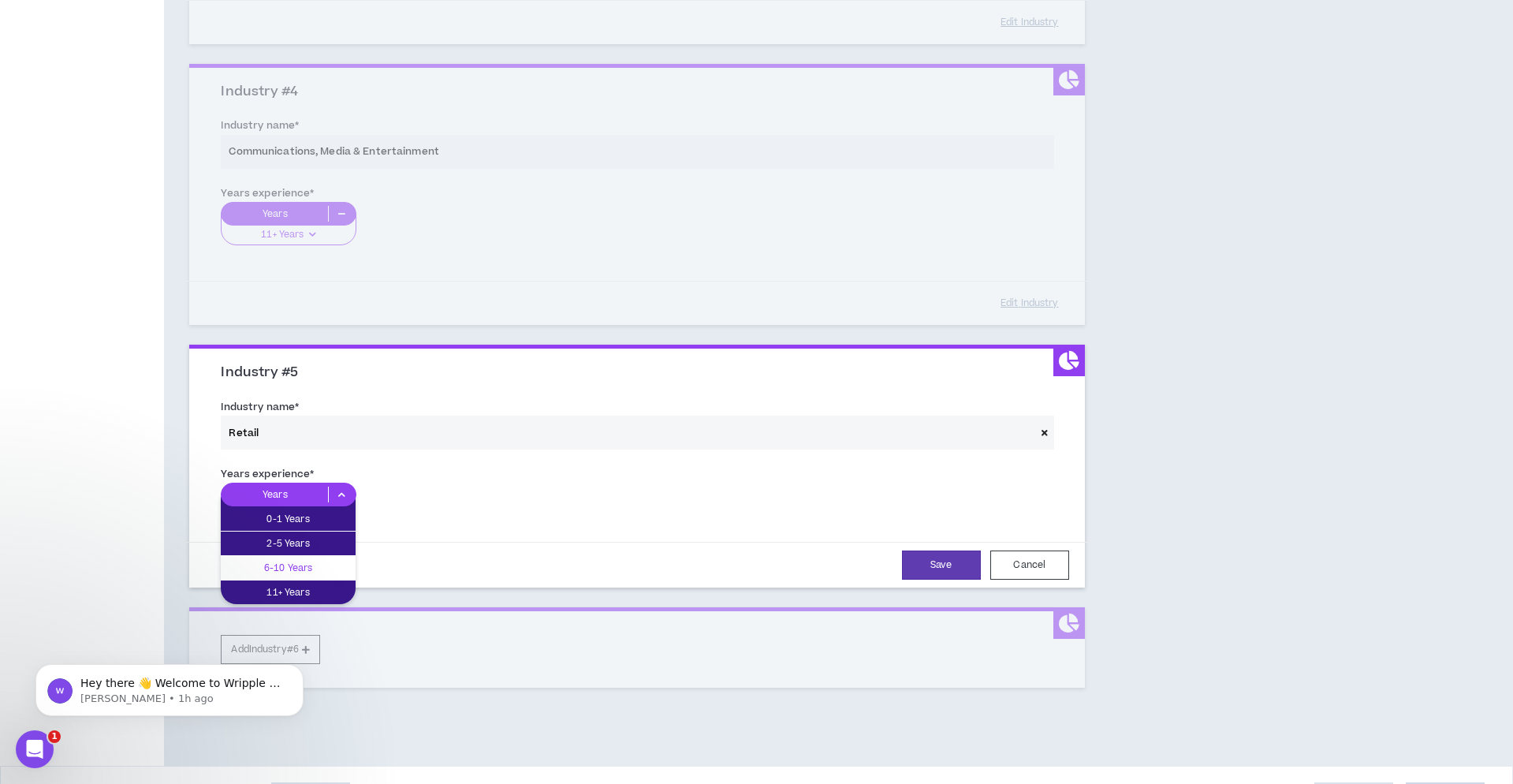
click at [323, 561] on p "6-10 Years" at bounding box center [288, 567] width 135 height 17
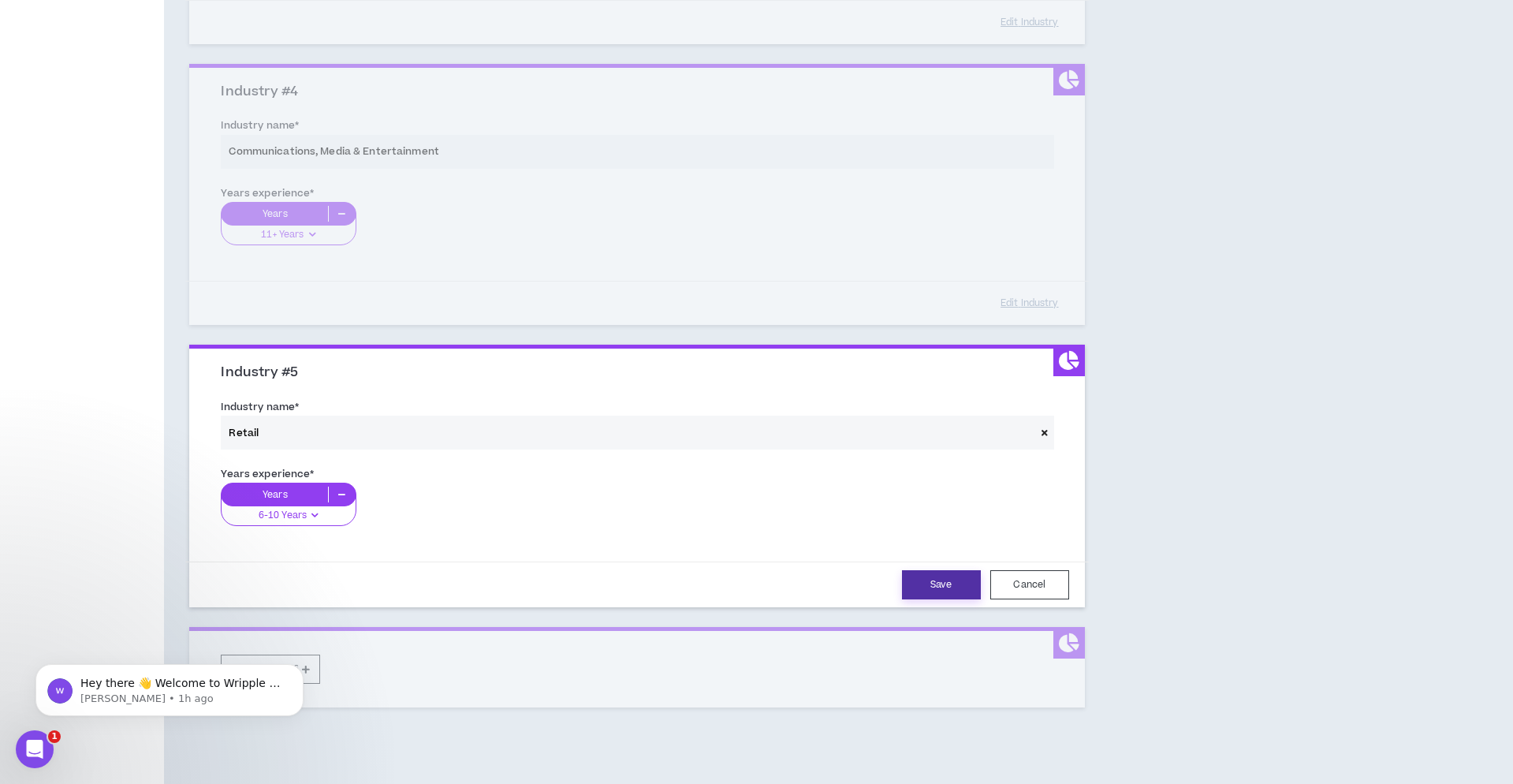
click at [941, 576] on button "Save" at bounding box center [941, 584] width 79 height 29
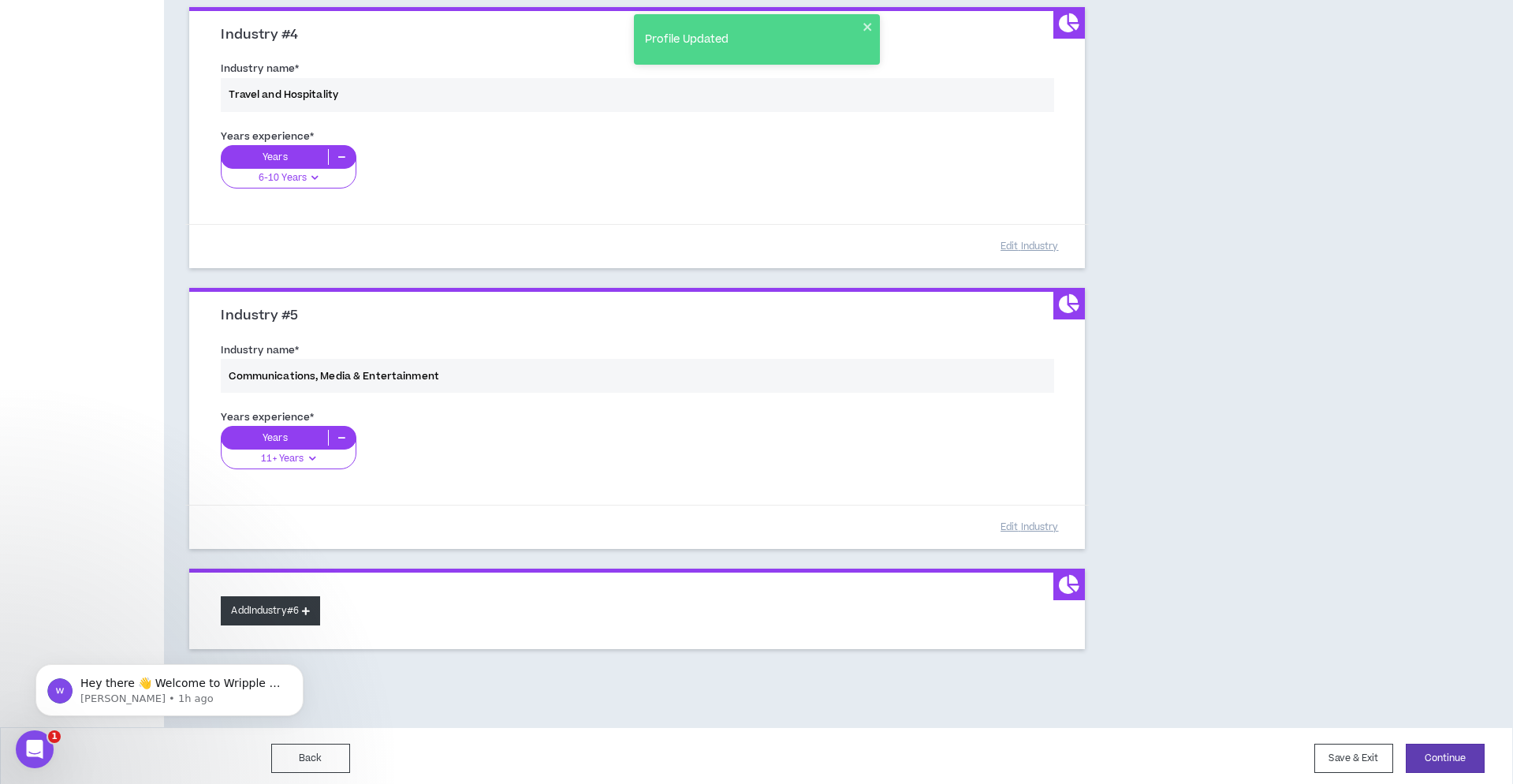
scroll to position [1010, 0]
click at [301, 602] on button "Add Industry #6" at bounding box center [270, 611] width 100 height 29
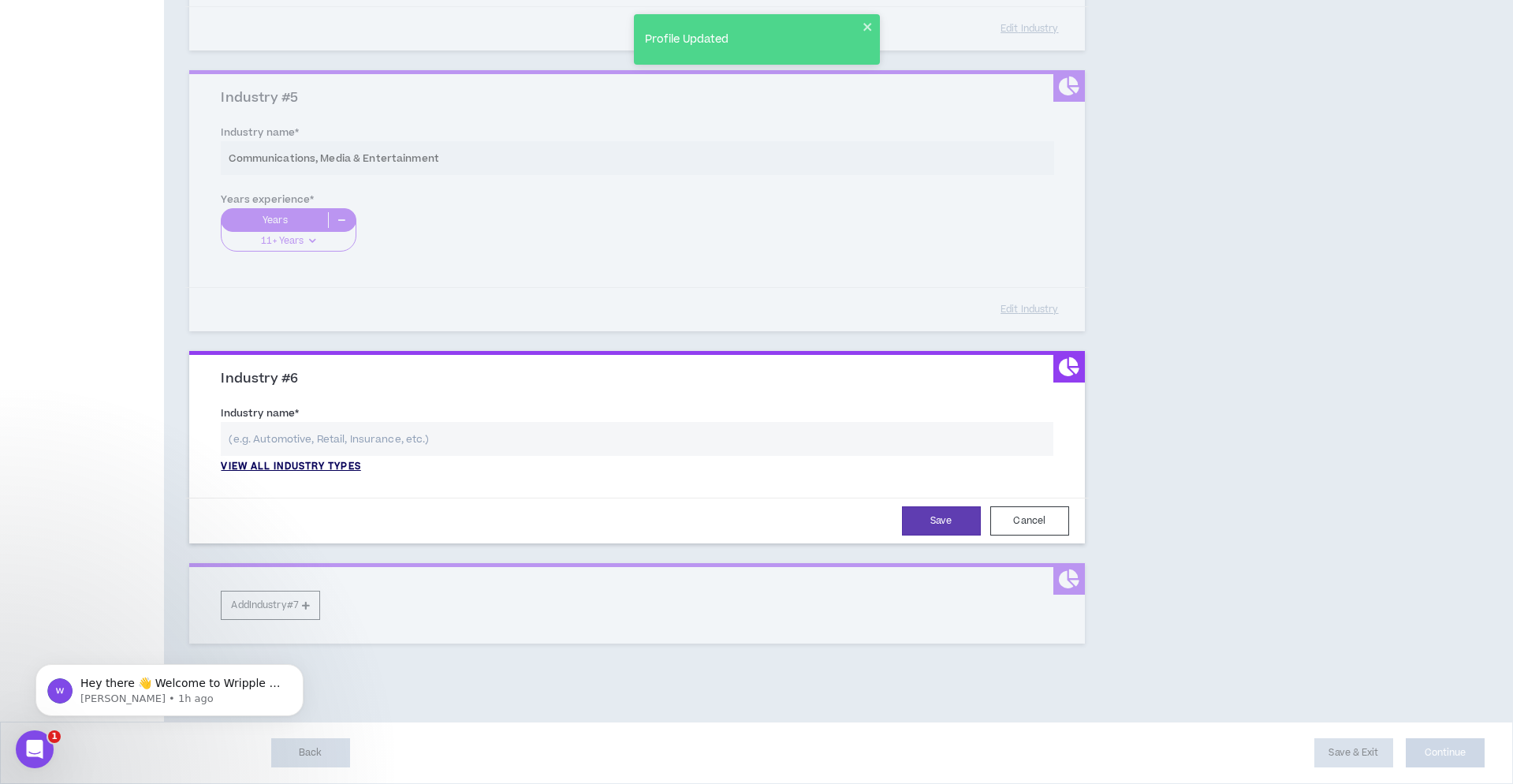
scroll to position [1234, 0]
drag, startPoint x: 314, startPoint y: 443, endPoint x: 313, endPoint y: 453, distance: 10.0
click at [314, 443] on input "text" at bounding box center [636, 439] width 832 height 34
click at [314, 460] on p "View all industry types" at bounding box center [290, 467] width 140 height 14
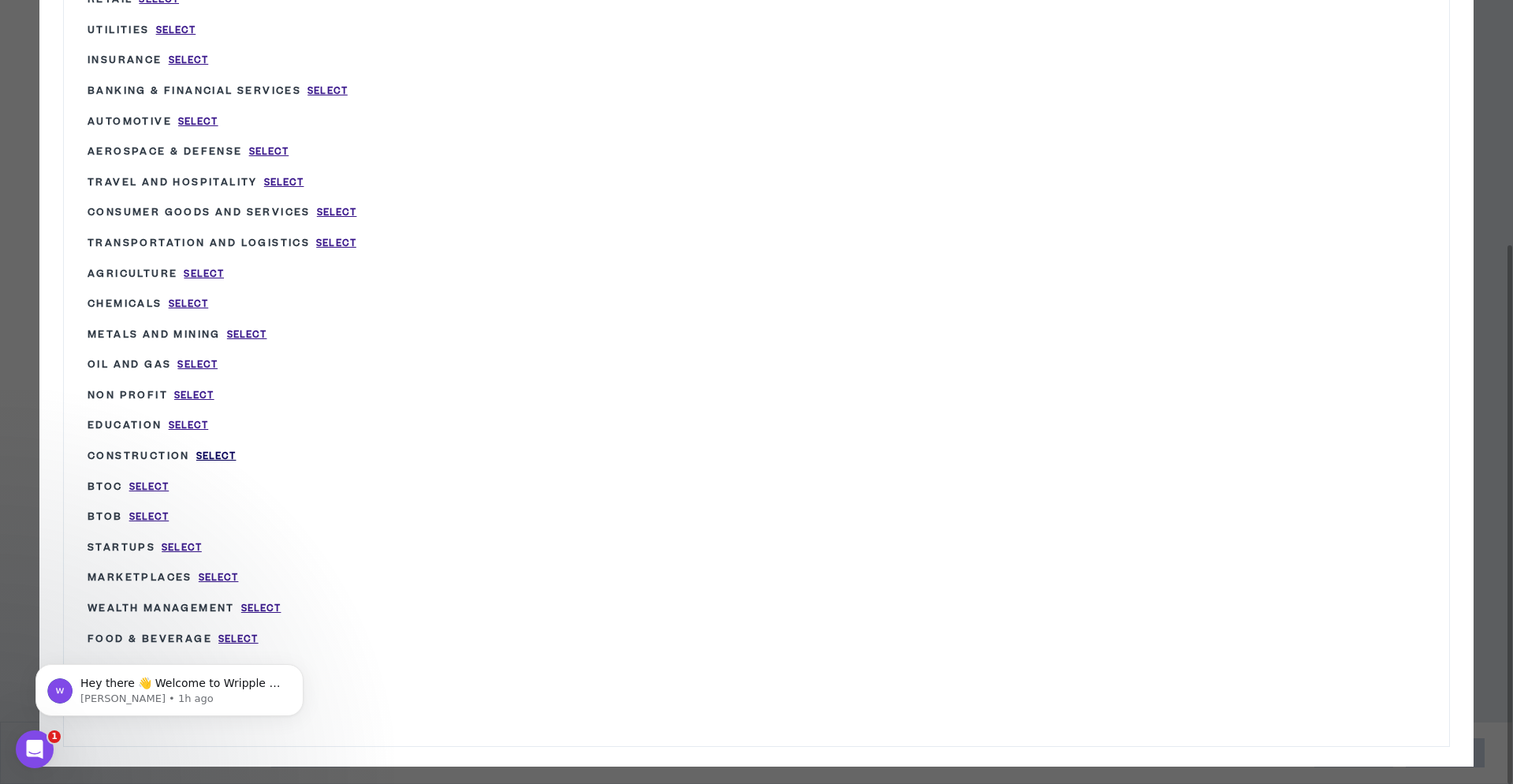
click at [228, 449] on span "Select" at bounding box center [217, 456] width 40 height 13
type input "Construction"
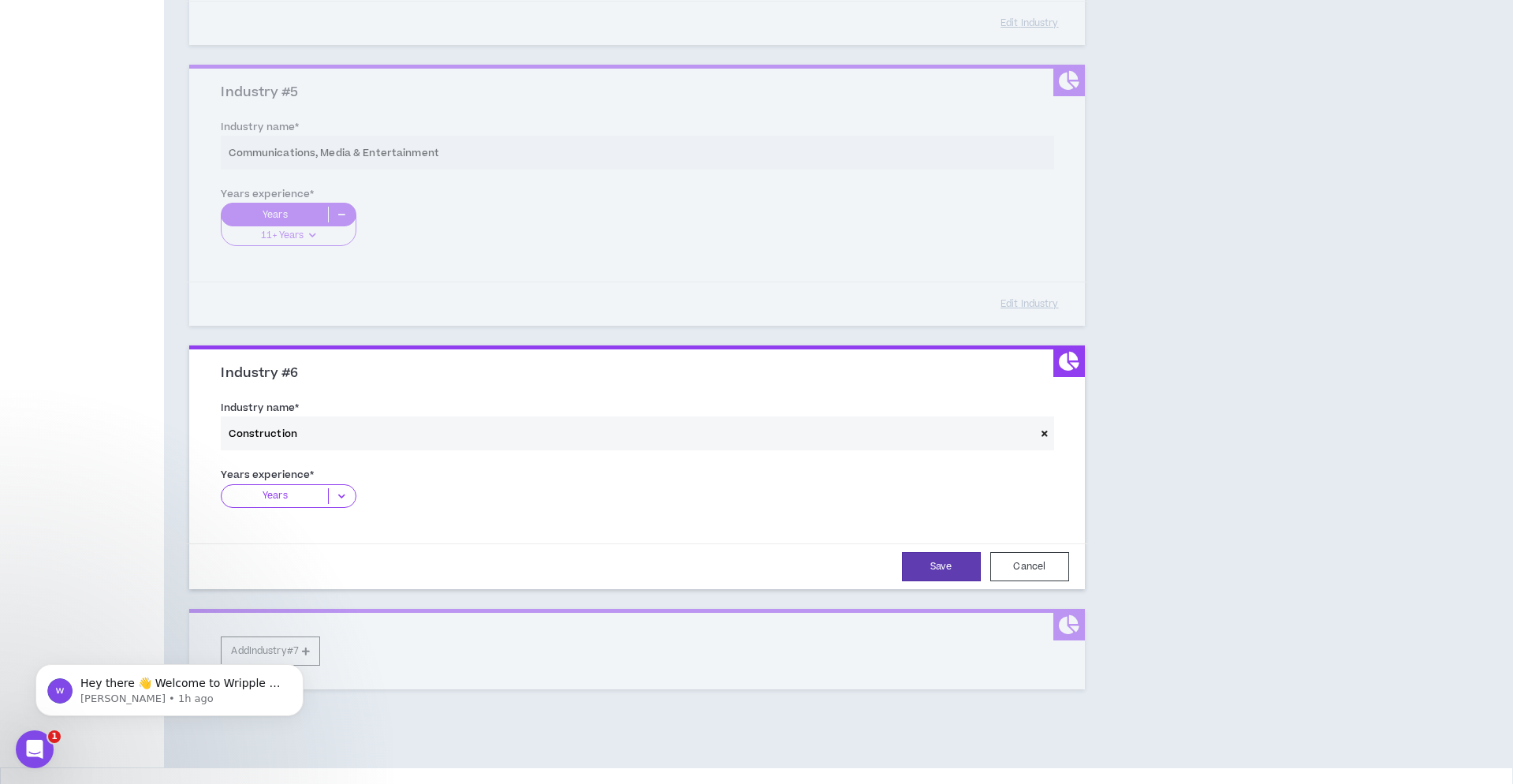
click at [285, 491] on p "Years" at bounding box center [275, 496] width 106 height 16
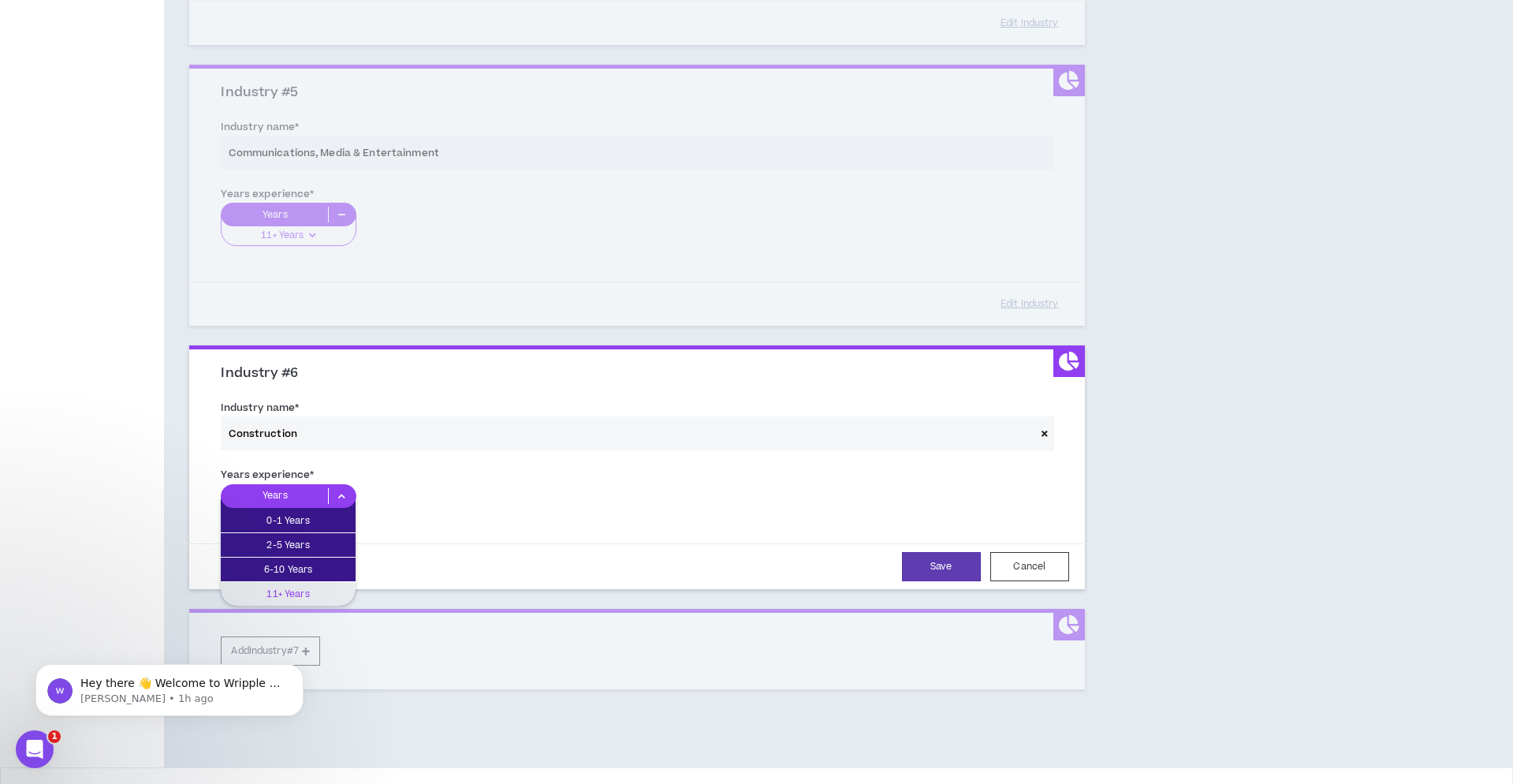
click at [304, 585] on p "11+ Years" at bounding box center [288, 594] width 135 height 17
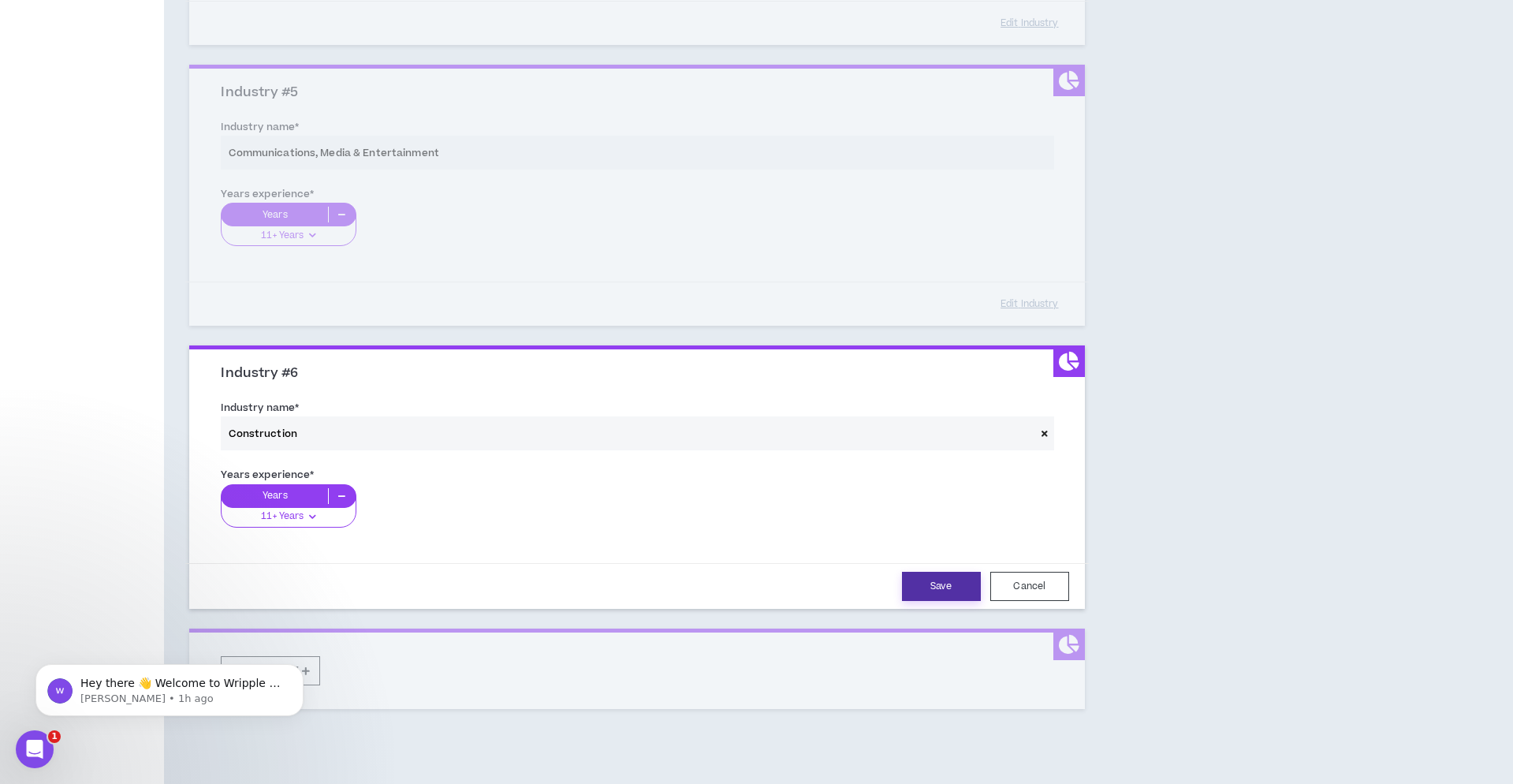
click at [952, 577] on button "Save" at bounding box center [941, 586] width 79 height 29
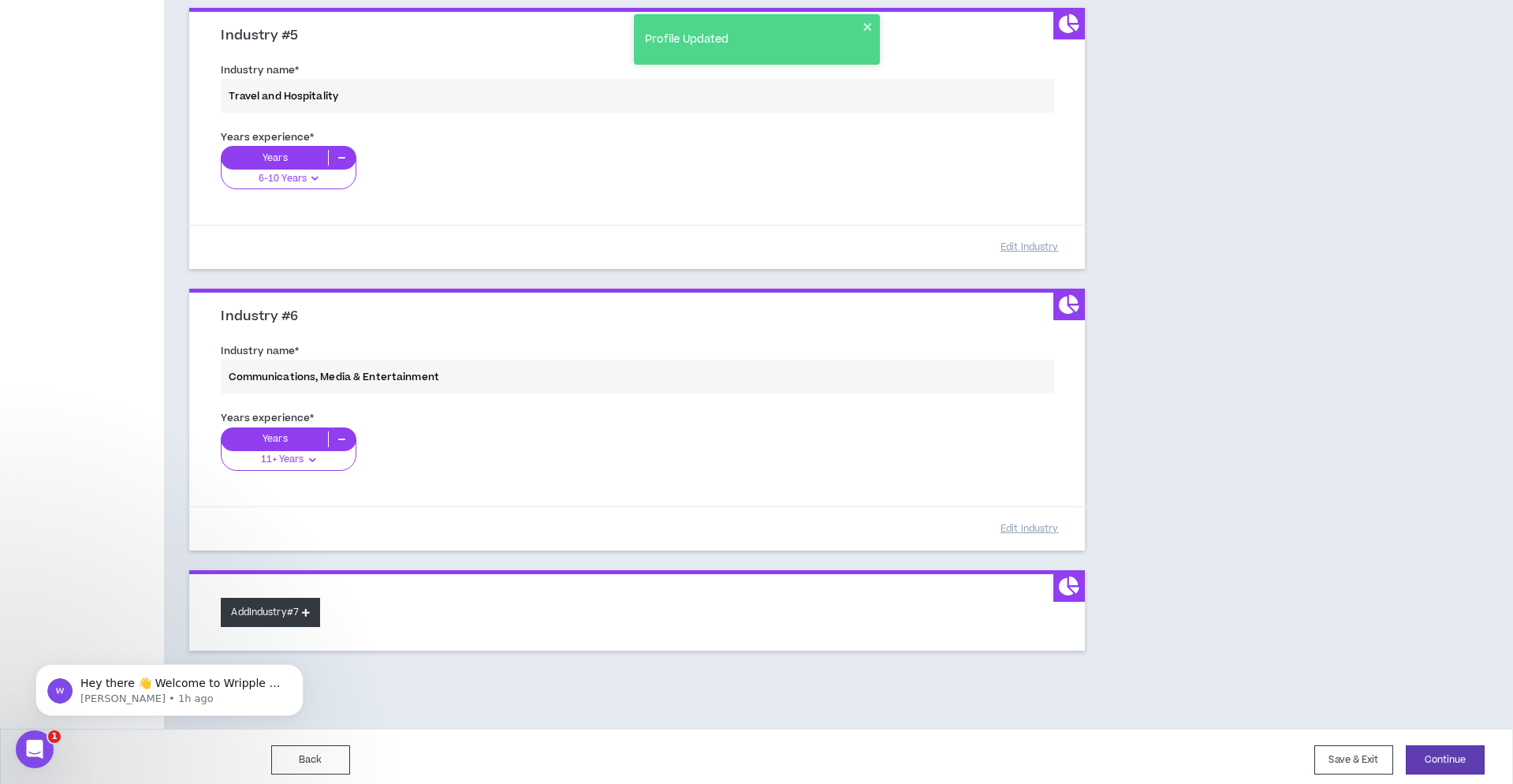
scroll to position [1291, 0]
click at [290, 614] on button "Add Industry #7" at bounding box center [270, 613] width 100 height 29
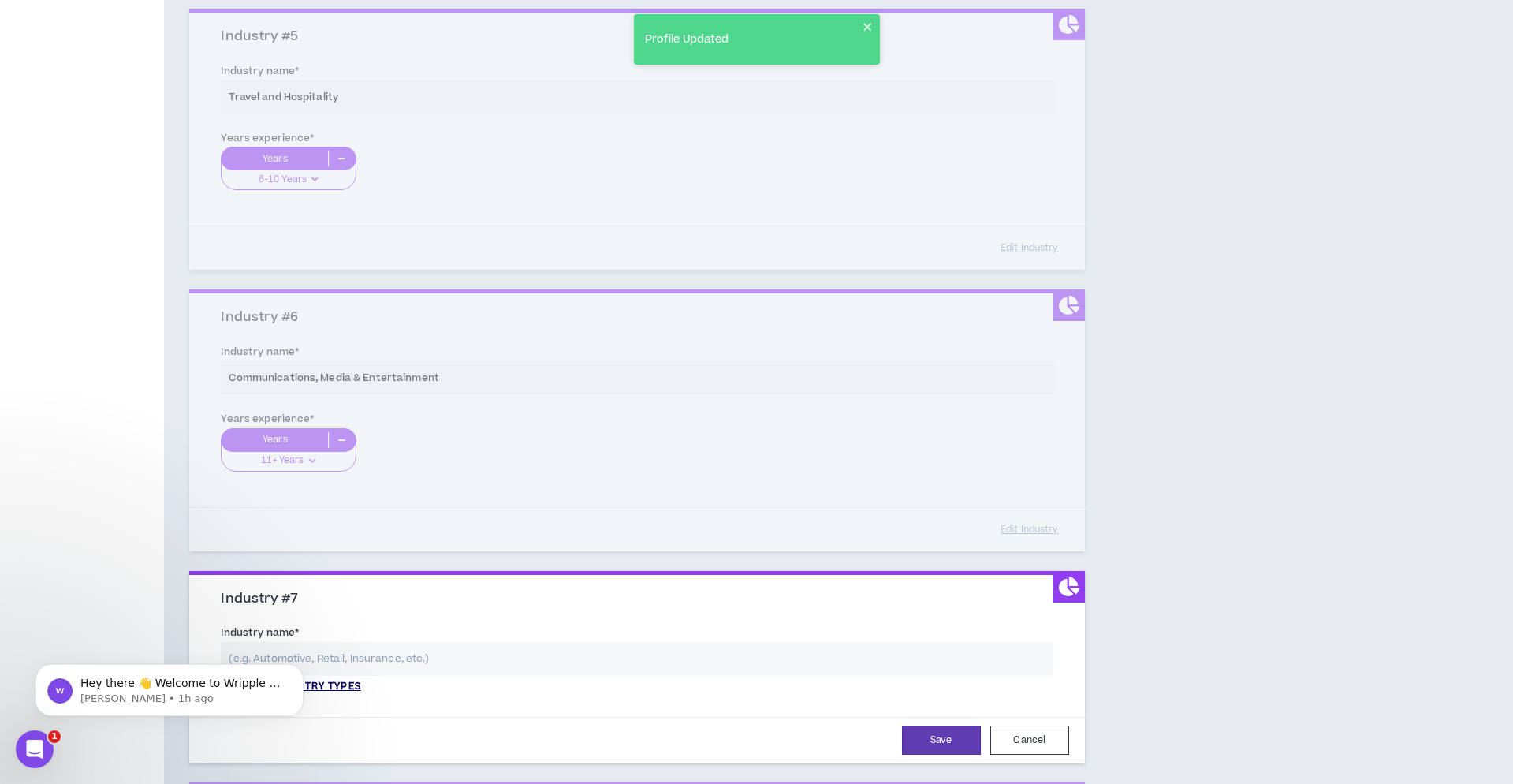
click at [333, 679] on p "View all industry types" at bounding box center [290, 686] width 140 height 14
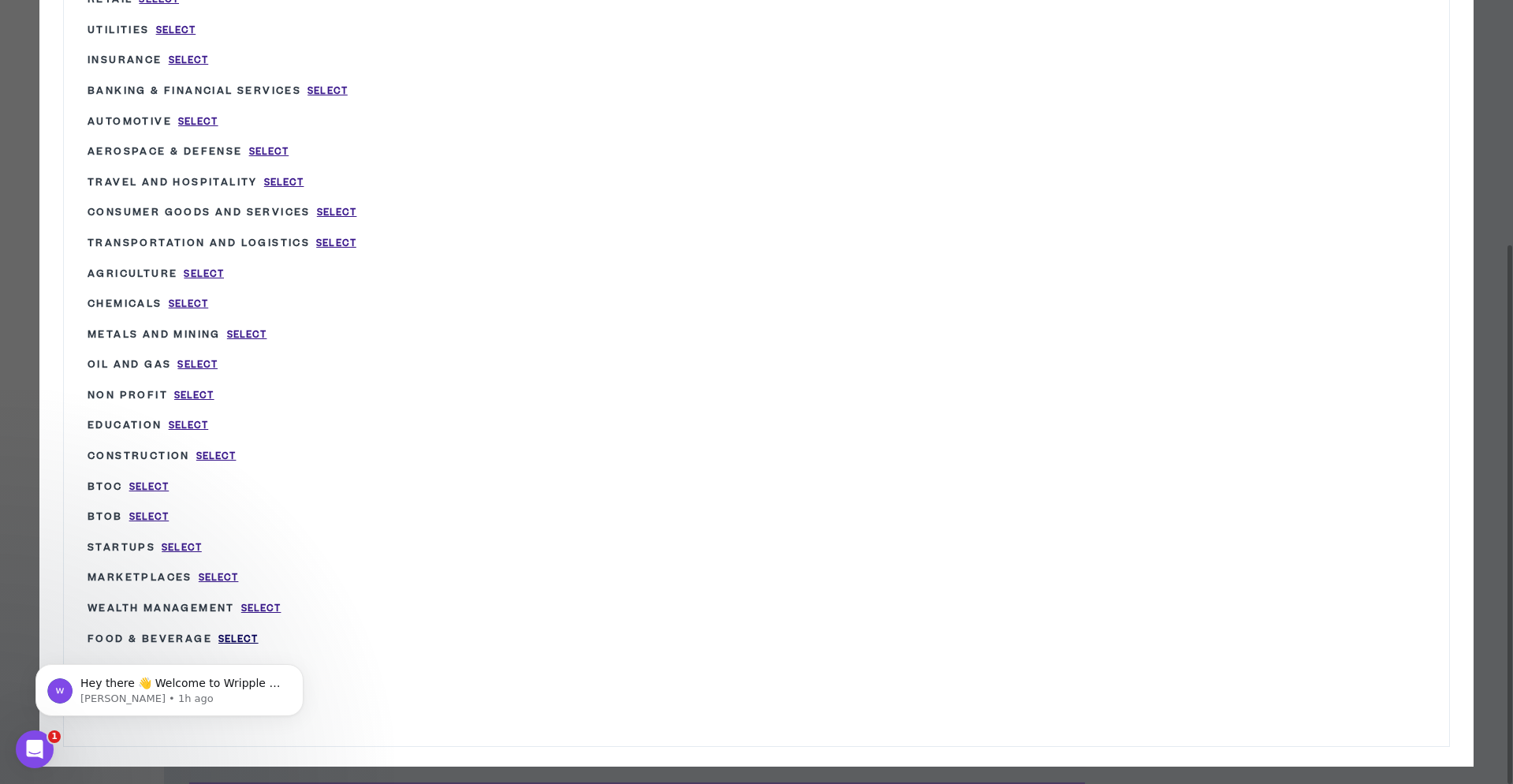
click at [258, 633] on span "Select" at bounding box center [239, 640] width 40 height 13
type input "Food & Beverage"
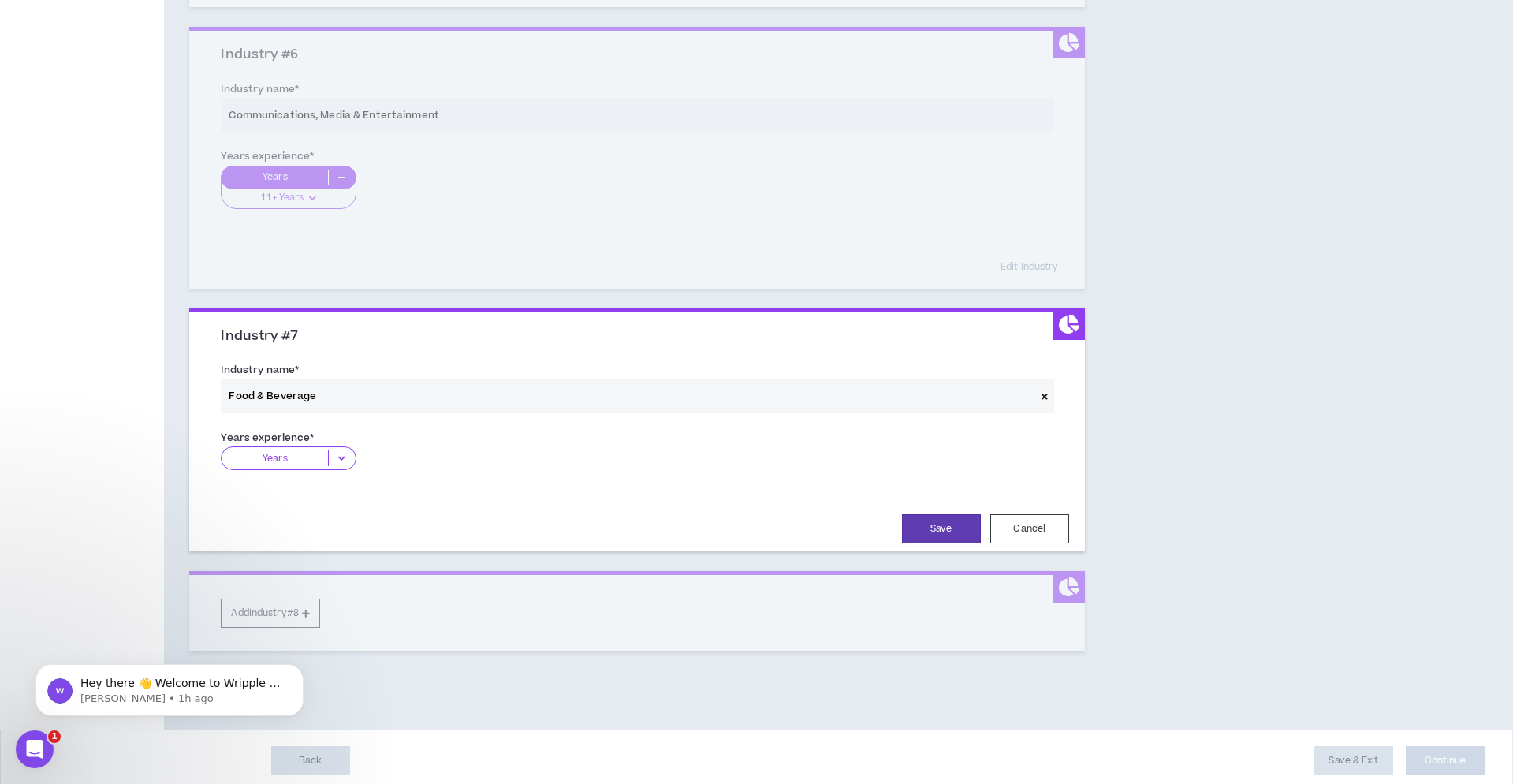
scroll to position [1552, 0]
click at [337, 451] on icon at bounding box center [341, 459] width 26 height 16
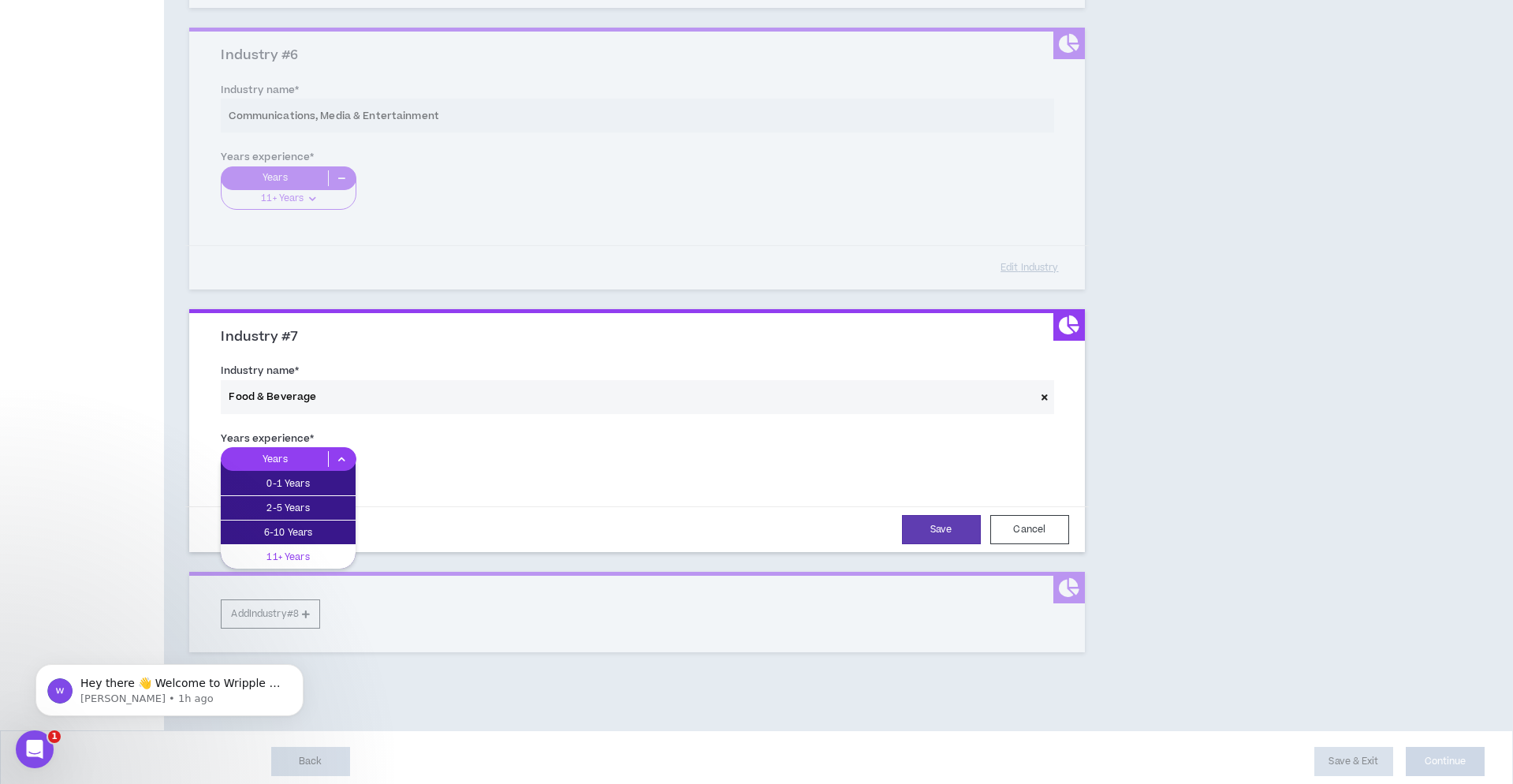
click at [303, 556] on p "11+ Years" at bounding box center [288, 557] width 135 height 17
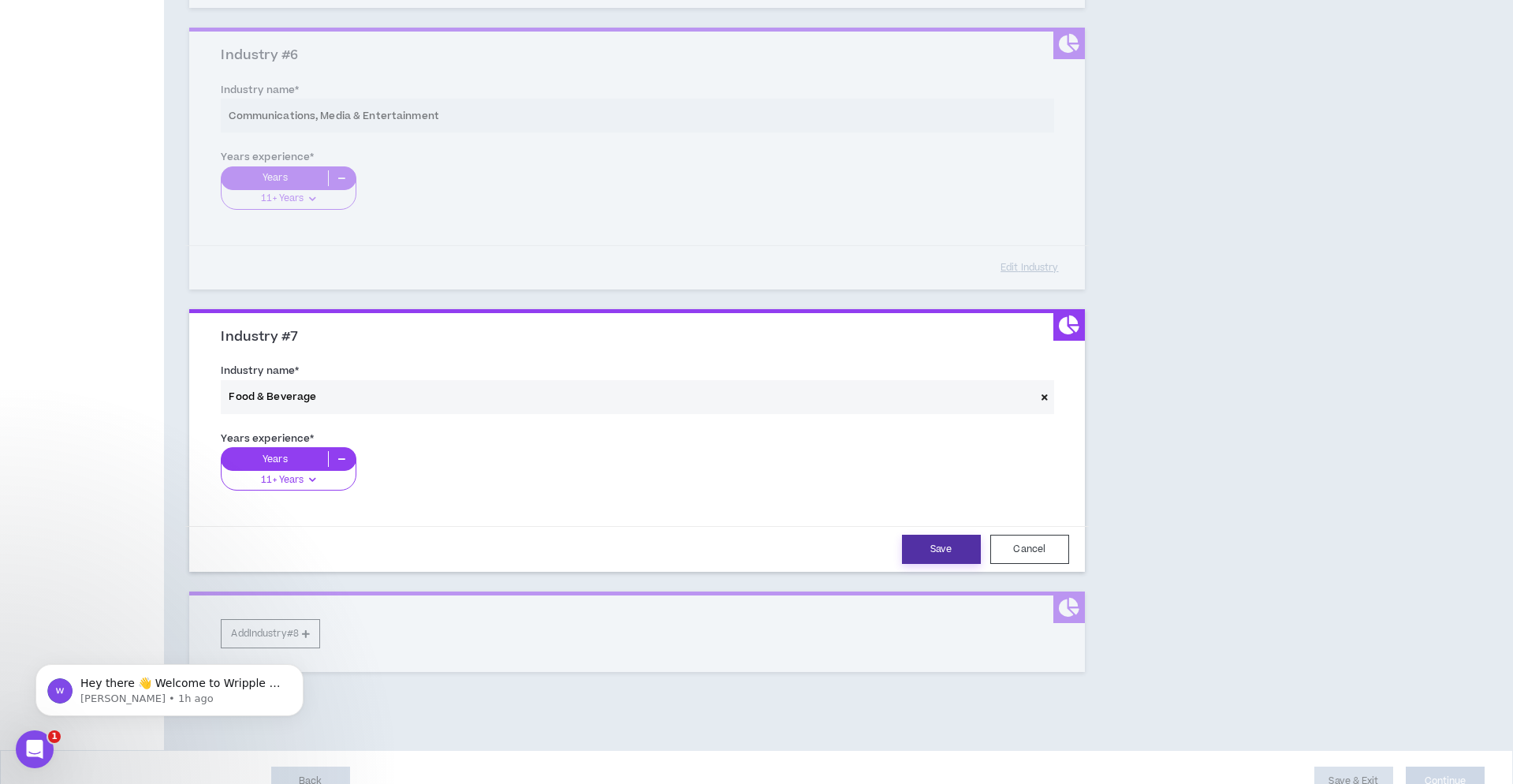
click at [948, 540] on button "Save" at bounding box center [941, 549] width 79 height 29
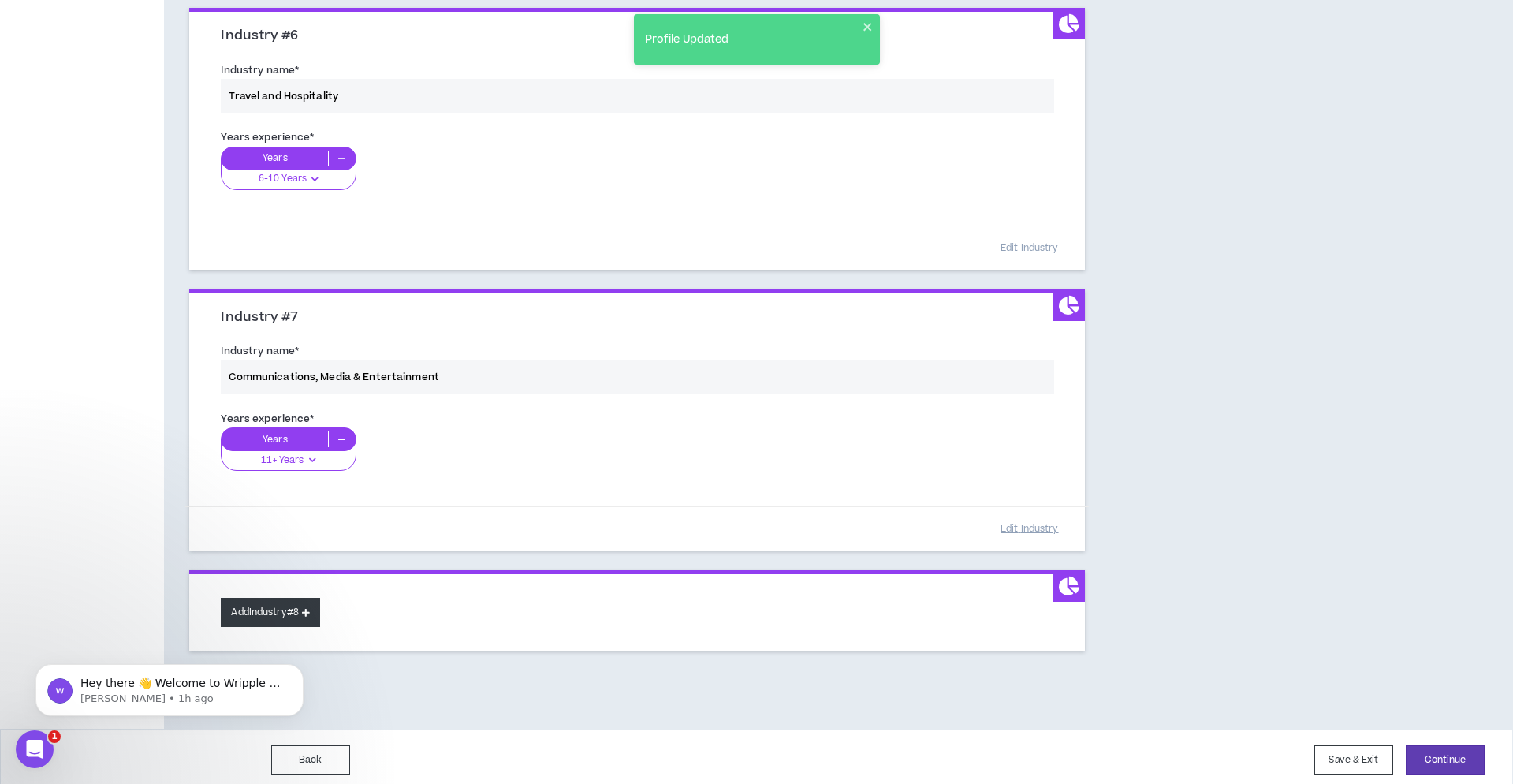
scroll to position [1570, 0]
click at [276, 607] on button "Add Industry #8" at bounding box center [270, 614] width 100 height 29
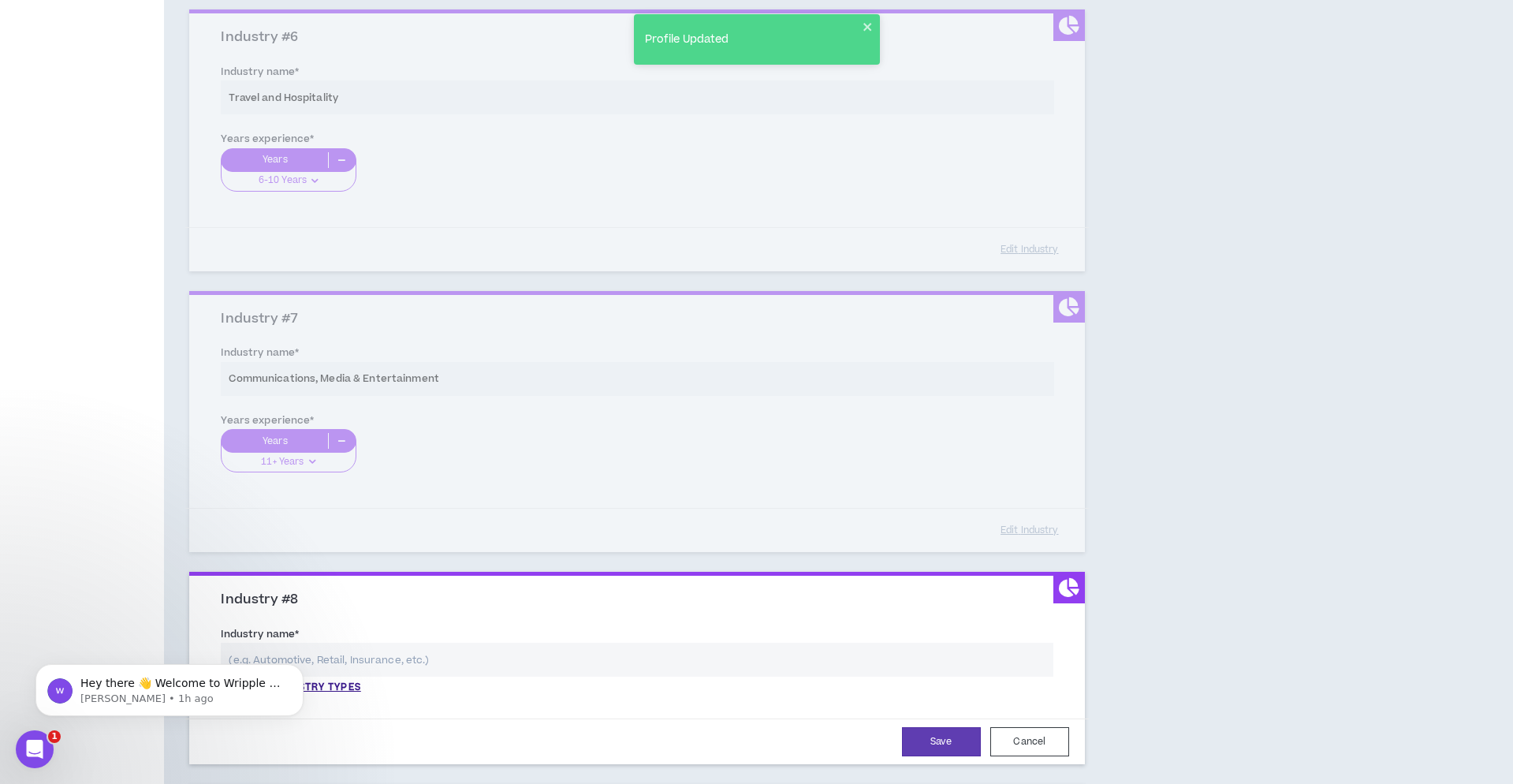
scroll to position [1572, 0]
click at [330, 679] on p "View all industry types" at bounding box center [290, 685] width 140 height 14
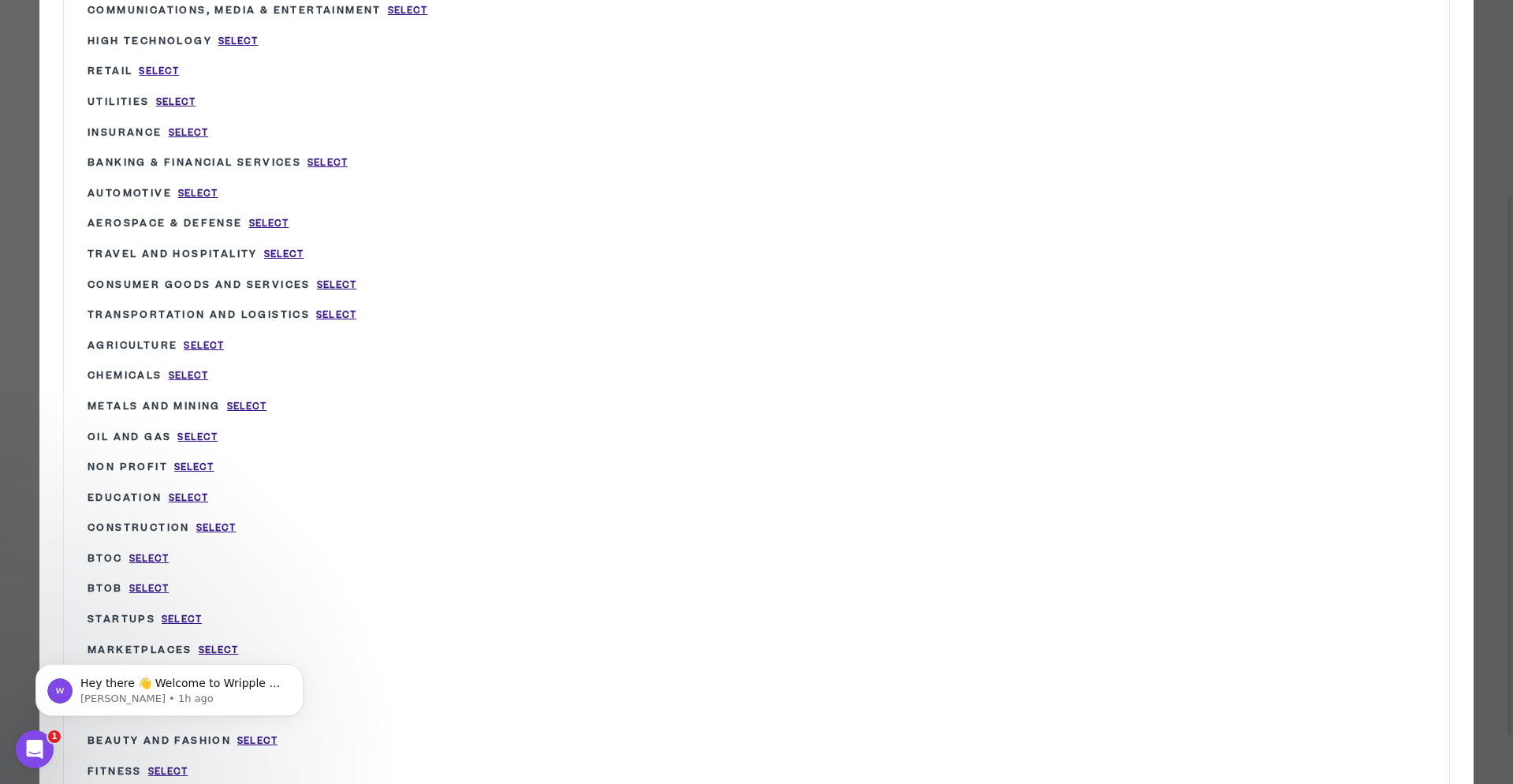
click at [276, 728] on body "Hey there 👋 Welcome to Wripple 🙌 Take a look around! If you have any questions,…" at bounding box center [169, 685] width 303 height 98
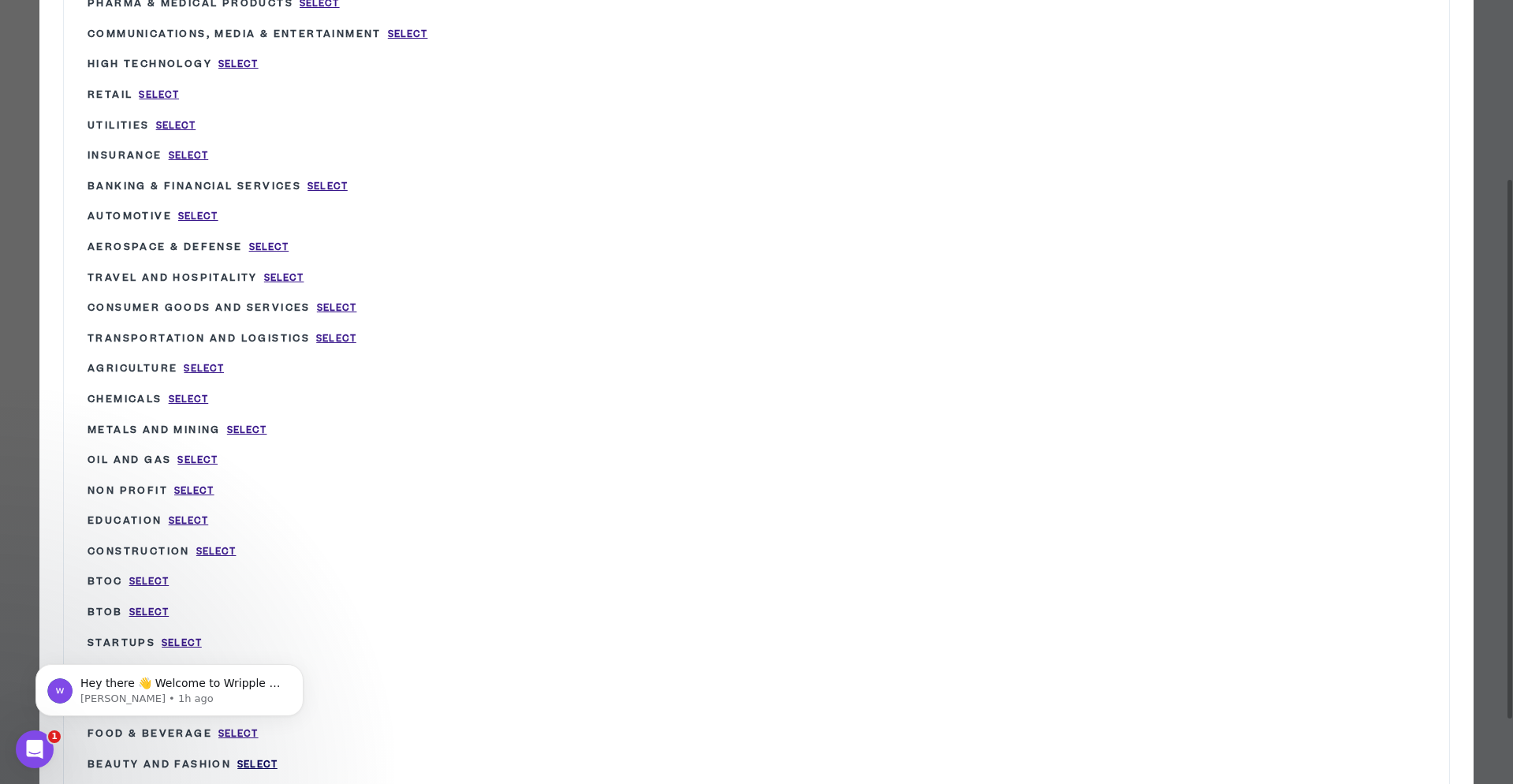
click at [273, 757] on span "Select" at bounding box center [258, 764] width 40 height 13
type input "Beauty and Fashion"
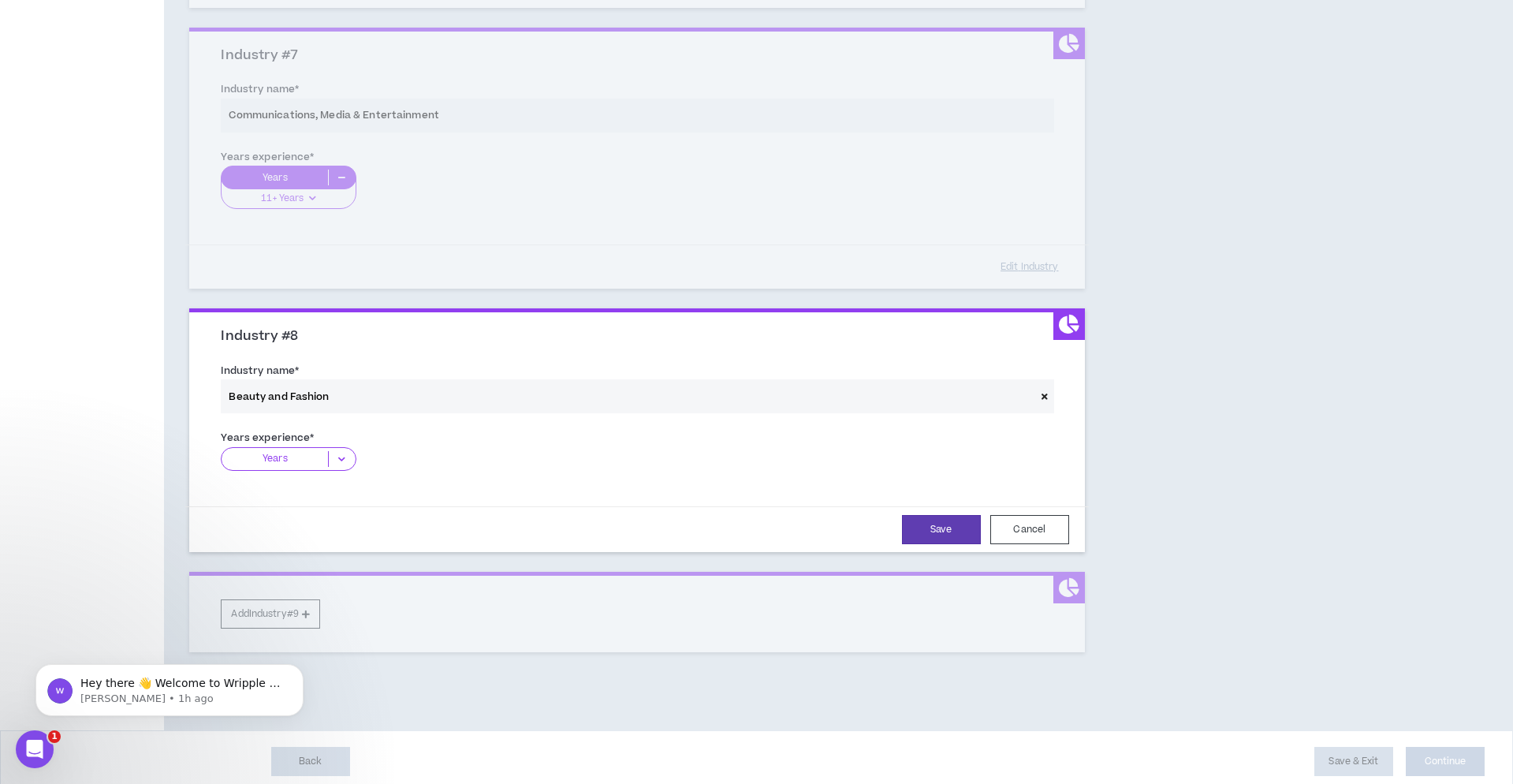
scroll to position [1832, 0]
click at [294, 452] on p "Years" at bounding box center [275, 460] width 106 height 16
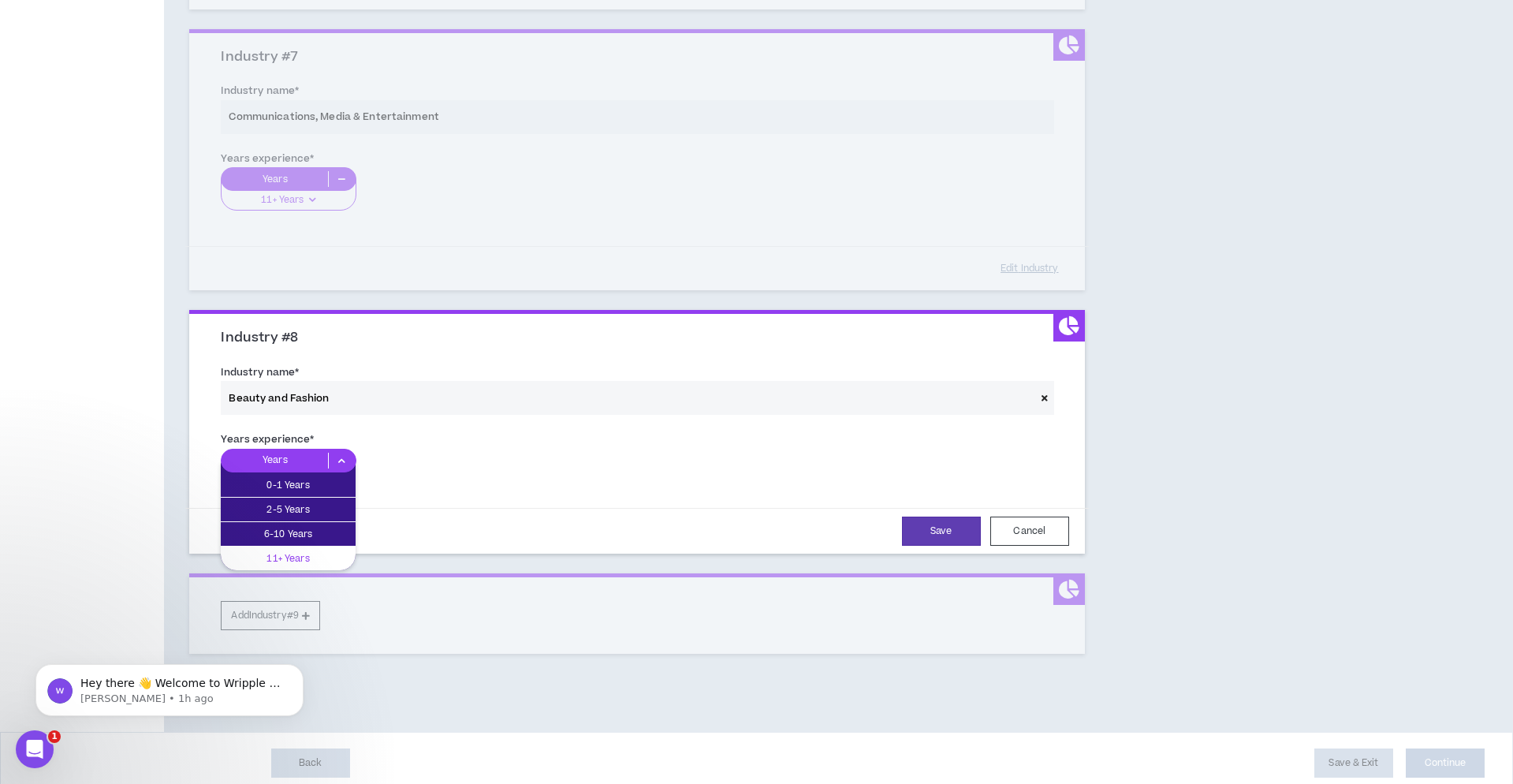
click at [306, 549] on p "11+ Years" at bounding box center [288, 558] width 135 height 17
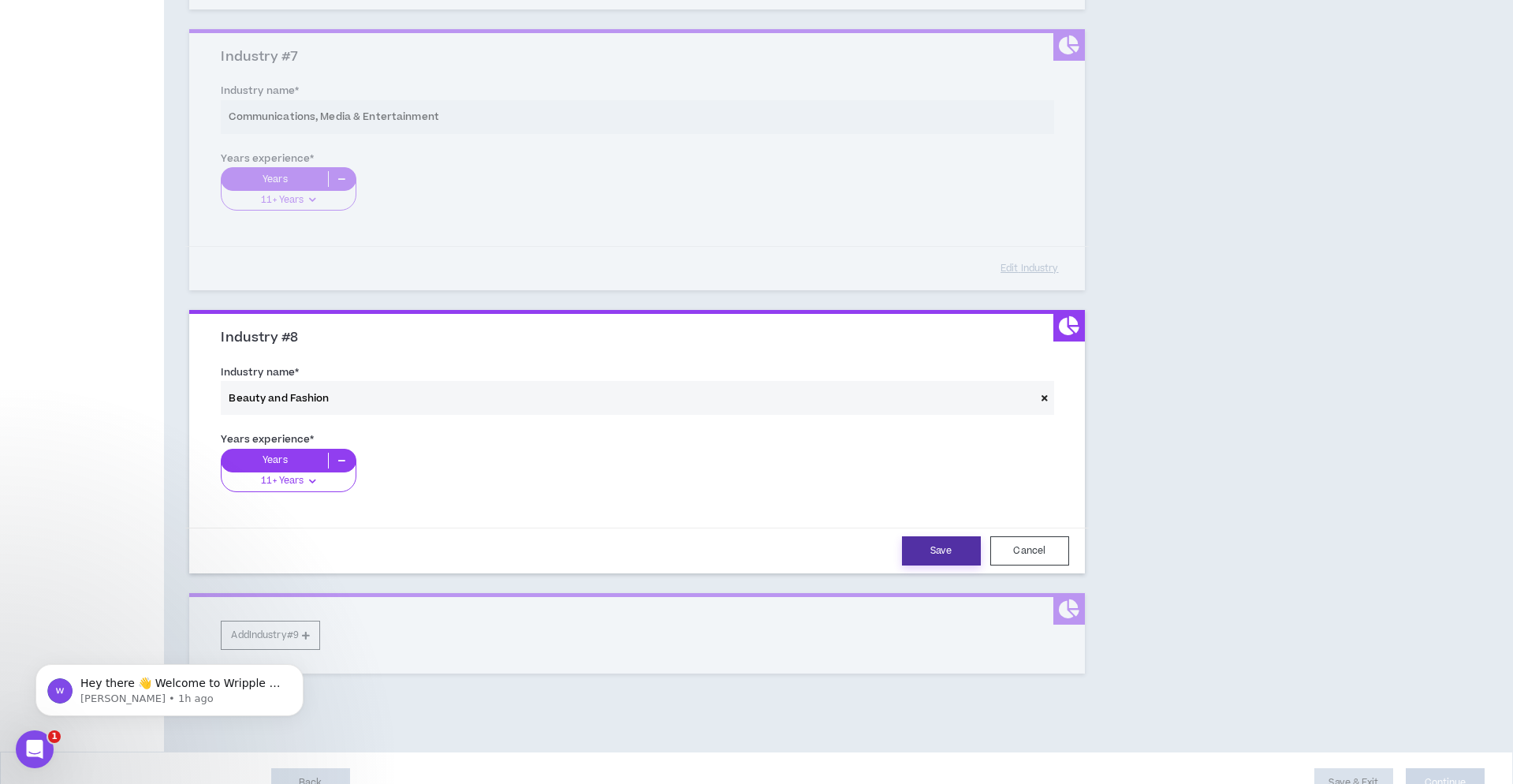
click at [945, 545] on button "Save" at bounding box center [941, 550] width 79 height 29
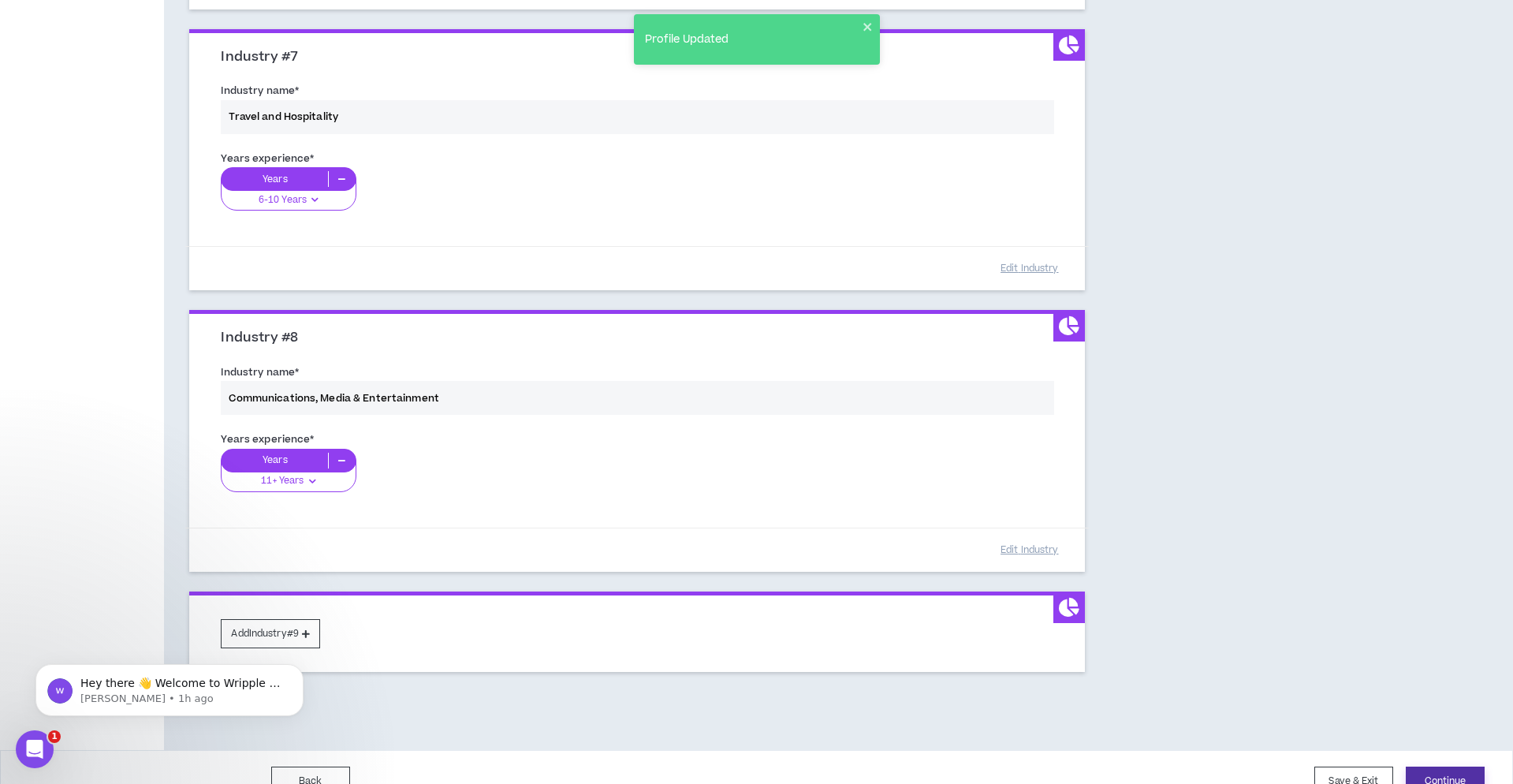
click at [1470, 767] on button "Continue" at bounding box center [1446, 781] width 79 height 29
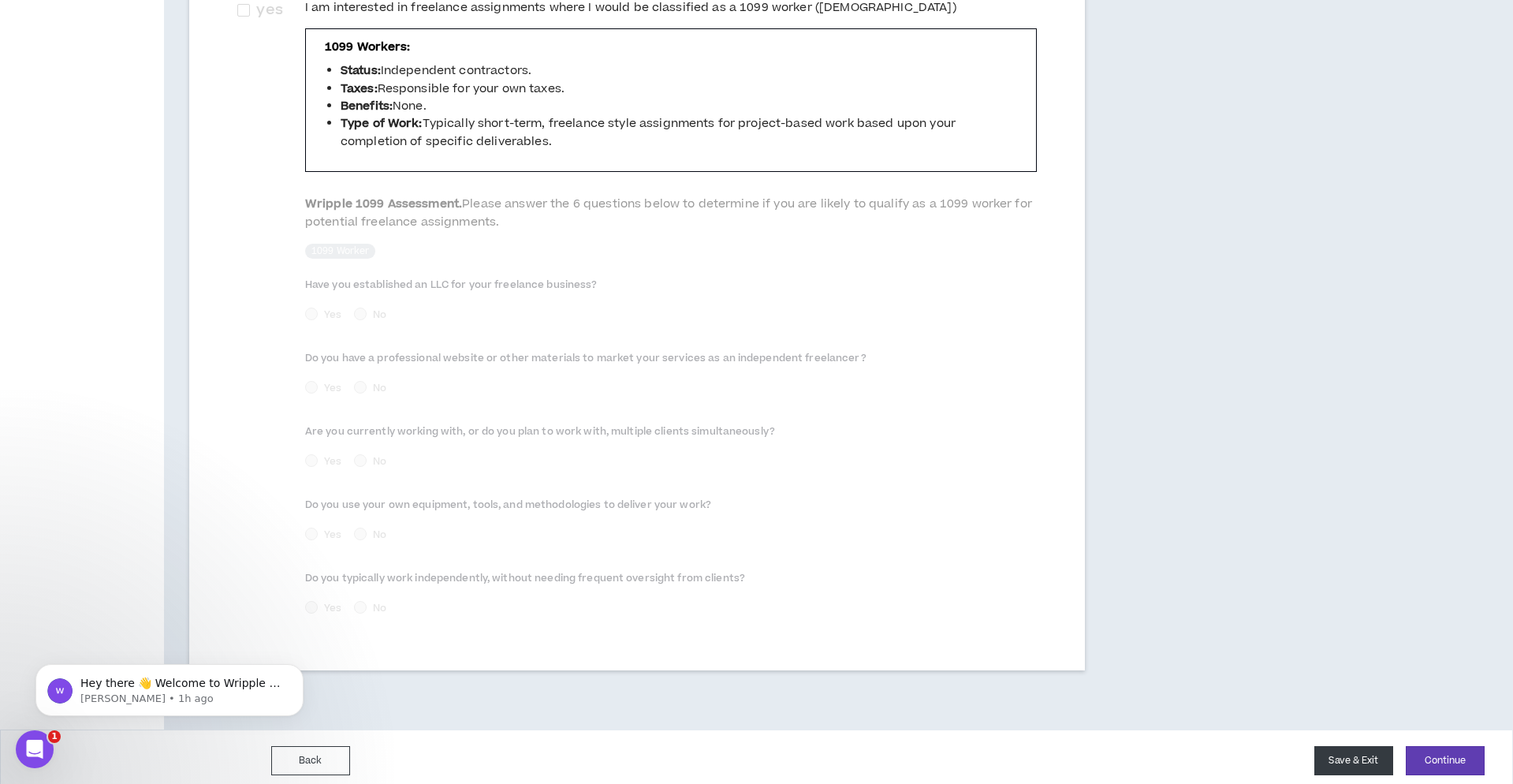
scroll to position [556, 0]
click at [1451, 753] on button "Continue" at bounding box center [1446, 761] width 79 height 29
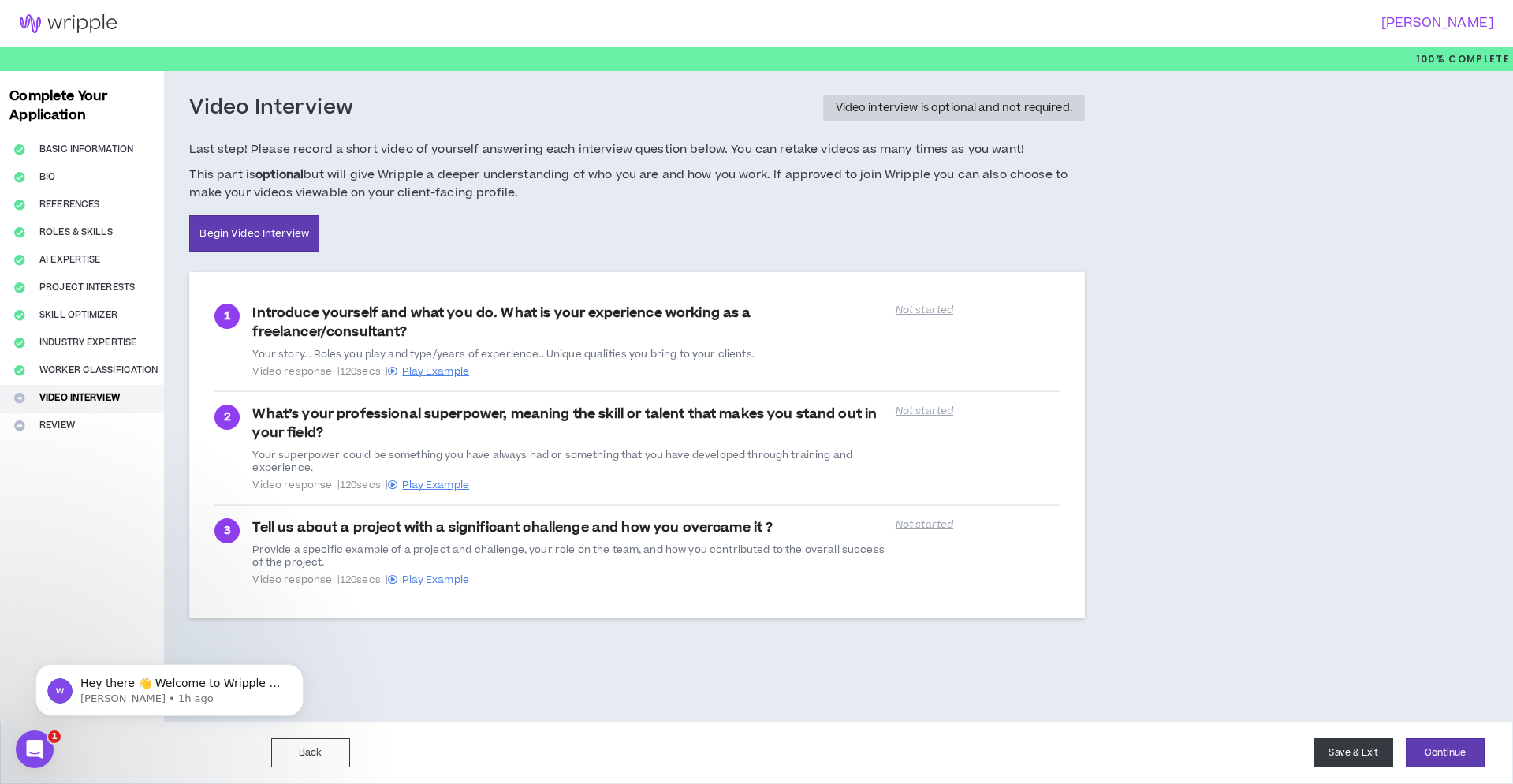
click at [1337, 760] on button "Save & Exit" at bounding box center [1353, 753] width 79 height 29
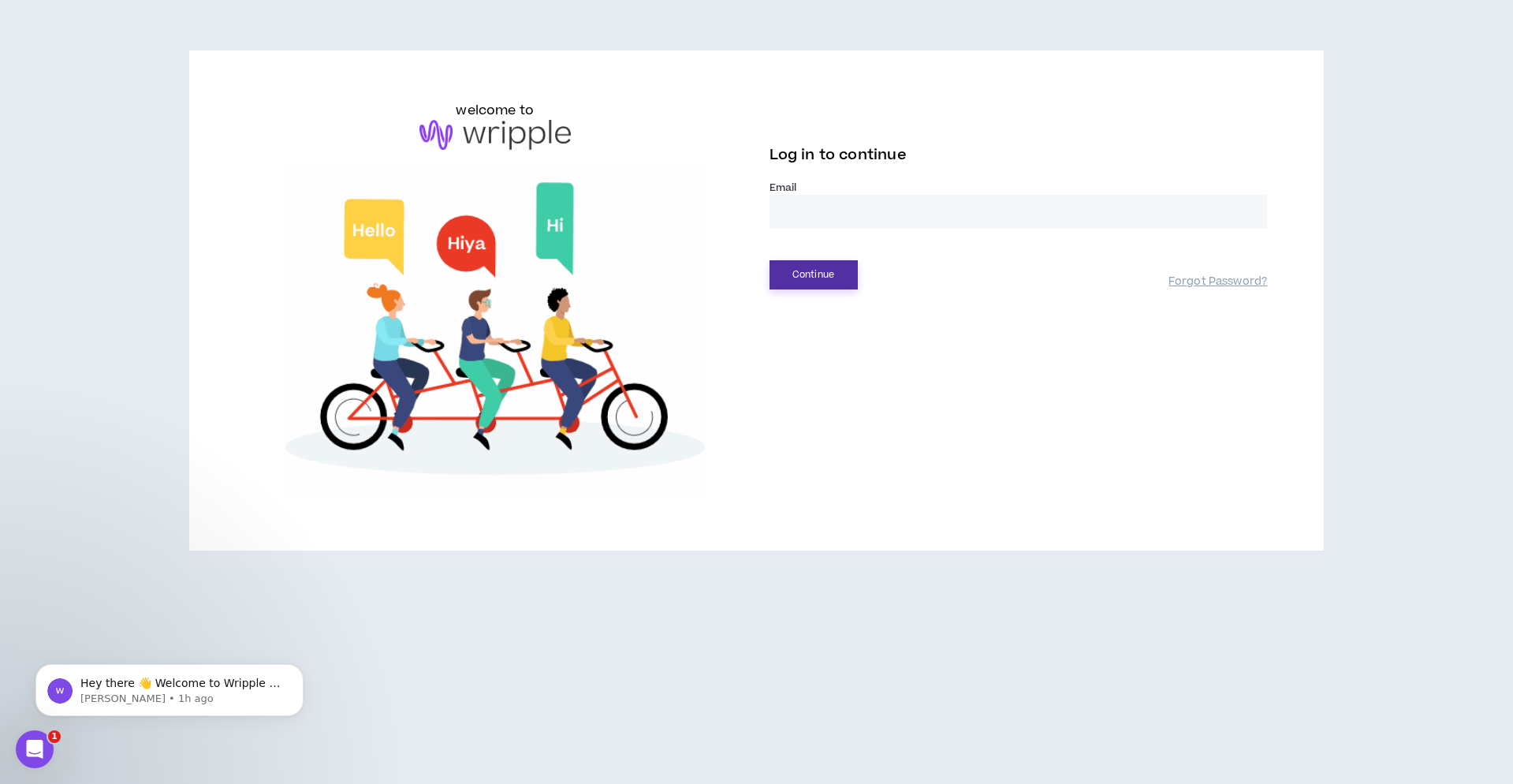
type input "**********"
click at [809, 281] on button "Continue" at bounding box center [814, 275] width 88 height 29
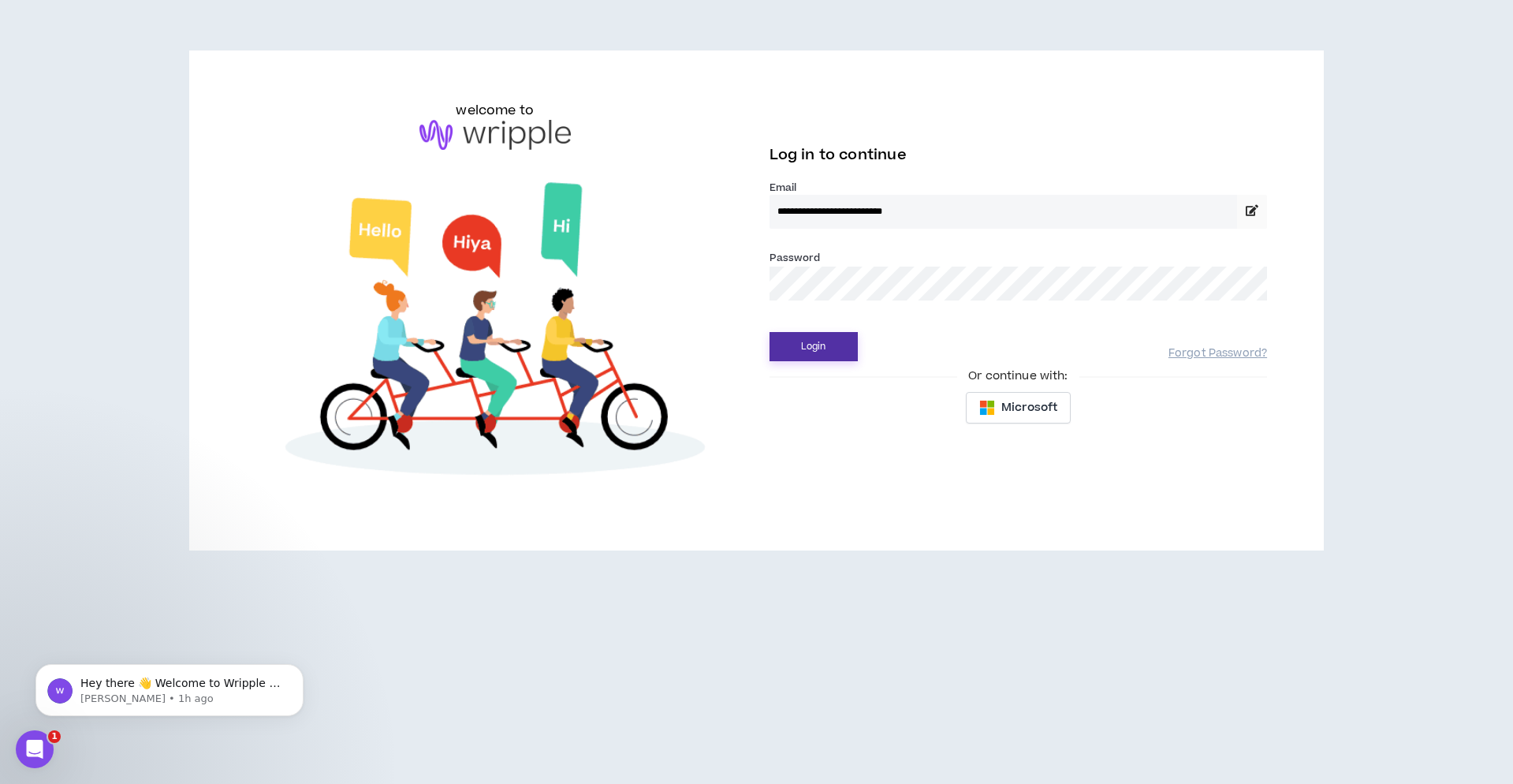
click at [814, 347] on button "Login" at bounding box center [814, 346] width 88 height 29
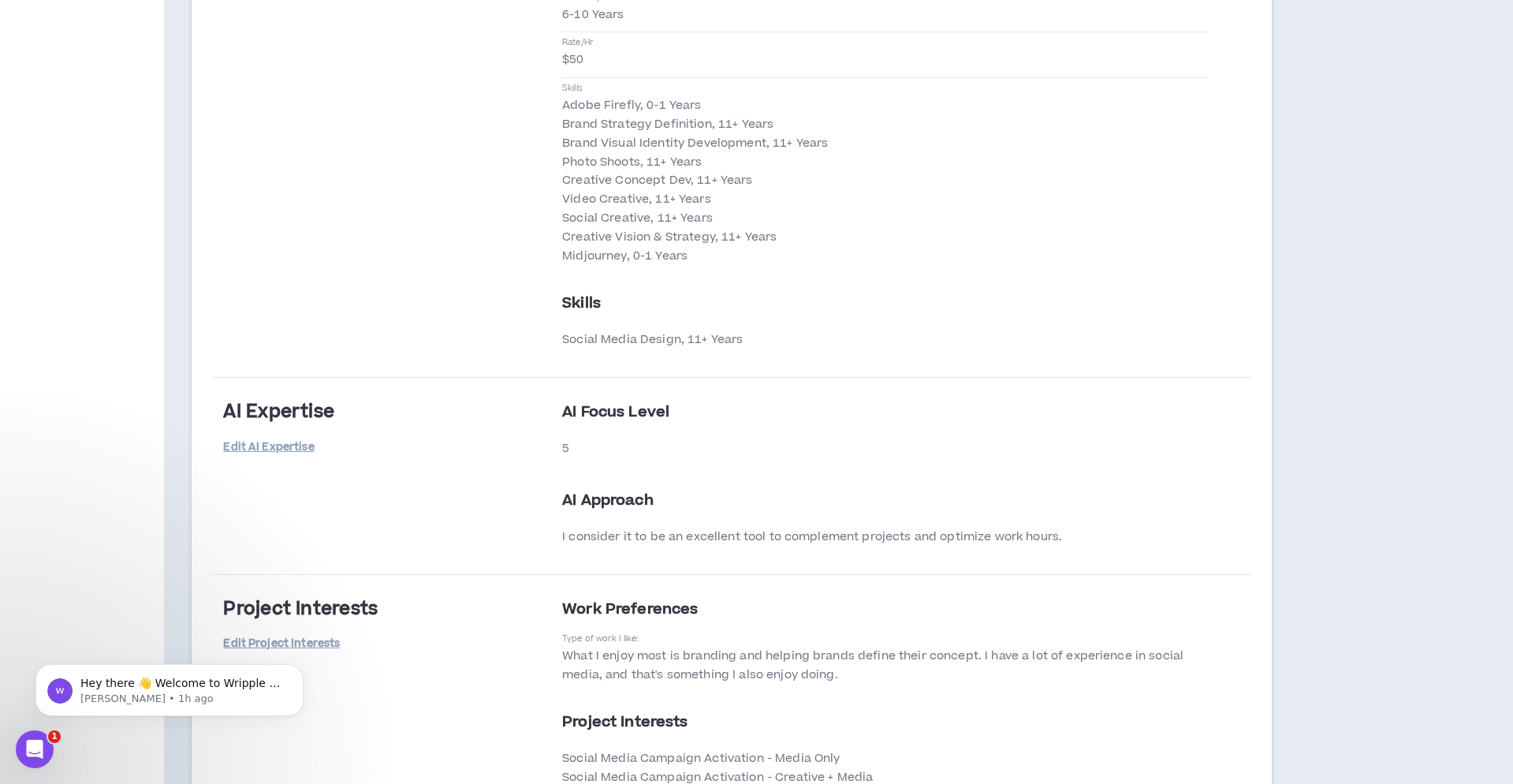
scroll to position [2809, 0]
